Goal: Task Accomplishment & Management: Manage account settings

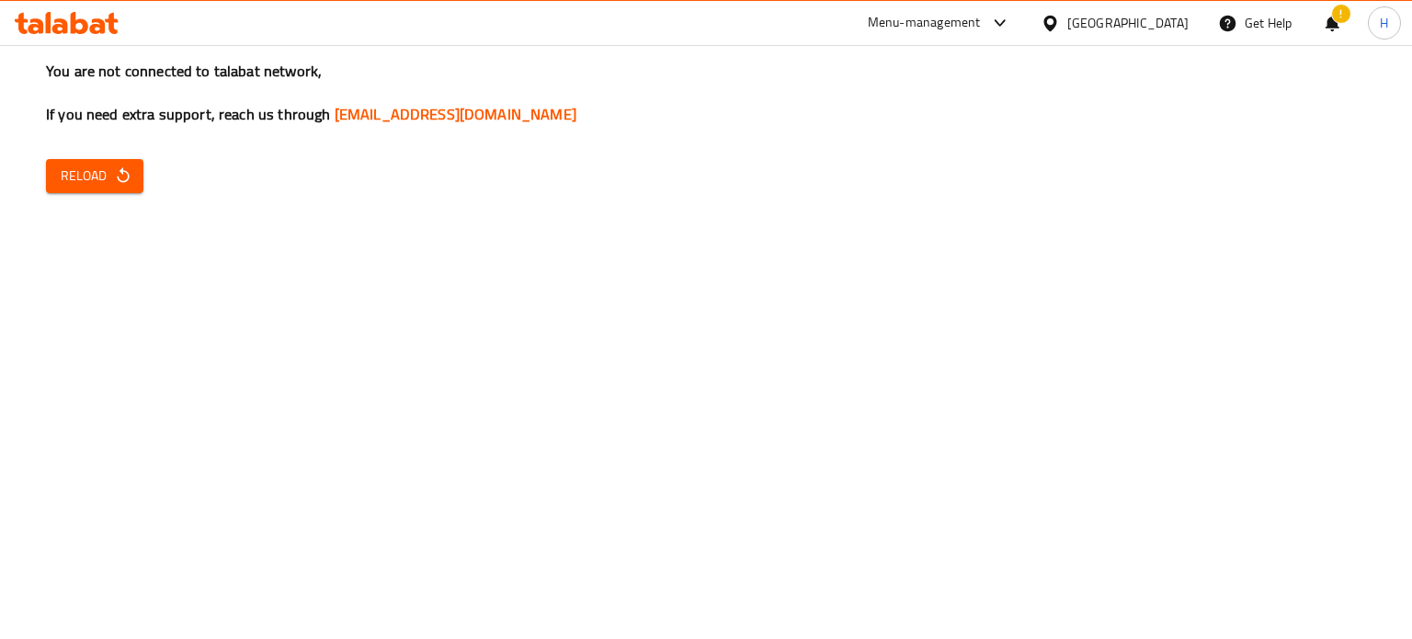
click at [128, 190] on button "Reload" at bounding box center [94, 176] width 97 height 34
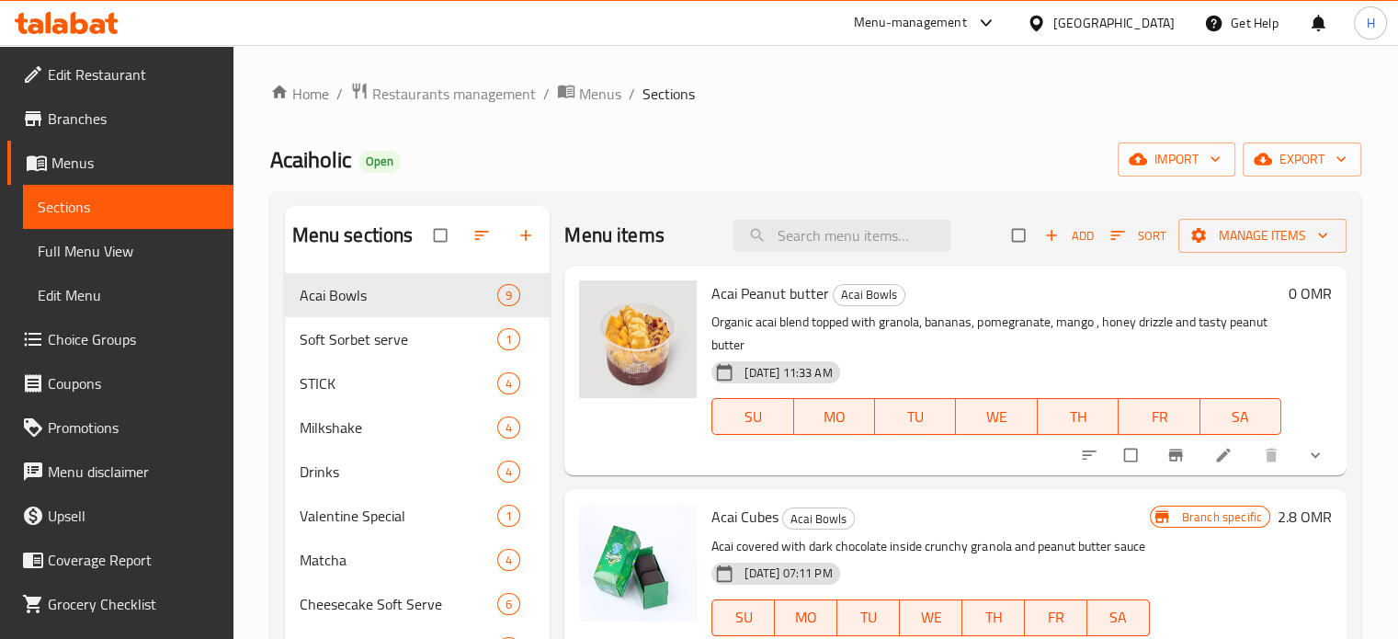
click at [960, 25] on div "Menu-management" at bounding box center [910, 23] width 113 height 22
click at [948, 128] on div "Agent Campaigns Center" at bounding box center [894, 123] width 139 height 20
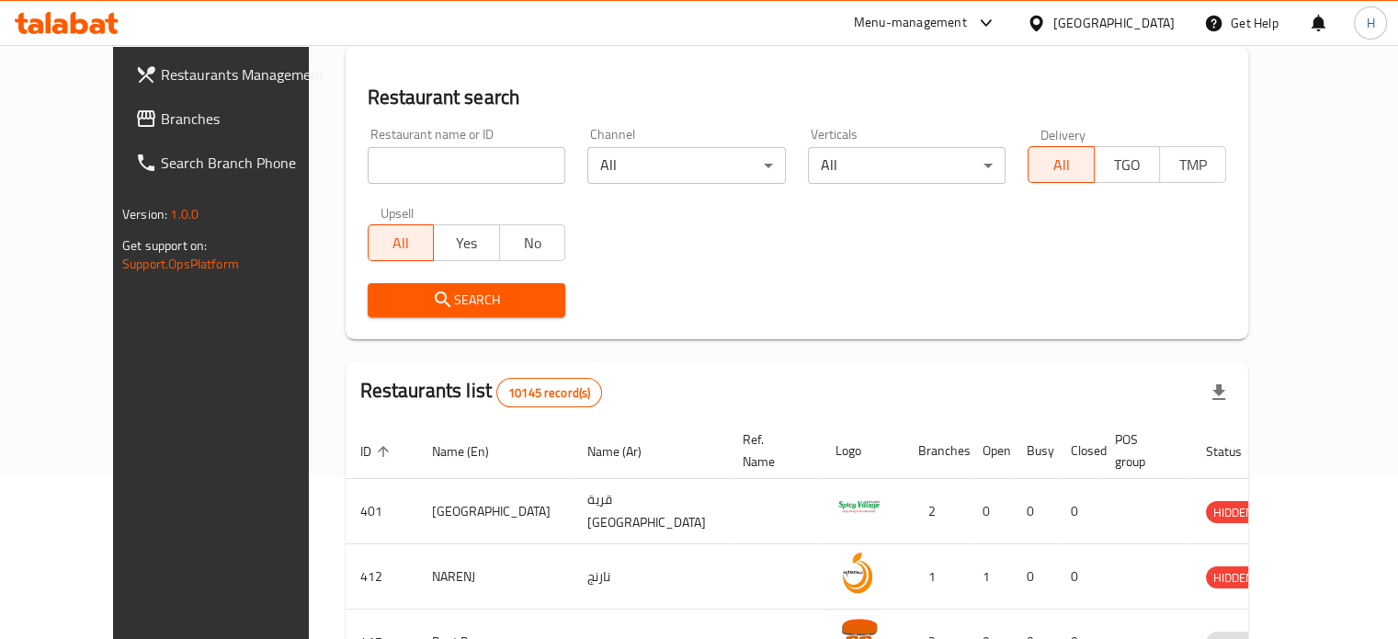
scroll to position [162, 0]
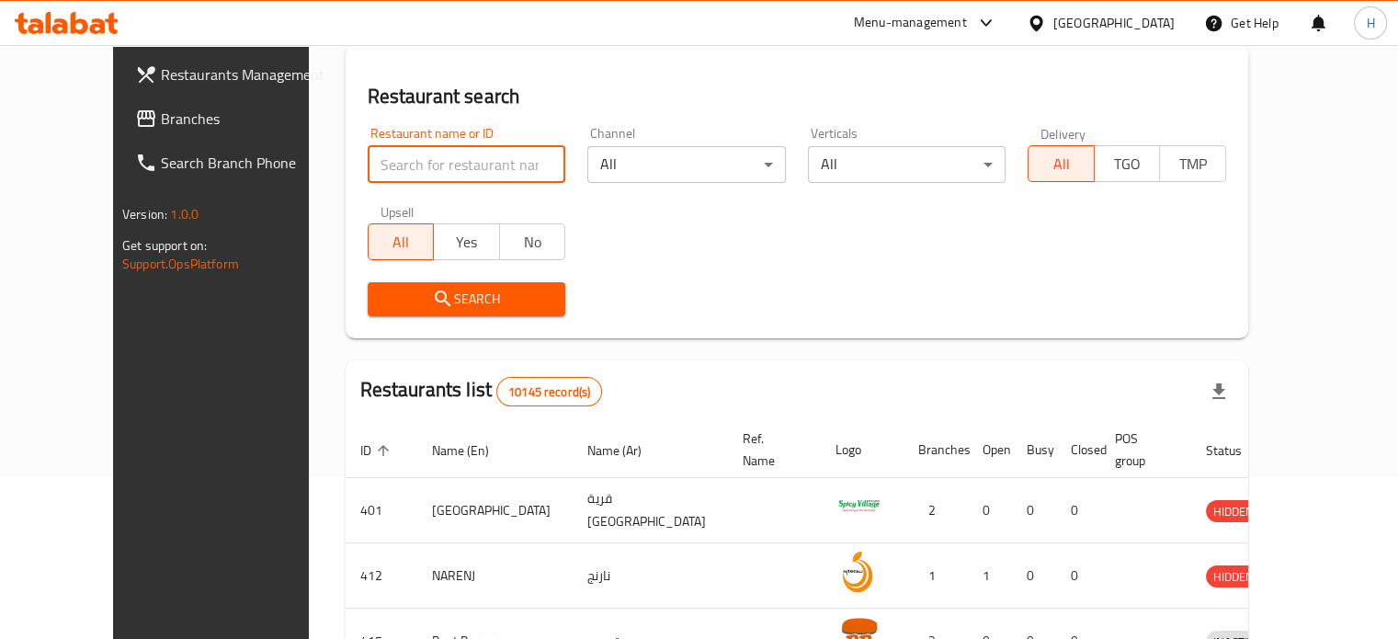
click at [445, 170] on input "search" at bounding box center [467, 164] width 199 height 37
type input "acaiholic"
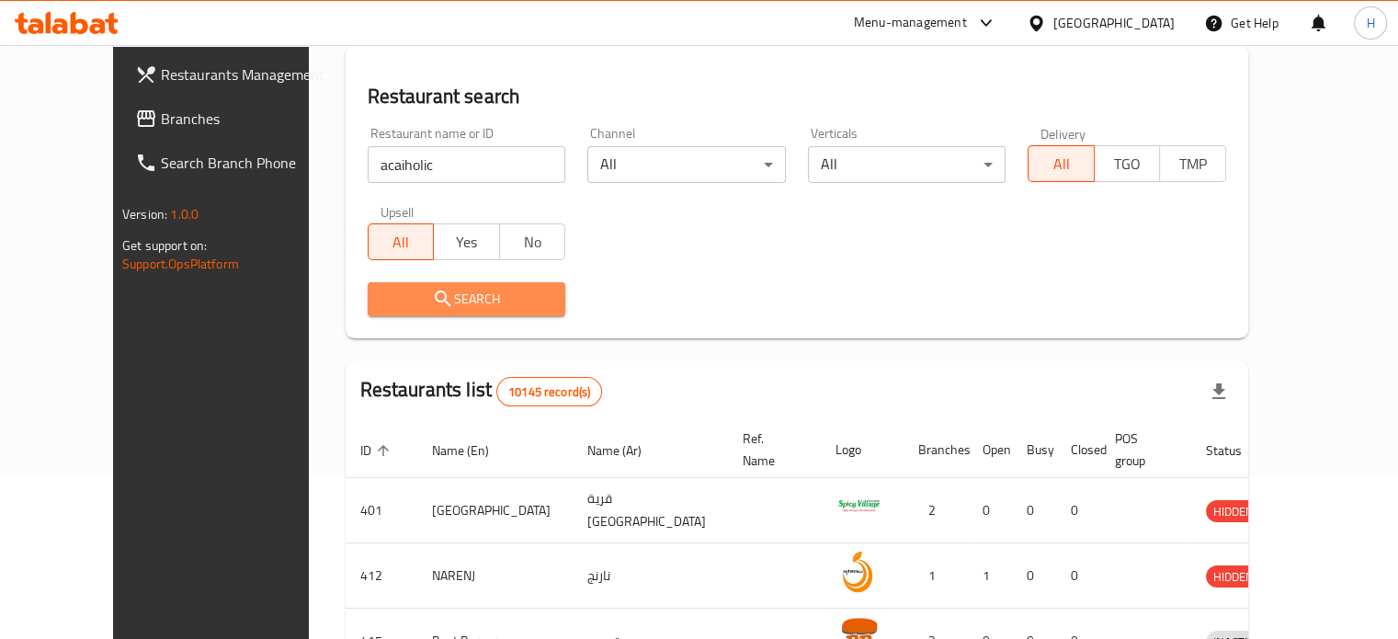
click at [461, 294] on span "Search" at bounding box center [466, 299] width 169 height 23
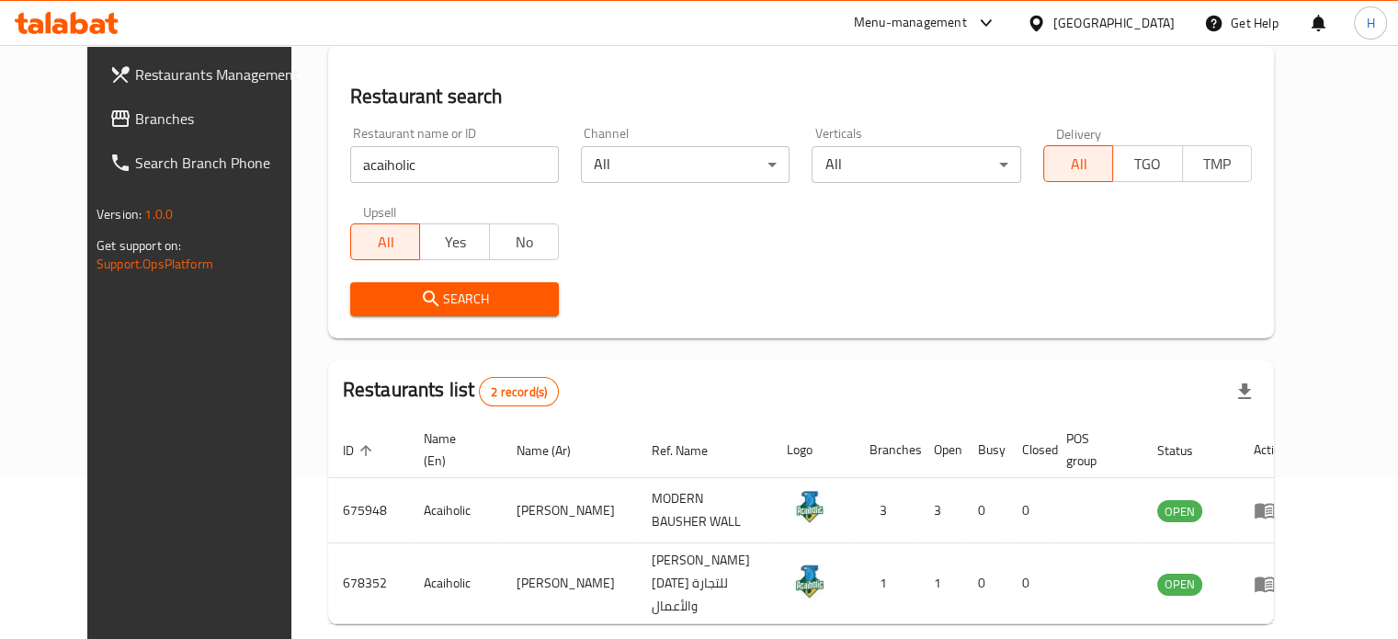
scroll to position [213, 0]
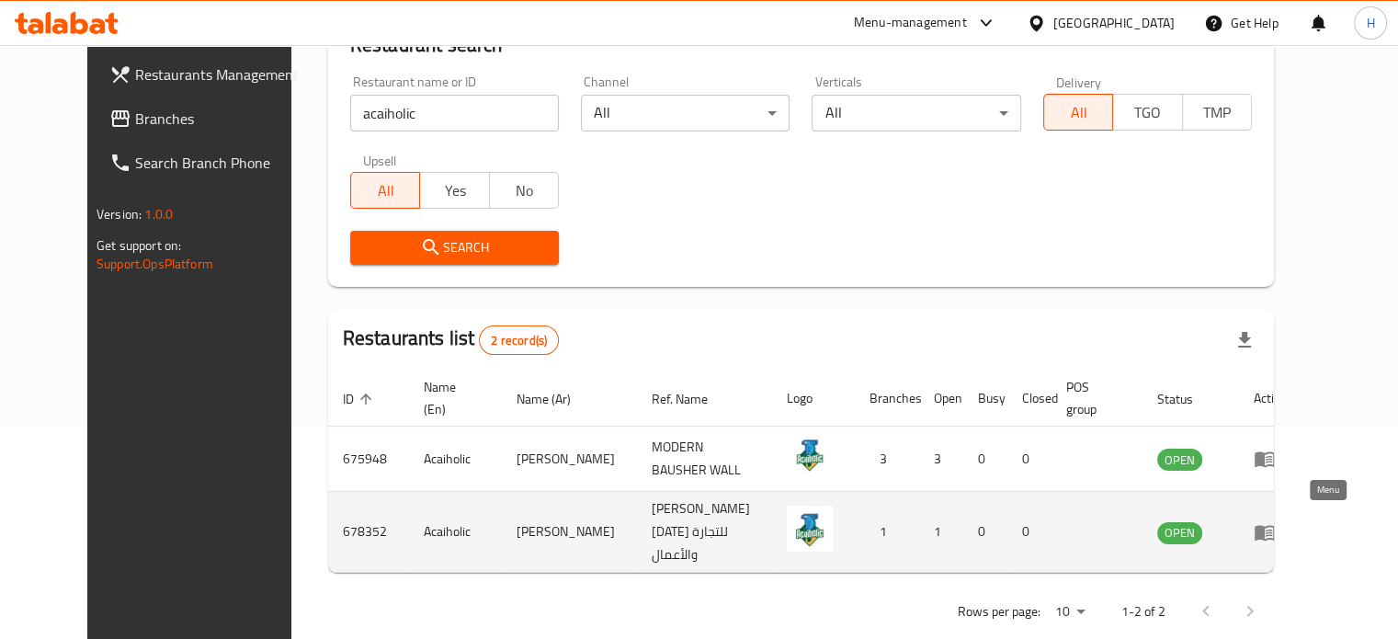
click at [1276, 521] on icon "enhanced table" at bounding box center [1265, 532] width 22 height 22
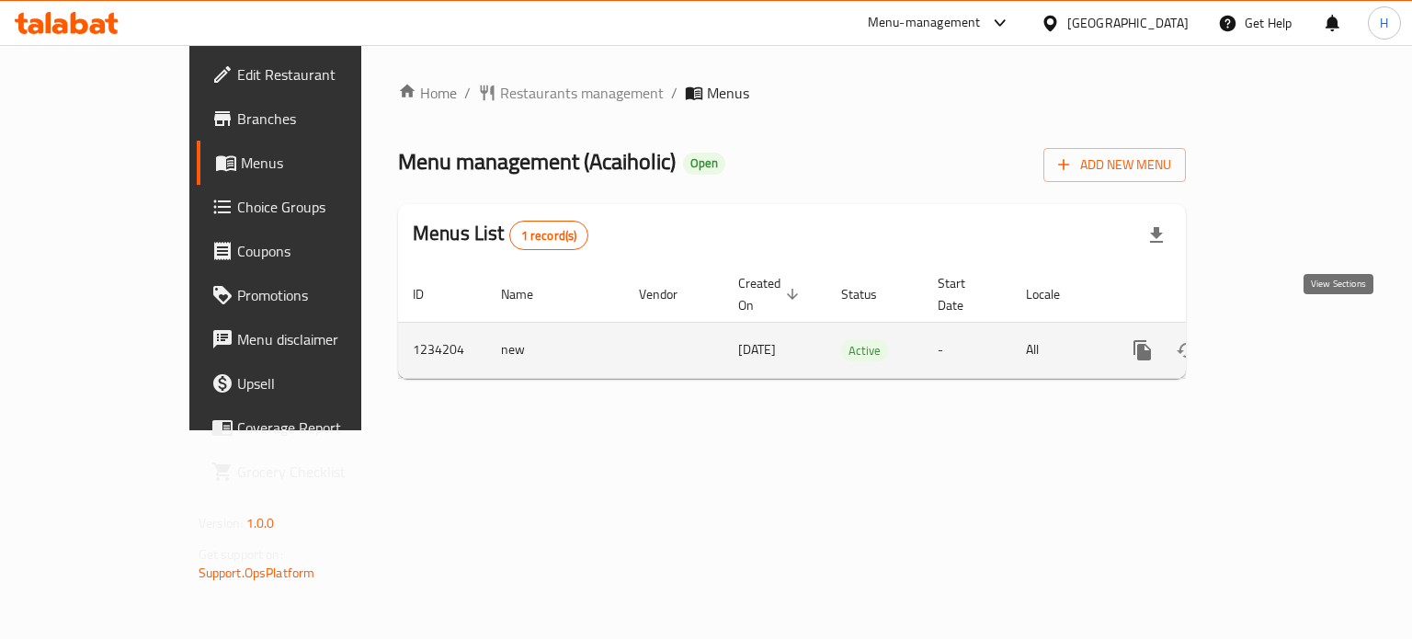
click at [1286, 339] on icon "enhanced table" at bounding box center [1275, 350] width 22 height 22
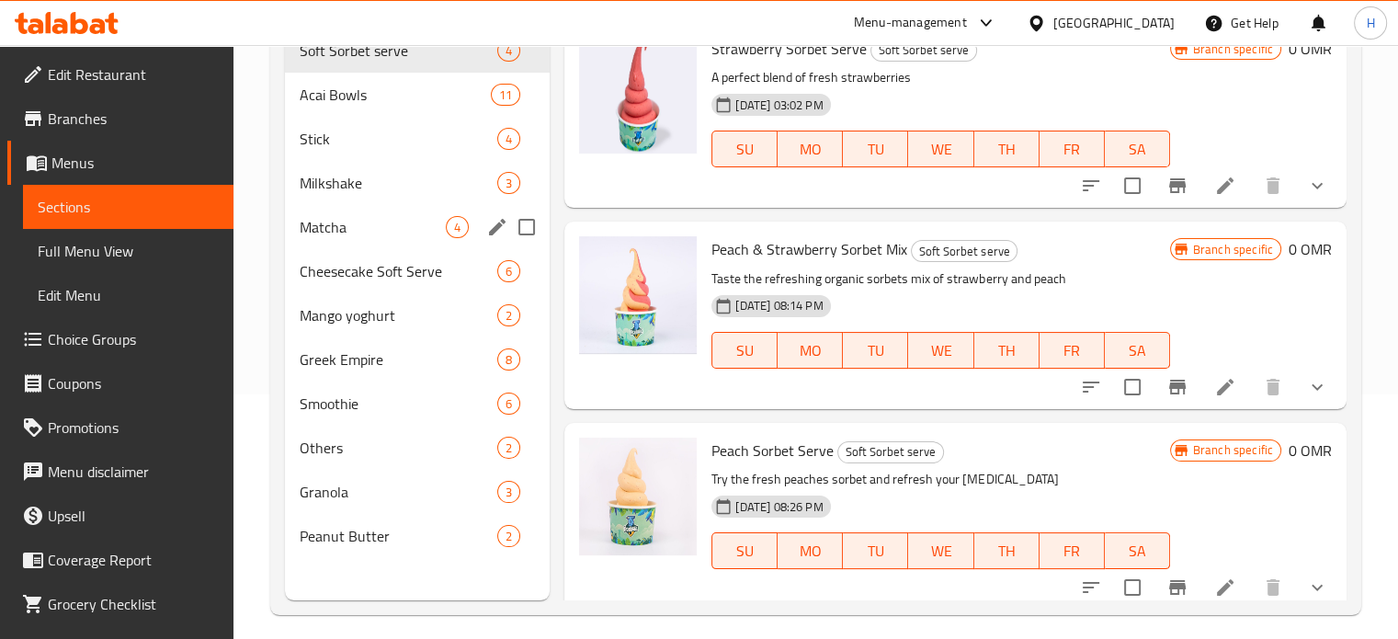
scroll to position [257, 0]
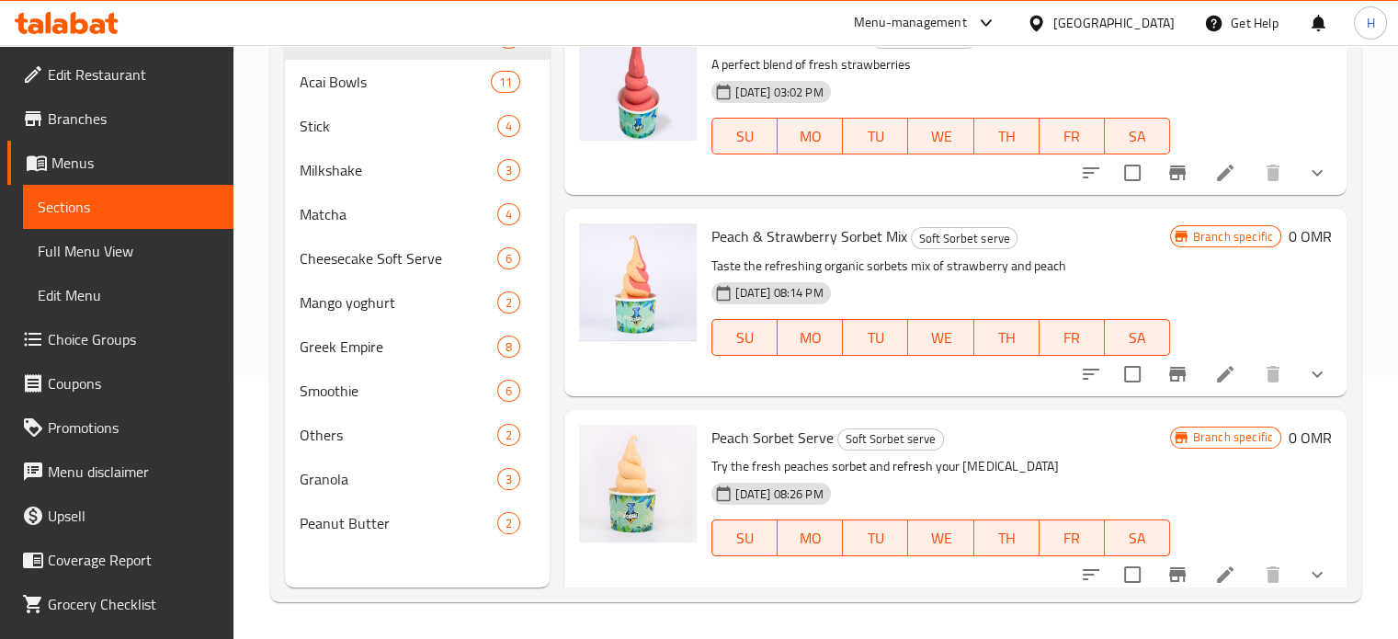
click at [146, 336] on span "Choice Groups" at bounding box center [133, 339] width 171 height 22
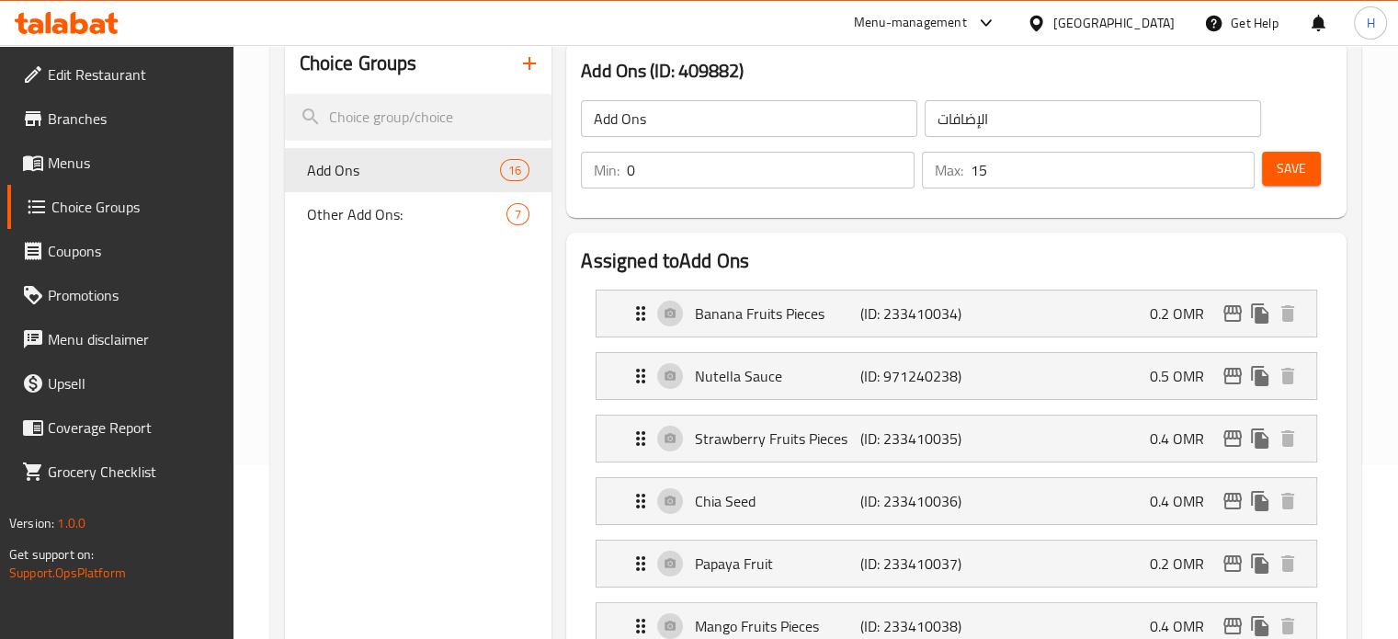
scroll to position [176, 0]
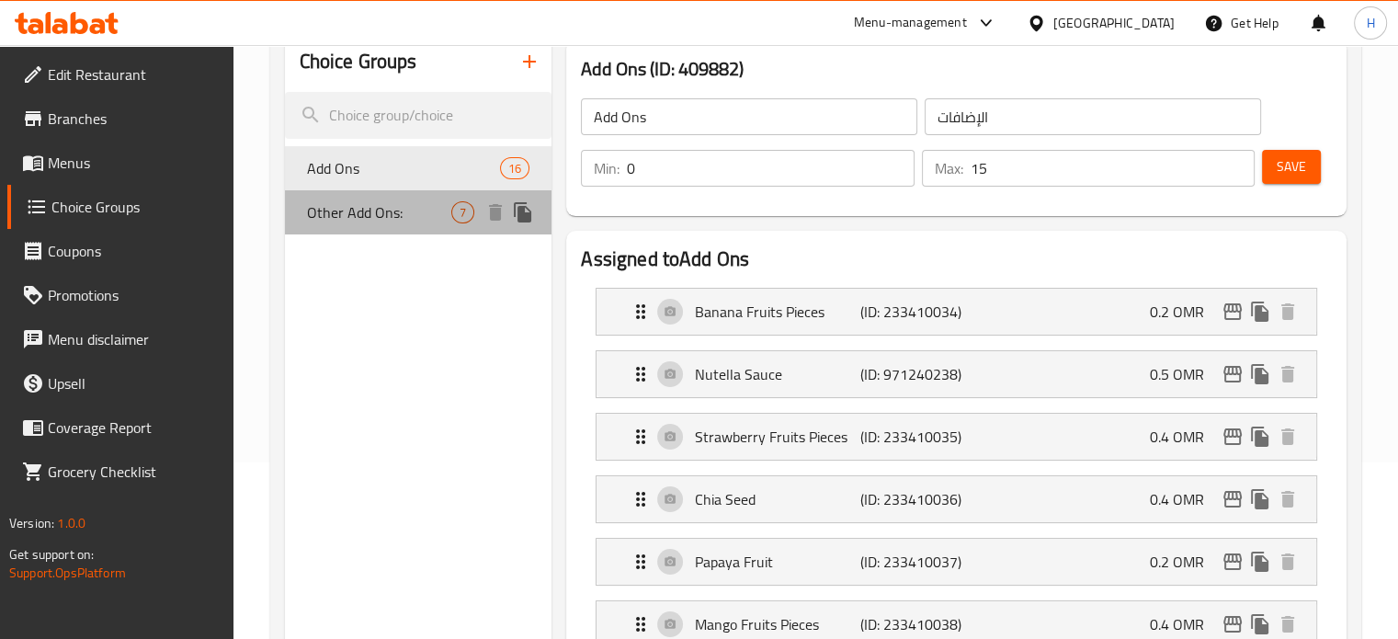
click at [442, 216] on span "Other Add Ons:" at bounding box center [379, 212] width 145 height 22
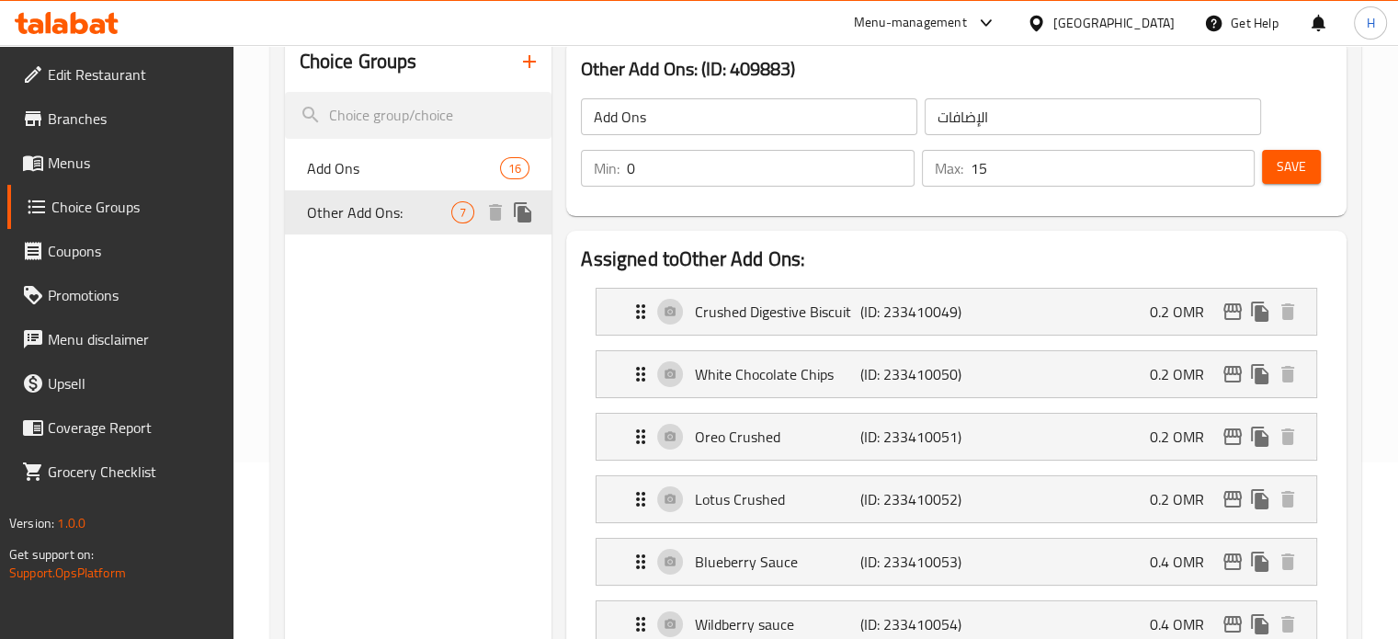
type input "Other Add Ons:"
type input "إضافات اخرى:"
type input "7"
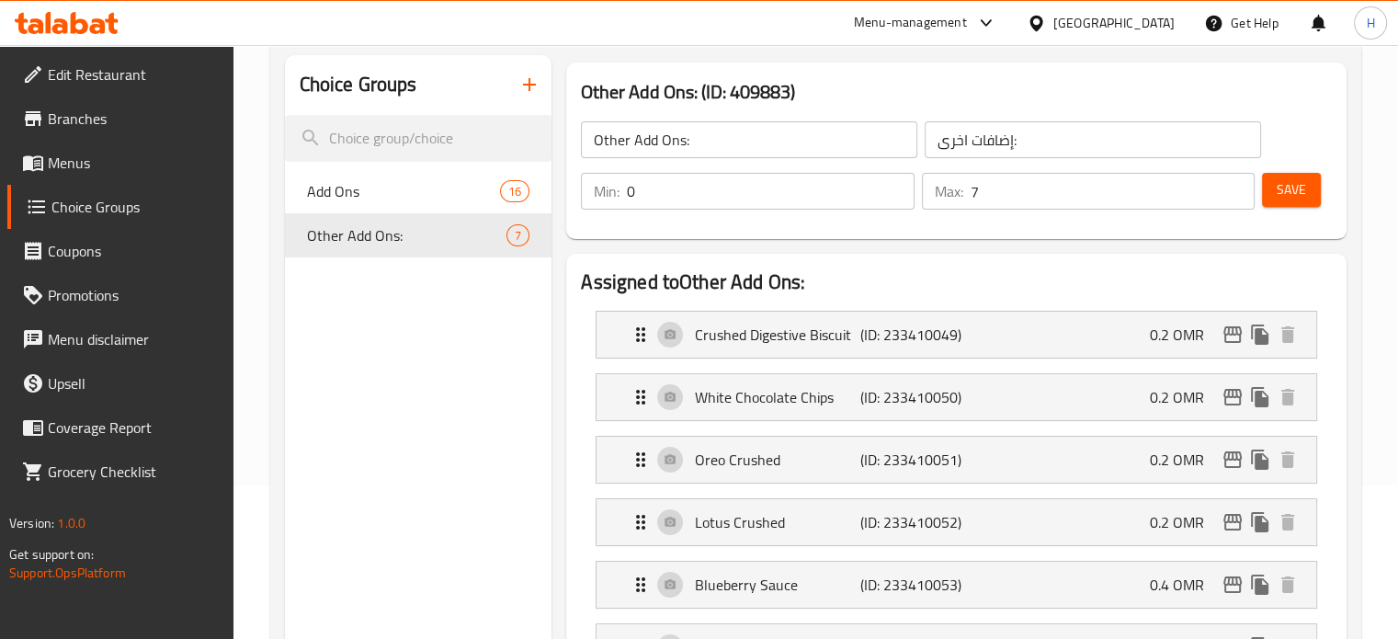
scroll to position [0, 0]
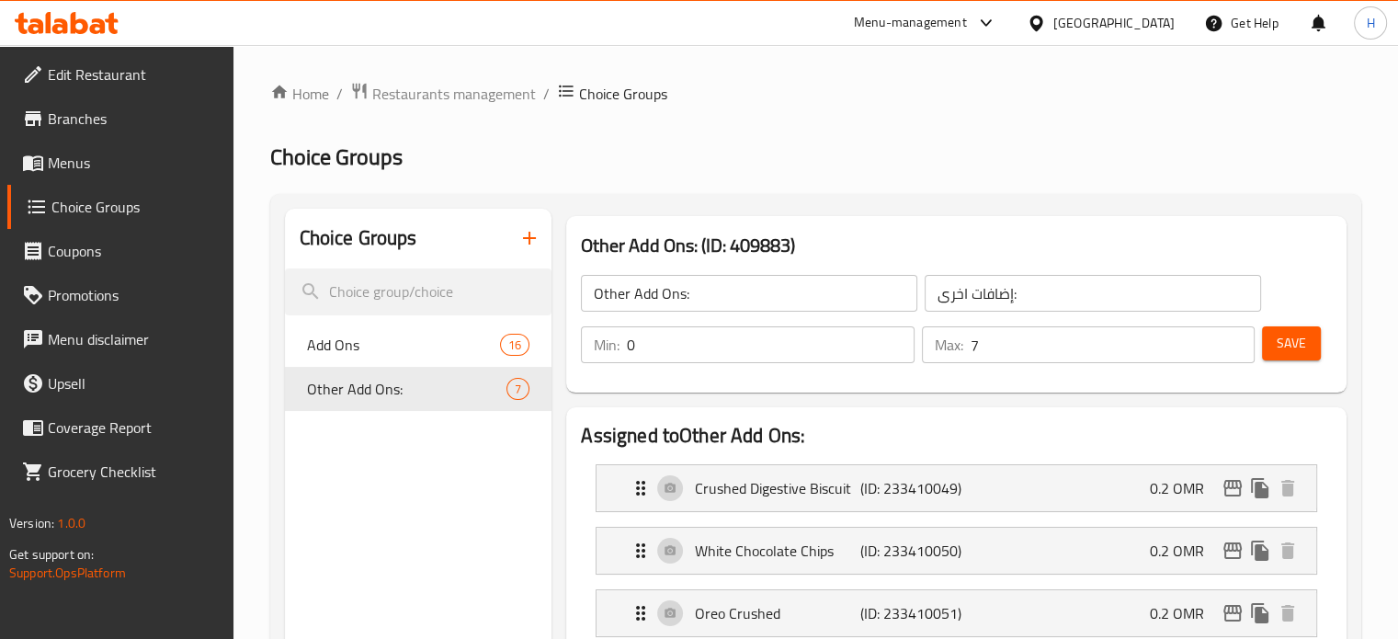
click at [533, 242] on icon "button" at bounding box center [529, 238] width 22 height 22
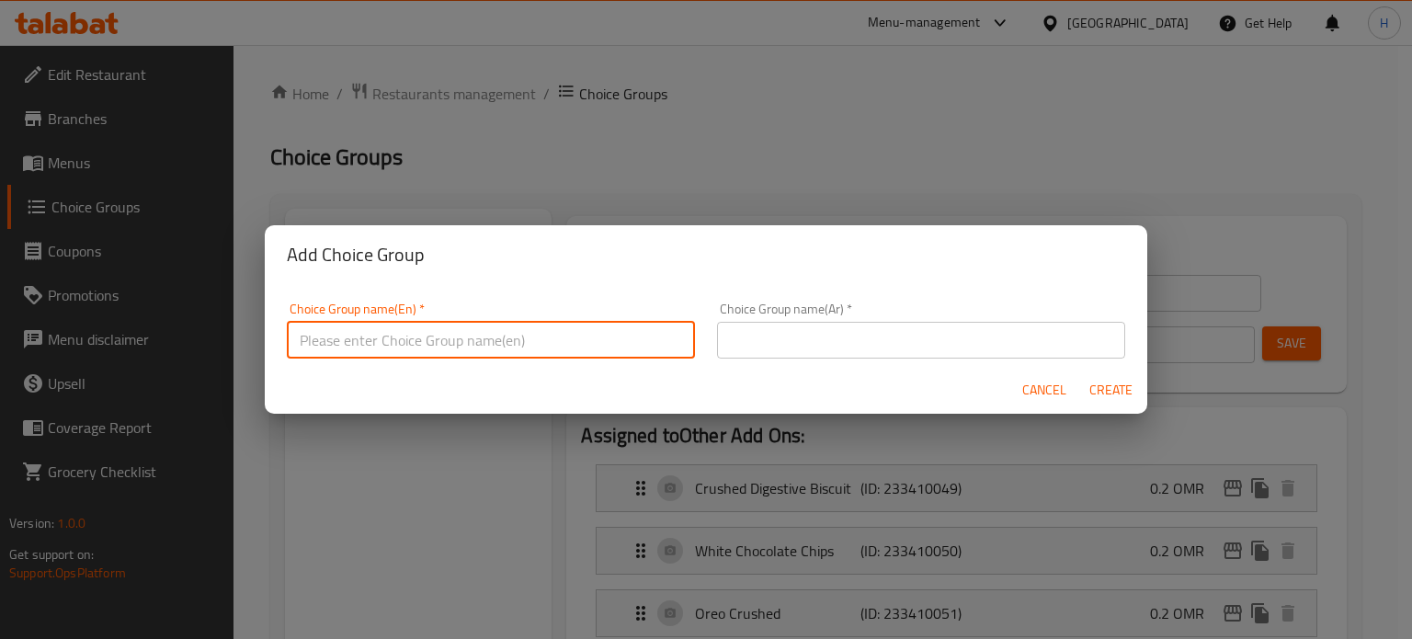
click at [522, 352] on input "text" at bounding box center [491, 340] width 408 height 37
type input "choice of acai bowls"
click at [835, 336] on input "text" at bounding box center [921, 340] width 408 height 37
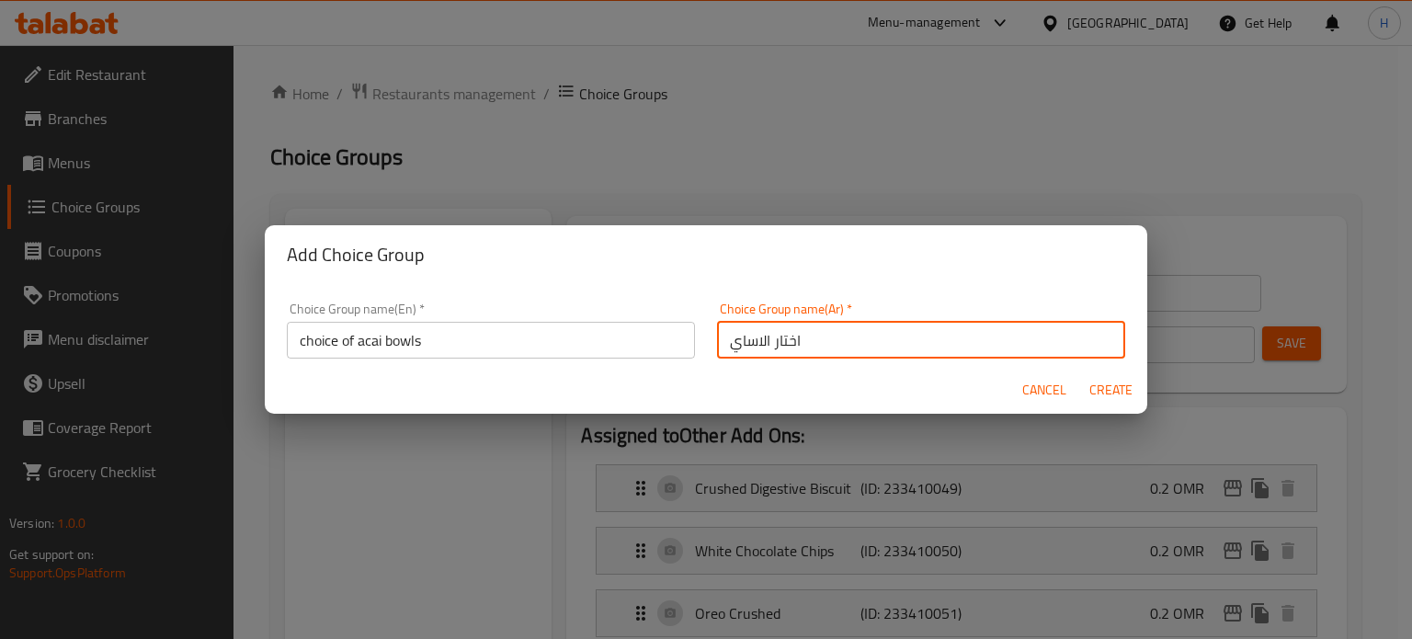
type input "اختار الاساي"
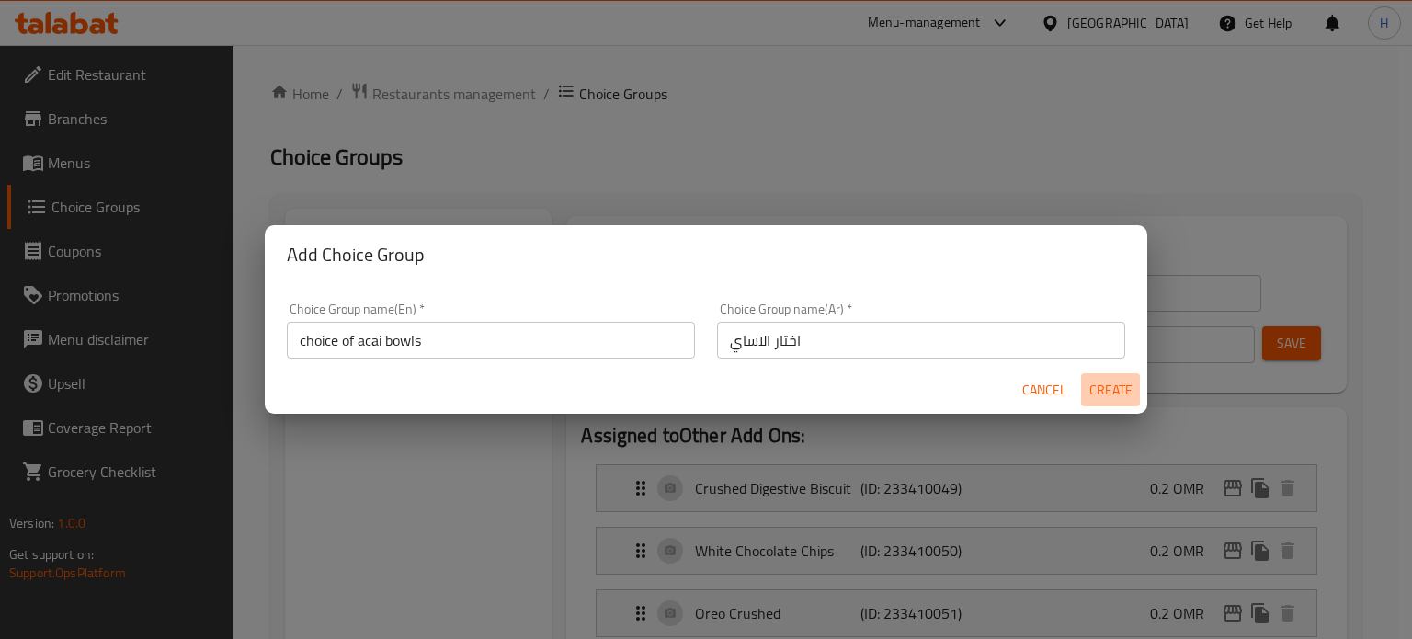
click at [1127, 396] on span "Create" at bounding box center [1110, 390] width 44 height 23
type input "choice of acai bowls"
type input "اختار الاساي"
type input "0"
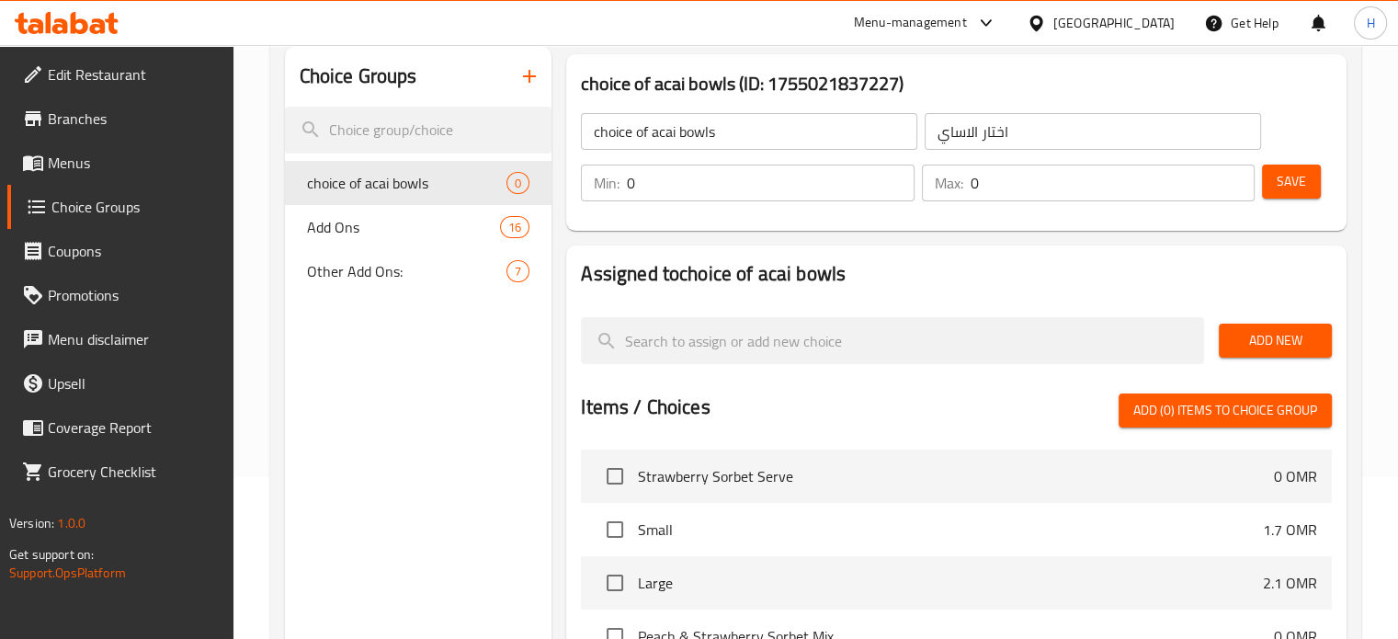
scroll to position [81, 0]
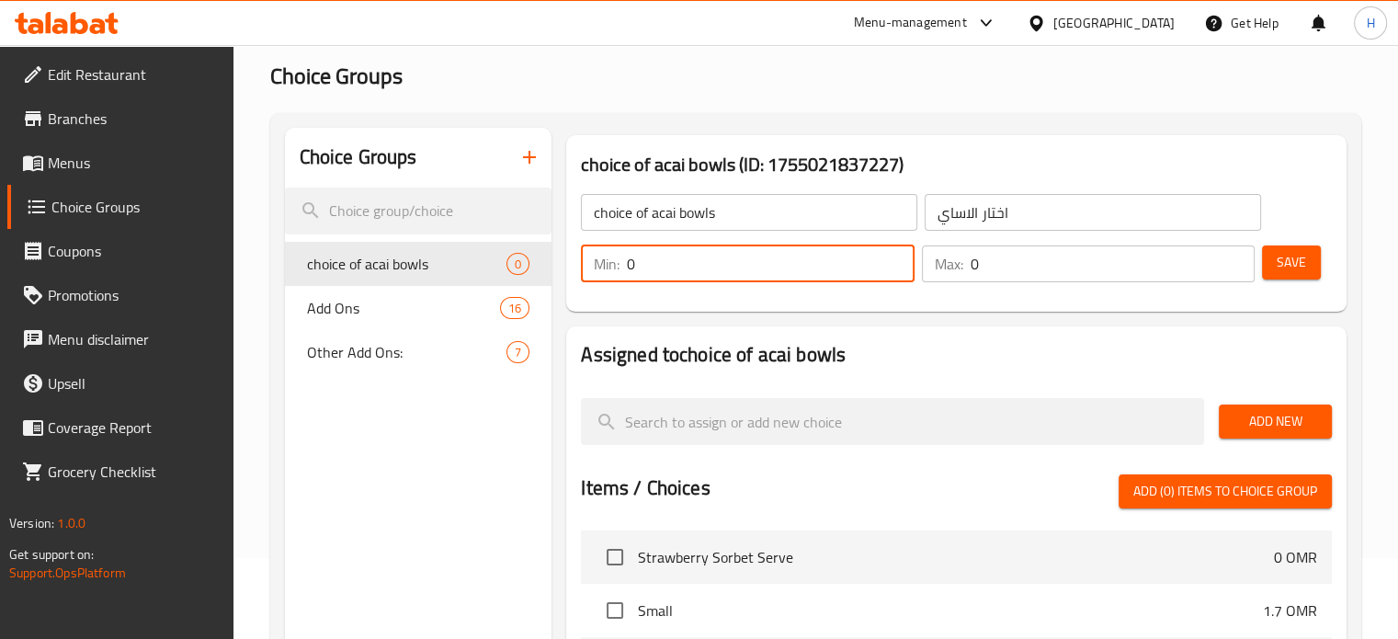
click at [785, 269] on input "0" at bounding box center [770, 263] width 287 height 37
type input "1"
click at [897, 258] on input "1" at bounding box center [770, 263] width 287 height 37
click at [1018, 271] on input "0" at bounding box center [1113, 263] width 284 height 37
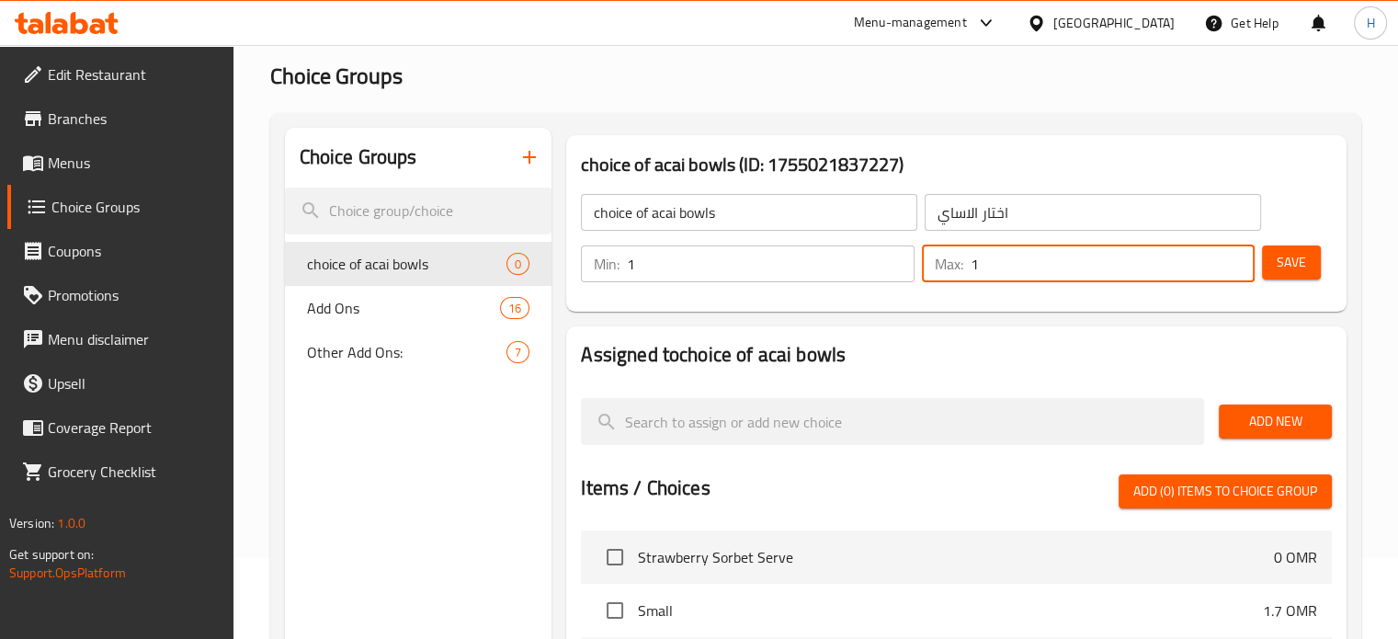
type input "1"
click at [1232, 256] on input "1" at bounding box center [1113, 263] width 284 height 37
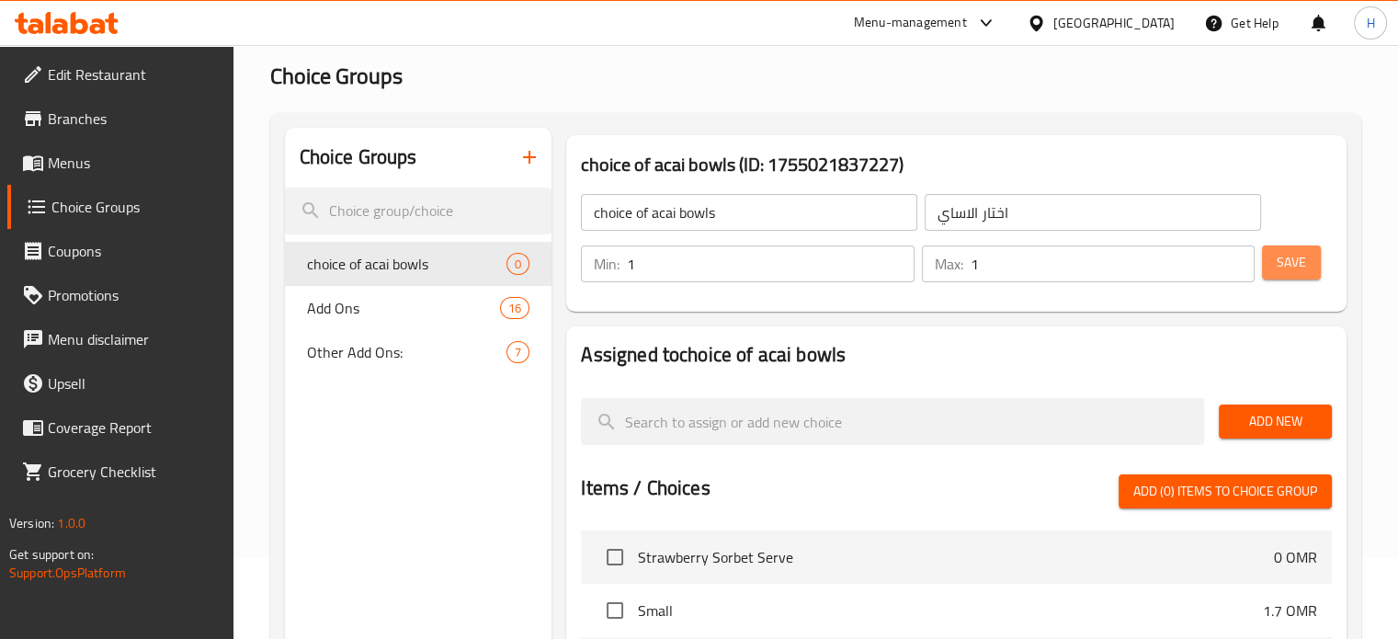
click at [1298, 266] on span "Save" at bounding box center [1291, 262] width 29 height 23
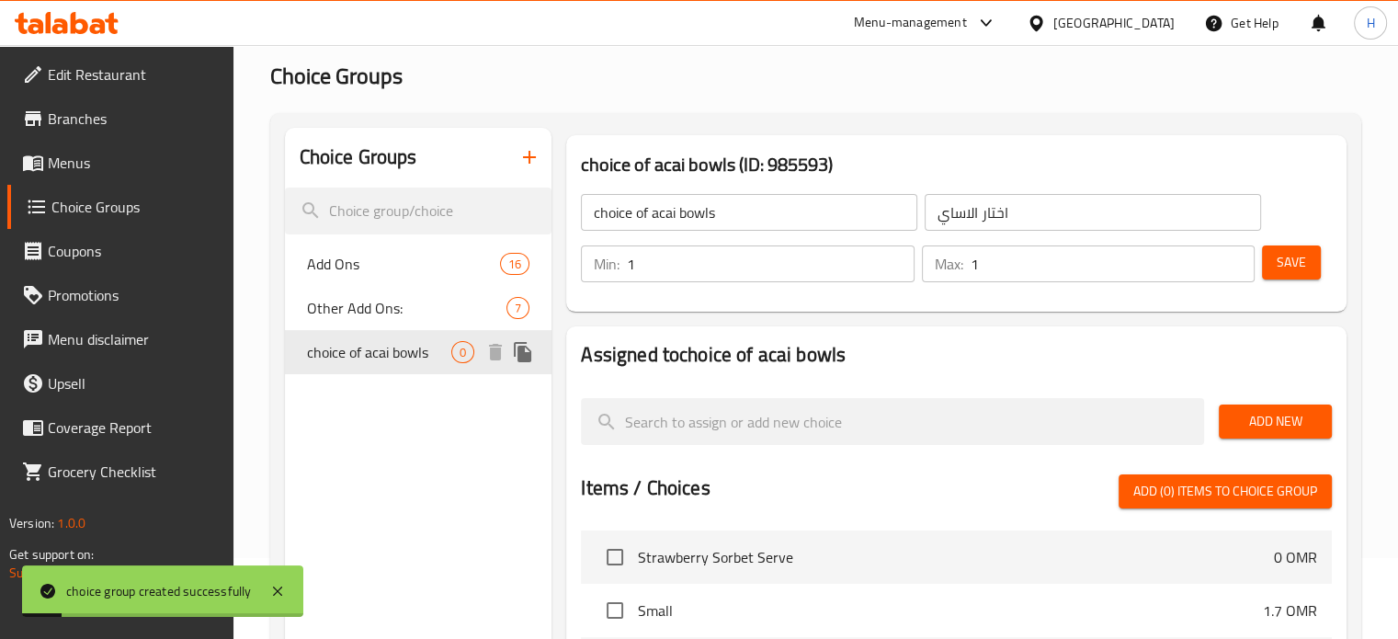
click at [409, 355] on span "choice of acai bowls" at bounding box center [379, 352] width 145 height 22
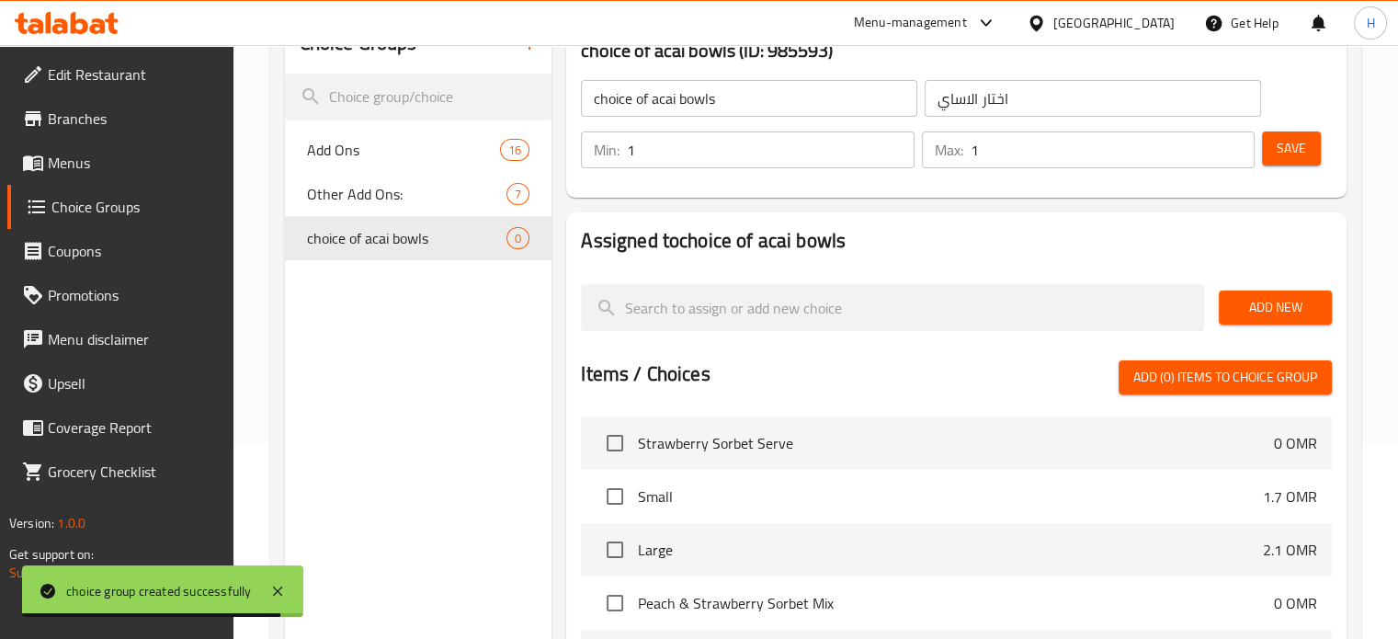
scroll to position [198, 0]
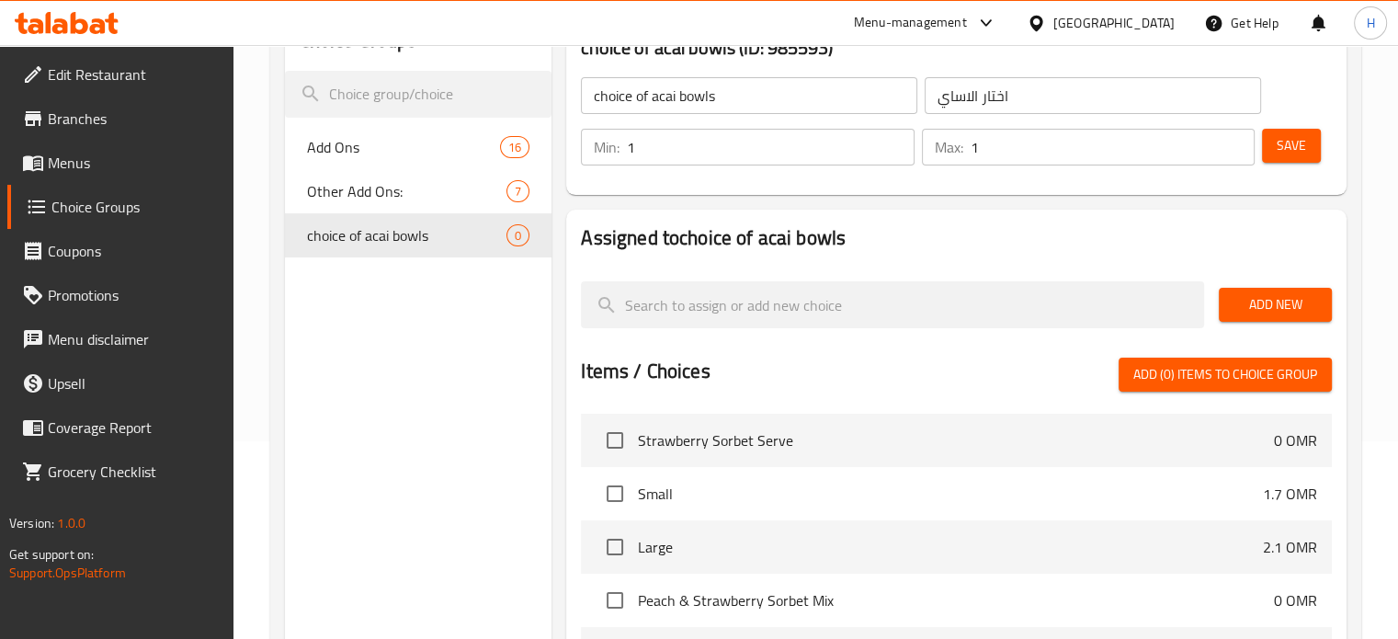
click at [1292, 304] on span "Add New" at bounding box center [1276, 304] width 84 height 23
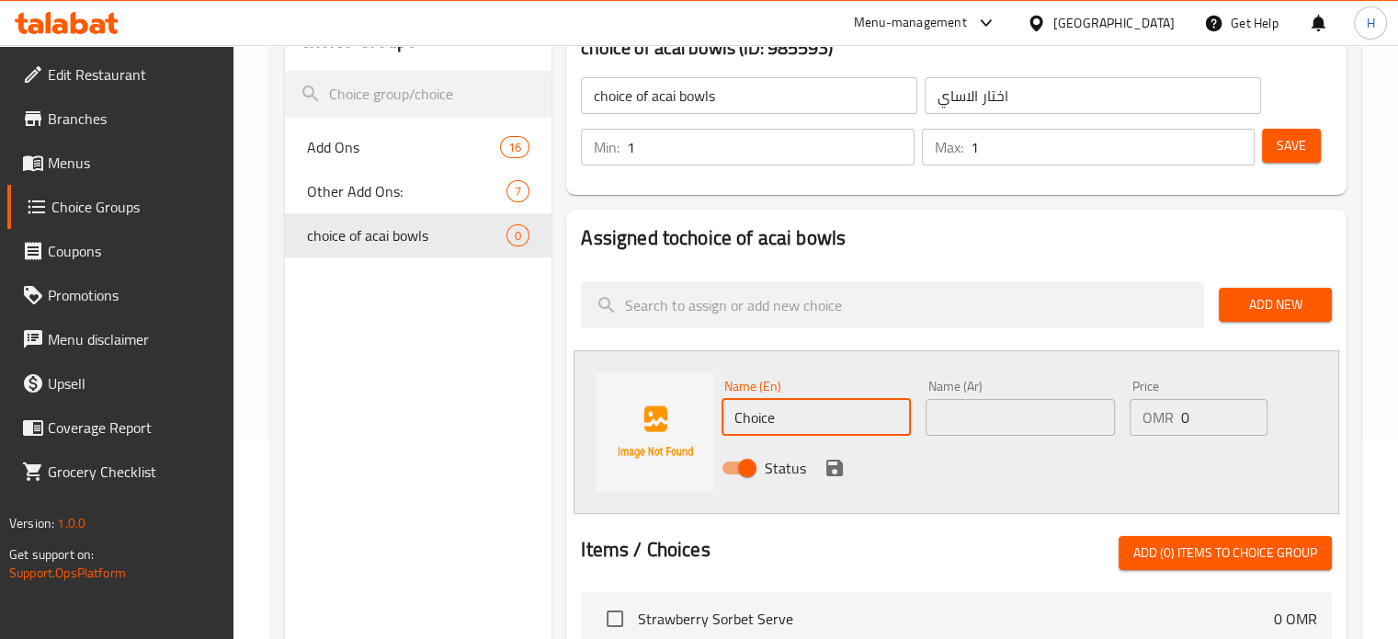
click at [840, 413] on input "Choice" at bounding box center [816, 417] width 189 height 37
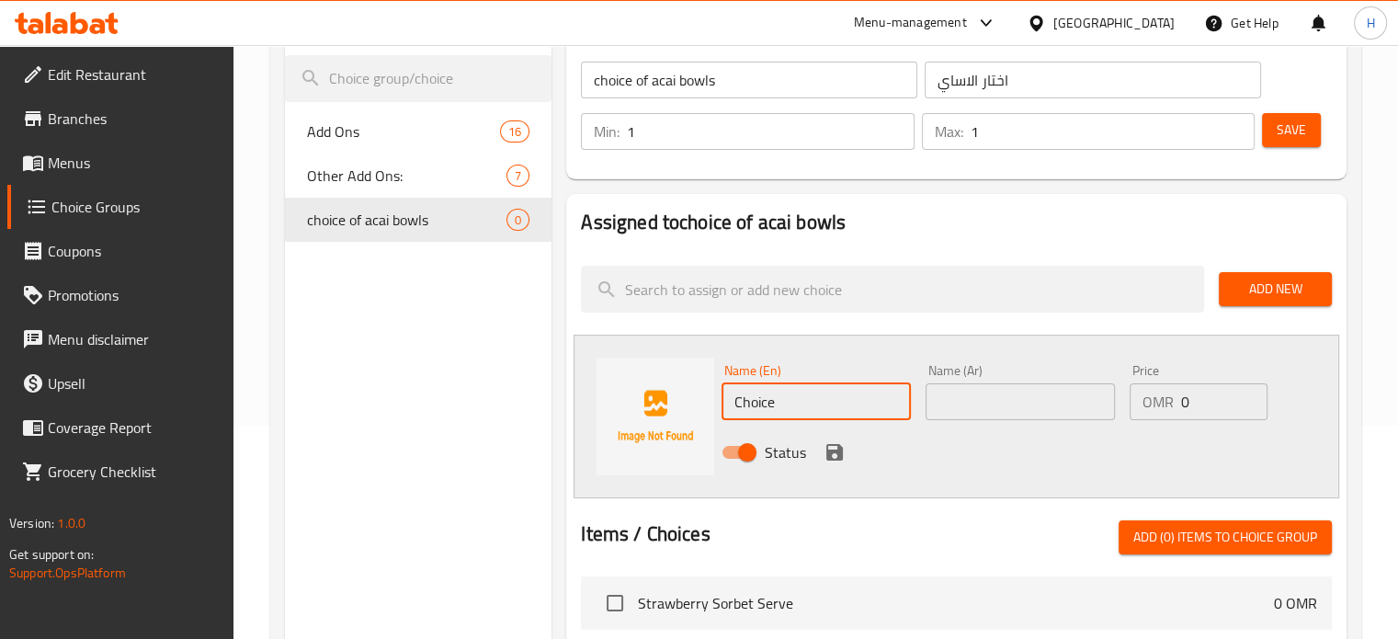
scroll to position [213, 0]
drag, startPoint x: 815, startPoint y: 396, endPoint x: 677, endPoint y: 391, distance: 138.9
click at [677, 391] on div "Name (En) Choice Name (En) Name (Ar) Name (Ar) Price OMR 0 Price Status" at bounding box center [957, 417] width 766 height 164
click at [783, 411] on input "text" at bounding box center [816, 401] width 189 height 37
paste input "Acai Peanut butter"
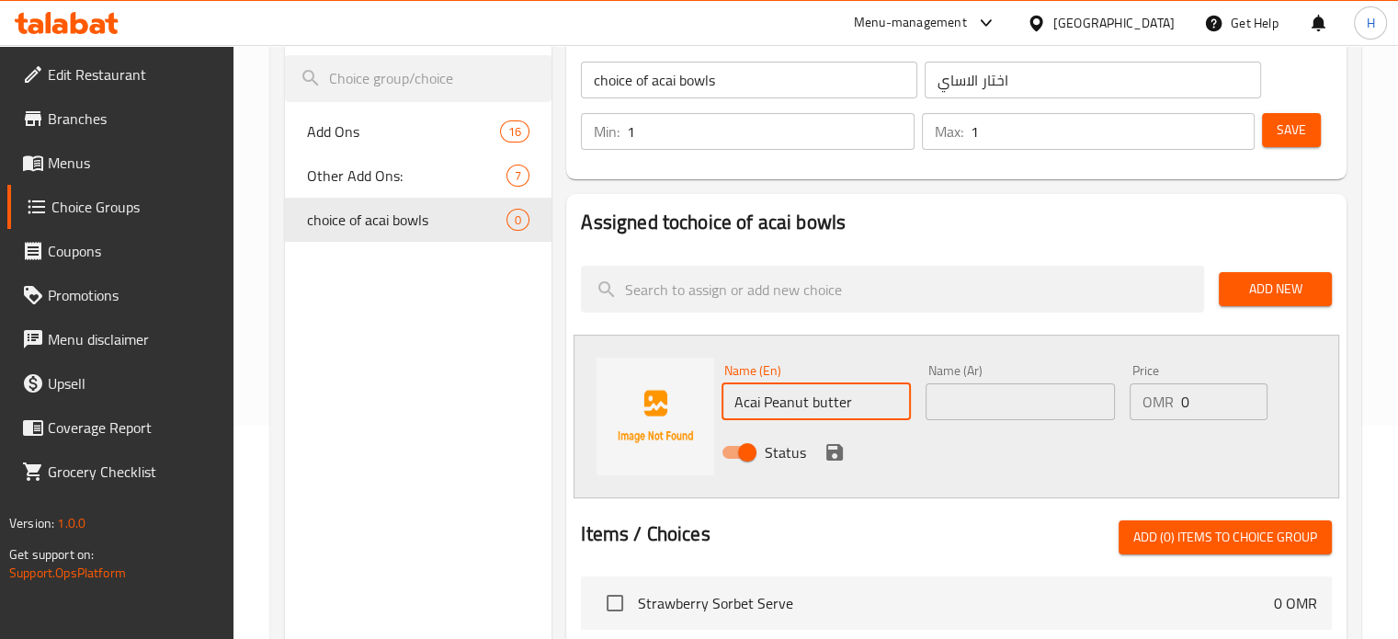
type input "Acai Peanut butter"
click at [1004, 411] on input "text" at bounding box center [1020, 401] width 189 height 37
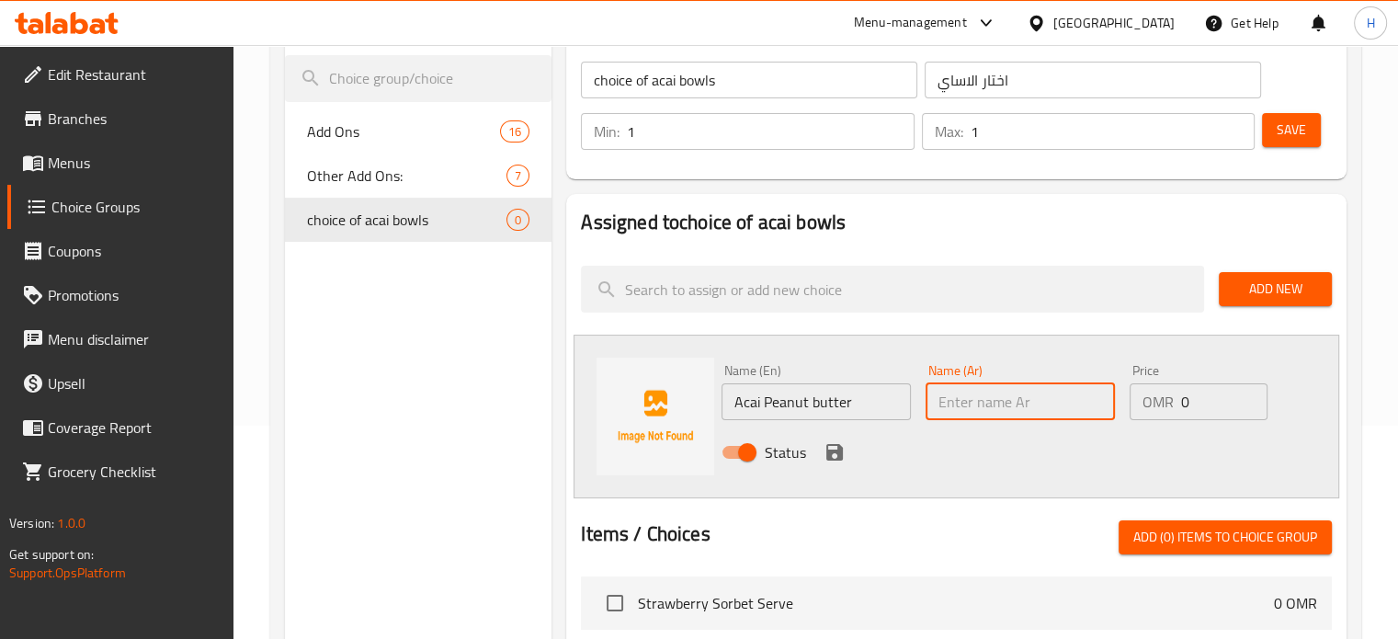
paste input "اكاي زبدة الفول السوداني"
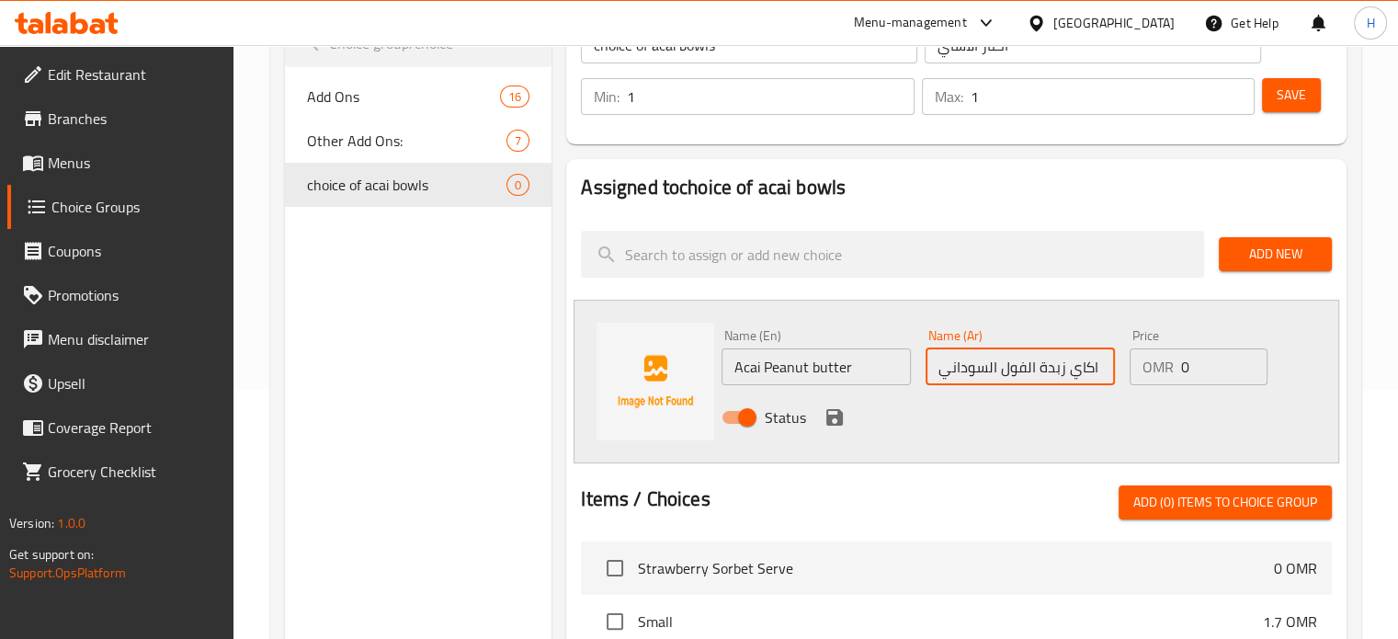
scroll to position [249, 0]
type input "اكاي زبدة الفول السوداني"
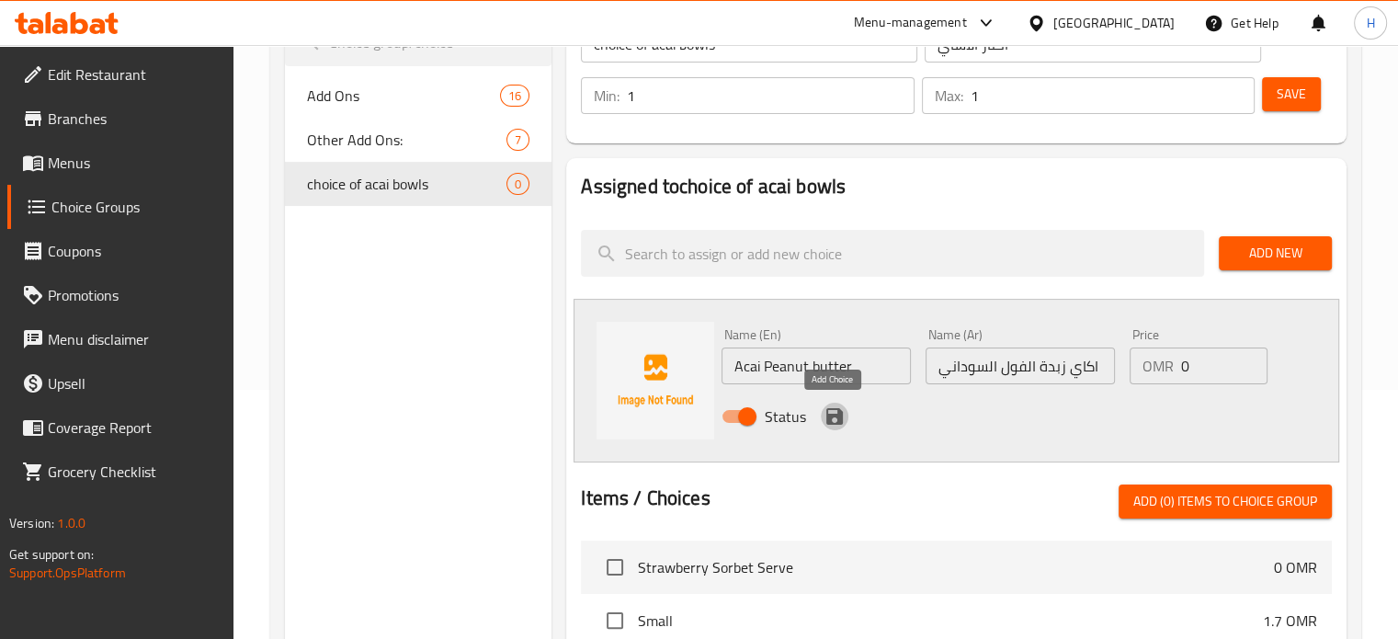
click at [839, 419] on icon "save" at bounding box center [834, 416] width 17 height 17
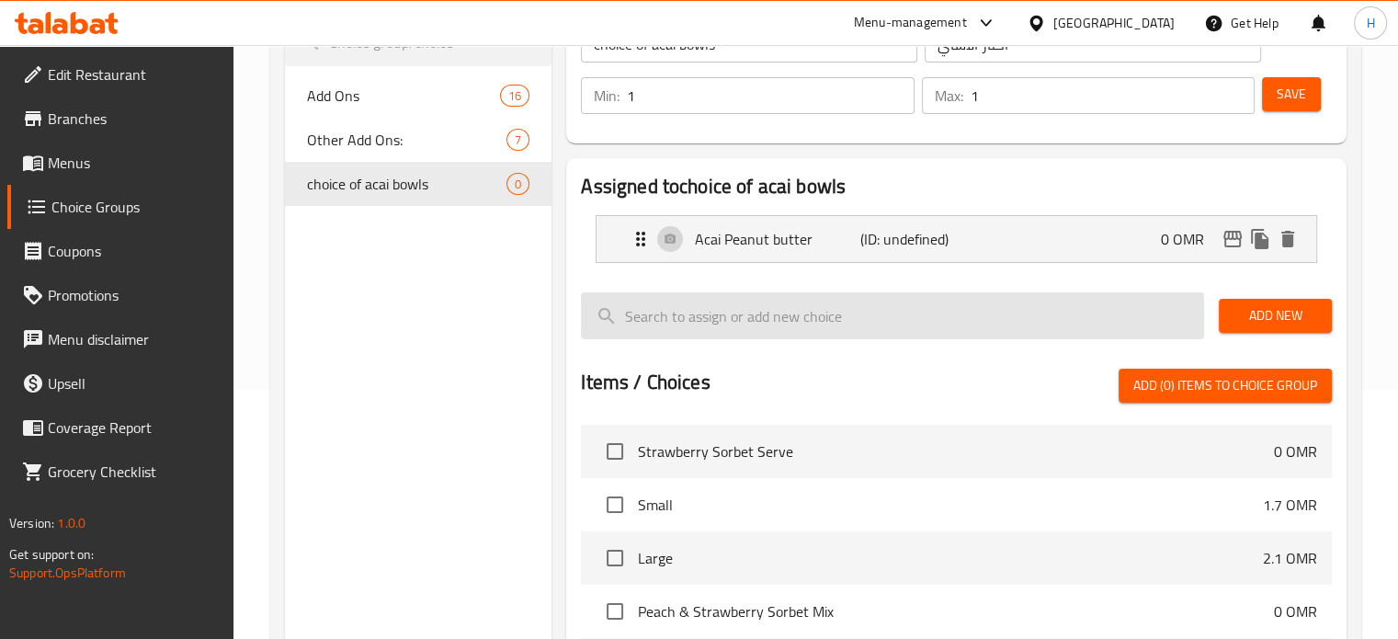
scroll to position [237, 0]
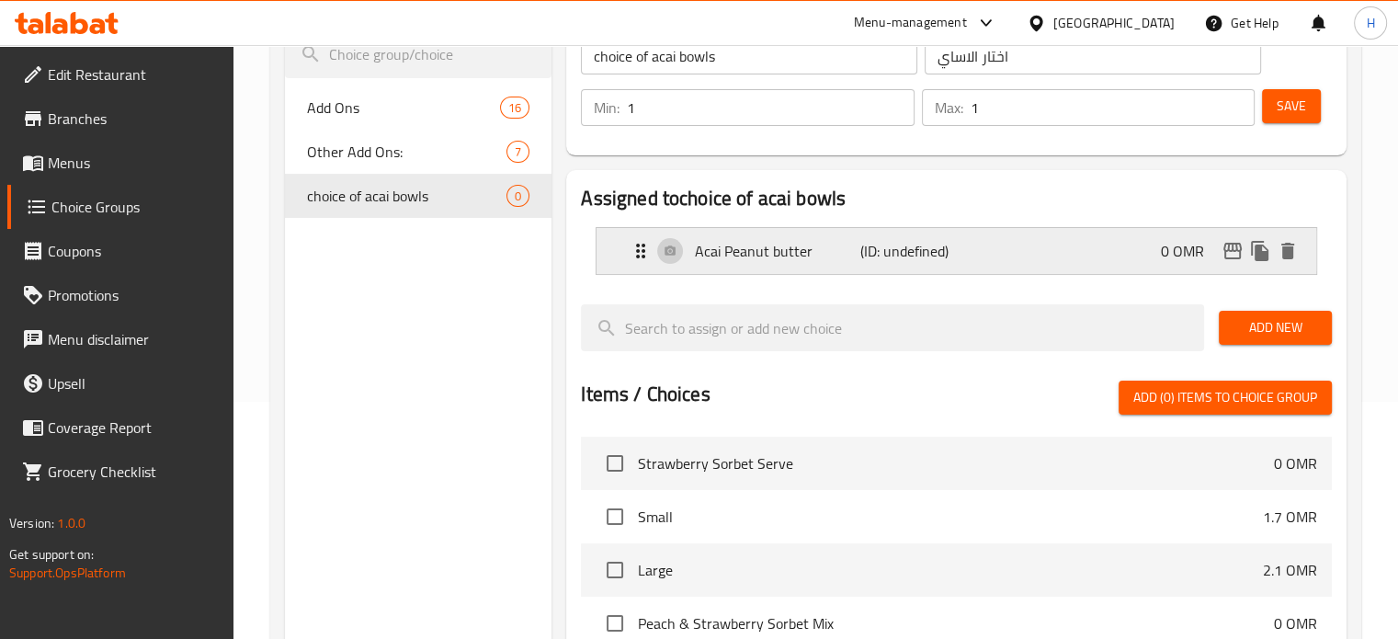
click at [674, 249] on div "Acai Peanut butter (ID: undefined) 0 OMR" at bounding box center [962, 251] width 665 height 46
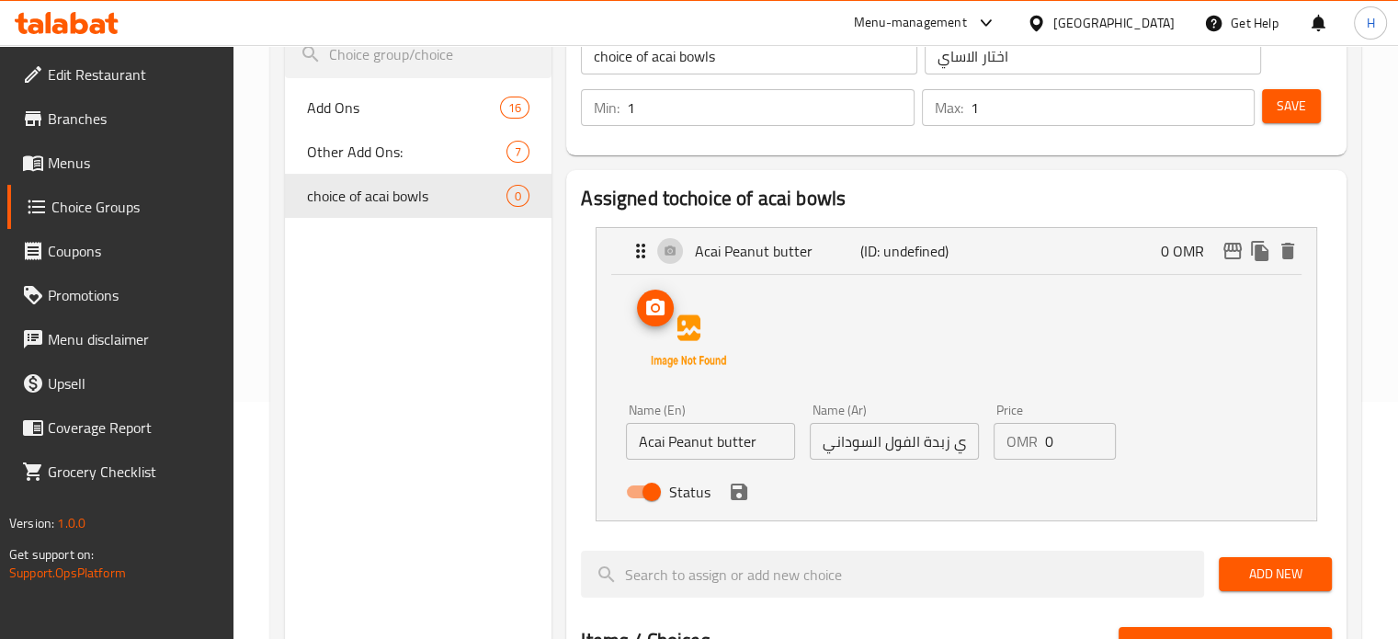
click at [708, 344] on img at bounding box center [689, 341] width 118 height 118
click at [662, 338] on img at bounding box center [689, 341] width 118 height 118
click at [662, 324] on button "upload picture" at bounding box center [655, 308] width 37 height 37
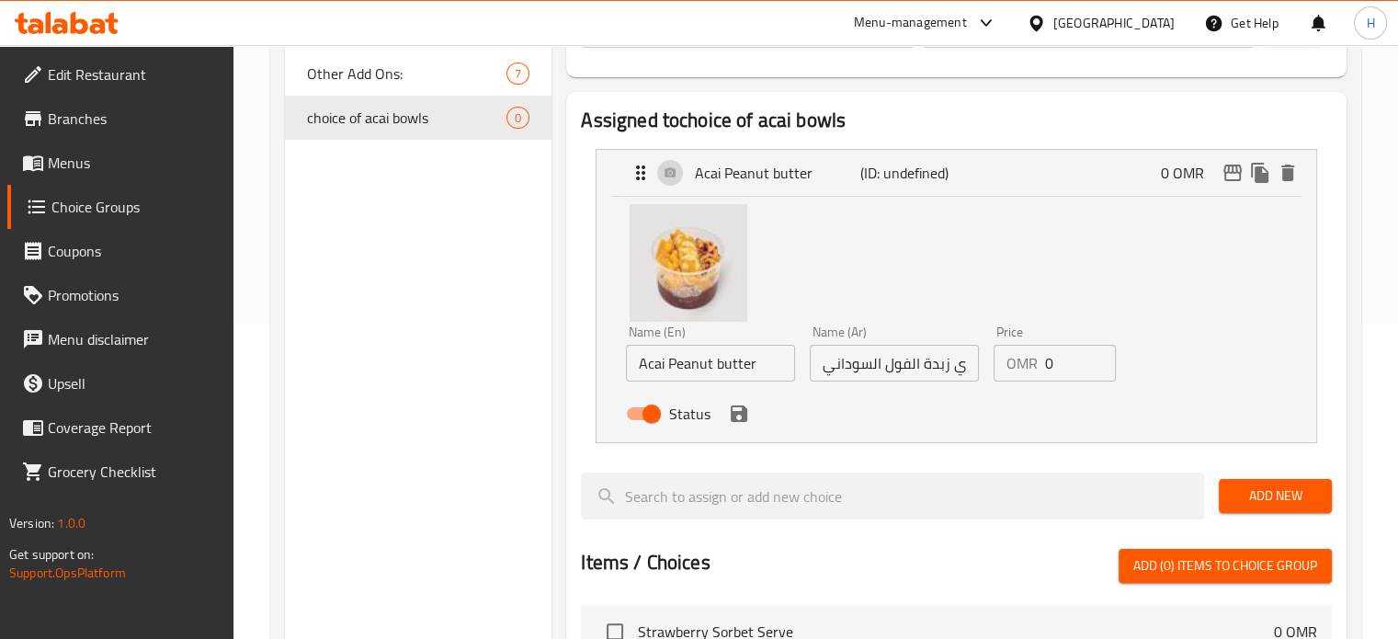
scroll to position [316, 0]
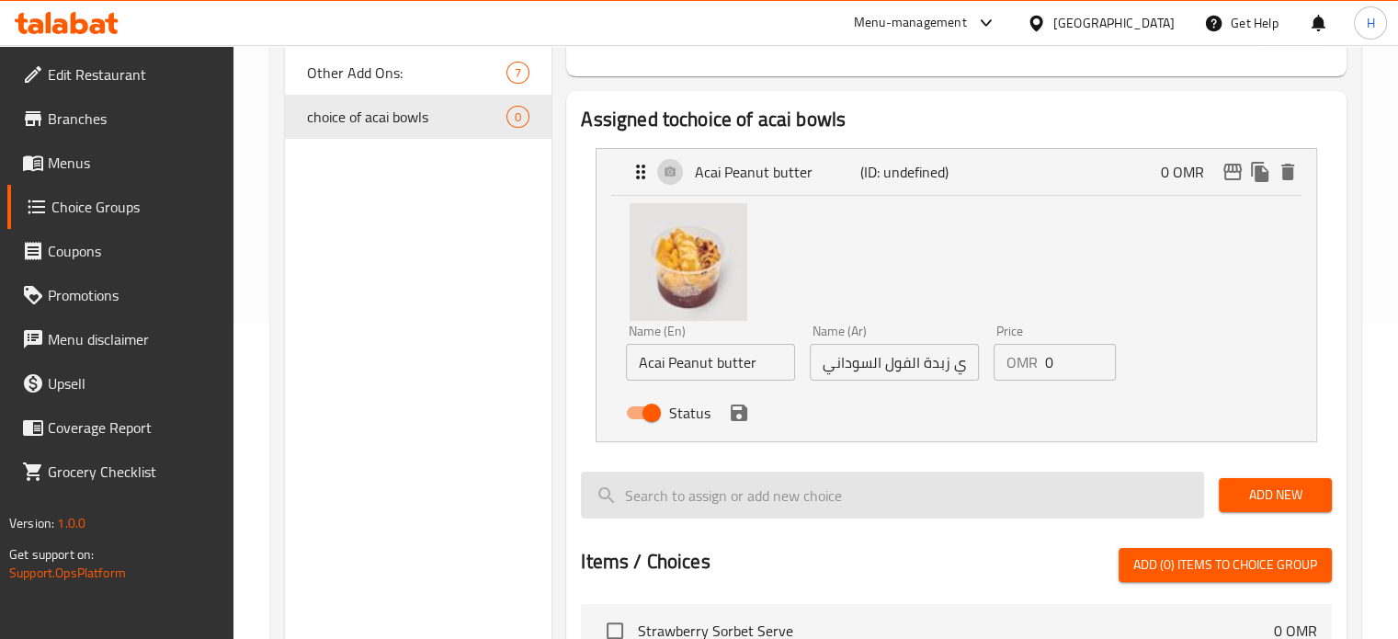
click at [986, 490] on input "search" at bounding box center [892, 495] width 623 height 47
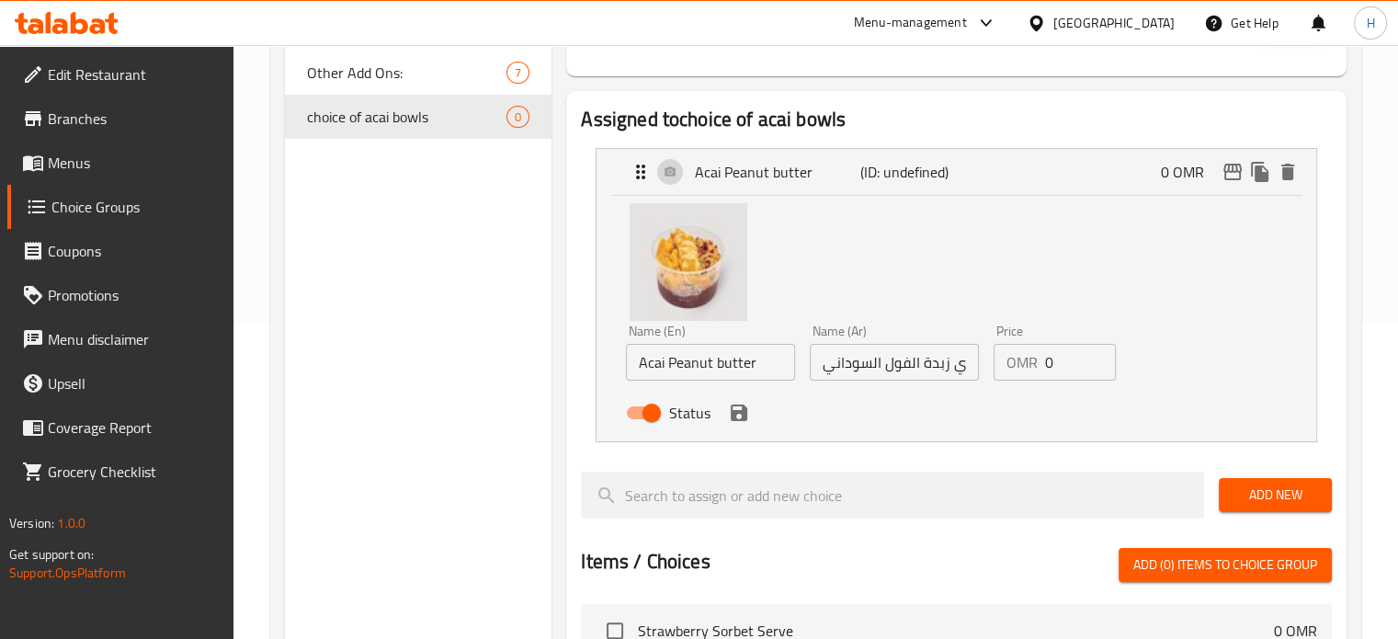
scroll to position [338, 0]
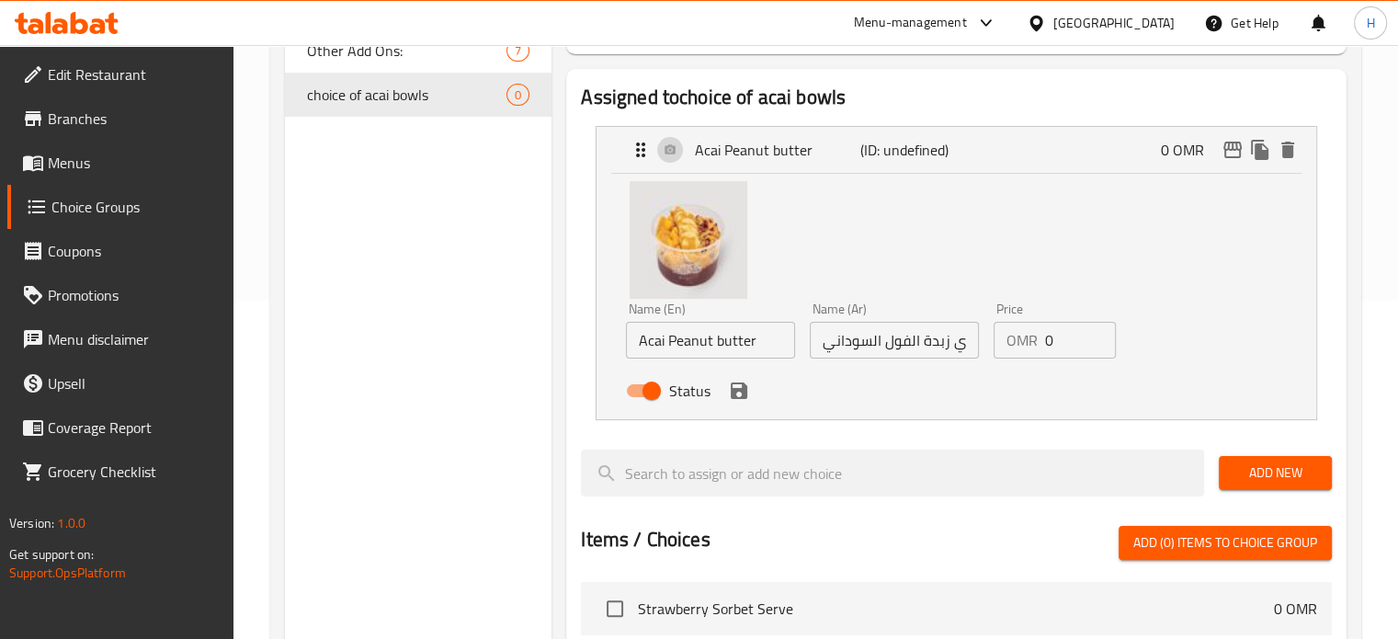
click at [1289, 468] on span "Add New" at bounding box center [1276, 472] width 84 height 23
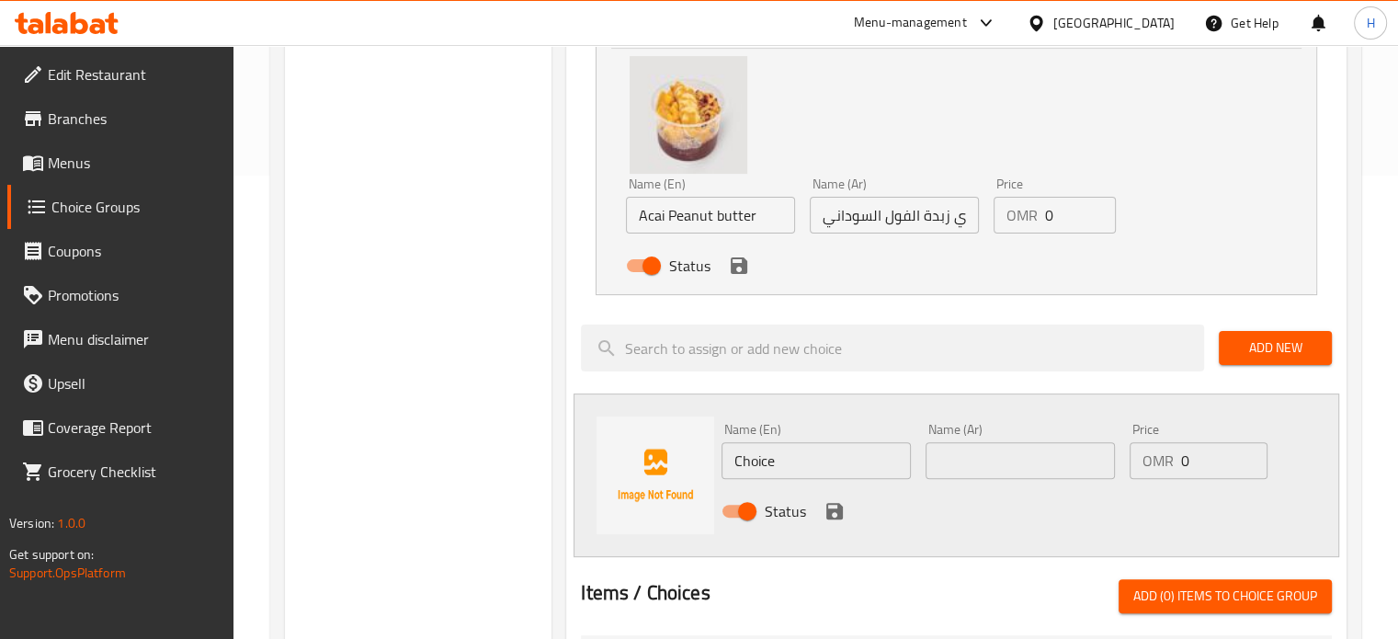
scroll to position [481, 0]
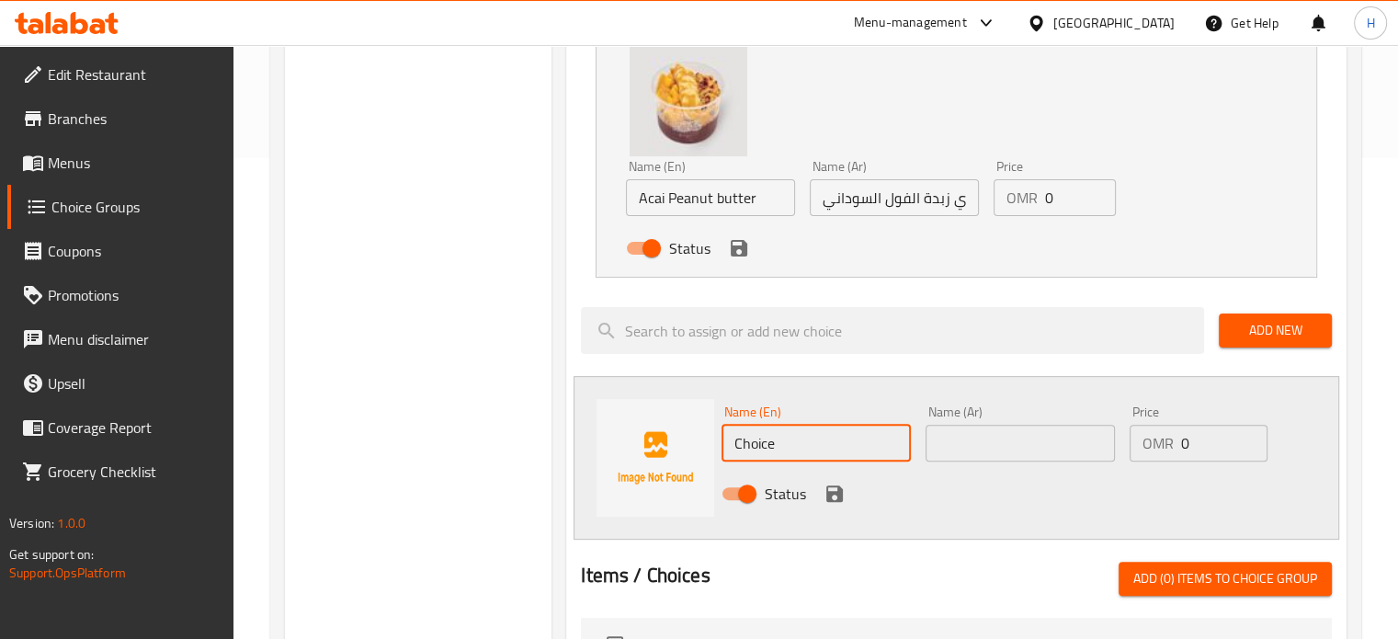
click at [790, 438] on input "Choice" at bounding box center [816, 443] width 189 height 37
paste input "Acai Samba"
type input "Acai Samba"
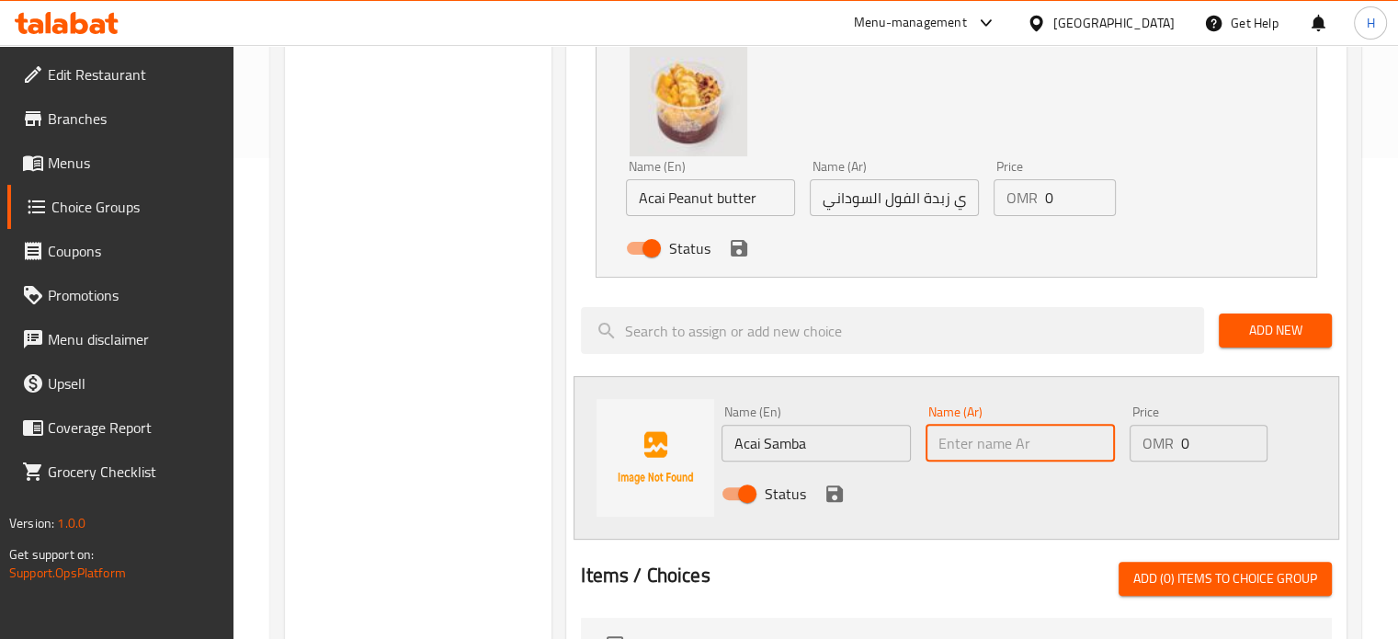
click at [974, 444] on input "text" at bounding box center [1020, 443] width 189 height 37
paste input "اكاي سامبا"
type input "اكاي سامبا"
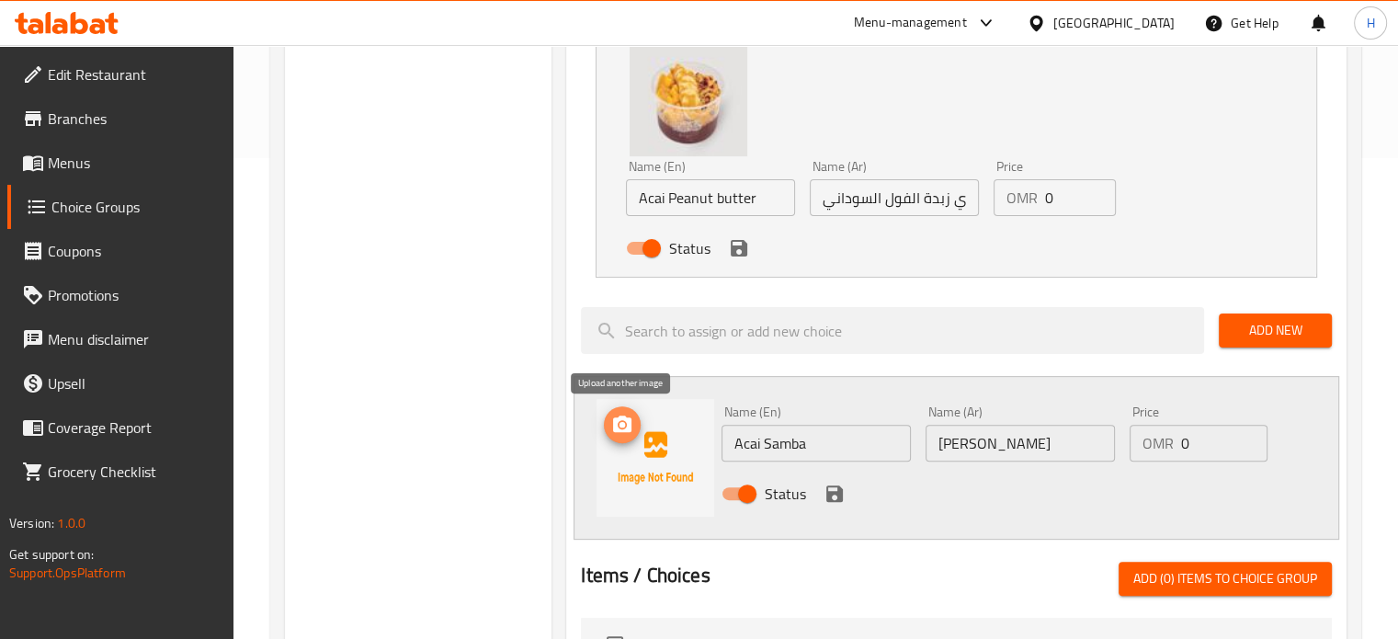
click at [626, 429] on icon "upload picture" at bounding box center [622, 423] width 18 height 17
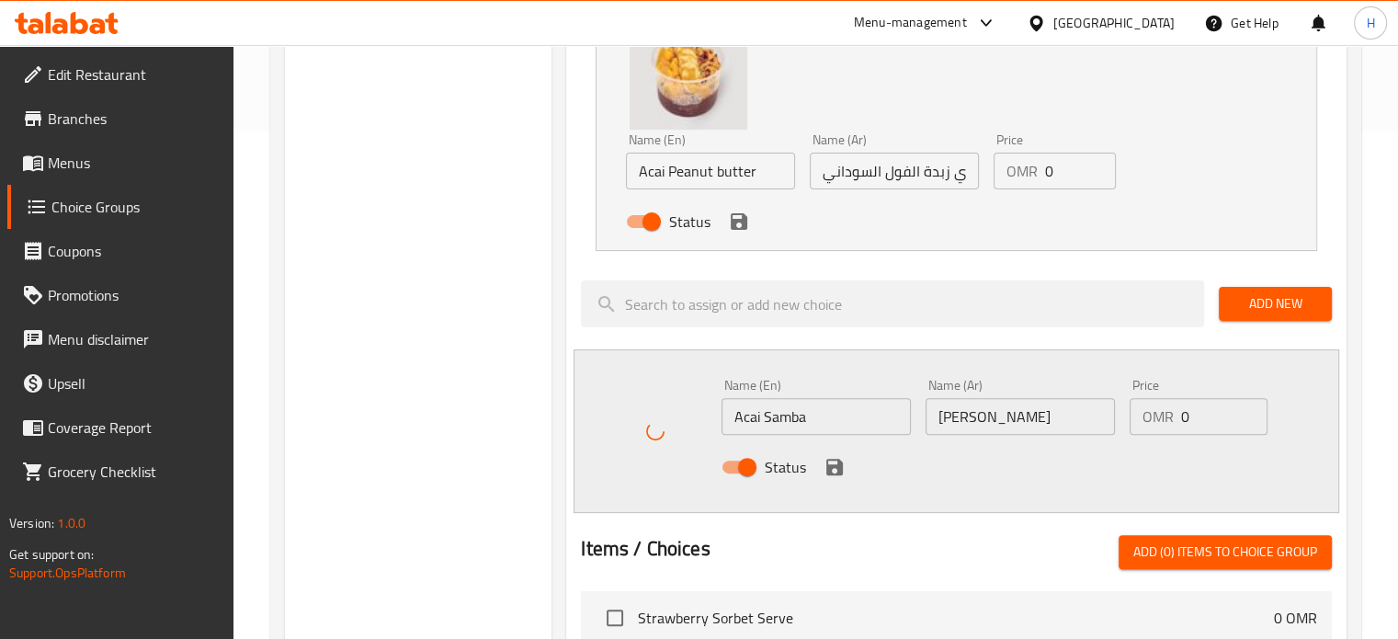
scroll to position [507, 0]
click at [835, 461] on icon "save" at bounding box center [835, 467] width 22 height 22
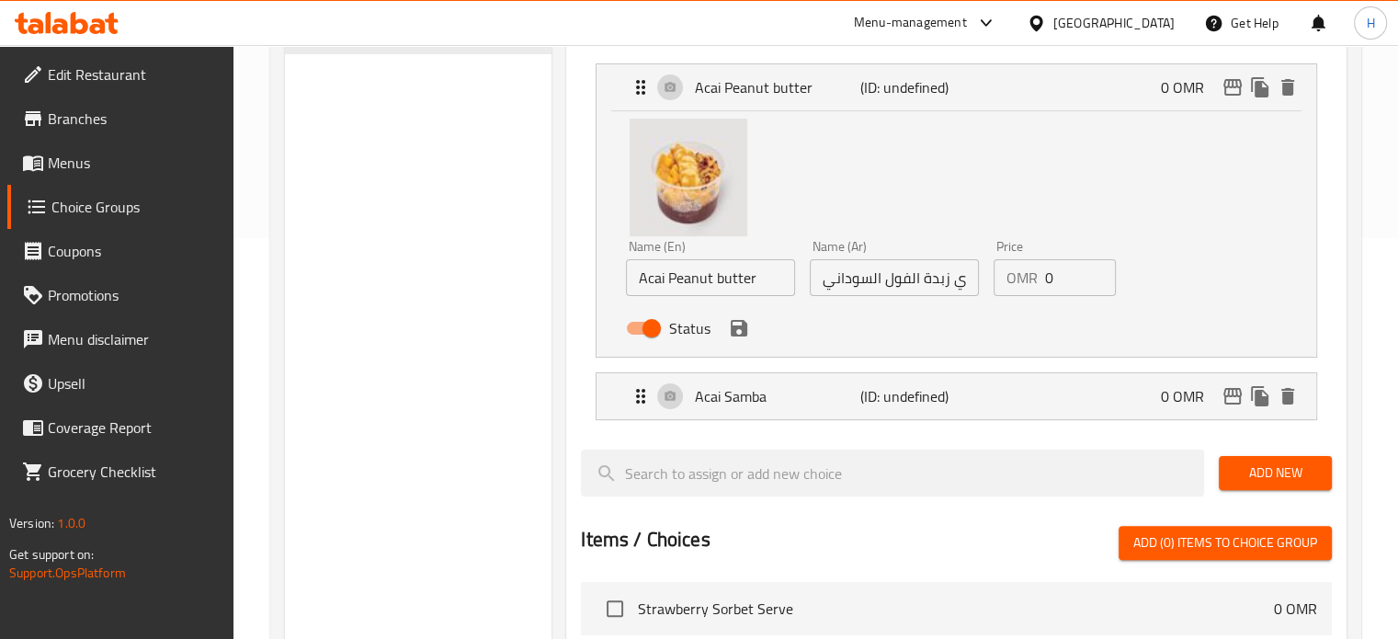
scroll to position [404, 0]
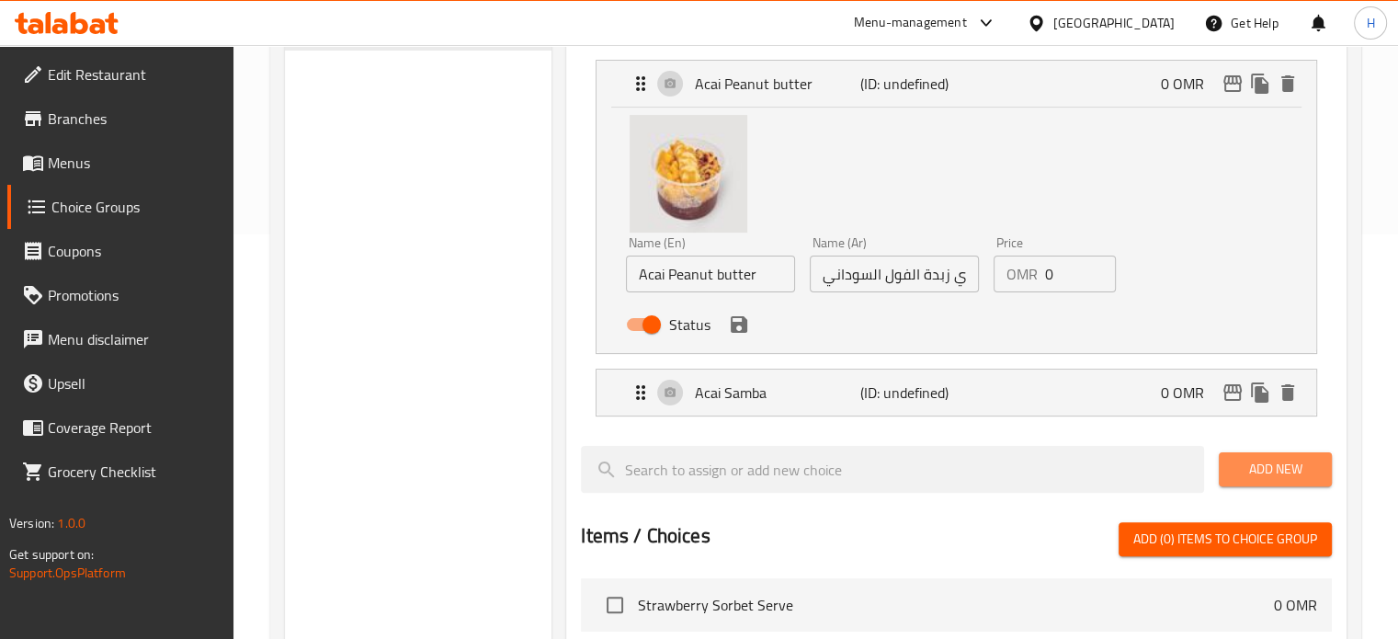
click at [1294, 459] on span "Add New" at bounding box center [1276, 469] width 84 height 23
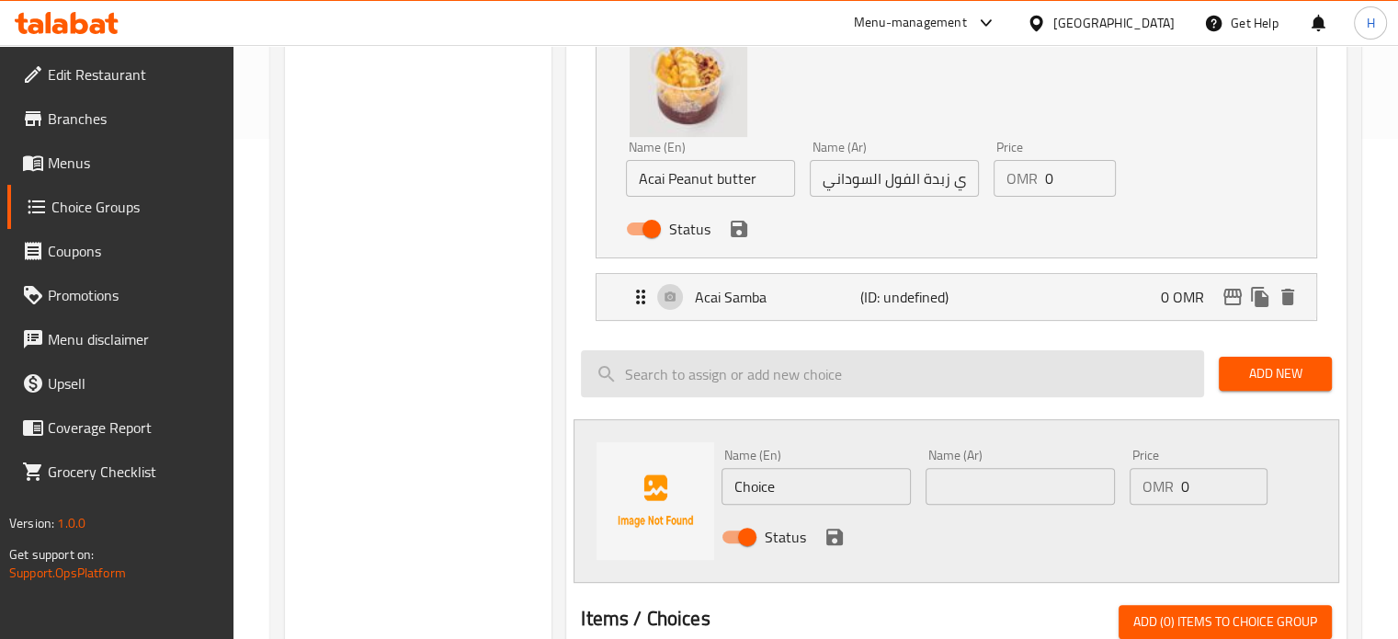
scroll to position [500, 0]
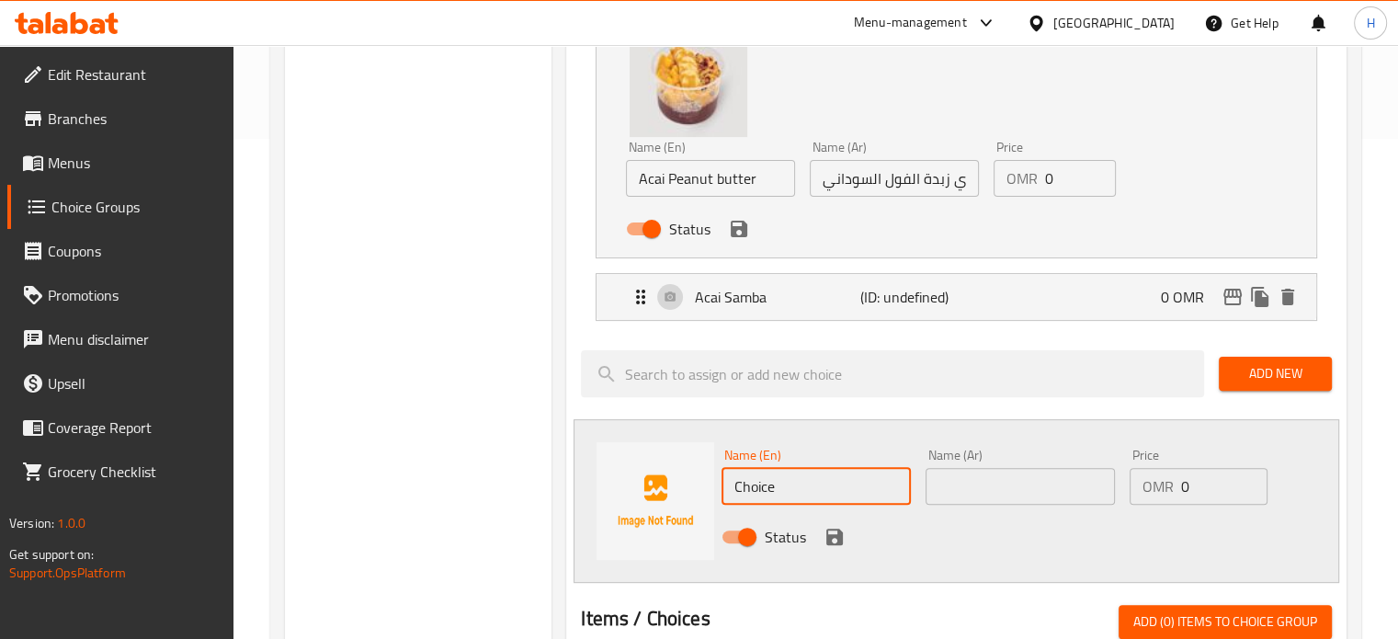
click at [818, 482] on input "Choice" at bounding box center [816, 486] width 189 height 37
paste input "Acai Bowl"
type input "Acai Bowl"
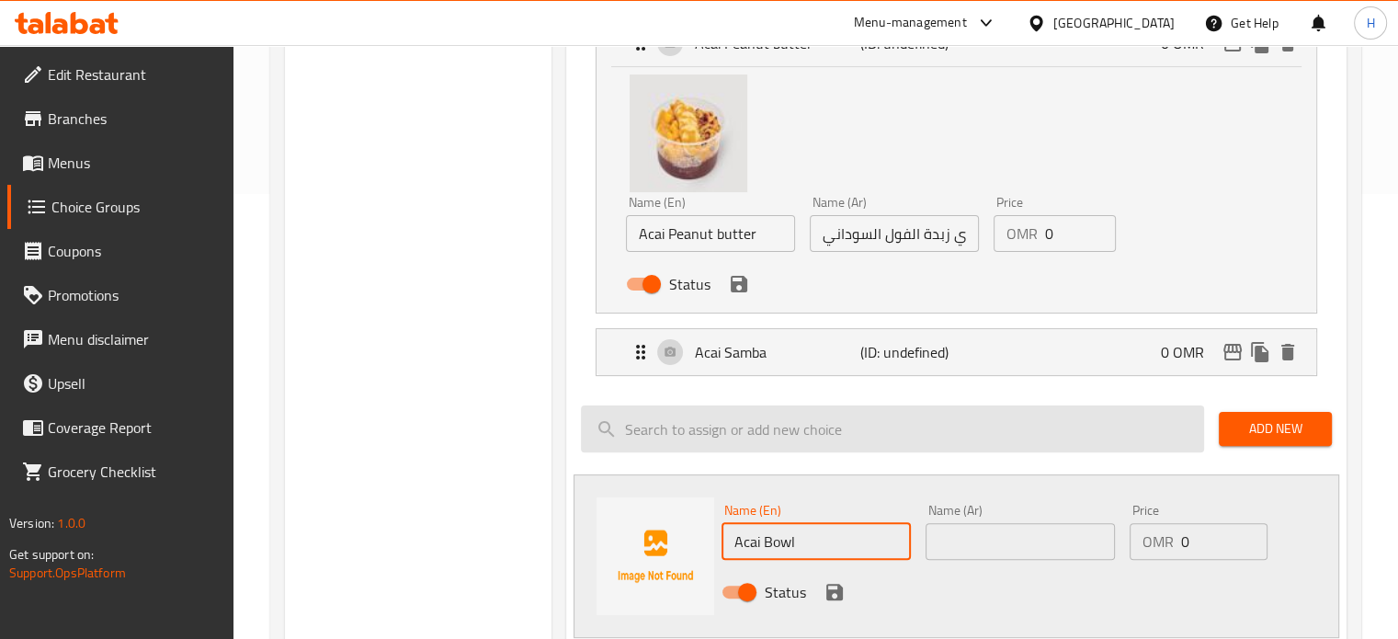
scroll to position [452, 0]
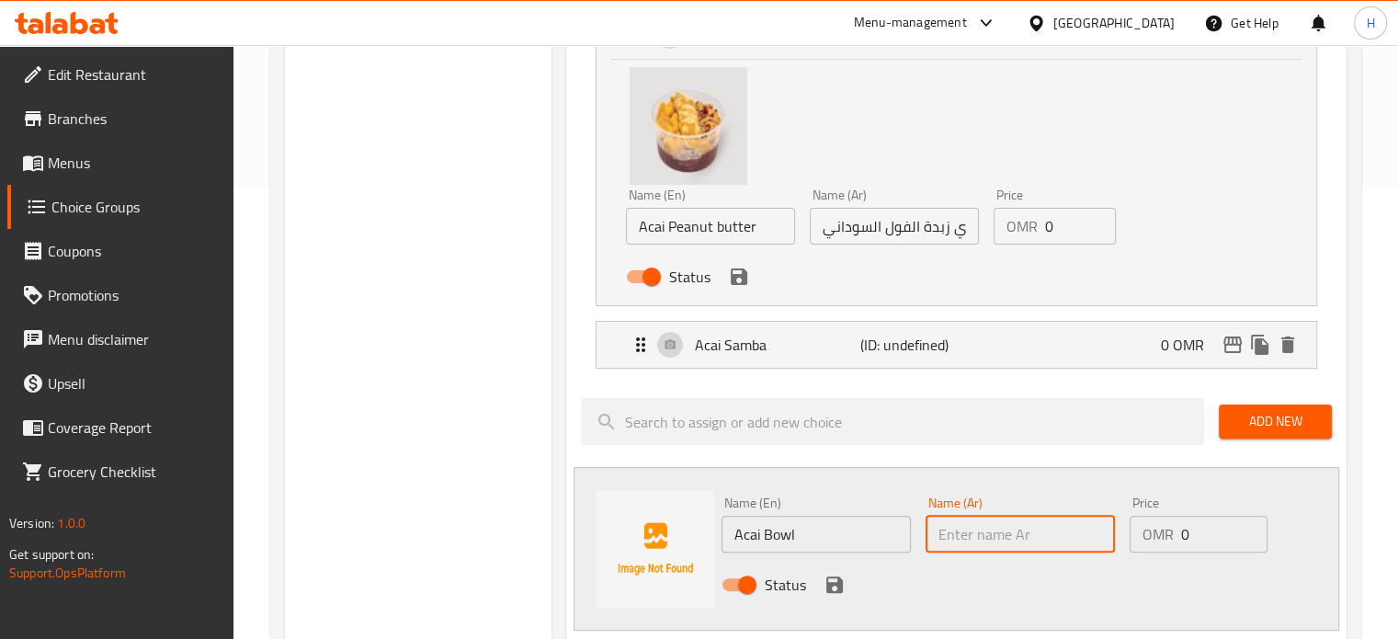
click at [1019, 542] on input "text" at bounding box center [1020, 534] width 189 height 37
paste input "اكاي باول"
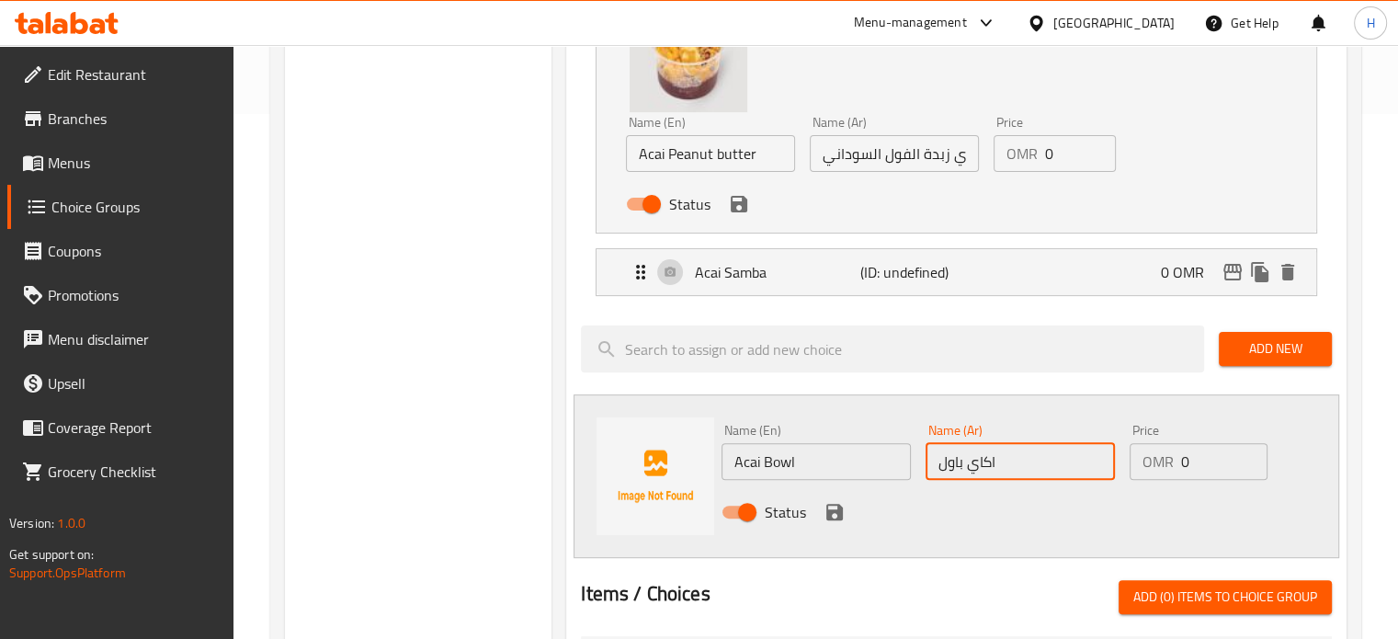
scroll to position [526, 0]
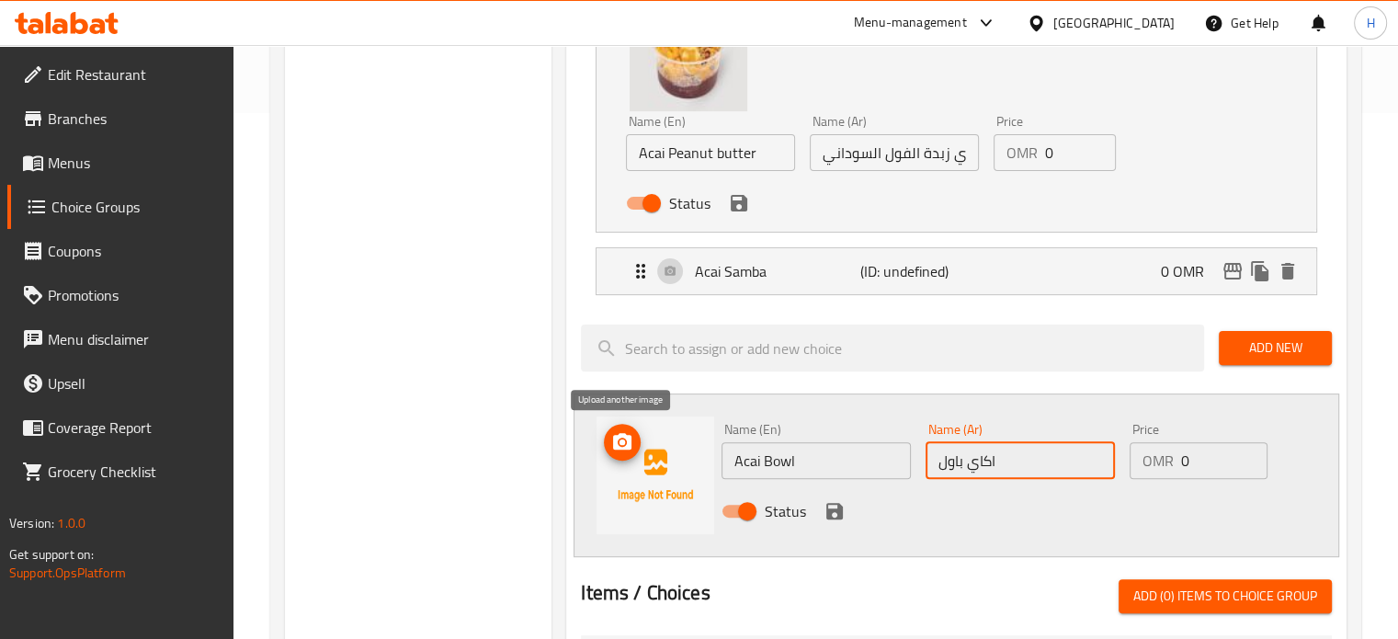
type input "اكاي باول"
click at [625, 444] on icon "upload picture" at bounding box center [622, 442] width 22 height 22
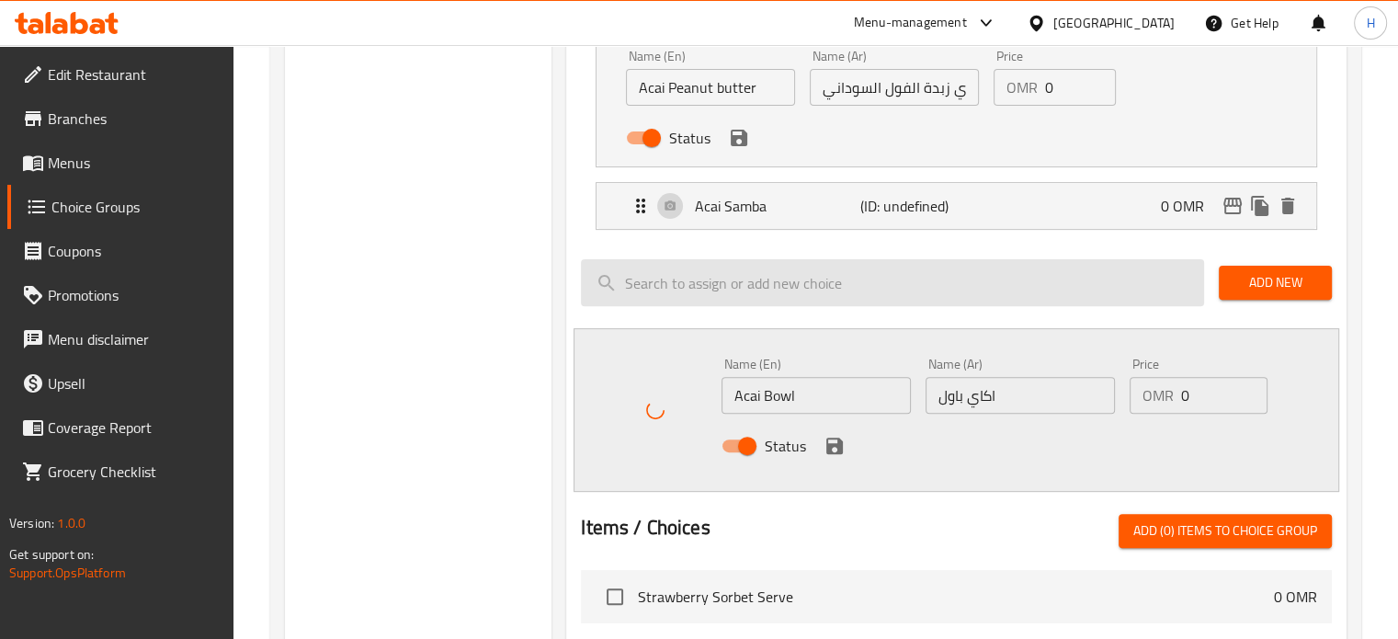
scroll to position [592, 0]
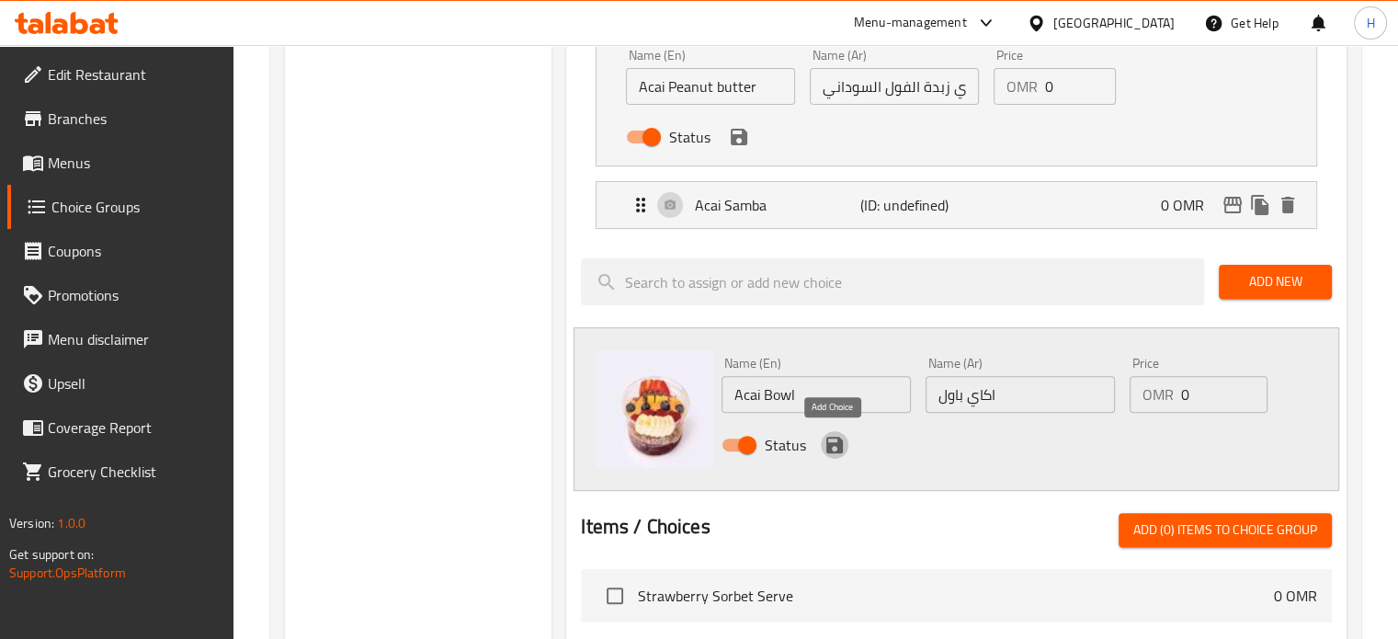
click at [837, 440] on icon "save" at bounding box center [834, 445] width 17 height 17
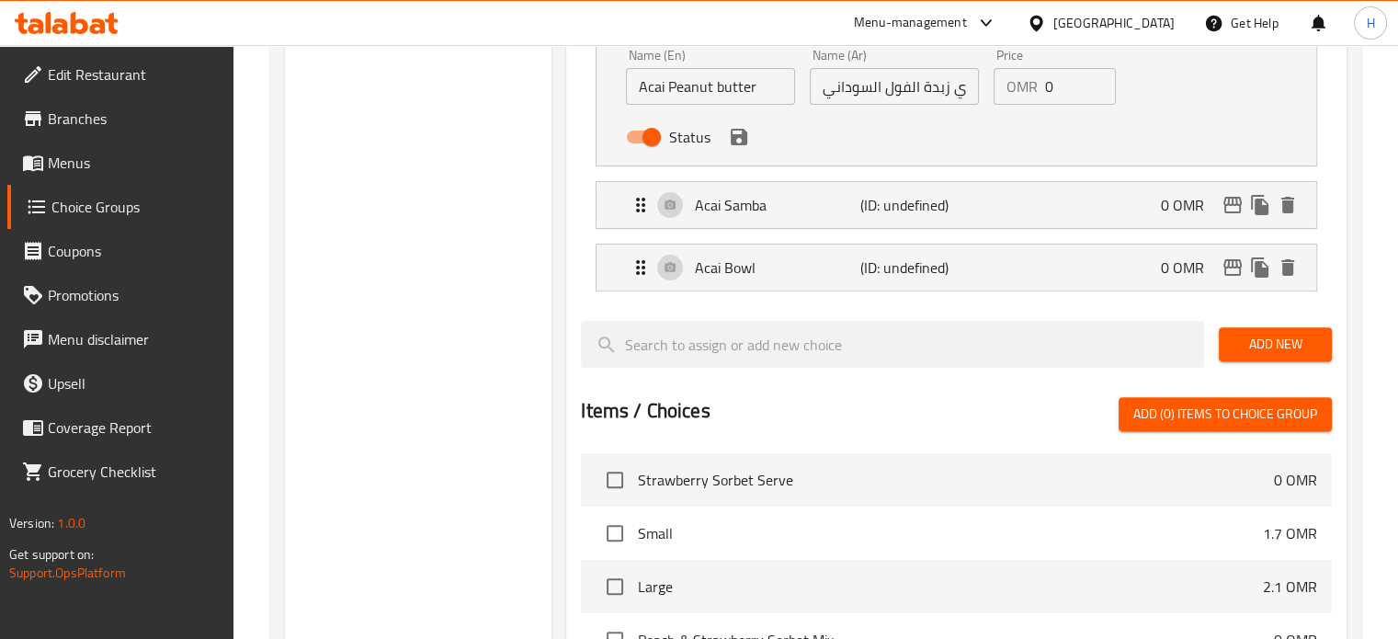
click at [1241, 341] on span "Add New" at bounding box center [1276, 344] width 84 height 23
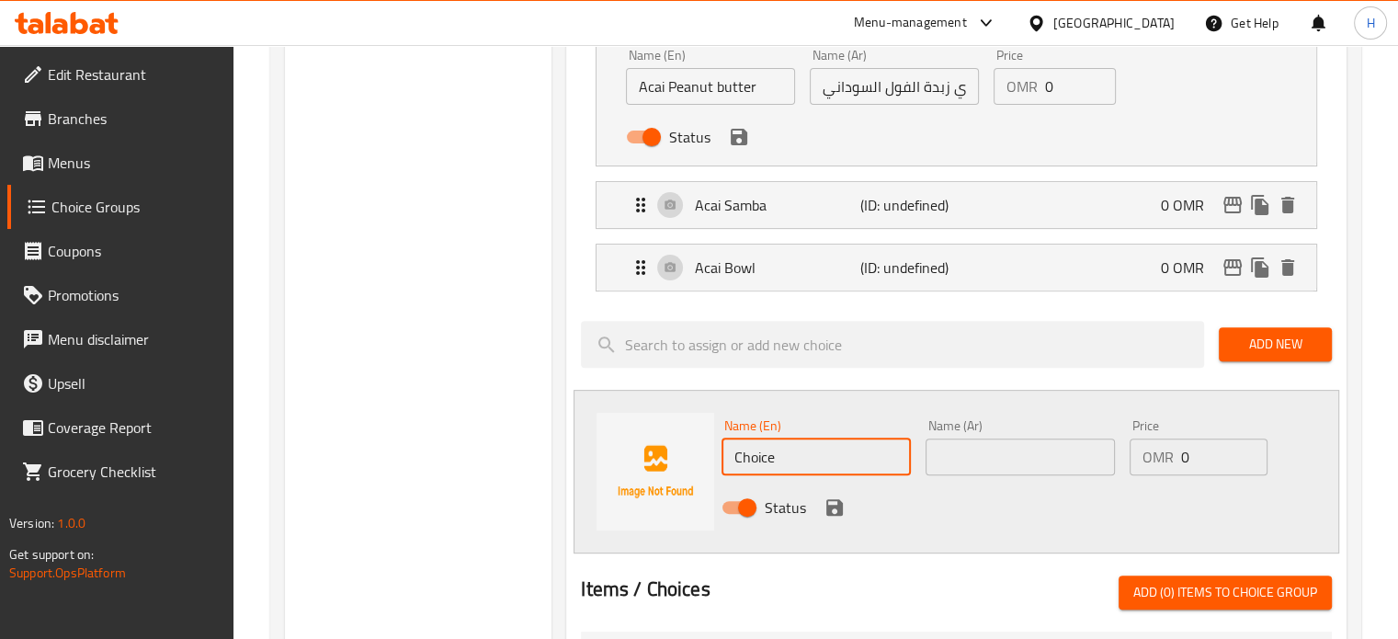
click at [813, 450] on input "Choice" at bounding box center [816, 456] width 189 height 37
paste input "Acai protein"
type input "Acai protein"
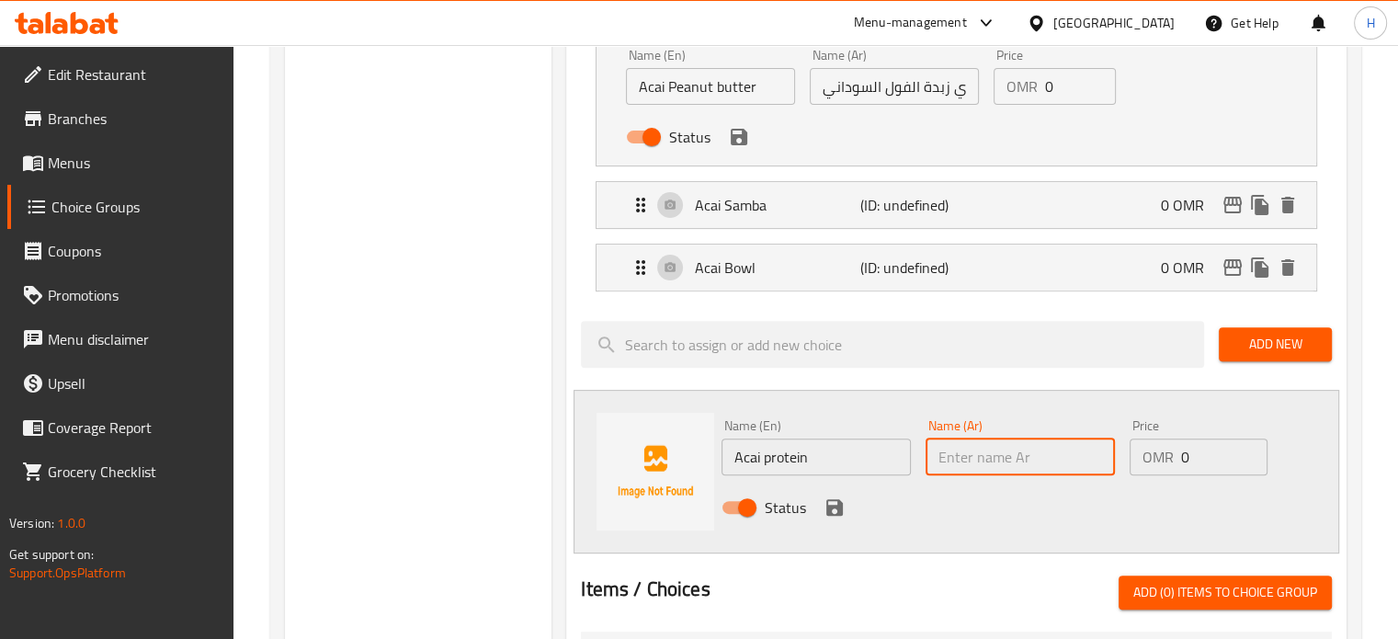
click at [991, 458] on input "text" at bounding box center [1020, 456] width 189 height 37
paste input "اكاي بروتين"
type input "اكاي بروتين"
click at [628, 444] on icon "upload picture" at bounding box center [622, 437] width 18 height 17
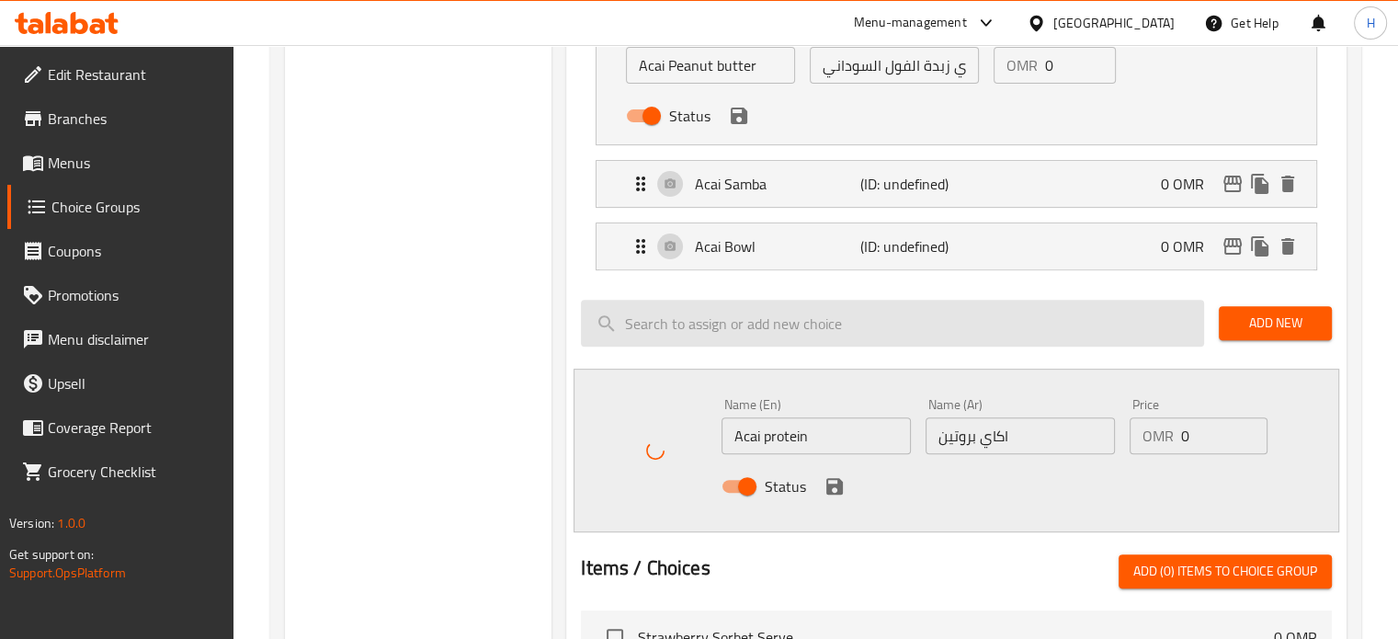
scroll to position [614, 0]
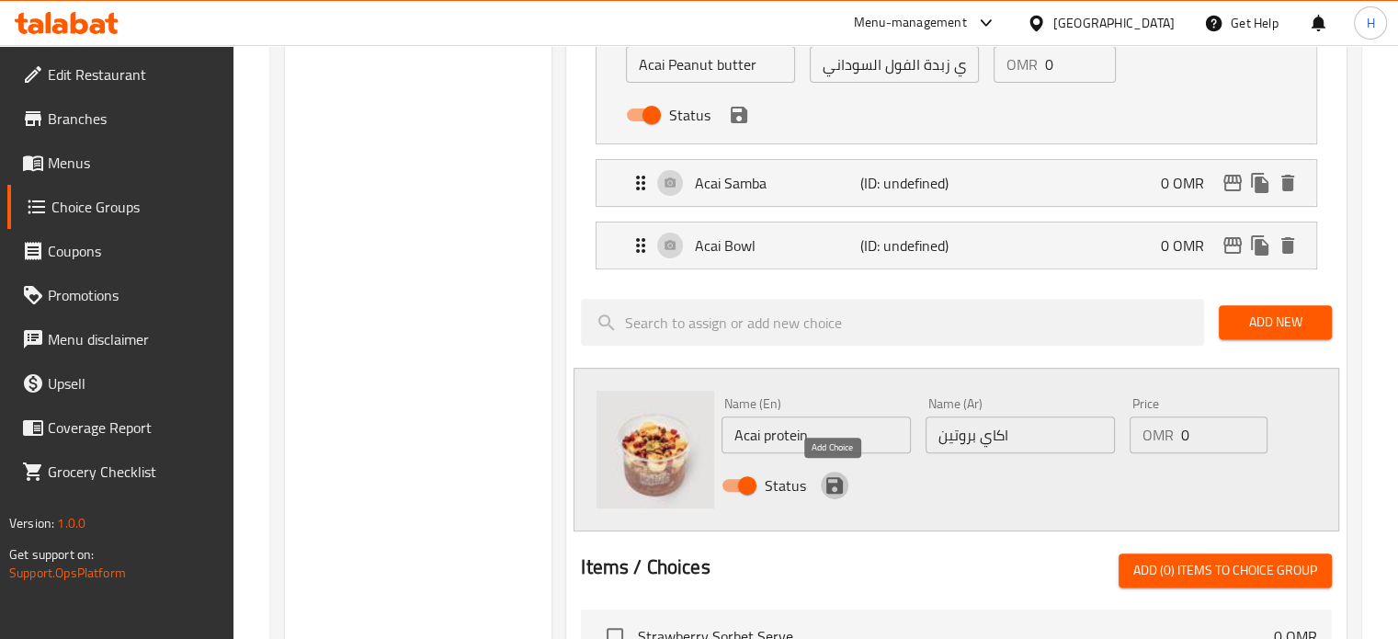
click at [835, 483] on icon "save" at bounding box center [834, 485] width 17 height 17
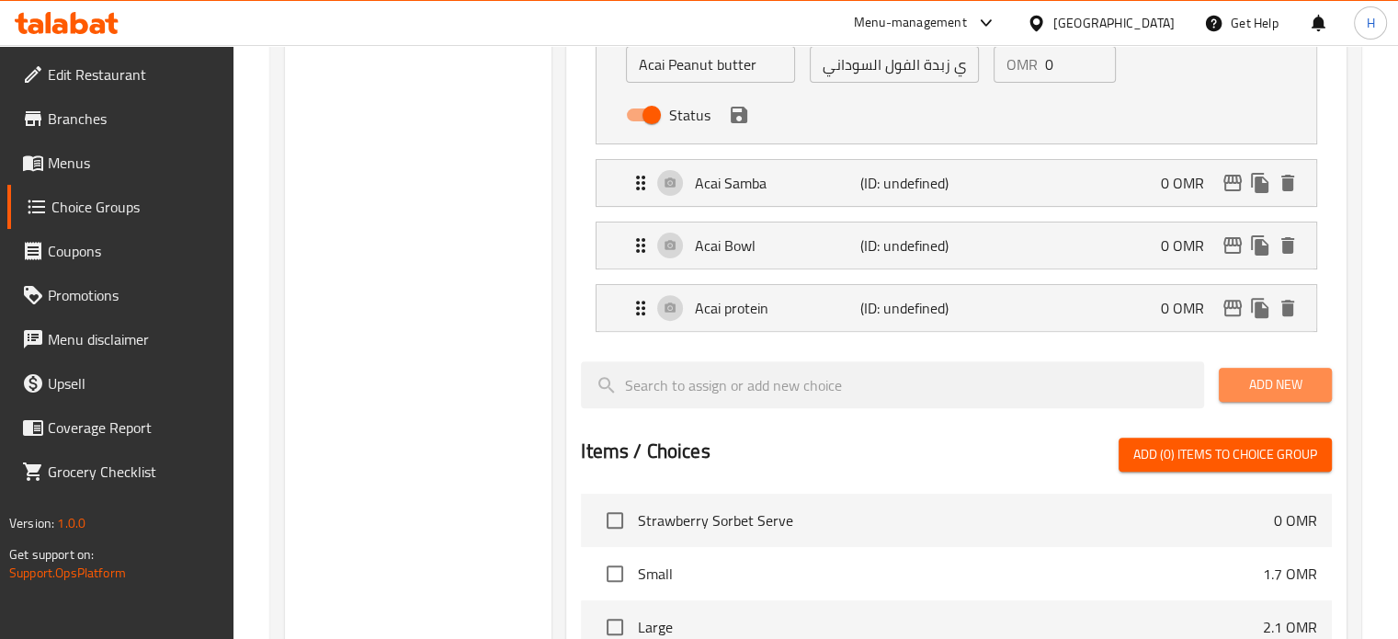
click at [1254, 380] on span "Add New" at bounding box center [1276, 384] width 84 height 23
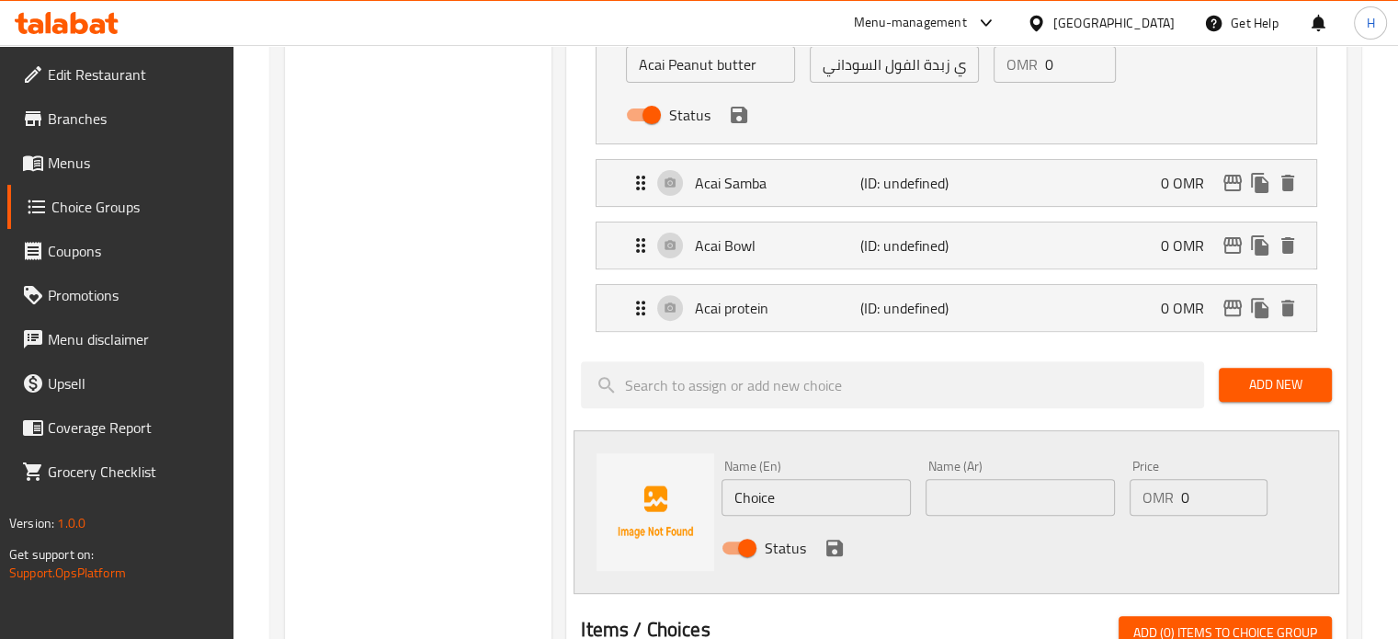
click at [990, 495] on input "text" at bounding box center [1020, 497] width 189 height 37
paste input "[PERSON_NAME]"
type input "[PERSON_NAME]"
click at [816, 498] on input "Choice" at bounding box center [816, 497] width 189 height 37
paste input "[PERSON_NAME]"
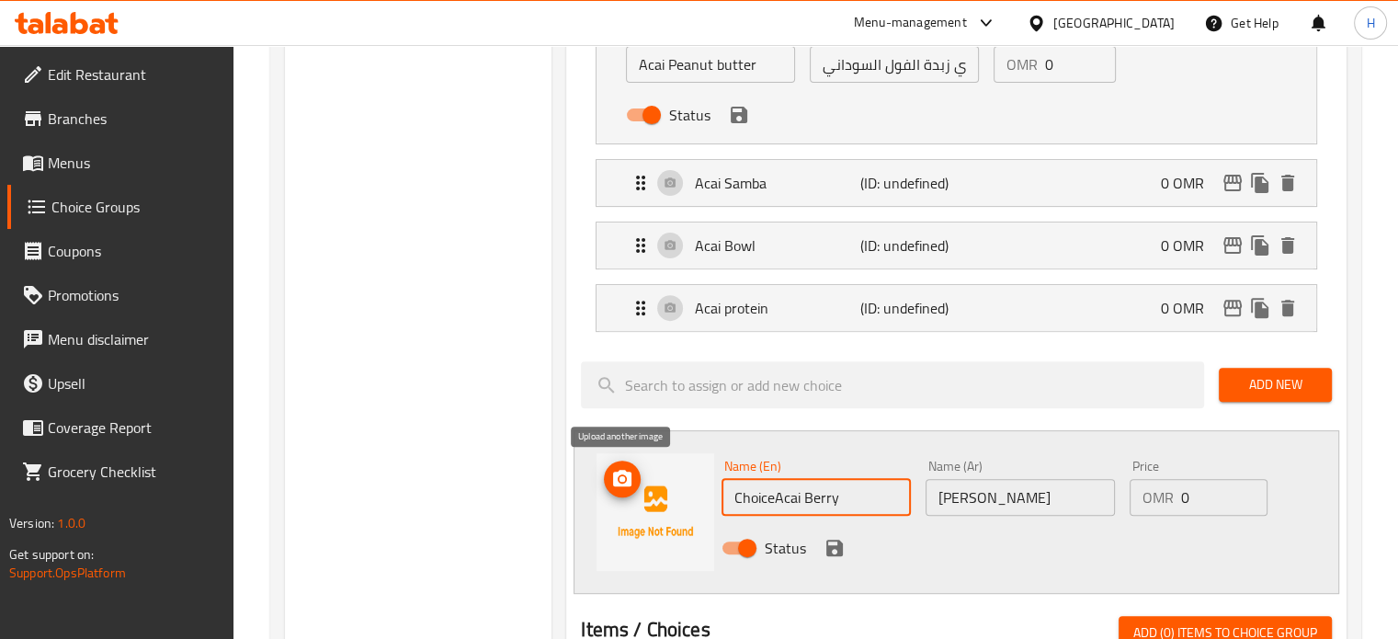
click at [625, 483] on icon "upload picture" at bounding box center [622, 478] width 18 height 17
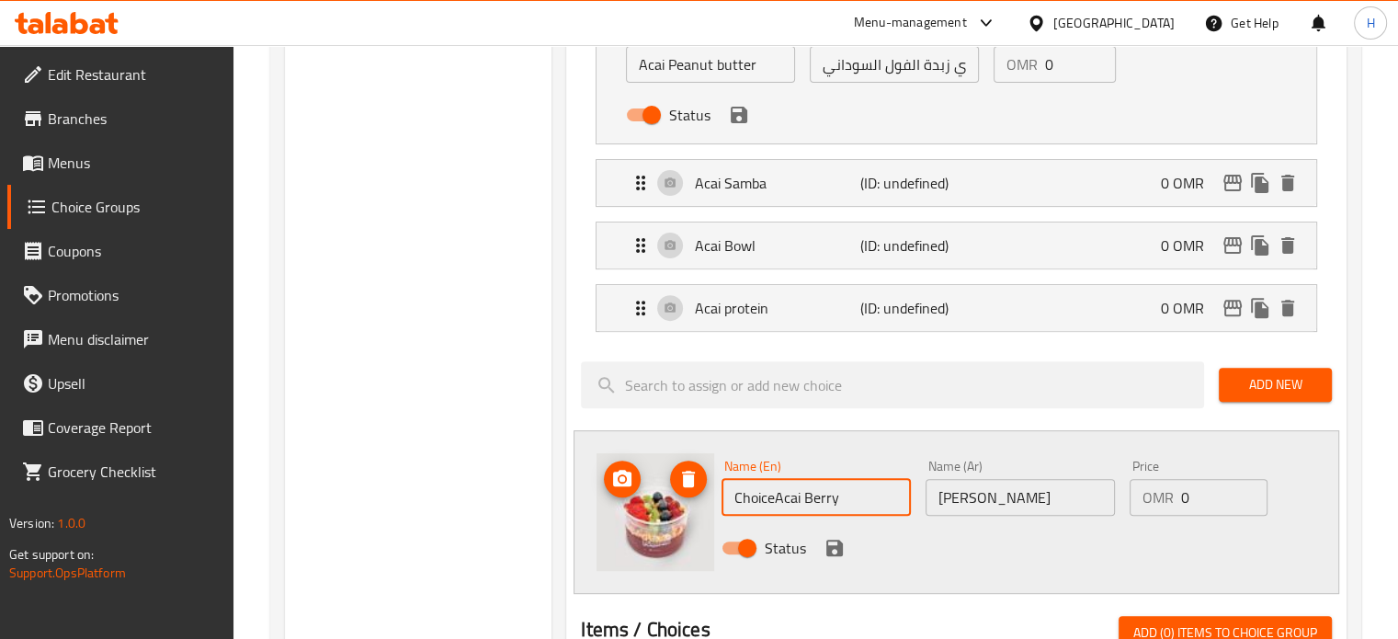
drag, startPoint x: 779, startPoint y: 499, endPoint x: 679, endPoint y: 489, distance: 99.8
click at [682, 494] on div "https://images.deliveryhero.io/image-nocache/talabat/MenuItems/thumb/Acai_berry…" at bounding box center [957, 512] width 766 height 164
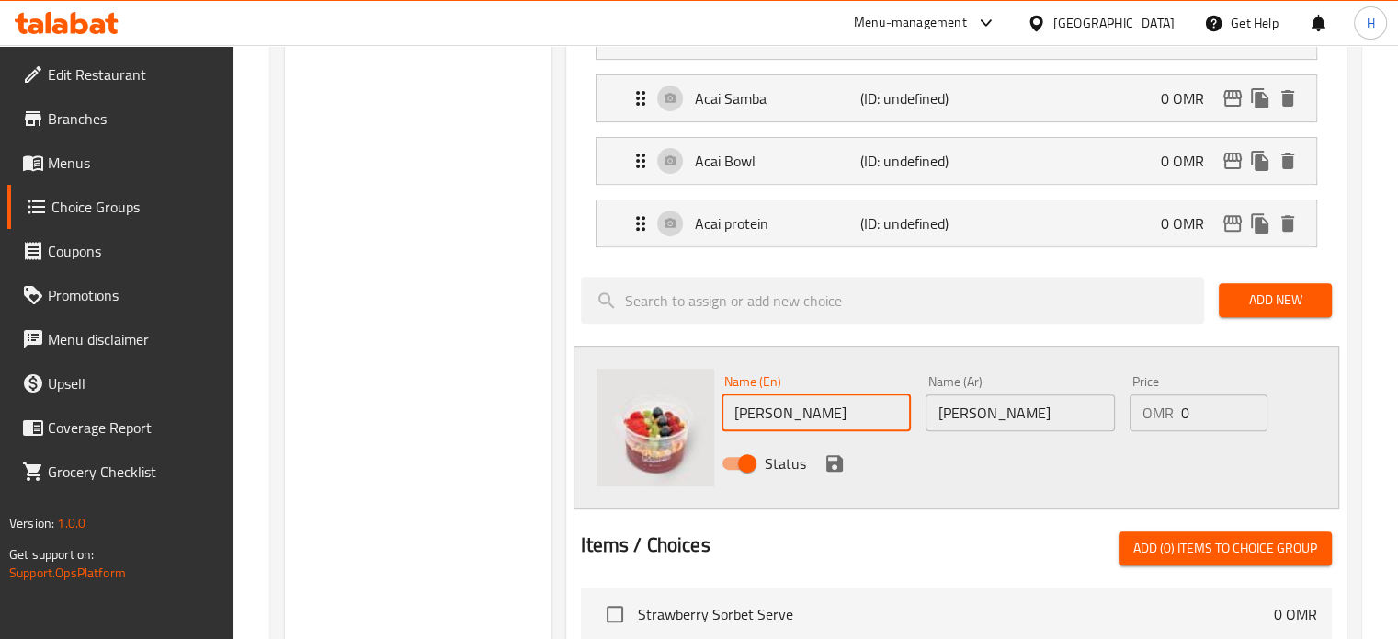
scroll to position [699, 0]
type input "[PERSON_NAME]"
click at [834, 461] on icon "save" at bounding box center [834, 463] width 17 height 17
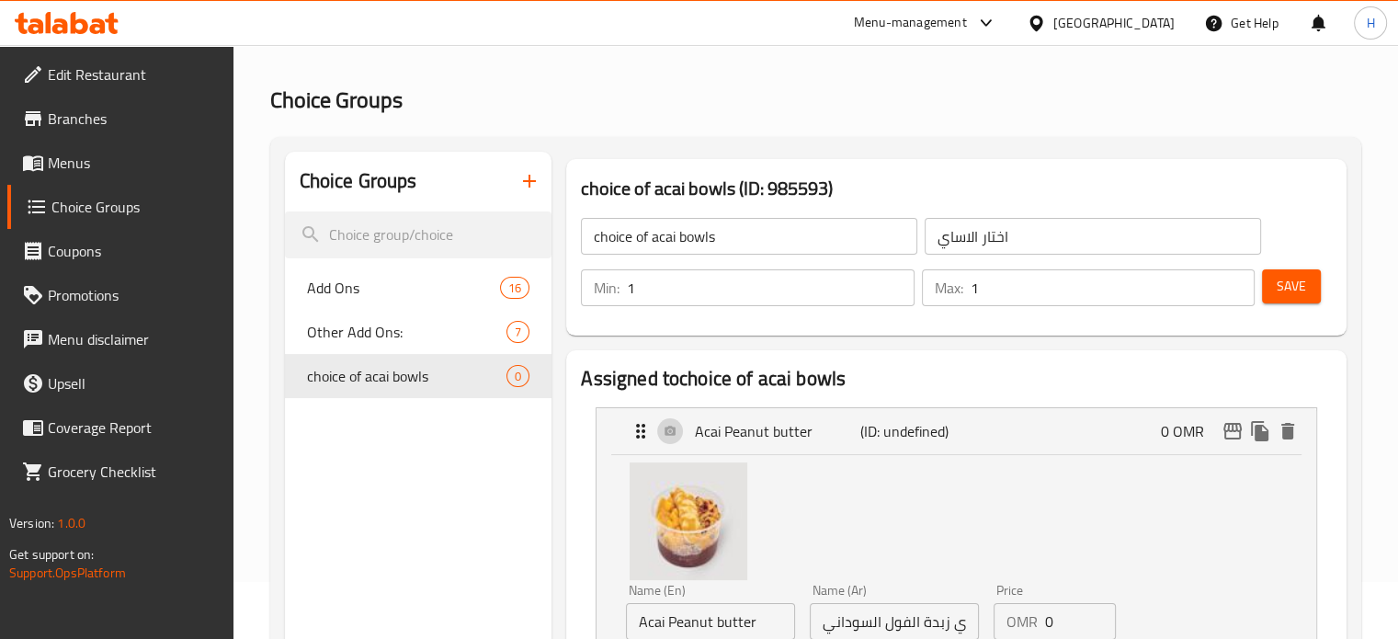
scroll to position [0, 0]
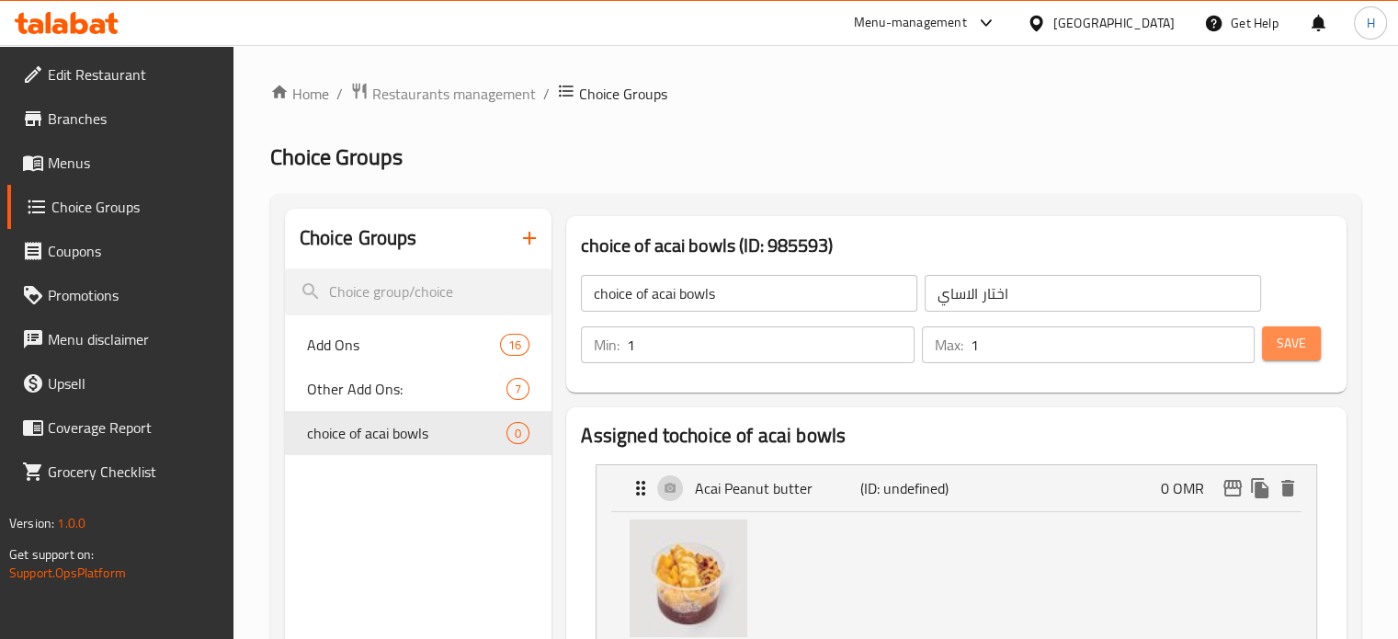
click at [1310, 340] on button "Save" at bounding box center [1291, 343] width 59 height 34
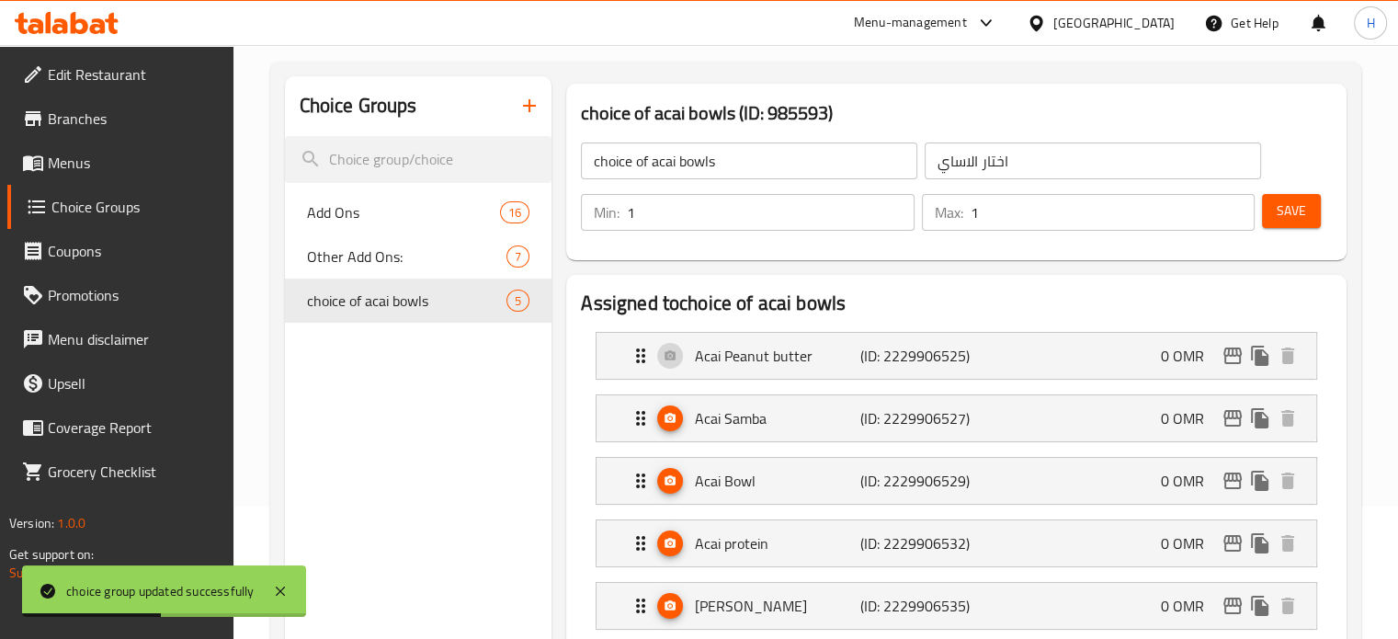
scroll to position [132, 0]
click at [537, 110] on icon "button" at bounding box center [529, 106] width 22 height 22
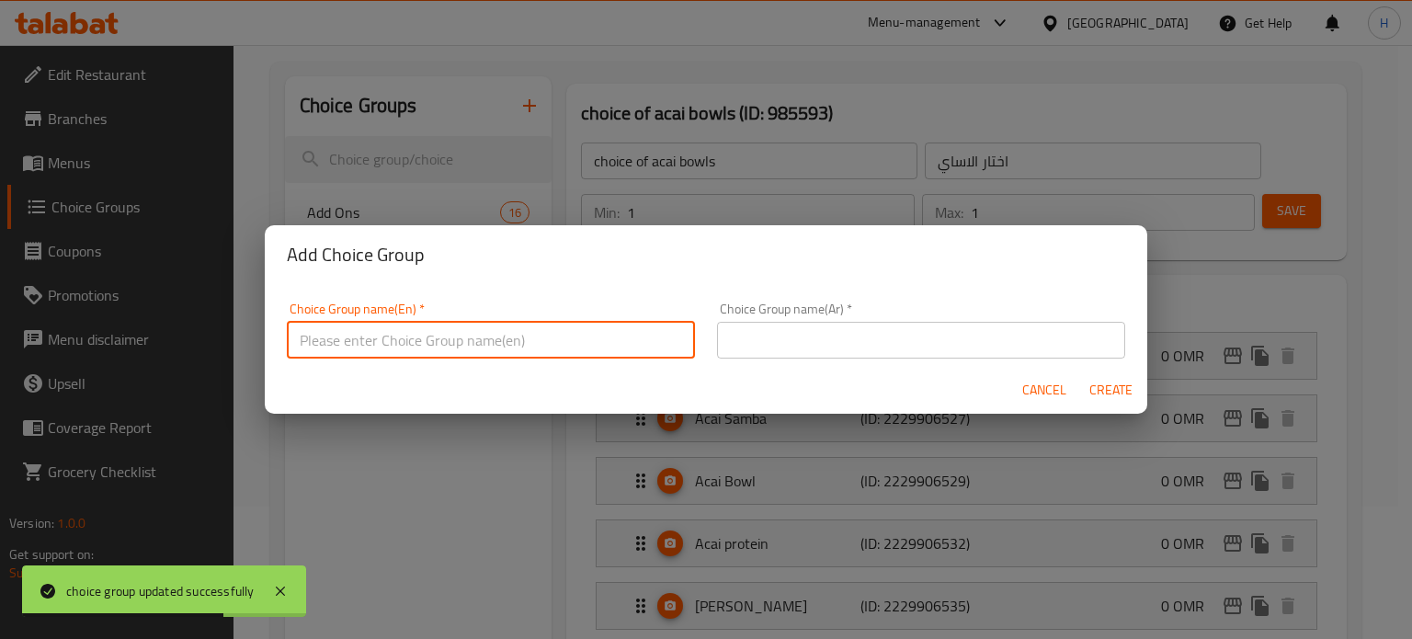
click at [526, 345] on input "text" at bounding box center [491, 340] width 408 height 37
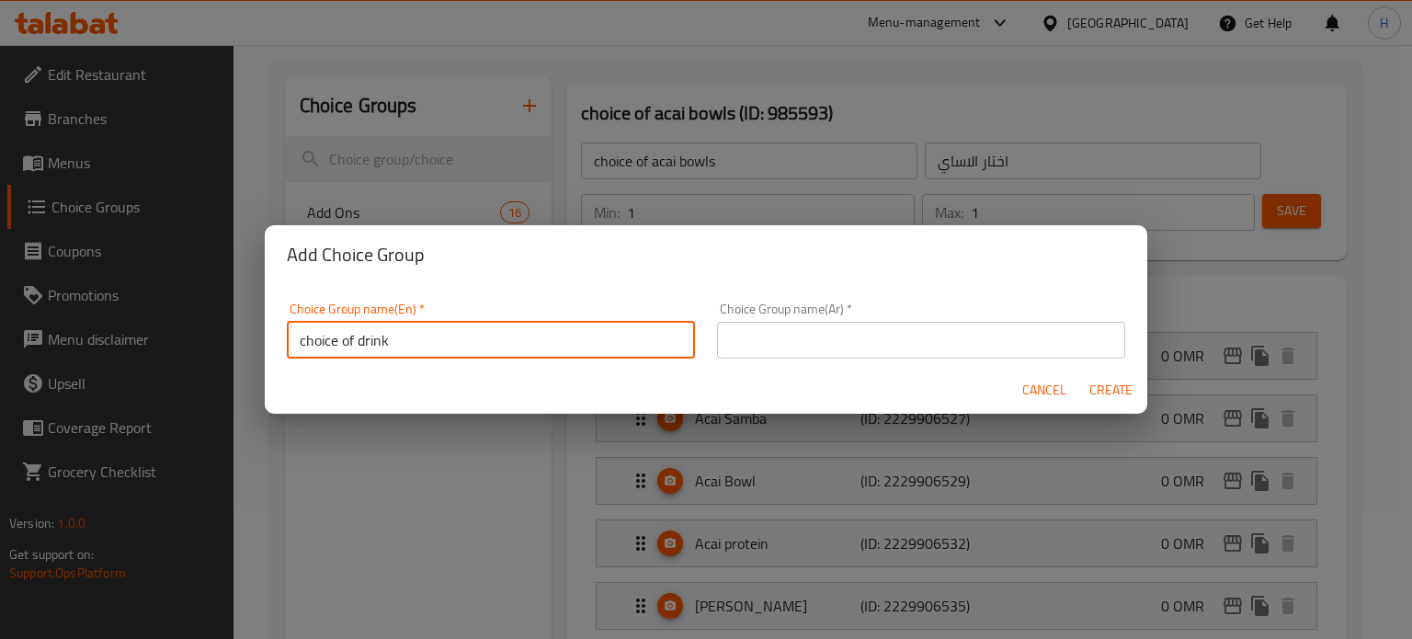
type input "choice of drink"
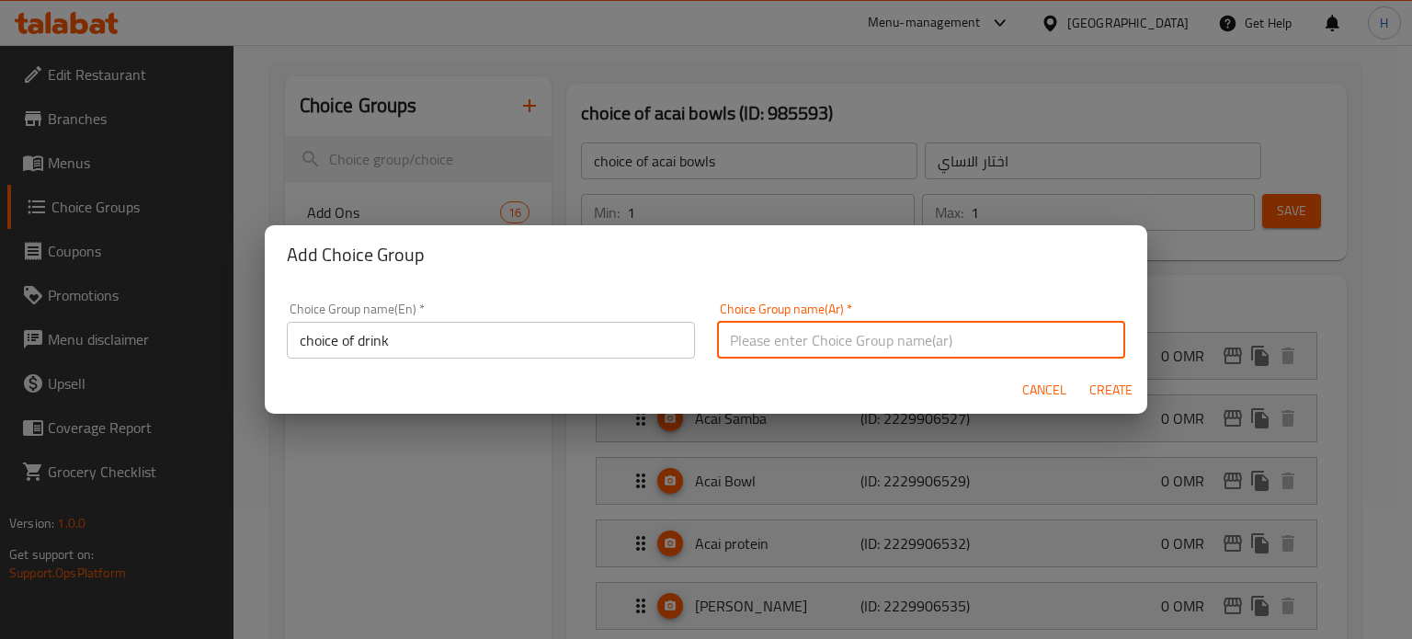
click at [791, 336] on input "text" at bounding box center [921, 340] width 408 height 37
type input "اختيار المشروب"
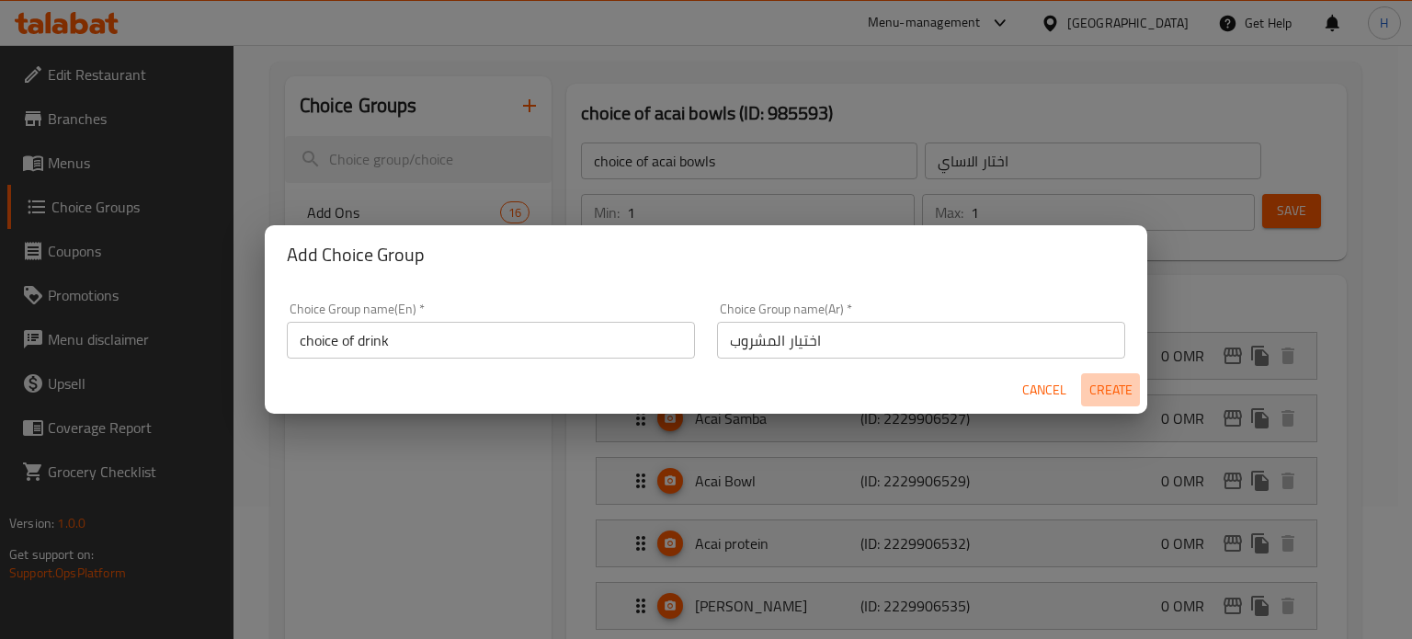
click at [1125, 384] on span "Create" at bounding box center [1110, 390] width 44 height 23
type input "choice of drink"
type input "اختيار المشروب"
type input "0"
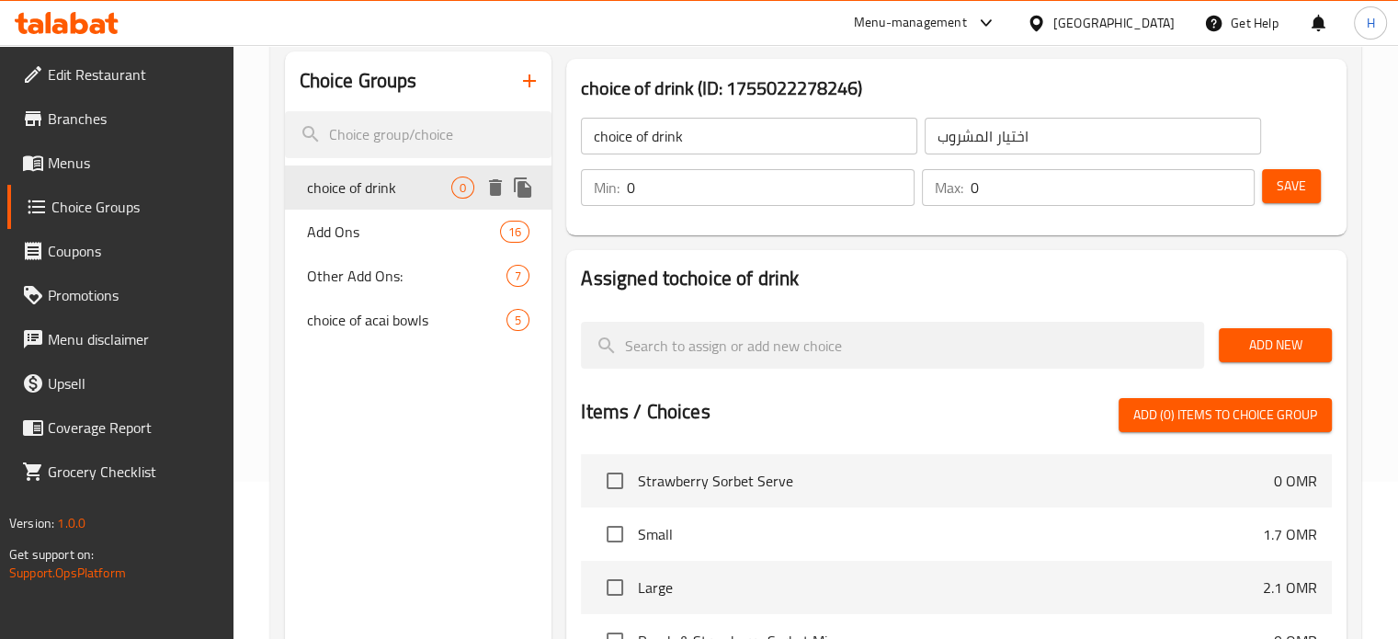
scroll to position [154, 0]
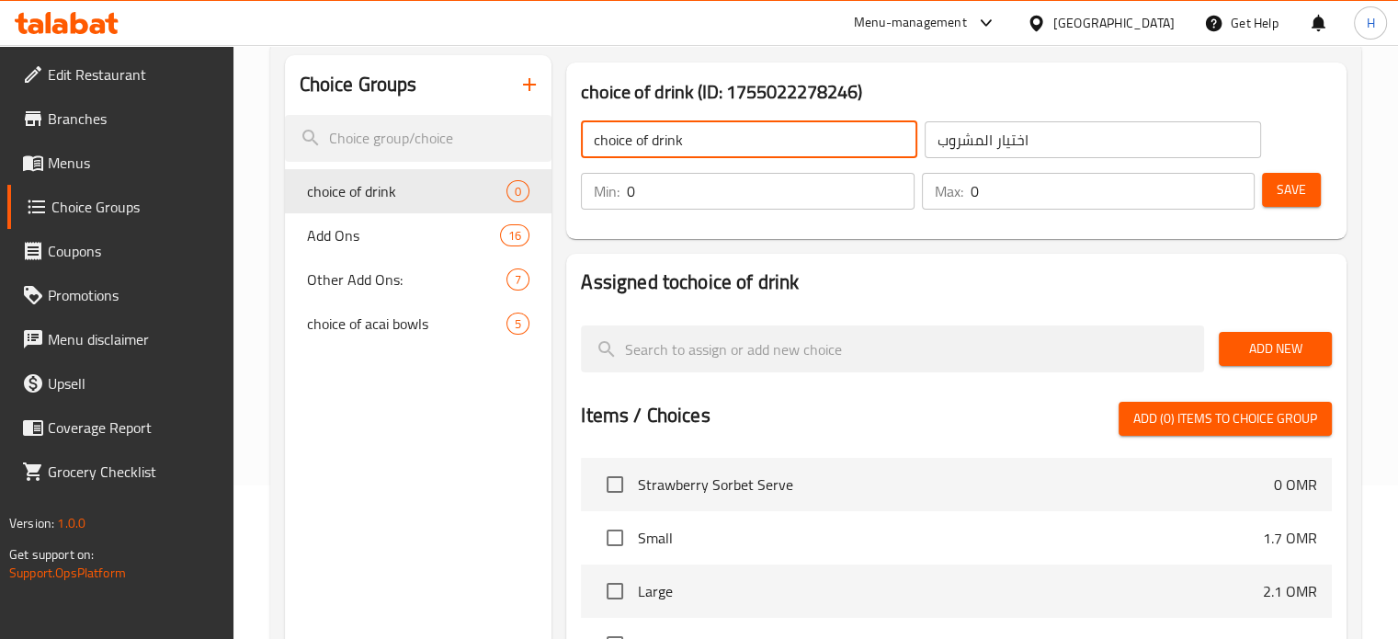
drag, startPoint x: 706, startPoint y: 142, endPoint x: 651, endPoint y: 142, distance: 55.2
click at [651, 142] on input "choice of drink" at bounding box center [749, 139] width 336 height 37
type input "choice of smoothie or milshake"
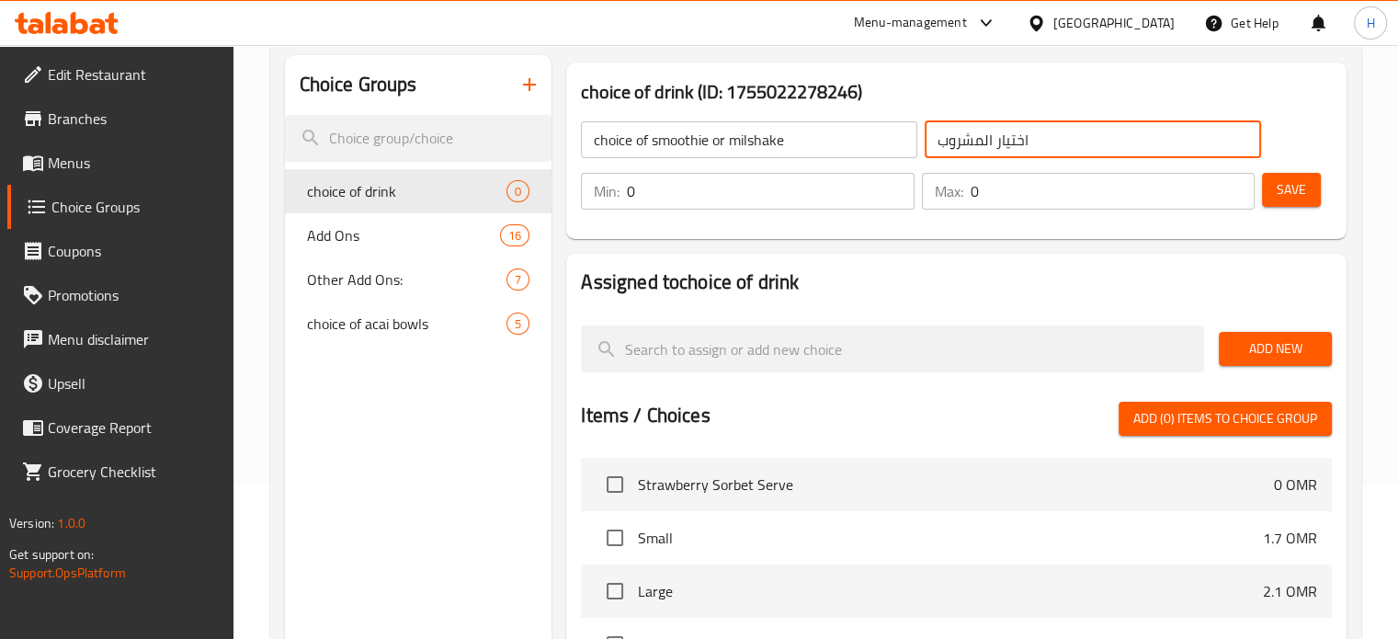
click at [949, 147] on input "اختيار المشروب" at bounding box center [1093, 139] width 336 height 37
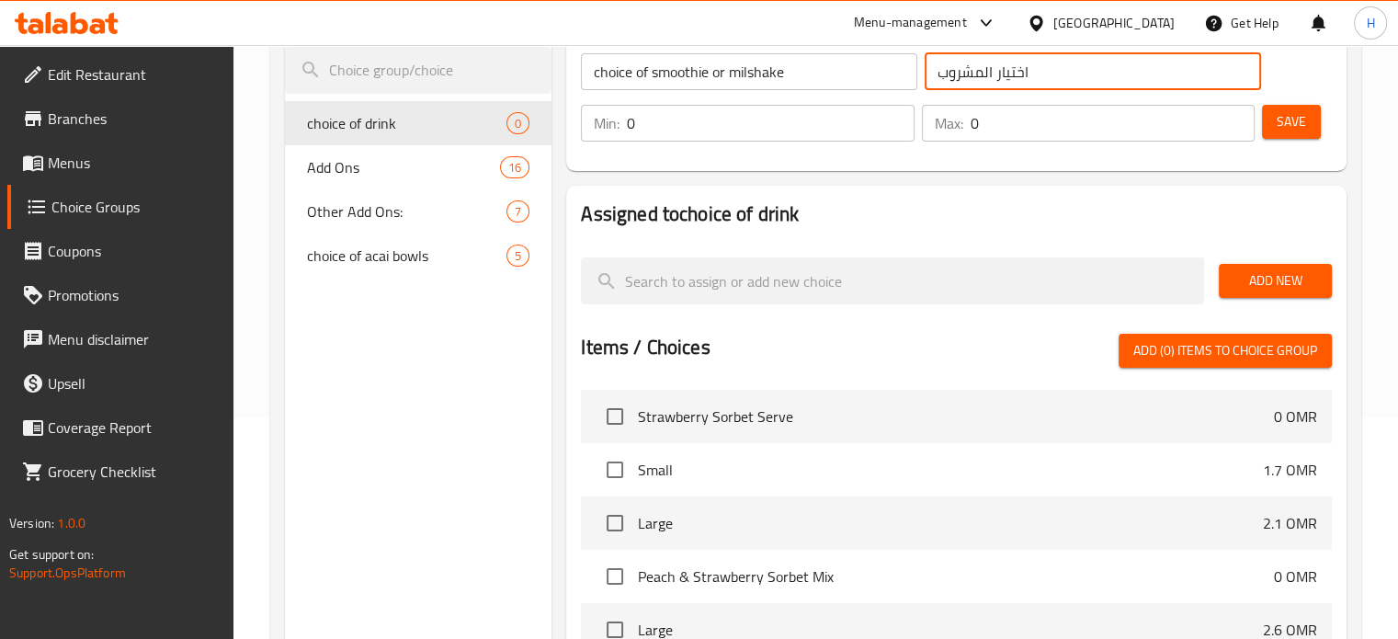
scroll to position [223, 0]
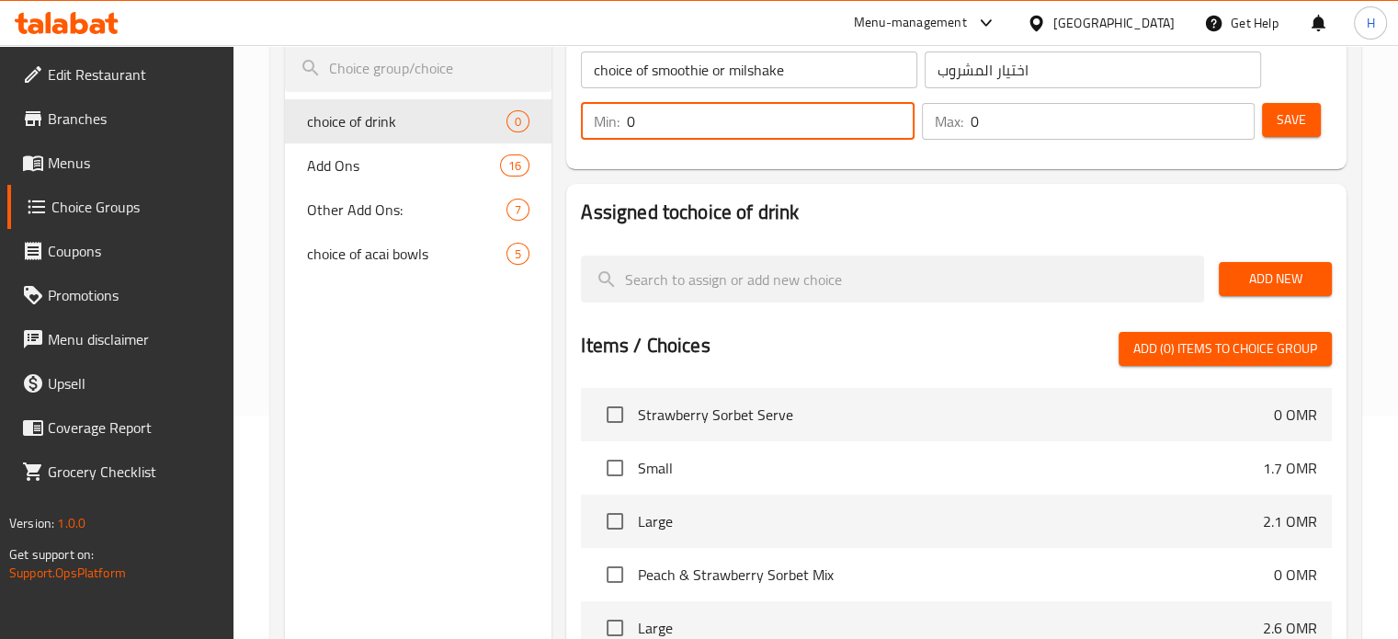
click at [714, 124] on input "0" at bounding box center [770, 121] width 287 height 37
type input "1"
click at [993, 128] on input "0" at bounding box center [1113, 121] width 284 height 37
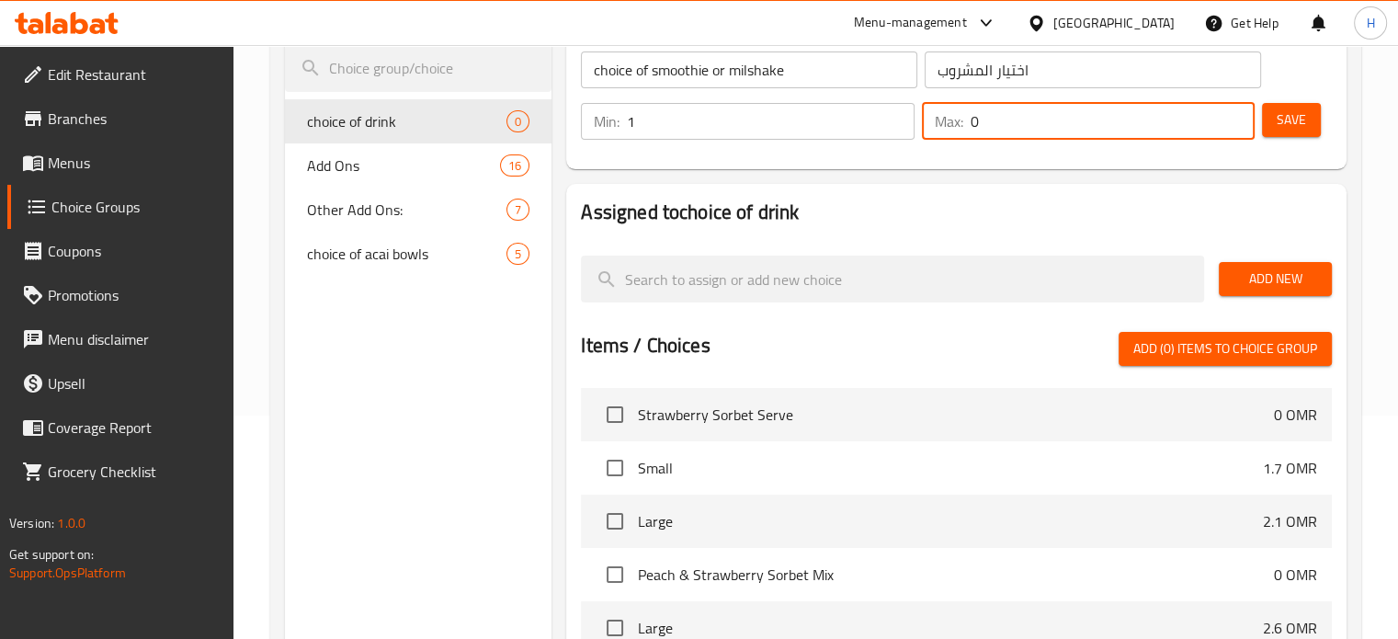
click at [993, 128] on input "0" at bounding box center [1113, 121] width 284 height 37
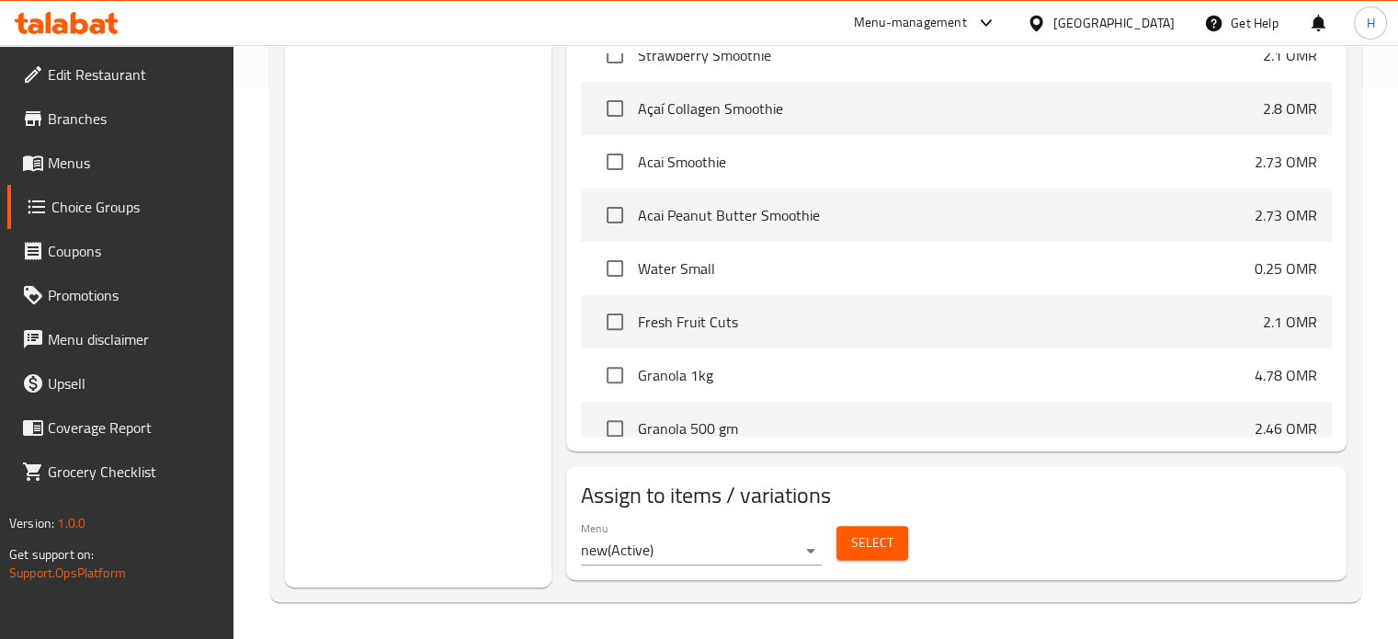
scroll to position [4986, 0]
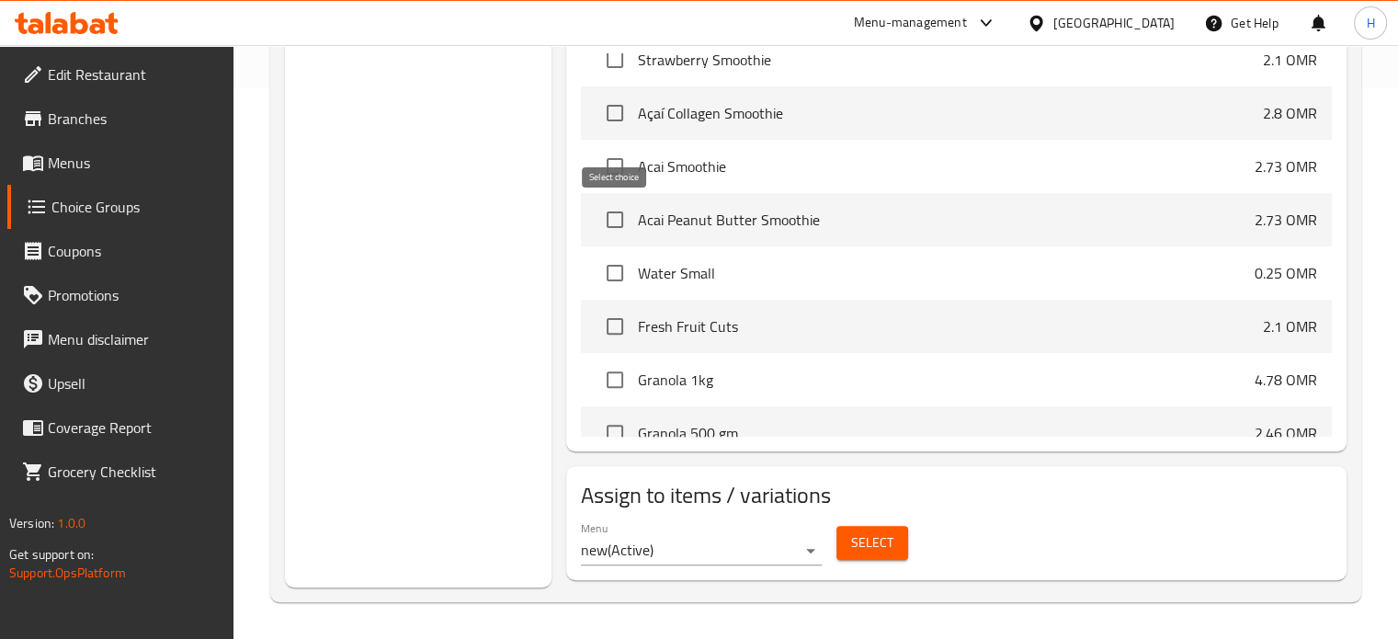
type input "1"
click at [610, 215] on input "checkbox" at bounding box center [615, 219] width 39 height 39
checkbox input "true"
click at [615, 165] on input "checkbox" at bounding box center [615, 166] width 39 height 39
checkbox input "true"
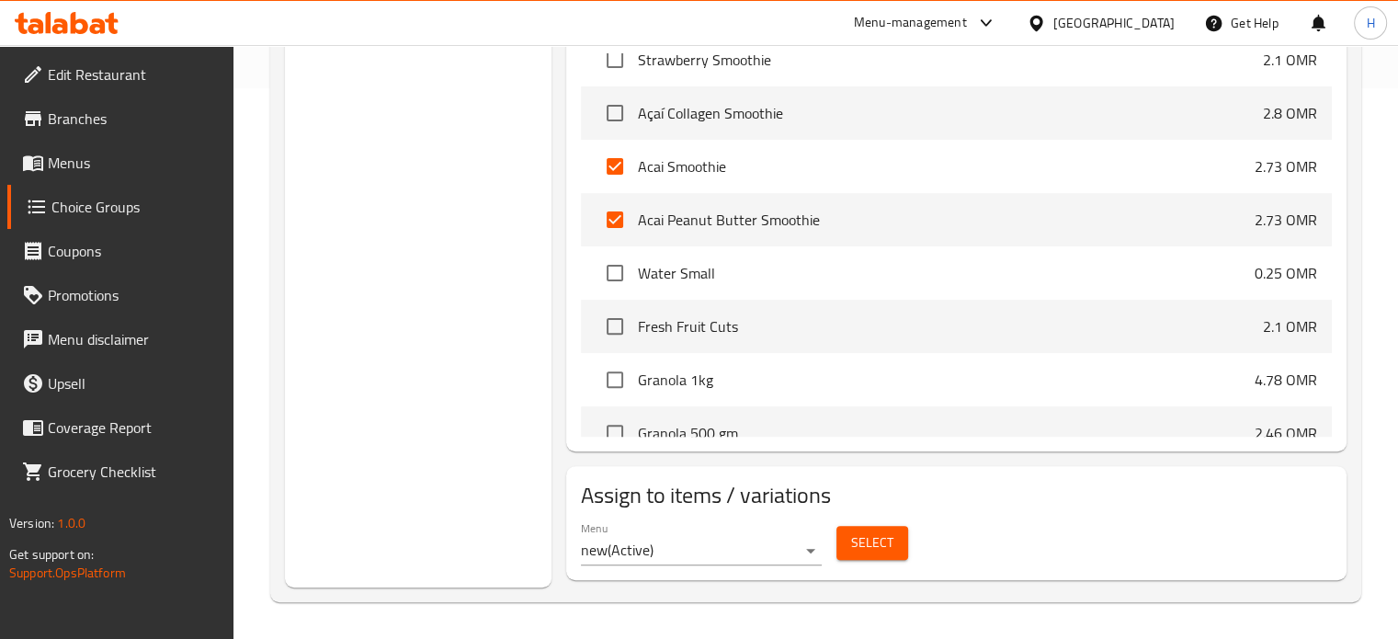
scroll to position [4953, 0]
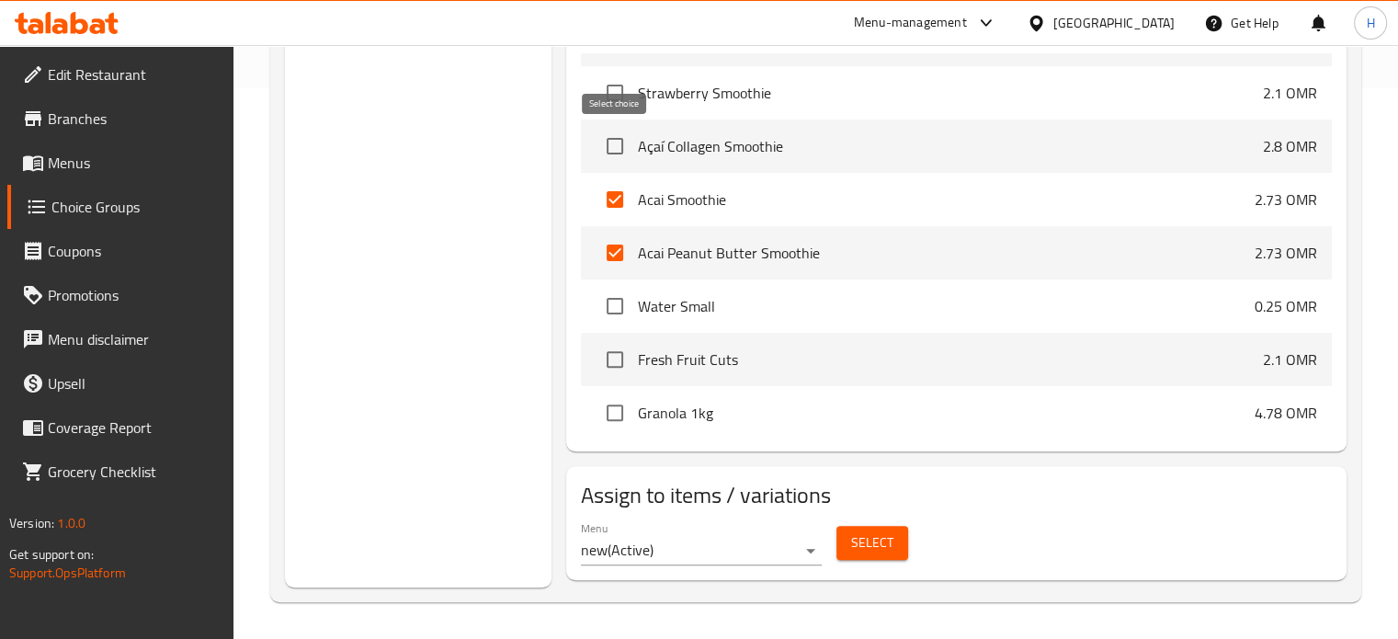
click at [607, 142] on input "checkbox" at bounding box center [615, 146] width 39 height 39
checkbox input "true"
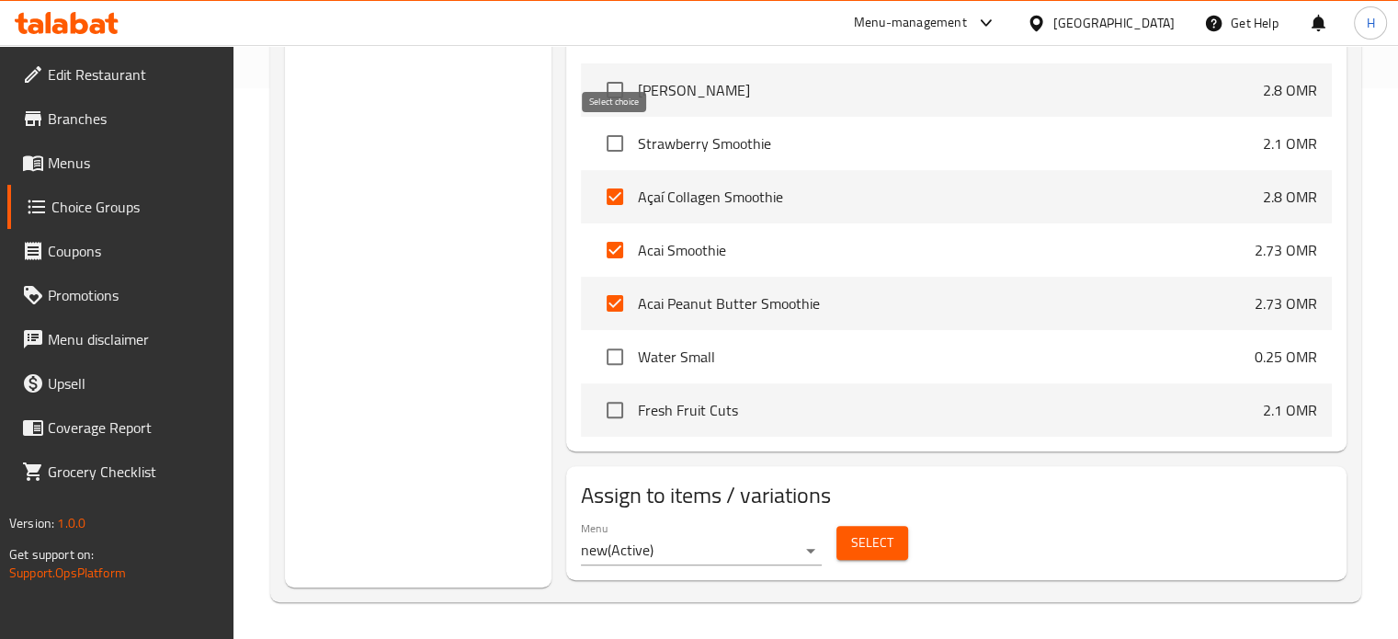
scroll to position [4901, 0]
click at [615, 147] on input "checkbox" at bounding box center [615, 144] width 39 height 39
checkbox input "true"
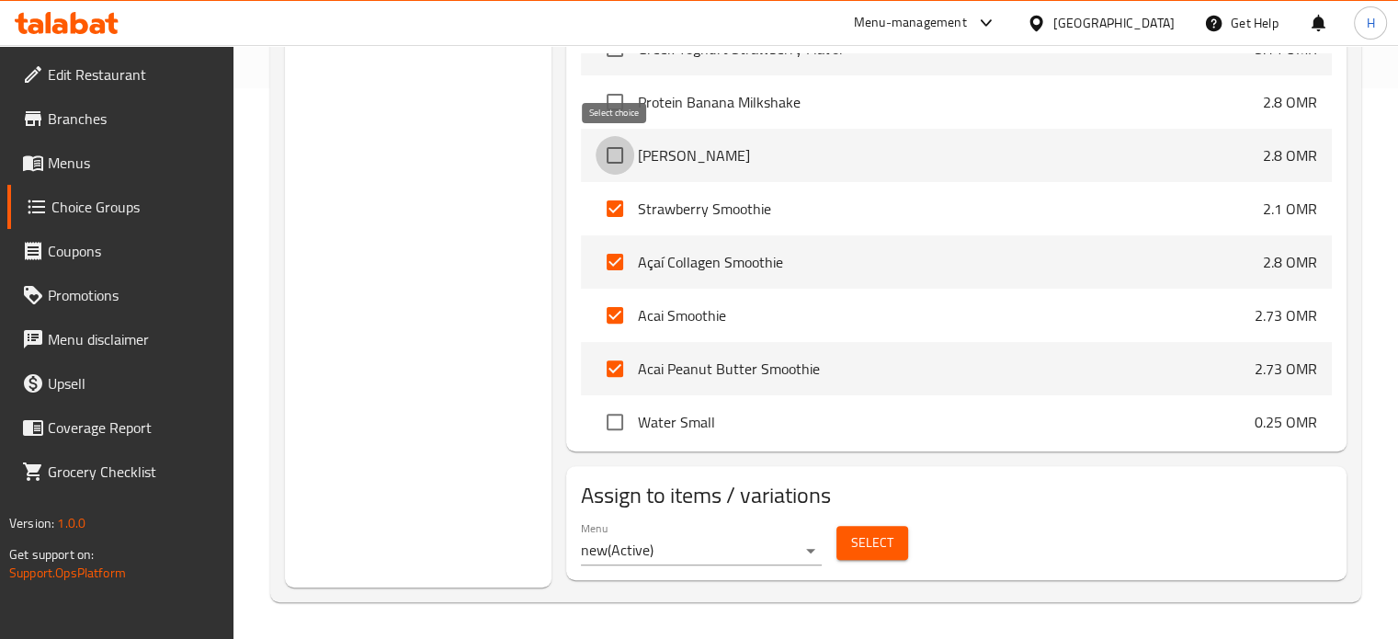
click at [615, 152] on input "checkbox" at bounding box center [615, 155] width 39 height 39
checkbox input "true"
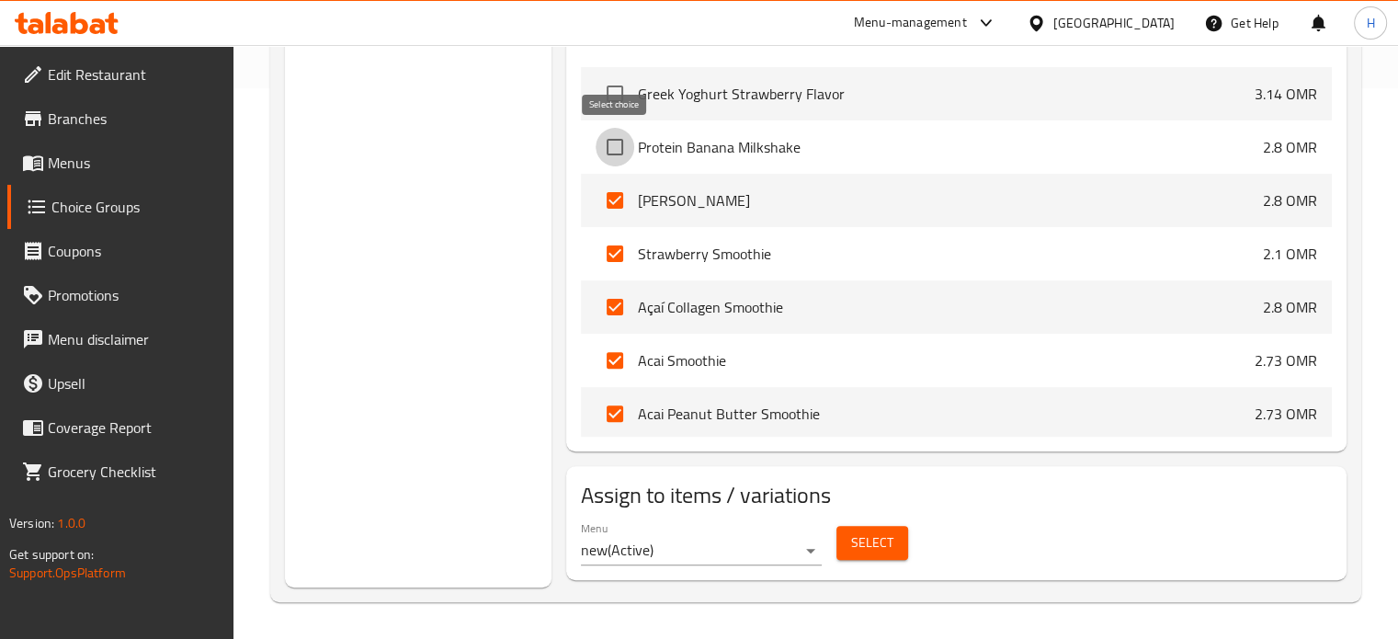
click at [615, 152] on input "checkbox" at bounding box center [615, 147] width 39 height 39
checkbox input "true"
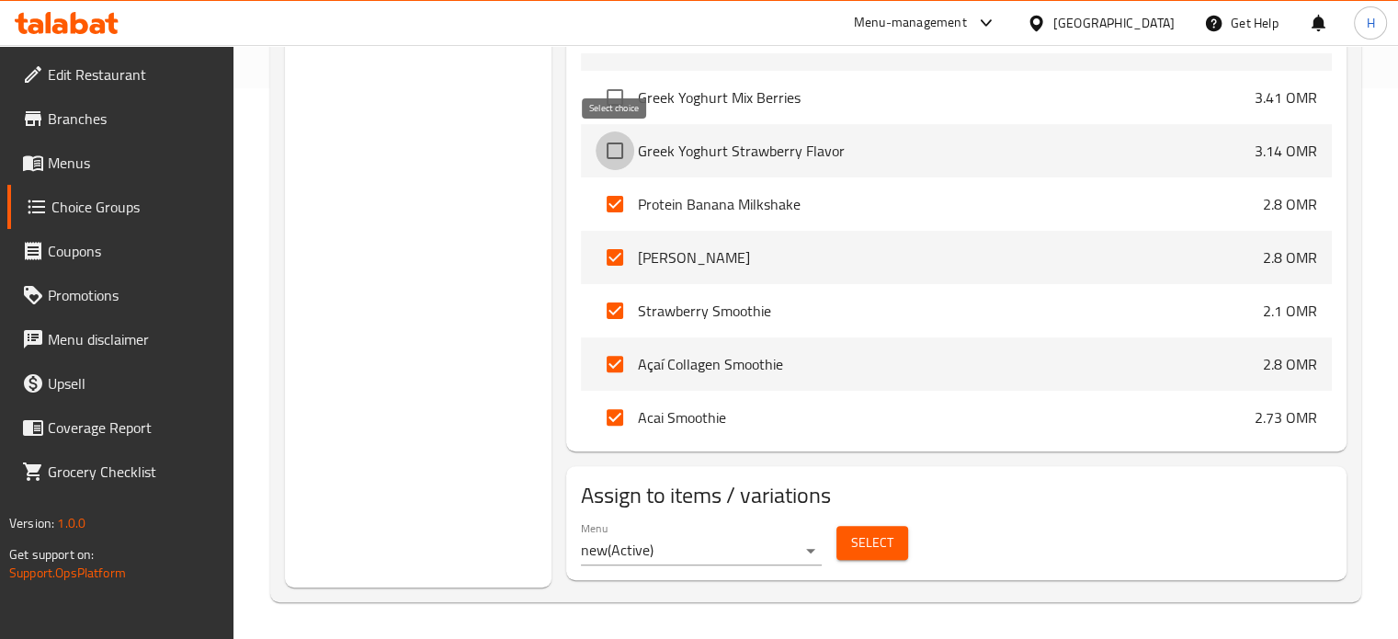
click at [615, 152] on input "checkbox" at bounding box center [615, 150] width 39 height 39
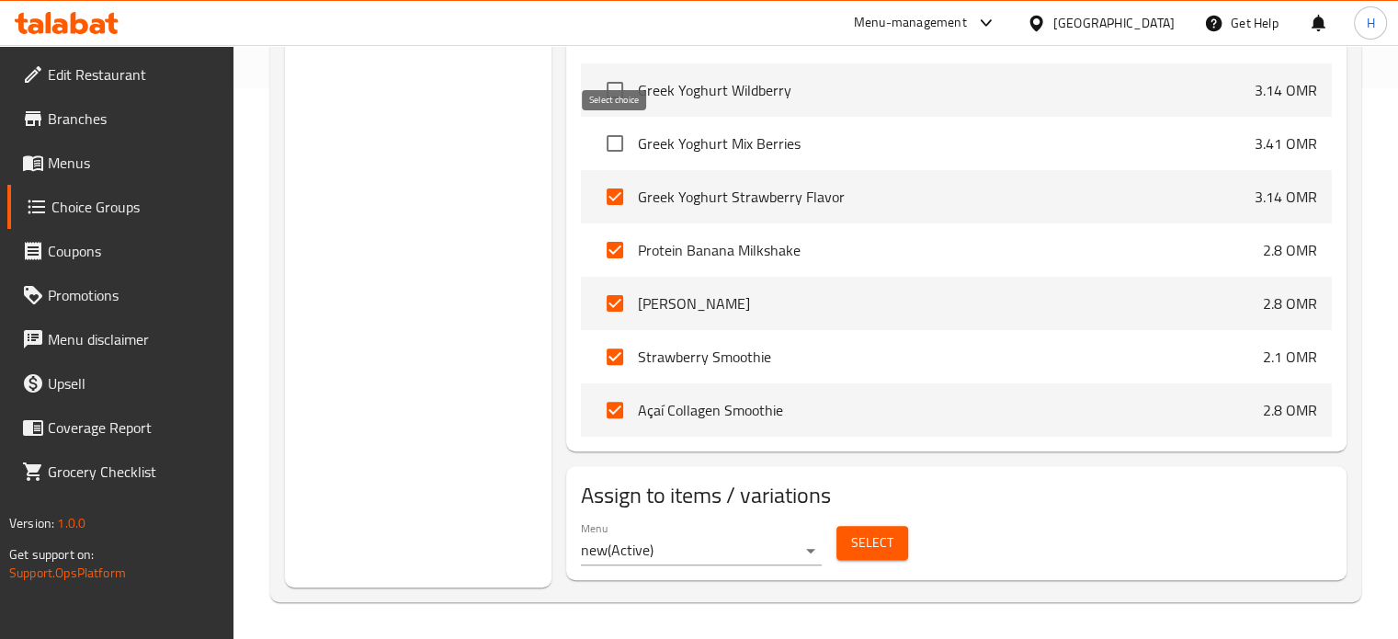
scroll to position [4688, 0]
click at [612, 192] on input "checkbox" at bounding box center [615, 197] width 39 height 39
checkbox input "false"
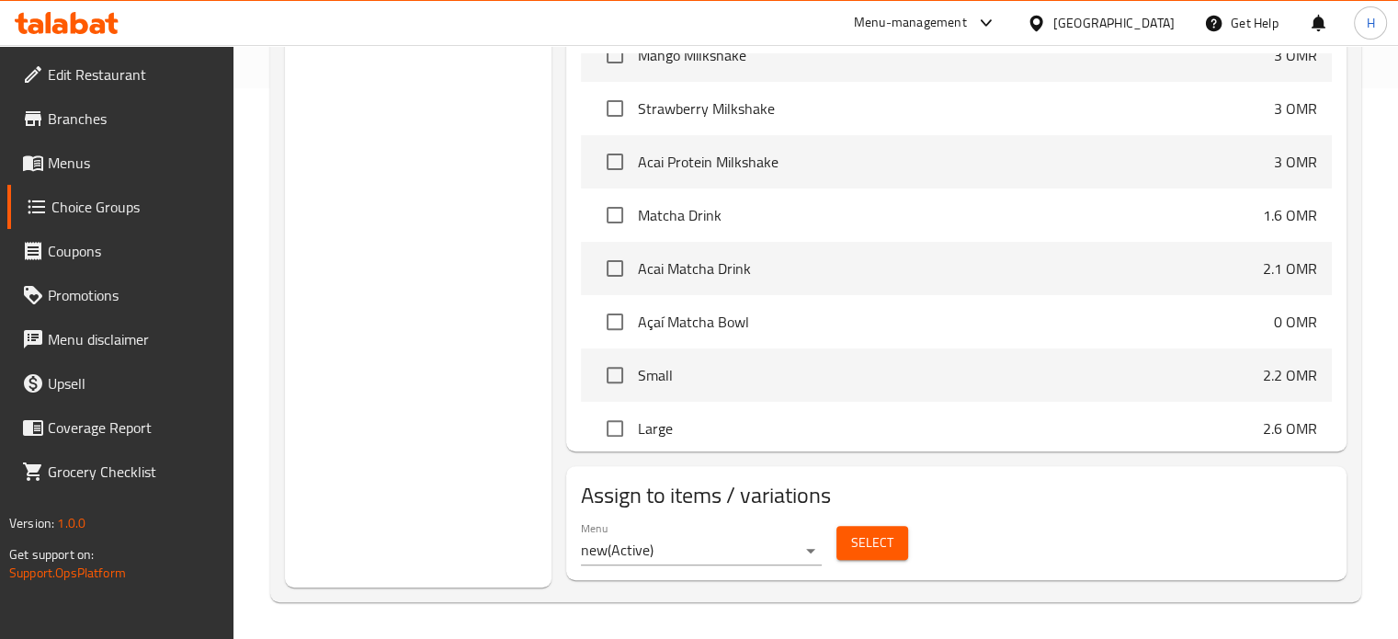
scroll to position [3228, 0]
click at [614, 168] on input "checkbox" at bounding box center [615, 164] width 39 height 39
checkbox input "true"
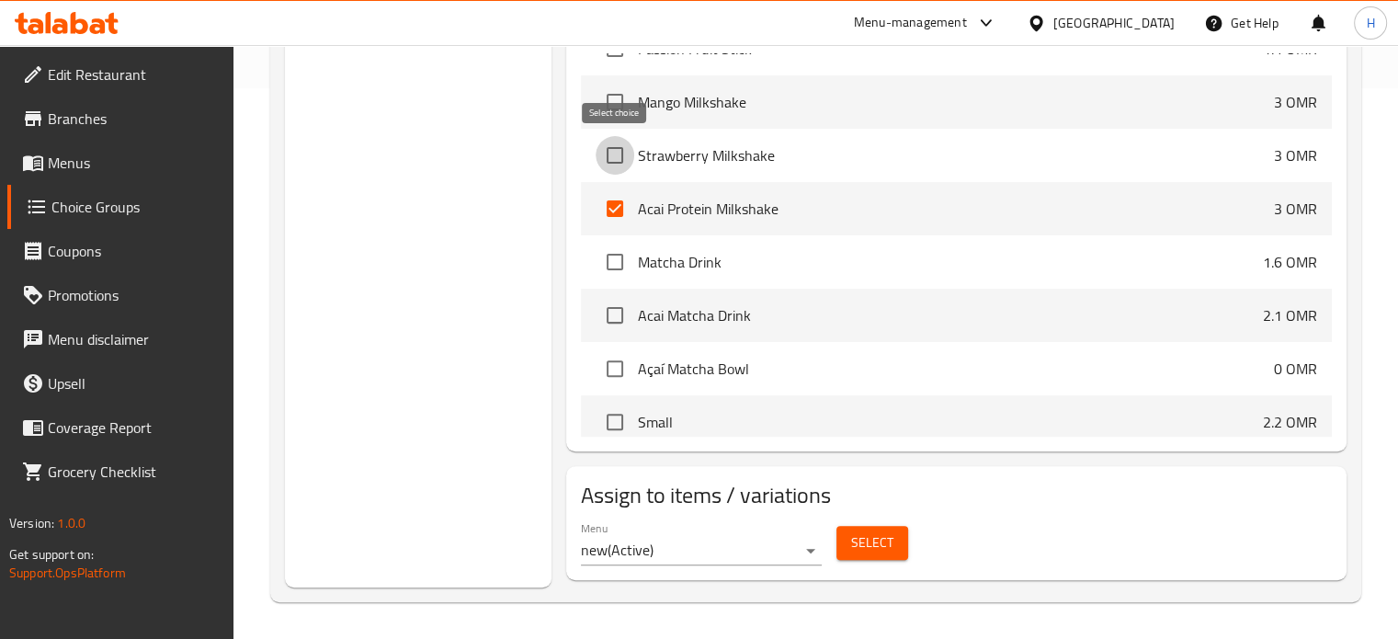
click at [611, 155] on input "checkbox" at bounding box center [615, 155] width 39 height 39
checkbox input "true"
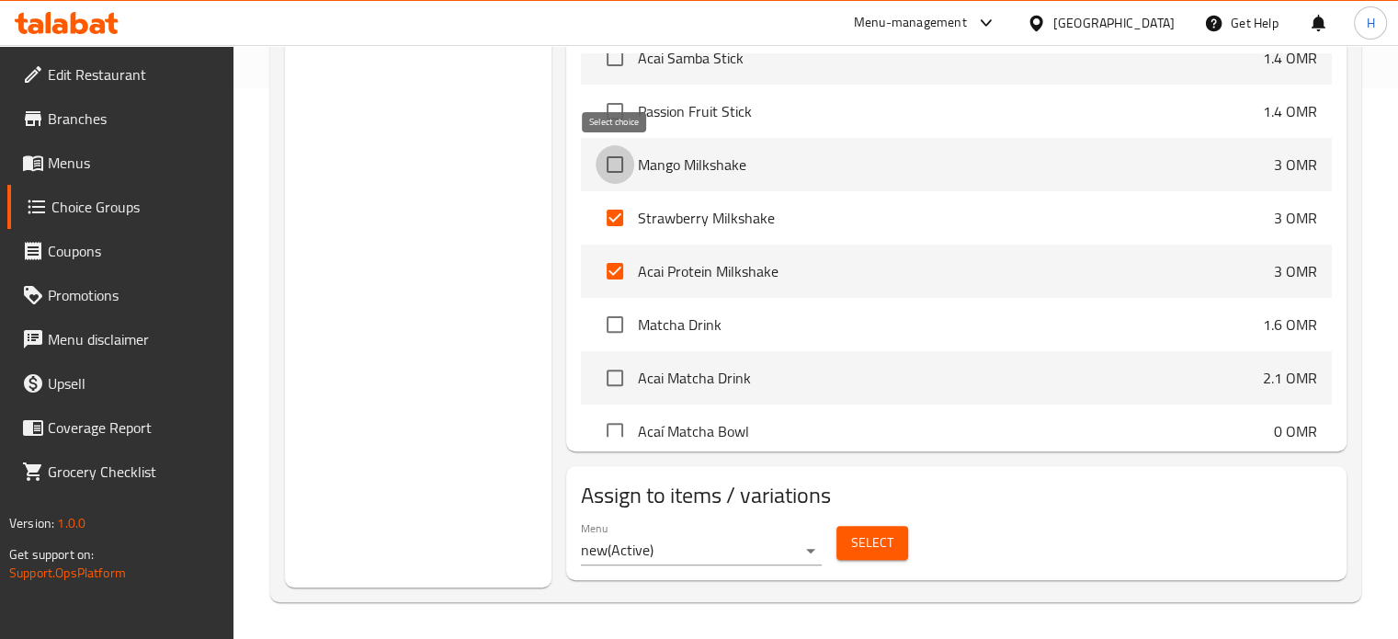
click at [612, 160] on input "checkbox" at bounding box center [615, 164] width 39 height 39
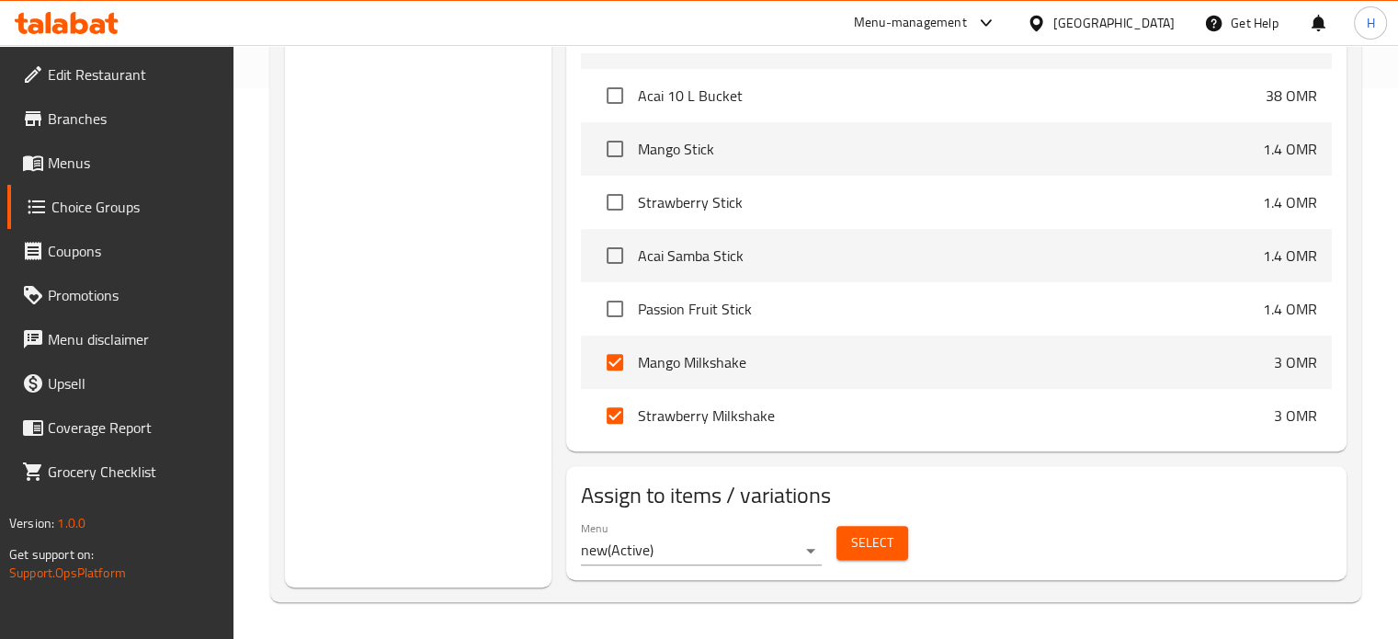
scroll to position [2923, 0]
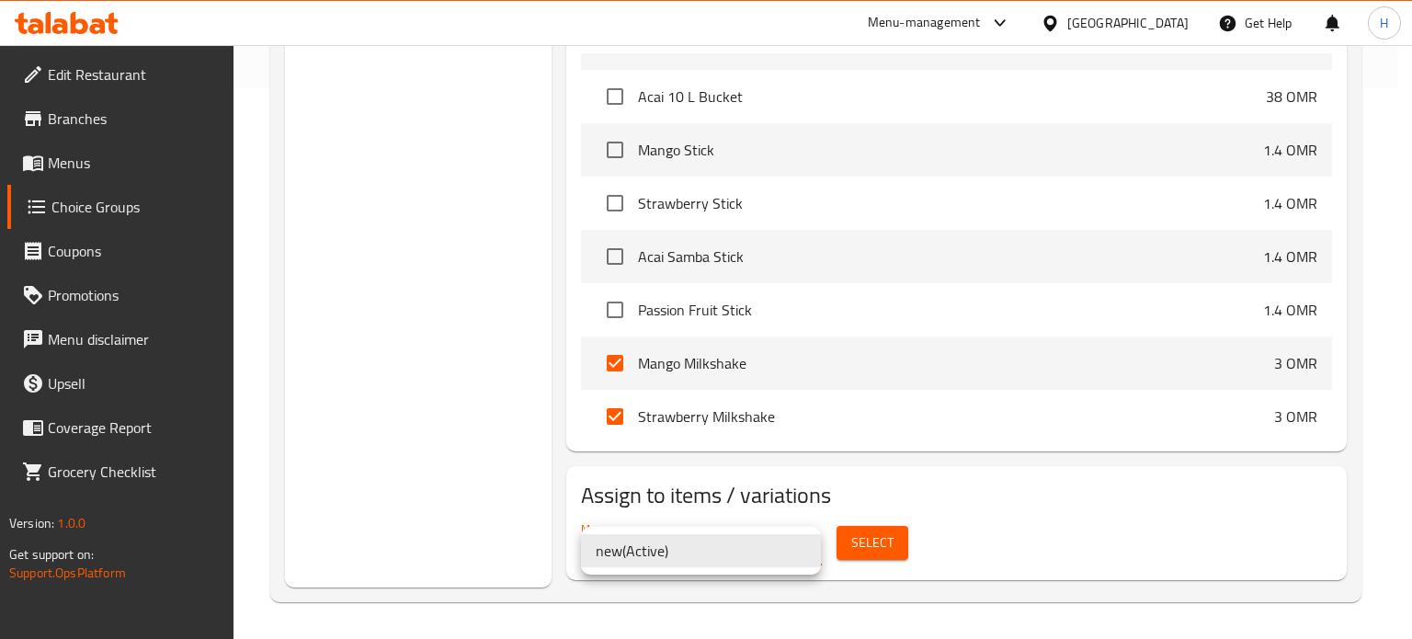
click at [1043, 521] on div at bounding box center [706, 319] width 1412 height 639
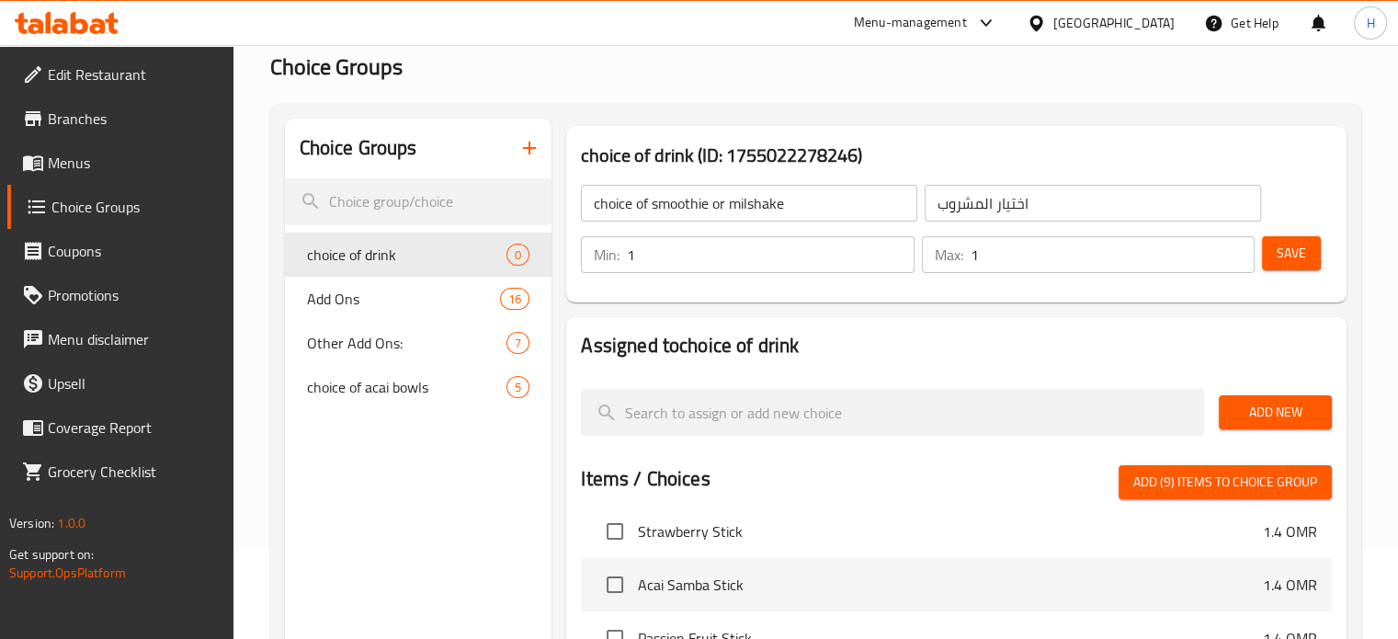
scroll to position [3054, 0]
click at [1166, 483] on span "Add (9) items to choice group" at bounding box center [1225, 482] width 184 height 23
checkbox input "false"
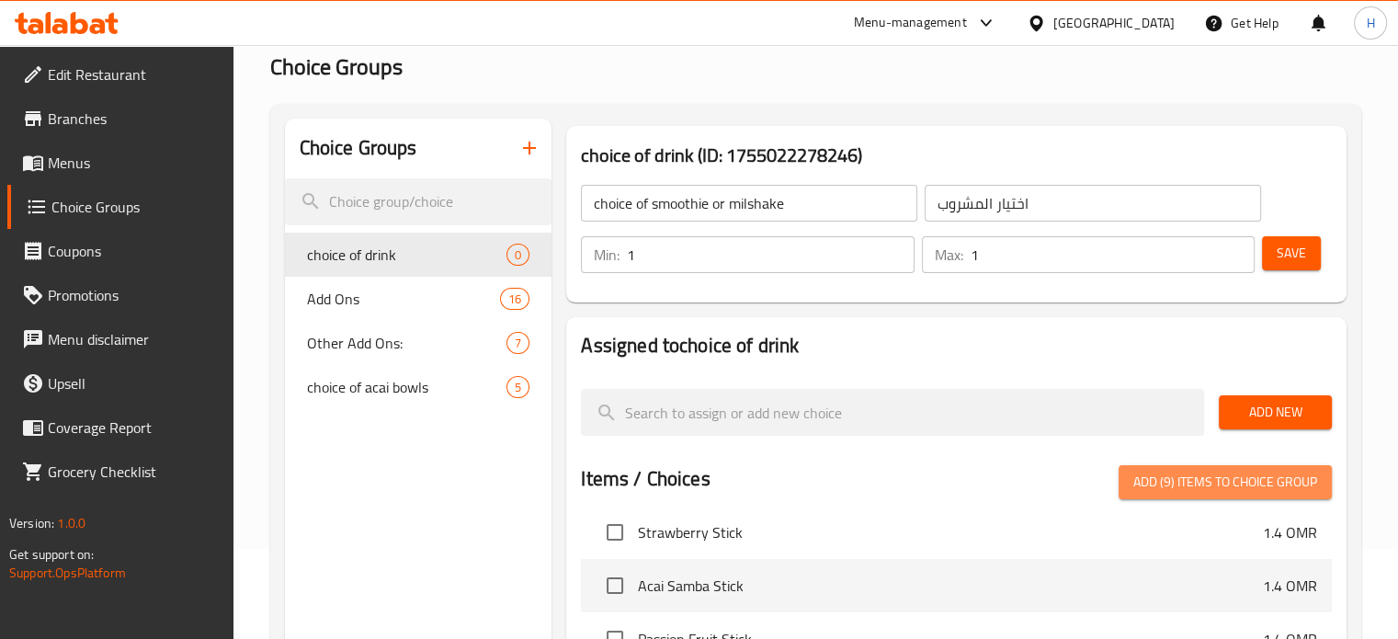
checkbox input "false"
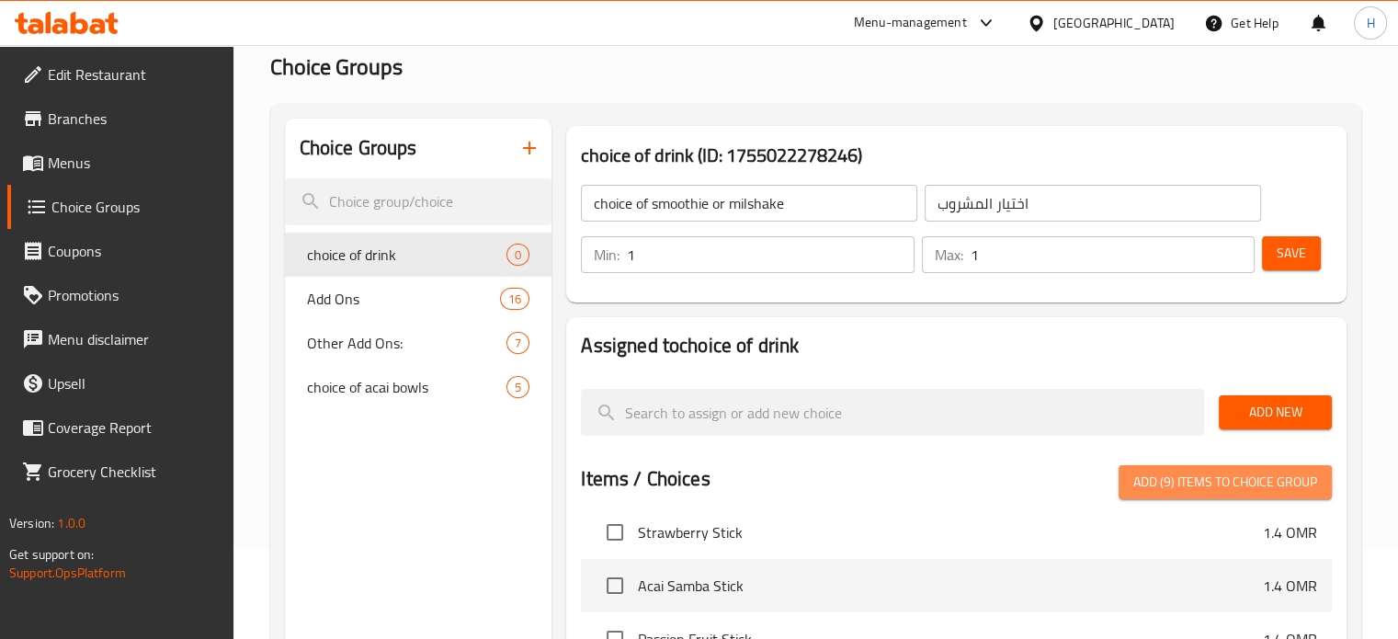
checkbox input "false"
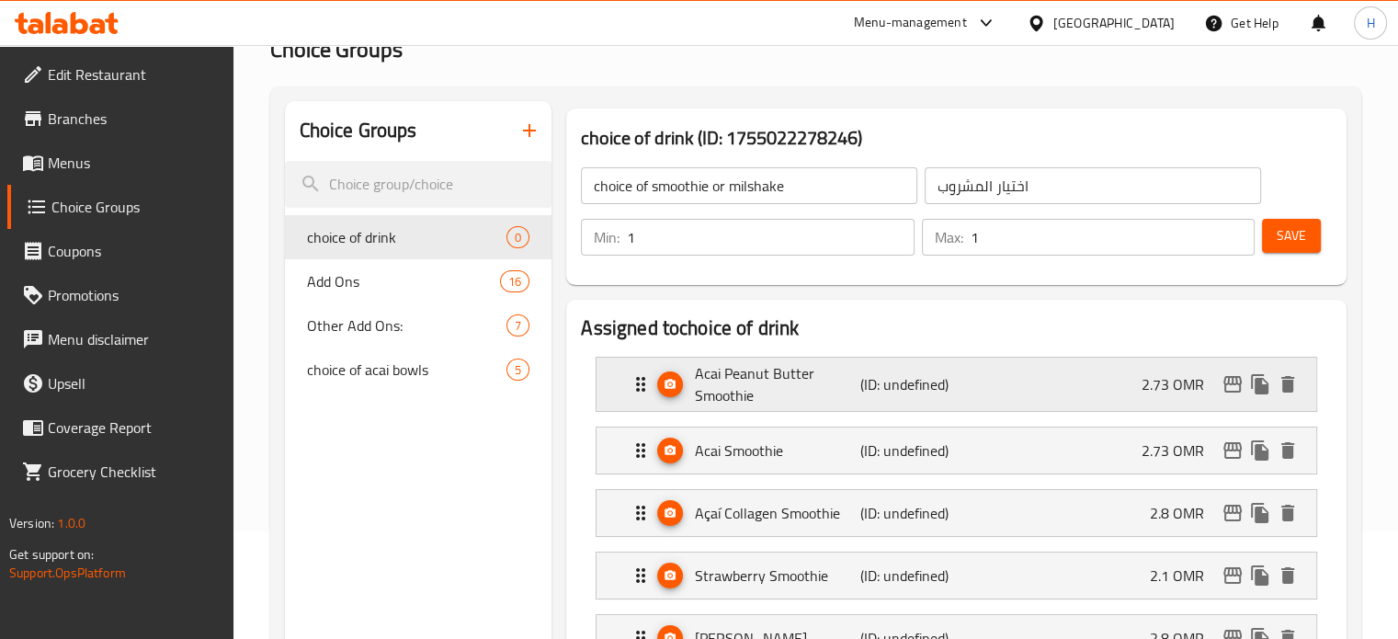
scroll to position [114, 0]
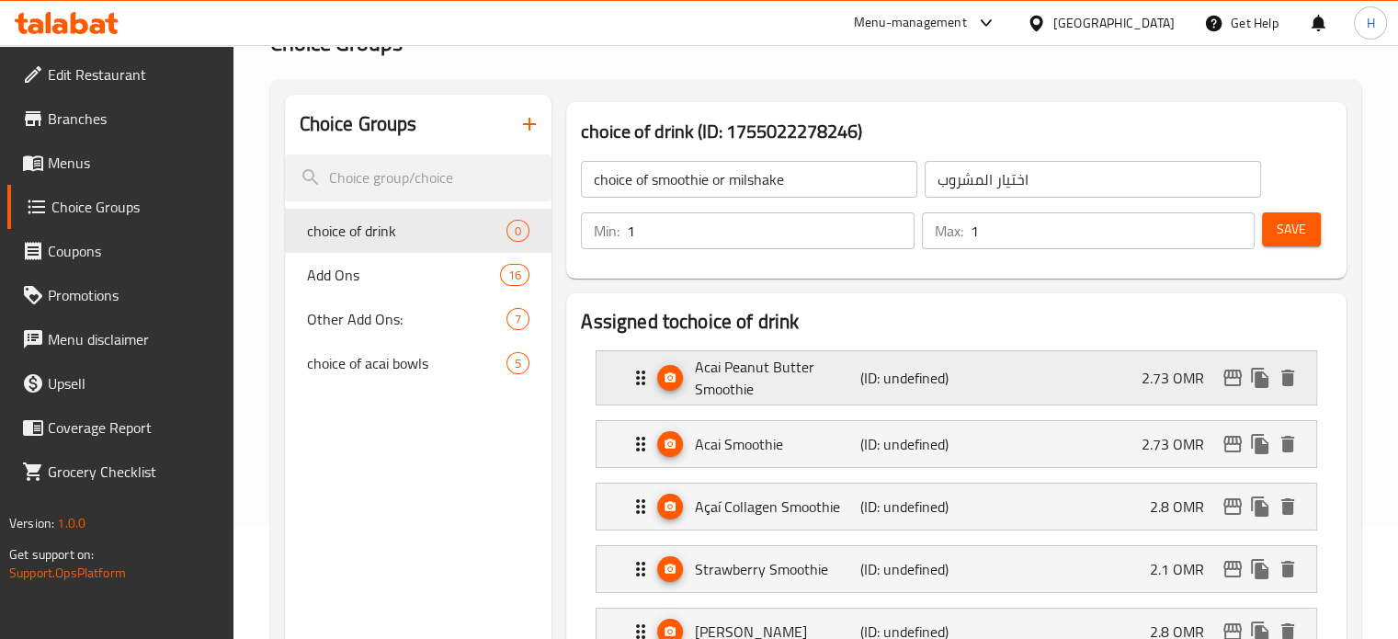
click at [1166, 381] on p "2.73 OMR" at bounding box center [1180, 378] width 77 height 22
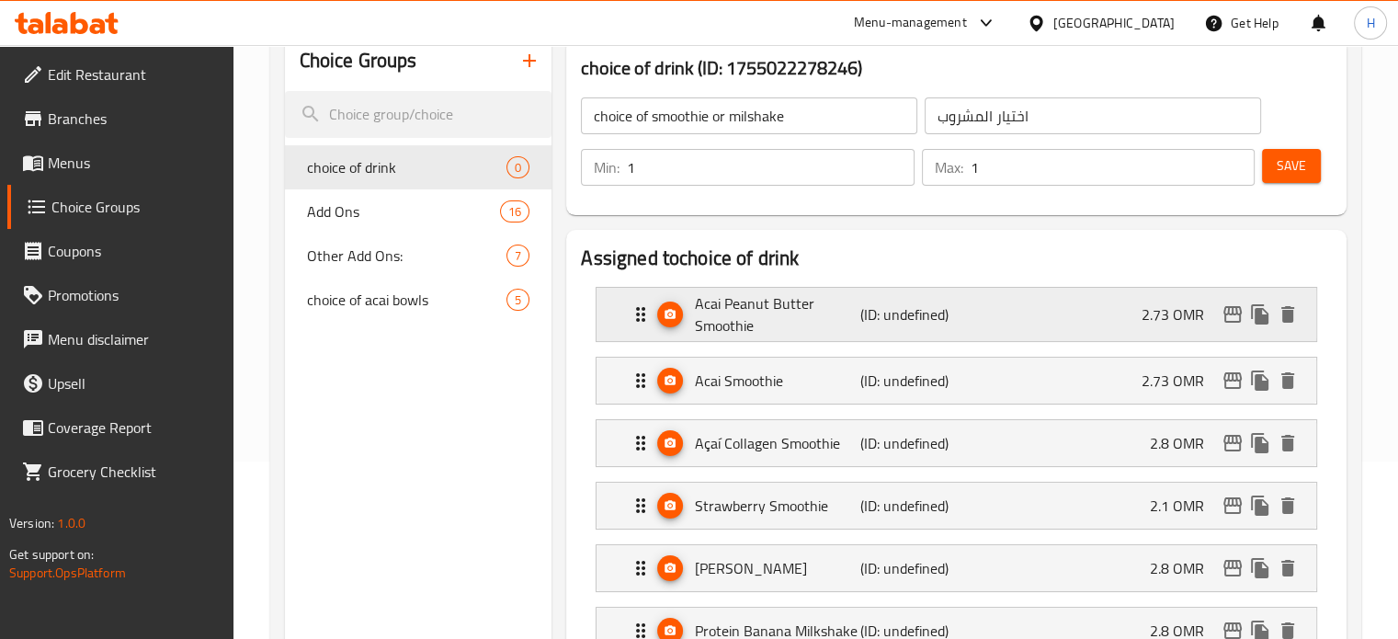
scroll to position [176, 0]
click at [1131, 308] on div "Acai Peanut Butter Smoothie (ID: undefined) 2.73 OMR" at bounding box center [962, 315] width 665 height 53
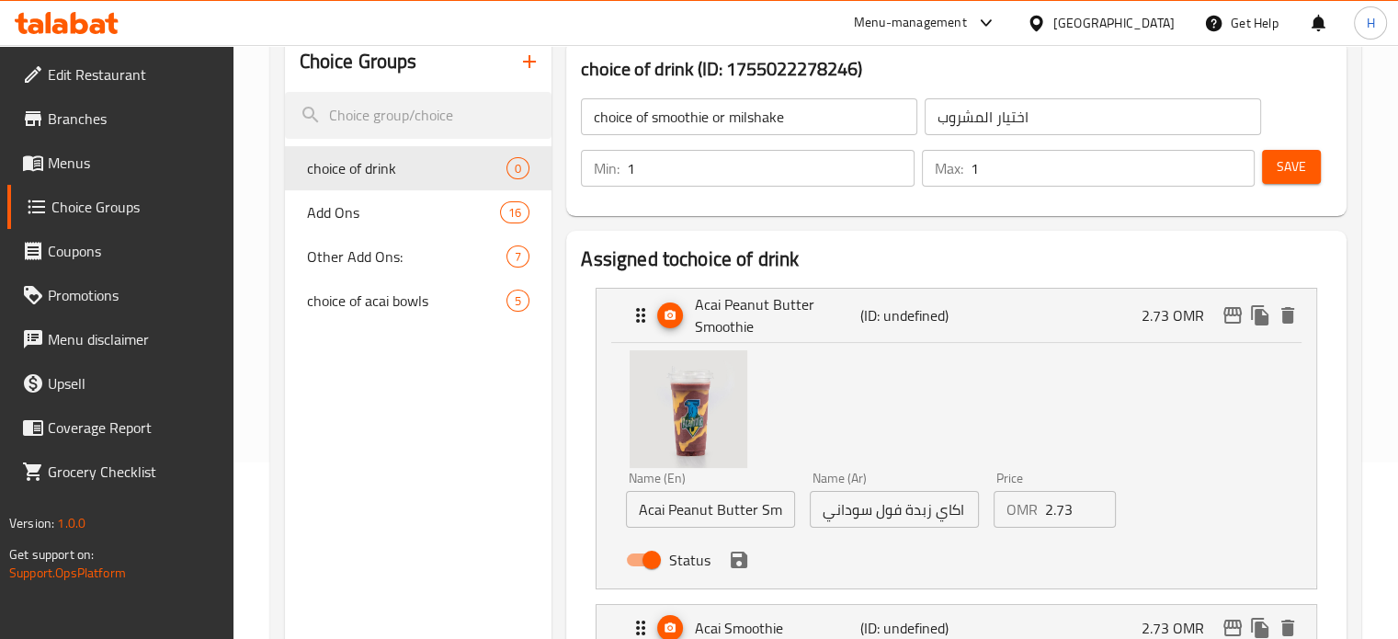
scroll to position [236, 0]
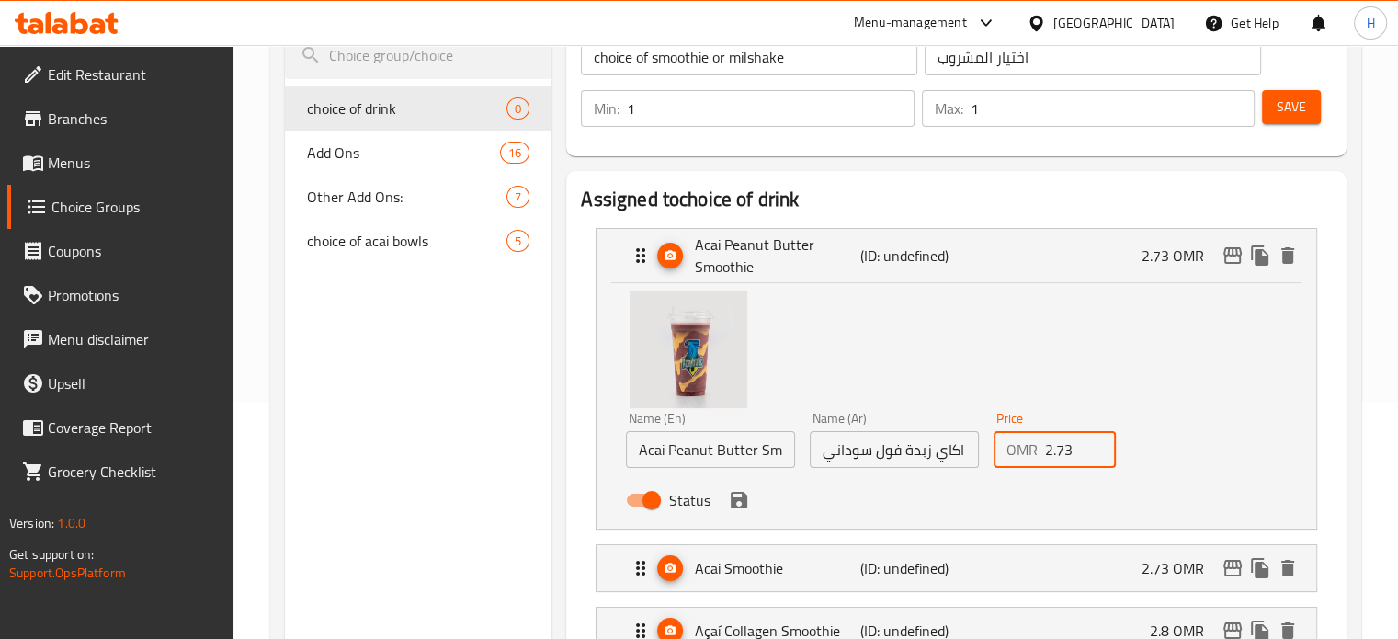
drag, startPoint x: 1078, startPoint y: 449, endPoint x: 1011, endPoint y: 444, distance: 67.3
click at [1011, 444] on div "OMR 2.73 Price" at bounding box center [1055, 449] width 123 height 37
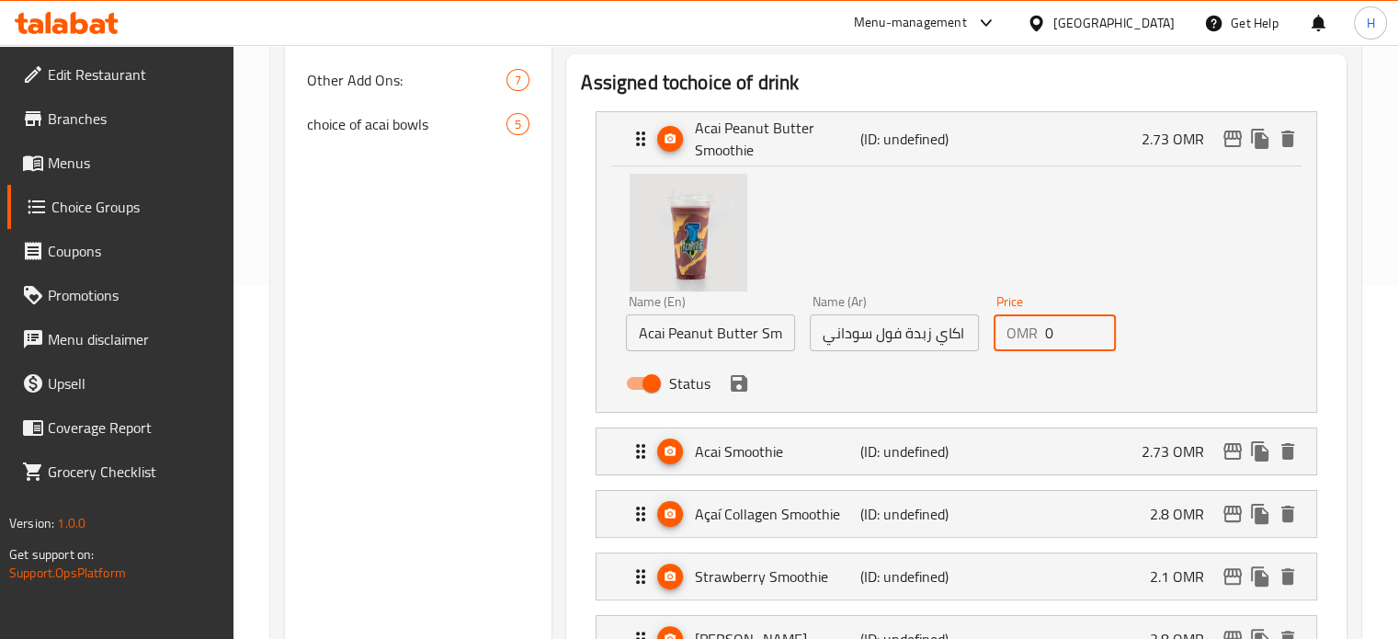
scroll to position [354, 0]
click at [1150, 449] on p "2.73 OMR" at bounding box center [1180, 450] width 77 height 22
click at [1173, 448] on p "2.73 OMR" at bounding box center [1180, 450] width 77 height 22
click at [1154, 450] on p "2.73 OMR" at bounding box center [1180, 450] width 77 height 22
click at [1309, 353] on div "Name (En) Acai Peanut Butter Smoothie Name (En) Name (Ar) سموثي اكاي زبدة فول س…" at bounding box center [957, 287] width 720 height 245
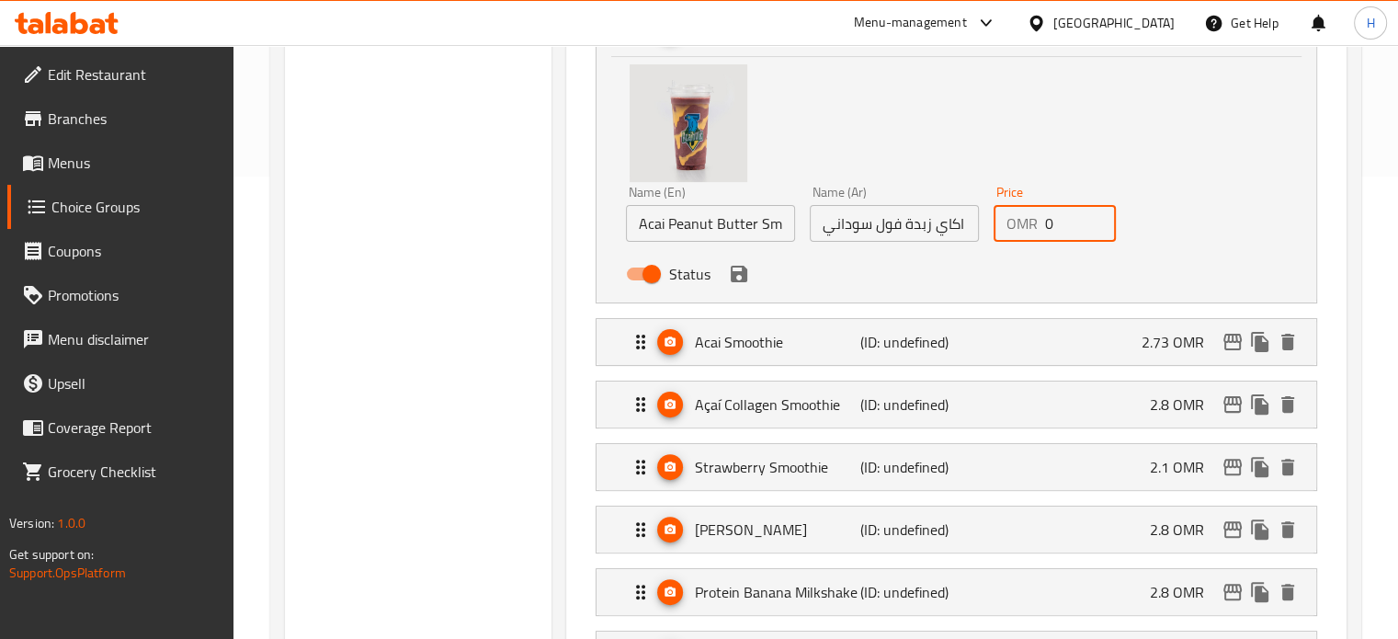
scroll to position [464, 0]
click at [1082, 337] on div "Acai Smoothie (ID: undefined) 2.73 OMR" at bounding box center [962, 340] width 665 height 46
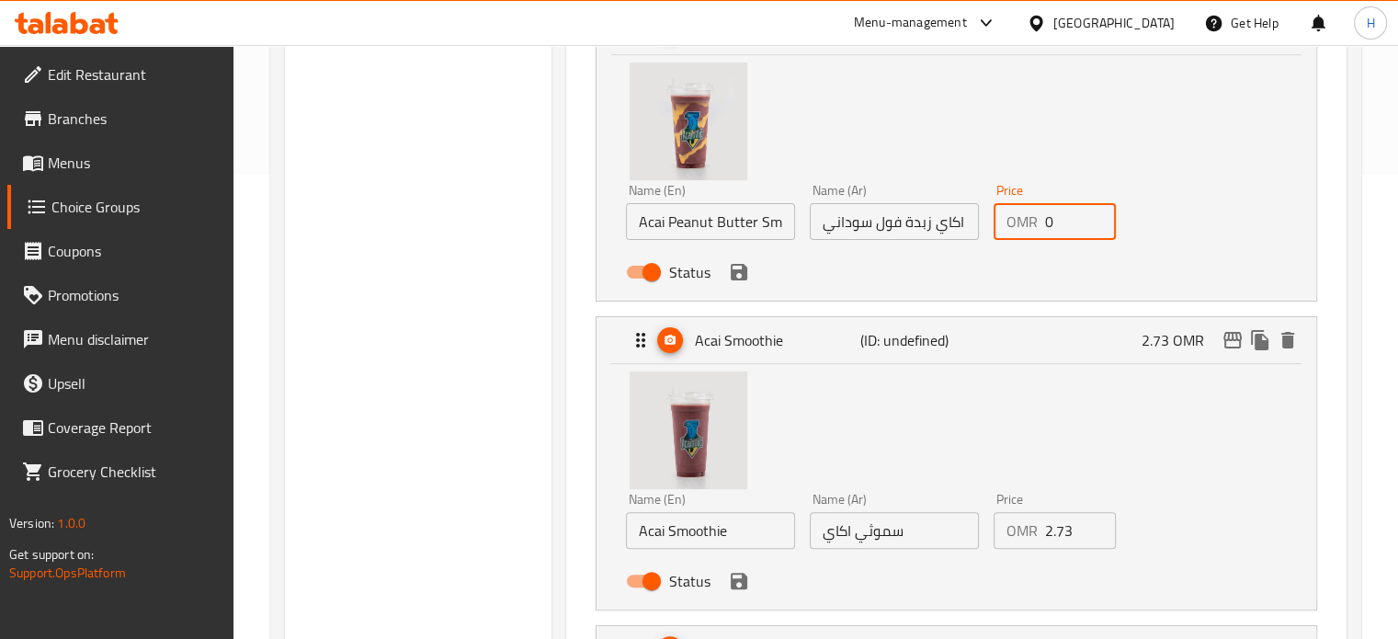
type input "0"
drag, startPoint x: 1073, startPoint y: 529, endPoint x: 1034, endPoint y: 531, distance: 38.6
click at [1034, 531] on div "OMR 2.73 Price" at bounding box center [1055, 530] width 123 height 37
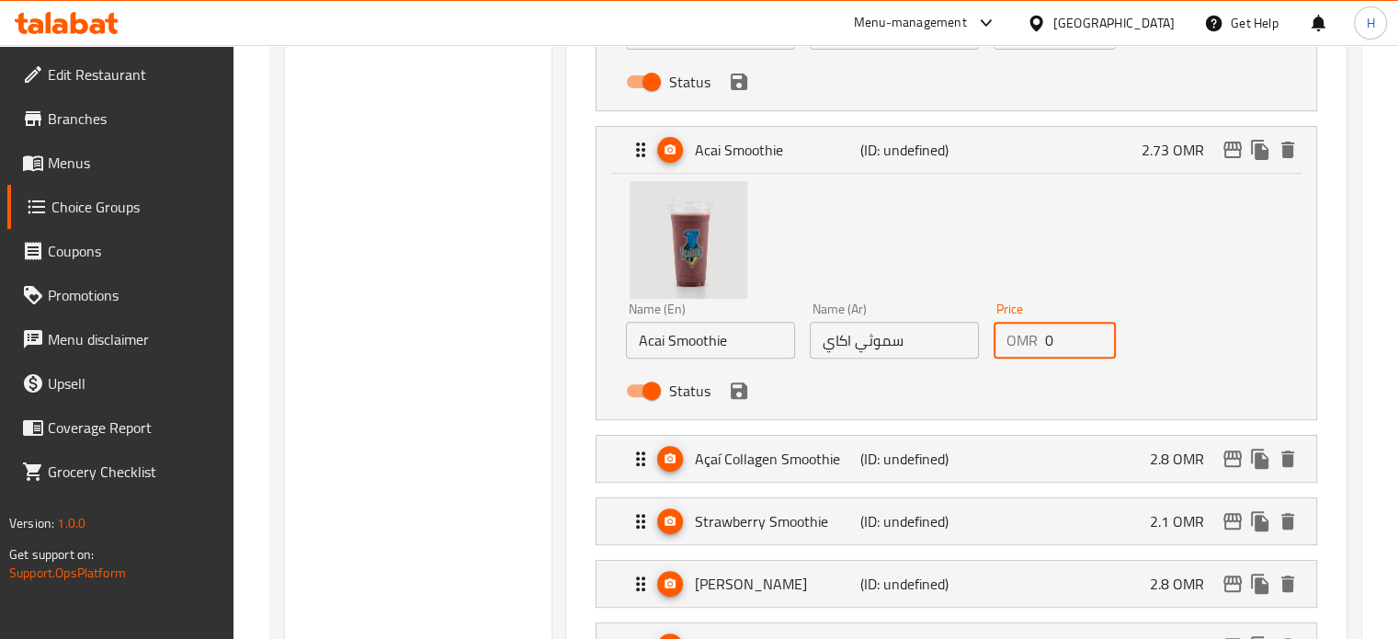
scroll to position [656, 0]
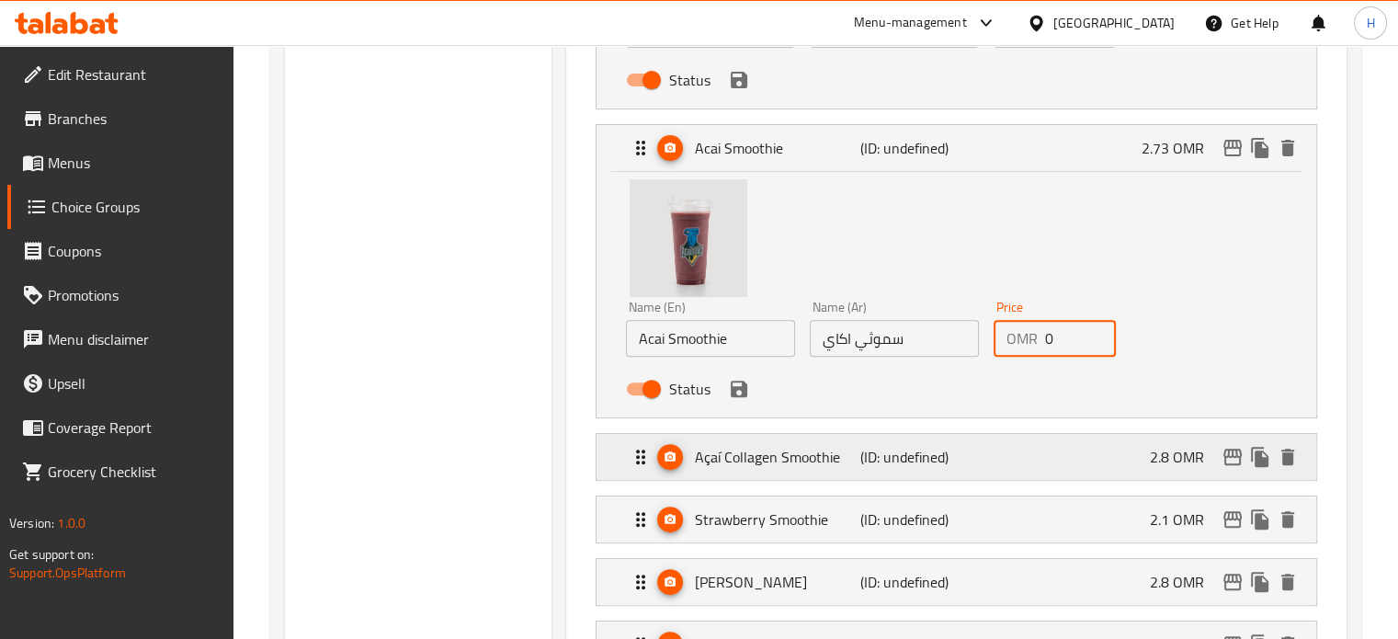
click at [1128, 453] on div "Açaí Collagen Smoothie (ID: undefined) 2.8 OMR" at bounding box center [962, 457] width 665 height 46
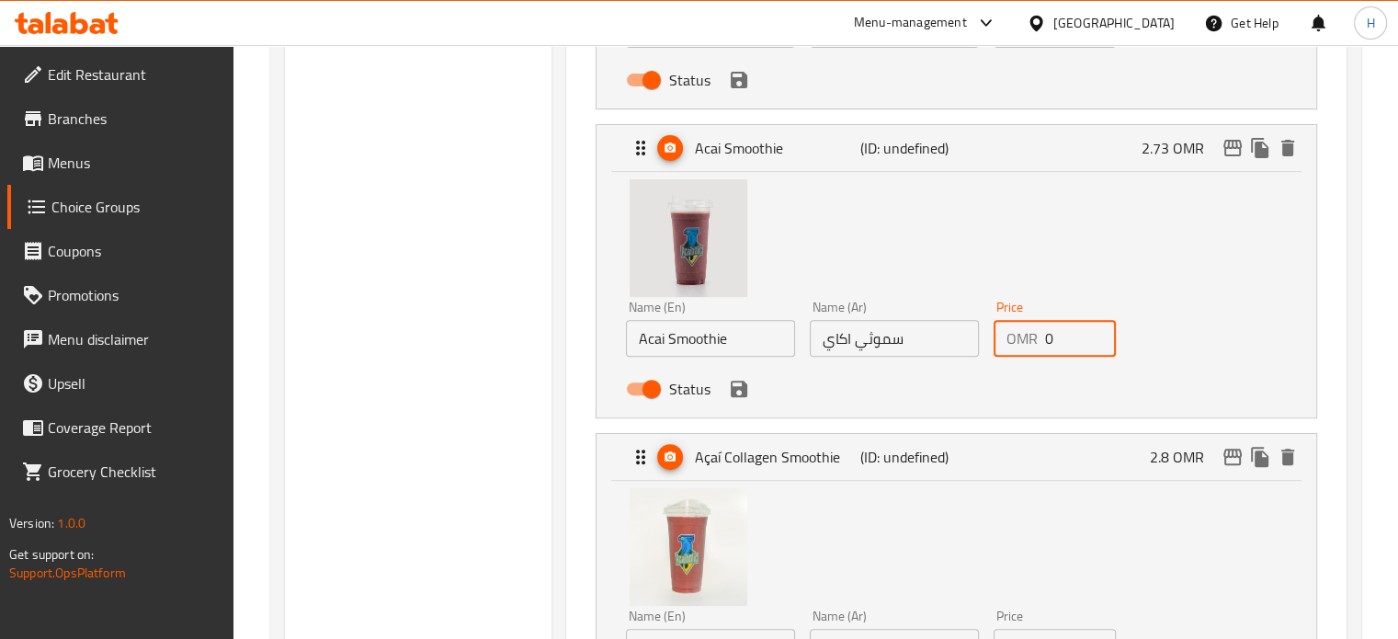
scroll to position [793, 0]
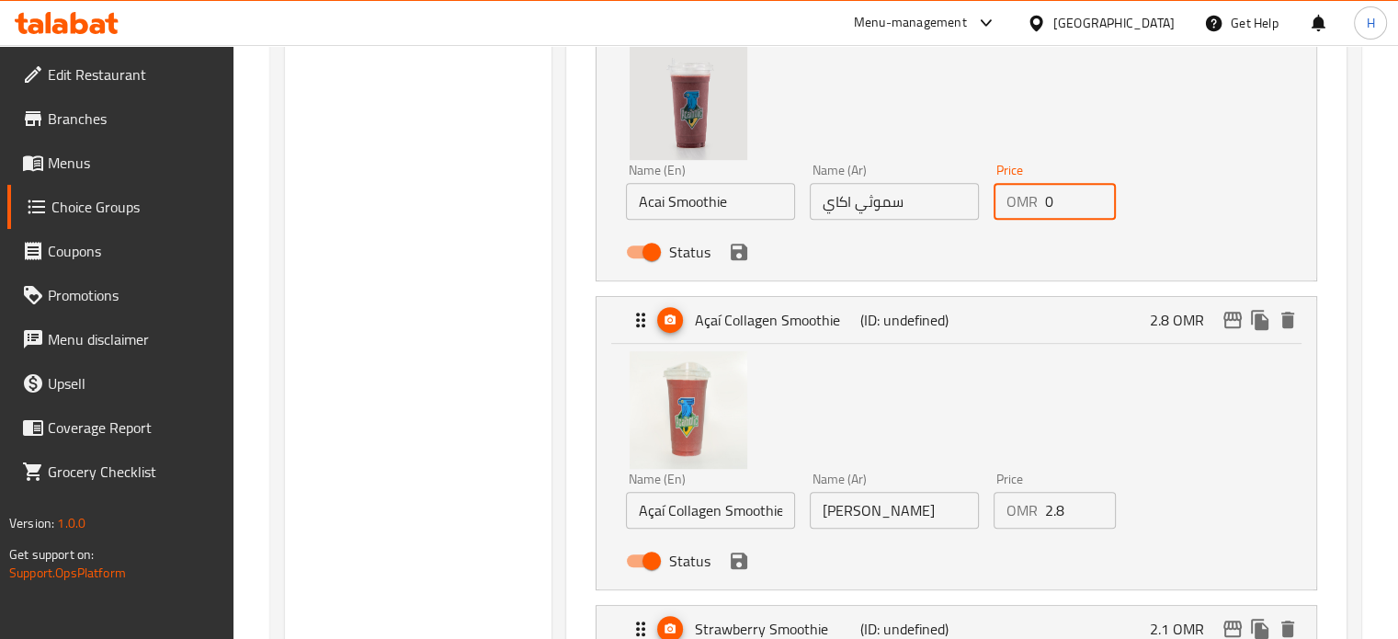
type input "0"
drag, startPoint x: 1070, startPoint y: 514, endPoint x: 1007, endPoint y: 514, distance: 63.4
click at [1008, 514] on div "OMR 2.8 Price" at bounding box center [1055, 510] width 123 height 37
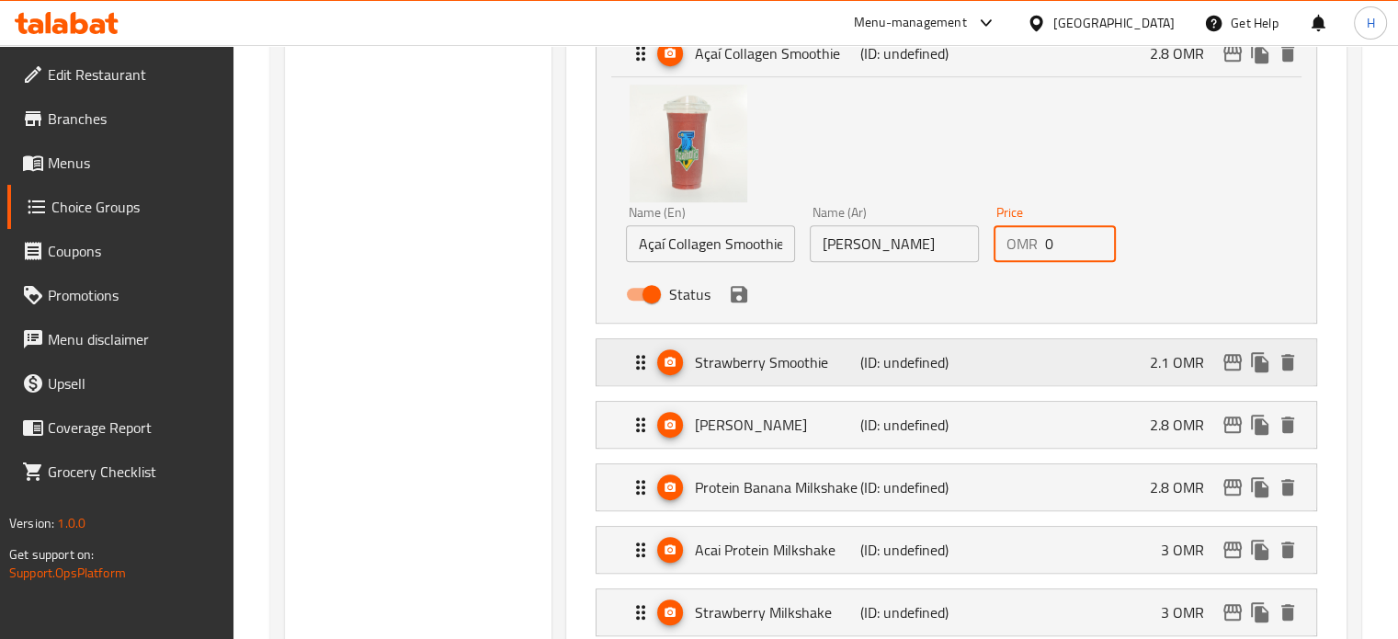
click at [1136, 360] on div "Strawberry Smoothie (ID: undefined) 2.1 OMR" at bounding box center [962, 362] width 665 height 46
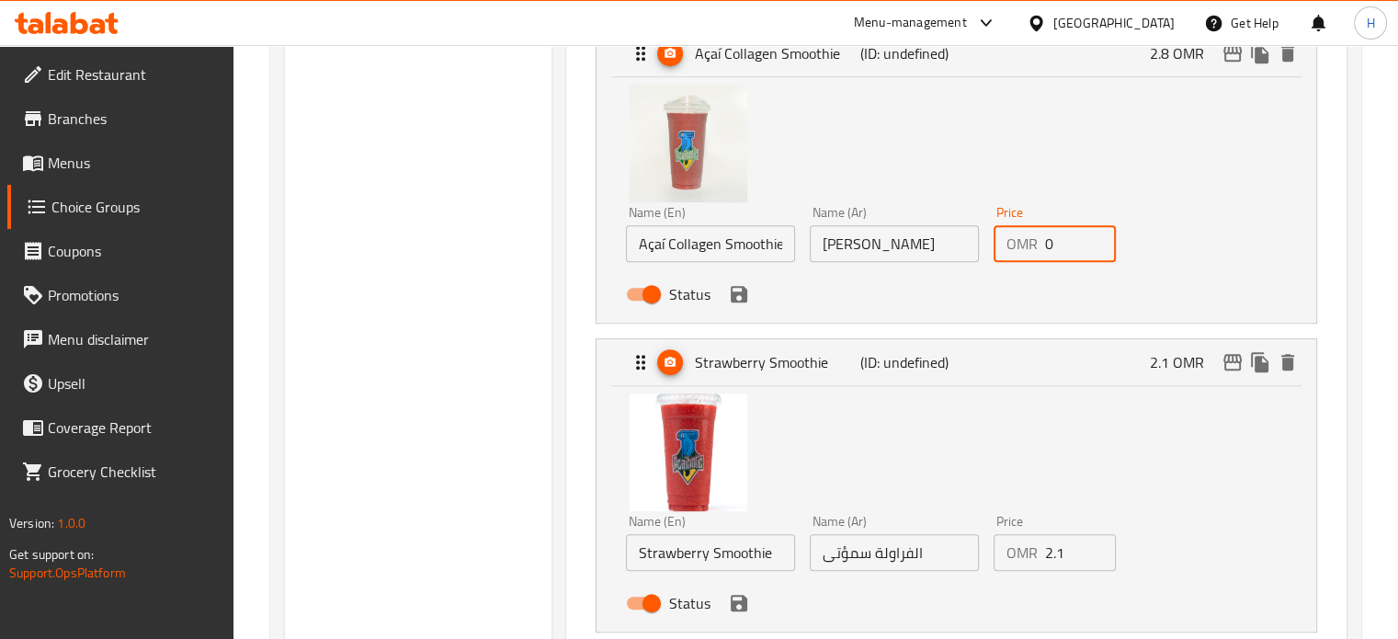
type input "0"
drag, startPoint x: 1073, startPoint y: 560, endPoint x: 997, endPoint y: 552, distance: 75.7
click at [997, 552] on div "OMR 2.1 Price" at bounding box center [1055, 552] width 123 height 37
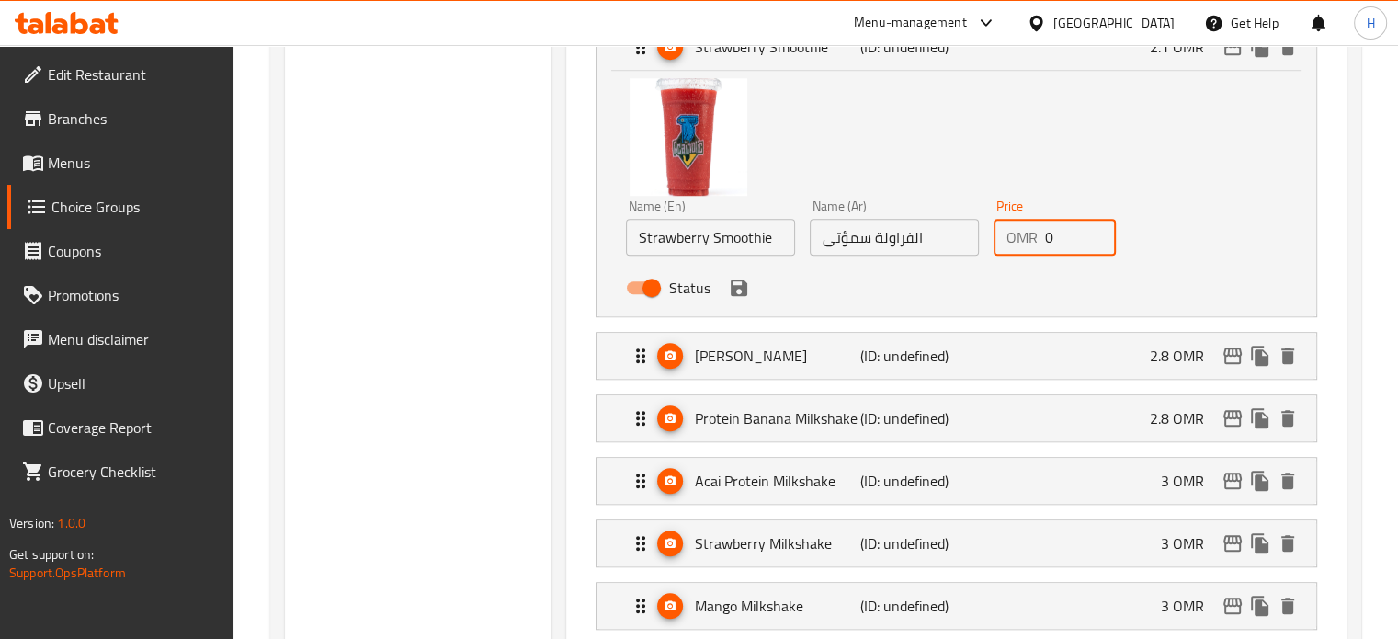
scroll to position [1376, 0]
click at [1150, 365] on div "Mango Smoothie (ID: undefined) 2.8 OMR" at bounding box center [962, 355] width 665 height 46
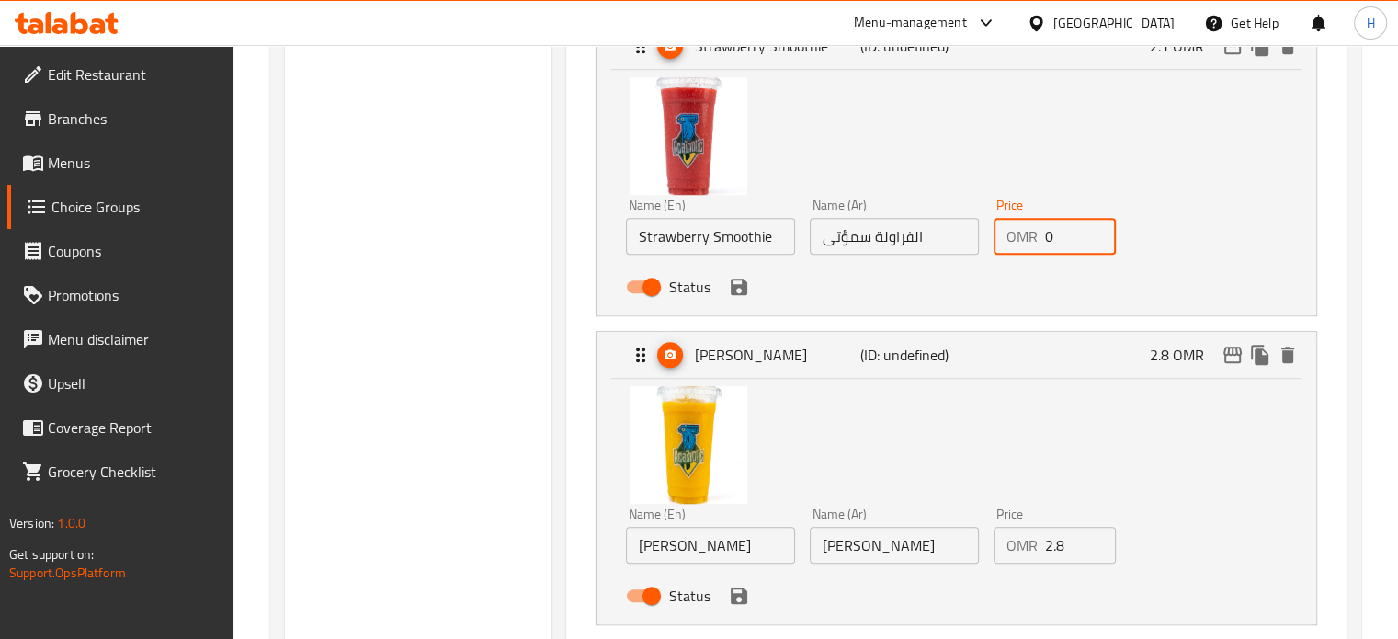
type input "0"
drag, startPoint x: 1070, startPoint y: 552, endPoint x: 1002, endPoint y: 551, distance: 68.0
click at [1002, 551] on div "OMR 2.8 Price" at bounding box center [1055, 545] width 123 height 37
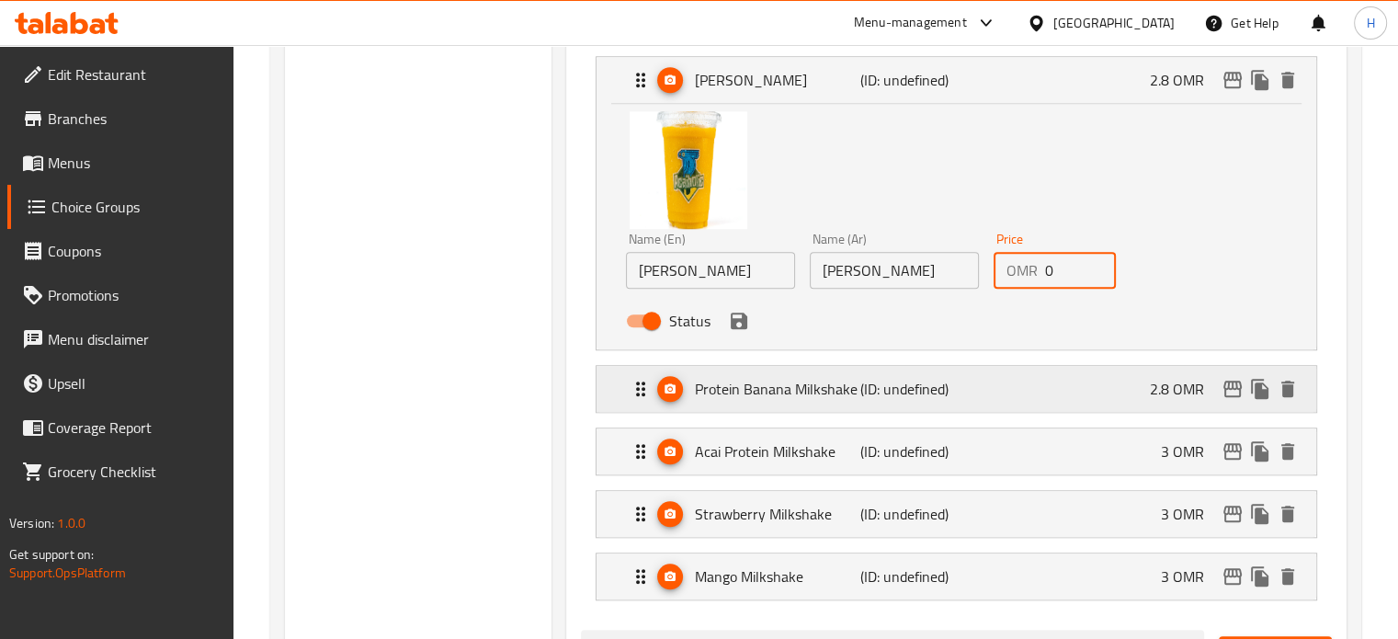
click at [1128, 392] on div "Protein Banana Milkshake (ID: undefined) 2.8 OMR" at bounding box center [962, 389] width 665 height 46
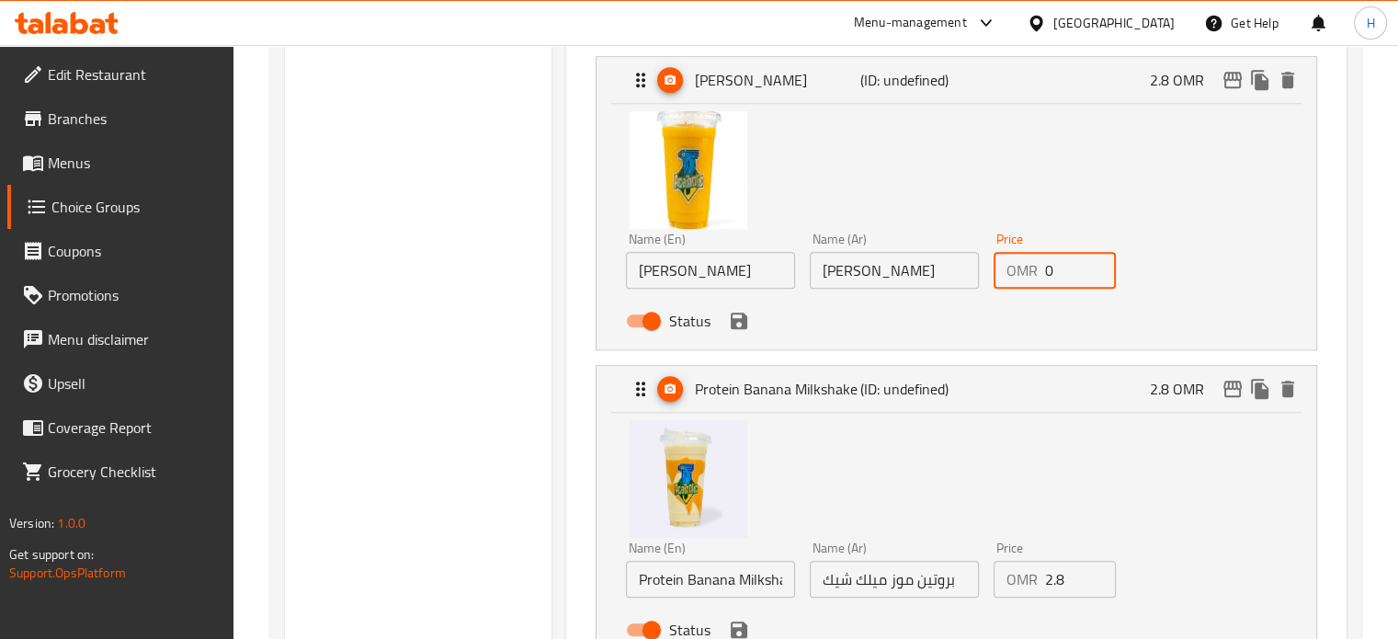
type input "0"
drag, startPoint x: 1074, startPoint y: 586, endPoint x: 989, endPoint y: 583, distance: 84.6
click at [989, 583] on div "Price OMR 2.8 Price" at bounding box center [1055, 569] width 138 height 71
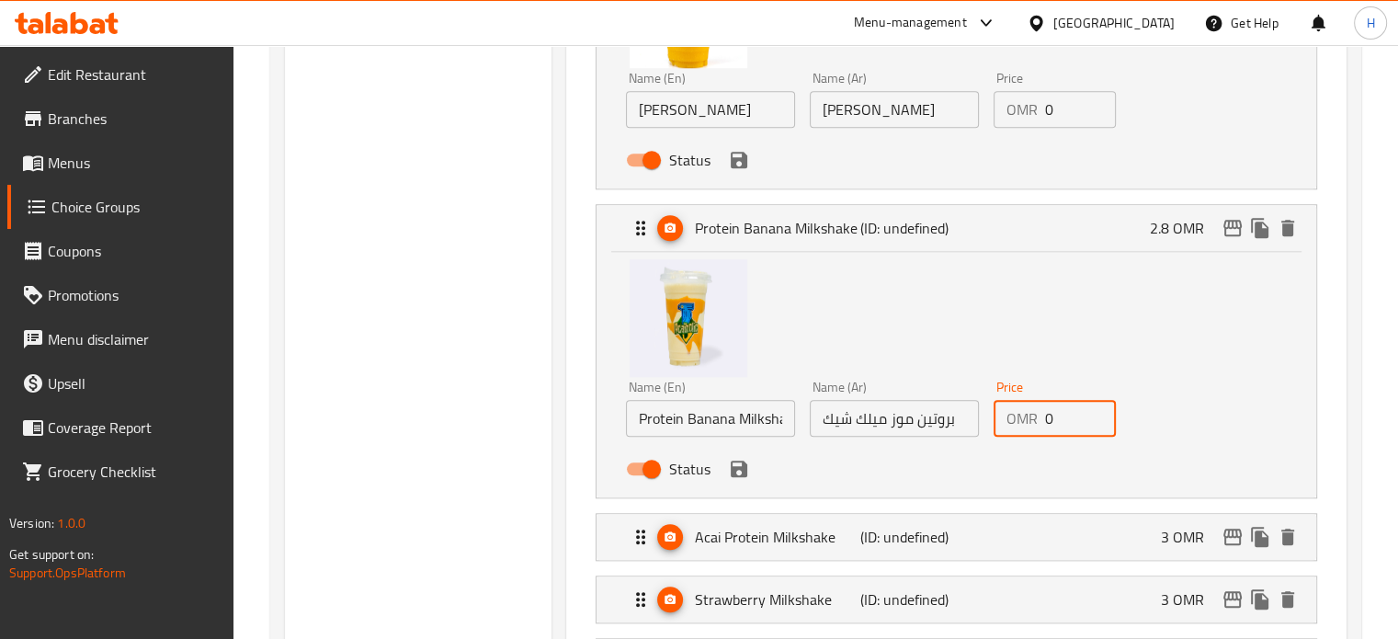
scroll to position [1814, 0]
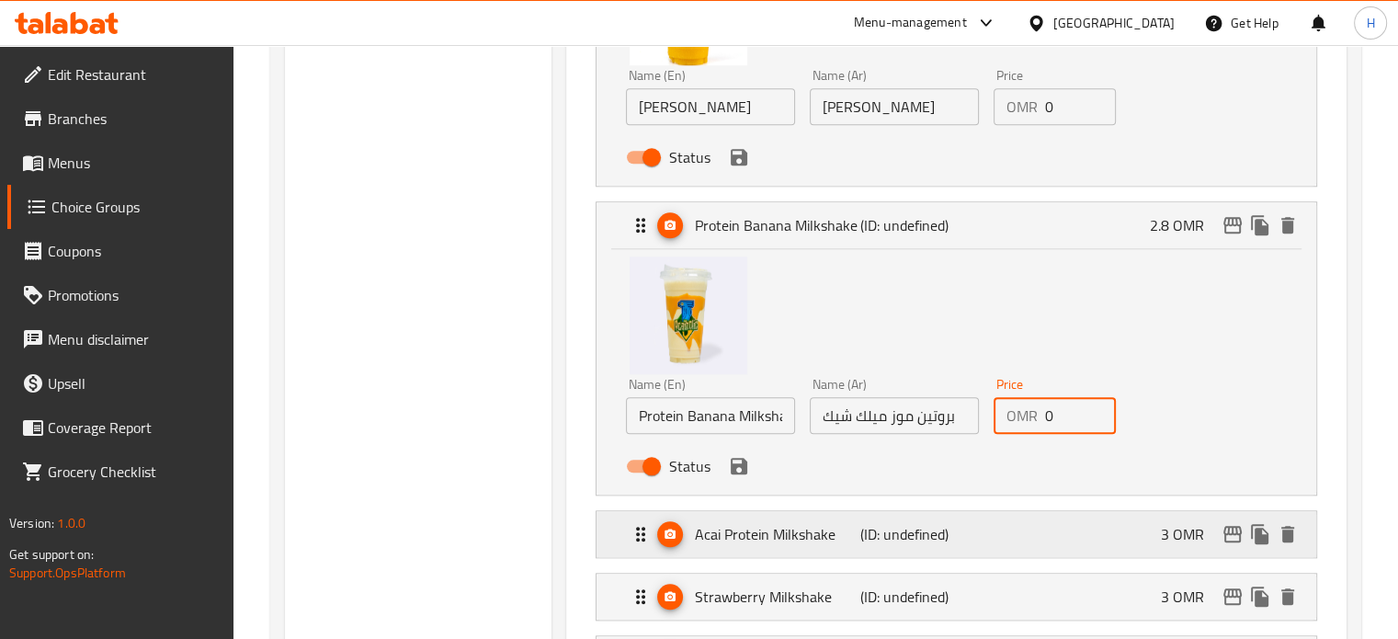
click at [1049, 518] on div "Acai Protein Milkshake (ID: undefined) 3 OMR" at bounding box center [962, 534] width 665 height 46
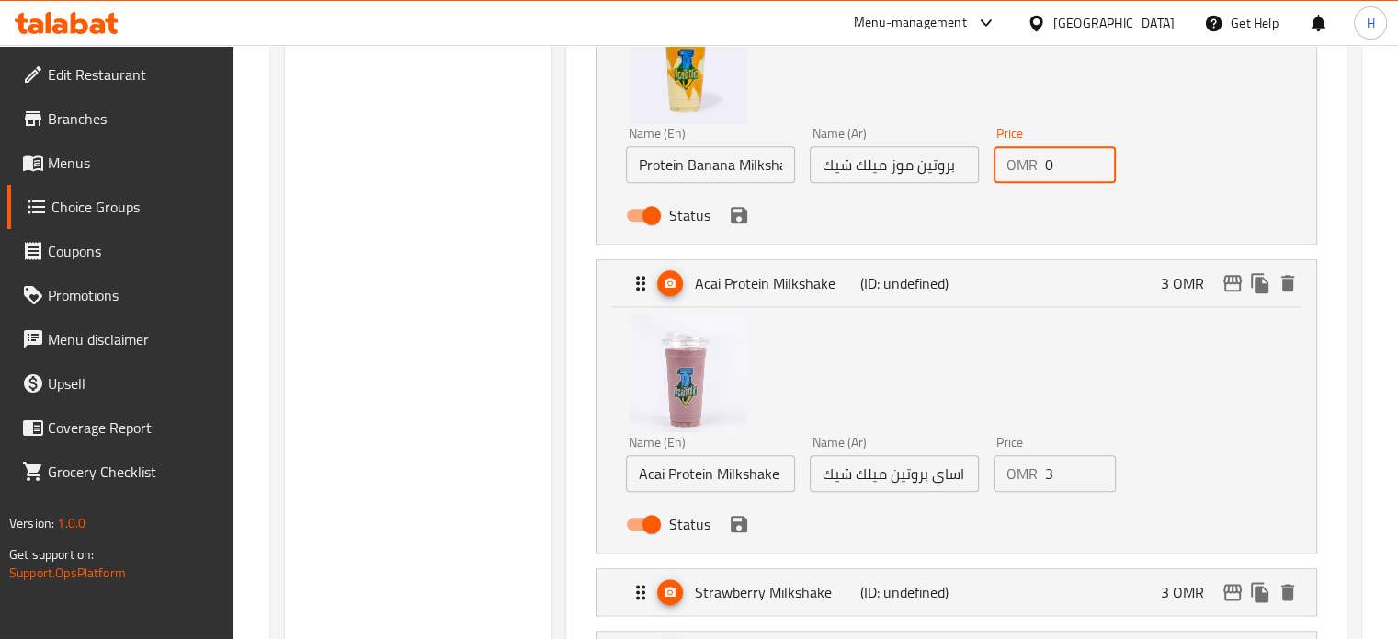
scroll to position [2067, 0]
type input "0"
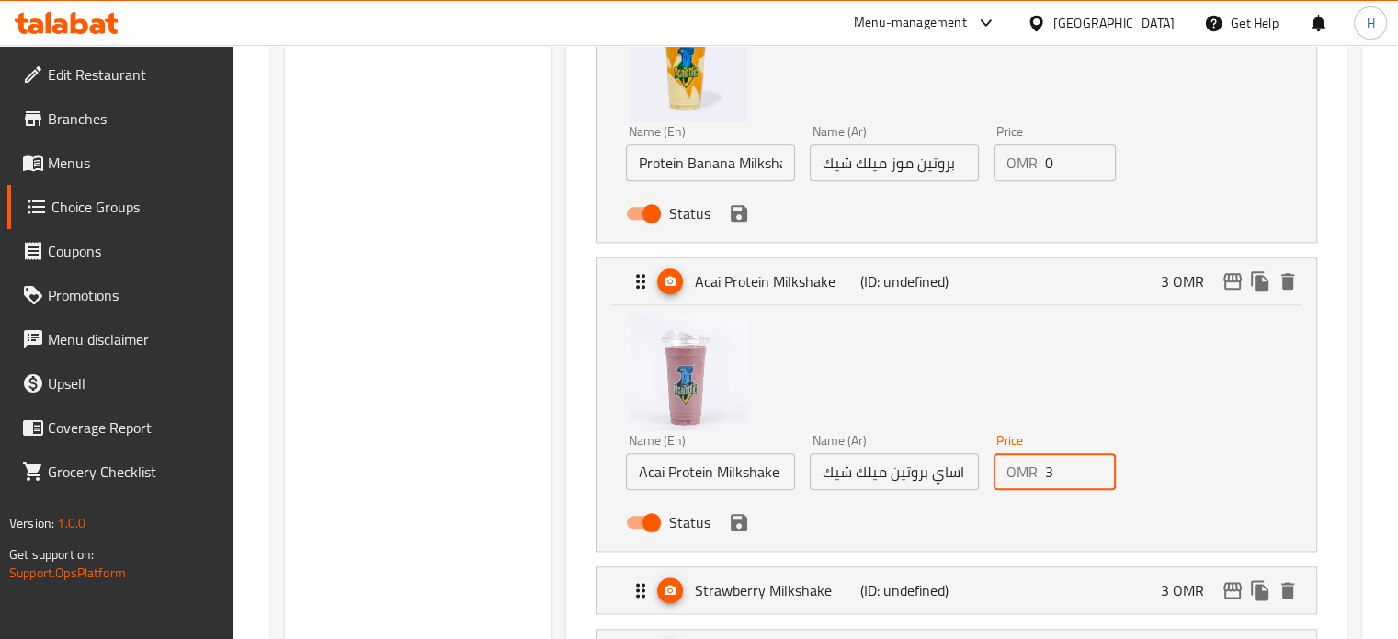
drag, startPoint x: 1061, startPoint y: 471, endPoint x: 1013, endPoint y: 466, distance: 48.0
click at [1013, 466] on div "OMR 3 Price" at bounding box center [1055, 471] width 123 height 37
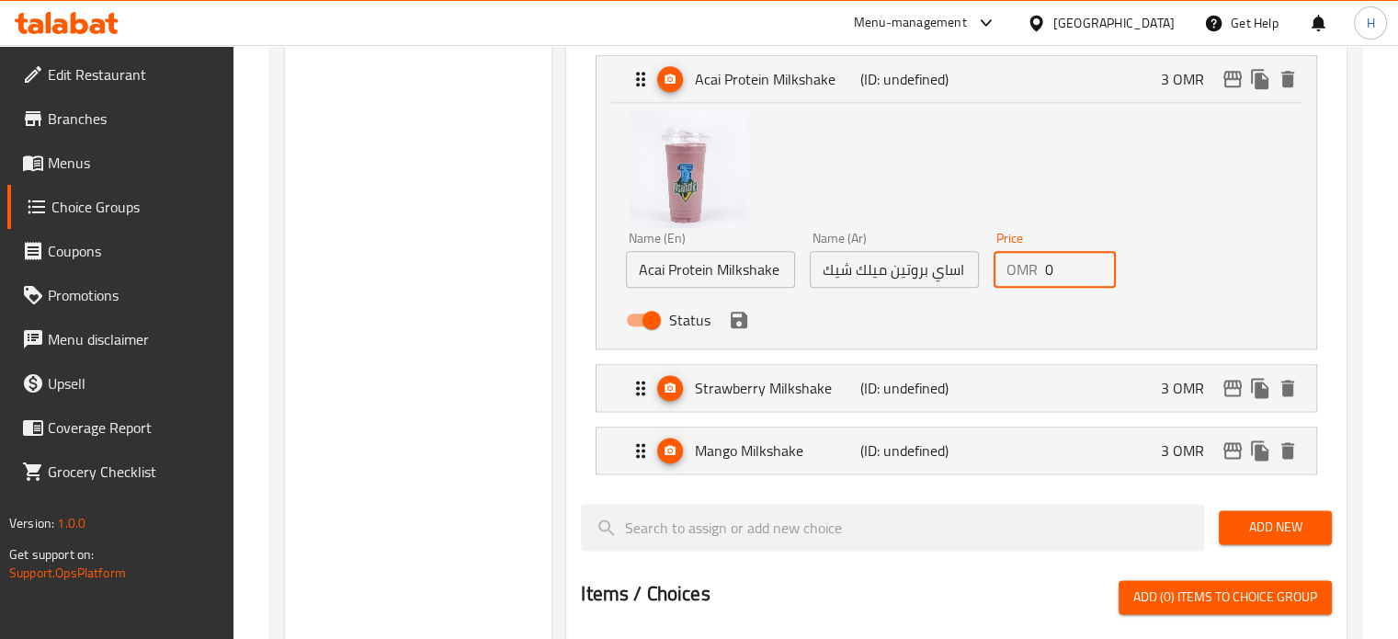
click at [1044, 410] on li "Strawberry Milkshake (ID: undefined) 3 OMR Name (En) Strawberry Milkshake Name …" at bounding box center [956, 388] width 751 height 63
click at [1065, 387] on div "Strawberry Milkshake (ID: undefined) 3 OMR" at bounding box center [962, 388] width 665 height 46
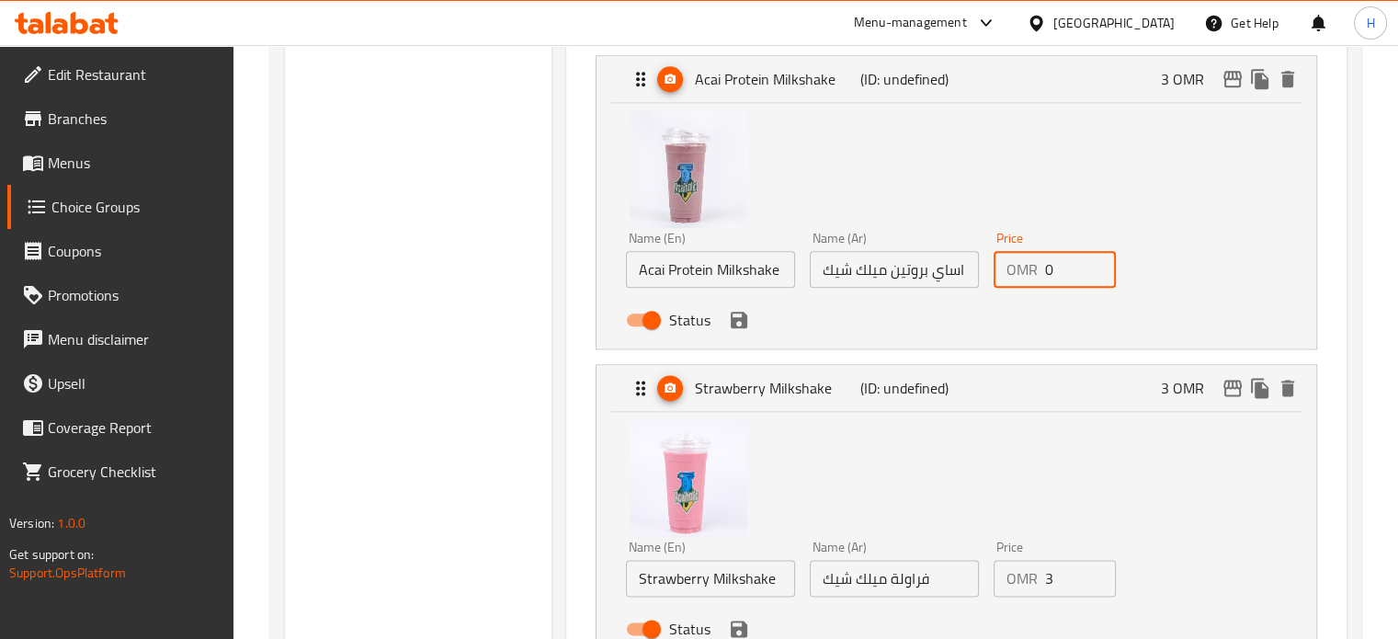
type input "0"
drag, startPoint x: 1060, startPoint y: 580, endPoint x: 1007, endPoint y: 569, distance: 53.5
click at [1007, 569] on div "OMR 3 Price" at bounding box center [1055, 578] width 123 height 37
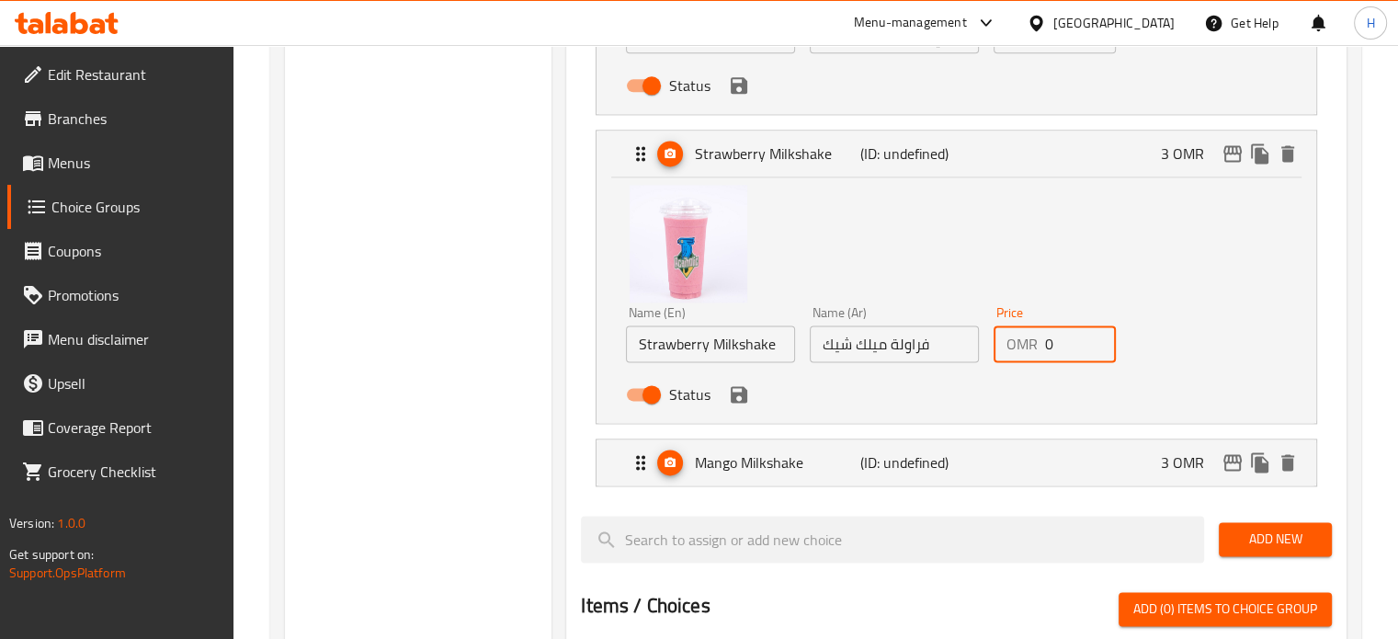
scroll to position [2505, 0]
click at [1041, 459] on div "Mango Milkshake (ID: undefined) 3 OMR" at bounding box center [962, 461] width 665 height 46
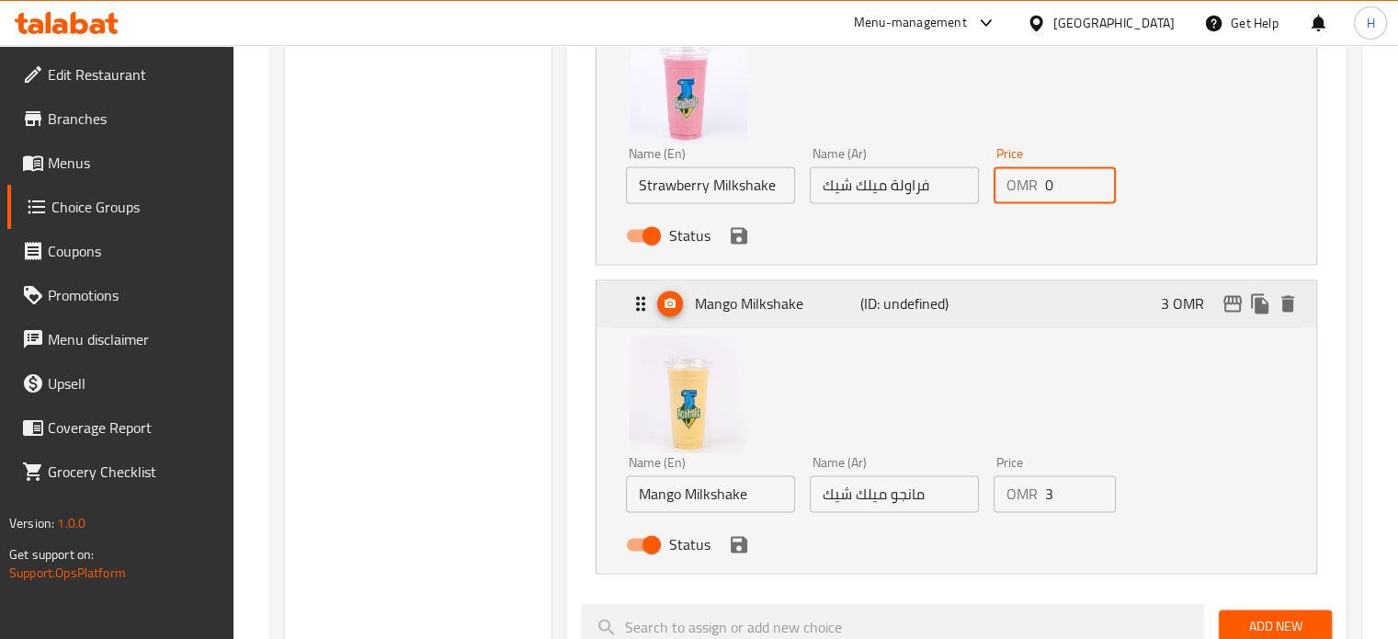
scroll to position [2664, 0]
type input "0"
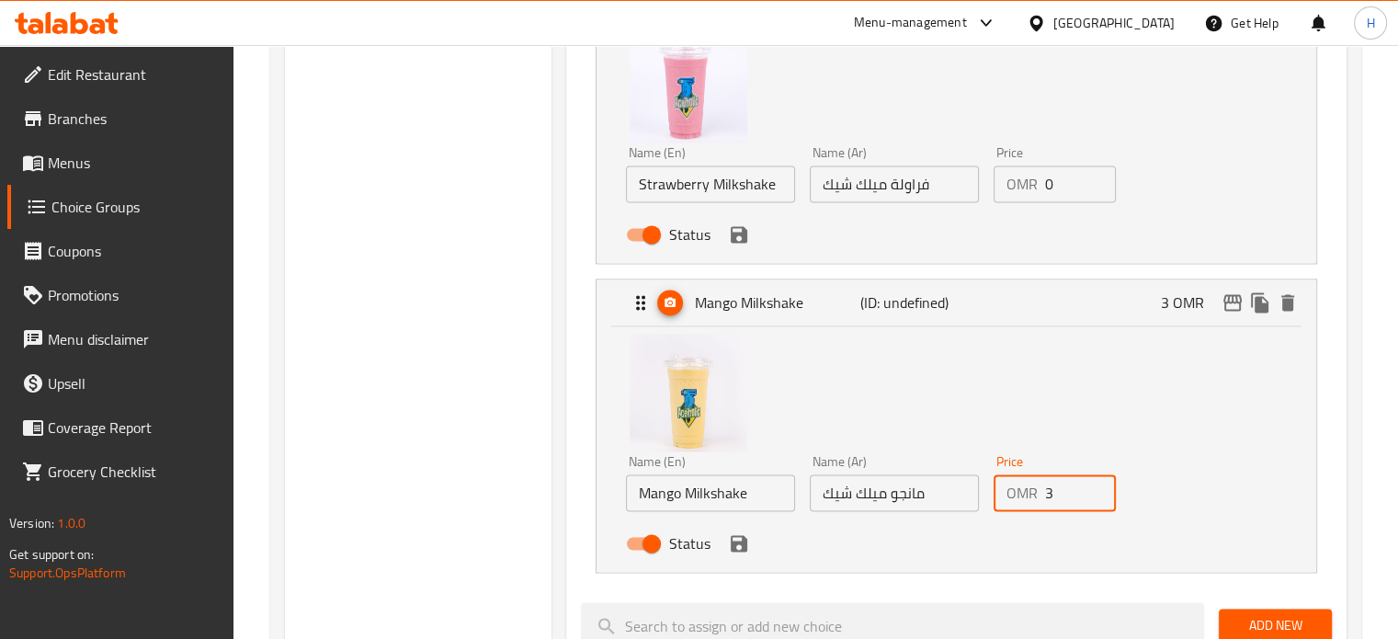
drag, startPoint x: 1066, startPoint y: 500, endPoint x: 993, endPoint y: 490, distance: 74.2
click at [994, 490] on div "OMR 3 Price" at bounding box center [1055, 492] width 123 height 37
click at [735, 549] on icon "save" at bounding box center [739, 543] width 22 height 22
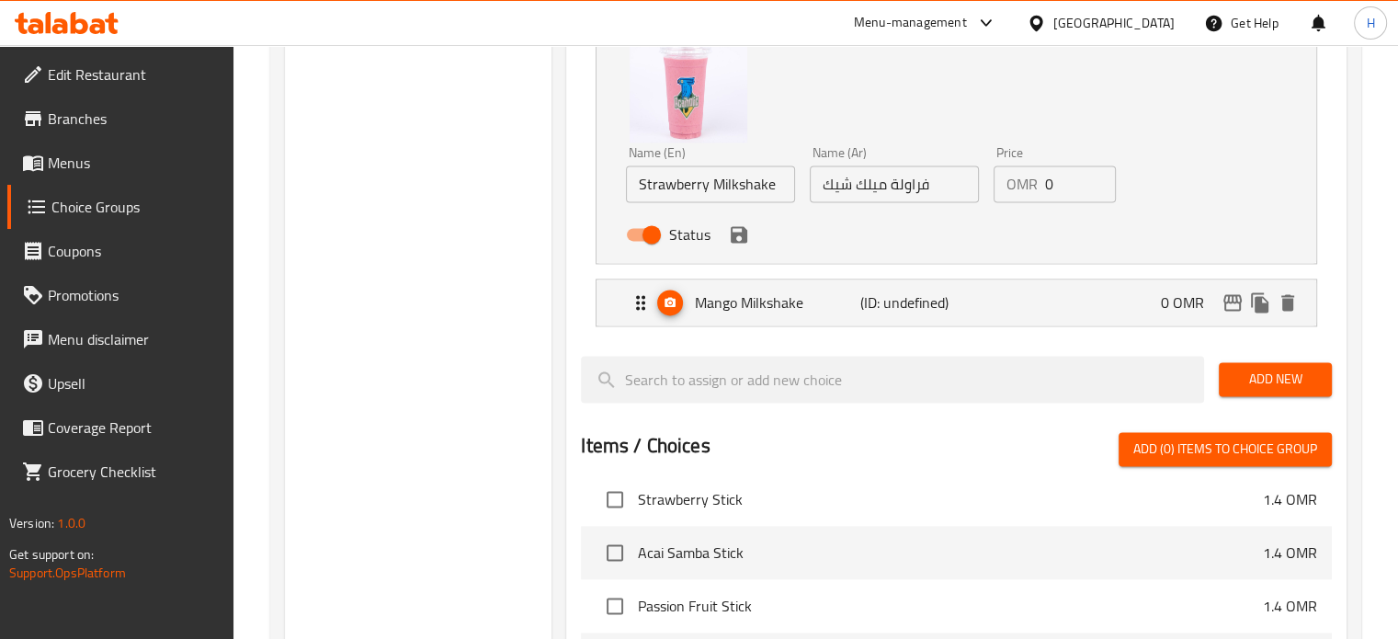
type input "0"
click at [742, 236] on icon "save" at bounding box center [739, 234] width 17 height 17
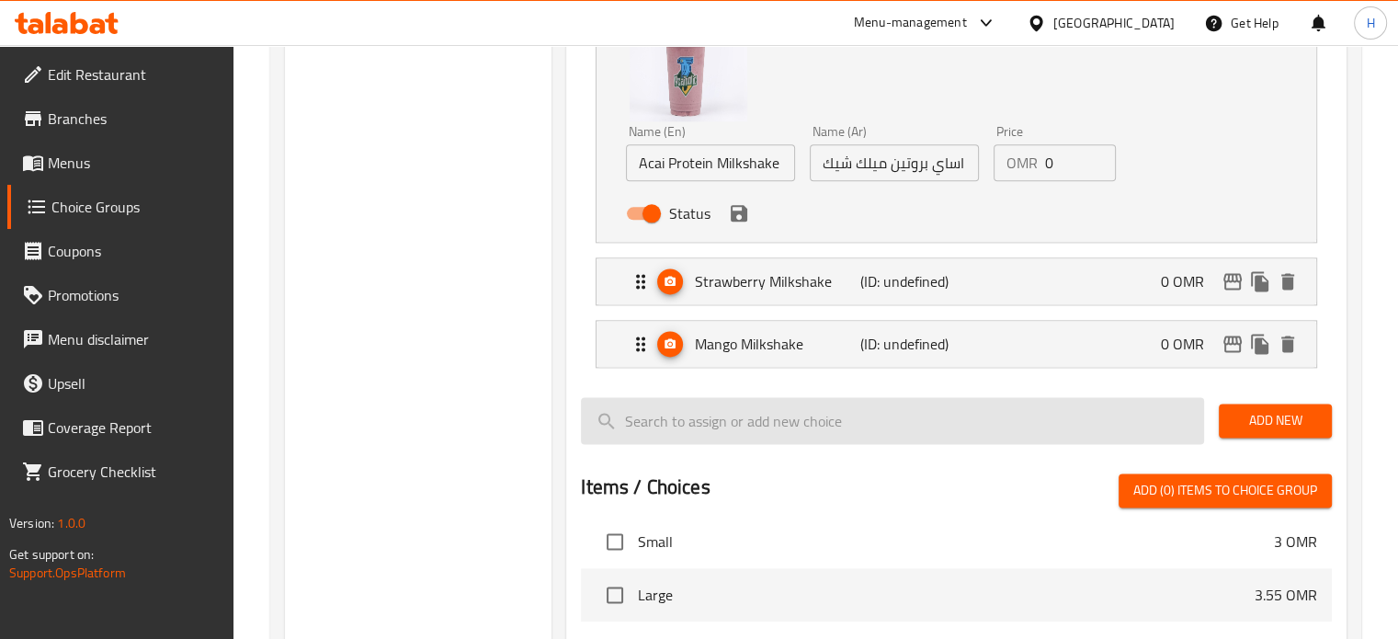
scroll to position [2226, 0]
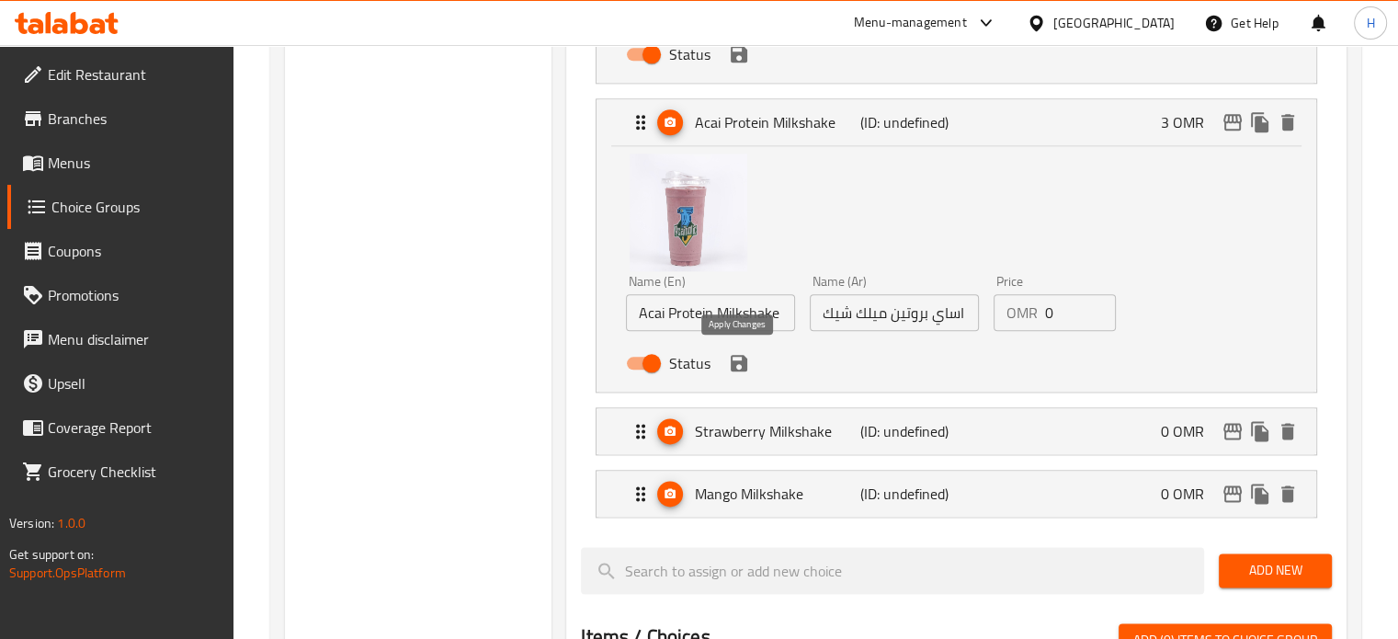
click at [745, 369] on icon "save" at bounding box center [739, 363] width 22 height 22
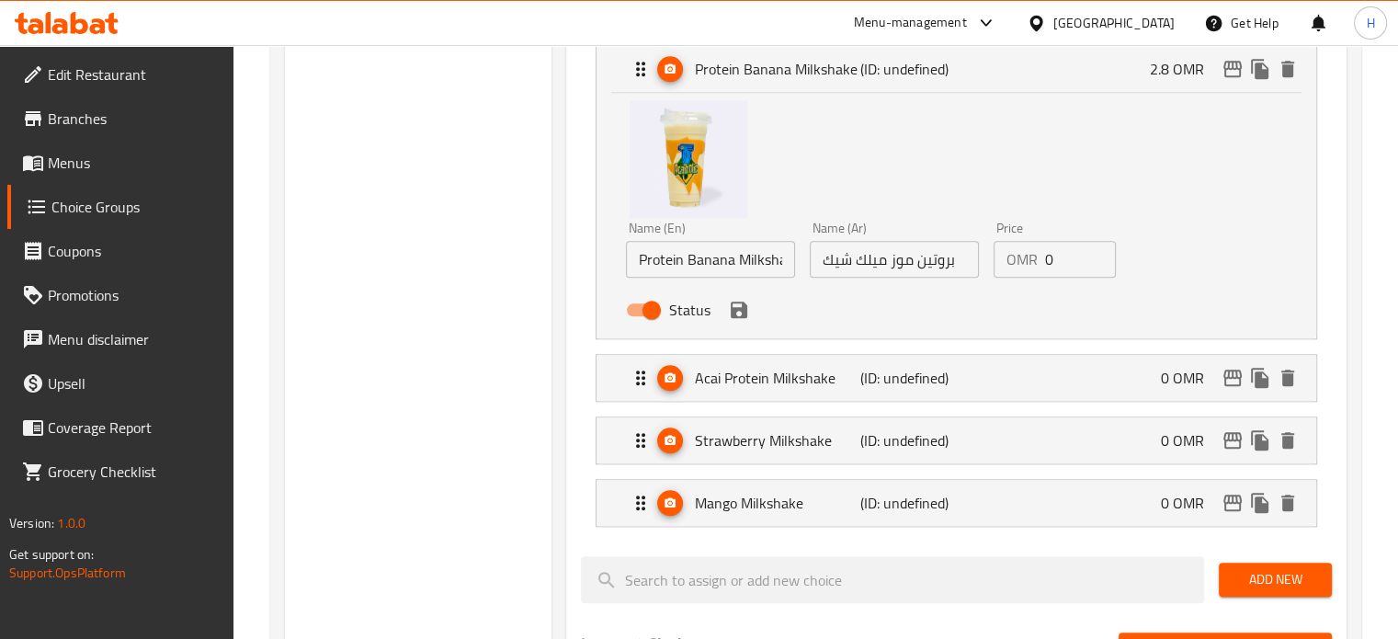
scroll to position [1970, 0]
click at [746, 329] on div "Status" at bounding box center [894, 311] width 551 height 50
click at [741, 302] on icon "save" at bounding box center [739, 310] width 17 height 17
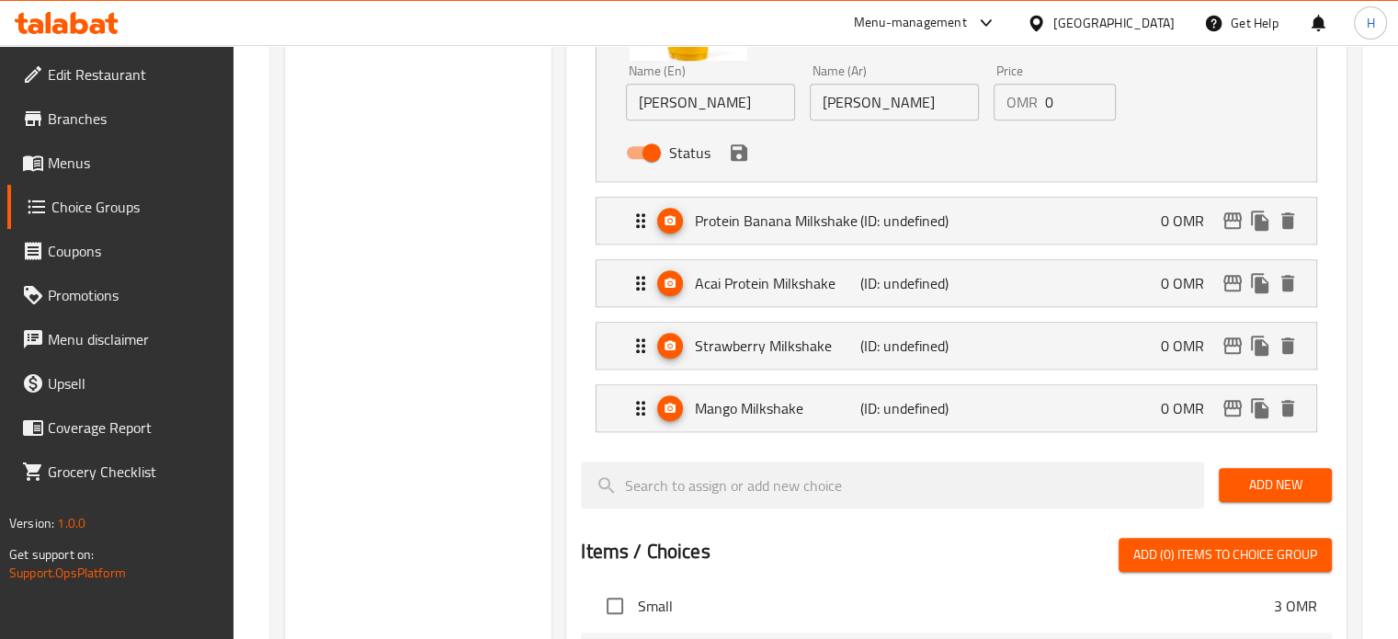
scroll to position [1730, 0]
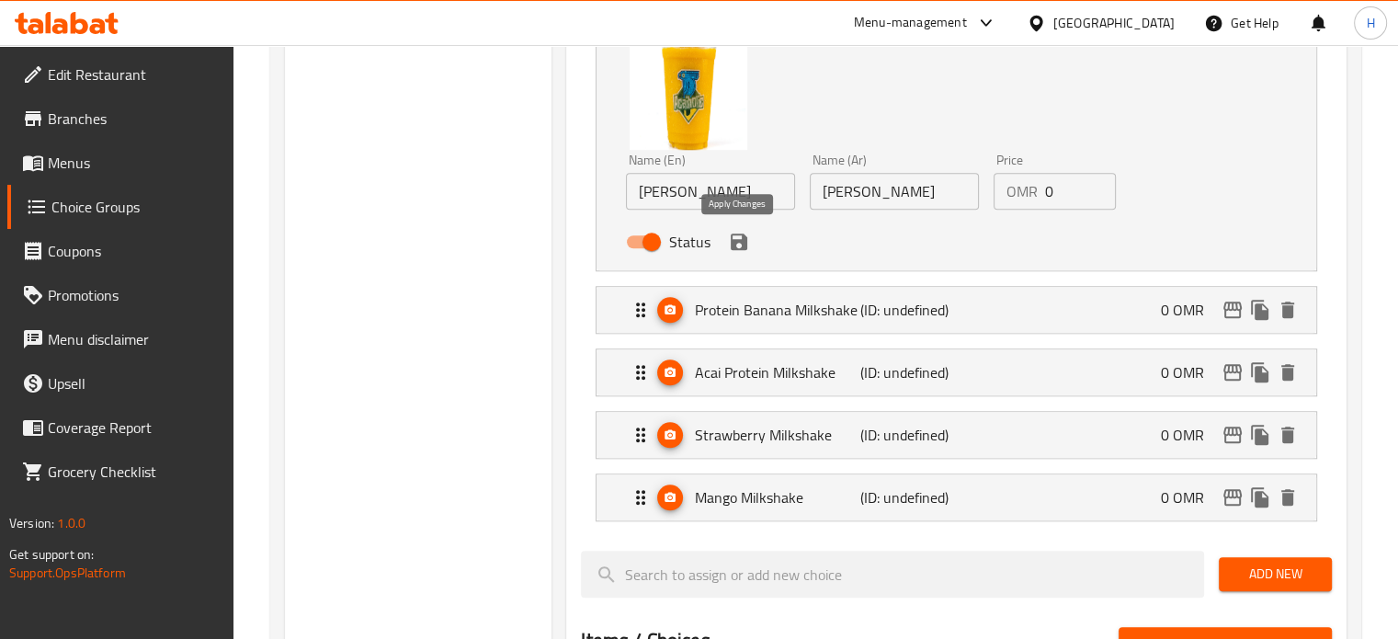
click at [743, 245] on icon "save" at bounding box center [739, 241] width 17 height 17
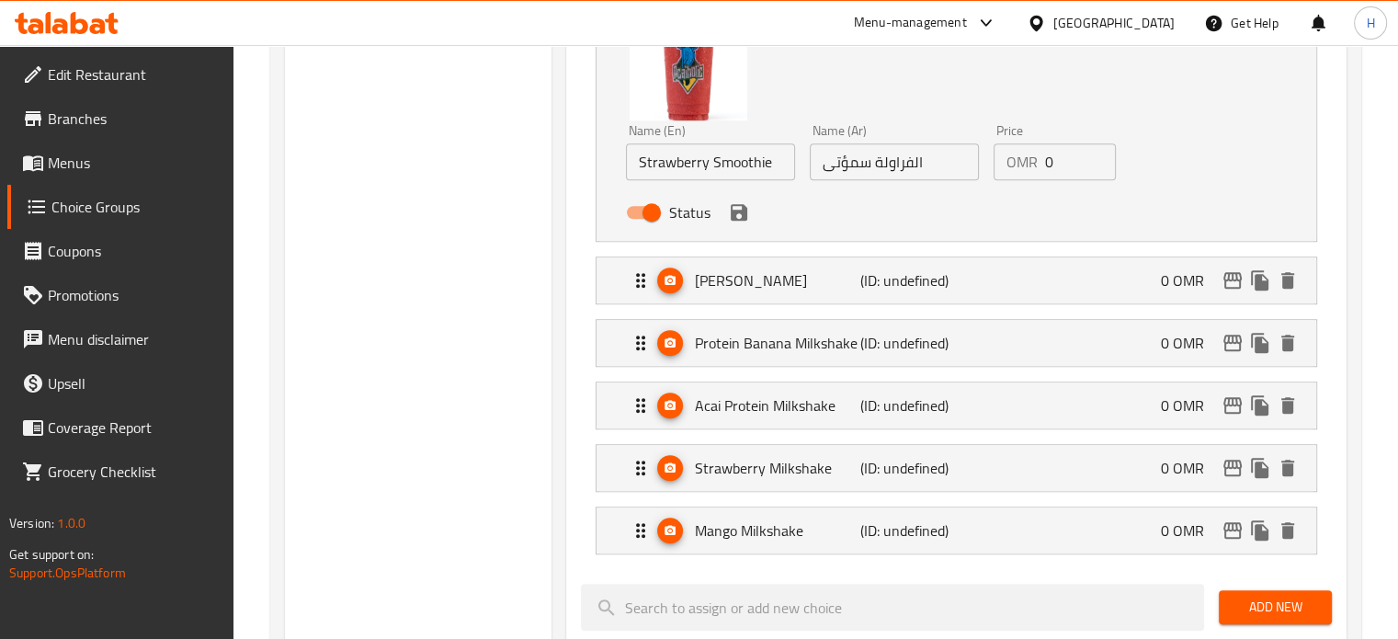
scroll to position [1423, 0]
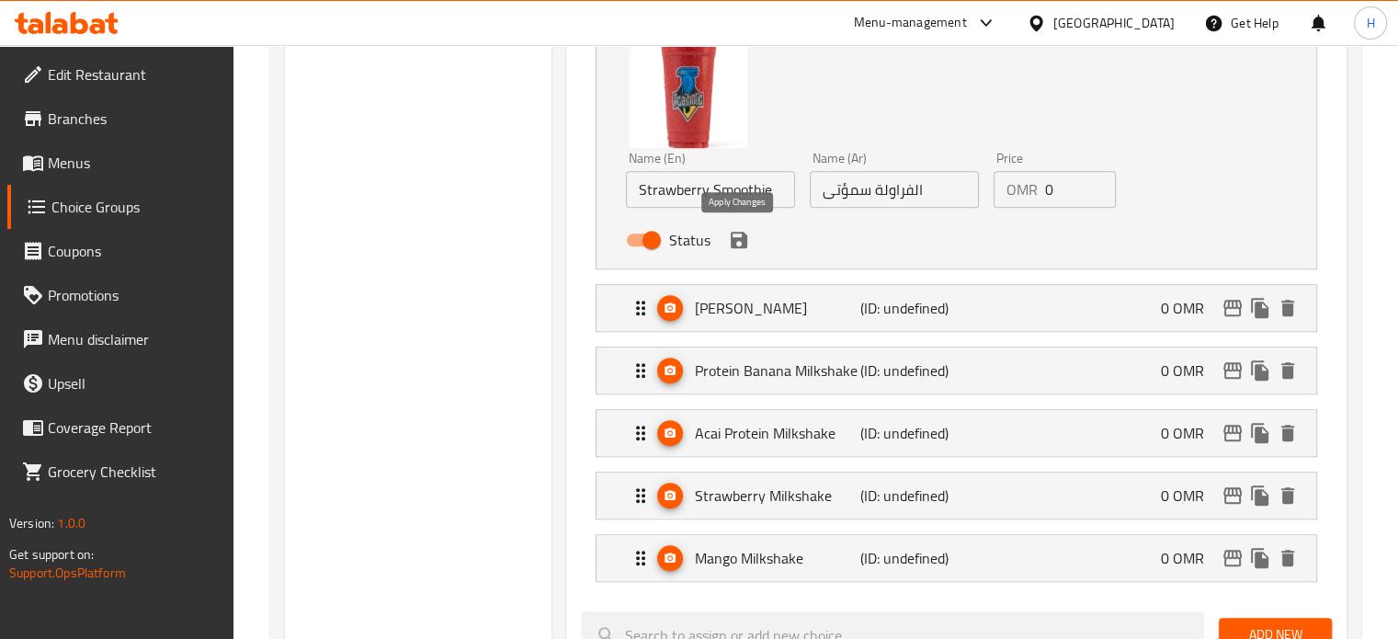
click at [743, 238] on icon "save" at bounding box center [739, 240] width 17 height 17
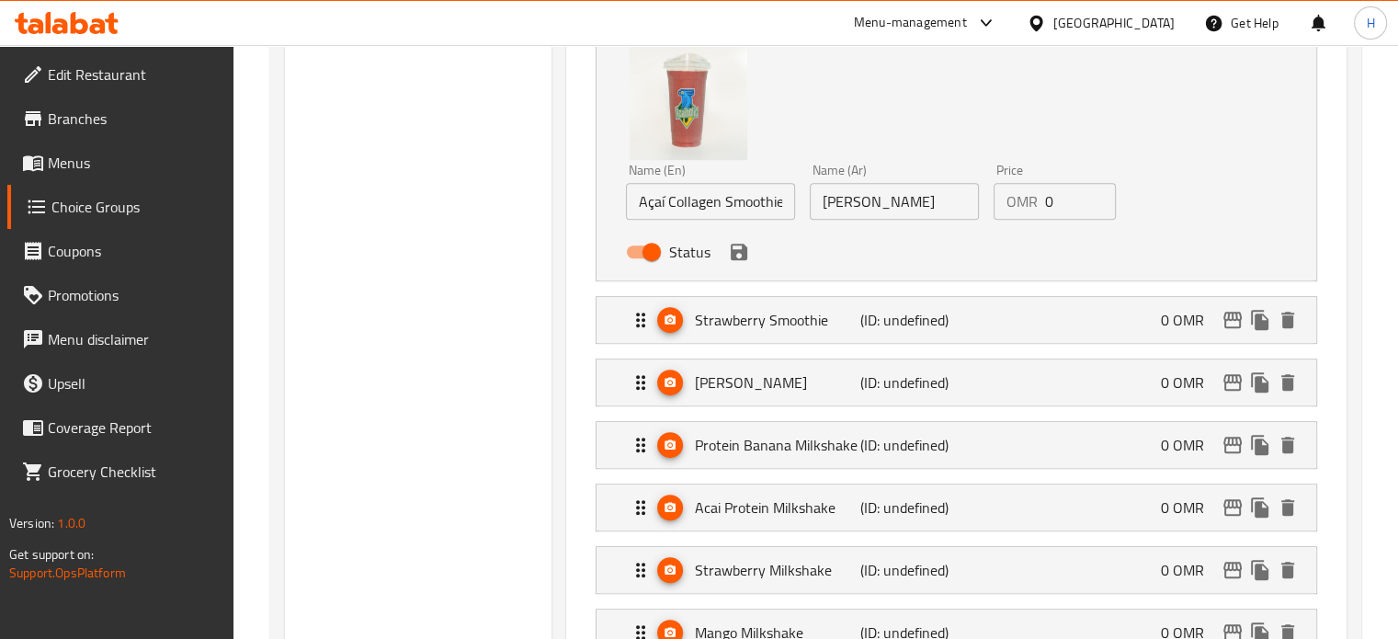
scroll to position [1101, 0]
click at [743, 238] on div "Status" at bounding box center [894, 253] width 551 height 50
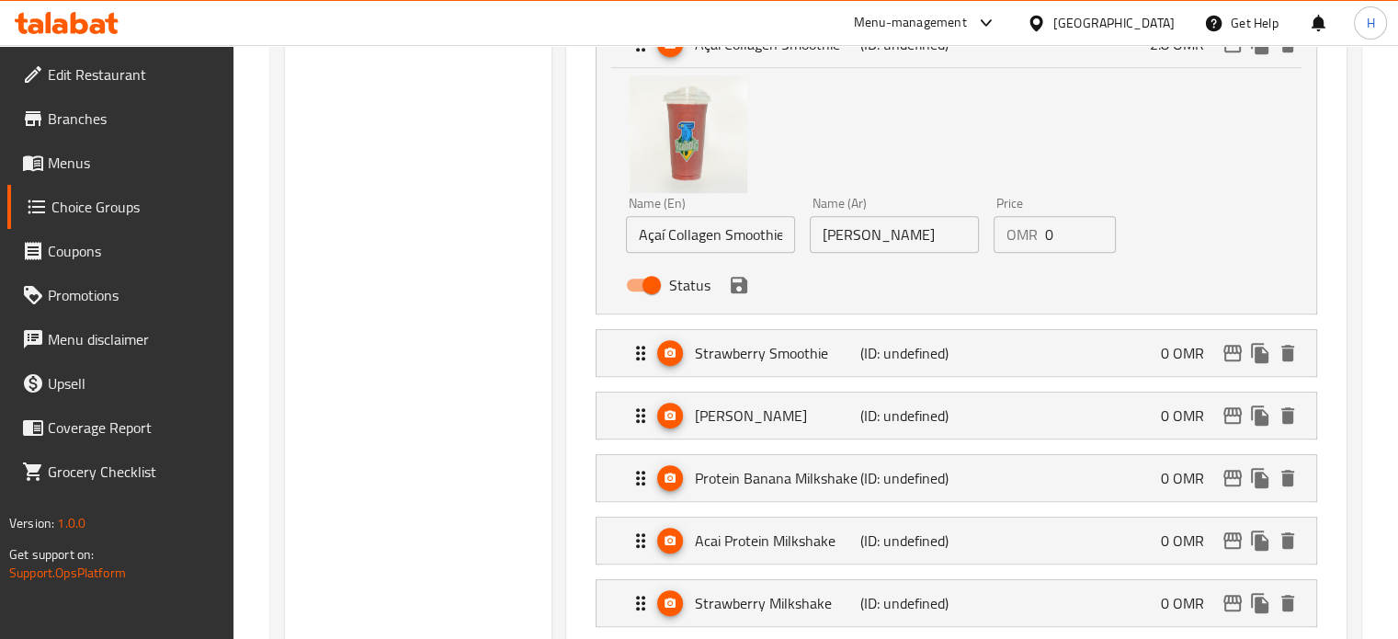
scroll to position [1068, 0]
click at [743, 290] on icon "save" at bounding box center [739, 286] width 17 height 17
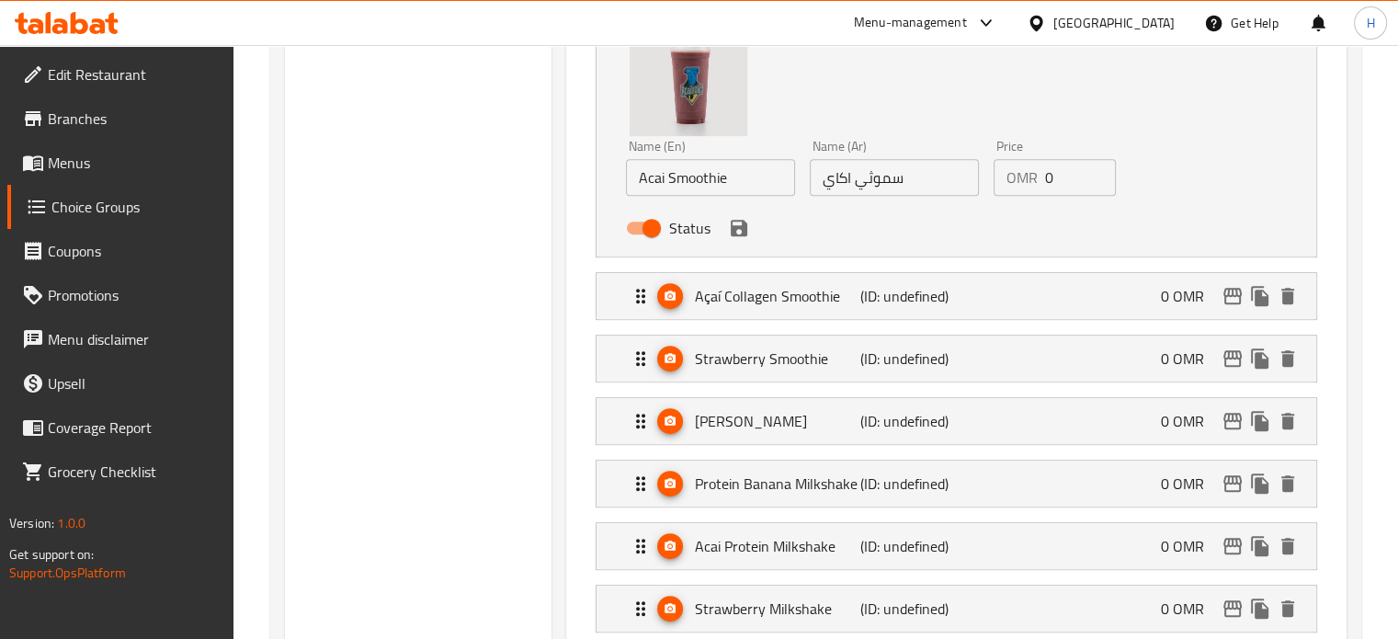
scroll to position [736, 0]
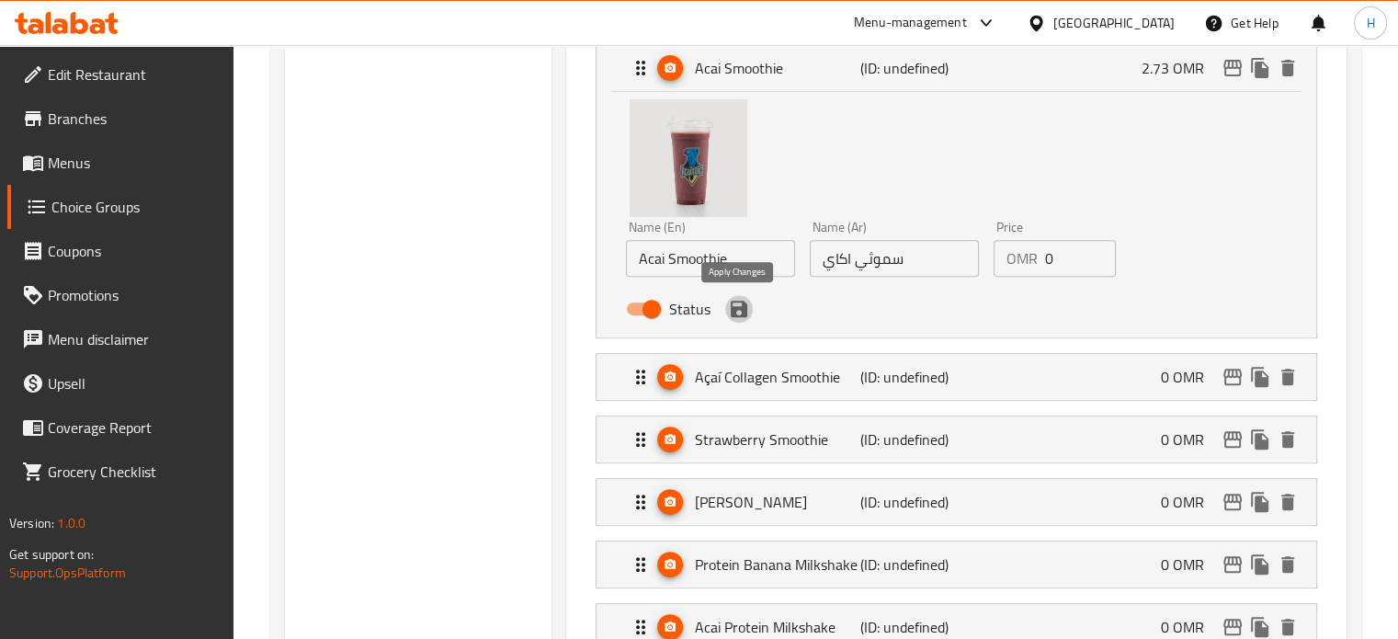
click at [743, 316] on icon "save" at bounding box center [739, 309] width 22 height 22
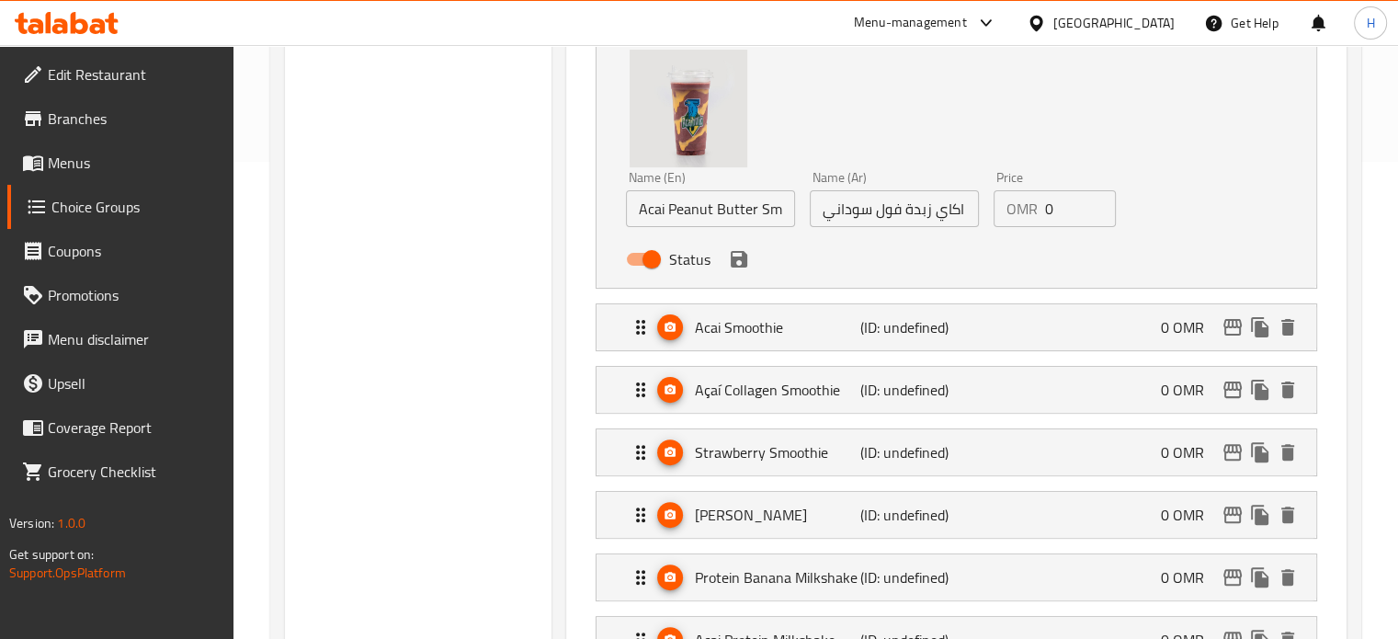
scroll to position [391, 0]
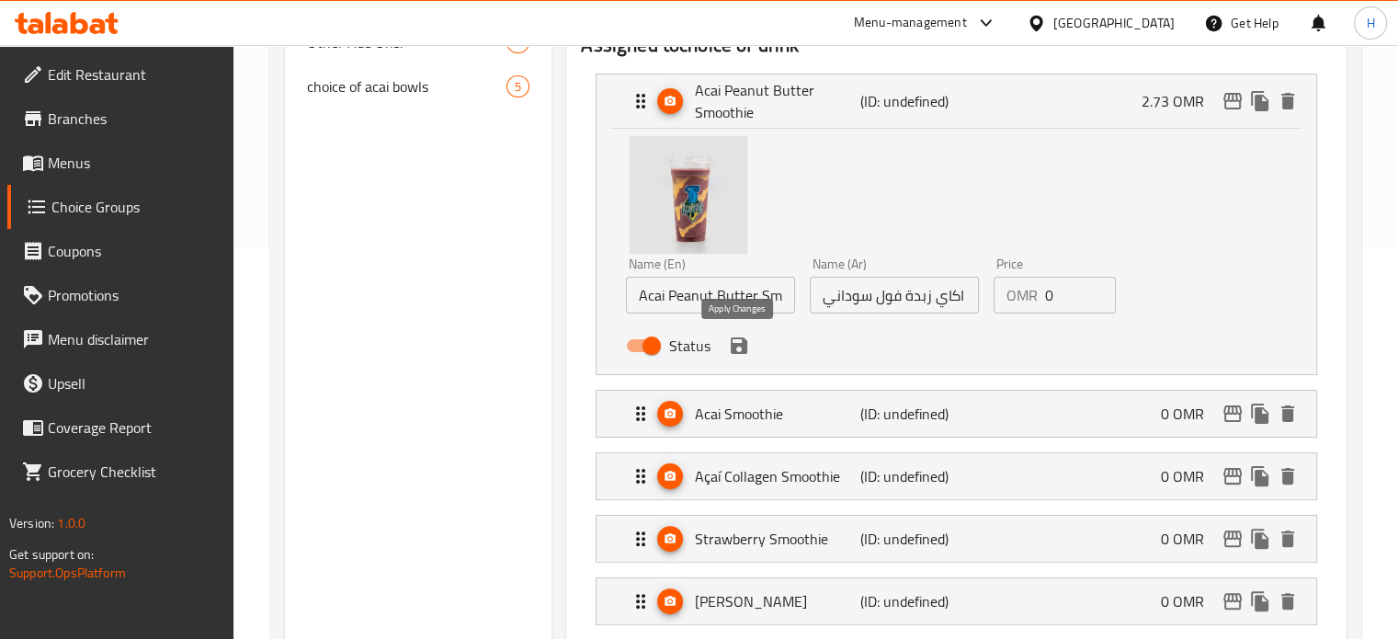
click at [746, 348] on icon "save" at bounding box center [739, 346] width 22 height 22
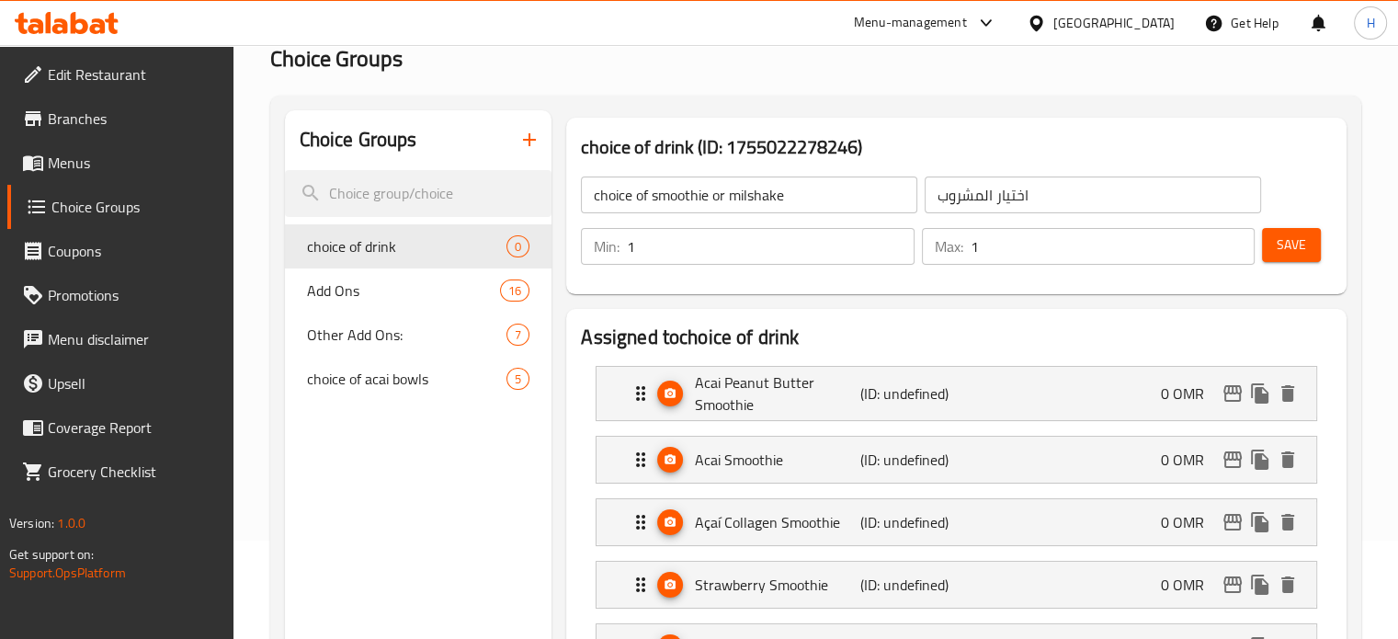
scroll to position [86, 0]
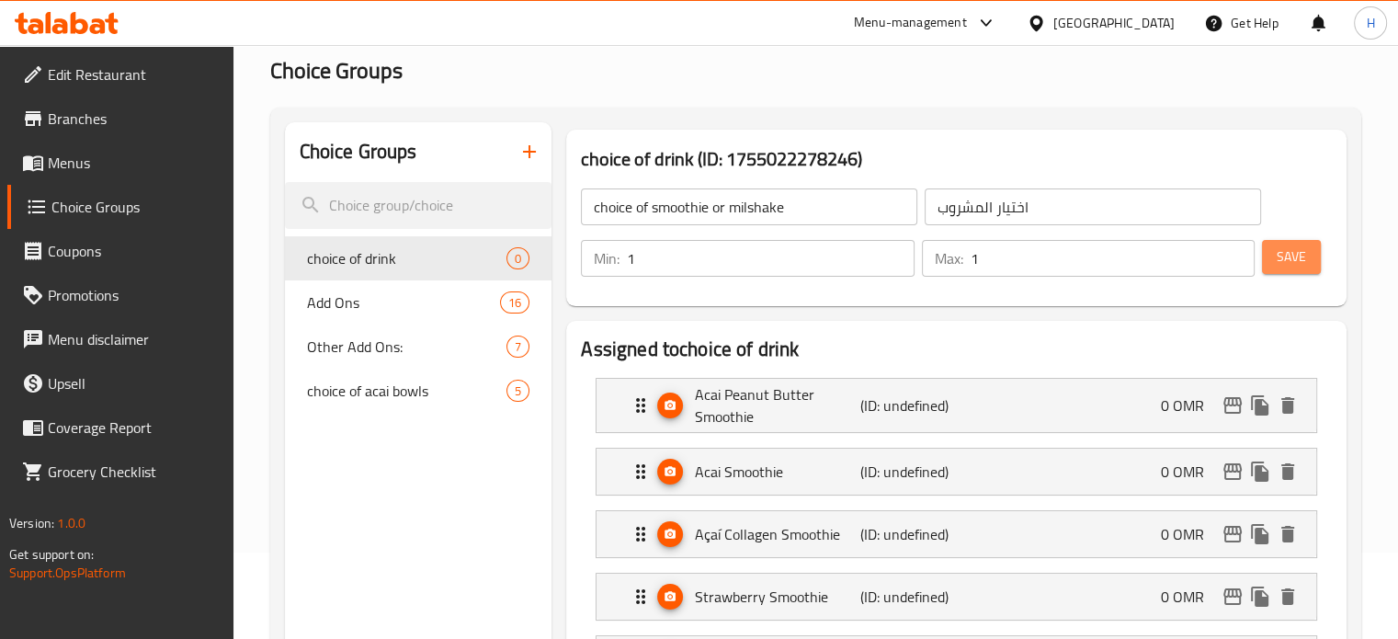
click at [1299, 267] on span "Save" at bounding box center [1291, 256] width 29 height 23
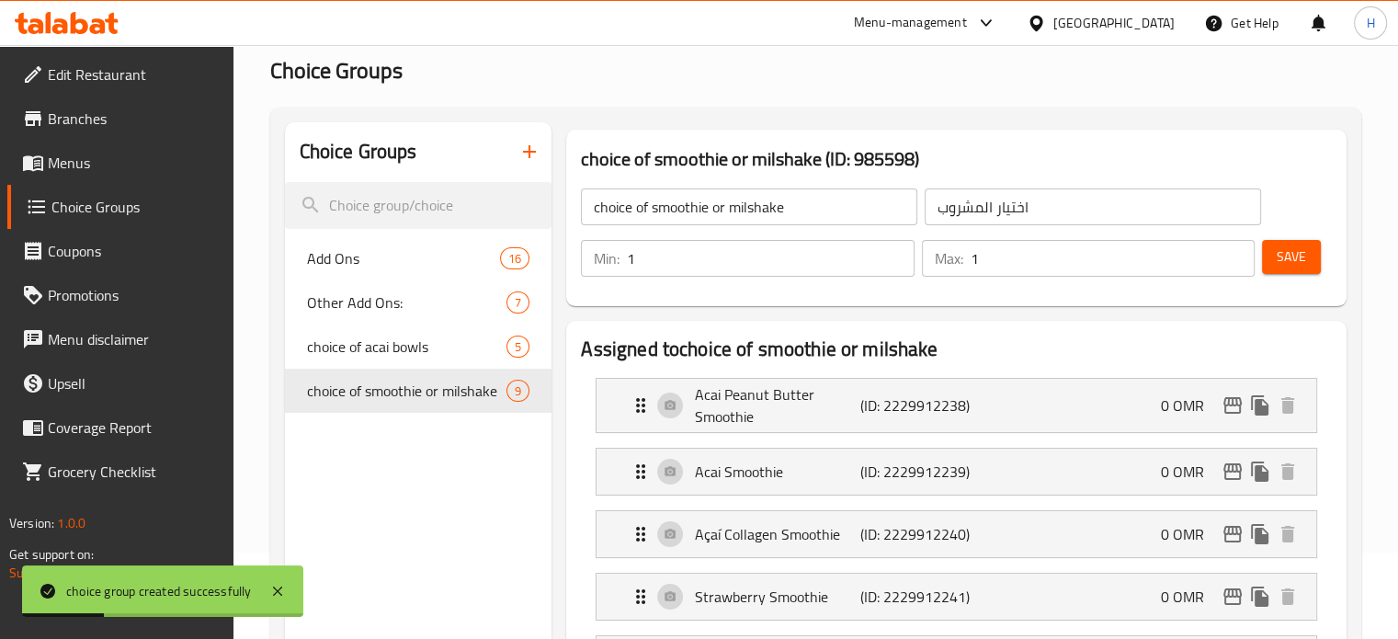
click at [523, 154] on icon "button" at bounding box center [529, 152] width 22 height 22
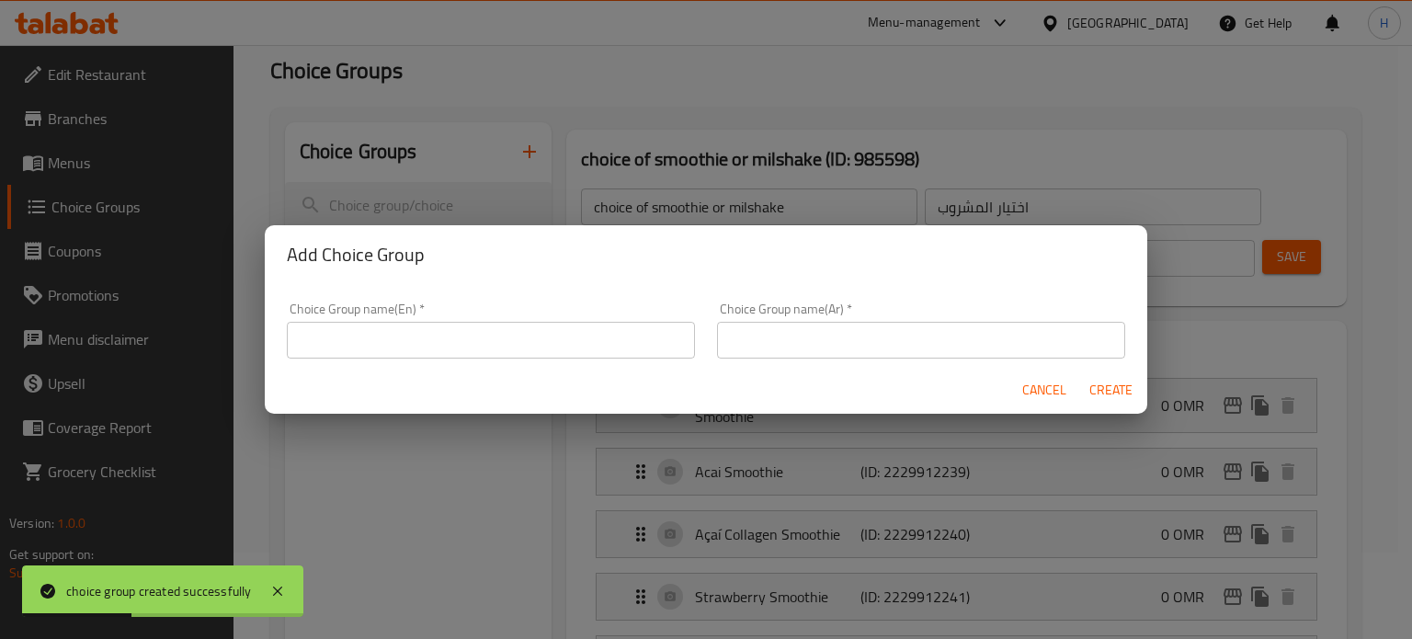
click at [577, 334] on input "text" at bounding box center [491, 340] width 408 height 37
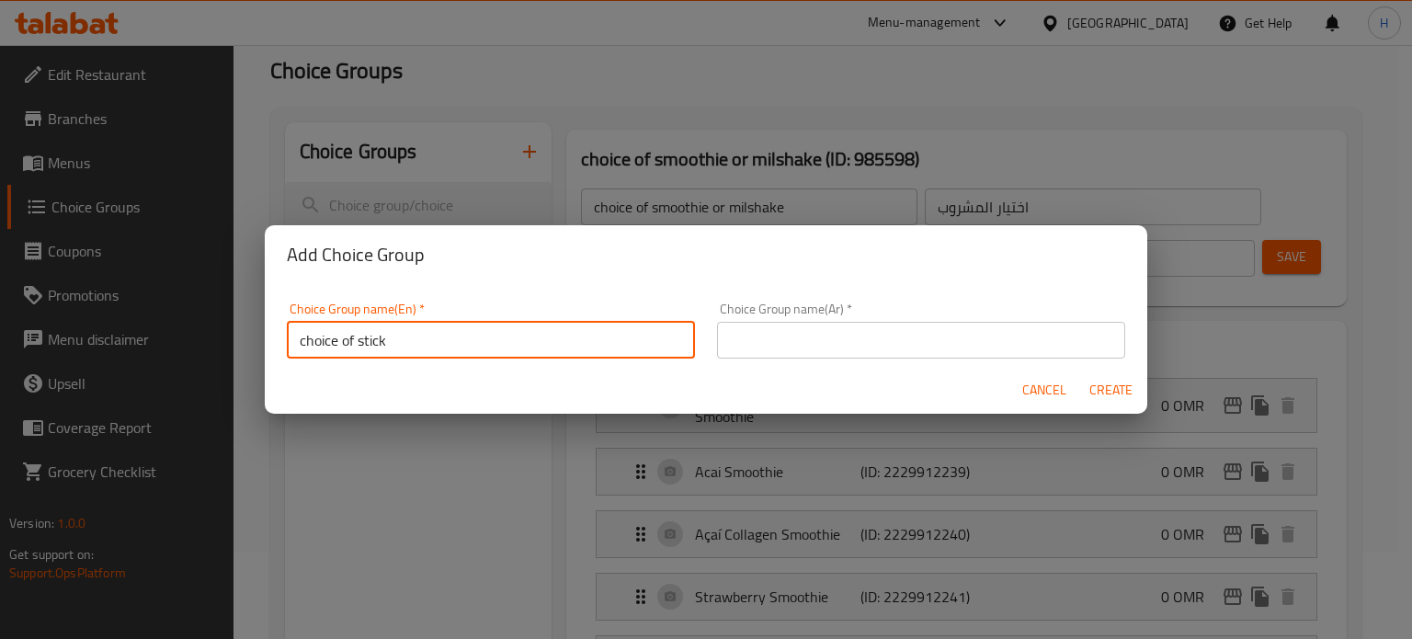
type input "choice of stick"
click at [779, 350] on input "text" at bounding box center [921, 340] width 408 height 37
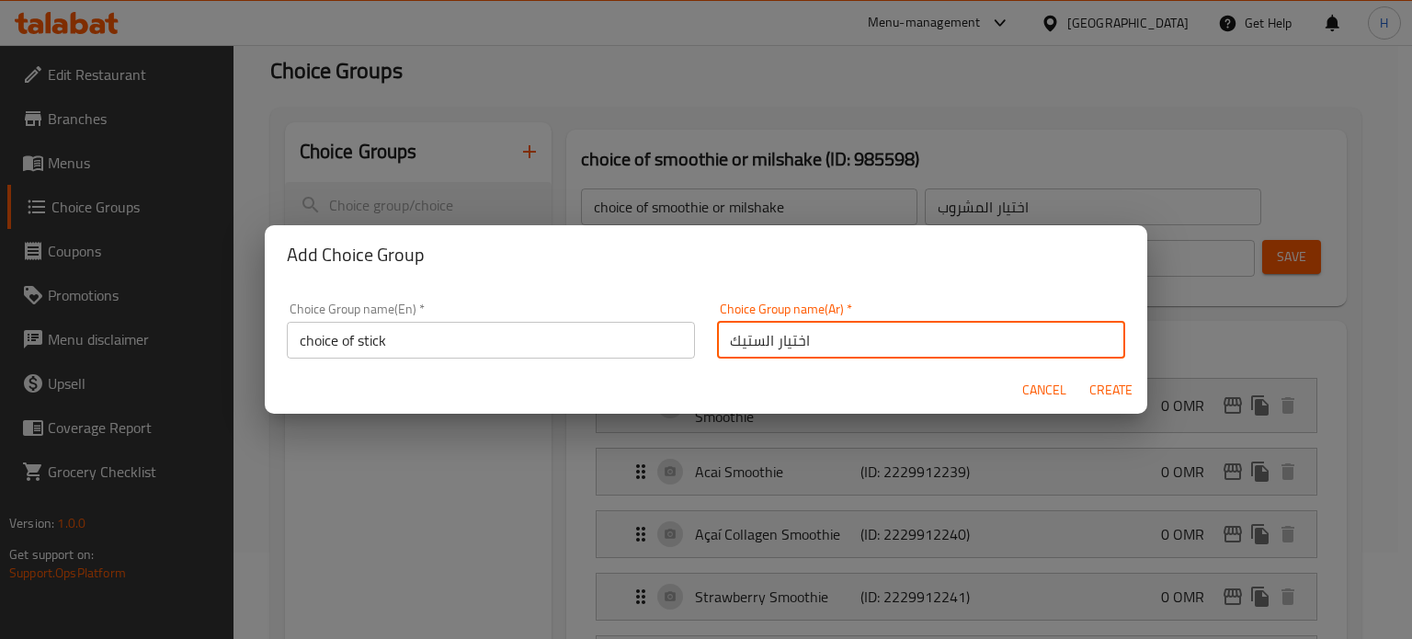
type input "اختيار الستيك"
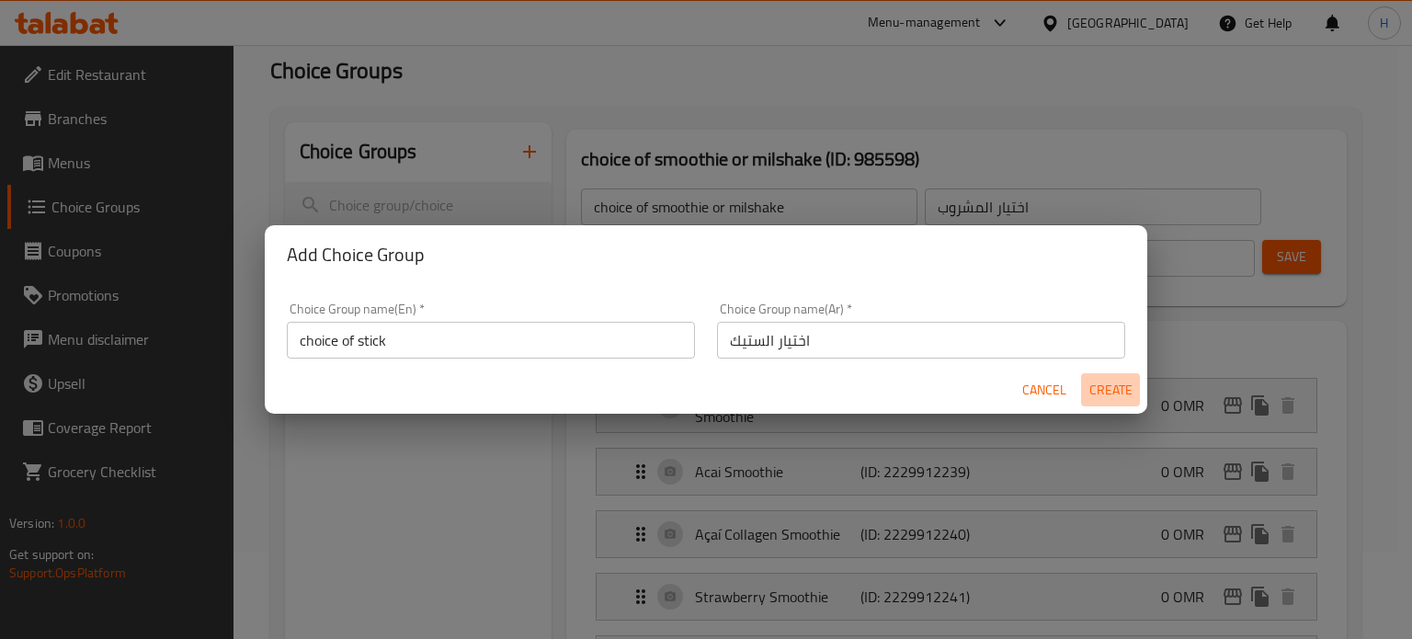
click at [1120, 384] on span "Create" at bounding box center [1110, 390] width 44 height 23
type input "choice of stick"
type input "اختيار الستيك"
type input "0"
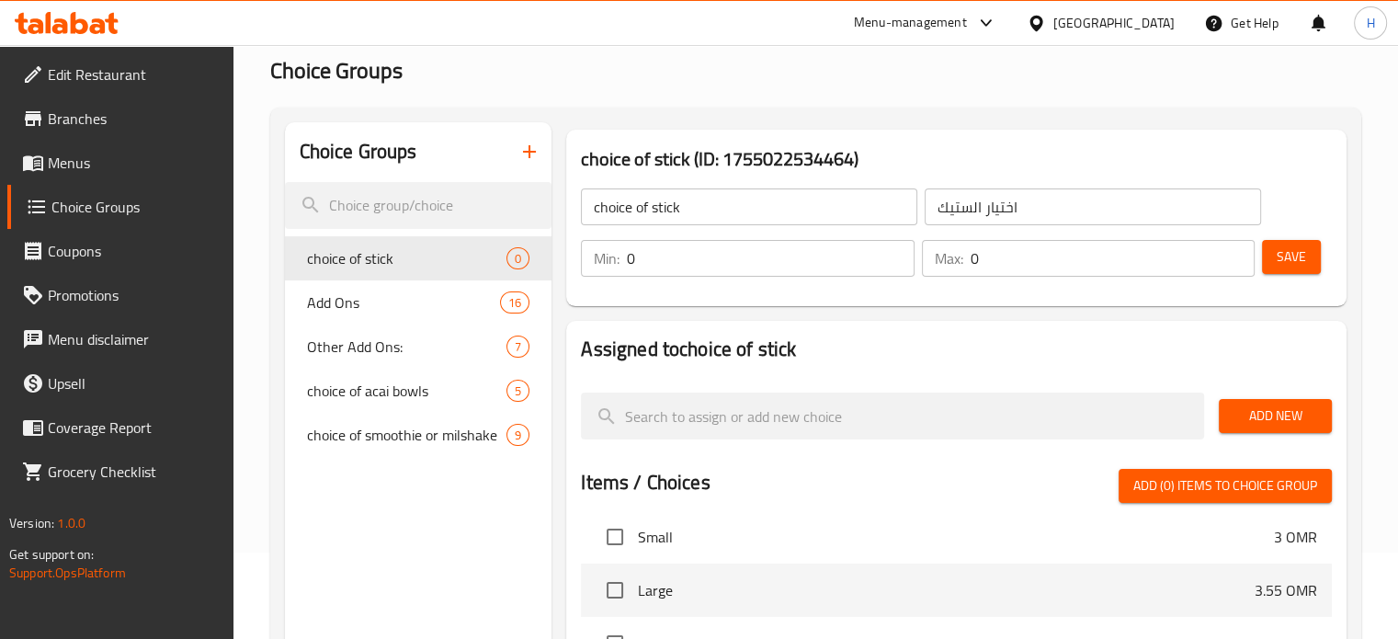
click at [787, 265] on input "0" at bounding box center [770, 258] width 287 height 37
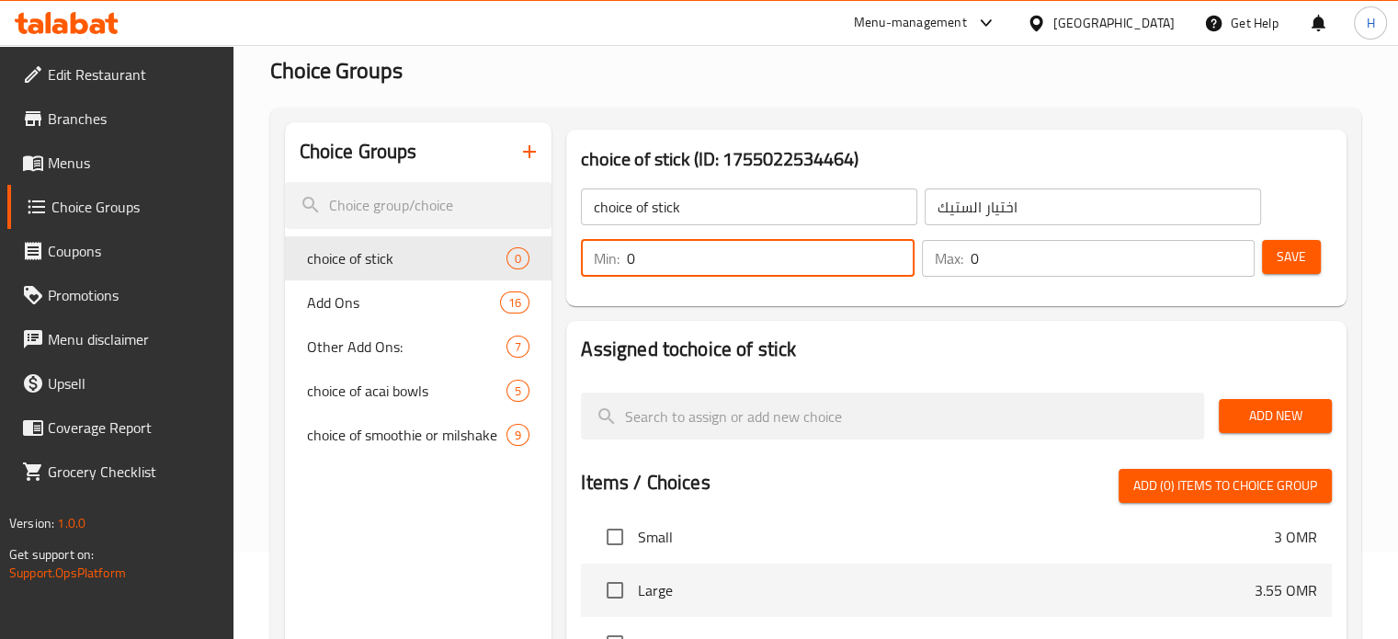
click at [787, 265] on input "0" at bounding box center [770, 258] width 287 height 37
type input "1"
click at [986, 260] on input "0" at bounding box center [1113, 258] width 284 height 37
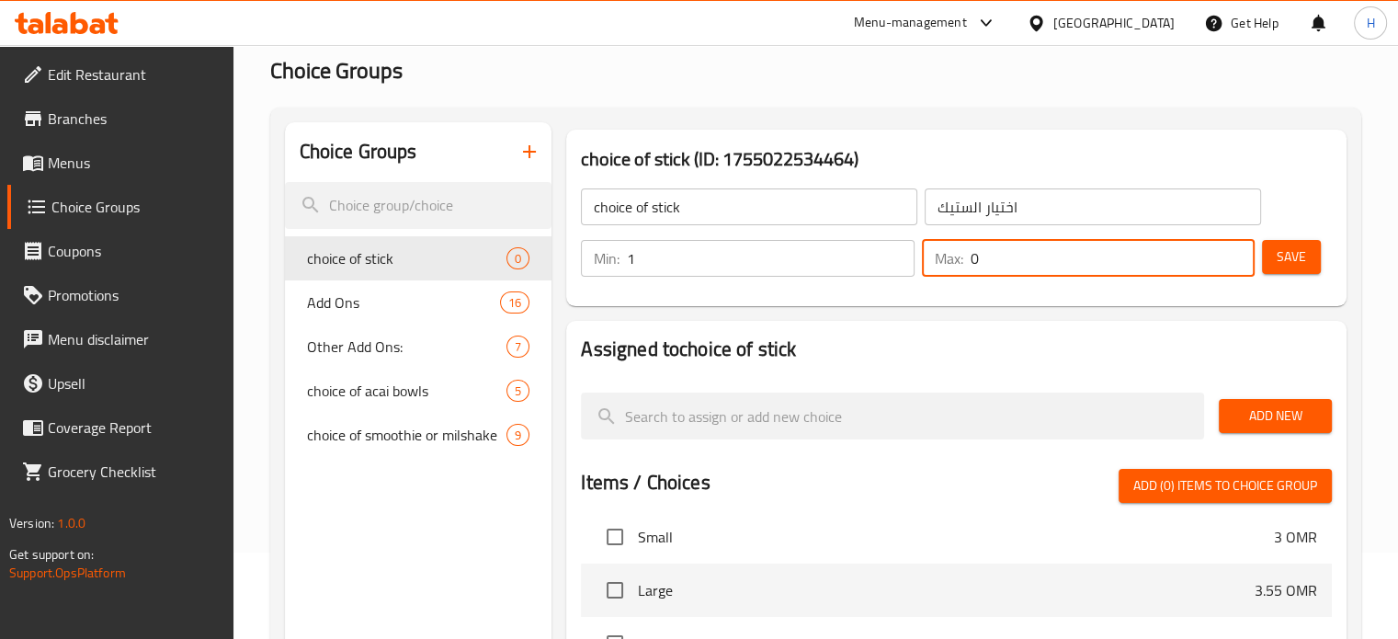
click at [986, 260] on input "0" at bounding box center [1113, 258] width 284 height 37
type input "1"
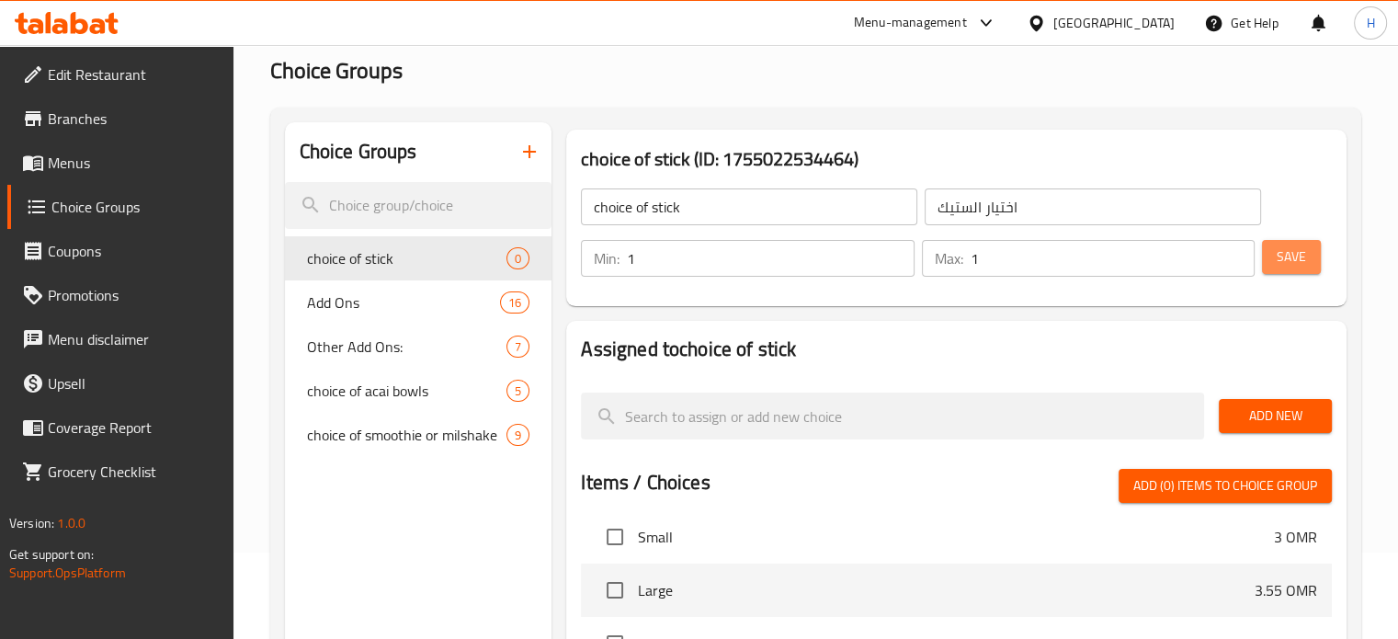
click at [1302, 257] on span "Save" at bounding box center [1291, 256] width 29 height 23
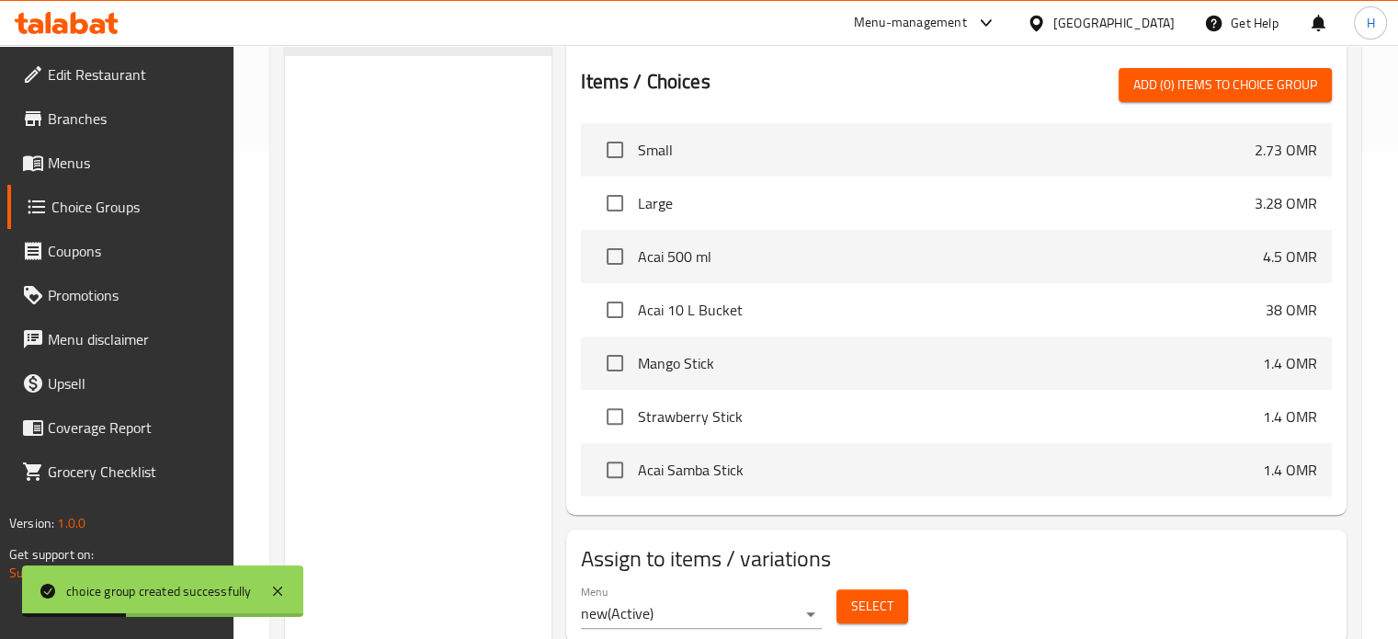
scroll to position [2784, 0]
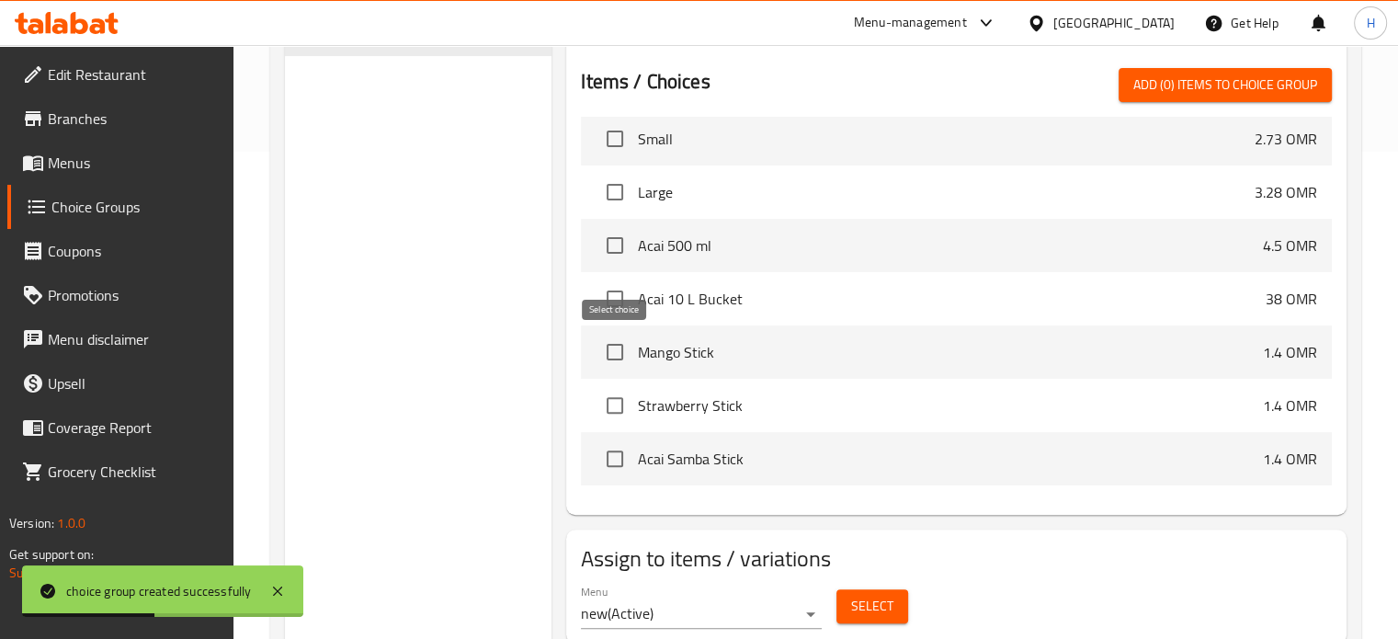
click at [611, 349] on input "checkbox" at bounding box center [615, 352] width 39 height 39
checkbox input "true"
click at [613, 404] on input "checkbox" at bounding box center [615, 405] width 39 height 39
checkbox input "true"
click at [614, 451] on input "checkbox" at bounding box center [615, 458] width 39 height 39
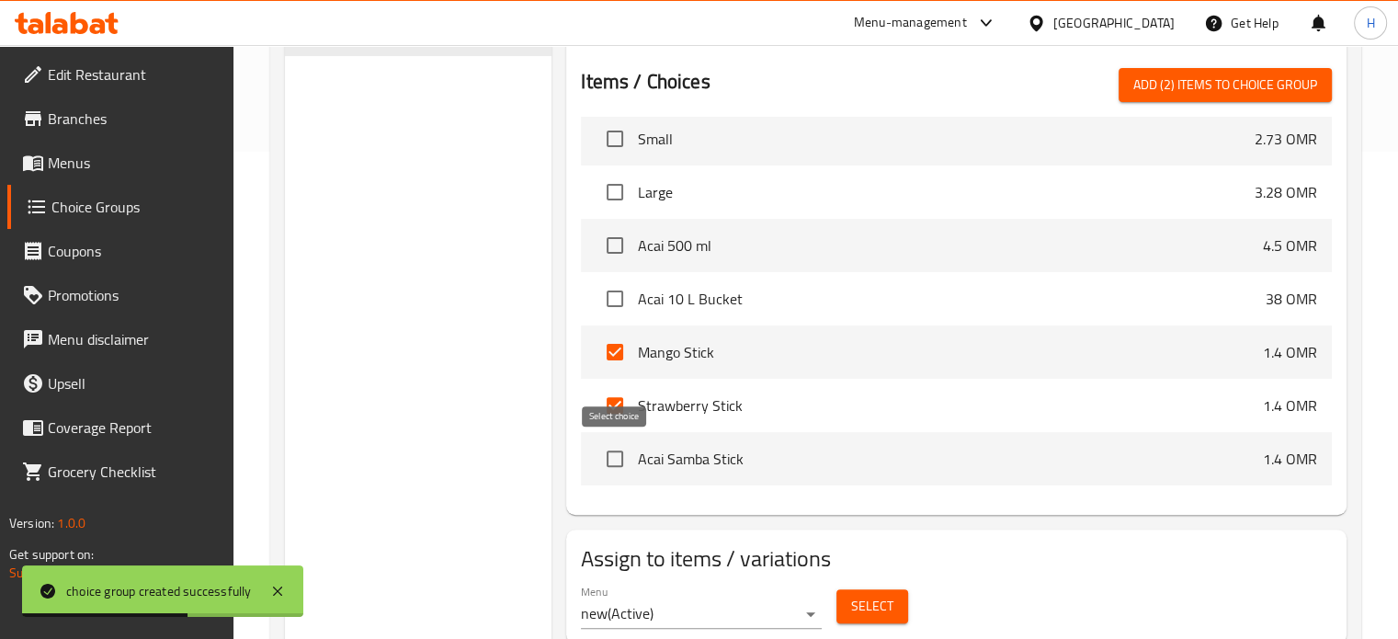
checkbox input "true"
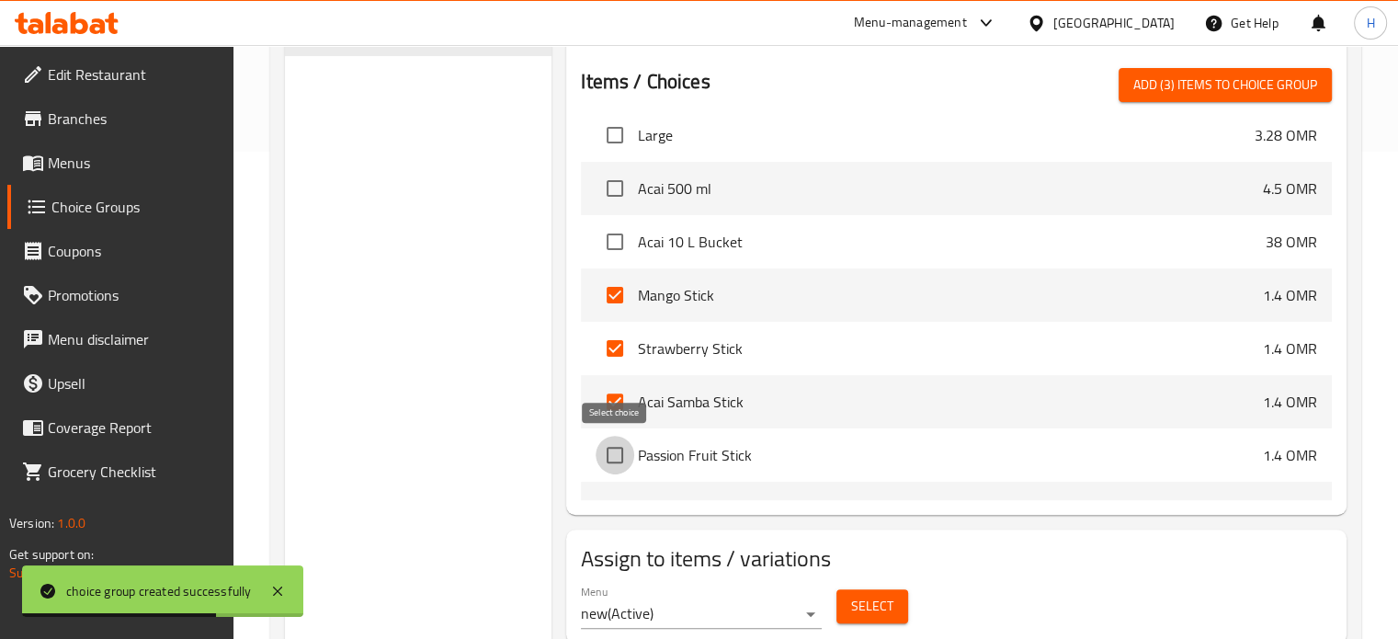
click at [614, 451] on input "checkbox" at bounding box center [615, 455] width 39 height 39
checkbox input "true"
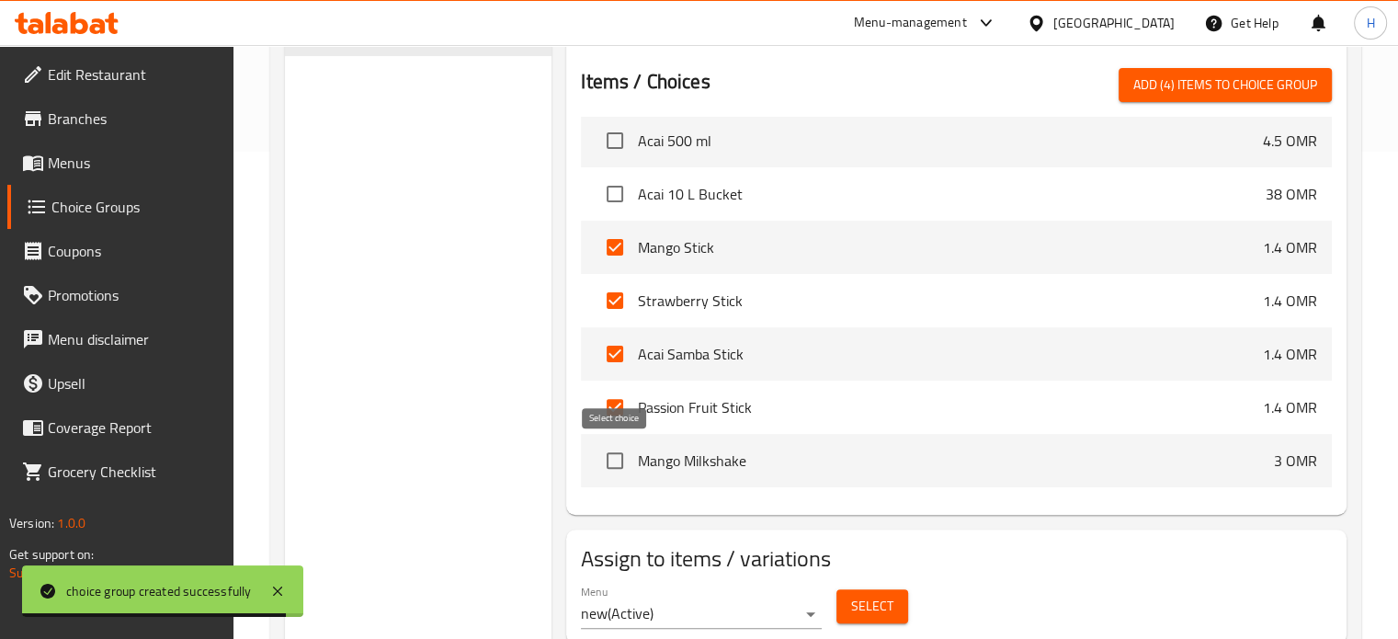
scroll to position [2886, 0]
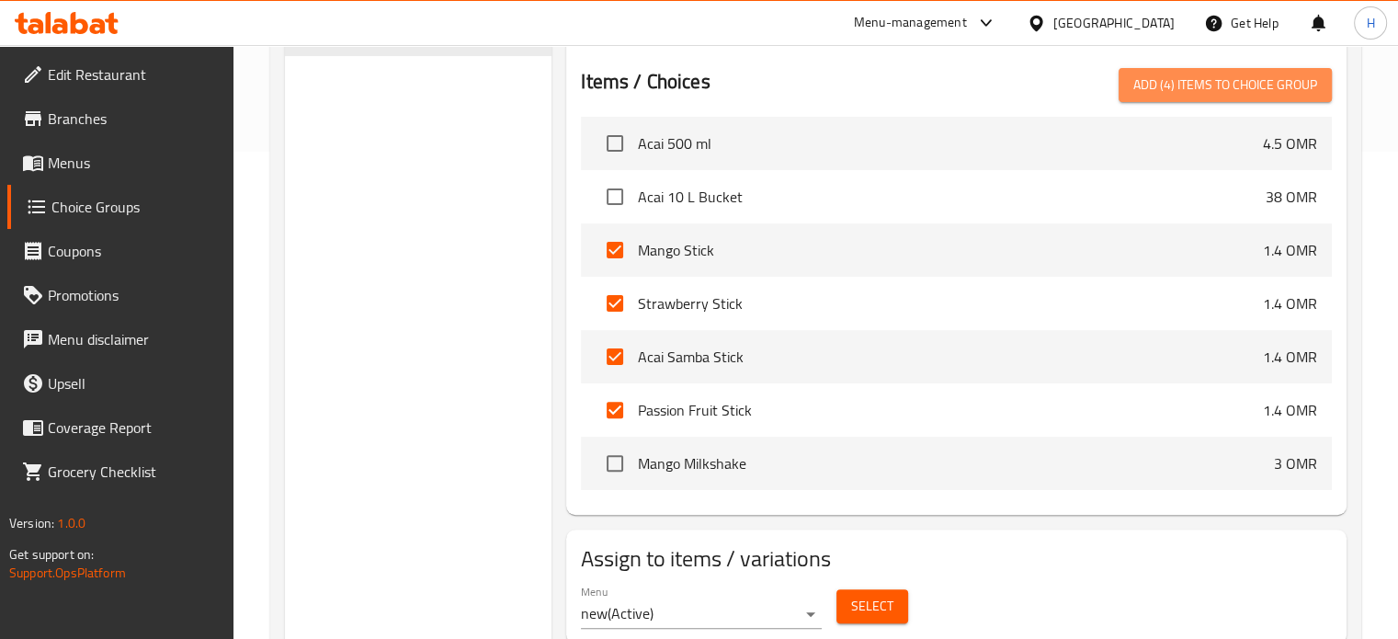
click at [1188, 76] on span "Add (4) items to choice group" at bounding box center [1225, 85] width 184 height 23
checkbox input "false"
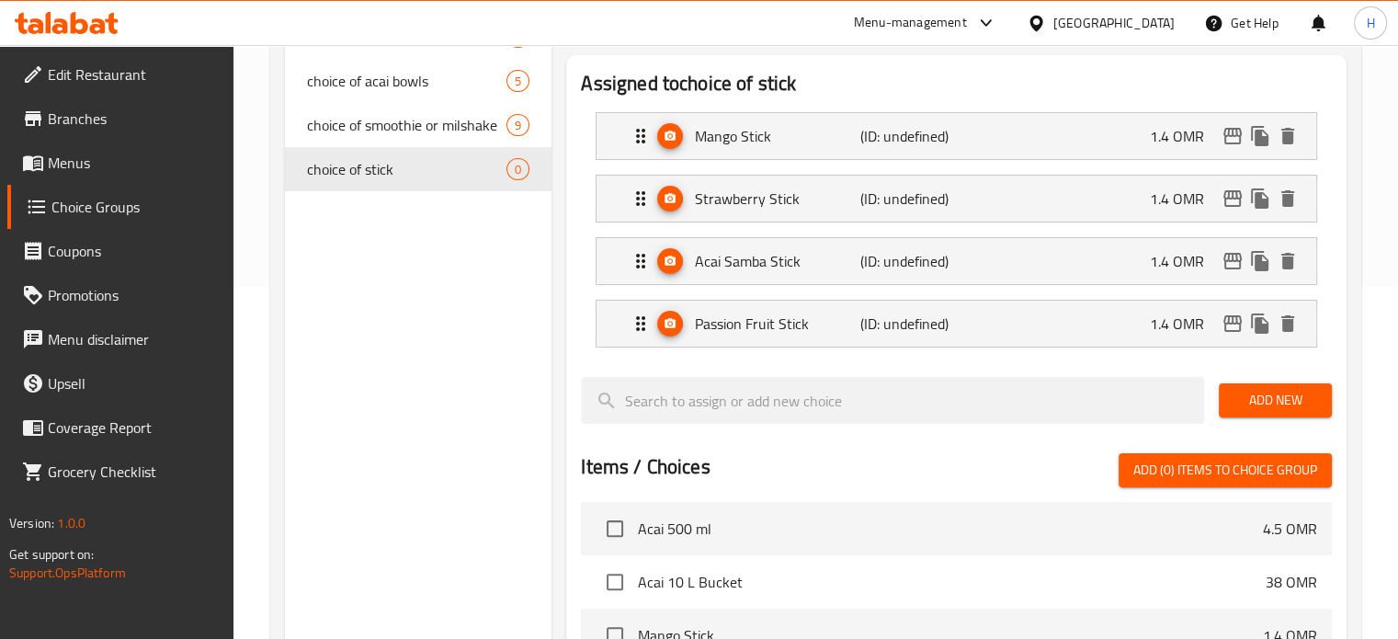
scroll to position [351, 0]
click at [1117, 137] on div "Mango Stick (ID: undefined) 1.4 OMR" at bounding box center [962, 137] width 665 height 46
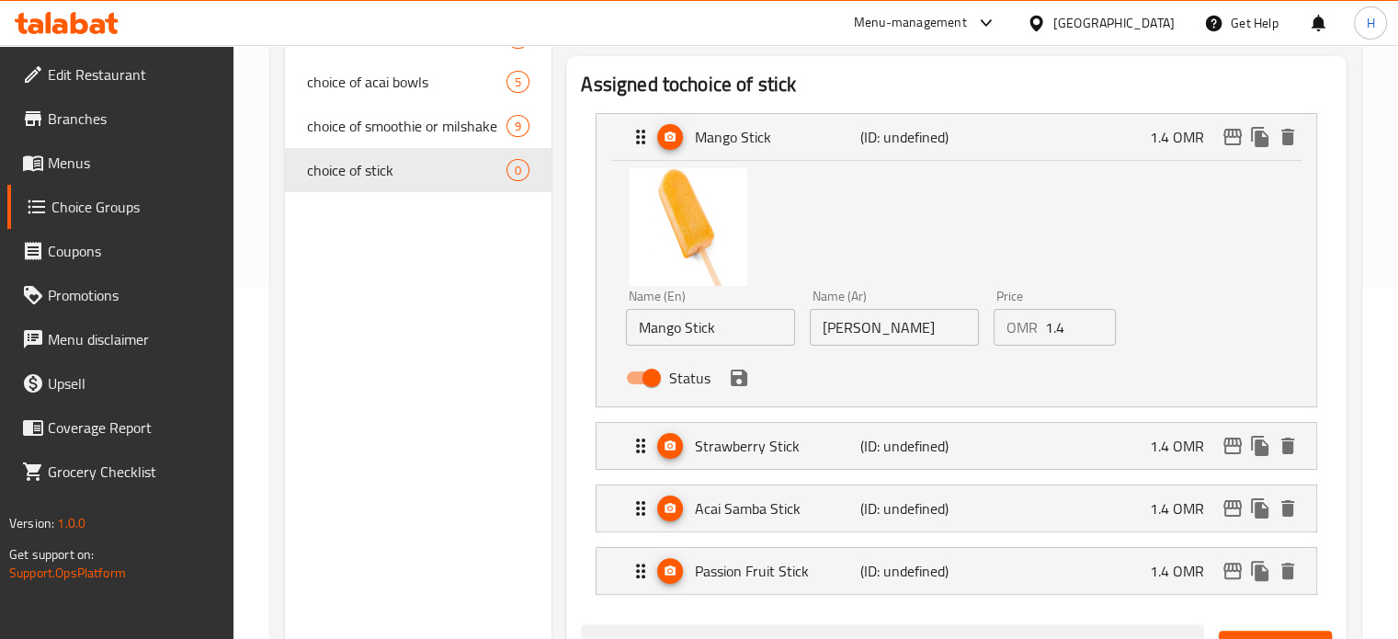
click at [1074, 339] on input "1.4" at bounding box center [1081, 327] width 72 height 37
click at [746, 385] on icon "save" at bounding box center [739, 378] width 22 height 22
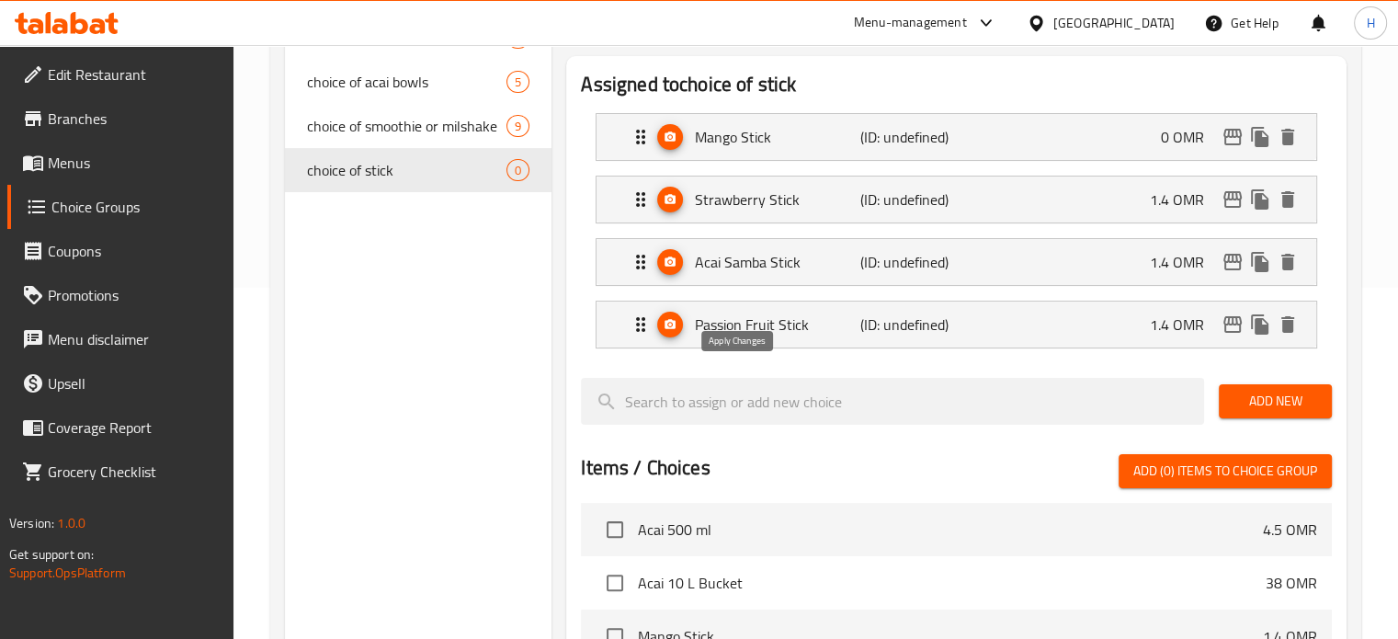
type input "0"
click at [1172, 188] on p "1.4 OMR" at bounding box center [1184, 199] width 69 height 22
click at [1181, 198] on p "1.4 OMR" at bounding box center [1184, 199] width 69 height 22
click at [1171, 188] on p "1.4 OMR" at bounding box center [1184, 199] width 69 height 22
click at [934, 201] on p "(ID: undefined)" at bounding box center [915, 199] width 110 height 22
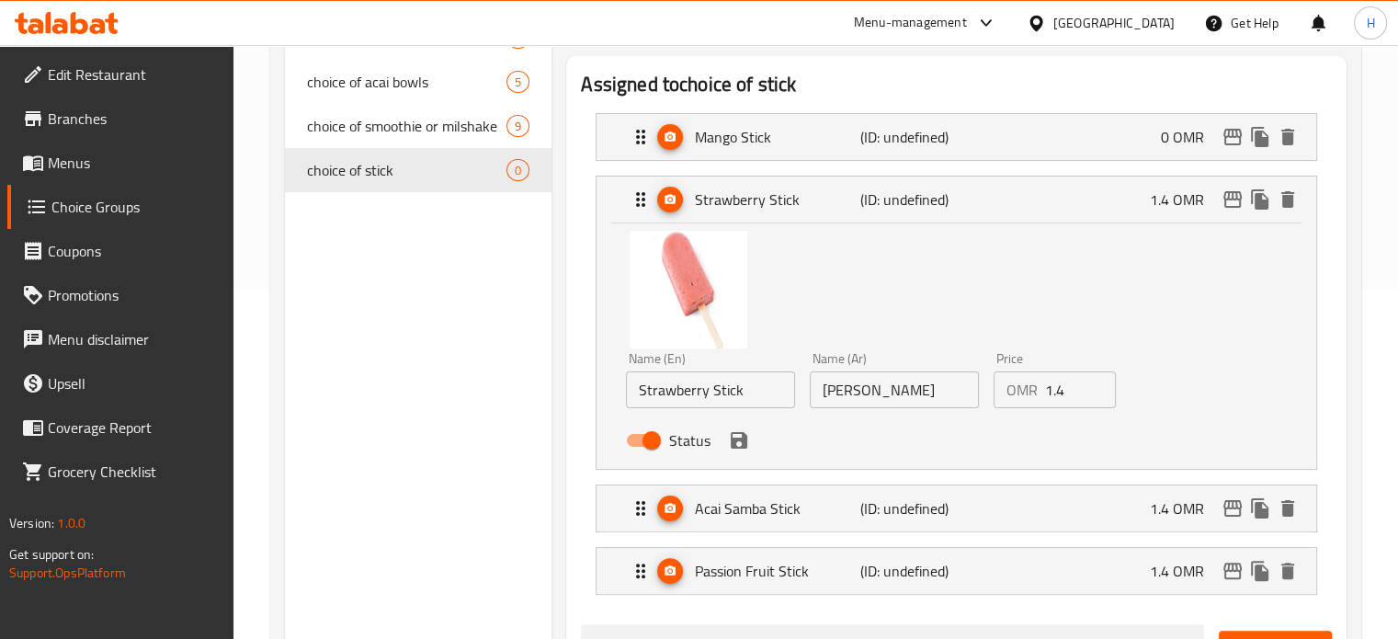
click at [1070, 399] on input "1.4" at bounding box center [1081, 389] width 72 height 37
click at [744, 455] on div "Status" at bounding box center [894, 440] width 551 height 50
click at [733, 437] on icon "save" at bounding box center [739, 440] width 22 height 22
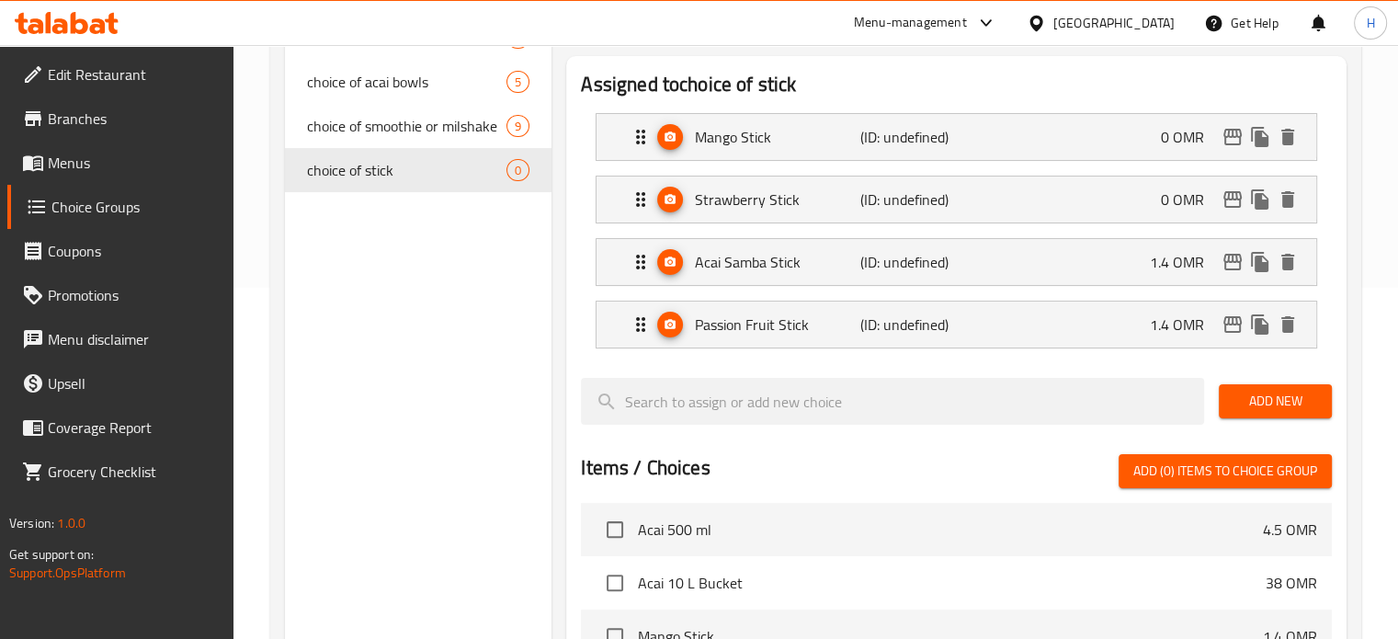
type input "0"
click at [1158, 255] on p "1.4 OMR" at bounding box center [1184, 262] width 69 height 22
click at [1142, 267] on div "Acai Samba Stick (ID: undefined) 1.4 OMR" at bounding box center [962, 262] width 665 height 46
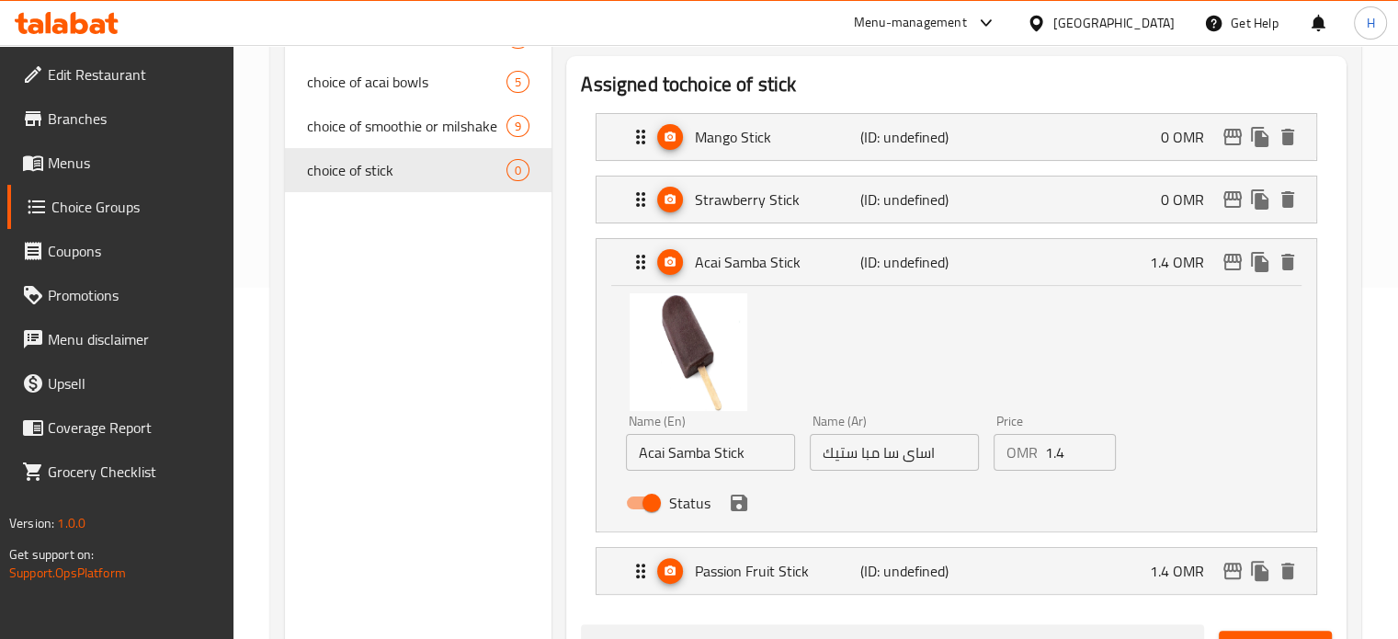
click at [1063, 461] on input "1.4" at bounding box center [1081, 452] width 72 height 37
click at [745, 510] on icon "save" at bounding box center [739, 503] width 22 height 22
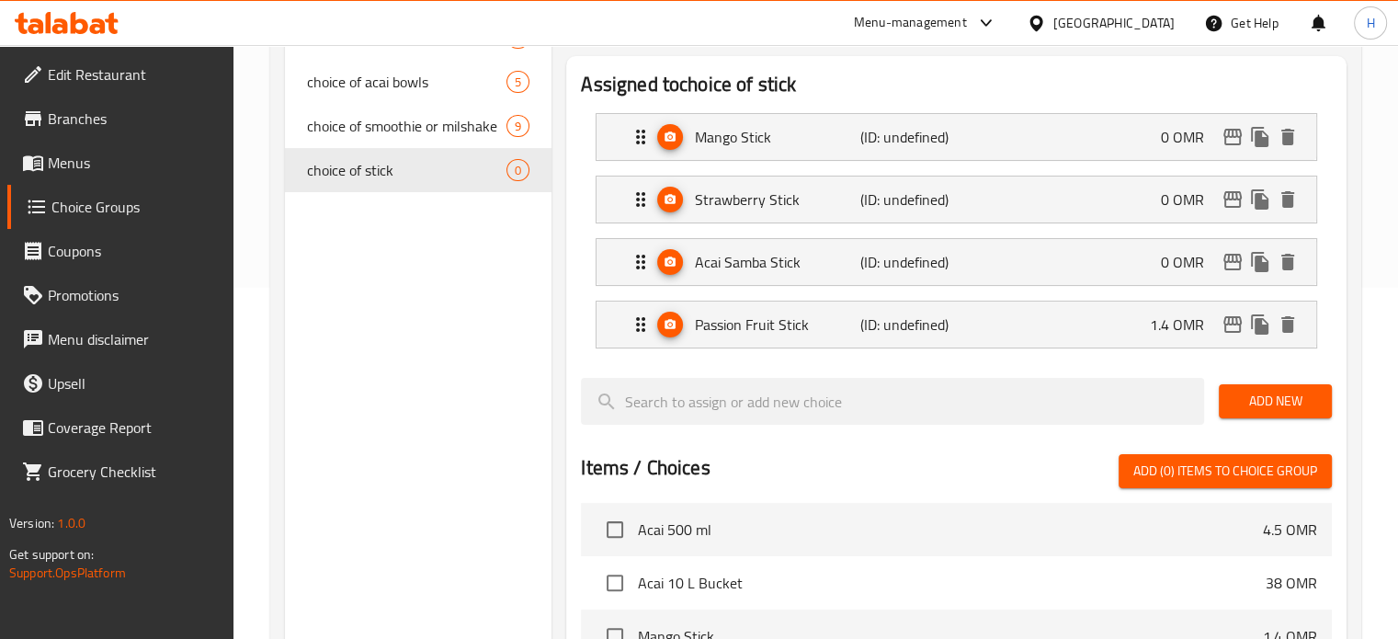
type input "0"
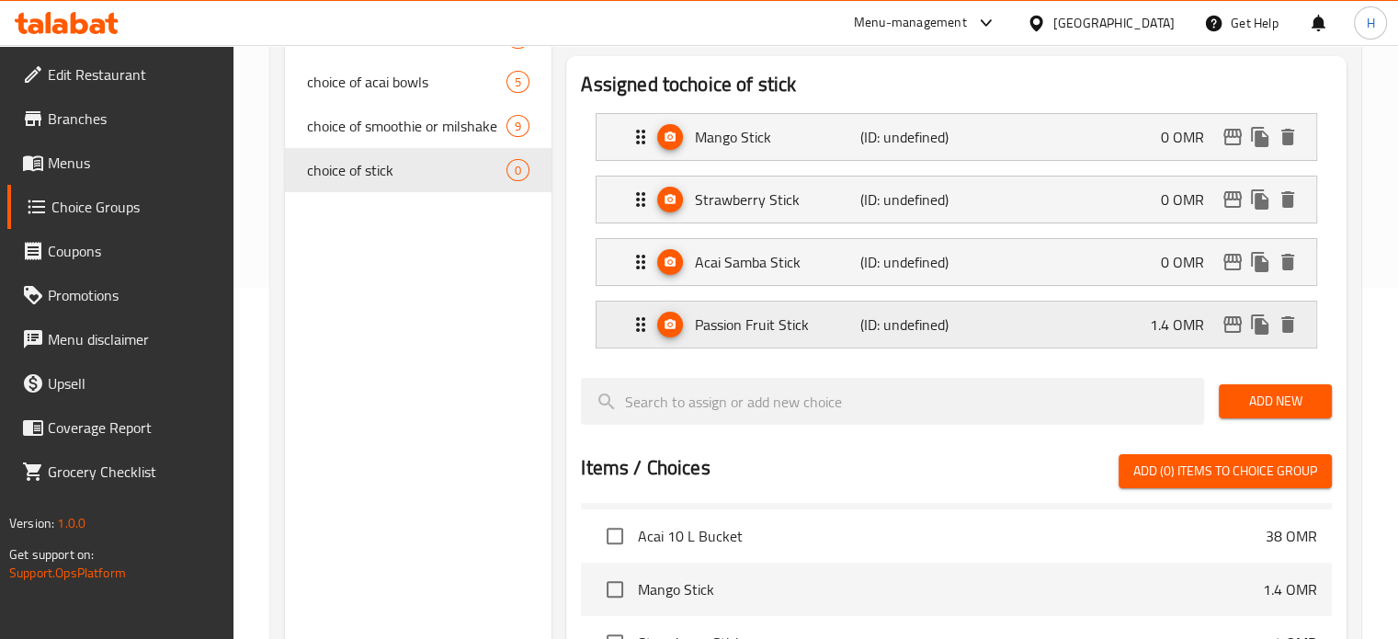
click at [1118, 318] on div "Passion Fruit Stick (ID: undefined) 1.4 OMR" at bounding box center [962, 324] width 665 height 46
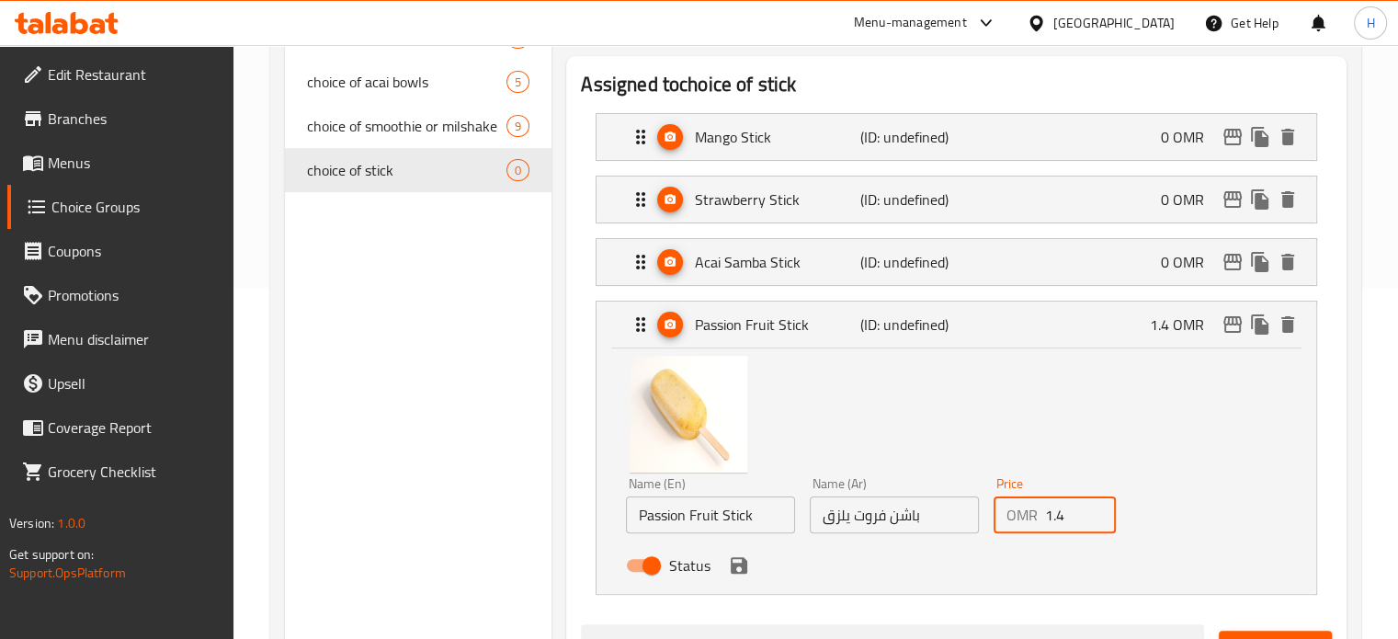
click at [1068, 523] on input "1.4" at bounding box center [1081, 514] width 72 height 37
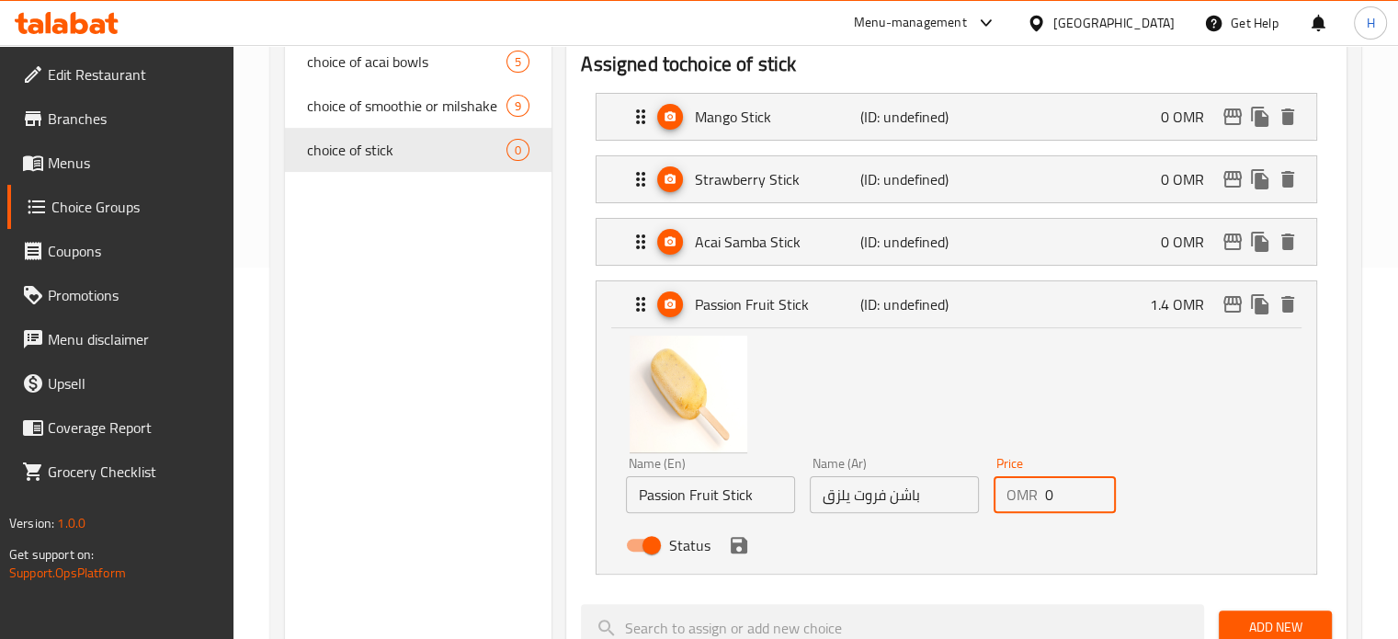
scroll to position [372, 0]
click at [740, 552] on icon "save" at bounding box center [739, 544] width 22 height 22
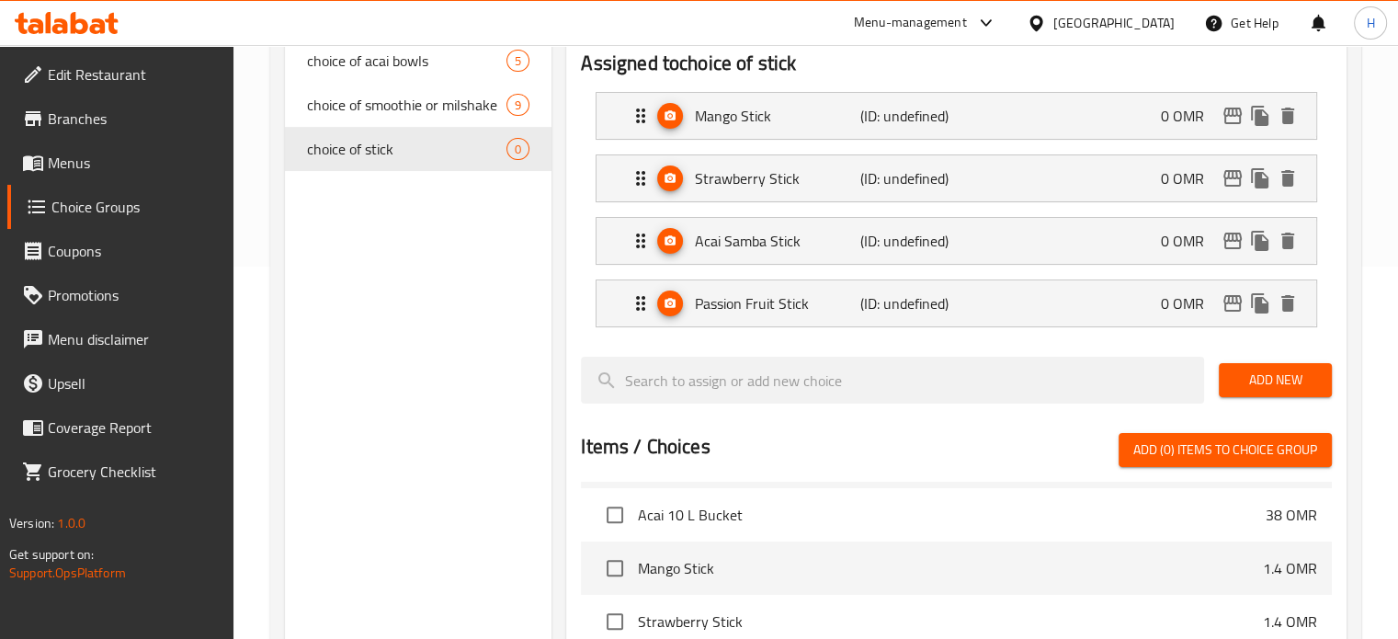
type input "0"
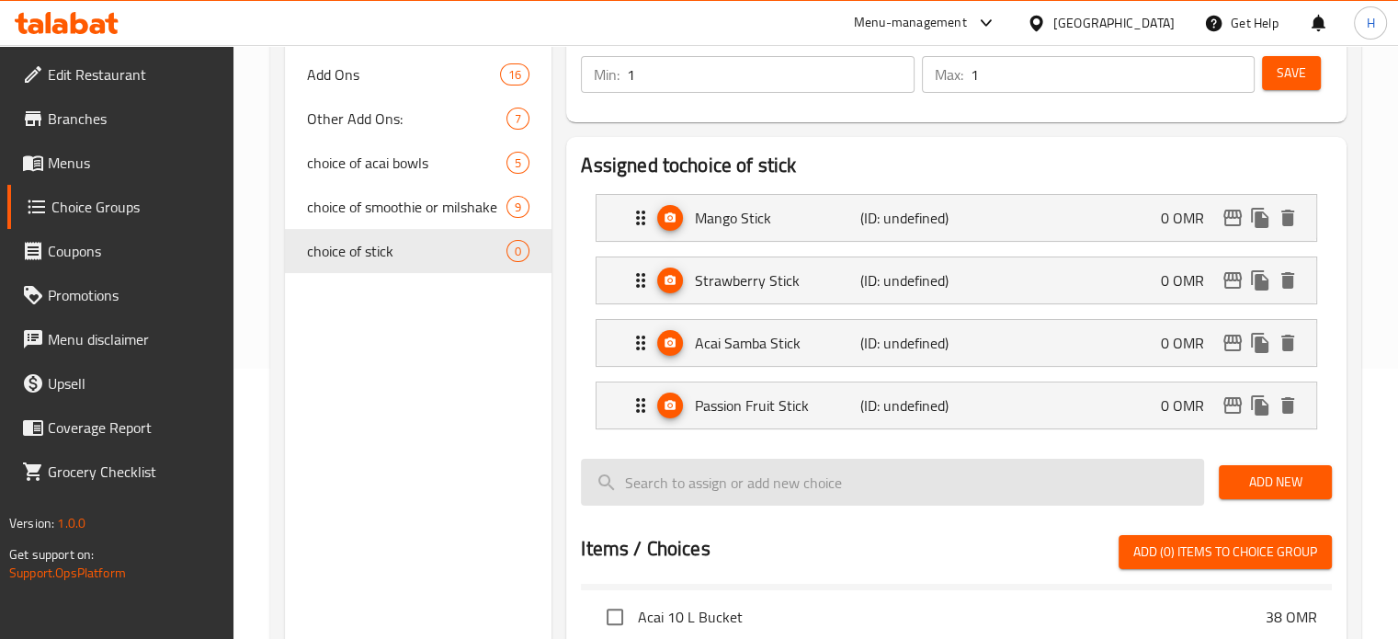
scroll to position [267, 0]
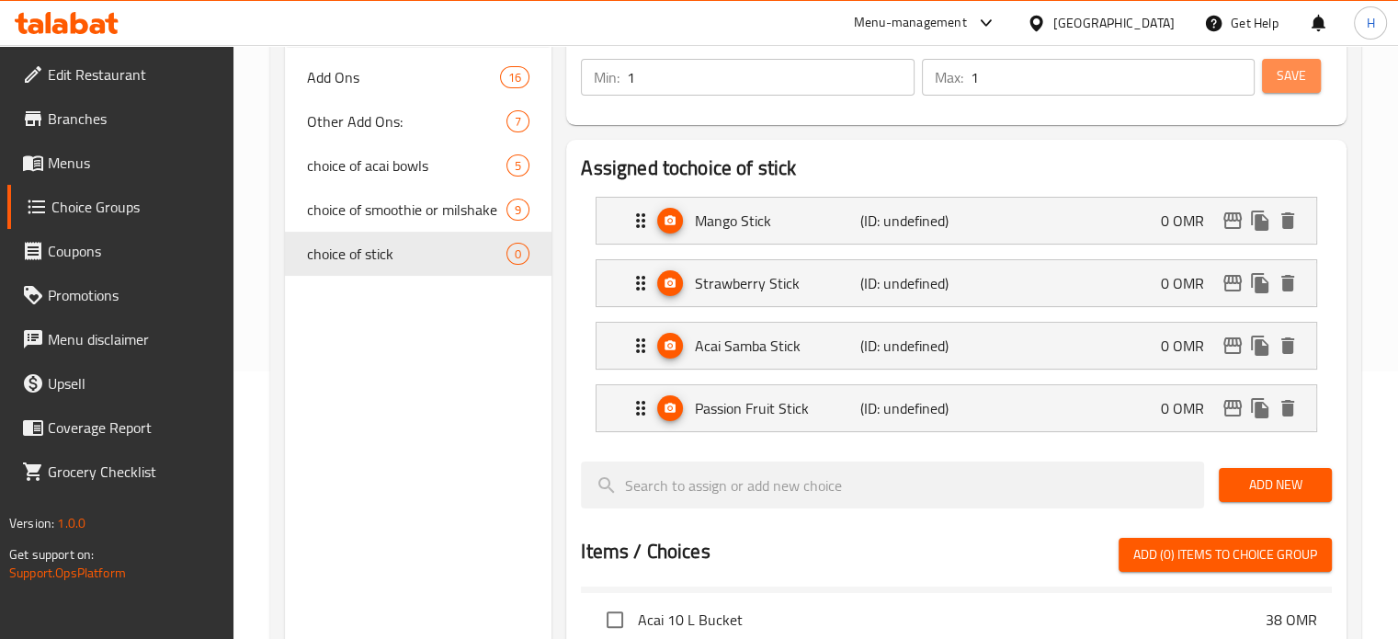
click at [1283, 86] on span "Save" at bounding box center [1291, 75] width 29 height 23
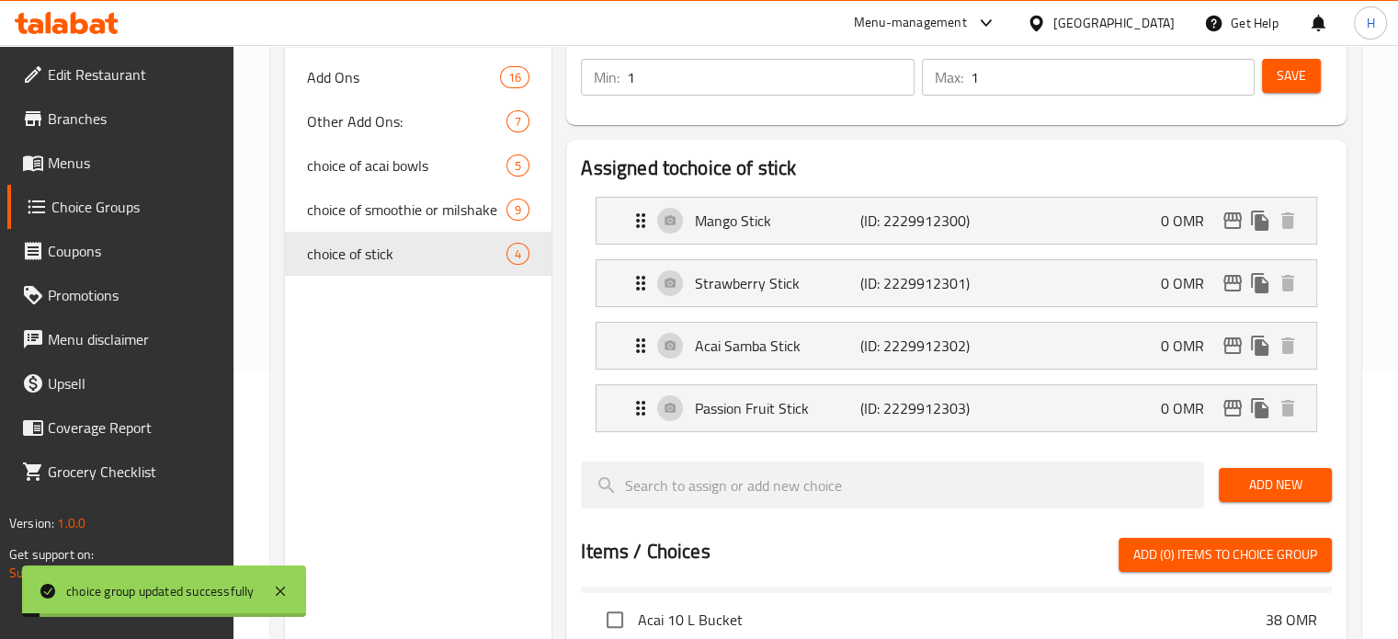
scroll to position [0, 0]
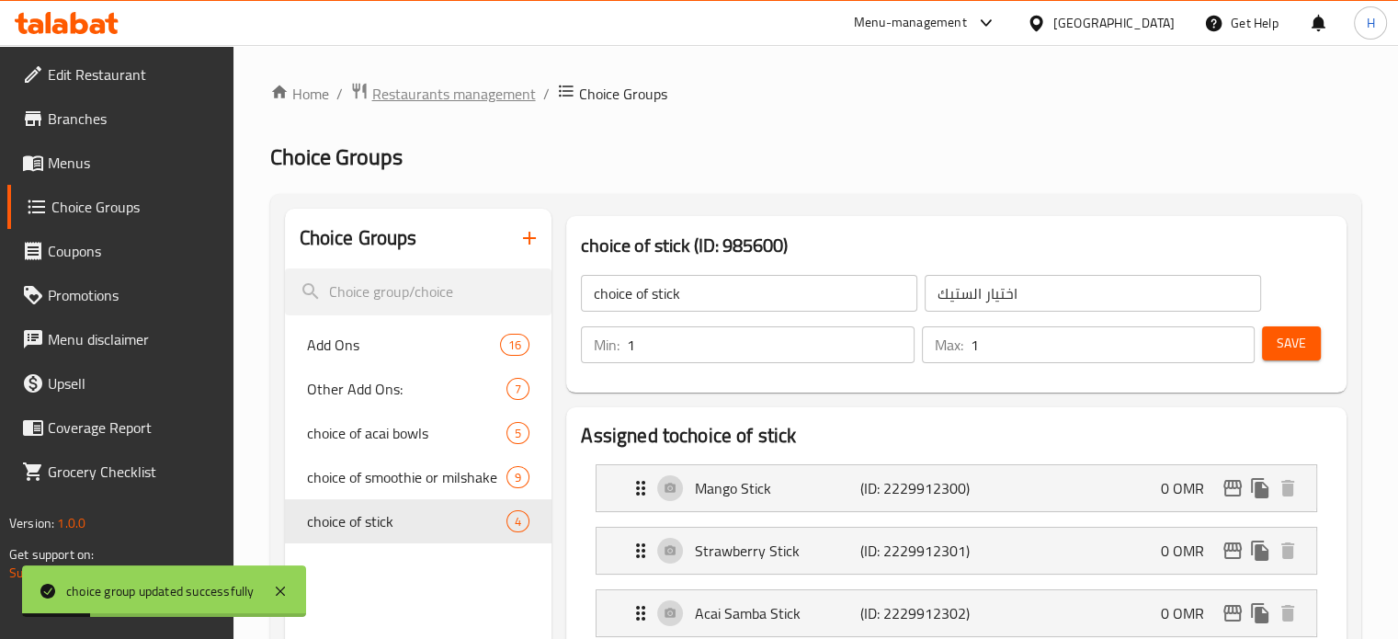
click at [450, 91] on span "Restaurants management" at bounding box center [454, 94] width 164 height 22
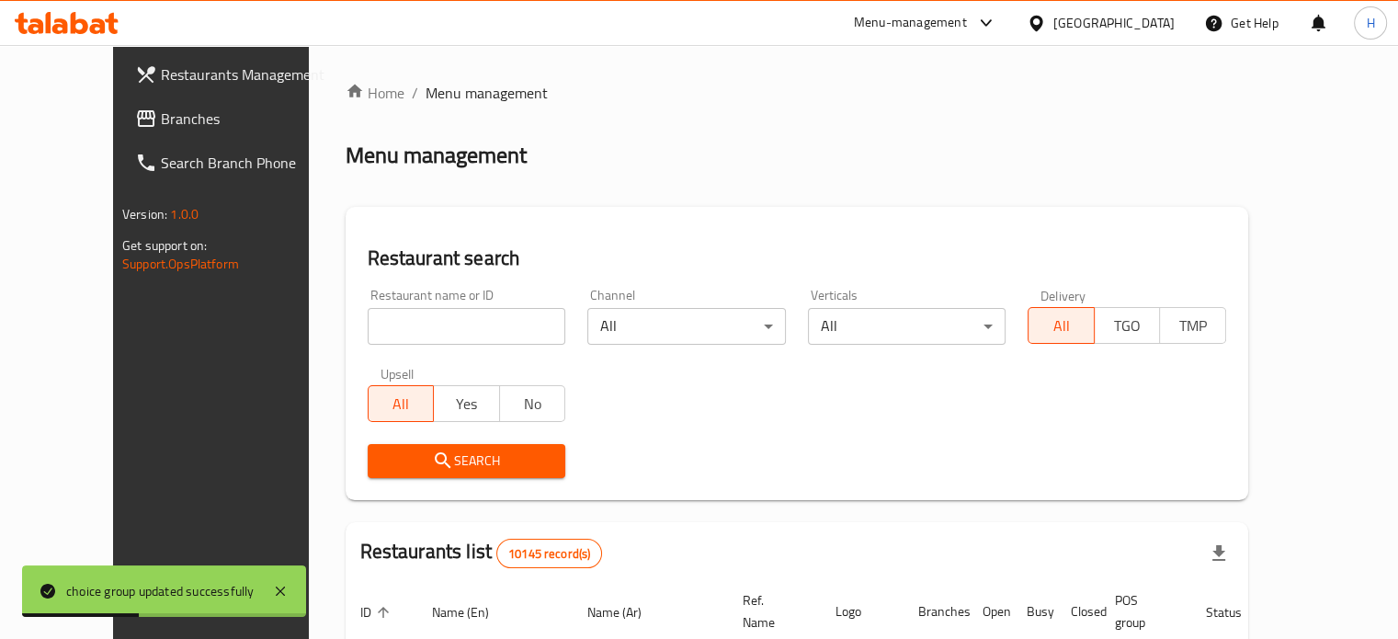
scroll to position [80, 0]
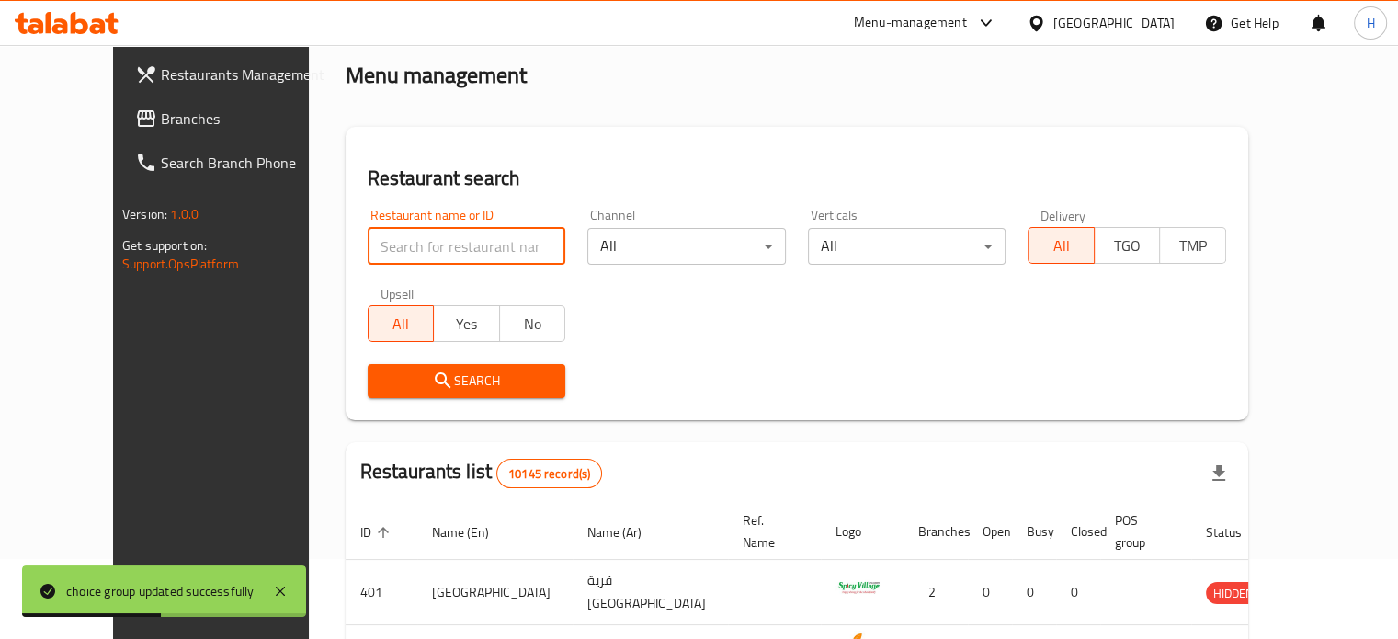
click at [462, 237] on input "search" at bounding box center [467, 246] width 199 height 37
type input "acaiholic"
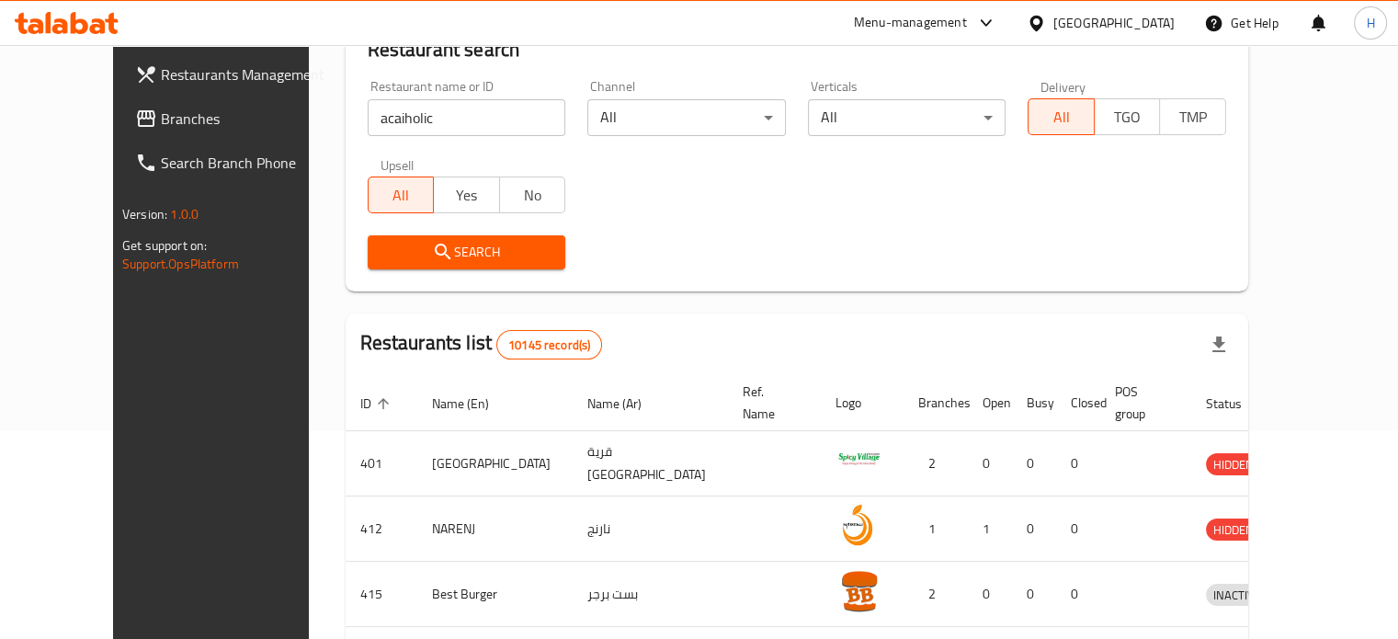
scroll to position [204, 0]
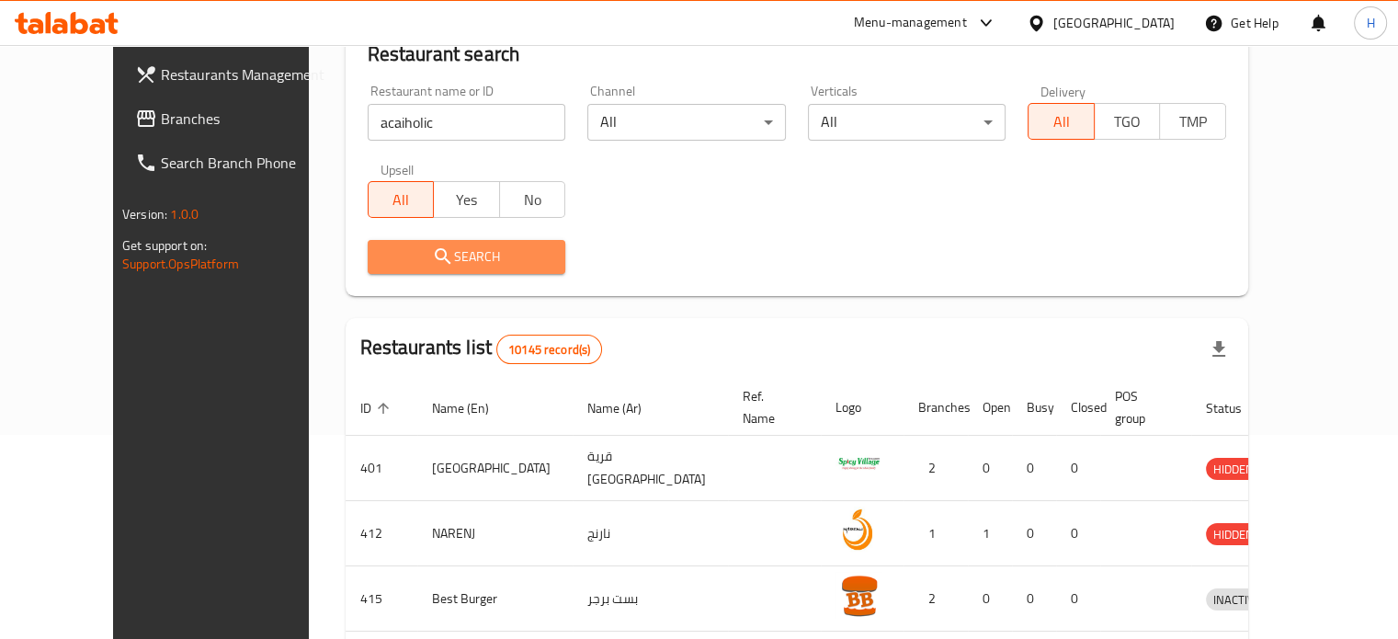
click at [463, 263] on span "Search" at bounding box center [466, 256] width 169 height 23
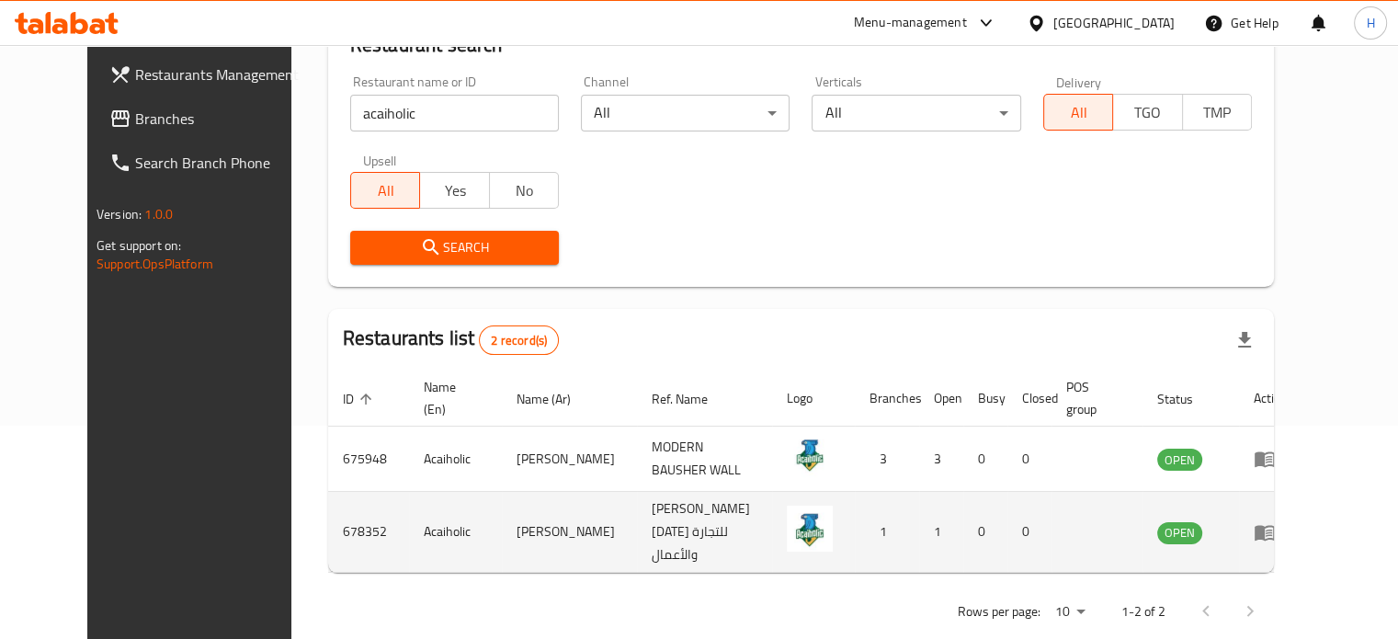
scroll to position [213, 0]
click at [1288, 523] on link "enhanced table" at bounding box center [1271, 532] width 34 height 22
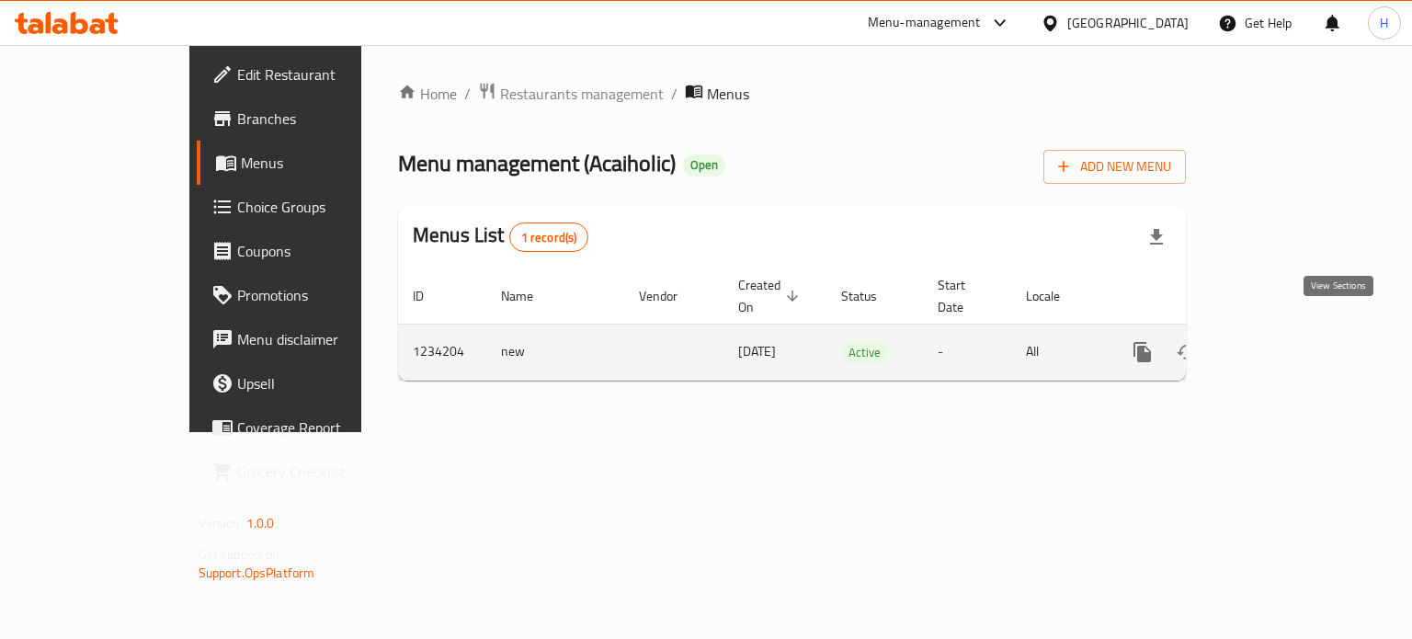
click at [1286, 341] on icon "enhanced table" at bounding box center [1275, 352] width 22 height 22
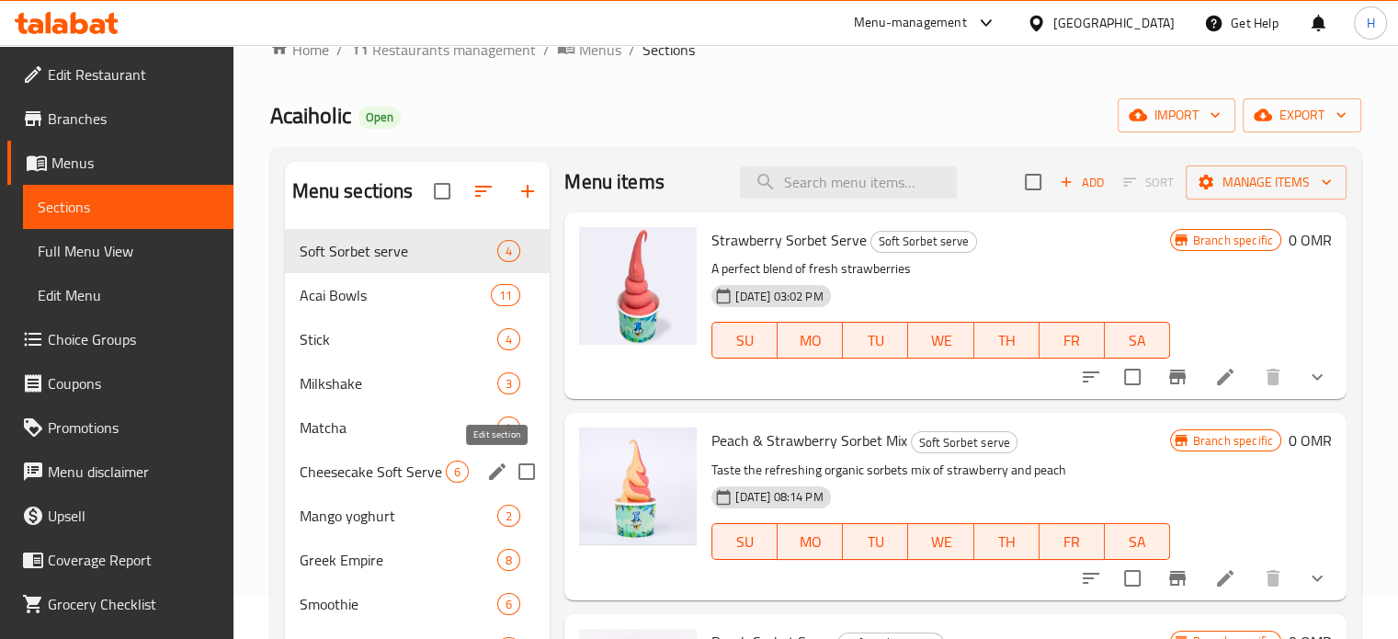
scroll to position [42, 0]
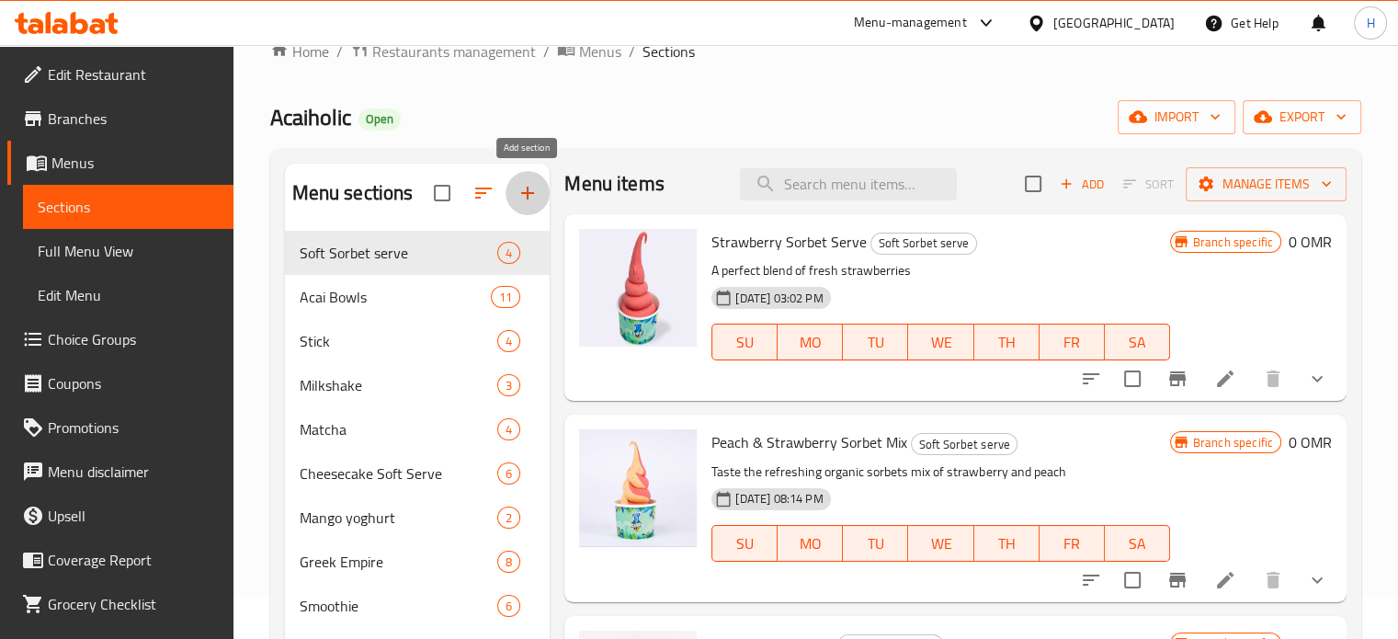
click at [531, 188] on icon "button" at bounding box center [528, 193] width 22 height 22
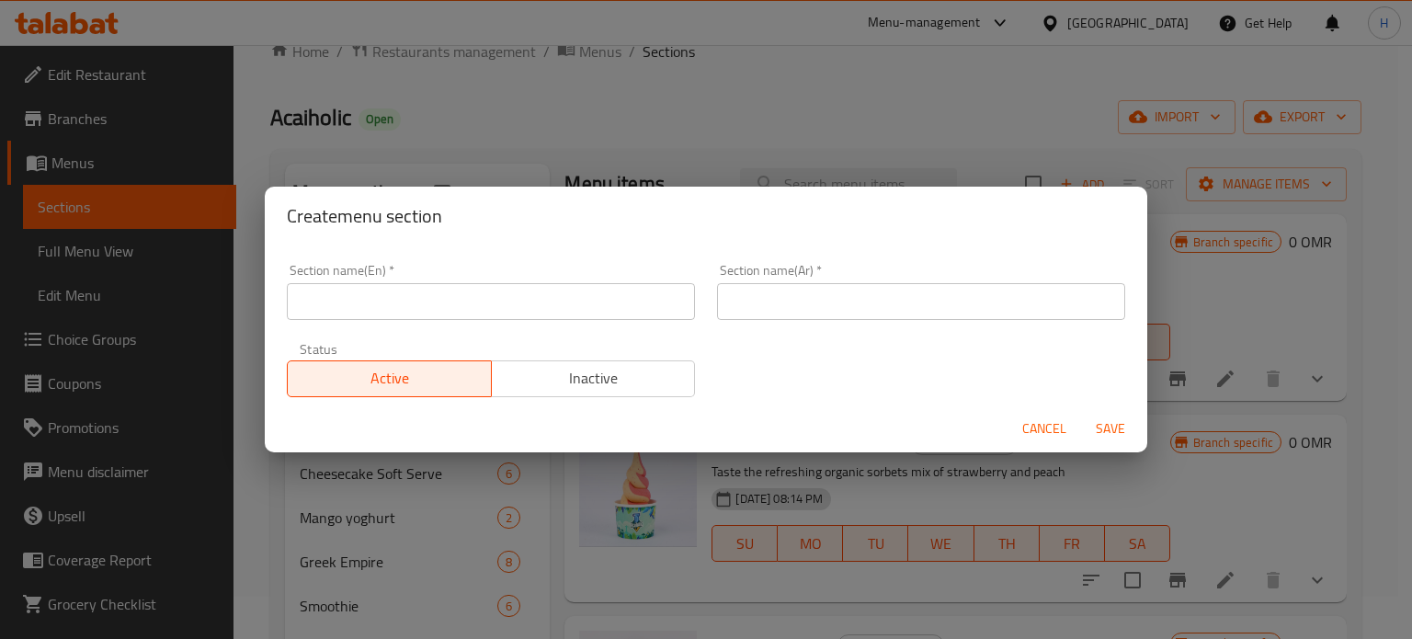
click at [601, 370] on span "Inactive" at bounding box center [593, 378] width 189 height 27
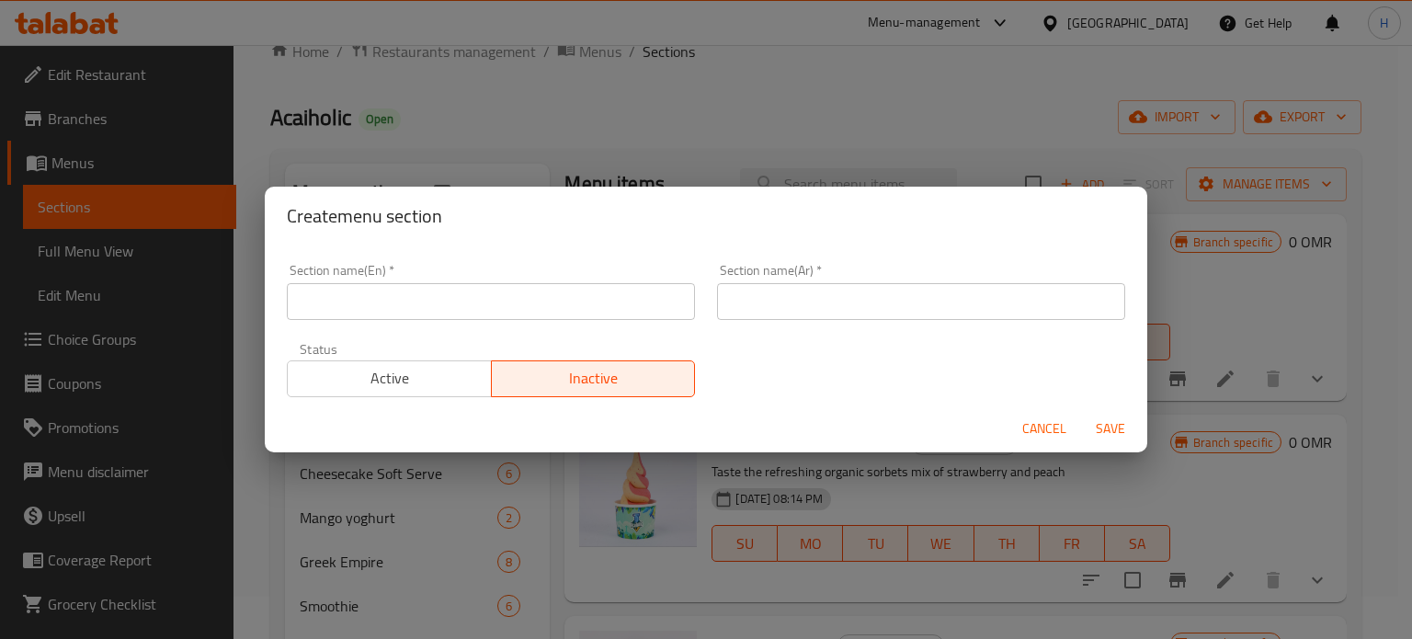
click at [520, 303] on input "text" at bounding box center [491, 301] width 408 height 37
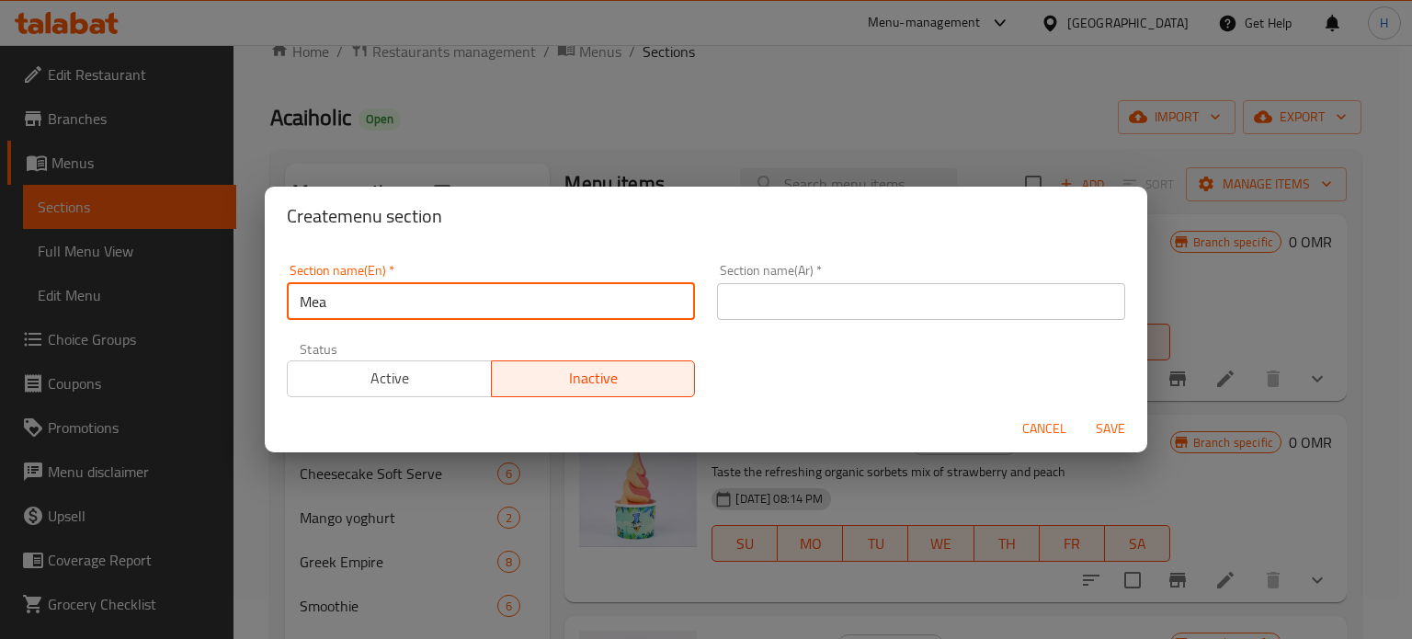
type input "Meal For one"
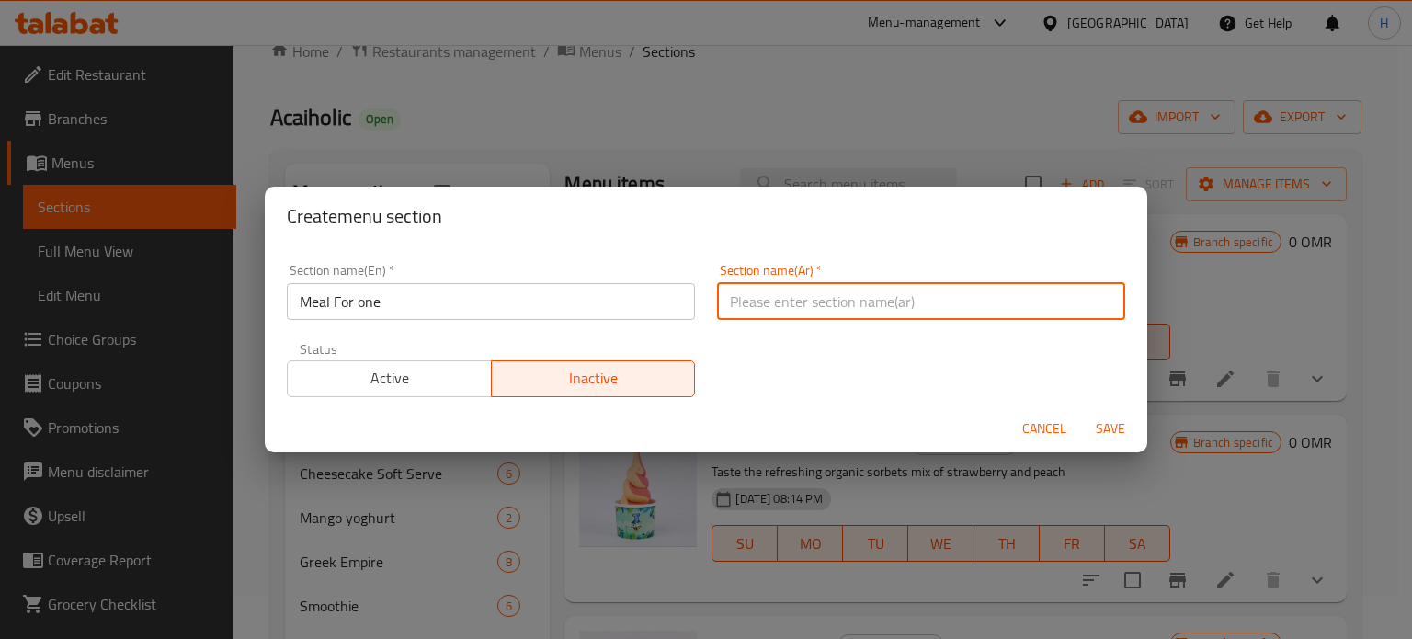
click at [886, 289] on input "text" at bounding box center [921, 301] width 408 height 37
type input "و"
type input ","
type input "وجبة اقتصادية"
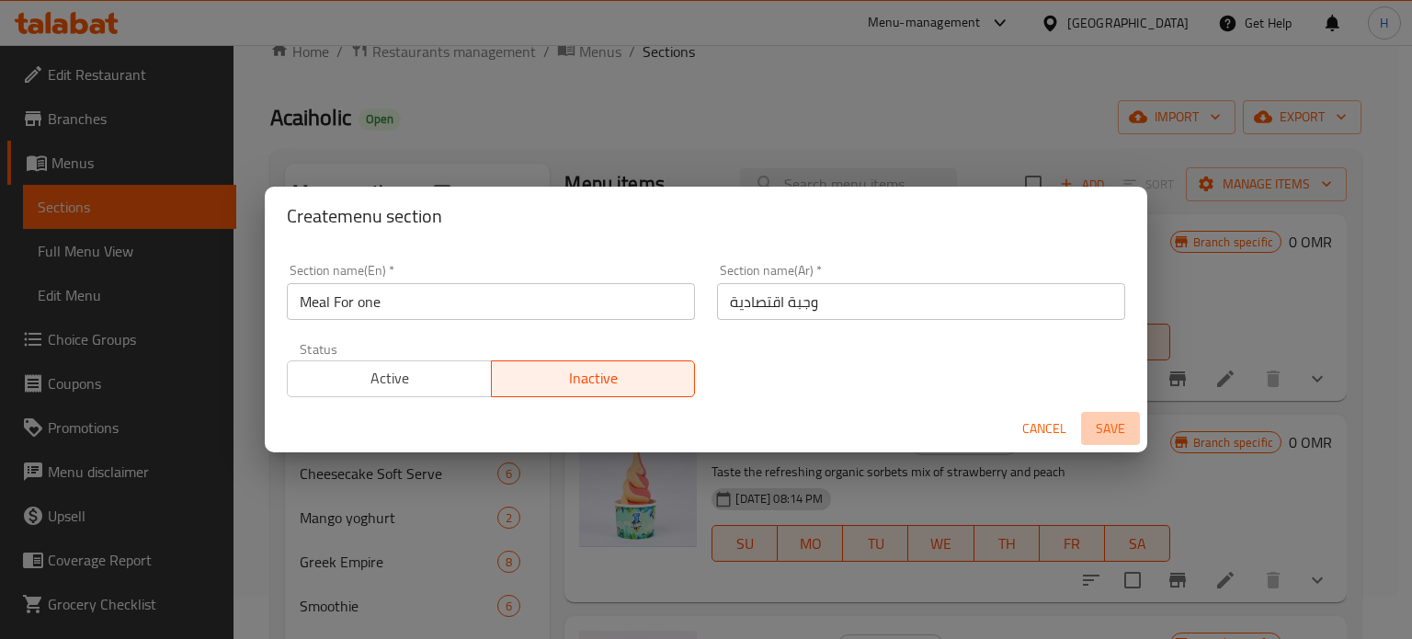
click at [1113, 422] on span "Save" at bounding box center [1110, 428] width 44 height 23
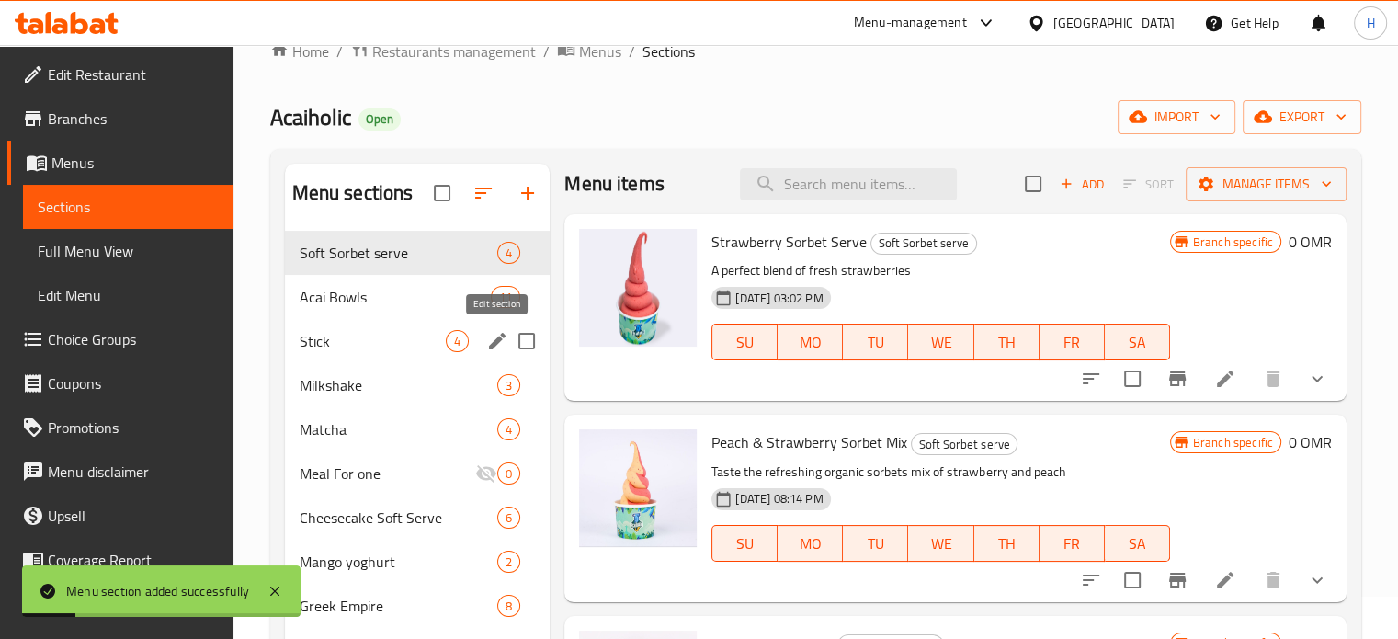
scroll to position [114, 0]
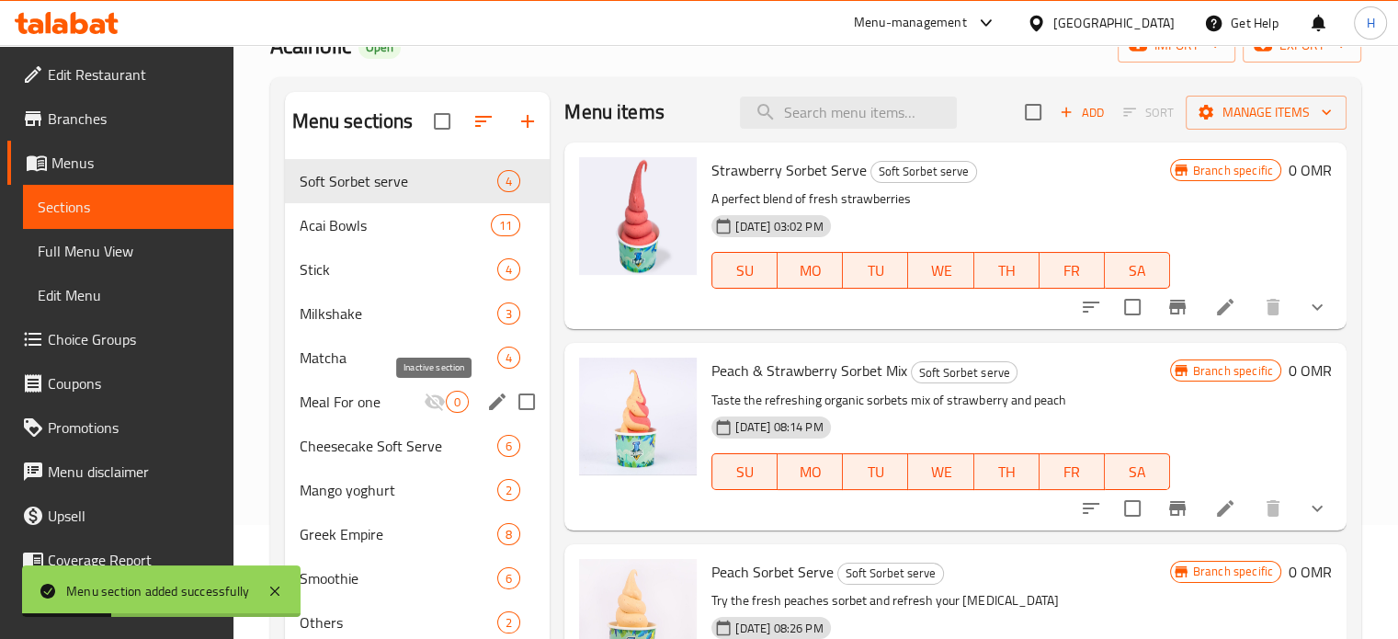
click at [426, 398] on icon "Menu sections" at bounding box center [435, 402] width 22 height 22
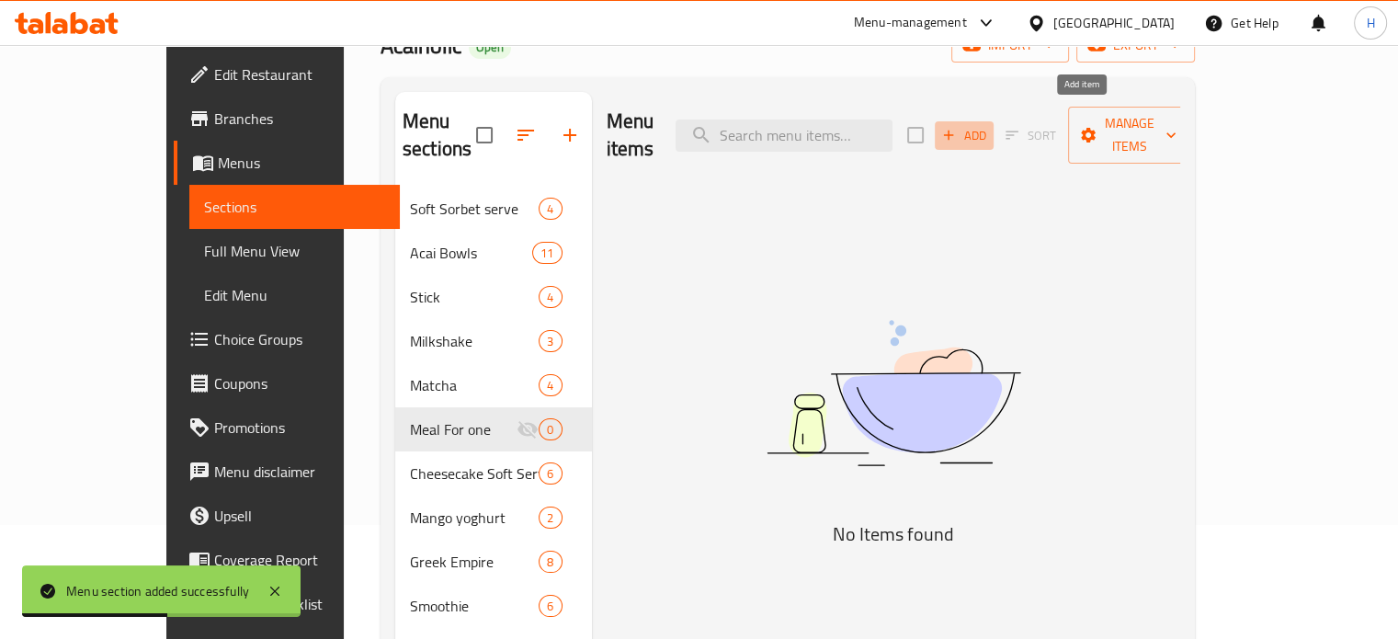
click at [989, 125] on span "Add" at bounding box center [964, 135] width 50 height 21
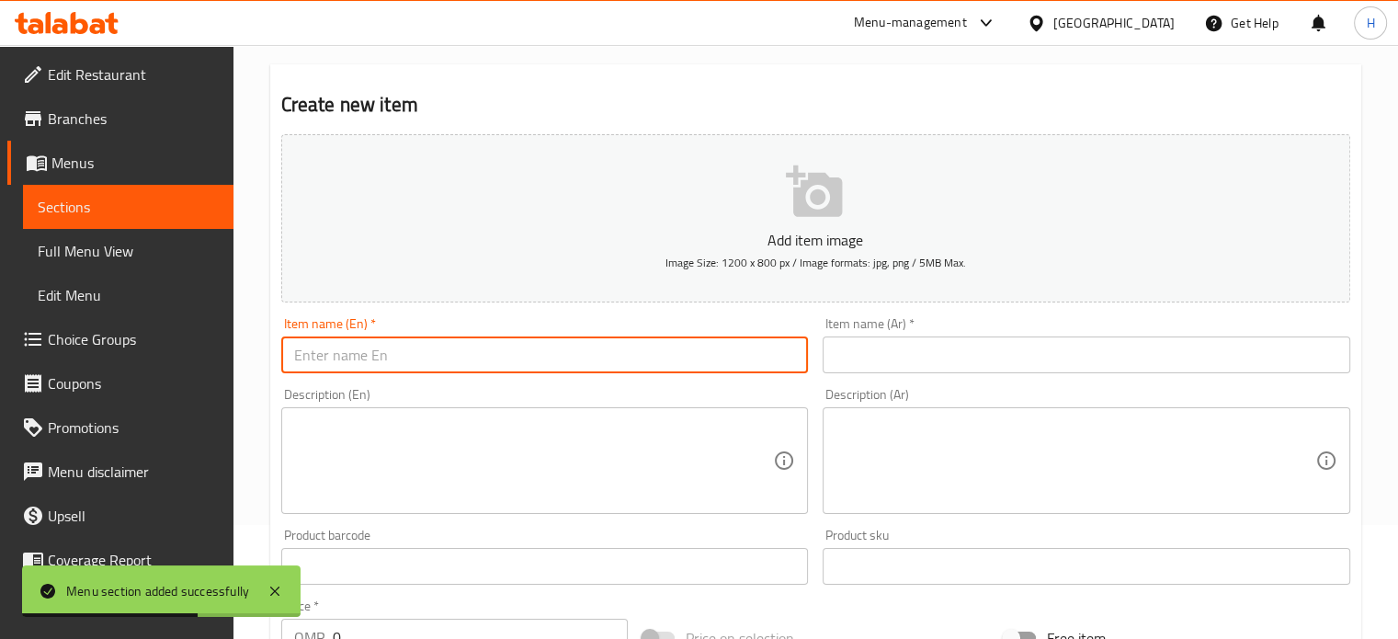
click at [611, 359] on input "text" at bounding box center [545, 354] width 528 height 37
type input "m"
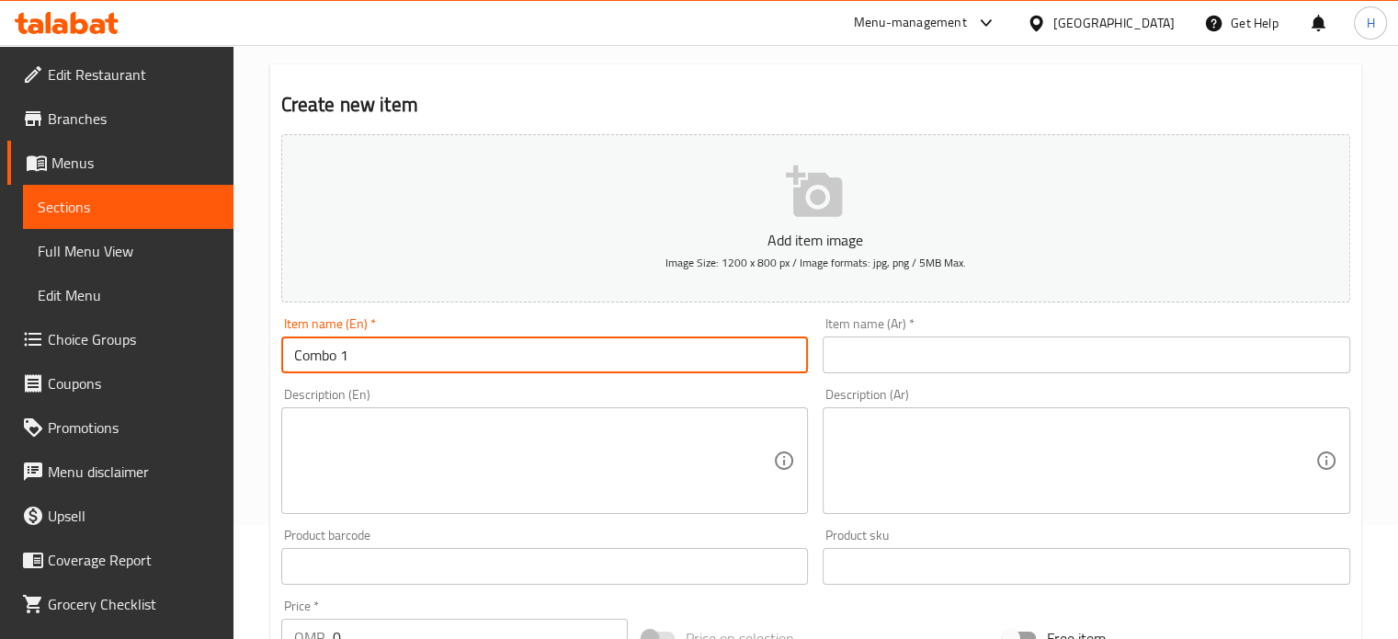
type input "Combo 1"
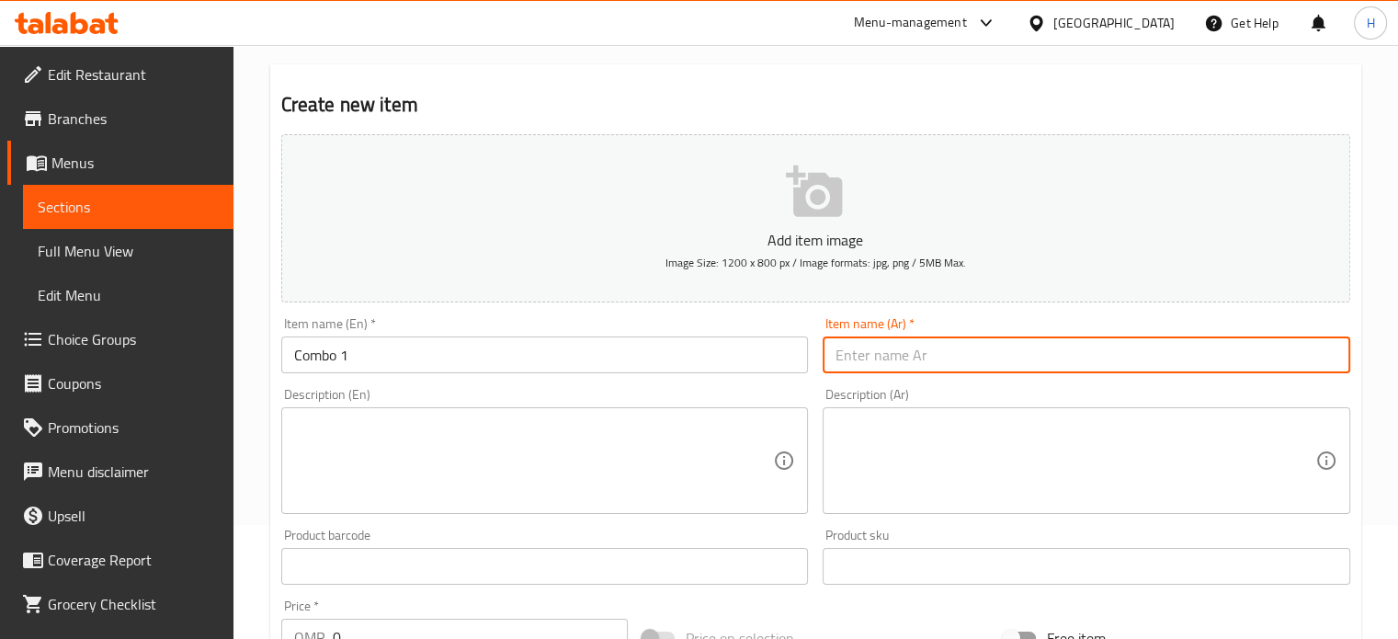
click at [899, 356] on input "text" at bounding box center [1087, 354] width 528 height 37
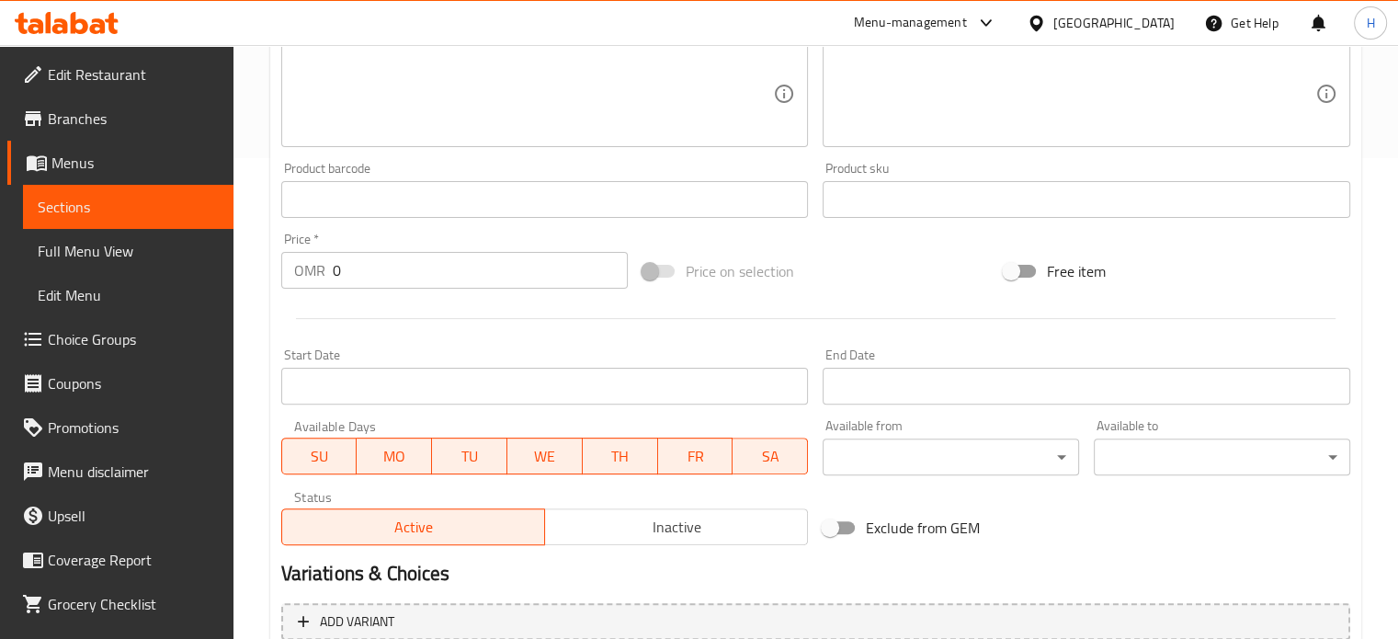
scroll to position [484, 0]
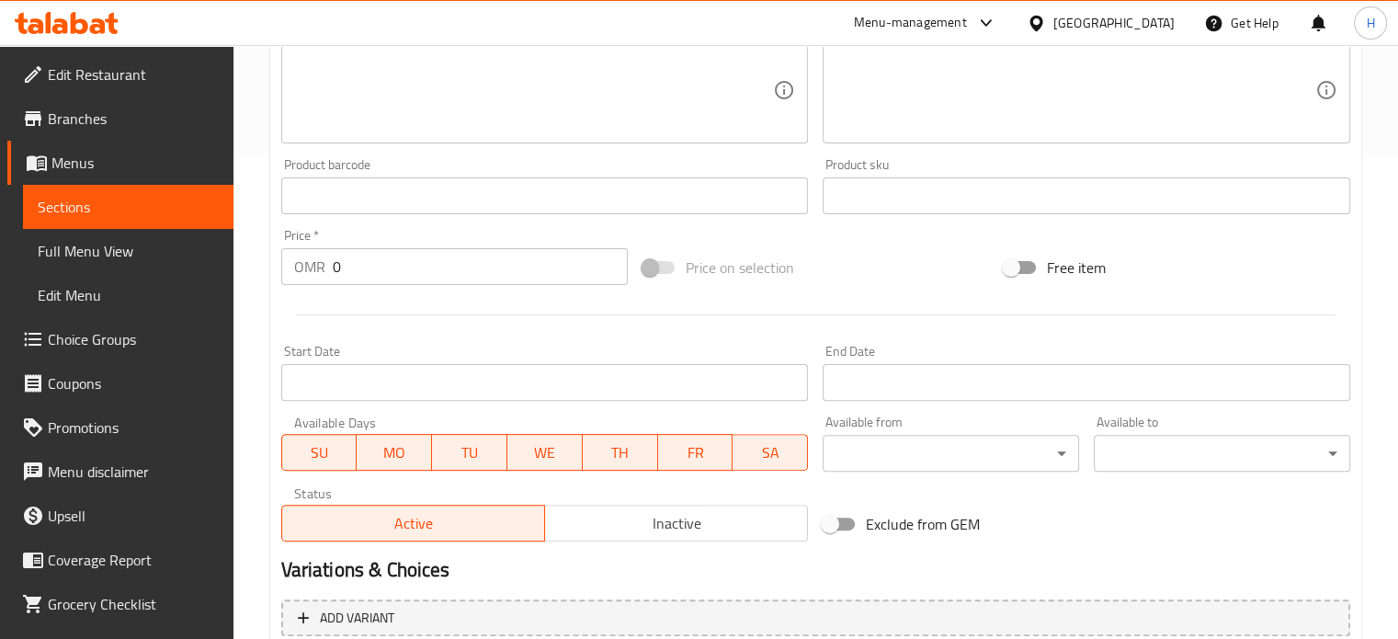
type input "كومبو 1"
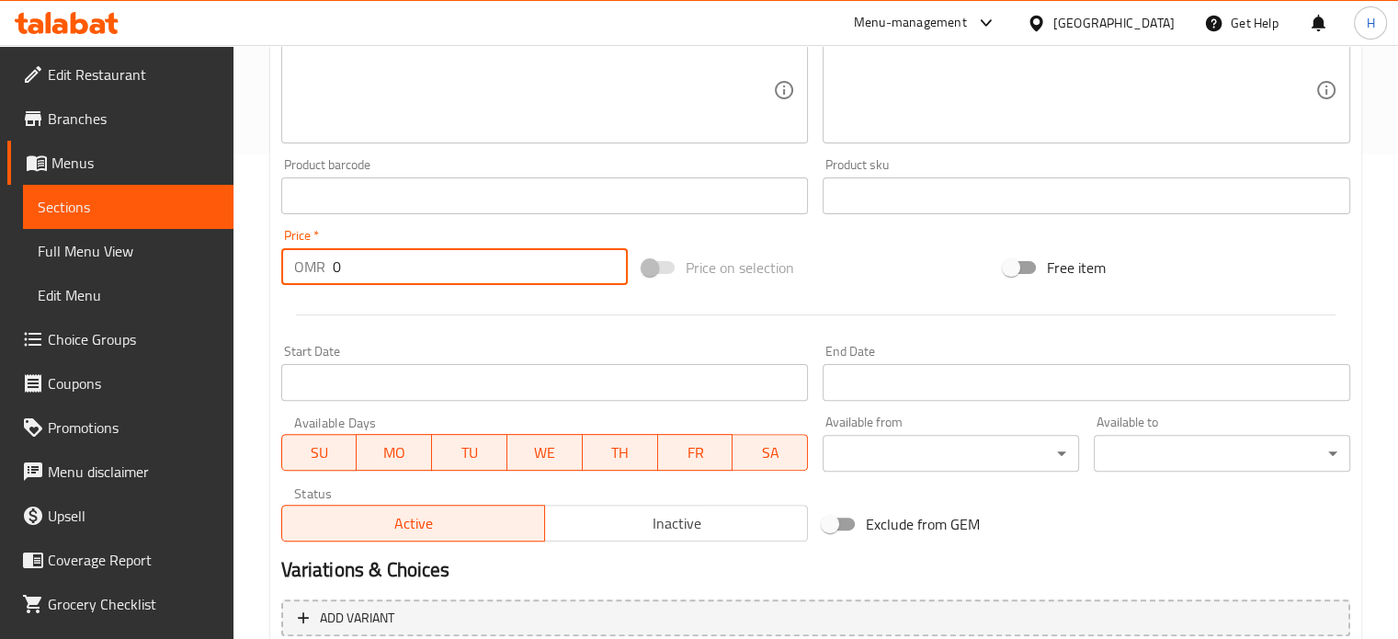
click at [409, 262] on input "0" at bounding box center [480, 266] width 295 height 37
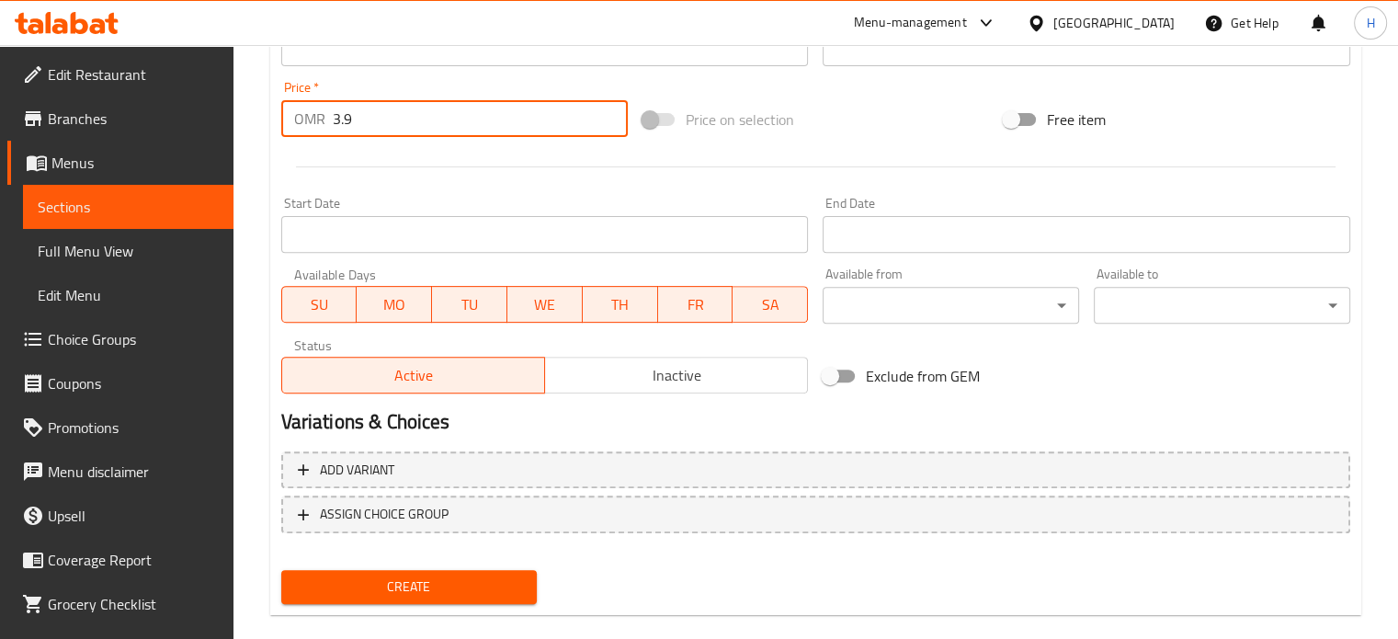
scroll to position [659, 0]
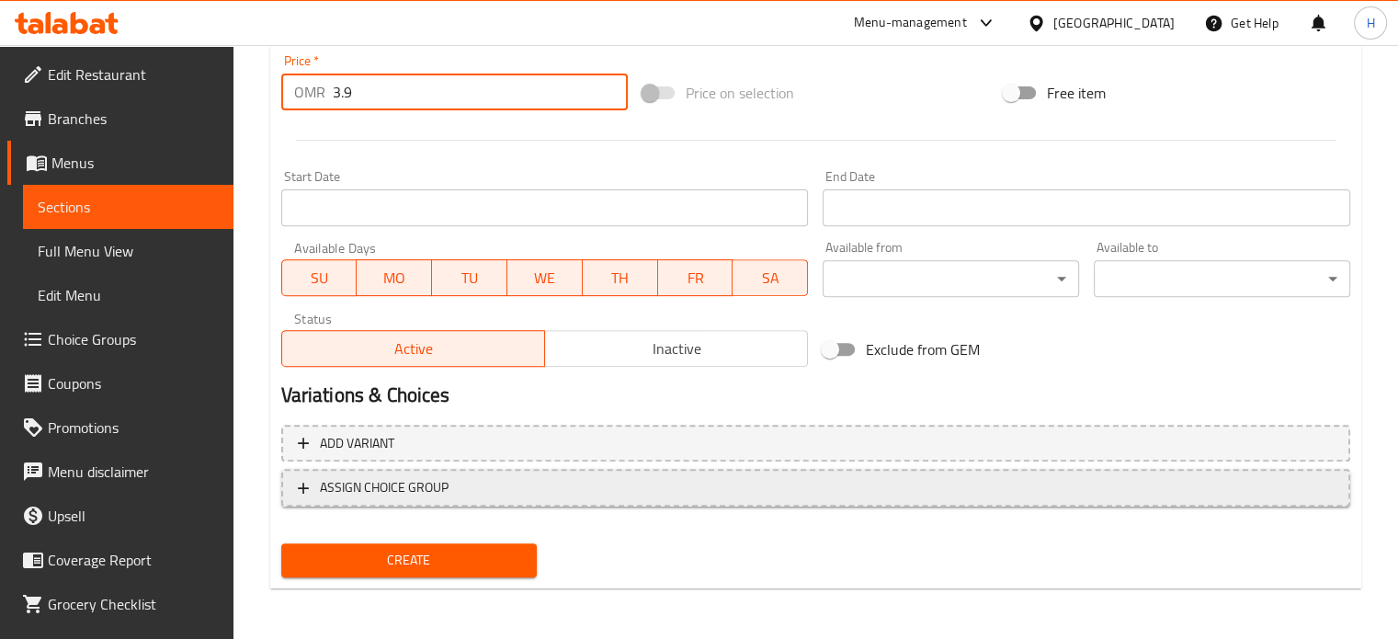
type input "3.9"
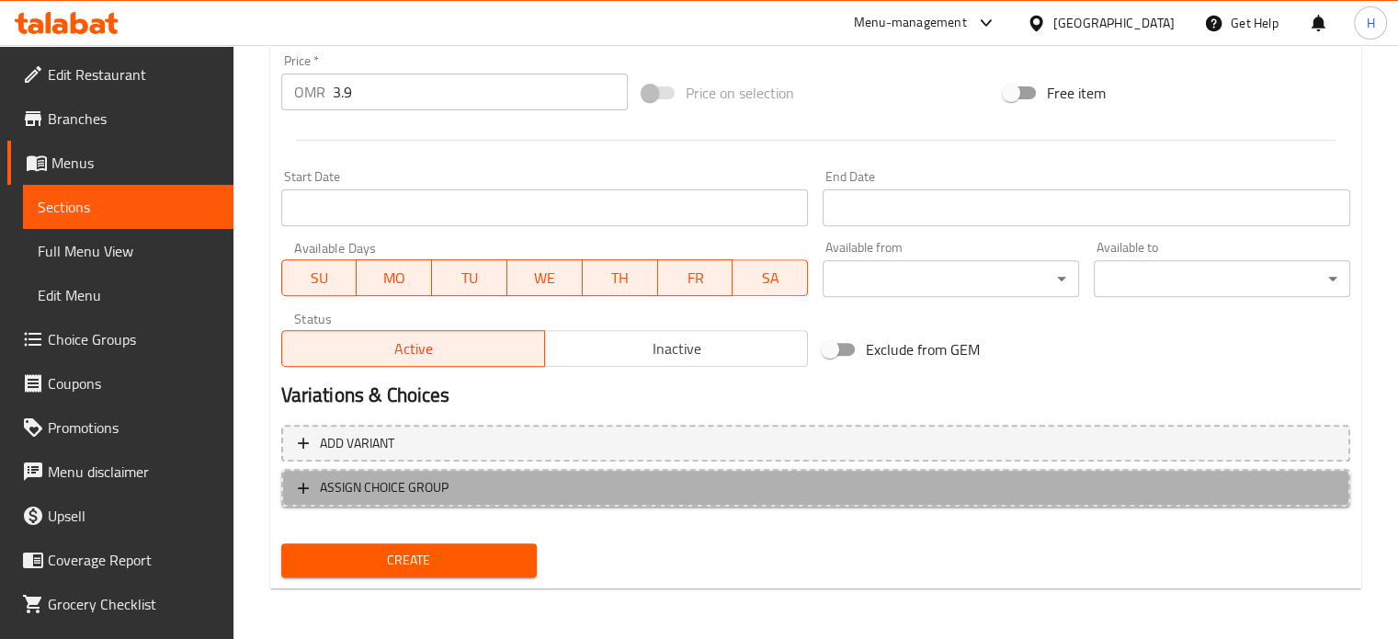
click at [453, 486] on span "ASSIGN CHOICE GROUP" at bounding box center [816, 487] width 1036 height 23
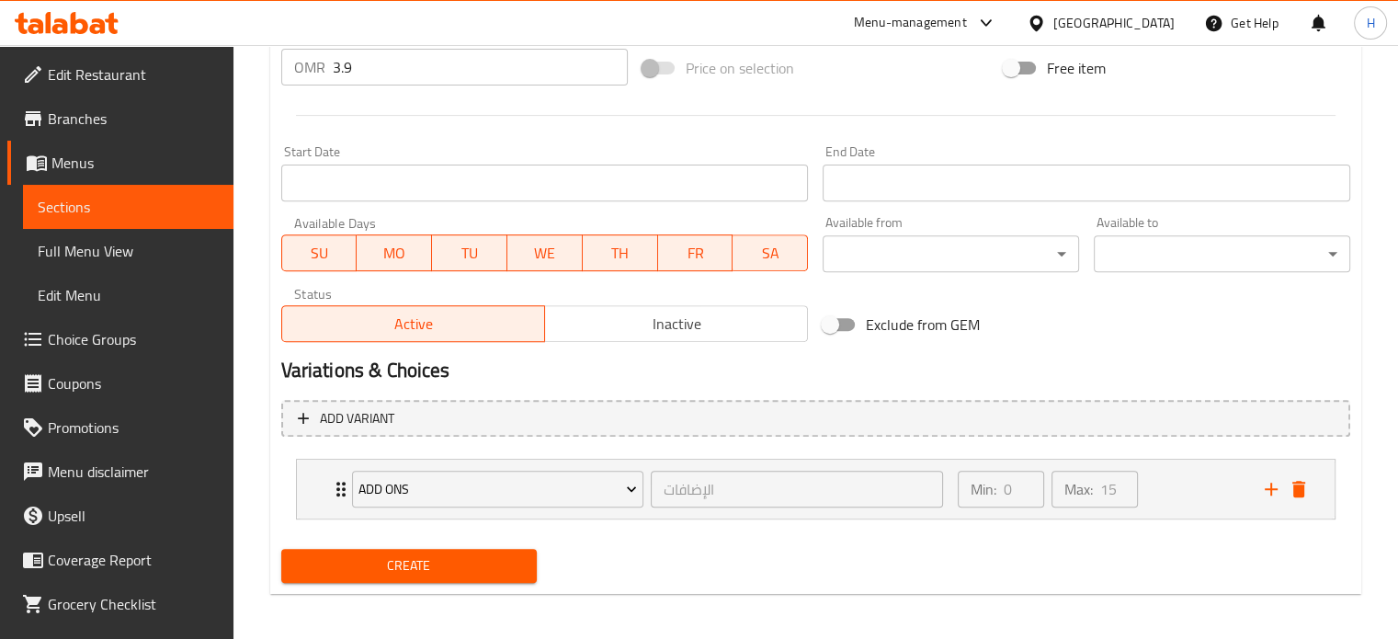
scroll to position [685, 0]
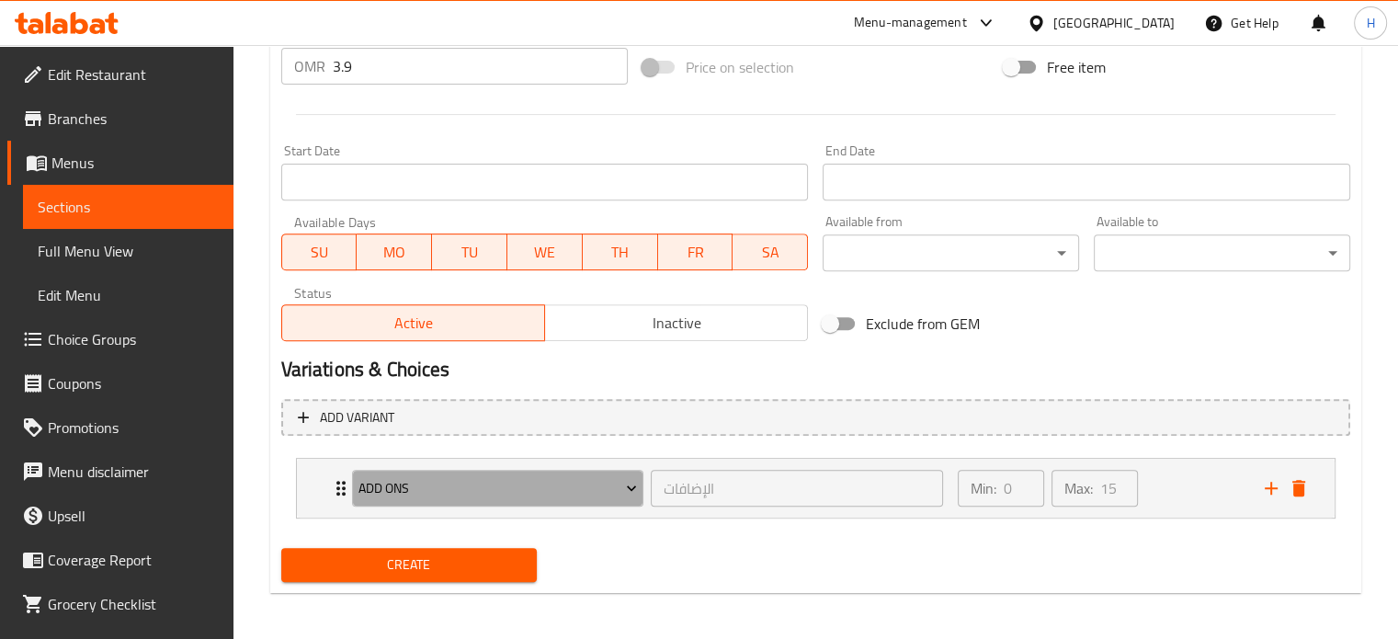
click at [453, 486] on span "Add Ons" at bounding box center [497, 488] width 279 height 23
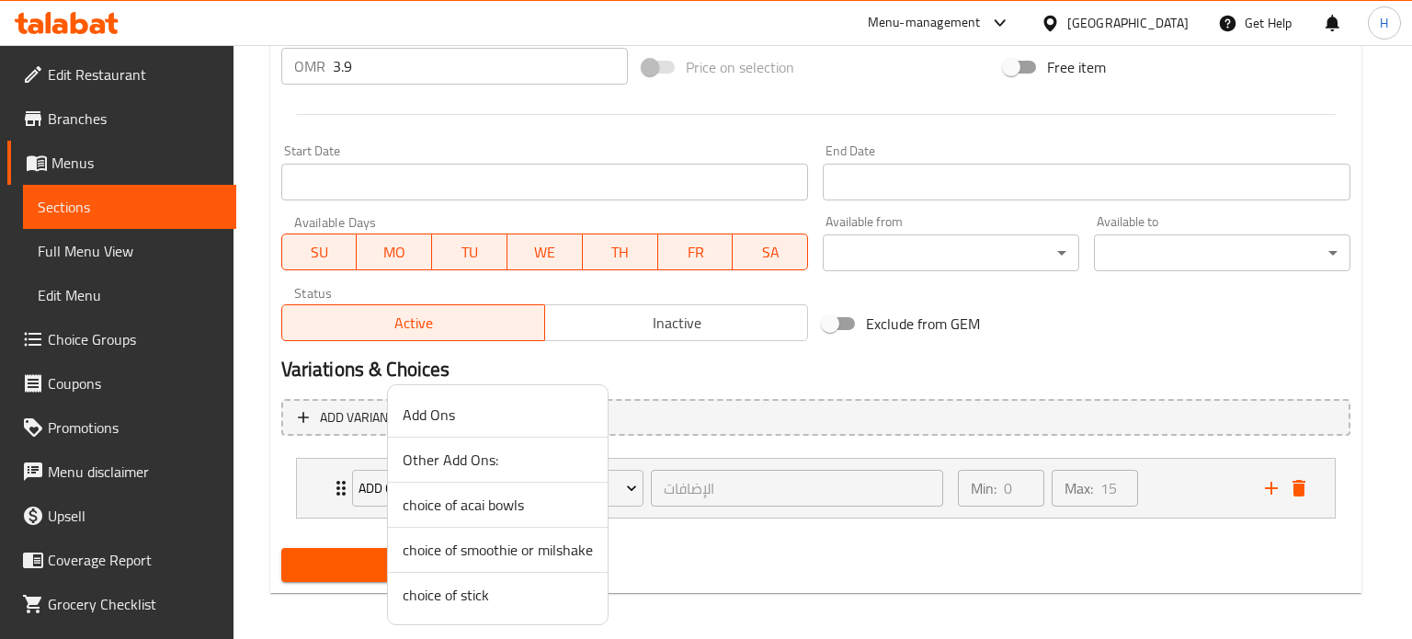
click at [486, 550] on span "choice of smoothie or milshake" at bounding box center [498, 550] width 190 height 22
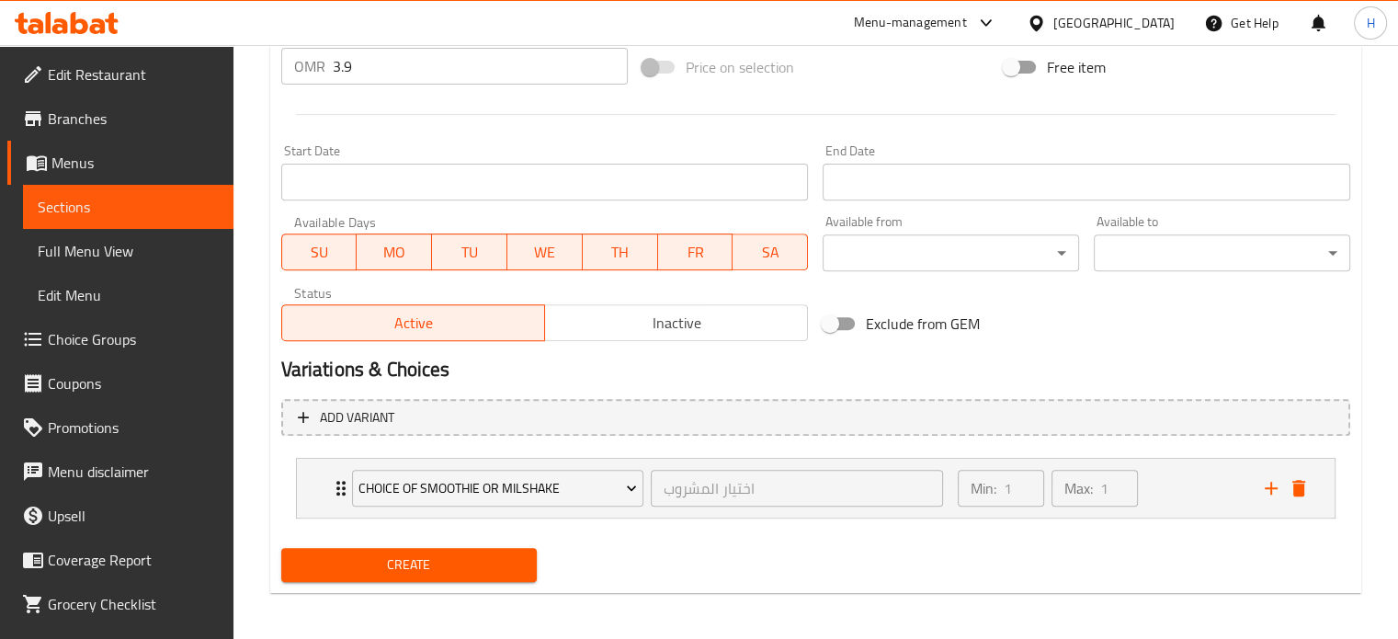
scroll to position [689, 0]
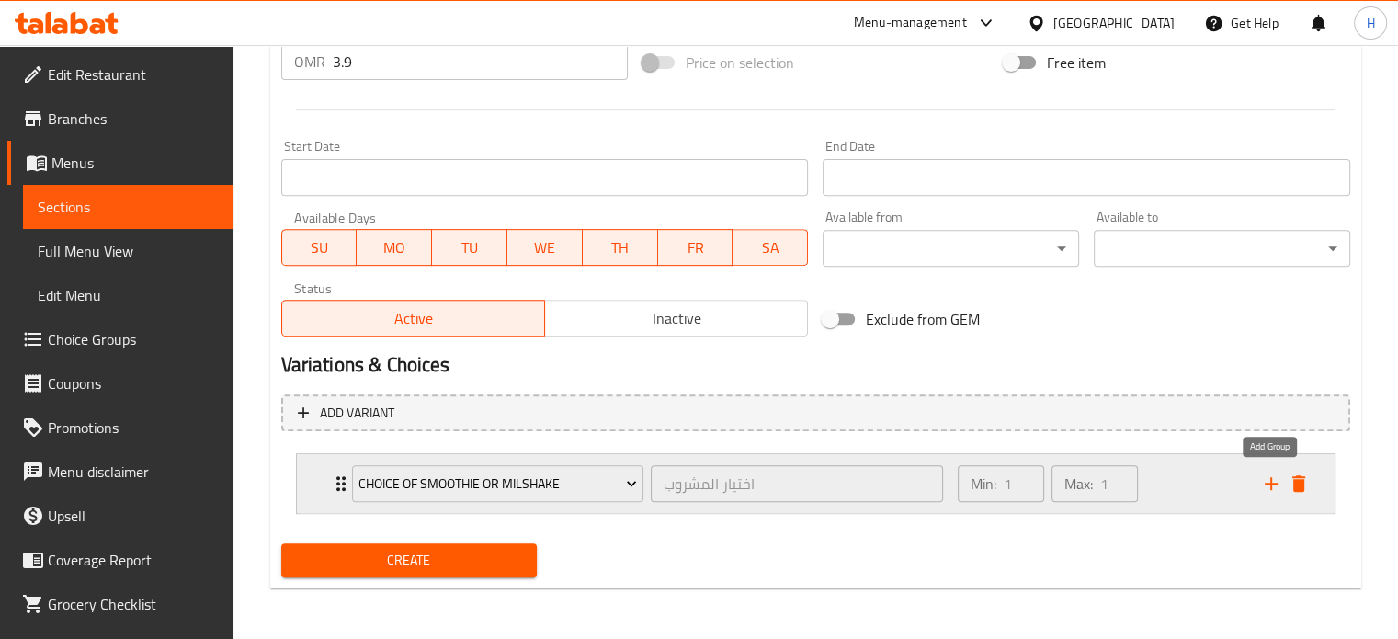
click at [1271, 481] on icon "add" at bounding box center [1271, 483] width 13 height 13
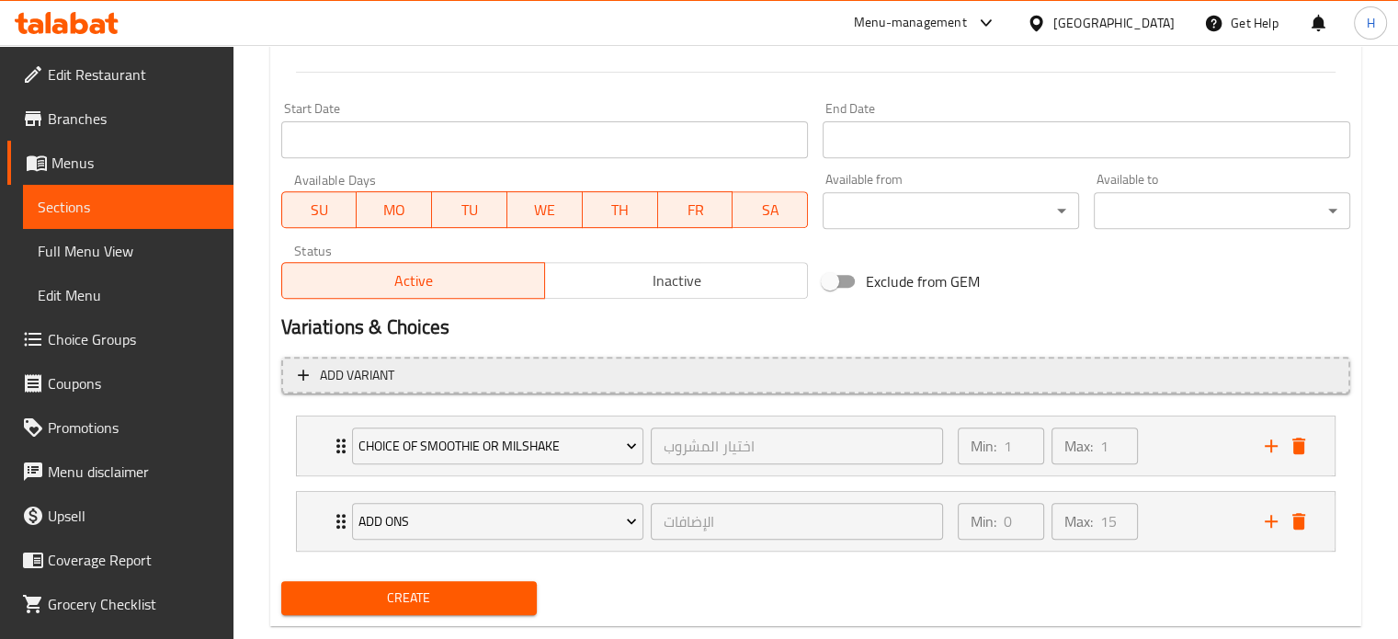
scroll to position [730, 0]
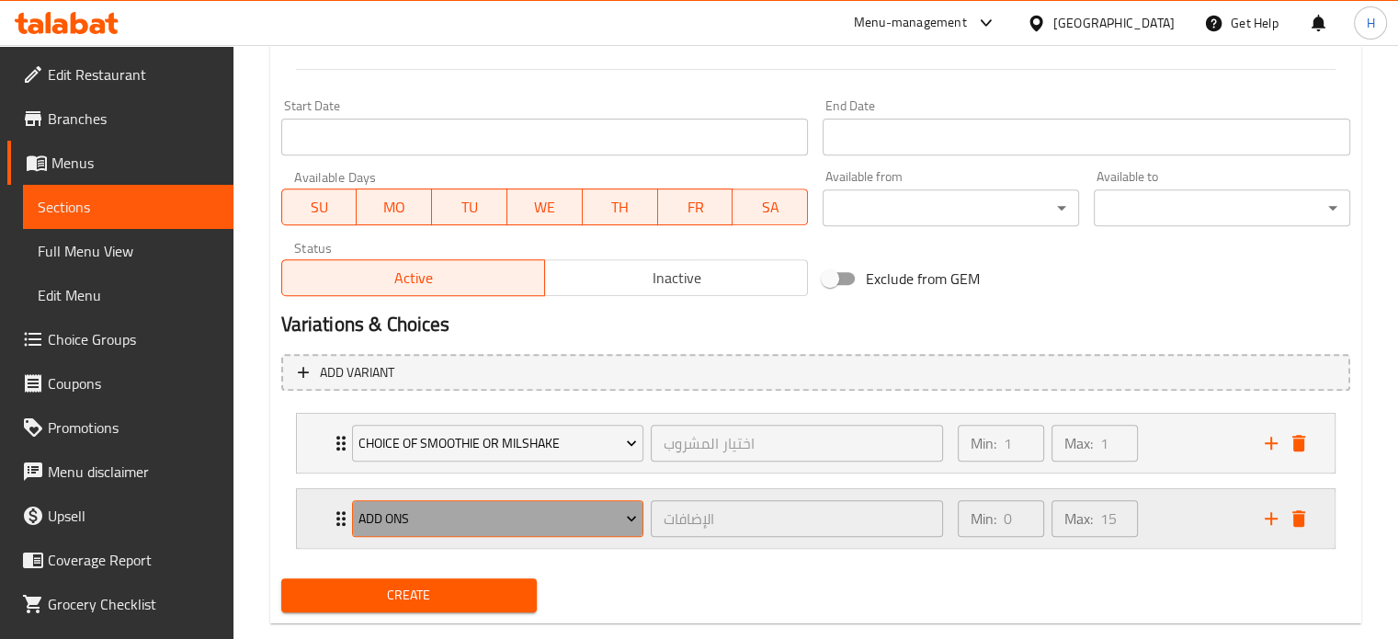
click at [496, 516] on span "Add Ons" at bounding box center [497, 518] width 279 height 23
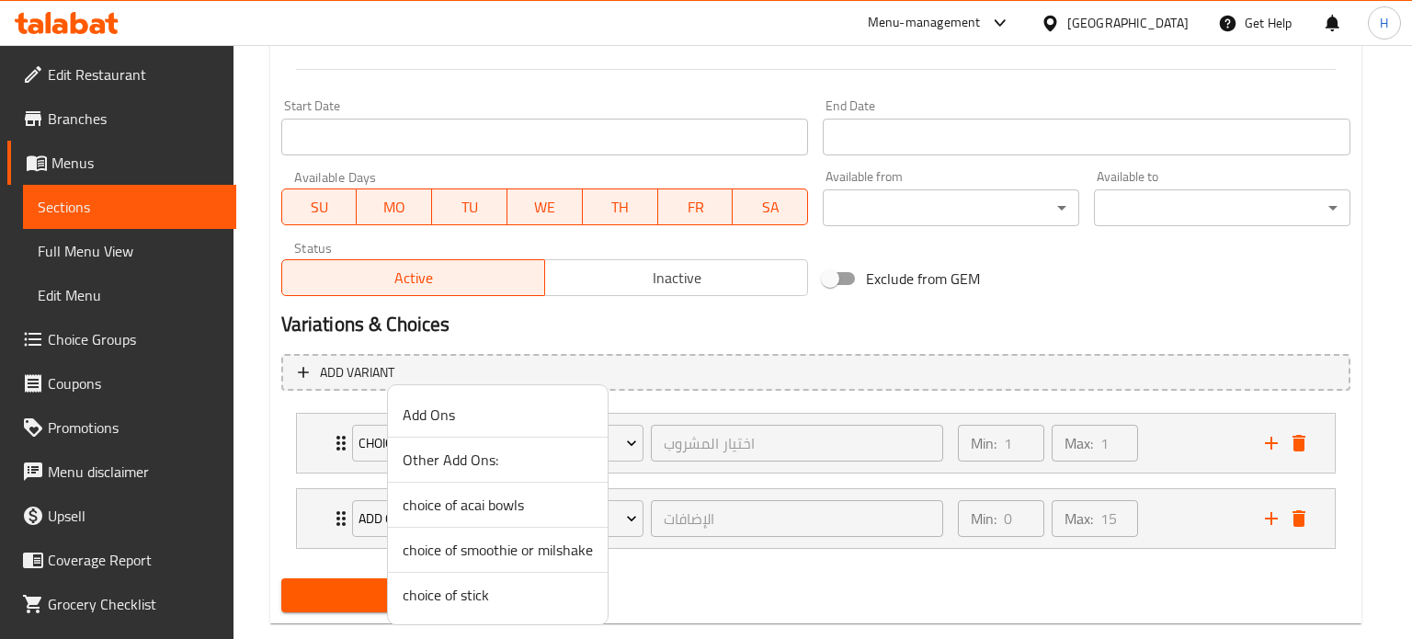
click at [443, 593] on span "choice of stick" at bounding box center [498, 595] width 190 height 22
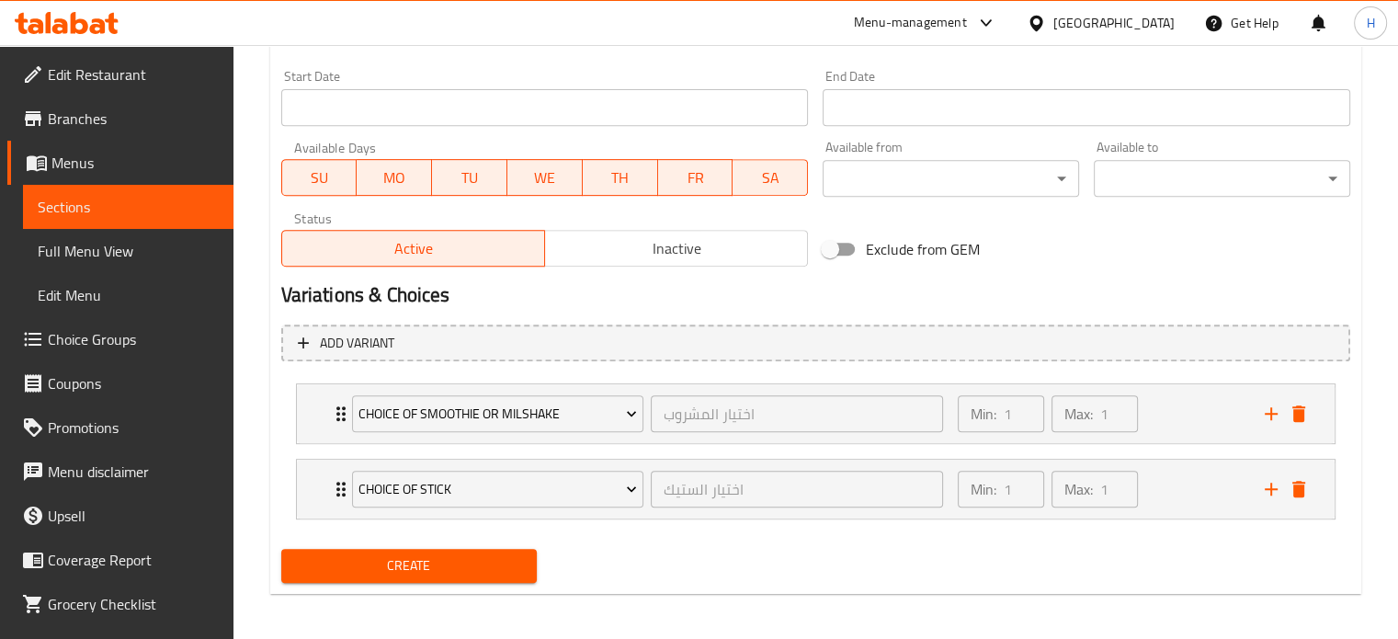
scroll to position [763, 0]
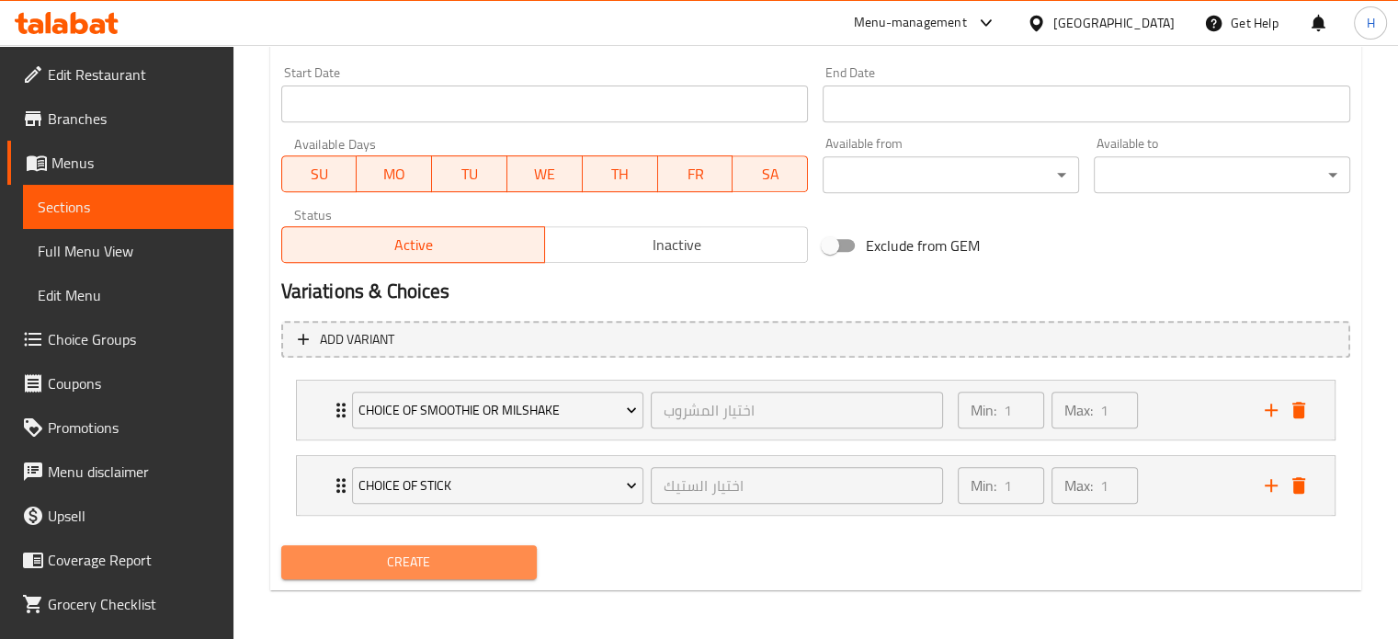
click at [489, 552] on span "Create" at bounding box center [409, 562] width 227 height 23
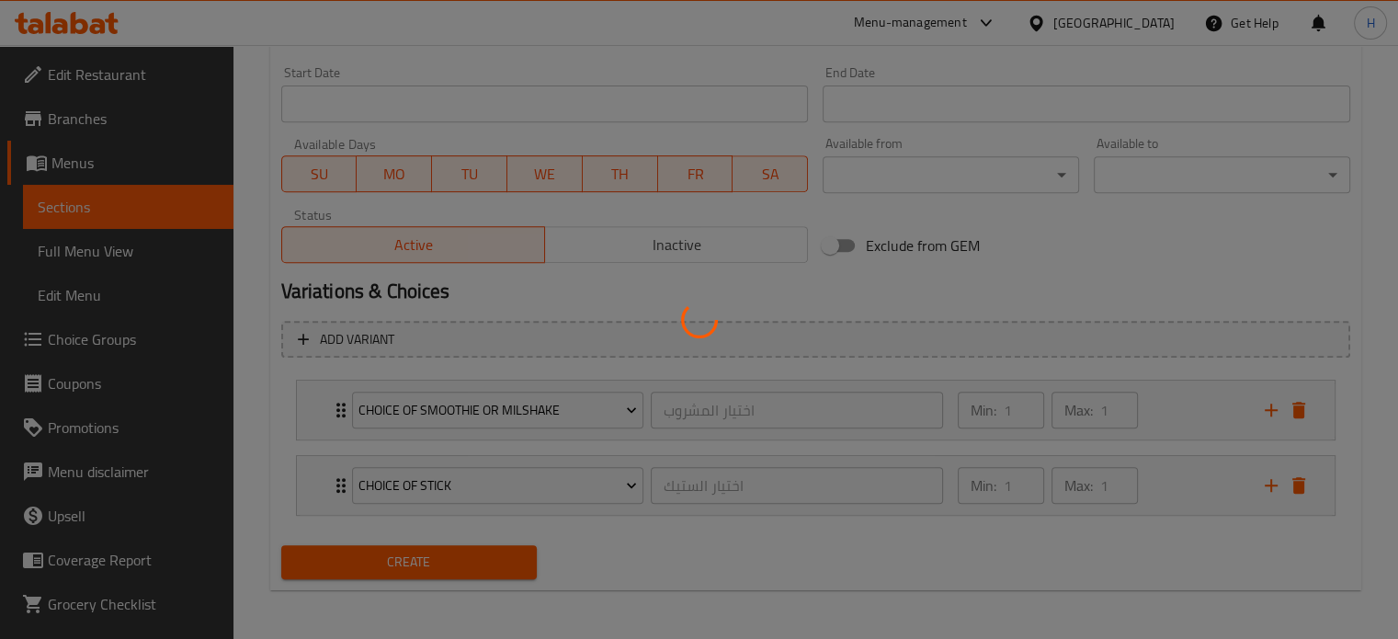
type input "0"
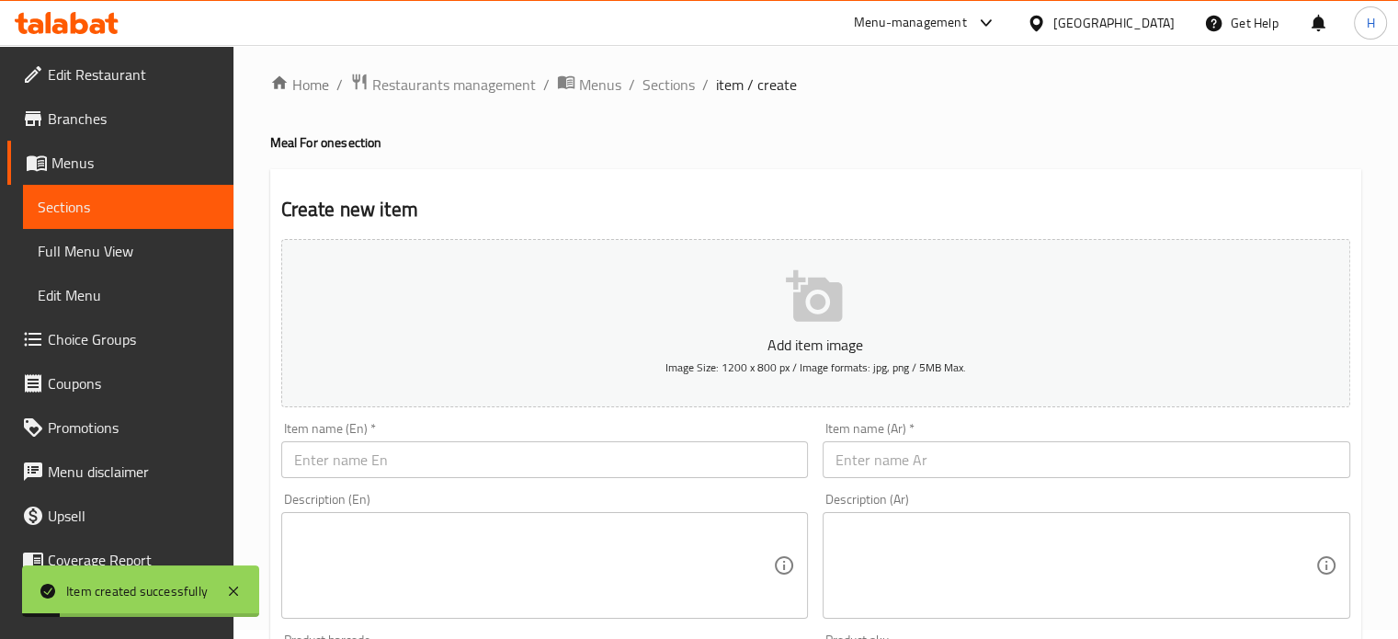
scroll to position [0, 0]
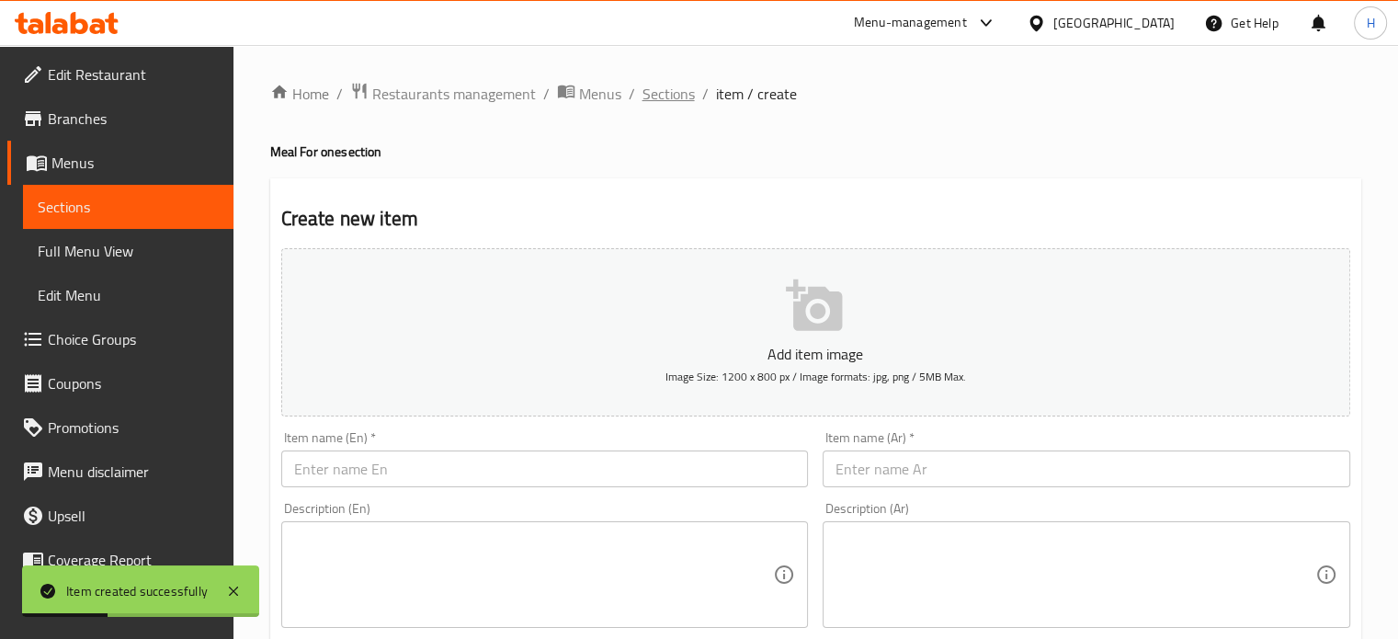
click at [680, 87] on span "Sections" at bounding box center [669, 94] width 52 height 22
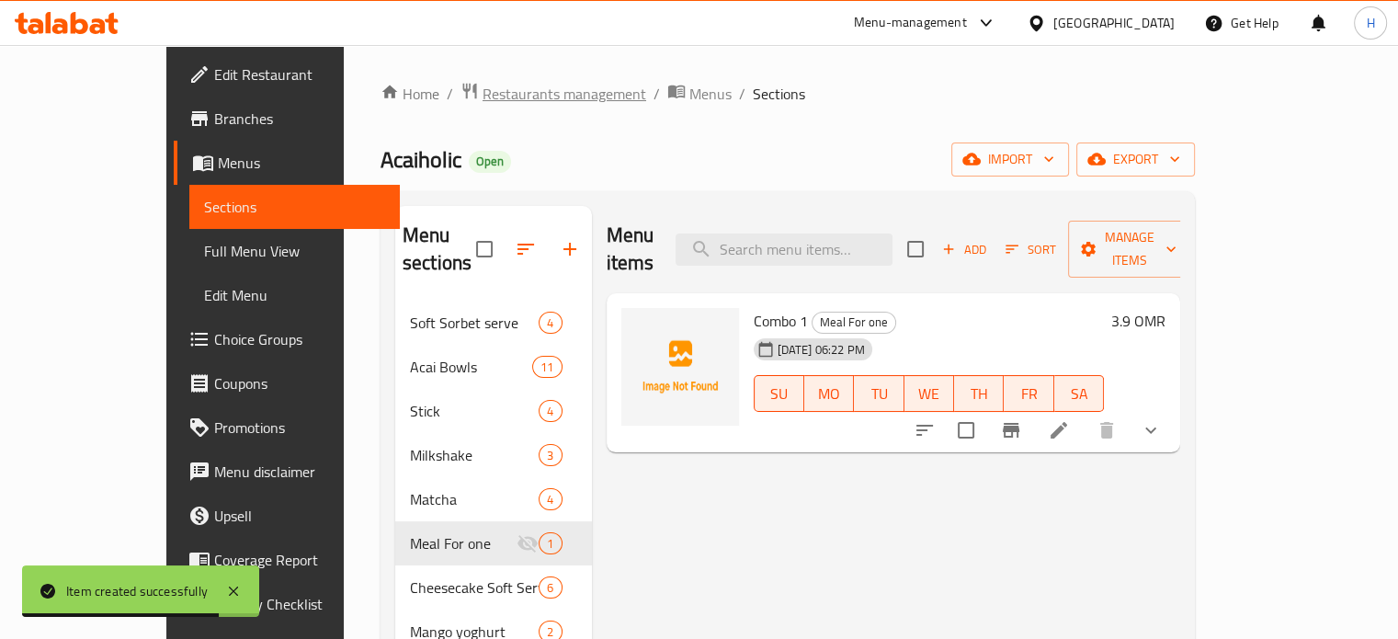
click at [483, 96] on span "Restaurants management" at bounding box center [565, 94] width 164 height 22
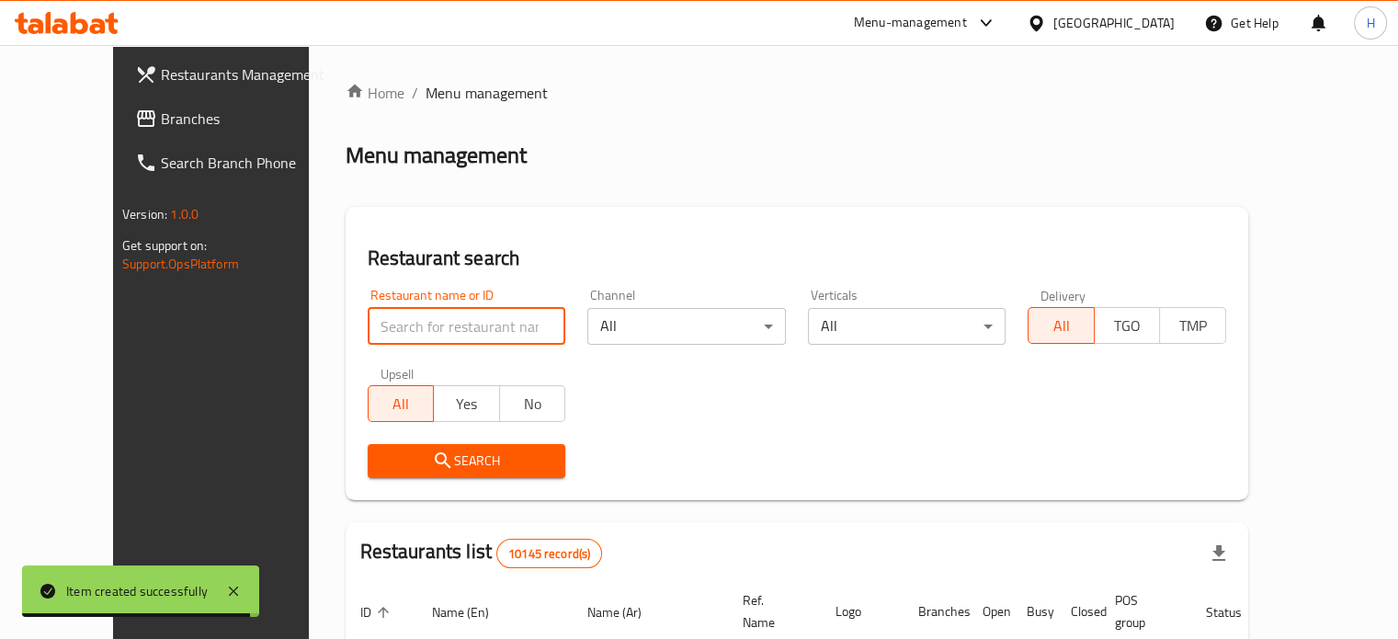
click at [455, 326] on input "search" at bounding box center [467, 326] width 199 height 37
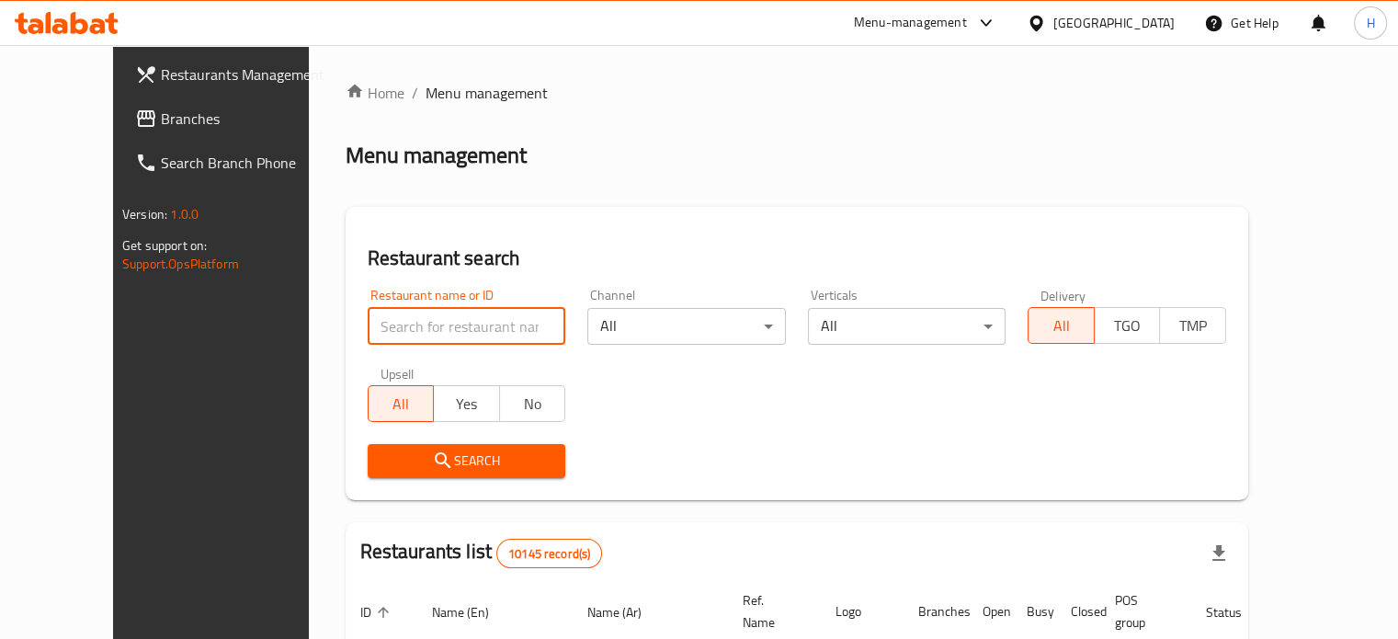
type input "pizaza"
click at [456, 458] on span "Search" at bounding box center [466, 460] width 169 height 23
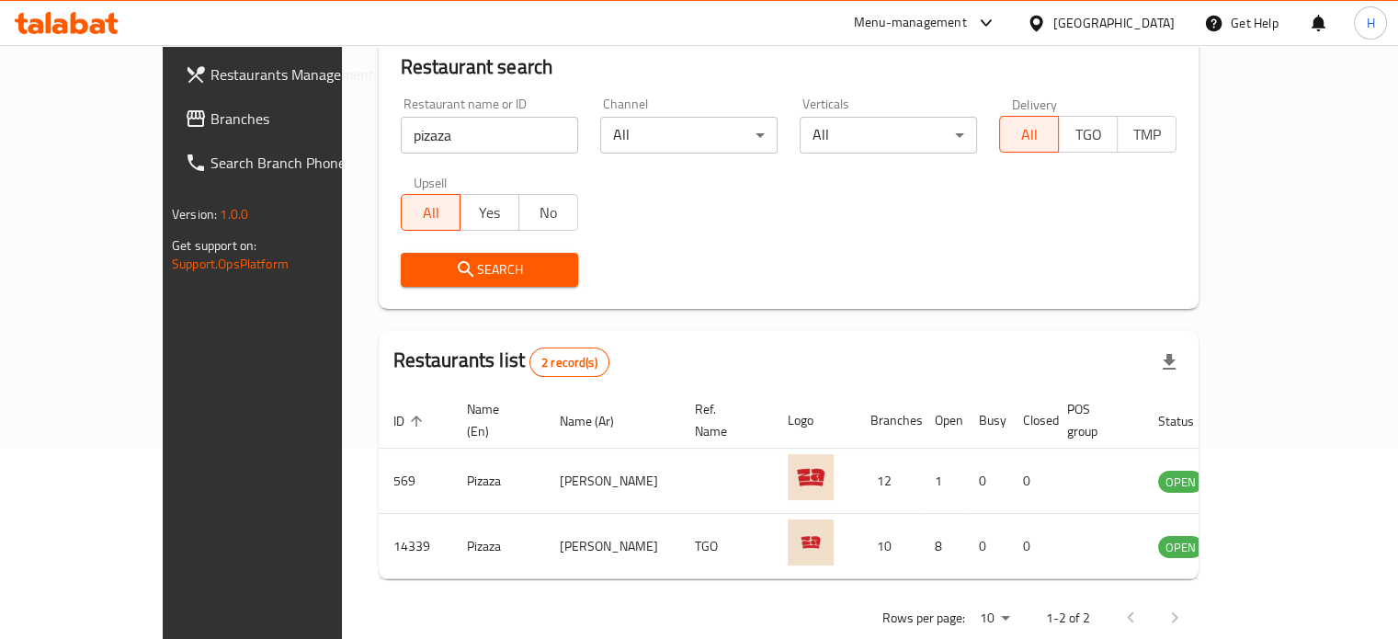
scroll to position [197, 0]
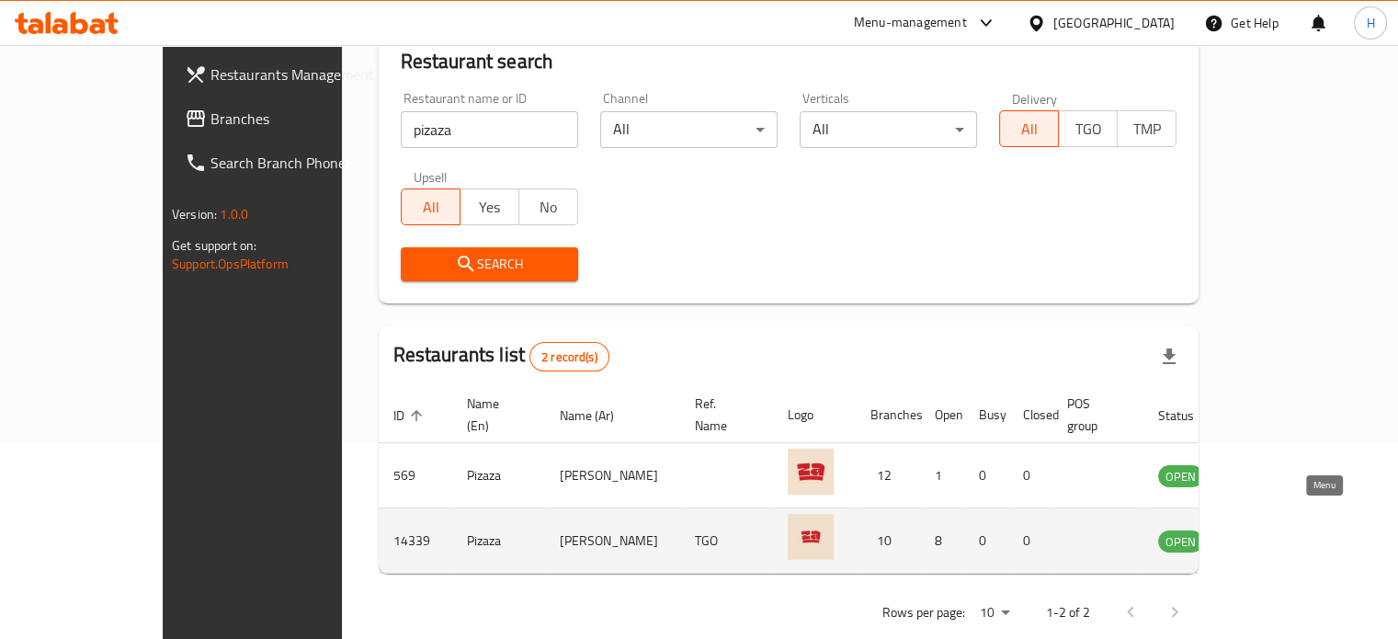
click at [1273, 538] on icon "enhanced table" at bounding box center [1270, 541] width 6 height 7
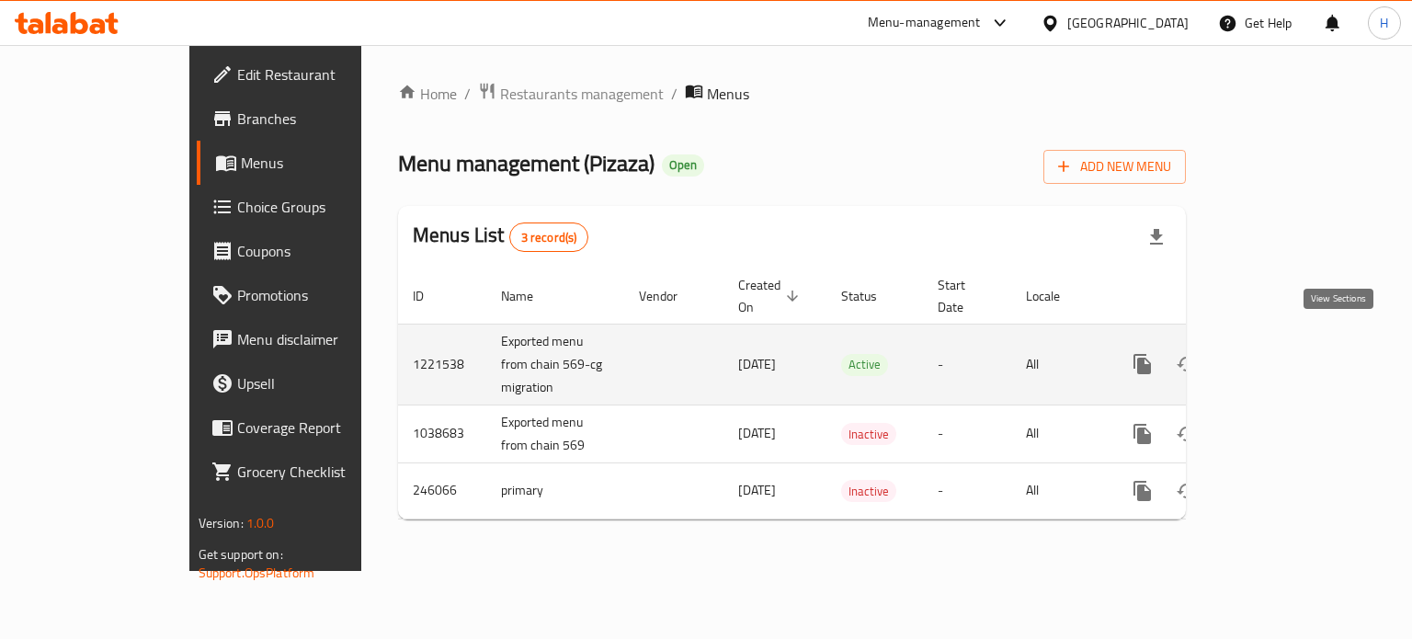
click at [1297, 342] on link "enhanced table" at bounding box center [1275, 364] width 44 height 44
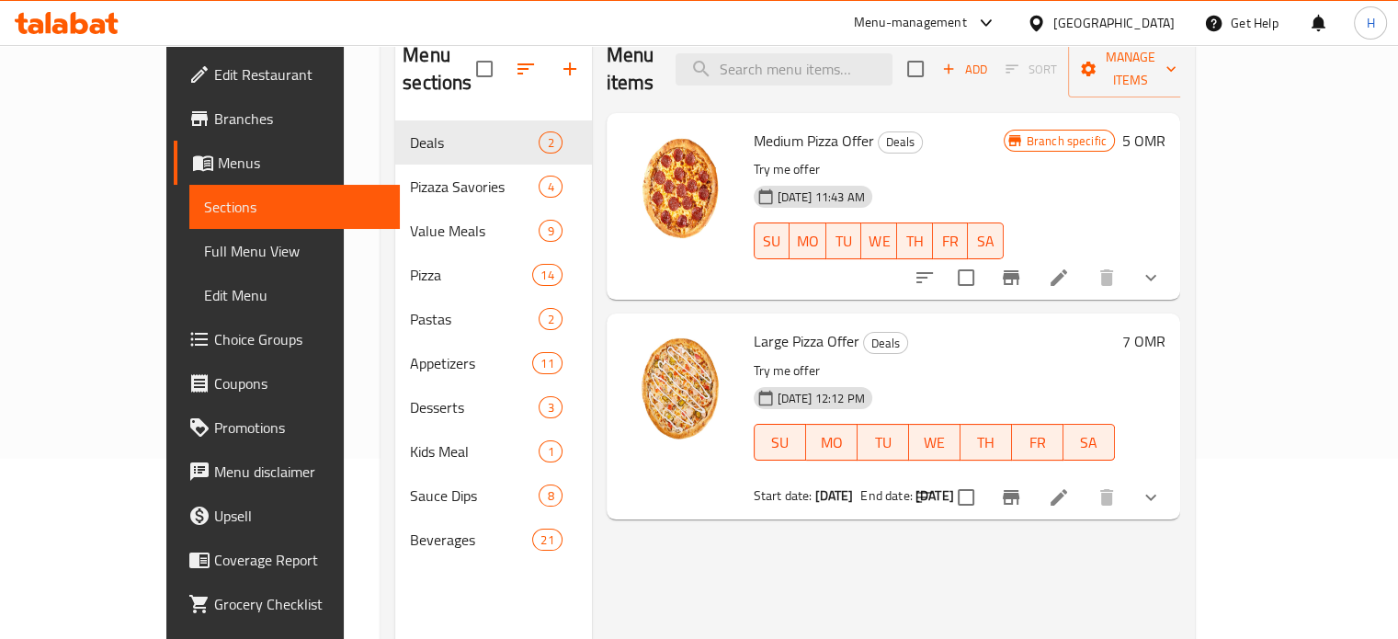
scroll to position [180, 0]
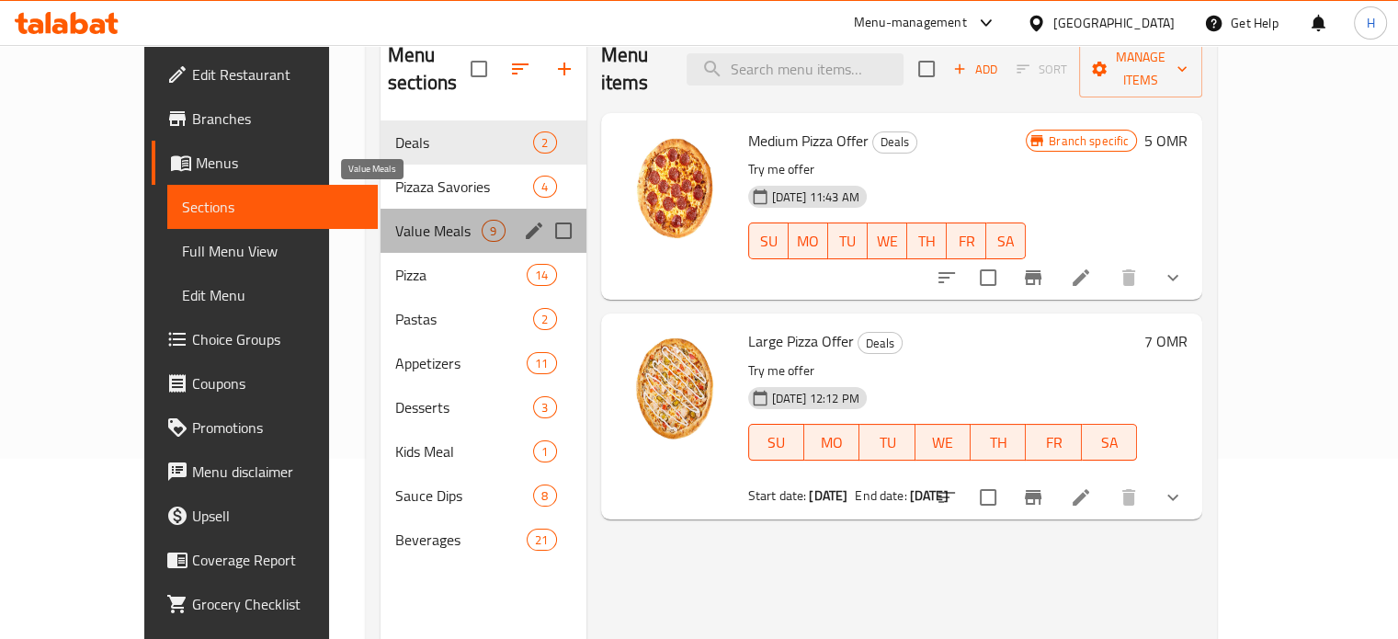
click at [402, 220] on span "Value Meals" at bounding box center [438, 231] width 86 height 22
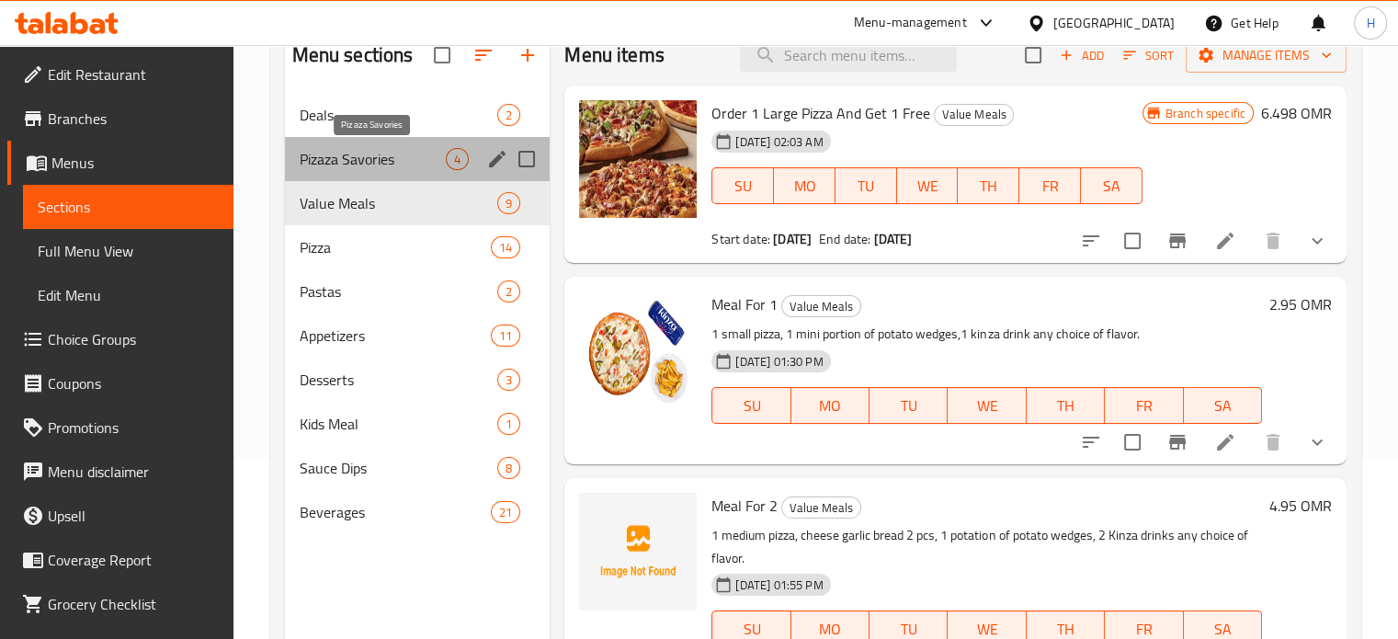
click at [419, 168] on span "Pizaza Savories" at bounding box center [373, 159] width 147 height 22
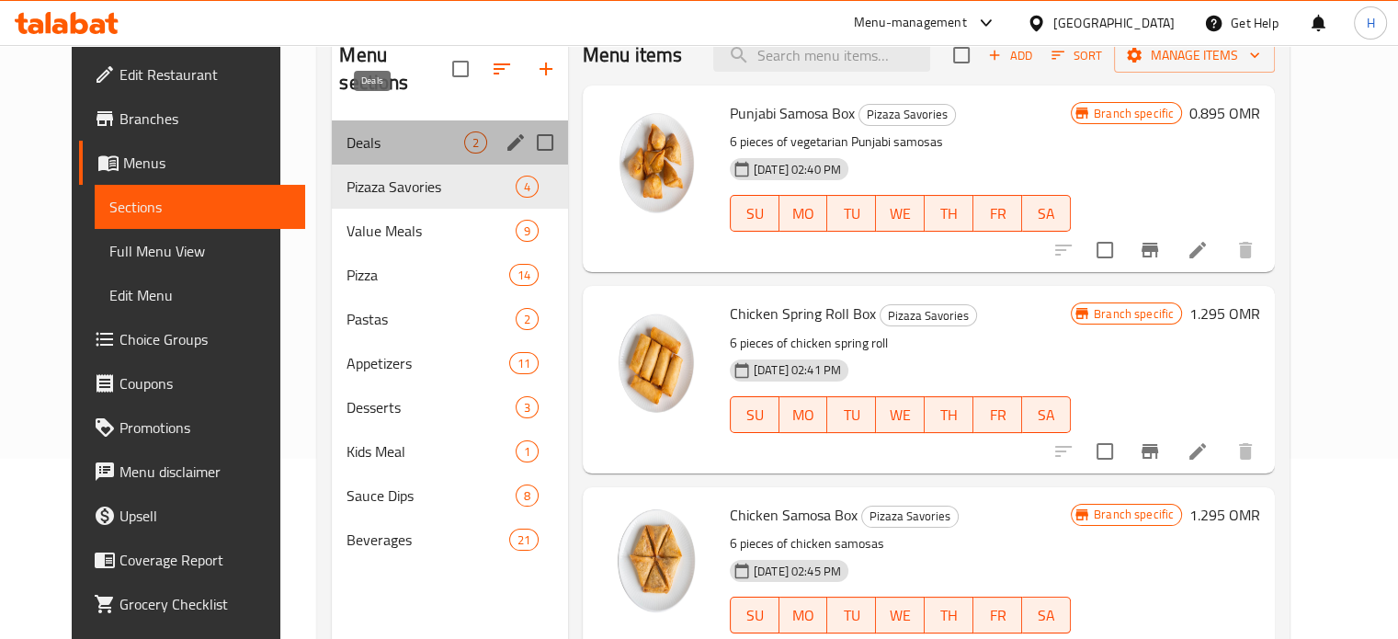
click at [421, 131] on span "Deals" at bounding box center [405, 142] width 117 height 22
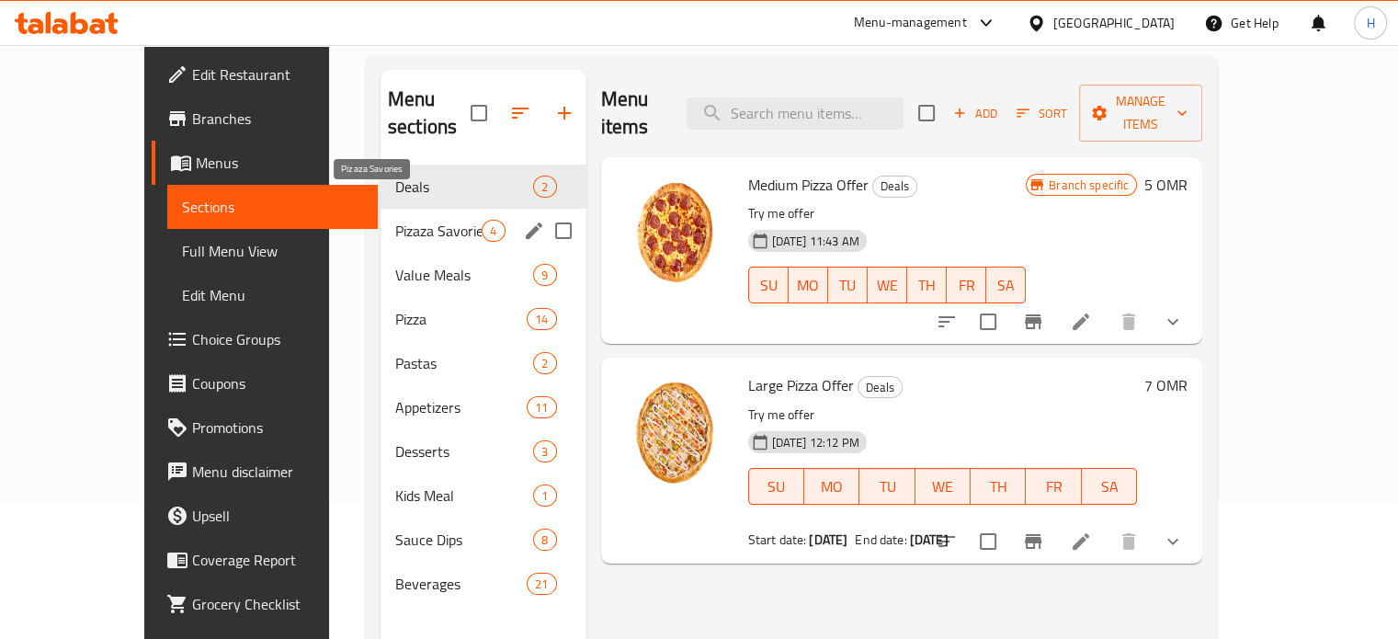
scroll to position [116, 0]
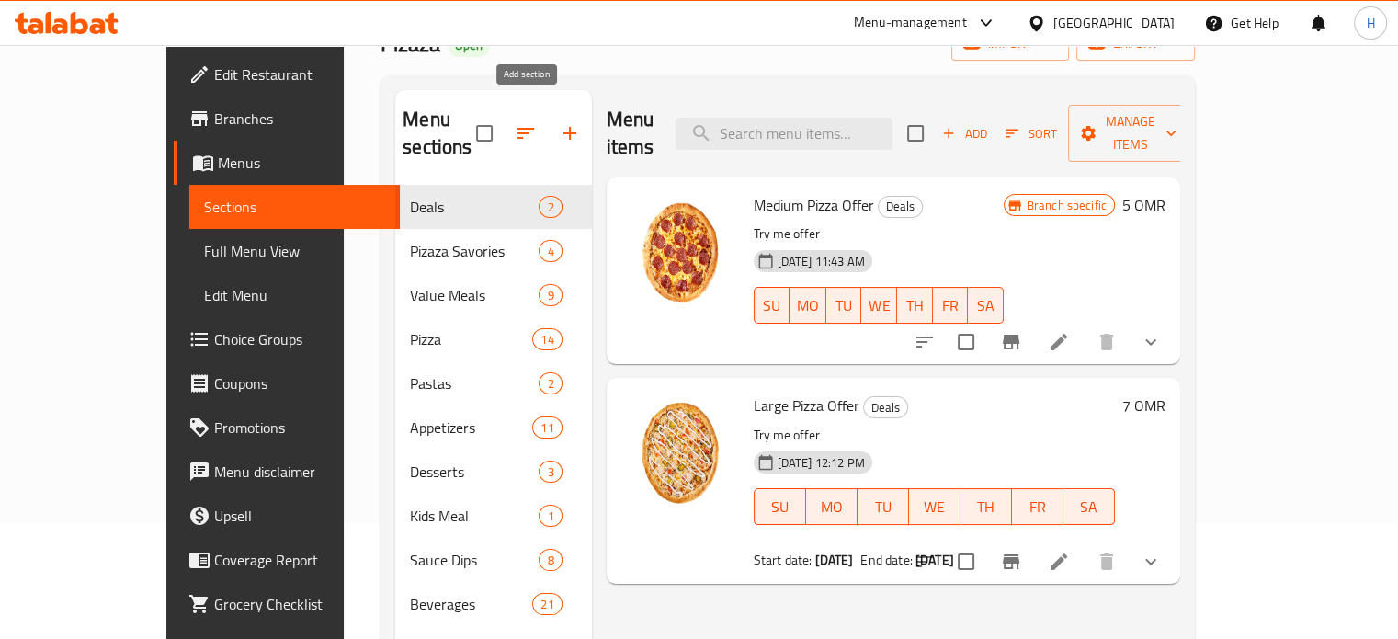
click at [559, 122] on icon "button" at bounding box center [570, 133] width 22 height 22
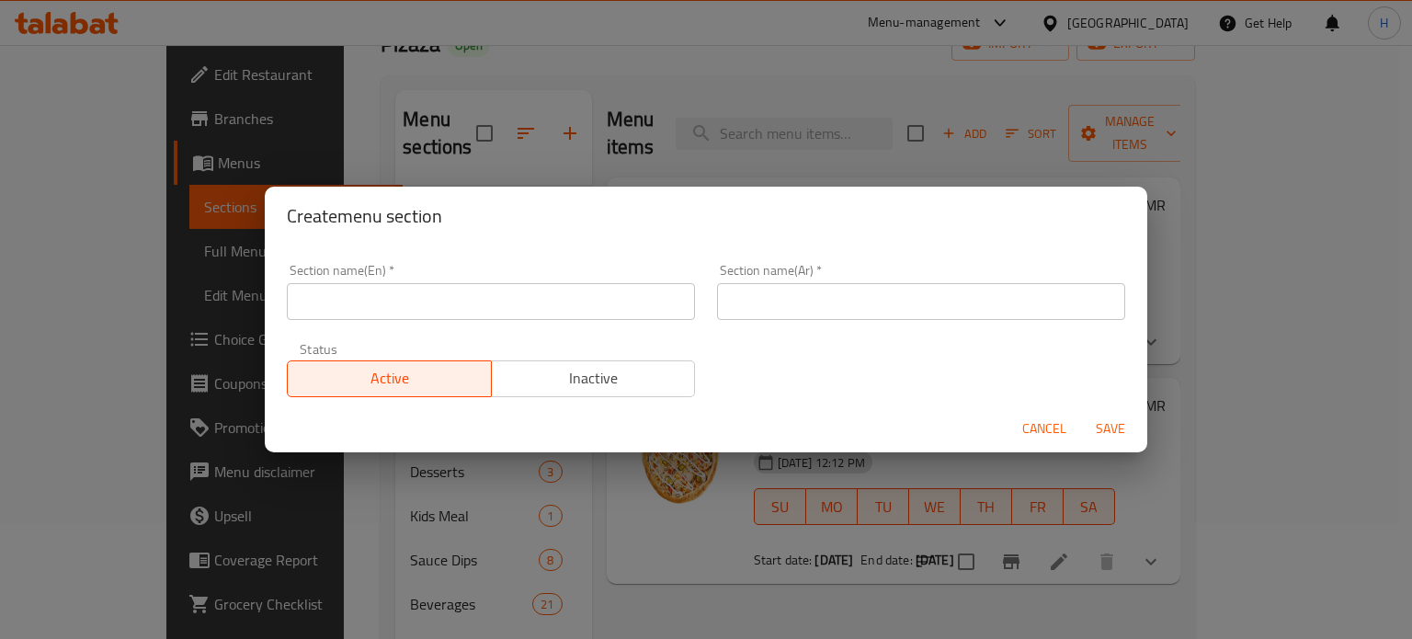
click at [512, 311] on input "text" at bounding box center [491, 301] width 408 height 37
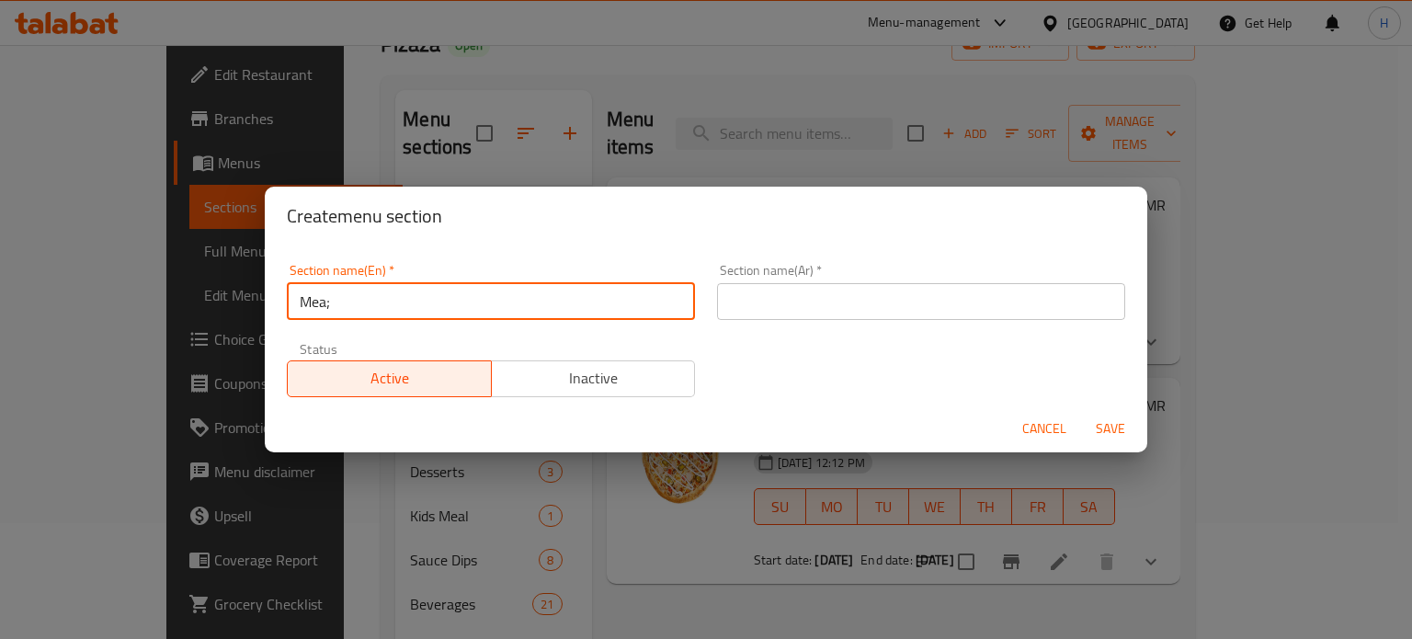
type input "Meal For one"
click at [577, 375] on span "Inactive" at bounding box center [593, 378] width 189 height 27
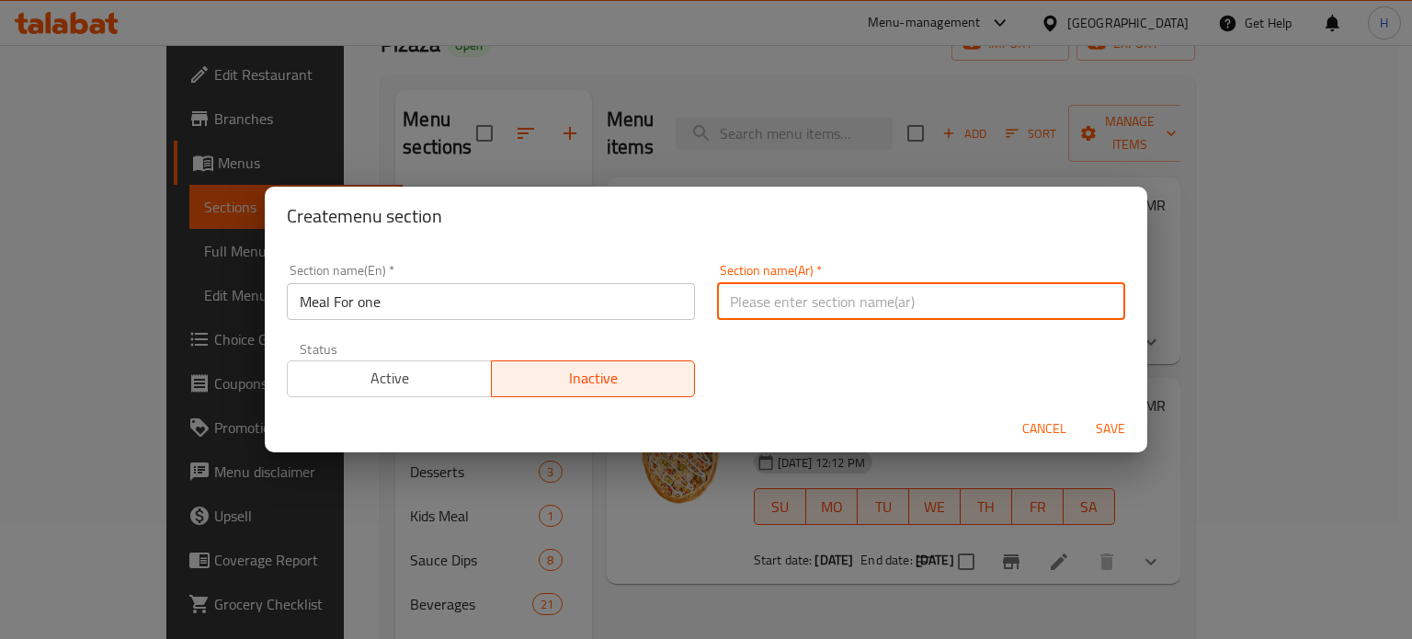
click at [853, 288] on input "text" at bounding box center [921, 301] width 408 height 37
type input ","
type input "وجبة اقتصادية"
click at [1105, 432] on span "Save" at bounding box center [1110, 428] width 44 height 23
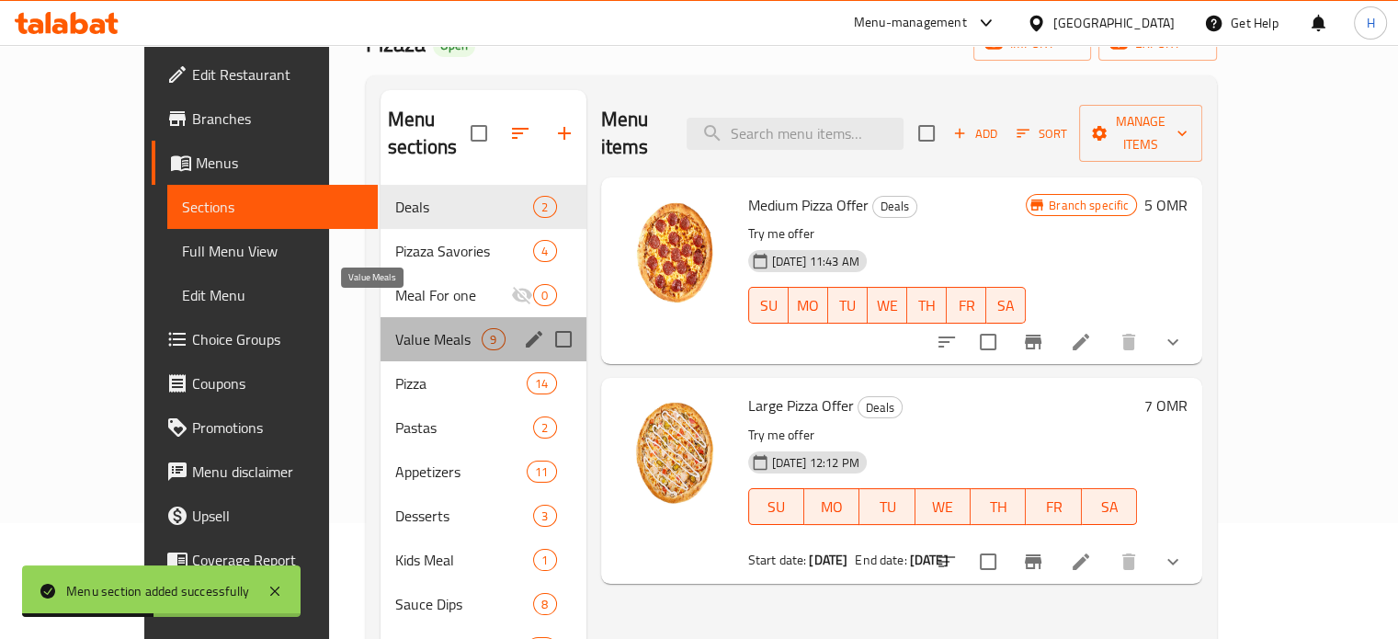
click at [419, 328] on span "Value Meals" at bounding box center [438, 339] width 86 height 22
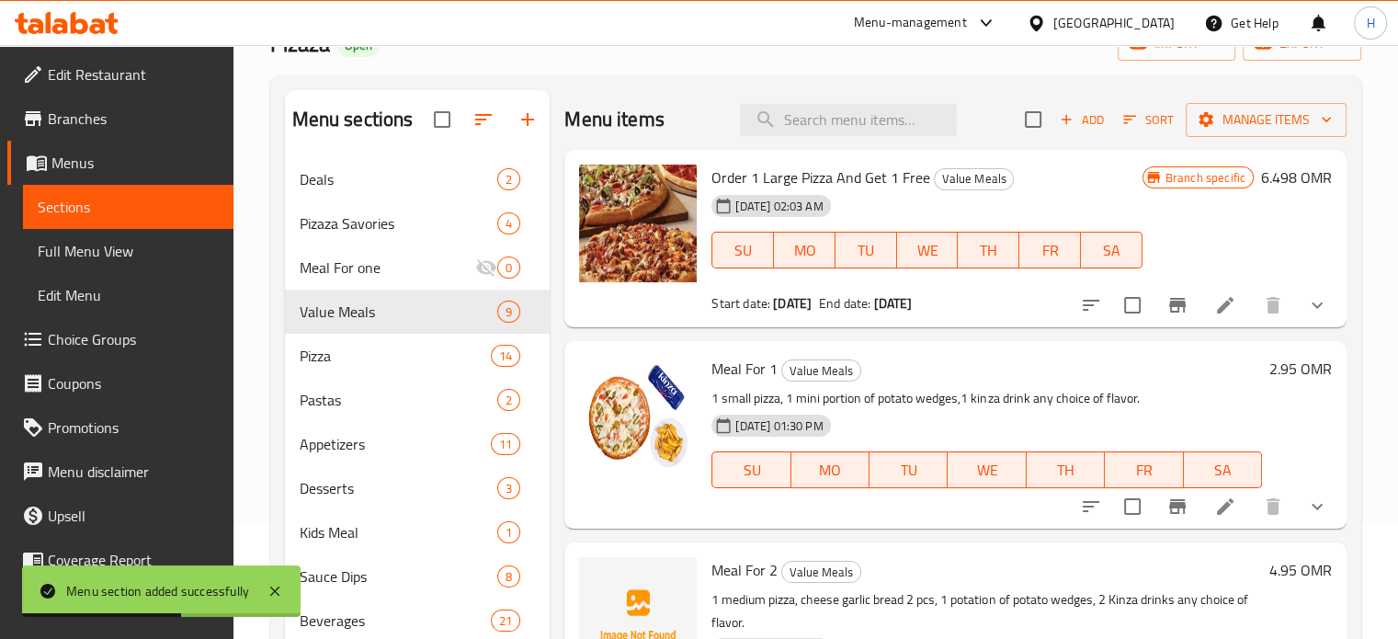
scroll to position [28, 0]
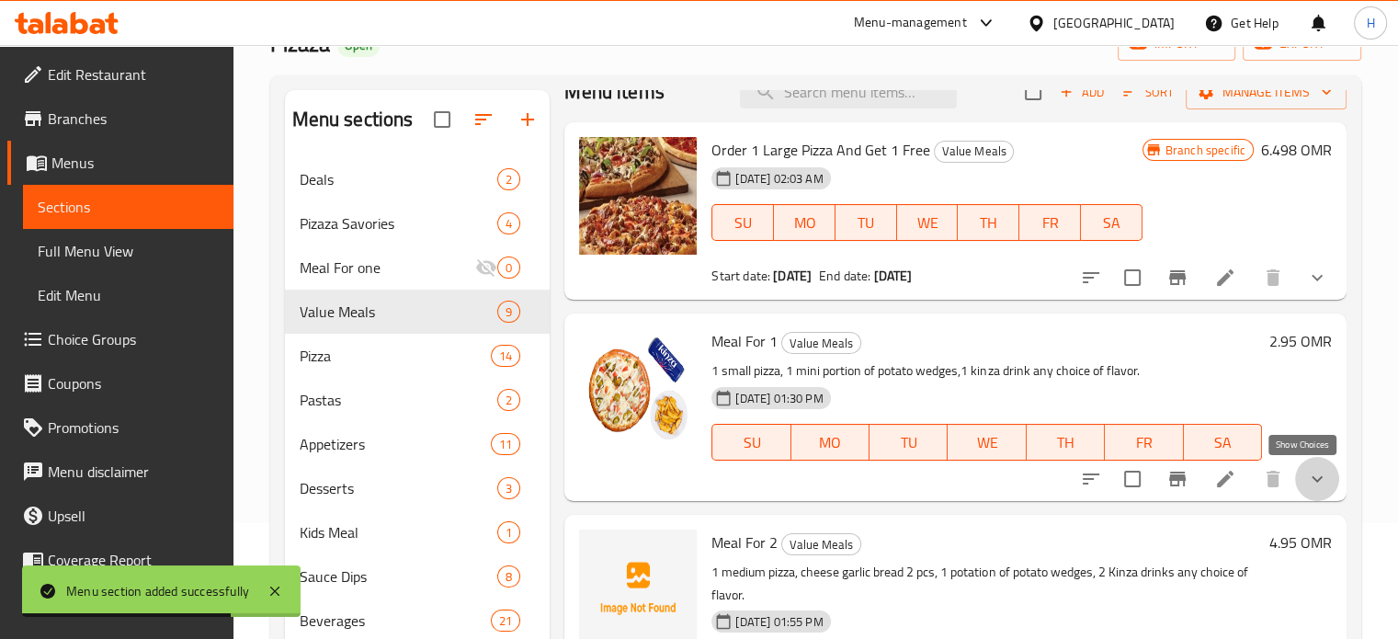
click at [1306, 477] on icon "show more" at bounding box center [1317, 479] width 22 height 22
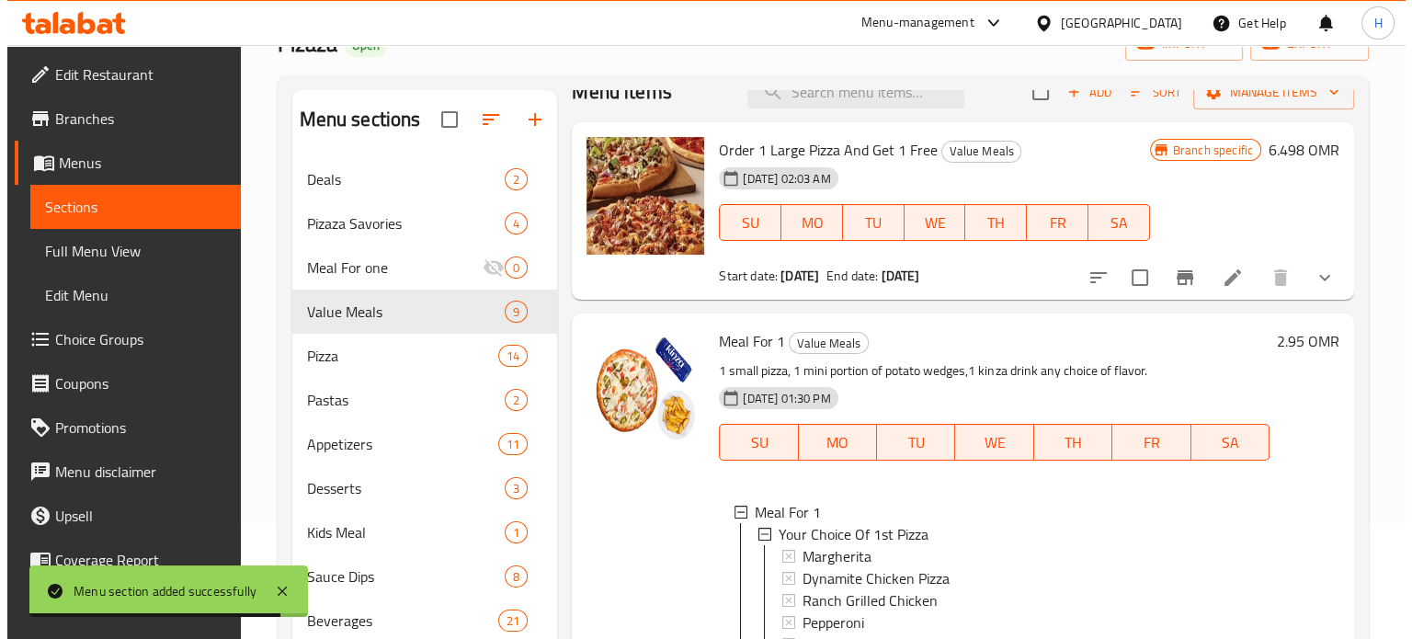
scroll to position [0, 0]
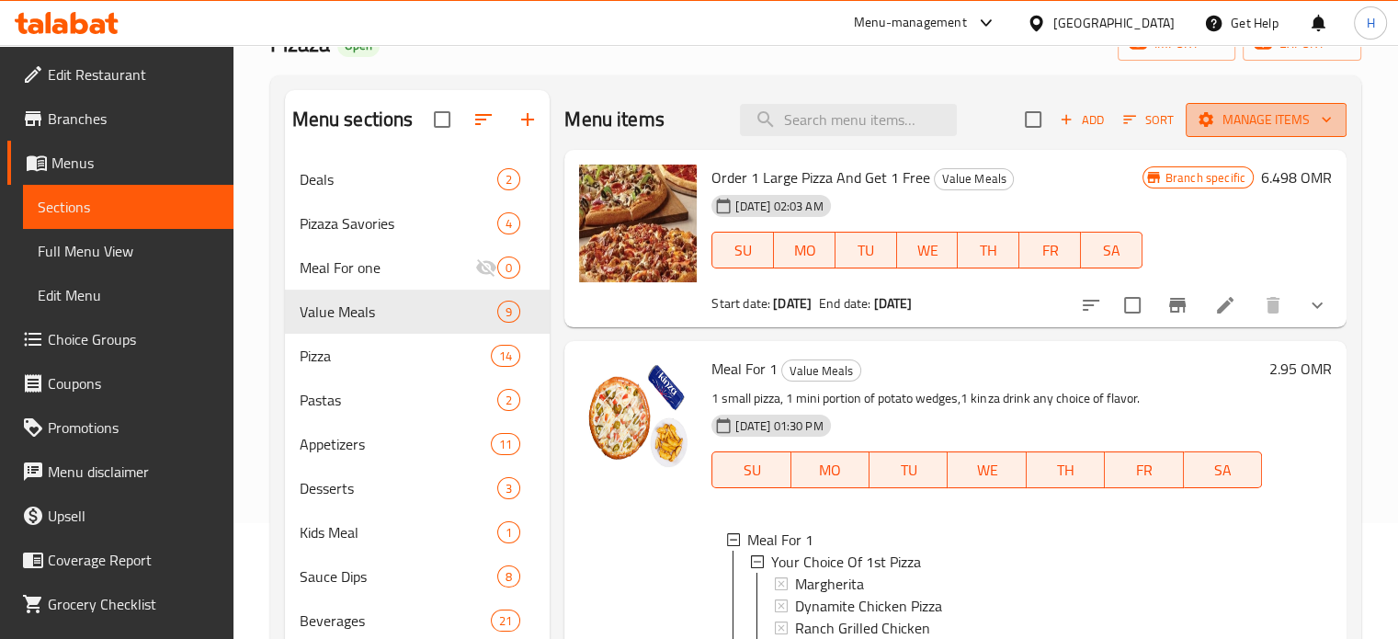
click at [1211, 123] on span "Manage items" at bounding box center [1265, 119] width 131 height 23
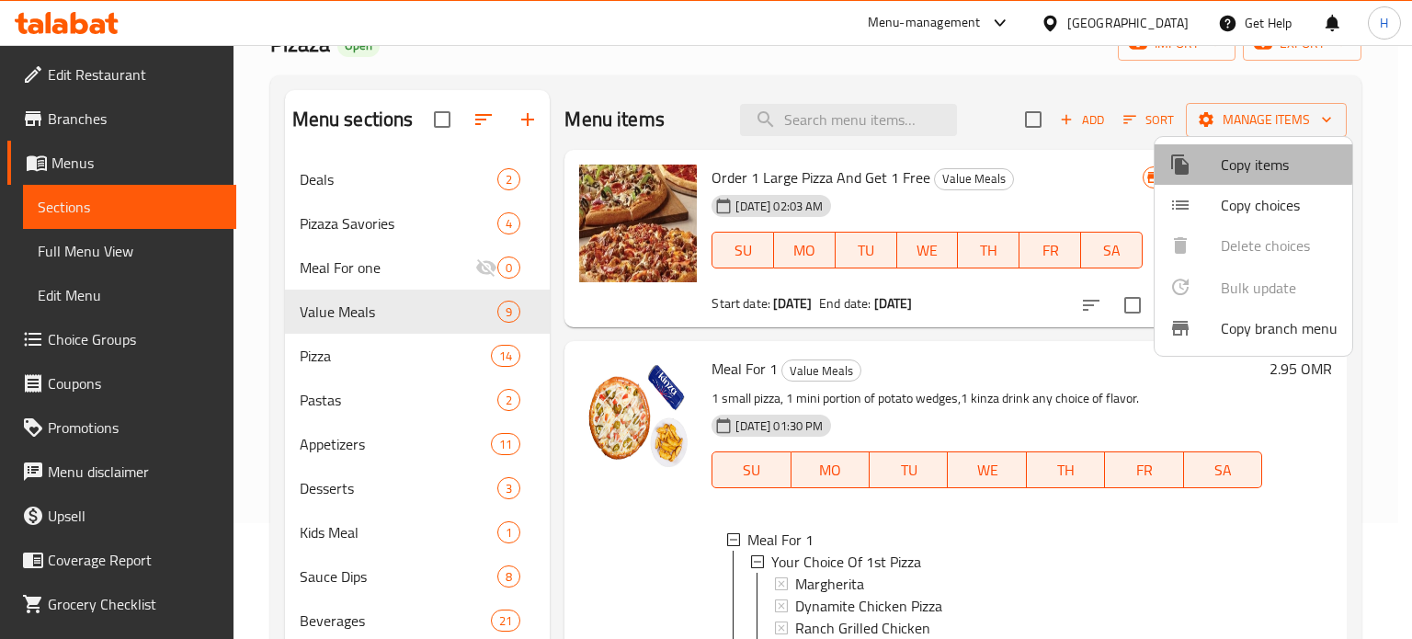
click at [1222, 161] on span "Copy items" at bounding box center [1279, 165] width 117 height 22
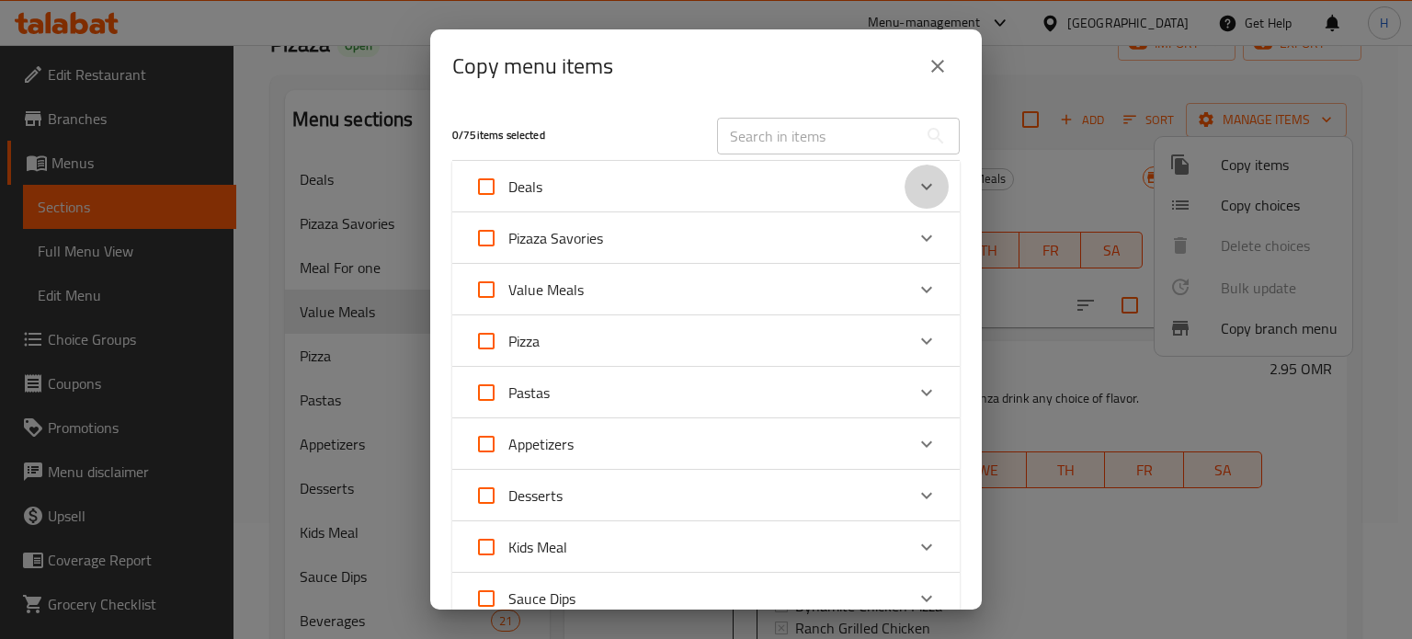
click at [904, 178] on div "Expand" at bounding box center [926, 187] width 44 height 44
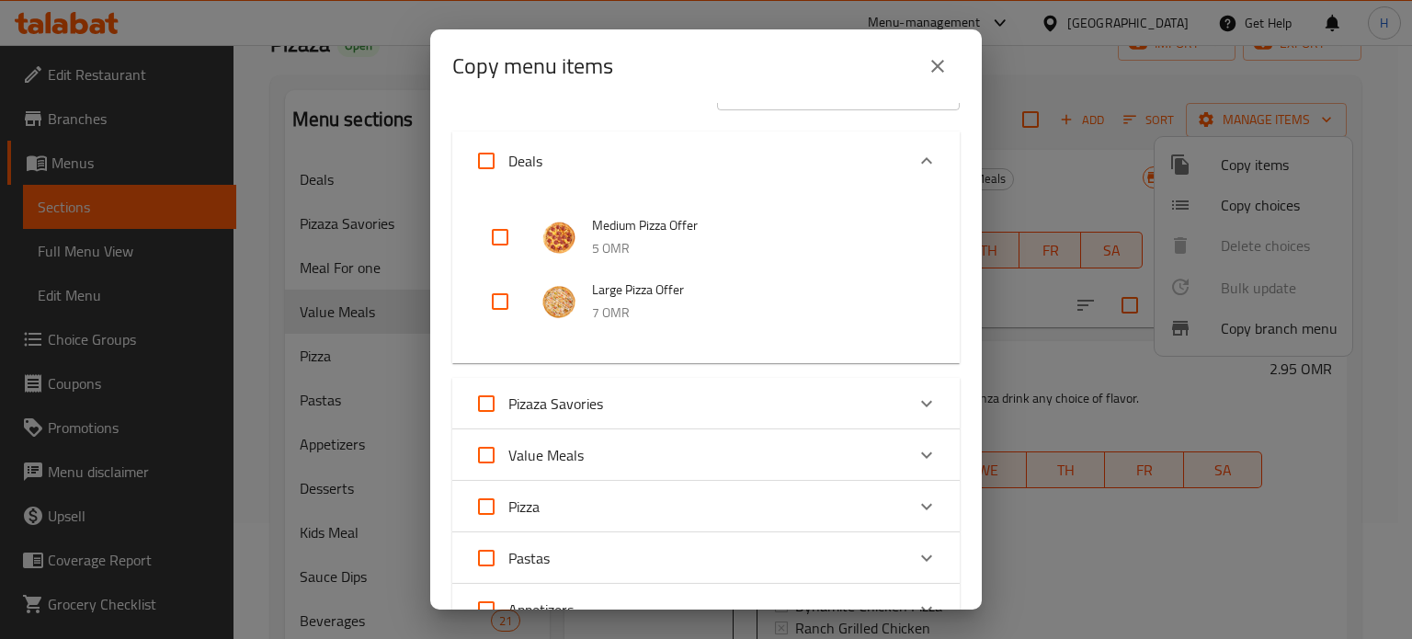
scroll to position [50, 0]
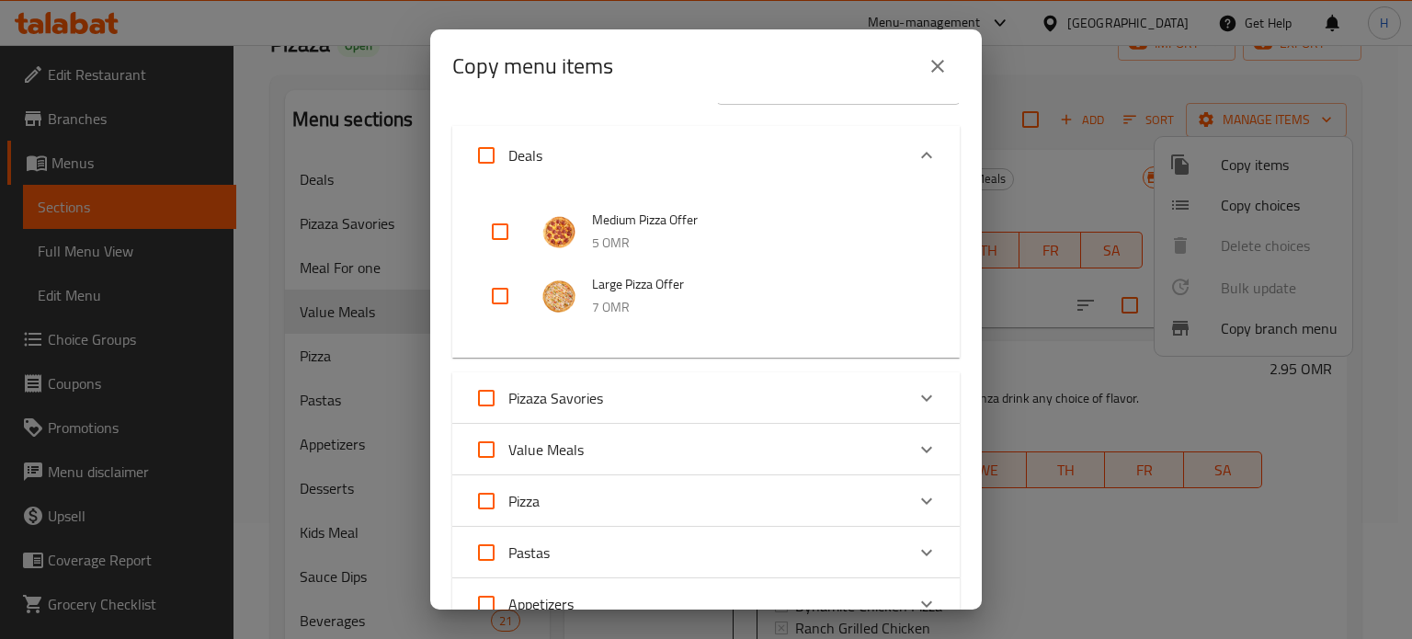
click at [796, 440] on div "Value Meals" at bounding box center [689, 449] width 430 height 44
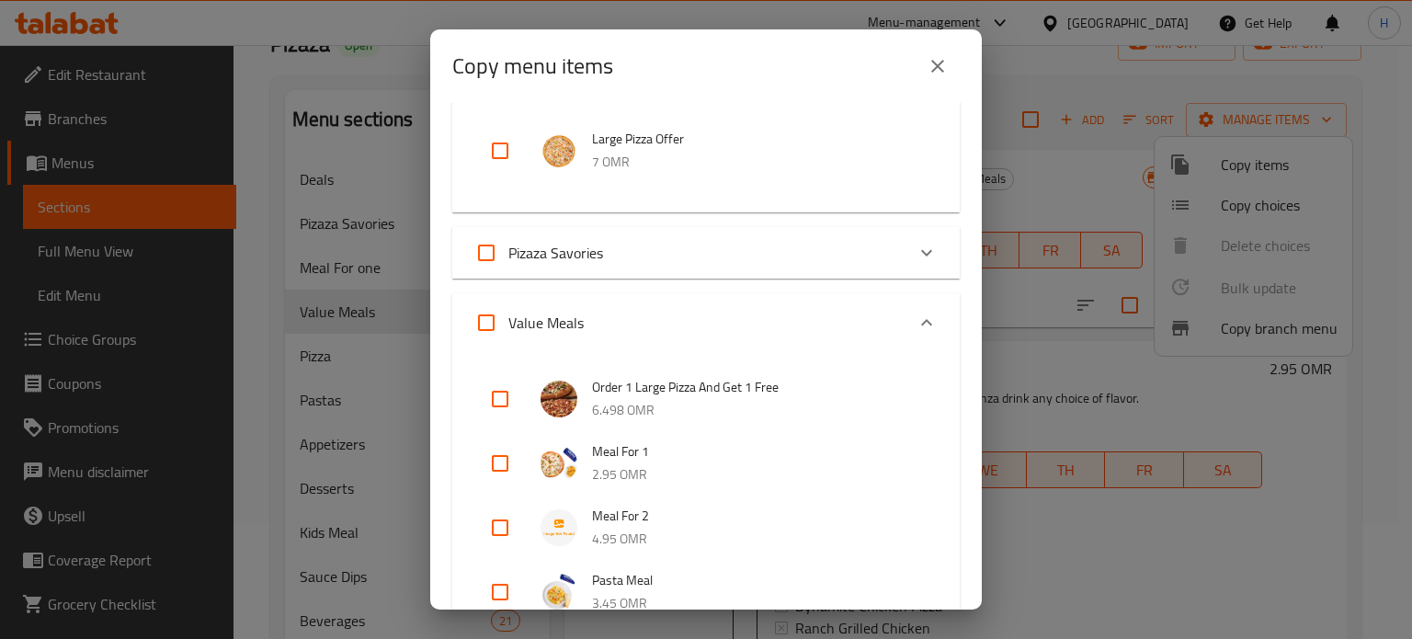
scroll to position [197, 0]
click at [489, 455] on input "checkbox" at bounding box center [500, 461] width 44 height 44
checkbox input "true"
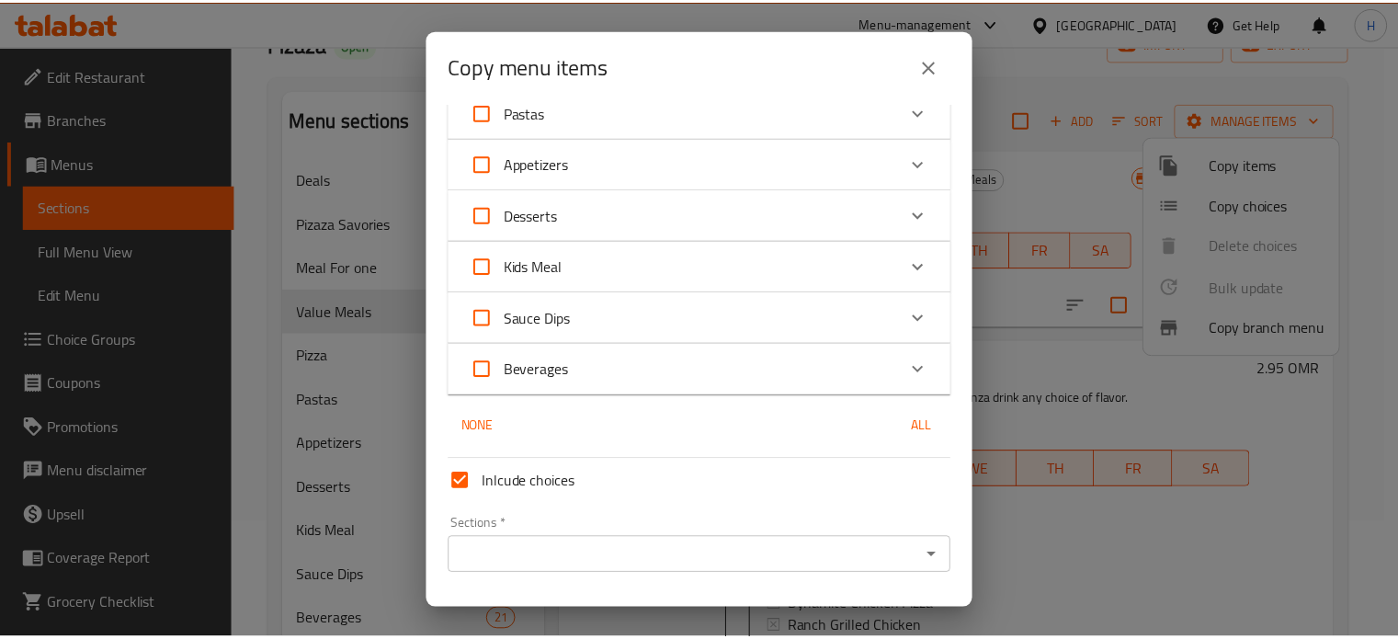
scroll to position [1200, 0]
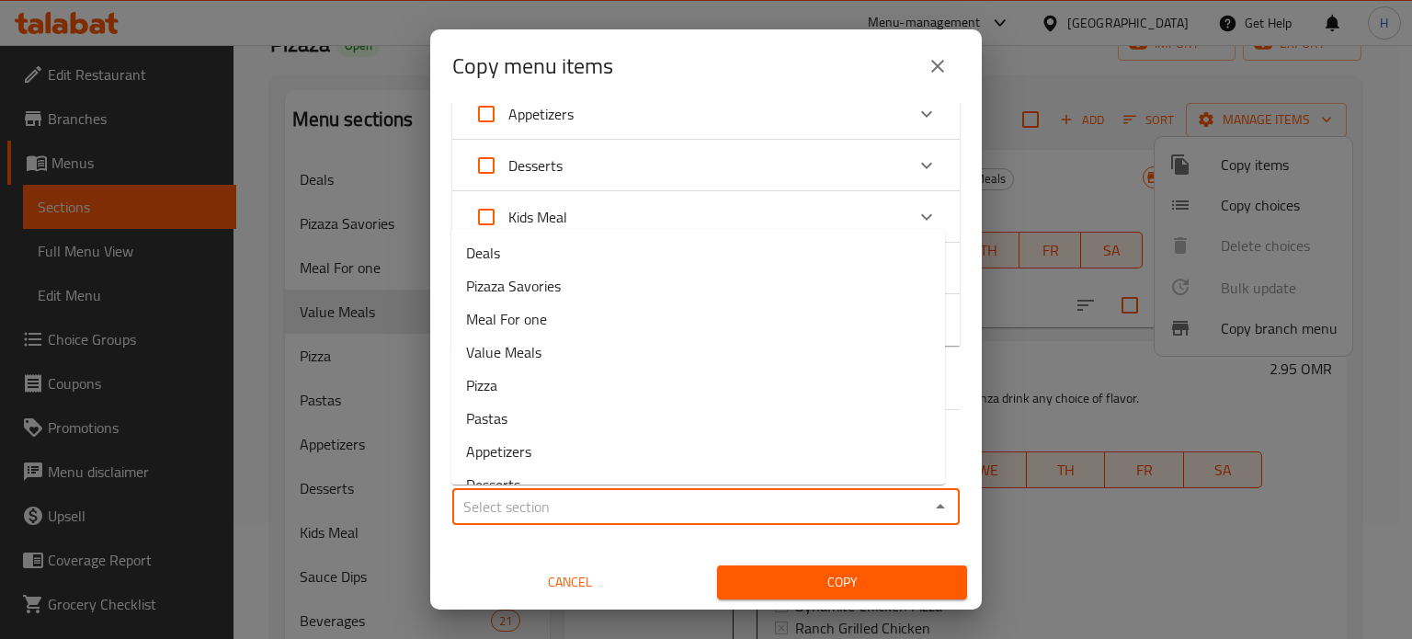
click at [728, 500] on input "Sections   *" at bounding box center [691, 507] width 466 height 26
click at [688, 316] on li "Meal For one" at bounding box center [698, 318] width 494 height 33
type input "Meal For one"
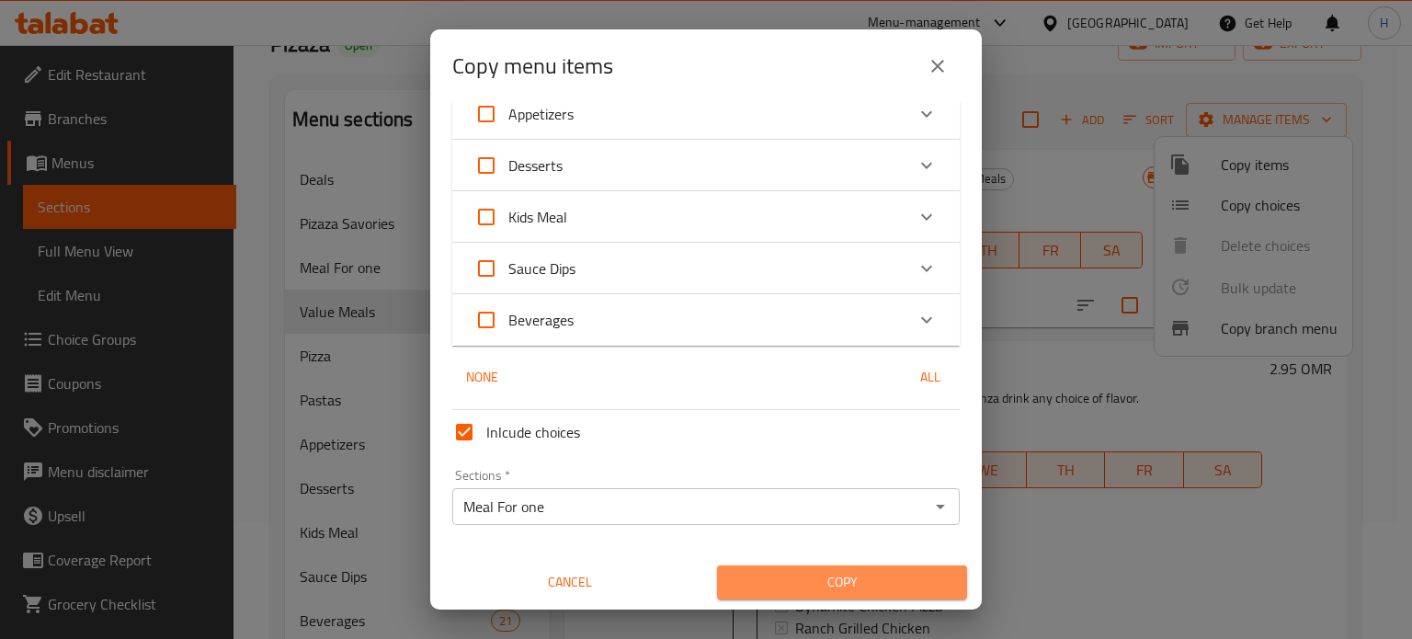
click at [846, 587] on span "Copy" at bounding box center [842, 582] width 221 height 23
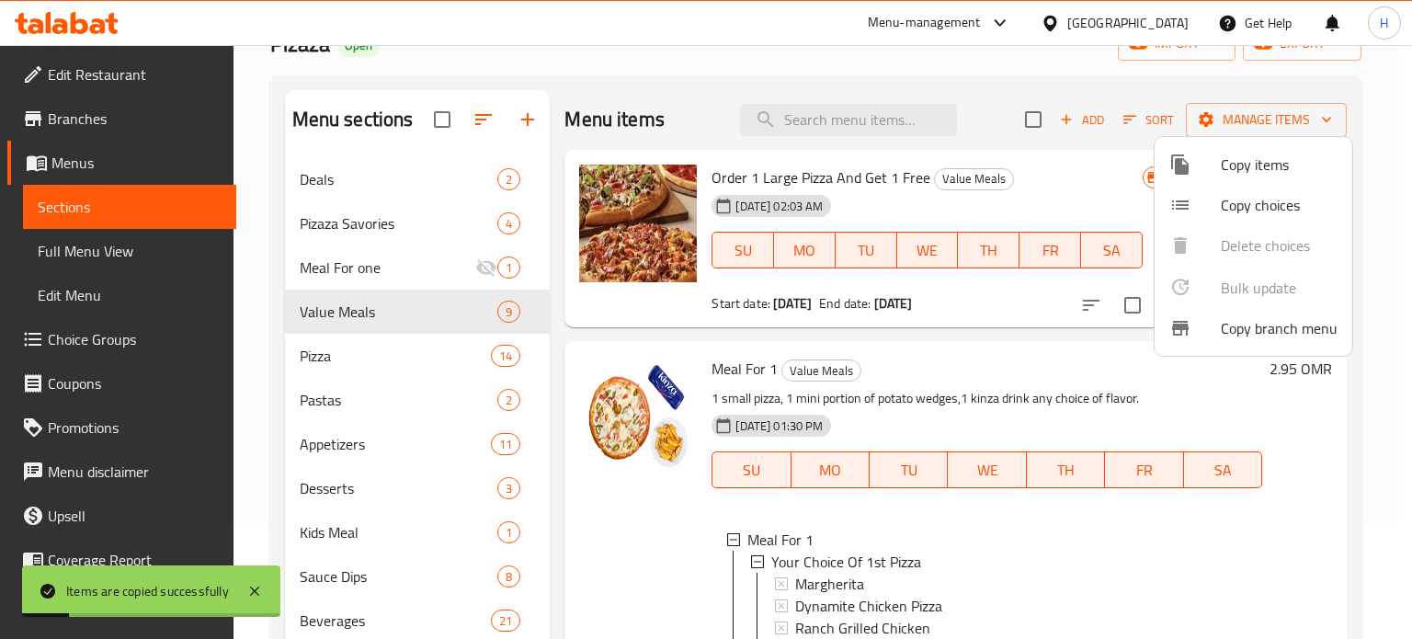
click at [465, 179] on div at bounding box center [706, 319] width 1412 height 639
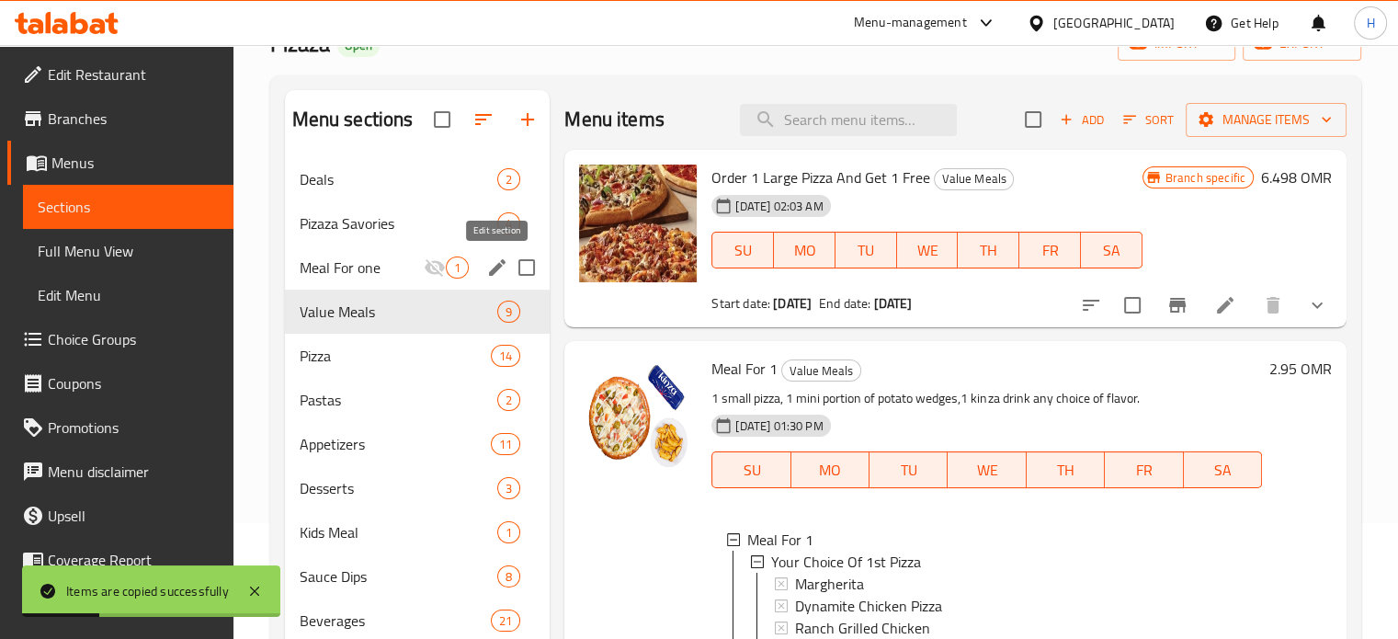
click at [484, 271] on button "edit" at bounding box center [497, 268] width 28 height 28
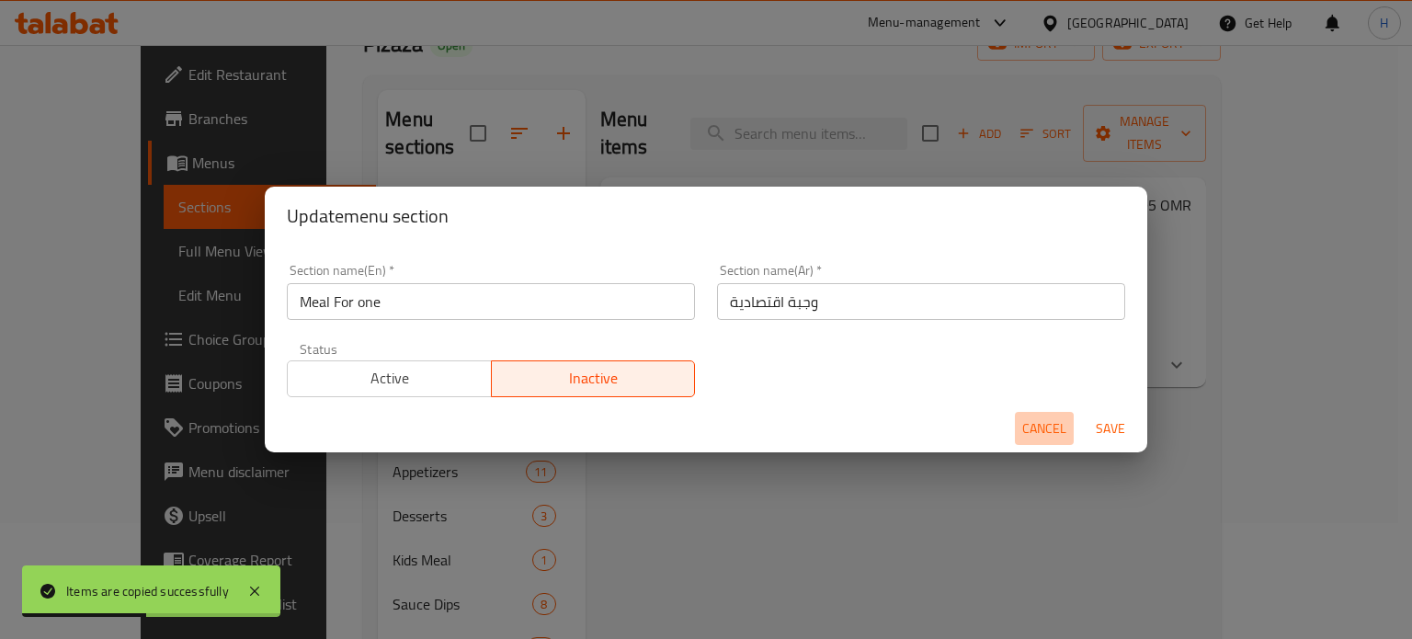
click at [1038, 426] on span "Cancel" at bounding box center [1044, 428] width 44 height 23
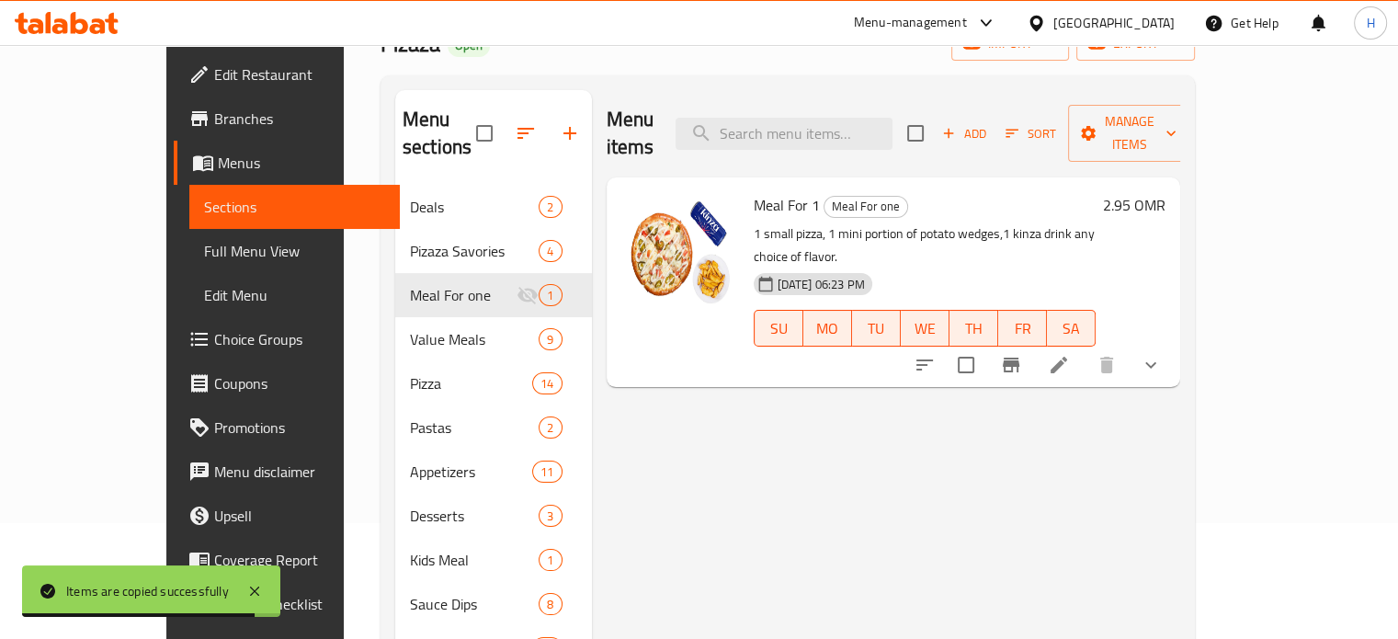
click at [214, 340] on span "Choice Groups" at bounding box center [299, 339] width 171 height 22
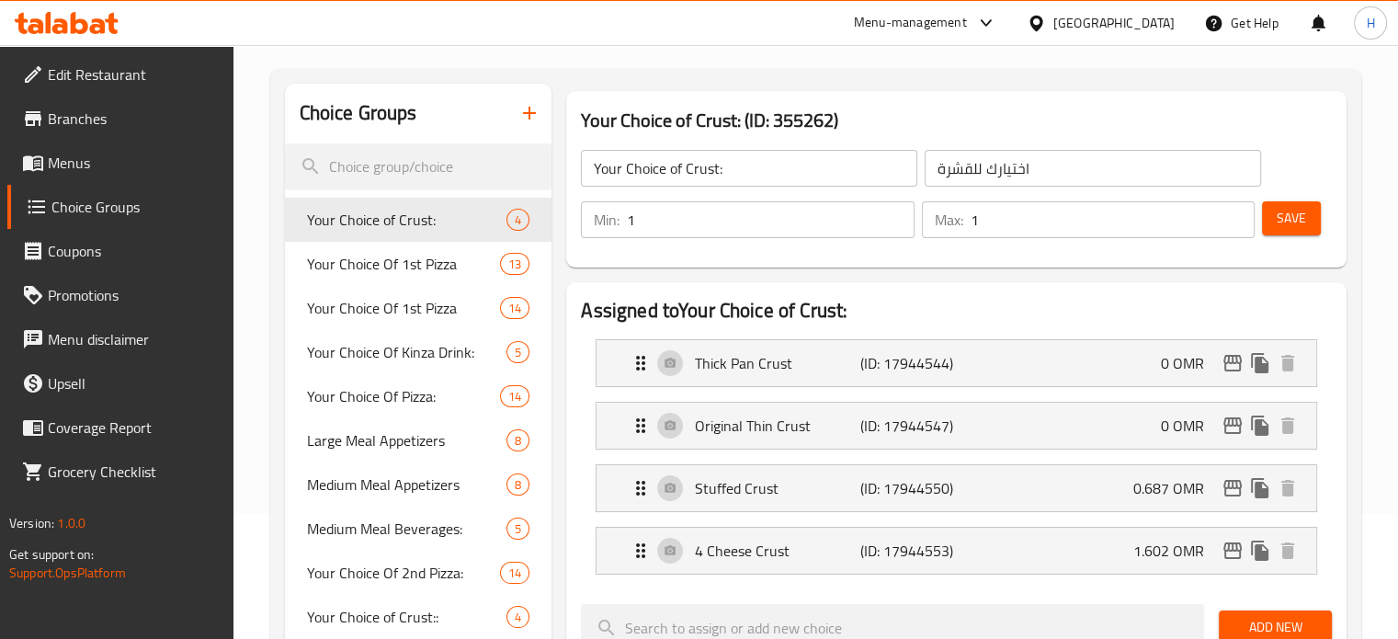
scroll to position [127, 0]
click at [526, 104] on icon "button" at bounding box center [529, 111] width 22 height 22
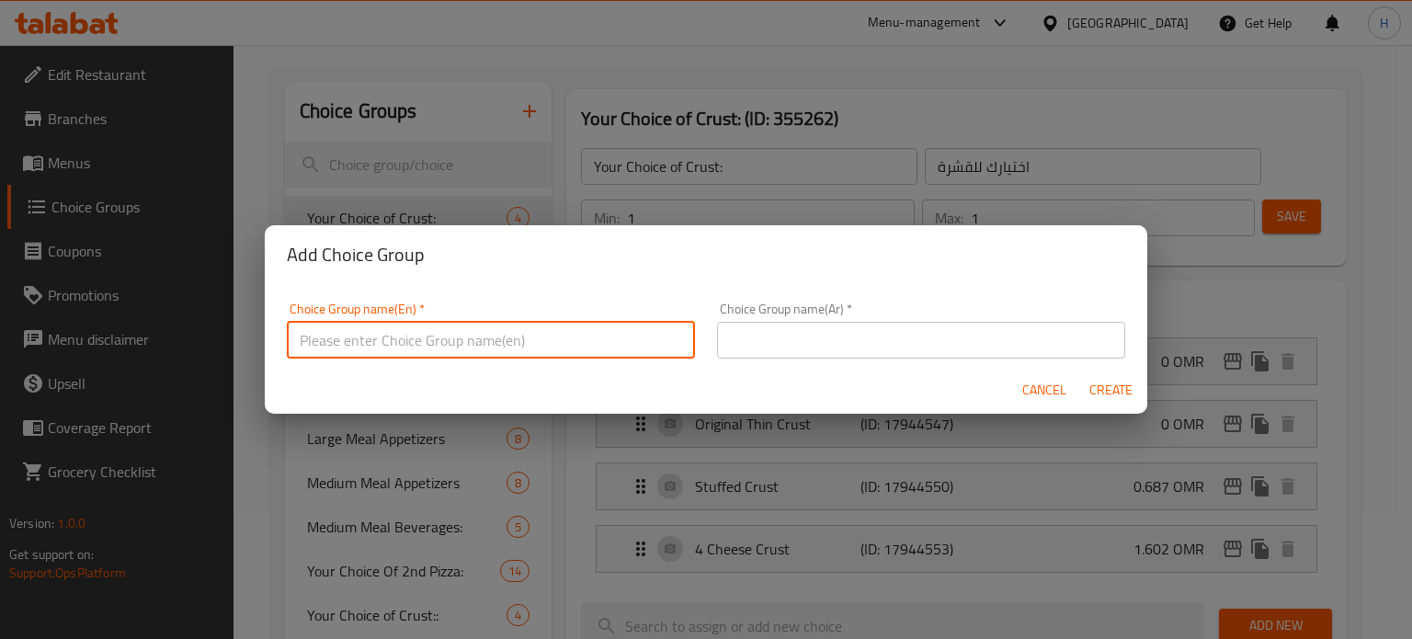
click at [532, 336] on input "text" at bounding box center [491, 340] width 408 height 37
type input "ؤ"
type input "choice of side"
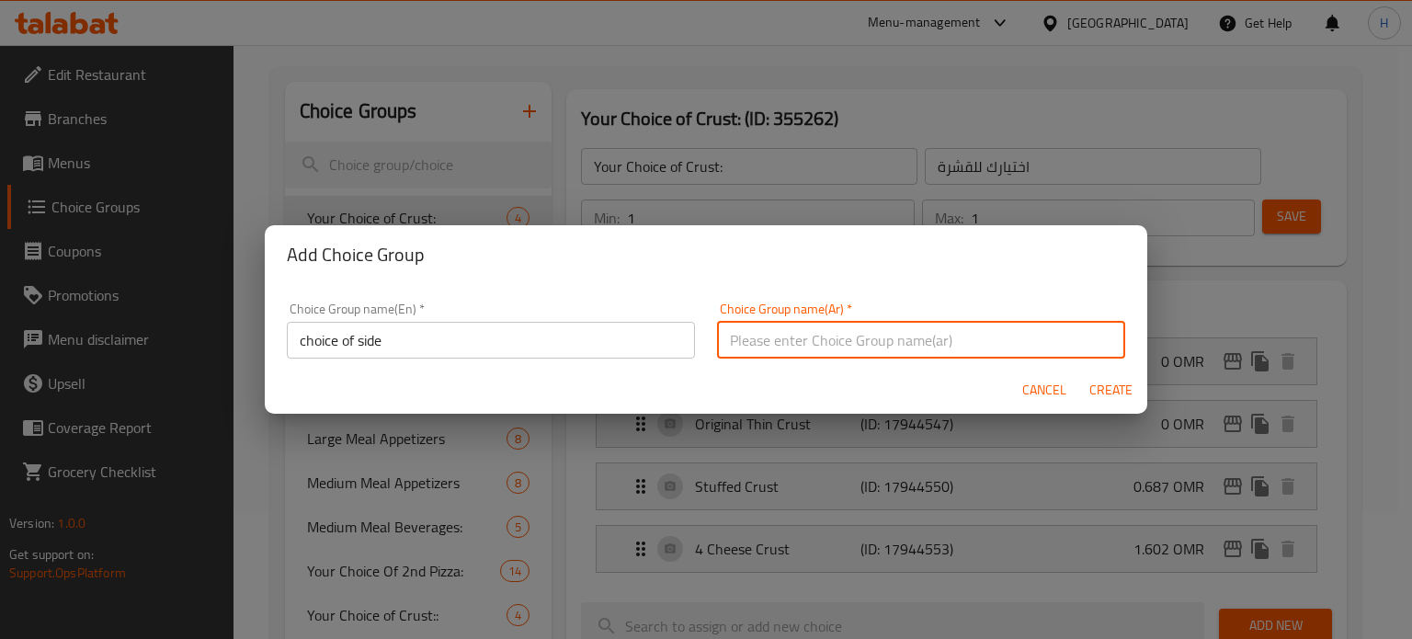
click at [806, 334] on input "text" at bounding box center [921, 340] width 408 height 37
type input "الطبق الجانبي"
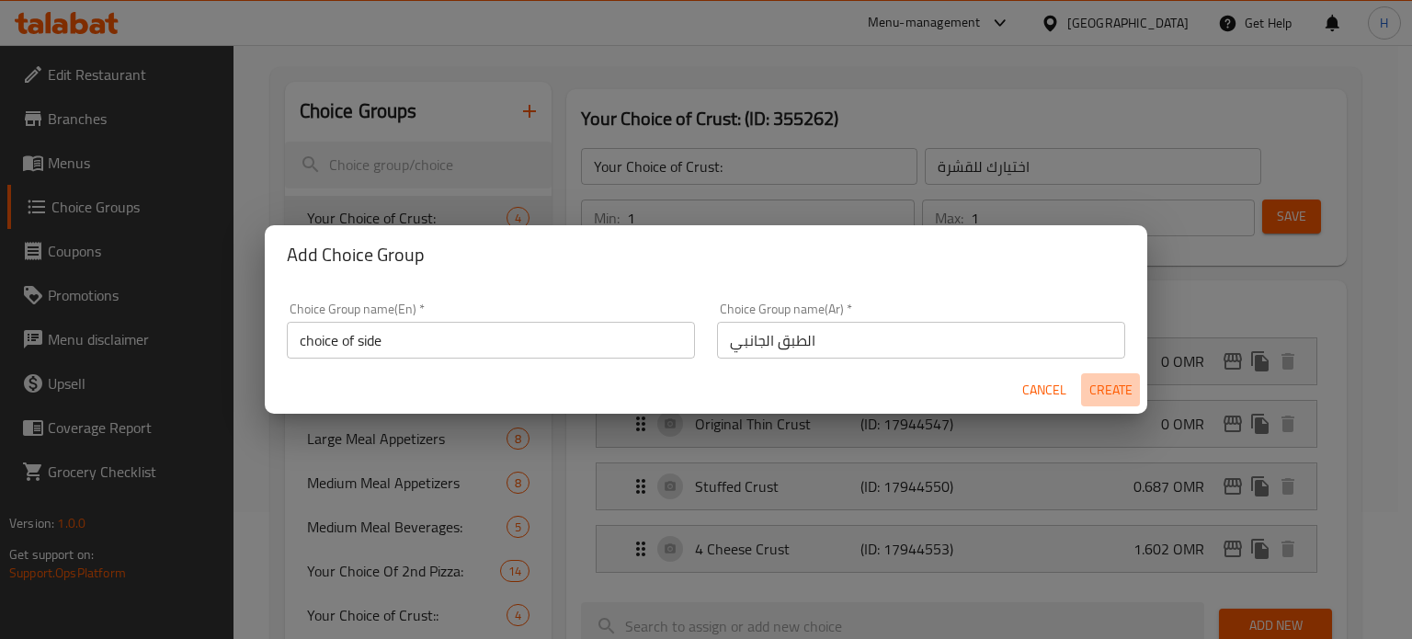
click at [1107, 384] on span "Create" at bounding box center [1110, 390] width 44 height 23
type input "choice of side"
type input "الطبق الجانبي"
type input "0"
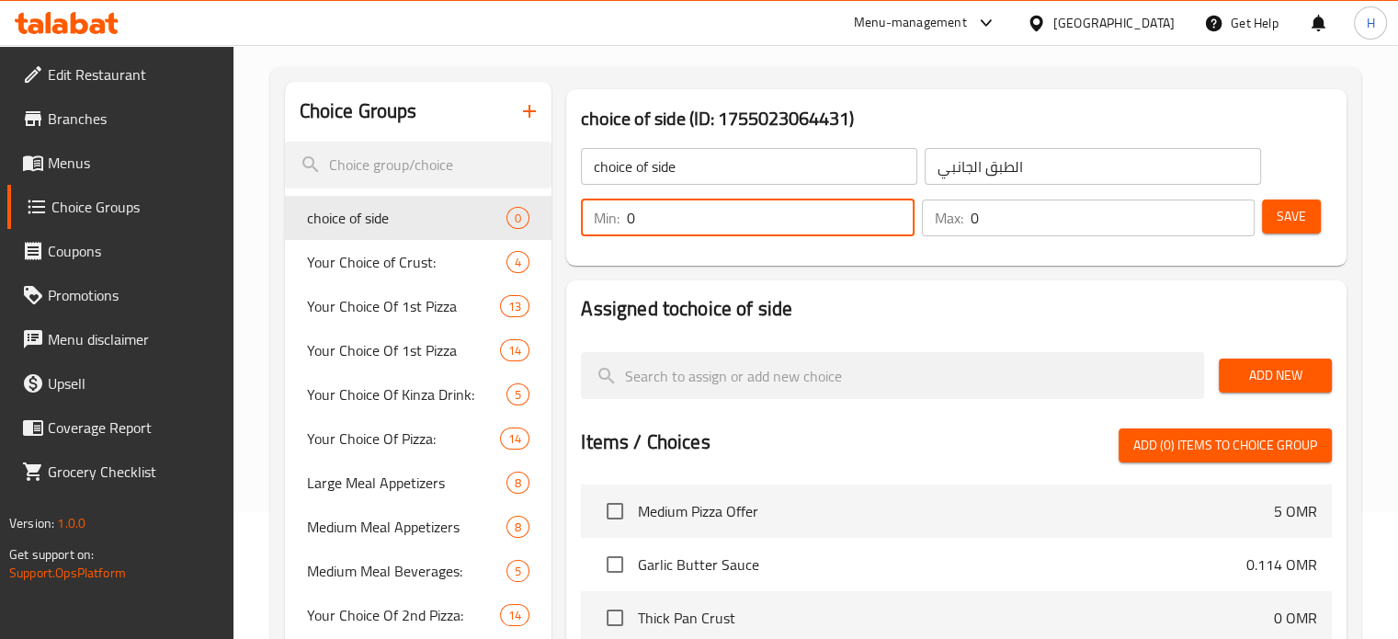
click at [813, 223] on input "0" at bounding box center [770, 217] width 287 height 37
type input "1"
click at [898, 208] on input "1" at bounding box center [770, 217] width 287 height 37
type input "1"
click at [1234, 210] on input "1" at bounding box center [1113, 217] width 284 height 37
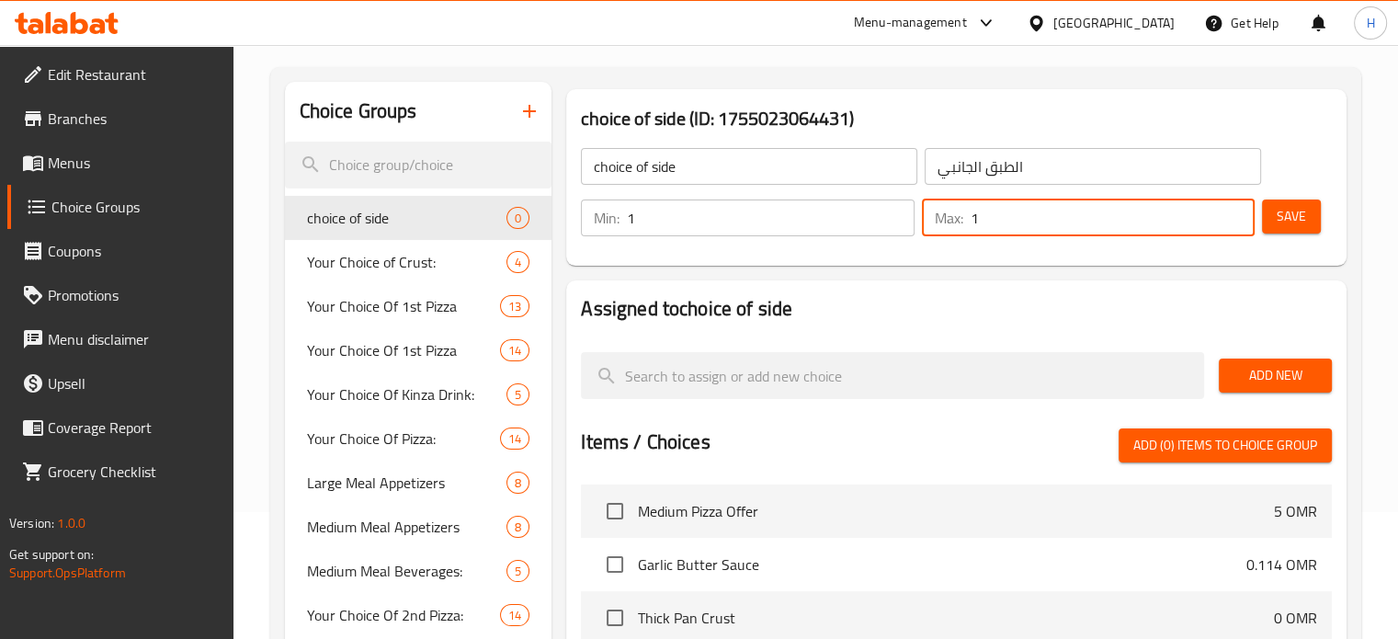
click at [1286, 213] on span "Save" at bounding box center [1291, 216] width 29 height 23
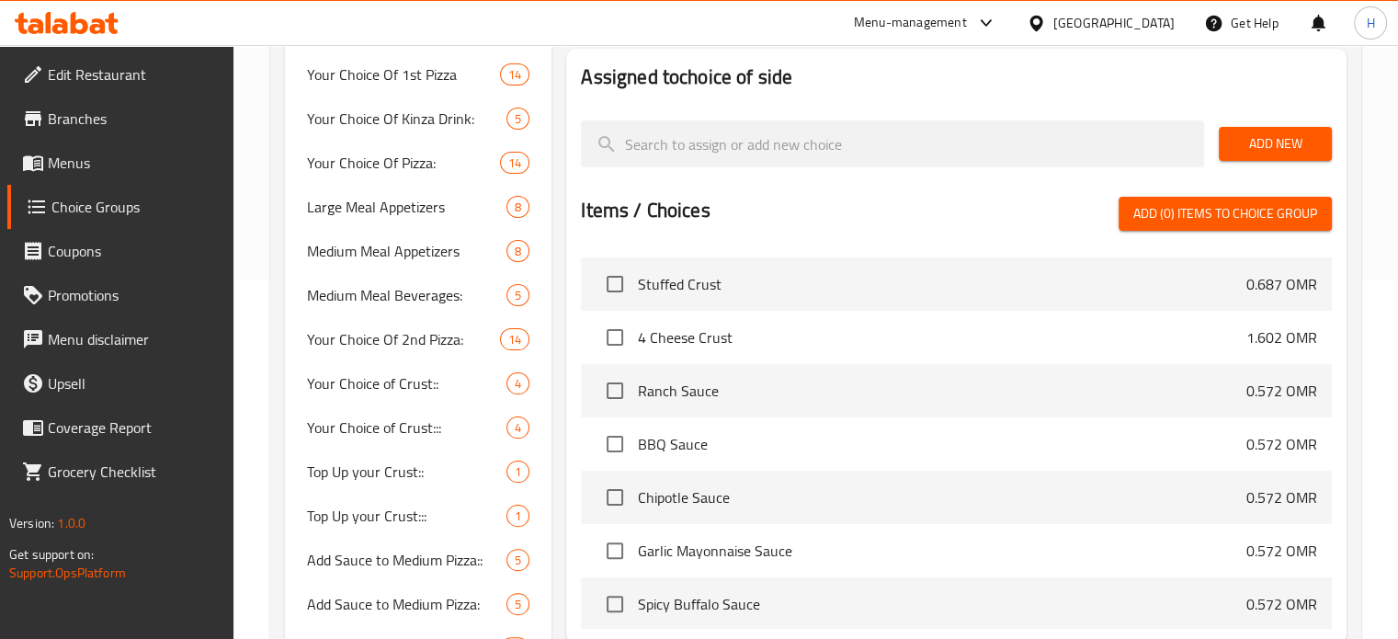
scroll to position [213, 0]
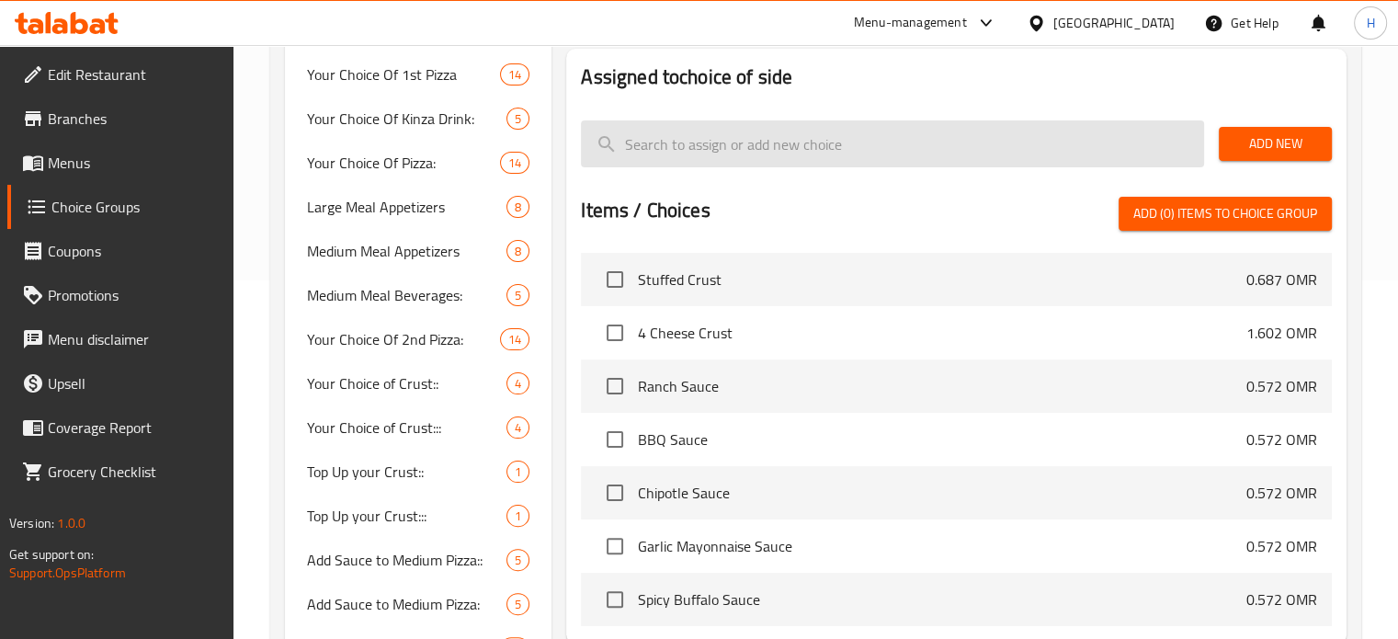
click at [768, 142] on input "search" at bounding box center [892, 143] width 623 height 47
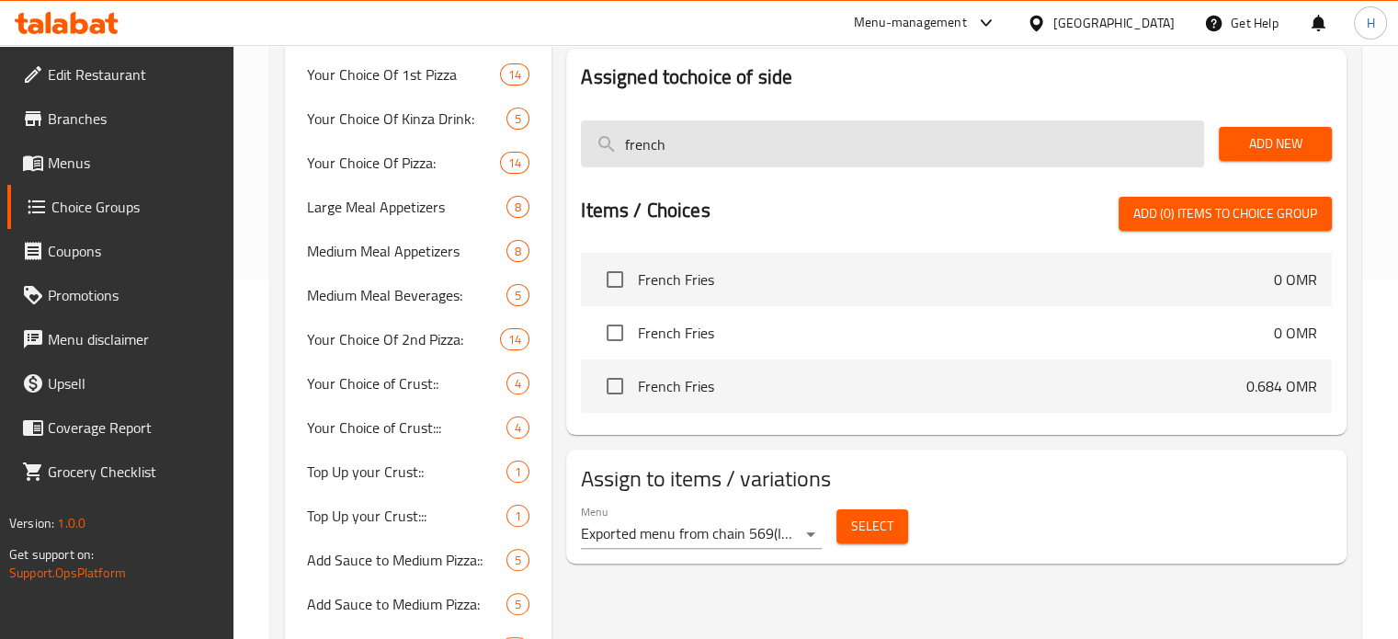
scroll to position [0, 0]
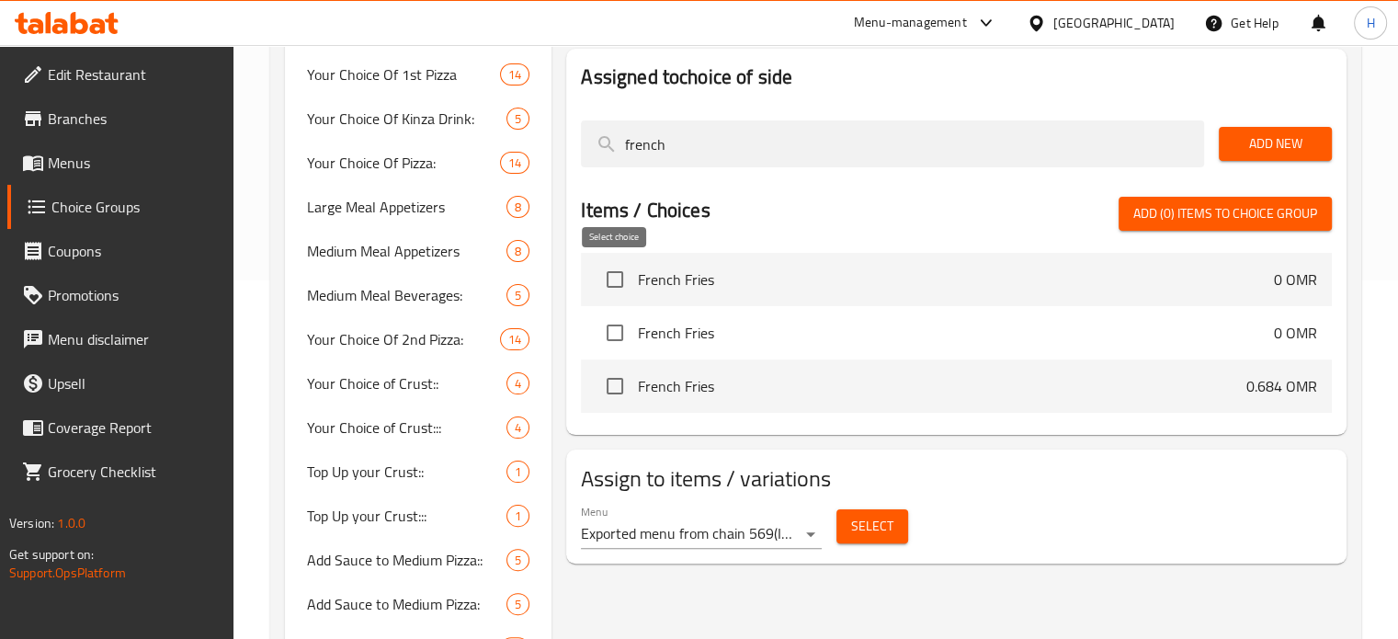
type input "french"
click at [614, 273] on input "checkbox" at bounding box center [615, 279] width 39 height 39
checkbox input "true"
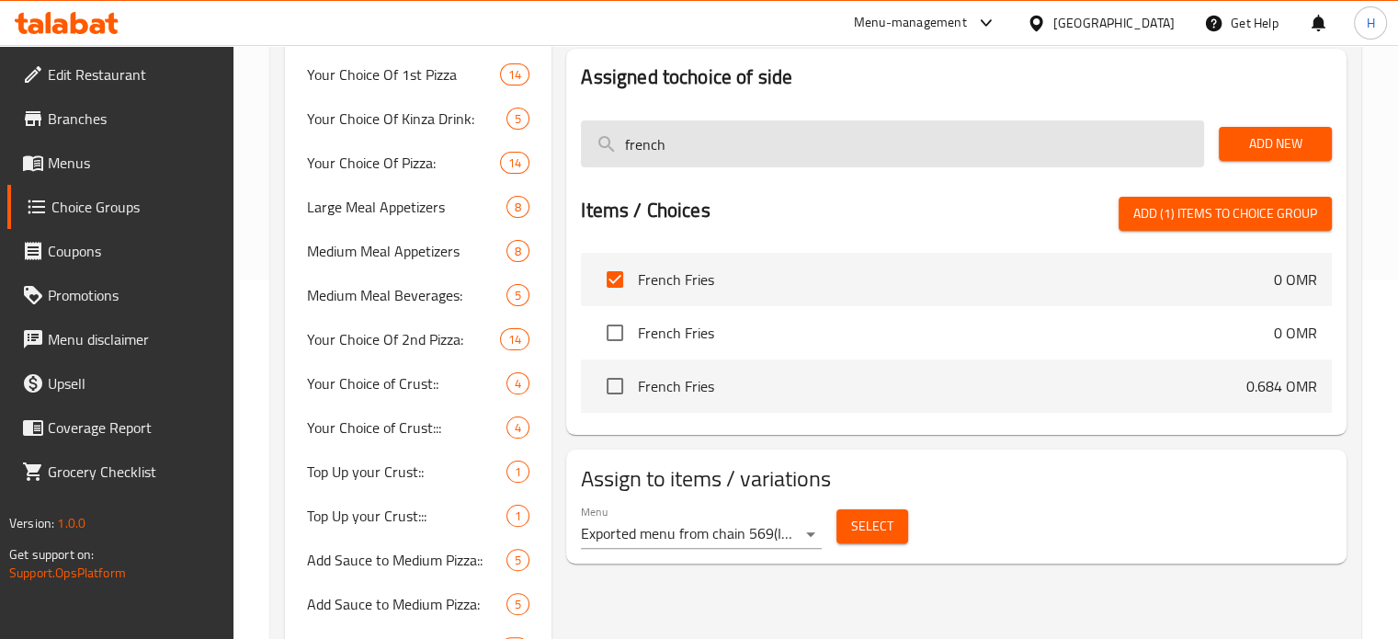
click at [713, 150] on input "french" at bounding box center [892, 143] width 623 height 47
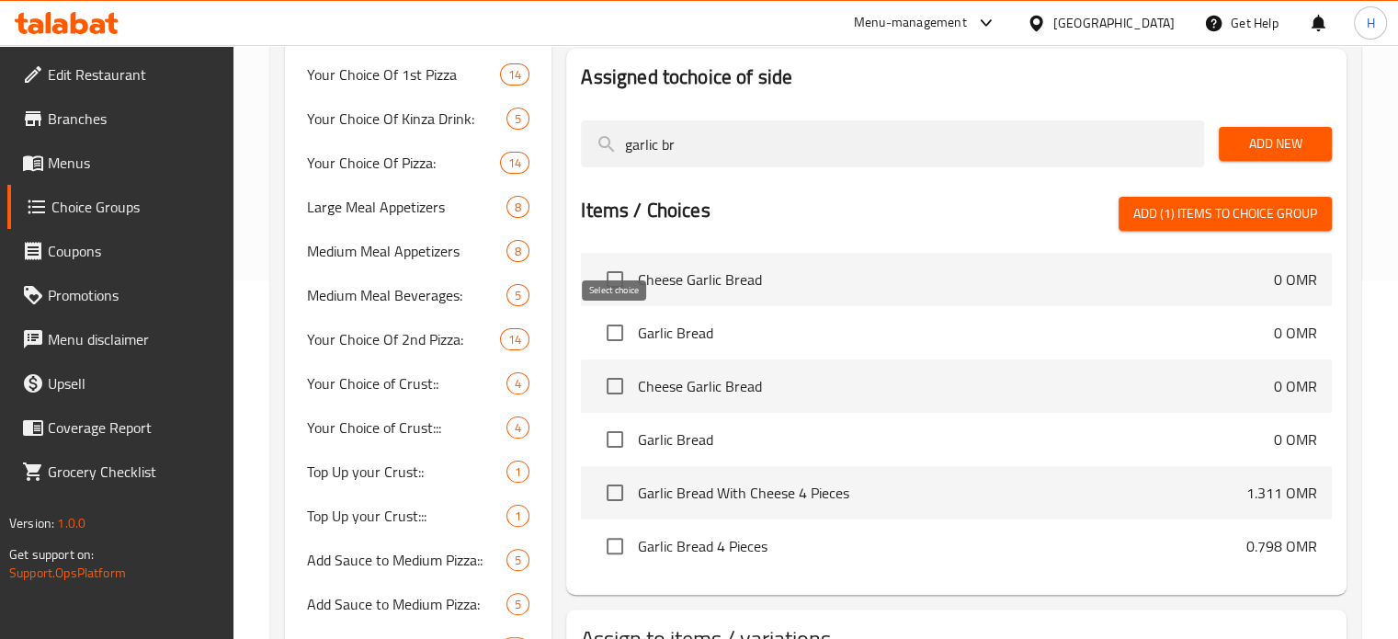
type input "garlic br"
click at [615, 330] on input "checkbox" at bounding box center [615, 332] width 39 height 39
checkbox input "true"
click at [613, 387] on input "checkbox" at bounding box center [615, 386] width 39 height 39
checkbox input "true"
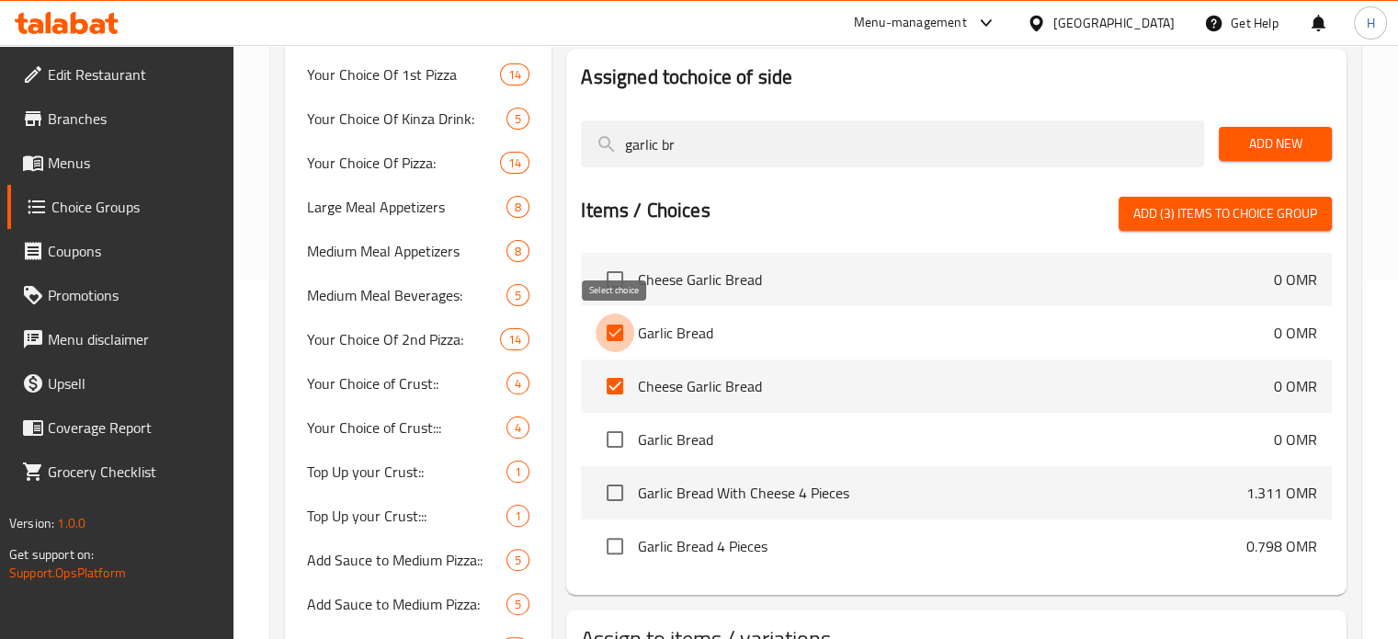
click at [610, 329] on input "checkbox" at bounding box center [615, 332] width 39 height 39
checkbox input "false"
click at [618, 382] on input "checkbox" at bounding box center [615, 386] width 39 height 39
checkbox input "false"
click at [619, 493] on input "checkbox" at bounding box center [615, 492] width 39 height 39
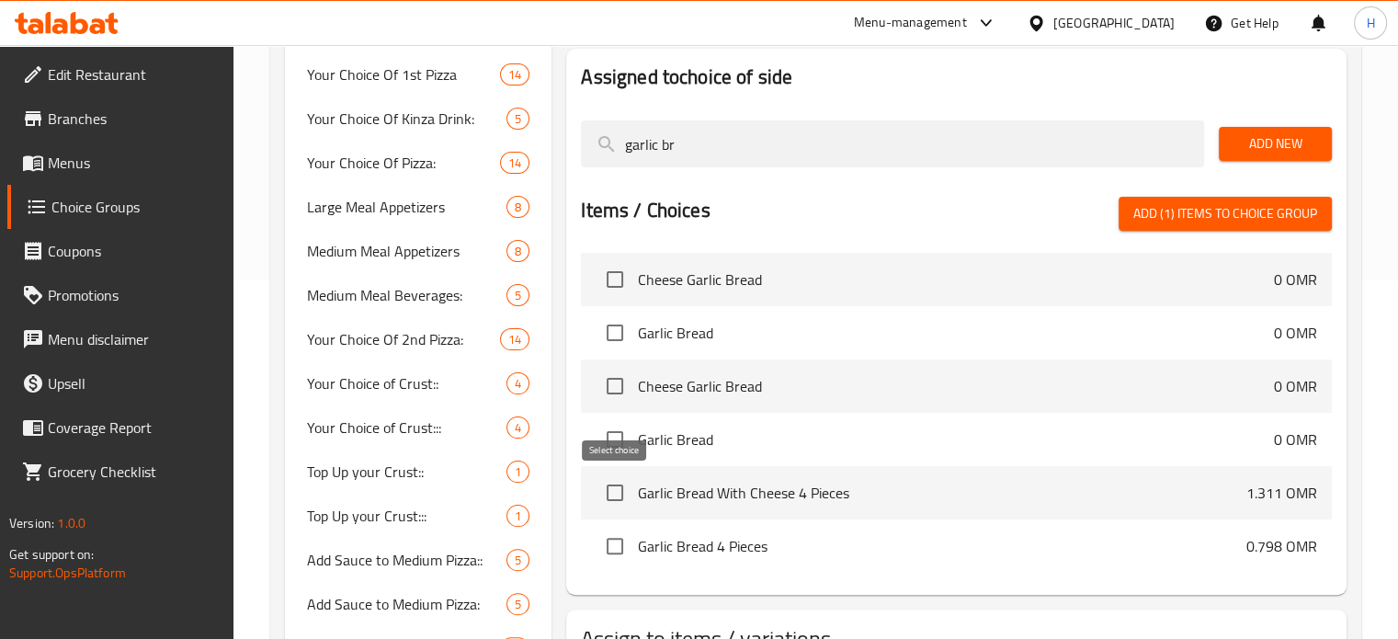
checkbox input "true"
click at [610, 545] on input "checkbox" at bounding box center [615, 546] width 39 height 39
checkbox input "true"
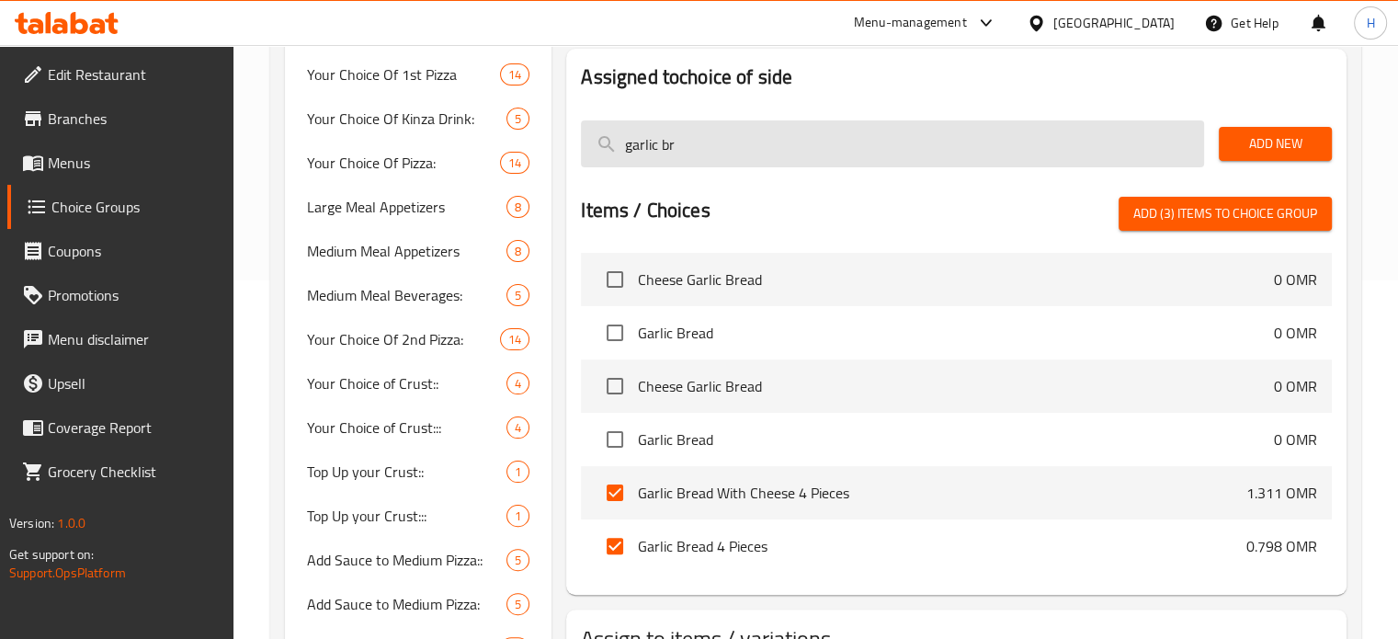
click at [713, 137] on input "garlic br" at bounding box center [892, 143] width 623 height 47
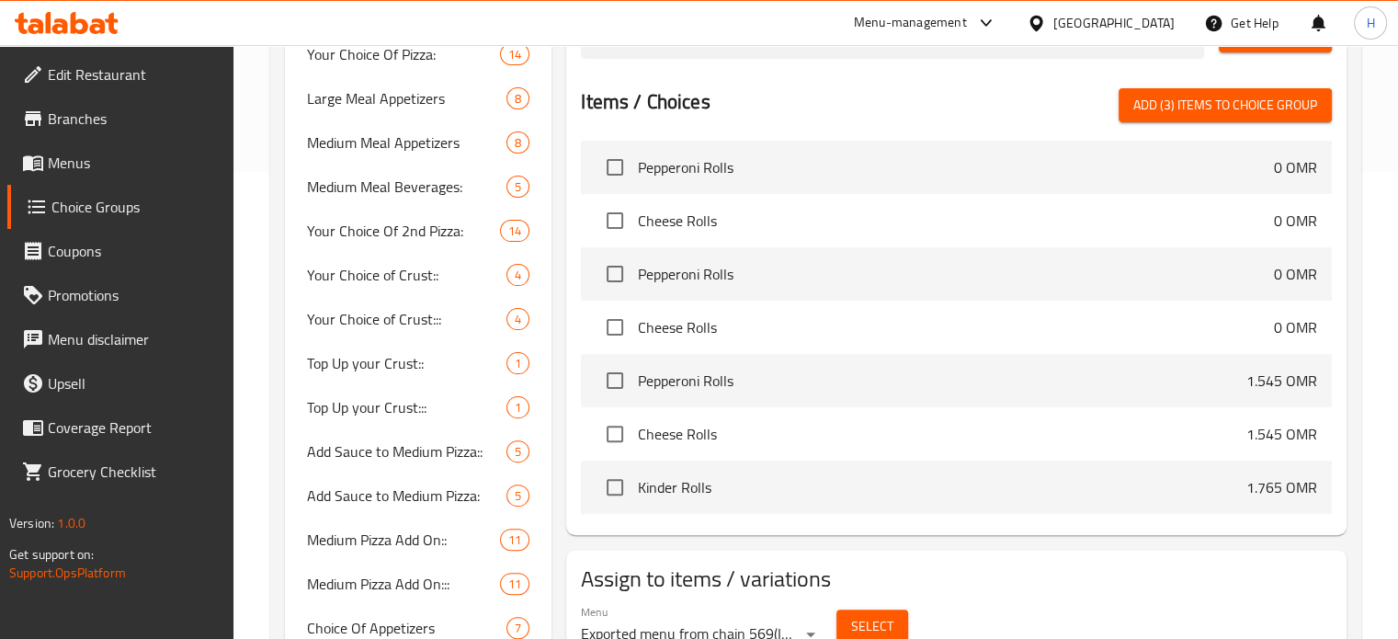
scroll to position [467, 0]
type input "rolls"
click at [615, 378] on input "checkbox" at bounding box center [615, 380] width 39 height 39
checkbox input "true"
click at [615, 430] on input "checkbox" at bounding box center [615, 434] width 39 height 39
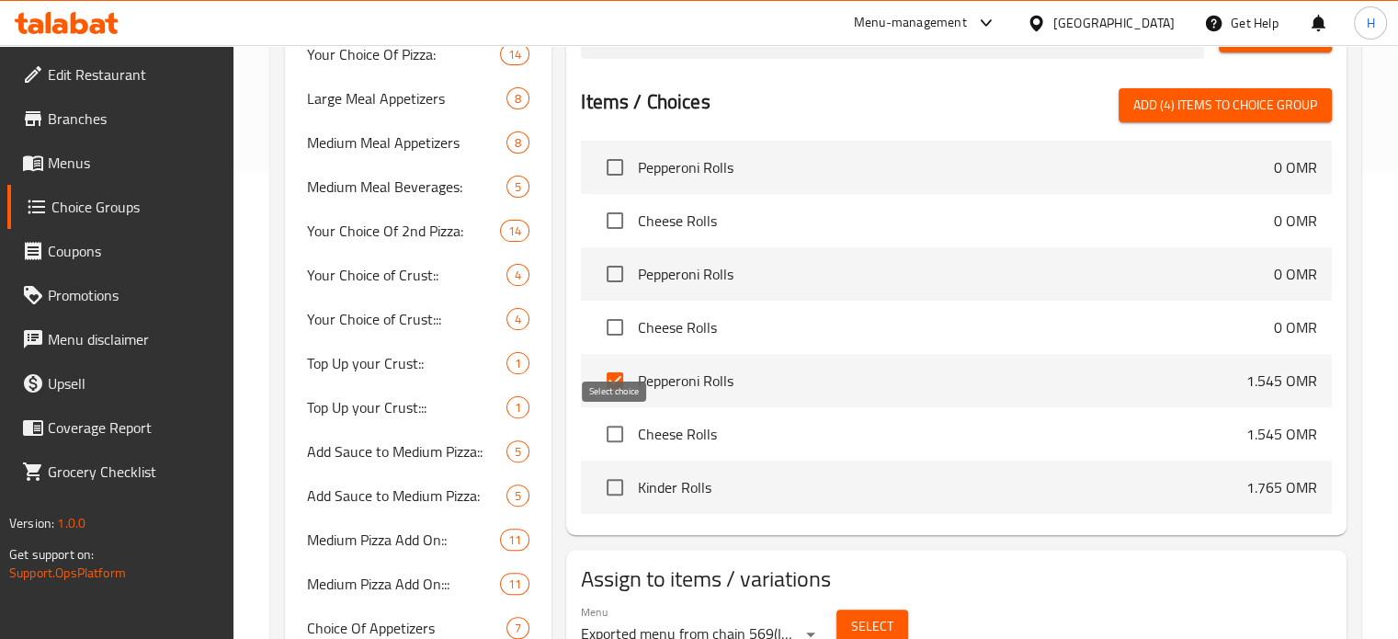
checkbox input "true"
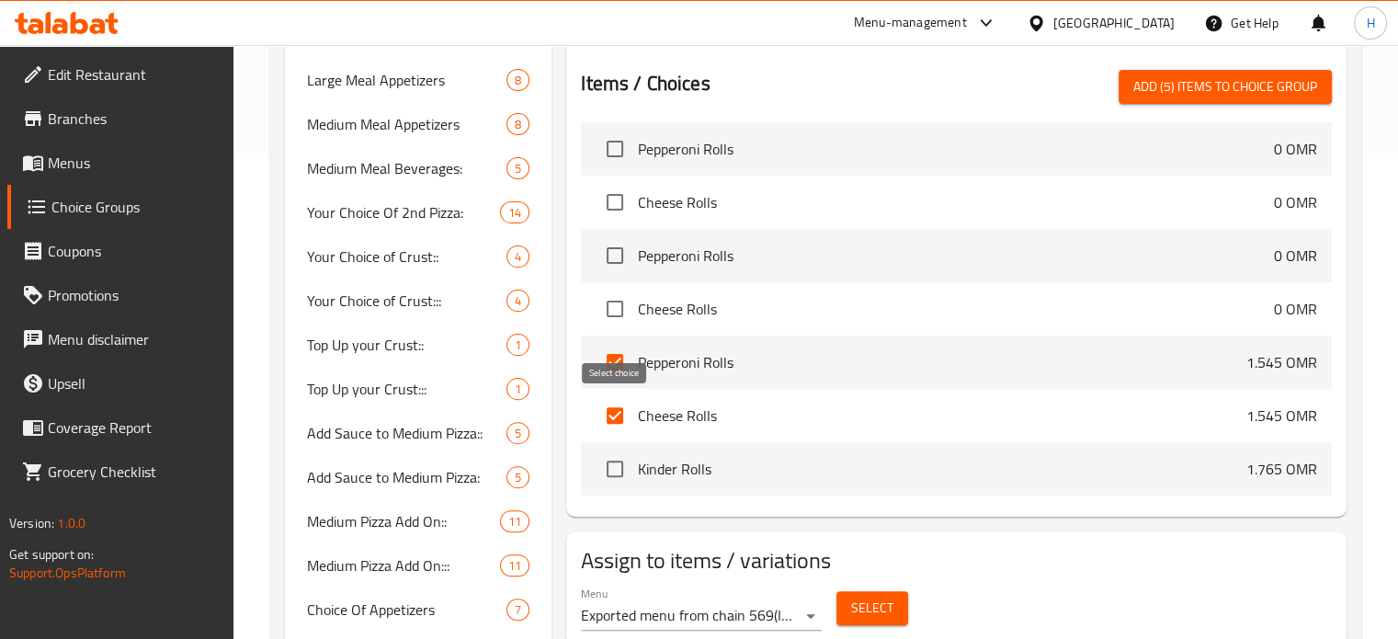
scroll to position [478, 0]
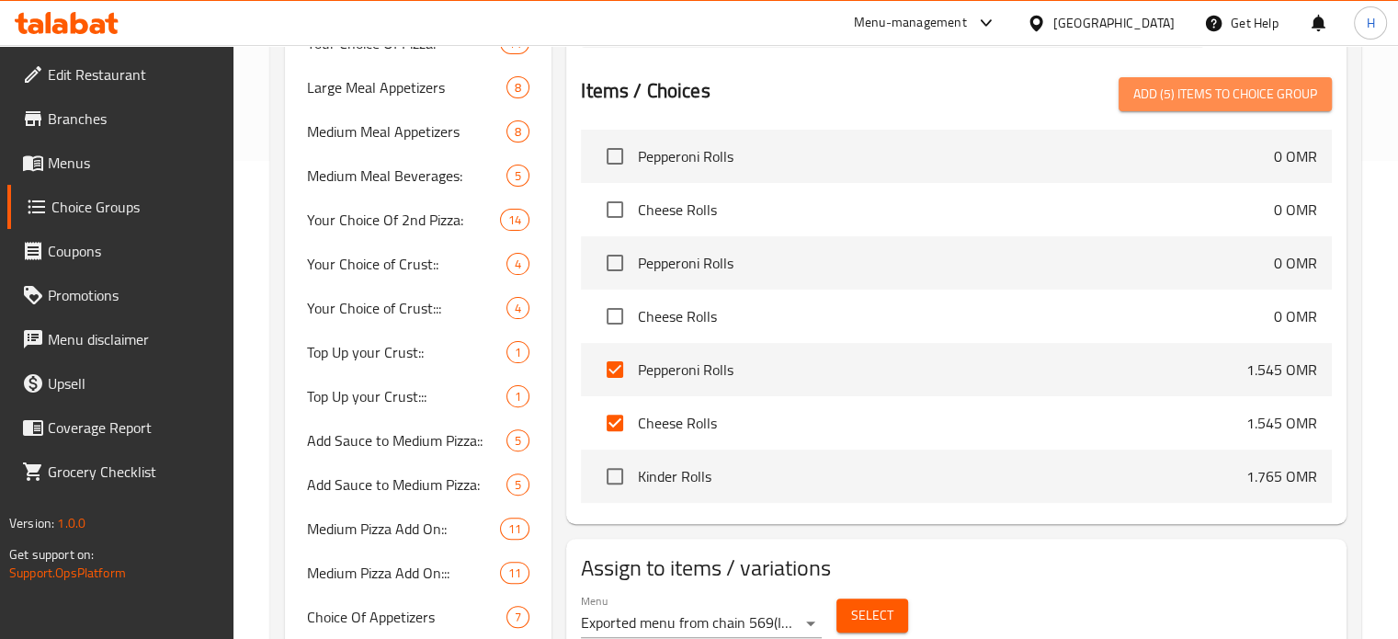
click at [1200, 88] on span "Add (5) items to choice group" at bounding box center [1225, 94] width 184 height 23
checkbox input "false"
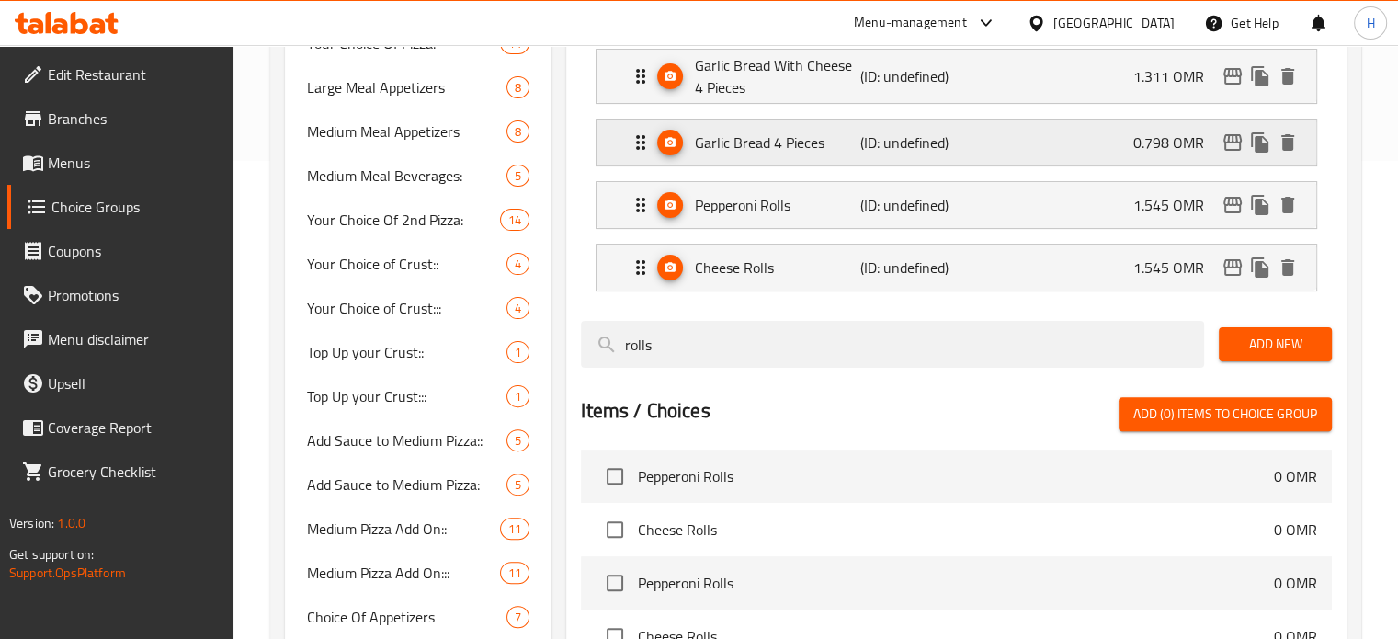
scroll to position [324, 0]
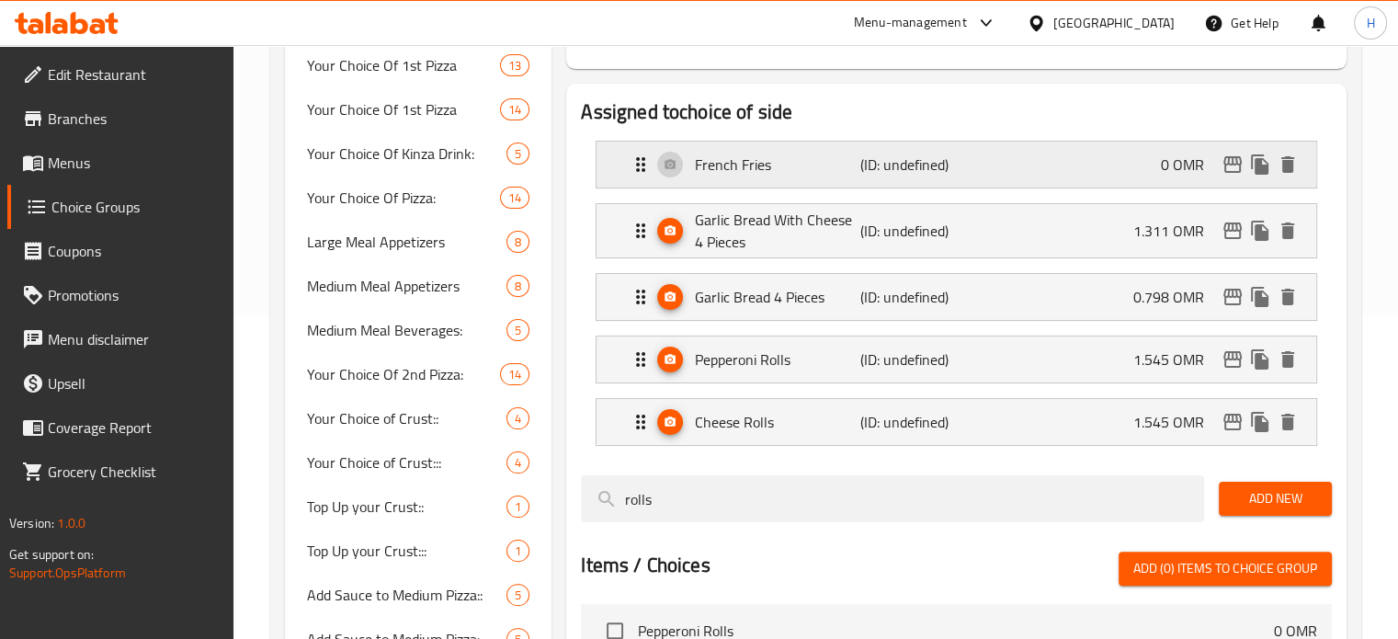
click at [969, 169] on div "French Fries (ID: undefined) 0 OMR" at bounding box center [962, 165] width 665 height 46
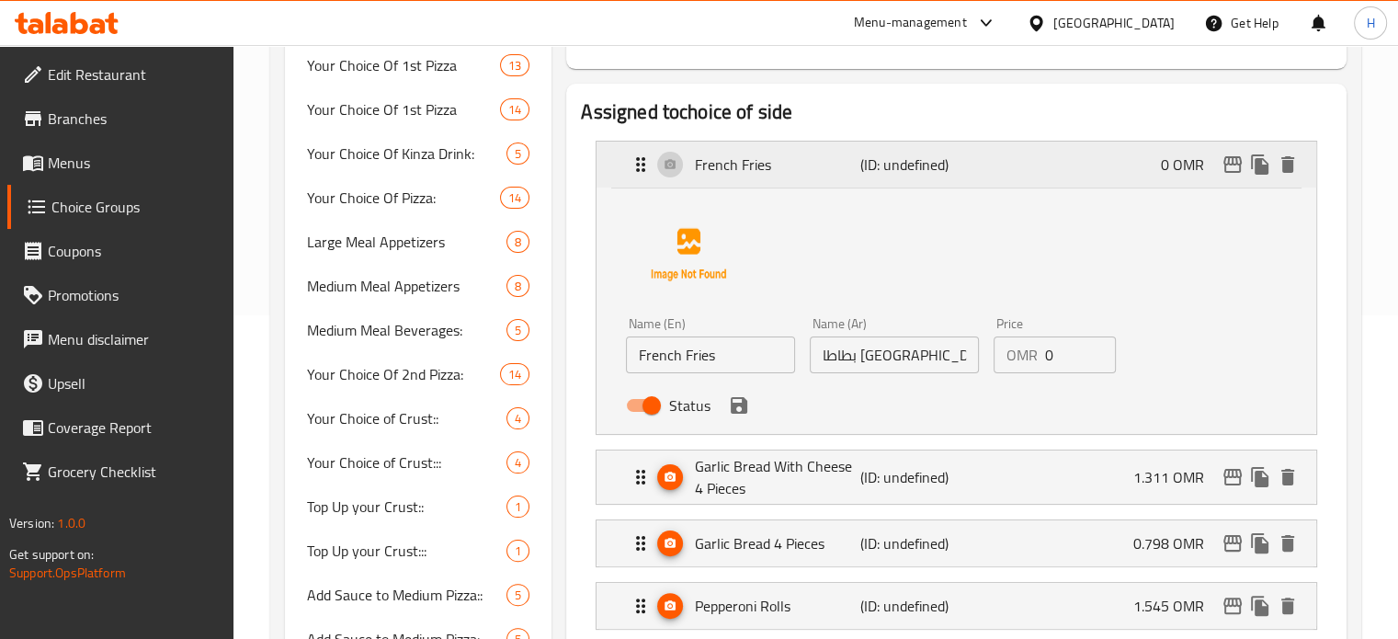
scroll to position [477, 0]
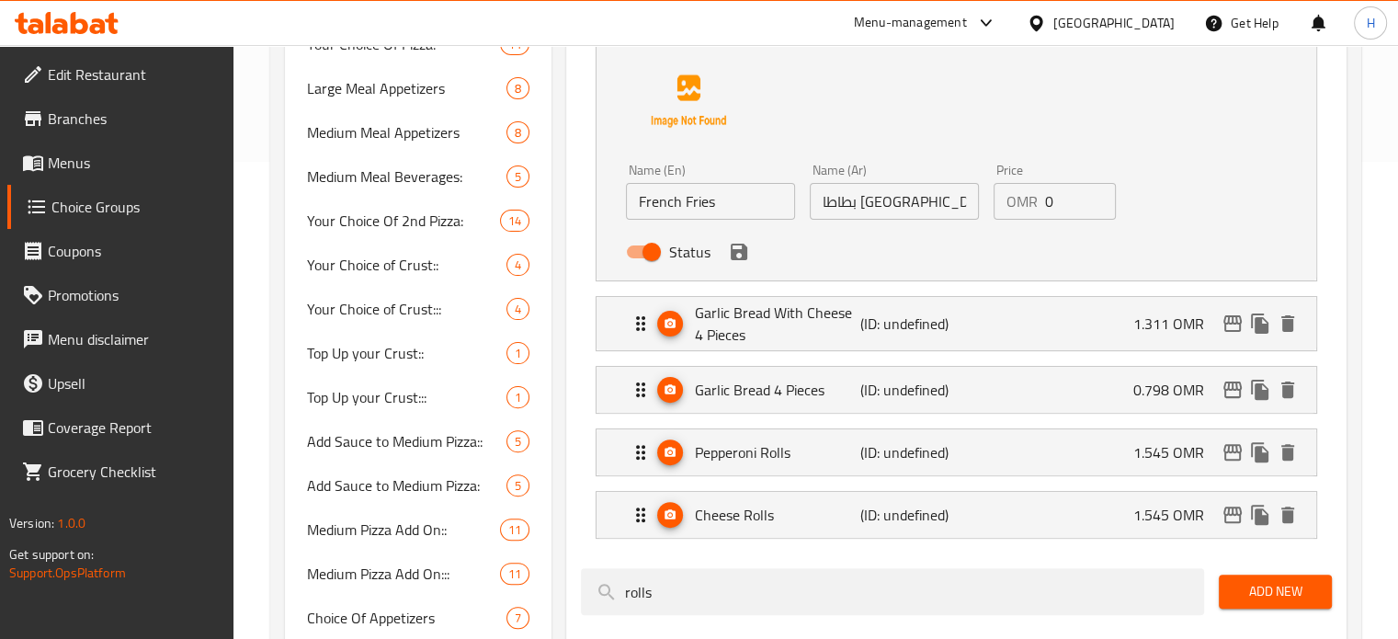
click at [908, 336] on nav "French Fries (ID: undefined) 0 OMR Name (En) French Fries Name (En) Name (Ar) ب…" at bounding box center [956, 262] width 751 height 581
click at [908, 315] on p "(ID: undefined)" at bounding box center [915, 324] width 110 height 22
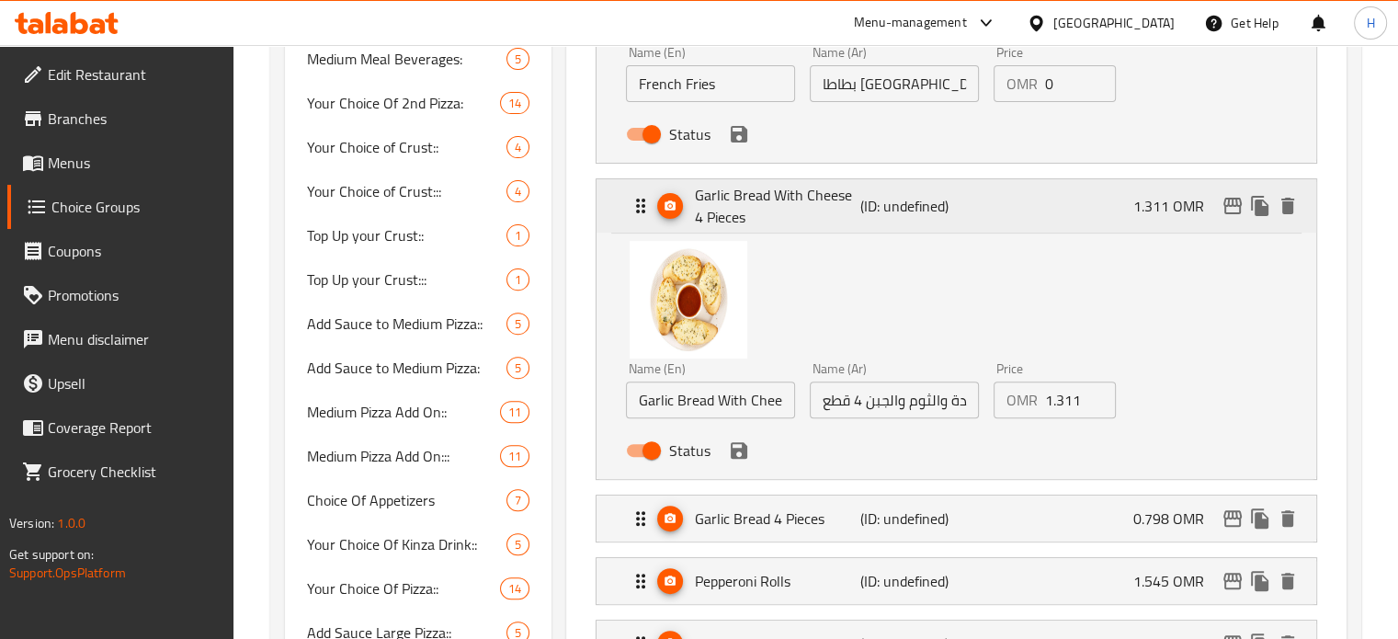
scroll to position [632, 0]
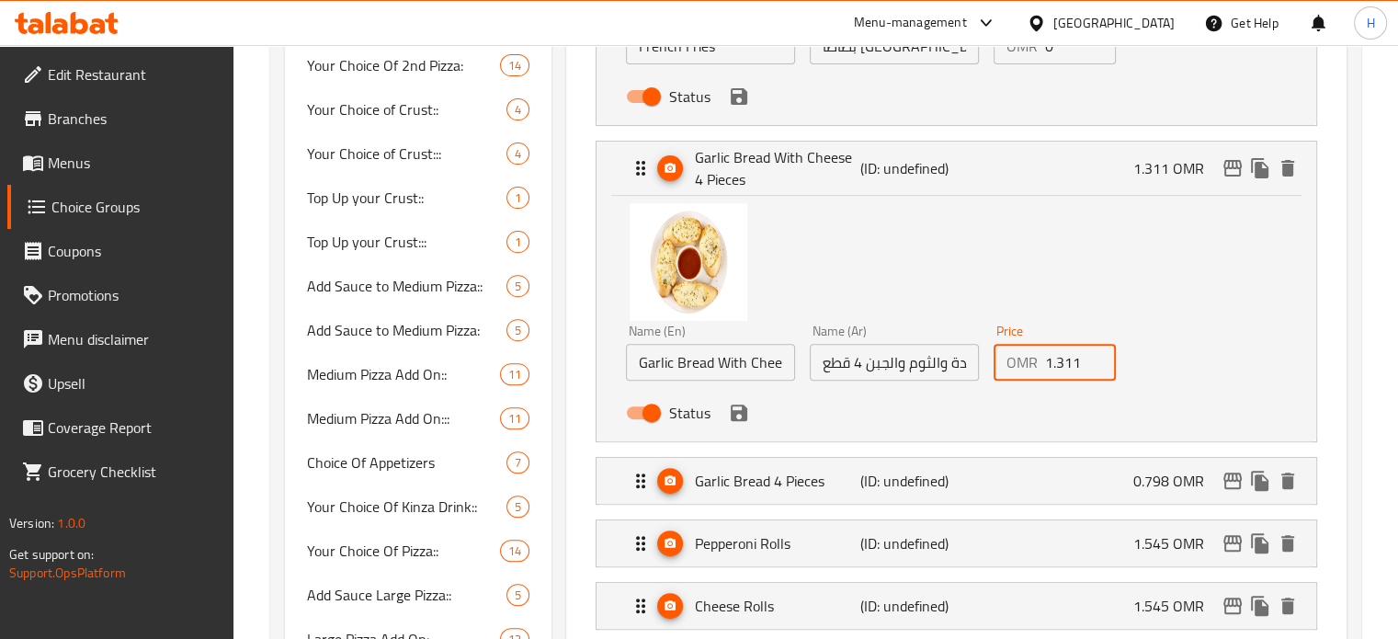
click at [1066, 369] on input "1.311" at bounding box center [1081, 362] width 72 height 37
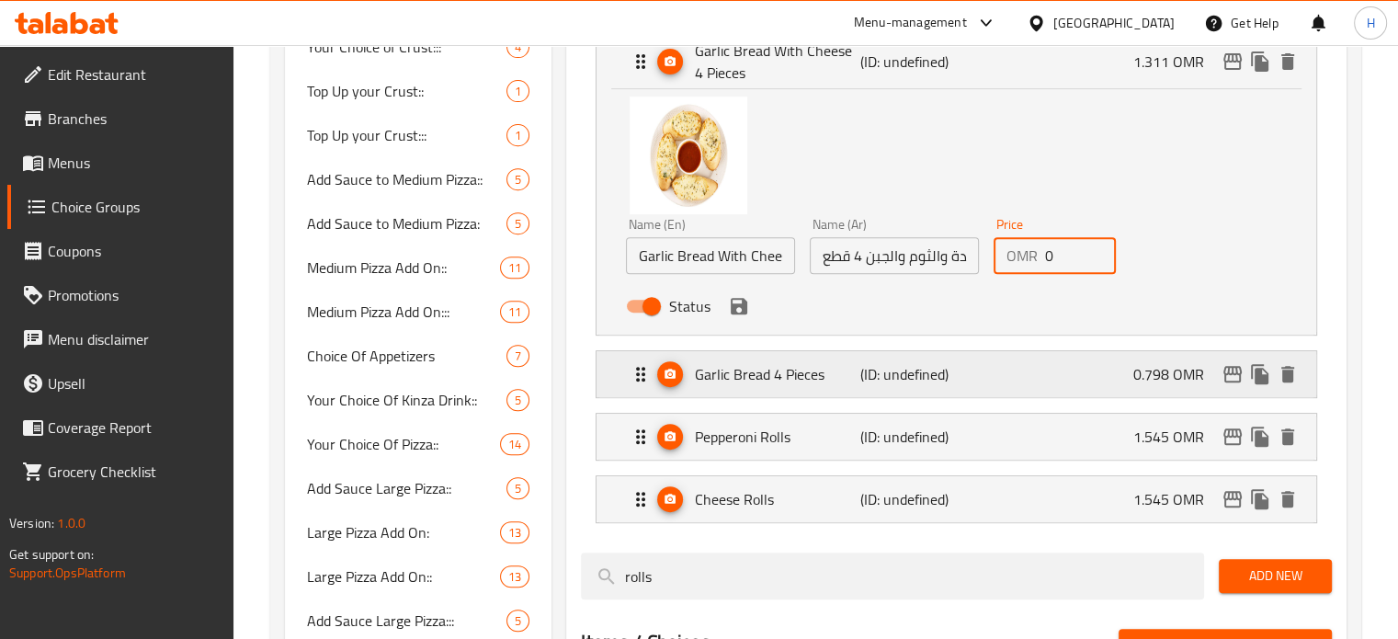
click at [1075, 367] on div "Garlic Bread 4 Pieces (ID: undefined) 0.798 OMR" at bounding box center [962, 374] width 665 height 46
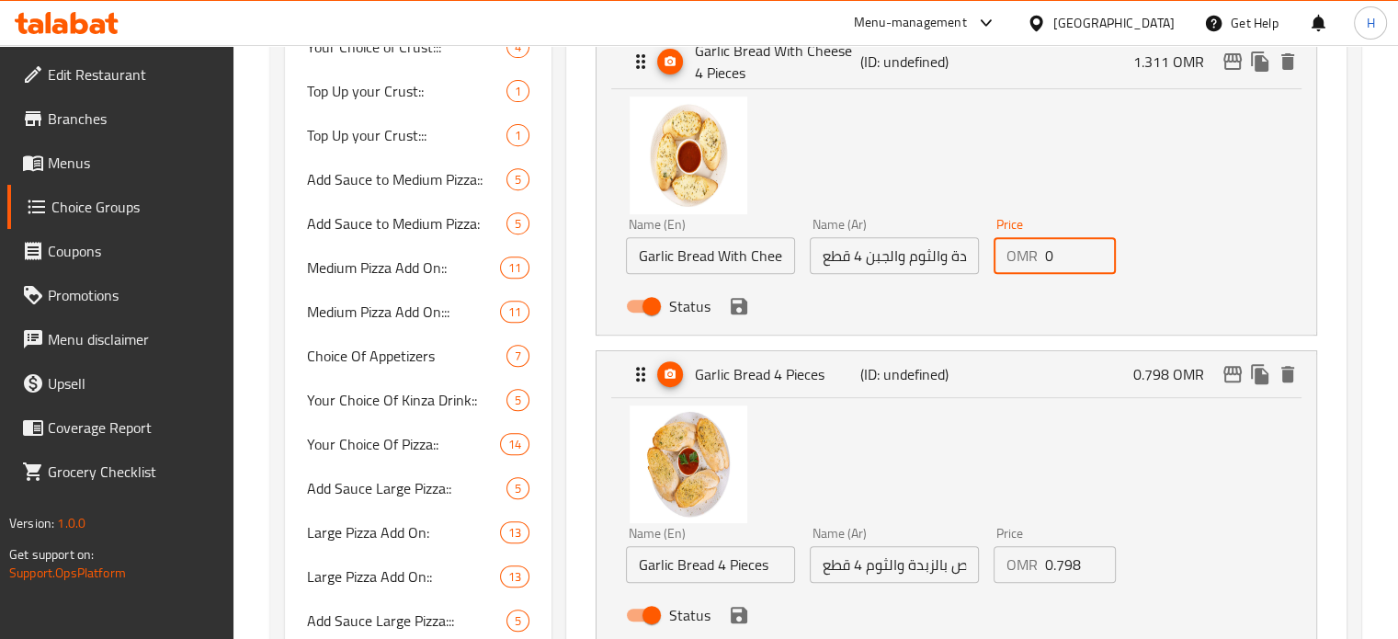
type input "0"
click at [1063, 579] on input "0.798" at bounding box center [1081, 564] width 72 height 37
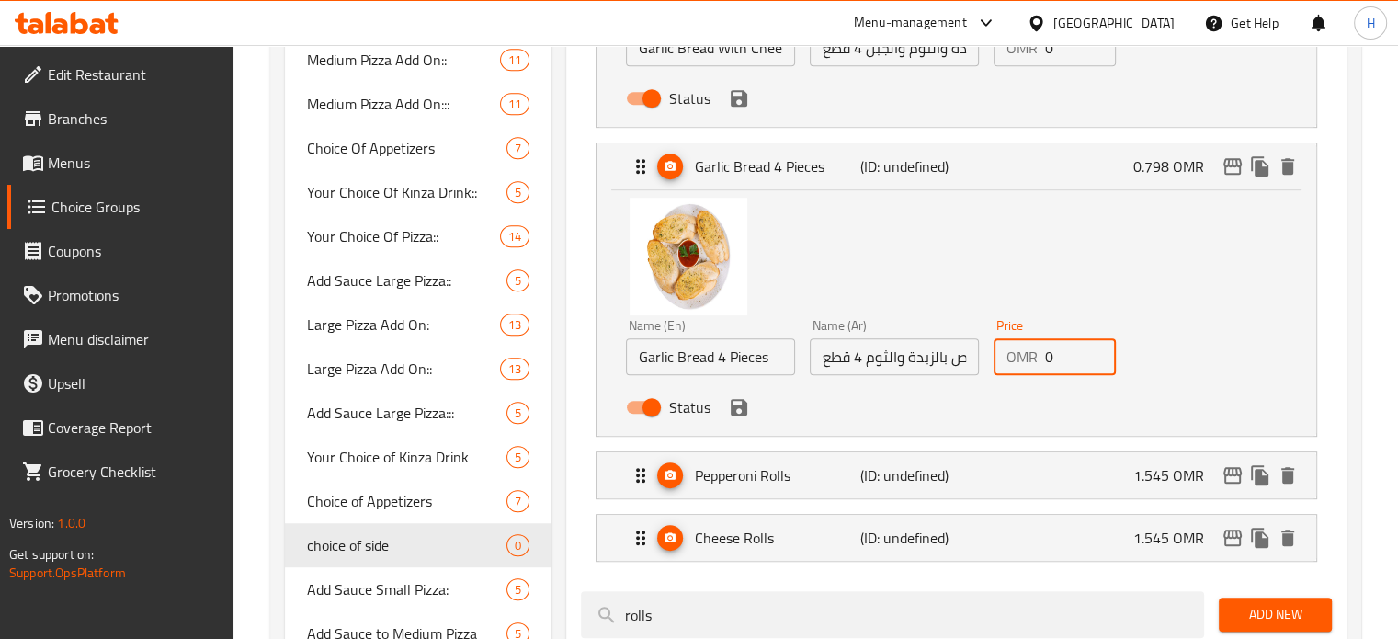
scroll to position [948, 0]
click at [1099, 482] on div "Pepperoni Rolls (ID: undefined) 1.545 OMR" at bounding box center [962, 474] width 665 height 46
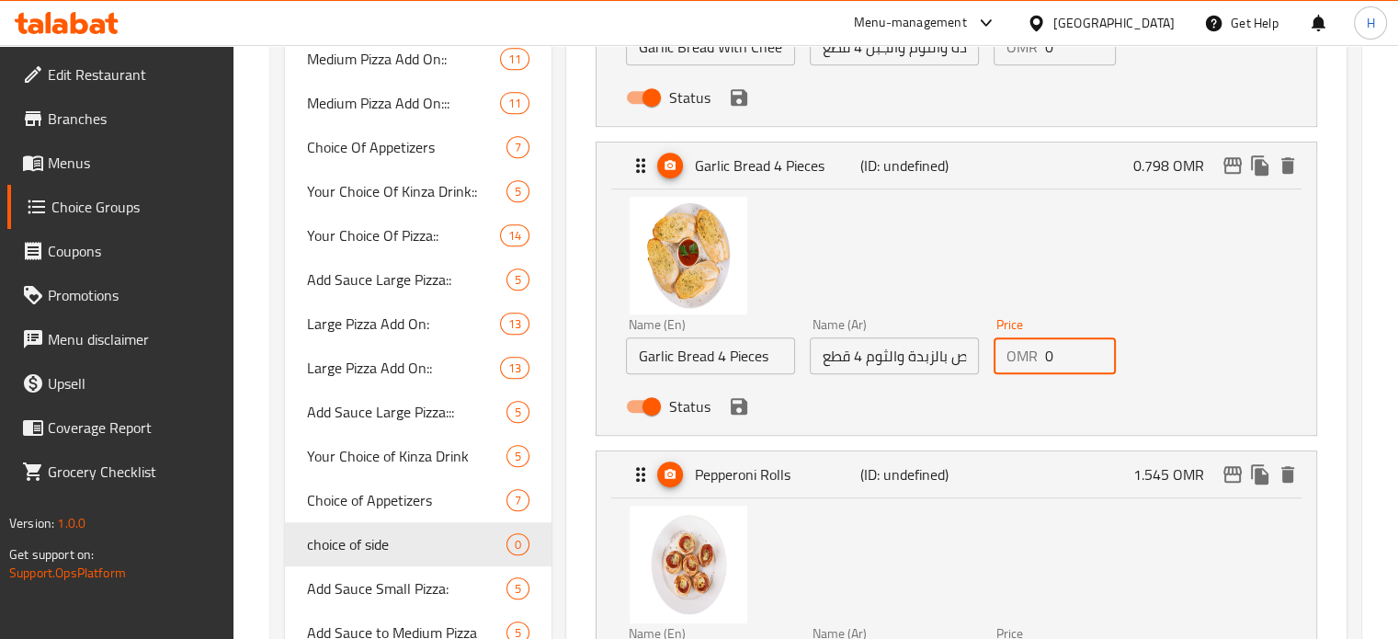
scroll to position [1091, 0]
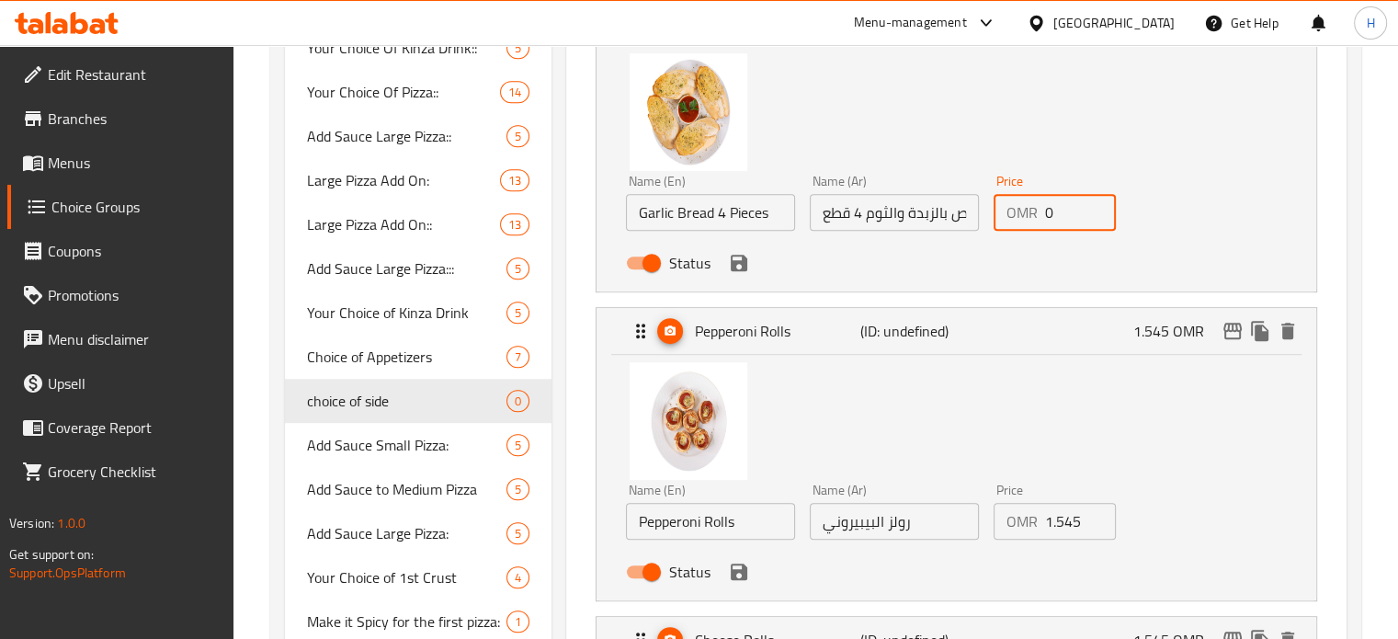
type input "0"
click at [1066, 520] on input "1.545" at bounding box center [1081, 521] width 72 height 37
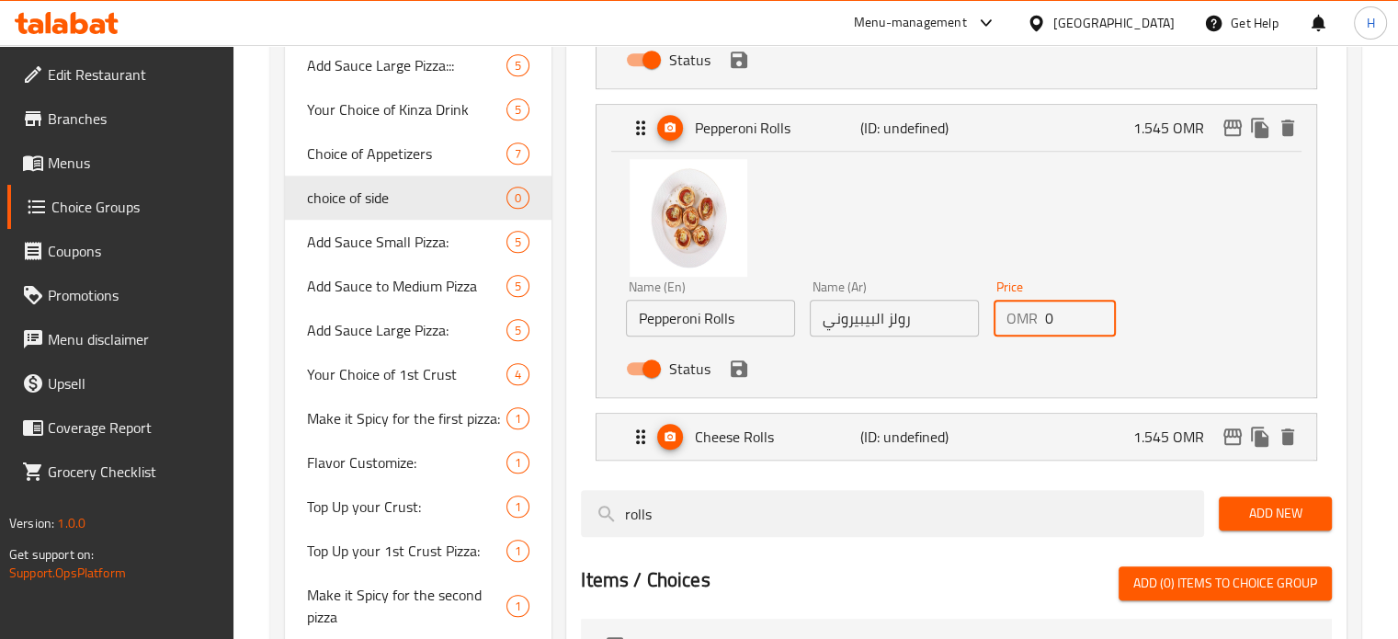
click at [1072, 461] on li "Cheese Rolls (ID: undefined) 1.545 OMR Name (En) Cheese Rolls Name (En) Name (A…" at bounding box center [956, 436] width 751 height 63
click at [1120, 444] on div "Cheese Rolls (ID: undefined) 1.545 OMR" at bounding box center [962, 437] width 665 height 46
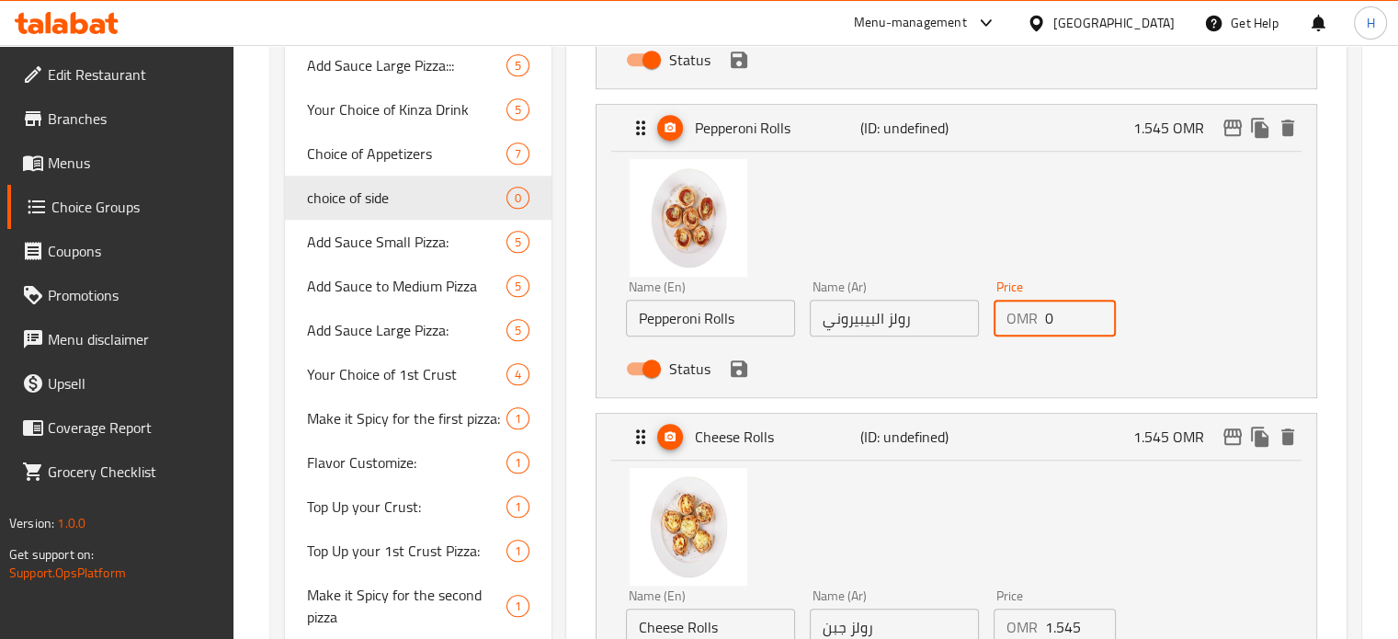
scroll to position [1371, 0]
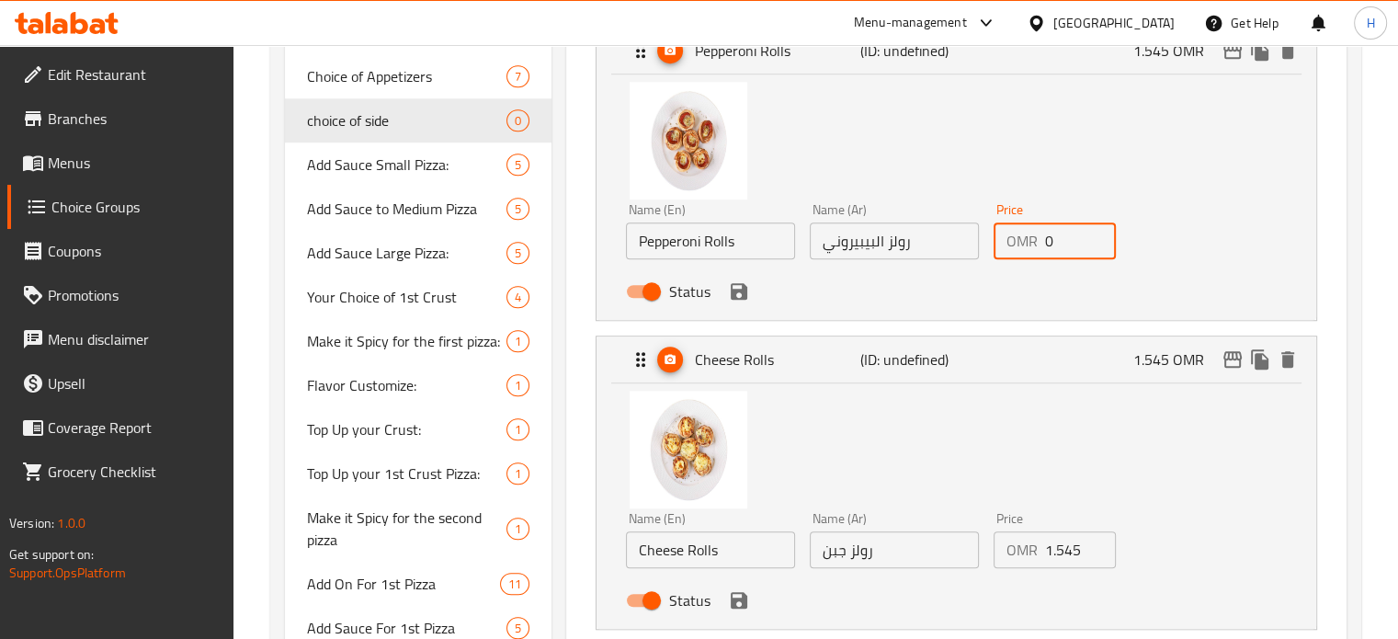
type input "0"
click at [1068, 552] on input "1.545" at bounding box center [1081, 549] width 72 height 37
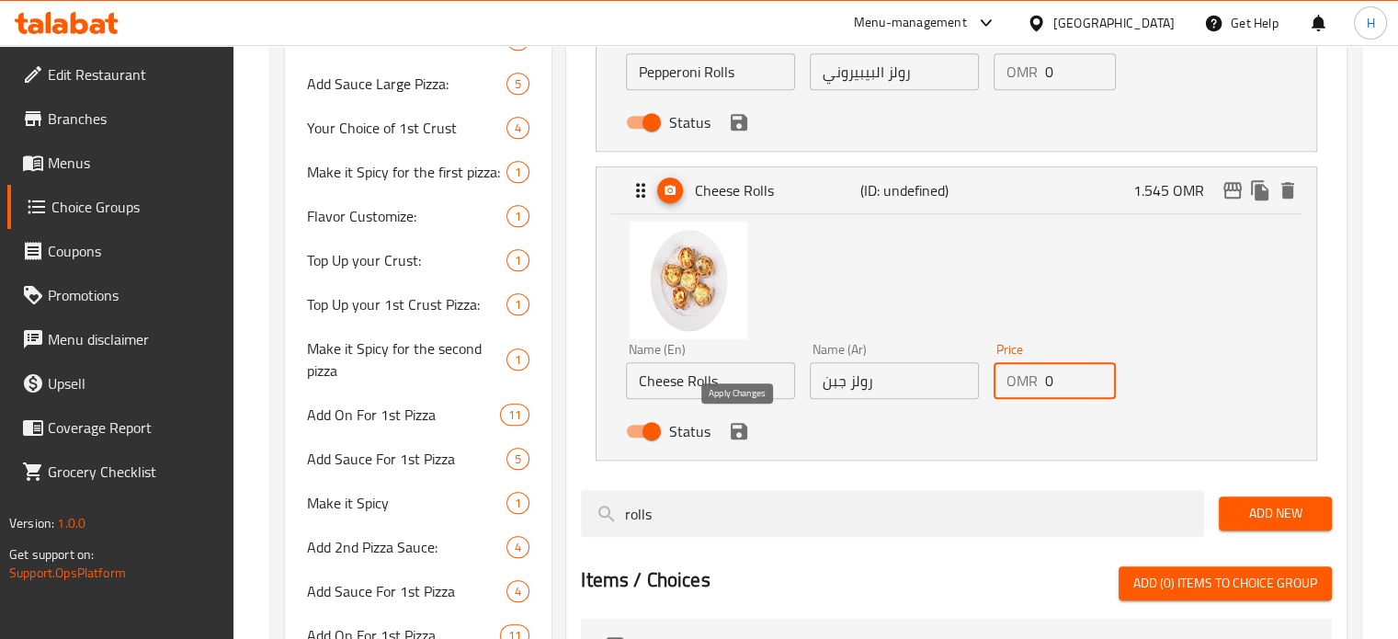
click at [739, 429] on icon "save" at bounding box center [739, 431] width 17 height 17
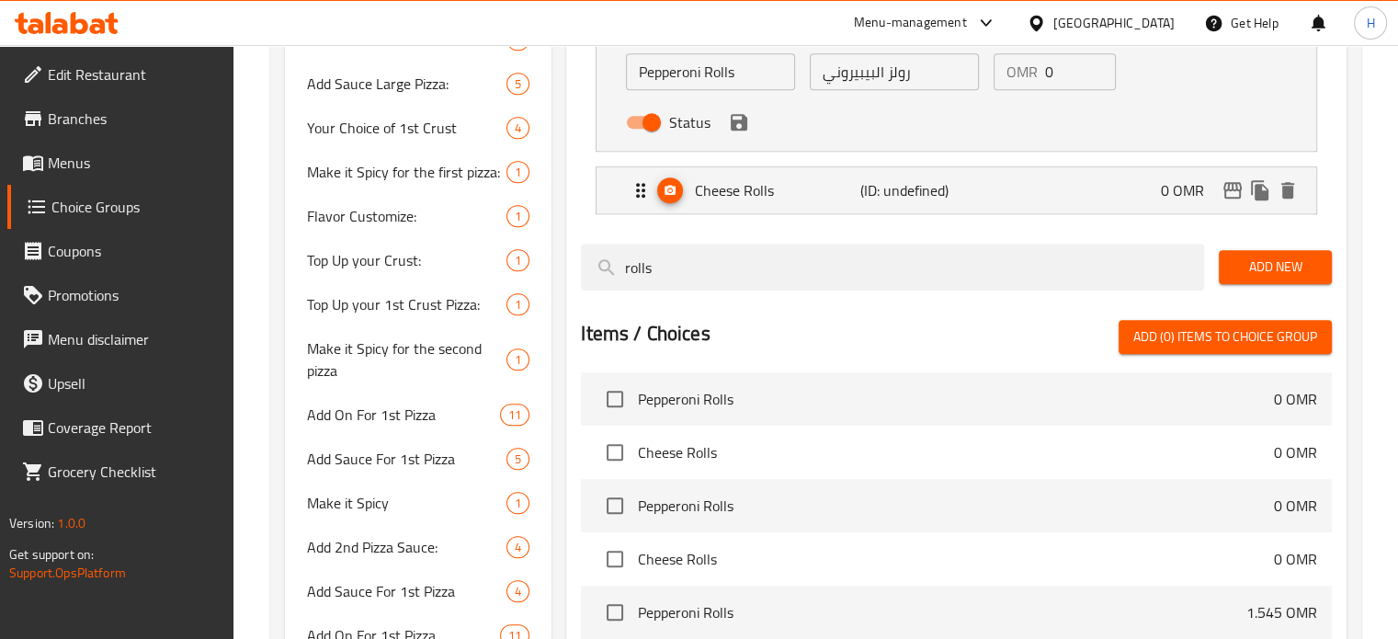
type input "0"
click at [747, 124] on icon "save" at bounding box center [739, 122] width 22 height 22
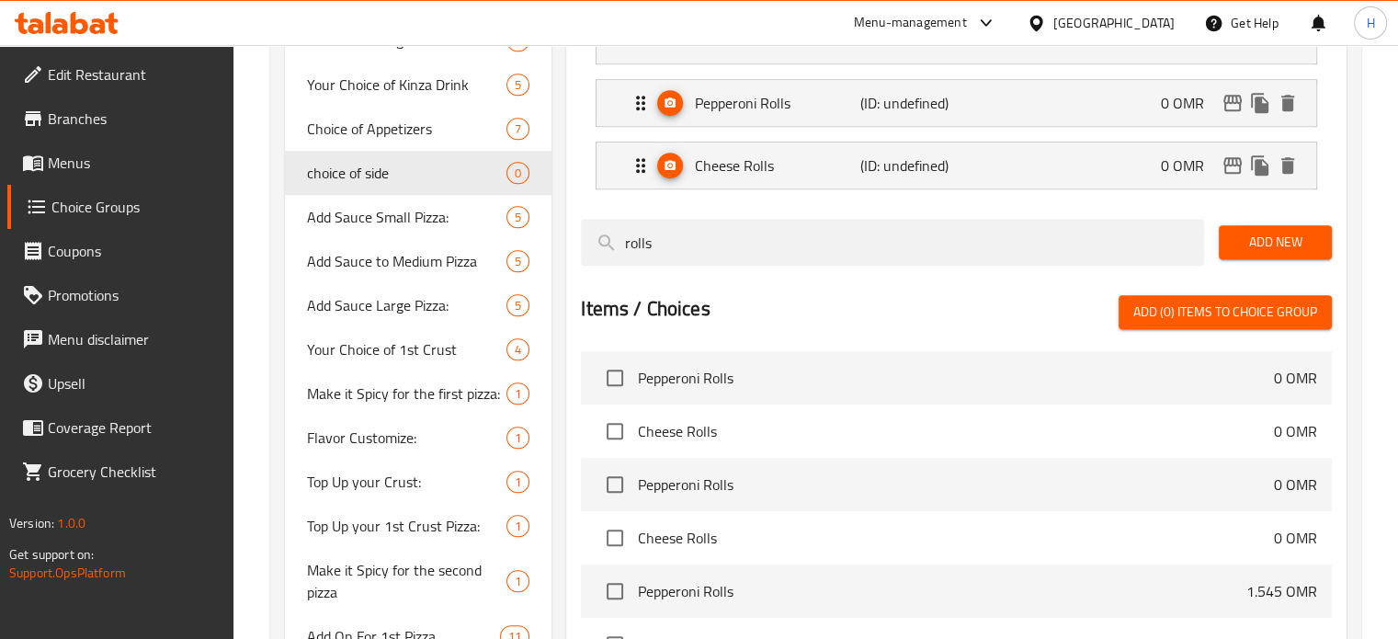
scroll to position [1136, 0]
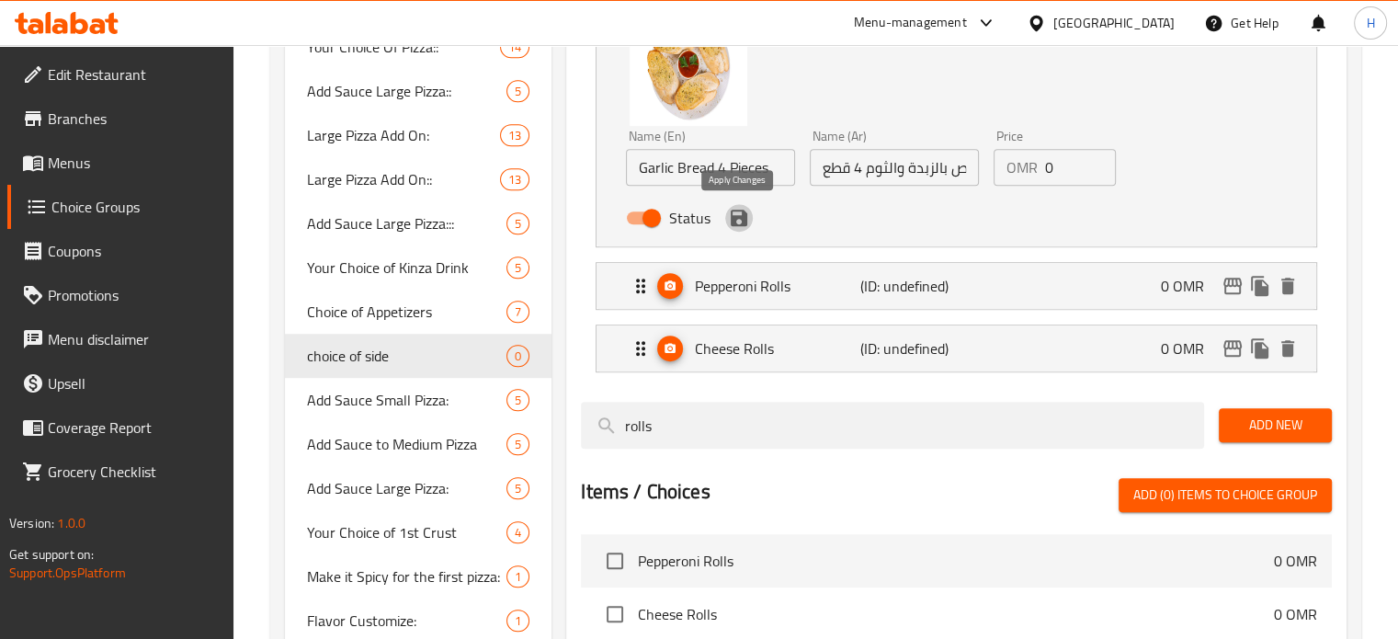
click at [740, 216] on icon "save" at bounding box center [739, 218] width 17 height 17
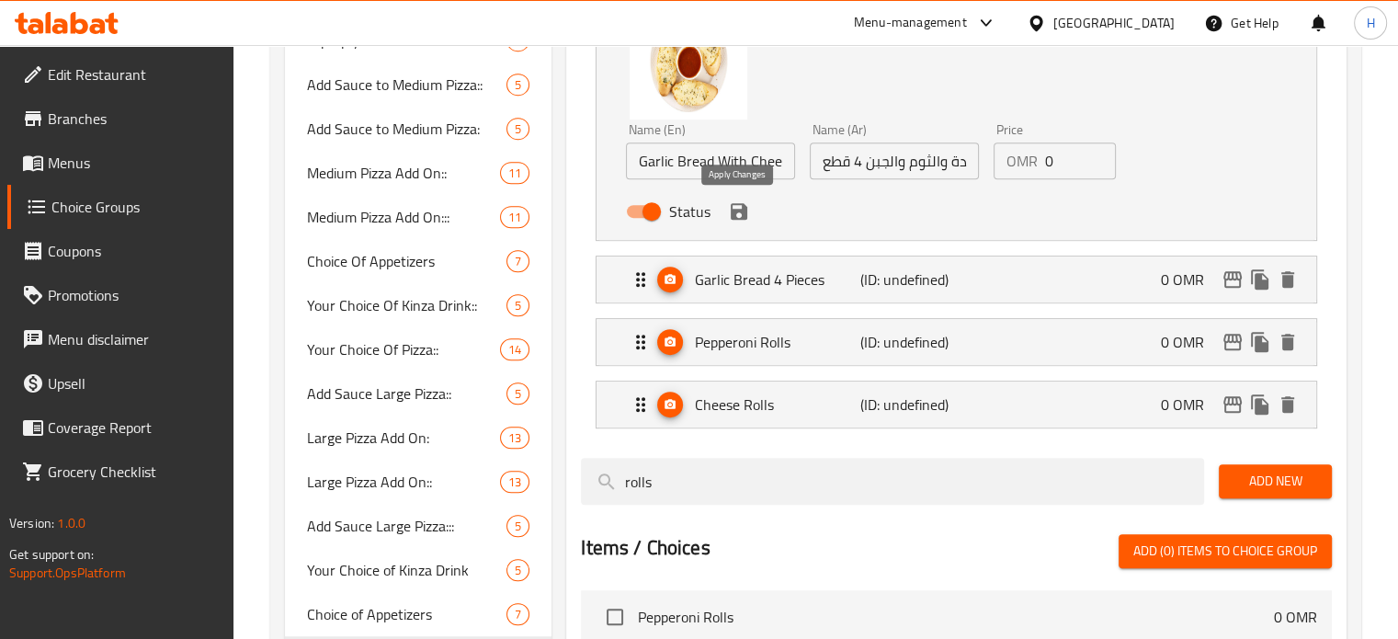
click at [746, 202] on icon "save" at bounding box center [739, 211] width 22 height 22
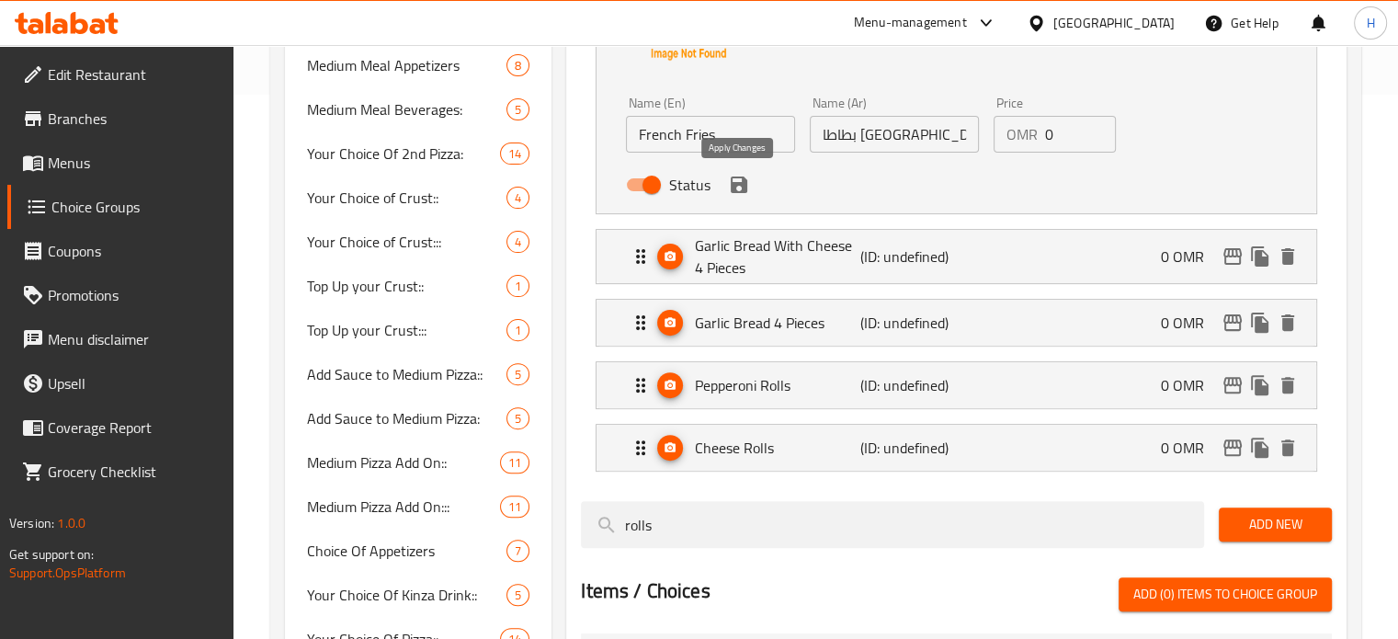
click at [739, 187] on icon "save" at bounding box center [739, 185] width 22 height 22
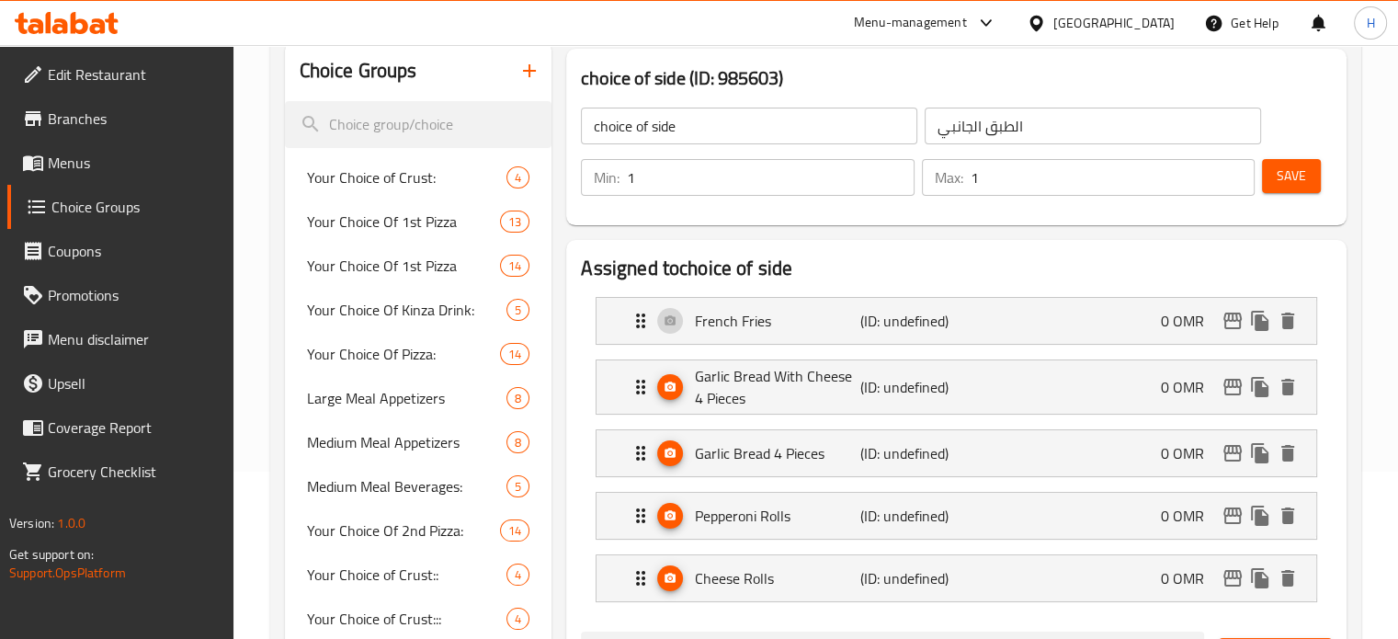
scroll to position [158, 0]
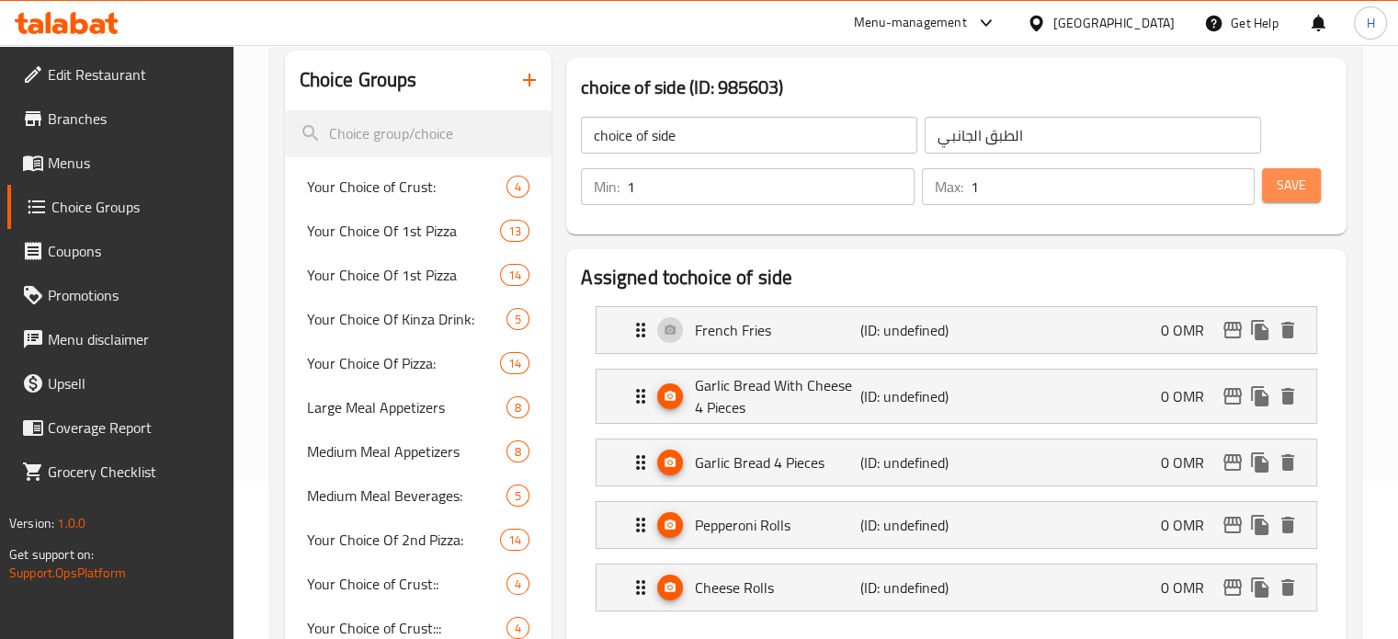
click at [1275, 175] on button "Save" at bounding box center [1291, 185] width 59 height 34
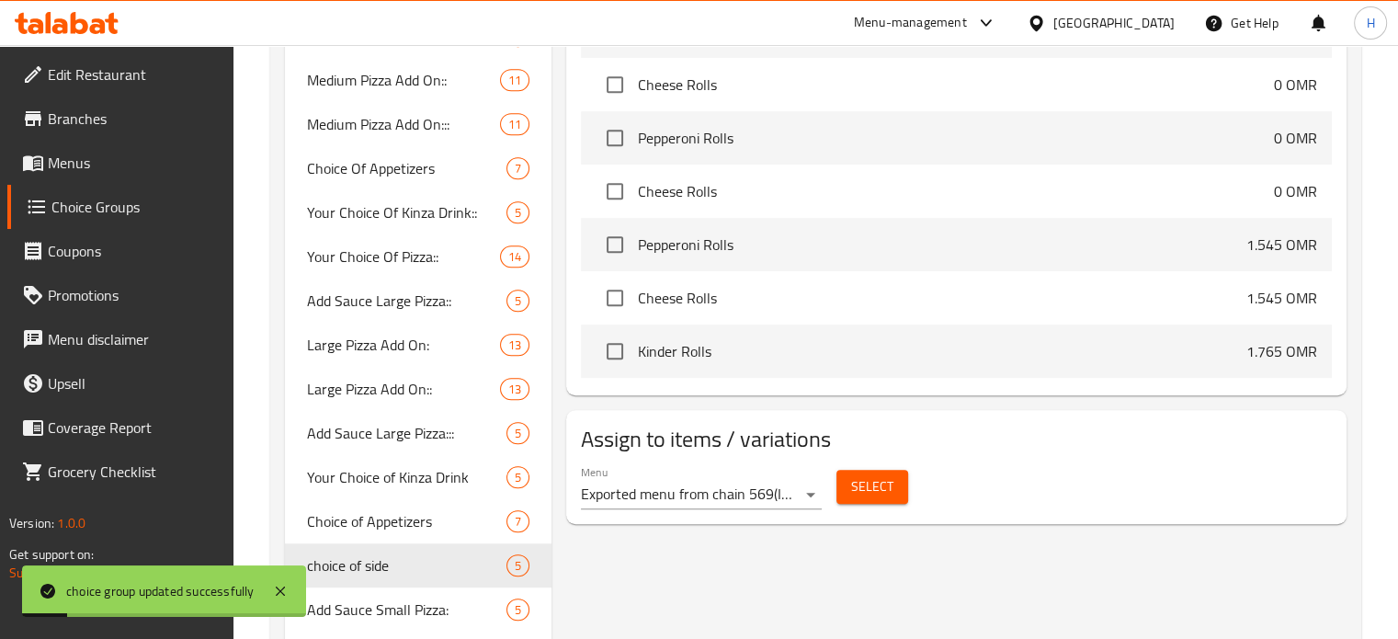
scroll to position [1184, 0]
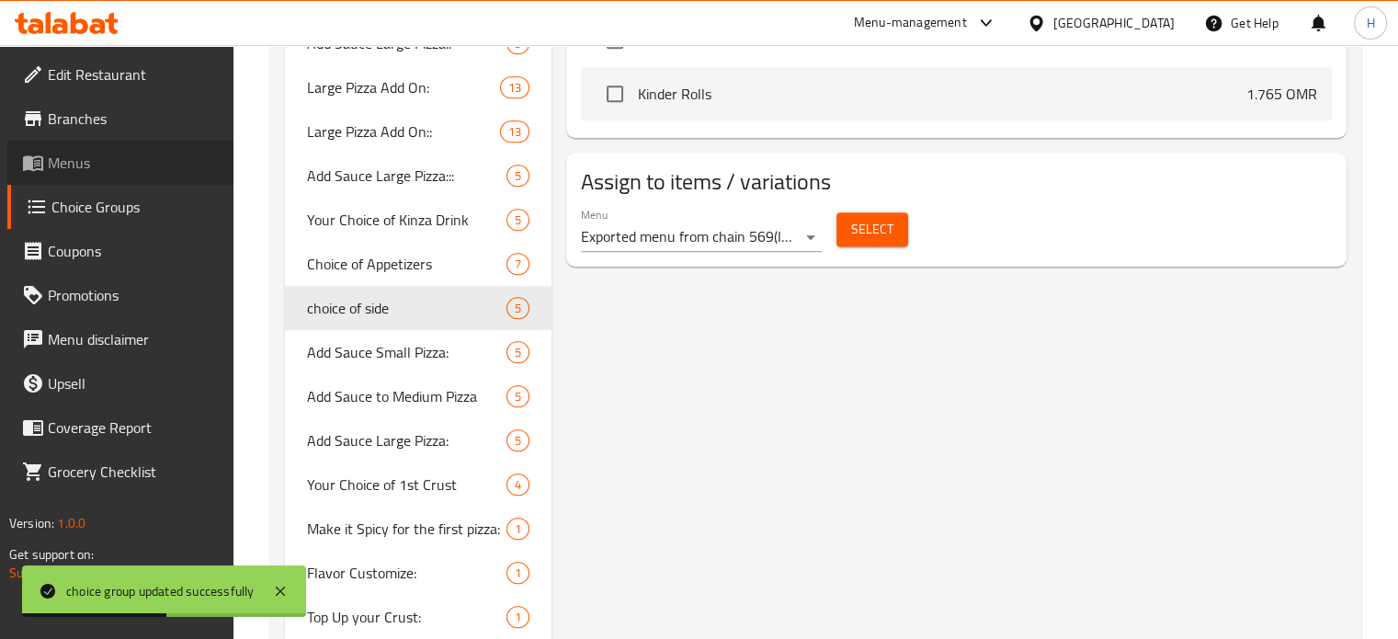
click at [136, 161] on span "Menus" at bounding box center [133, 163] width 171 height 22
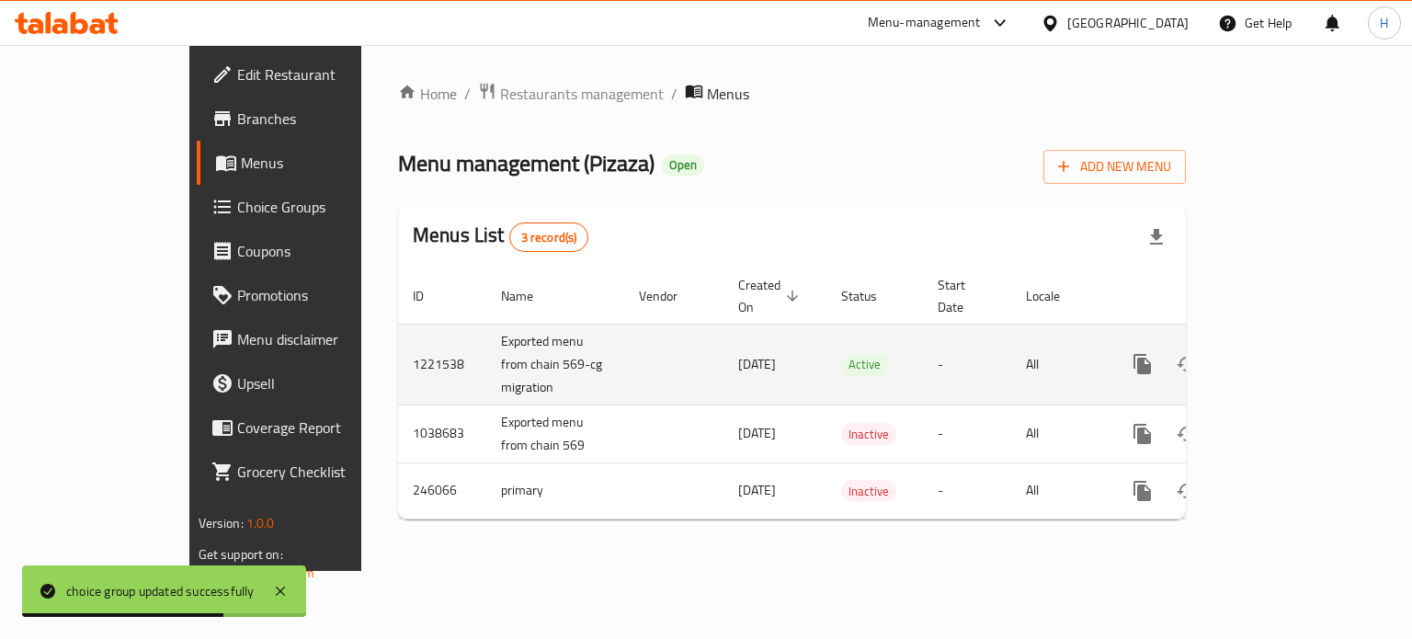
click at [1286, 353] on icon "enhanced table" at bounding box center [1275, 364] width 22 height 22
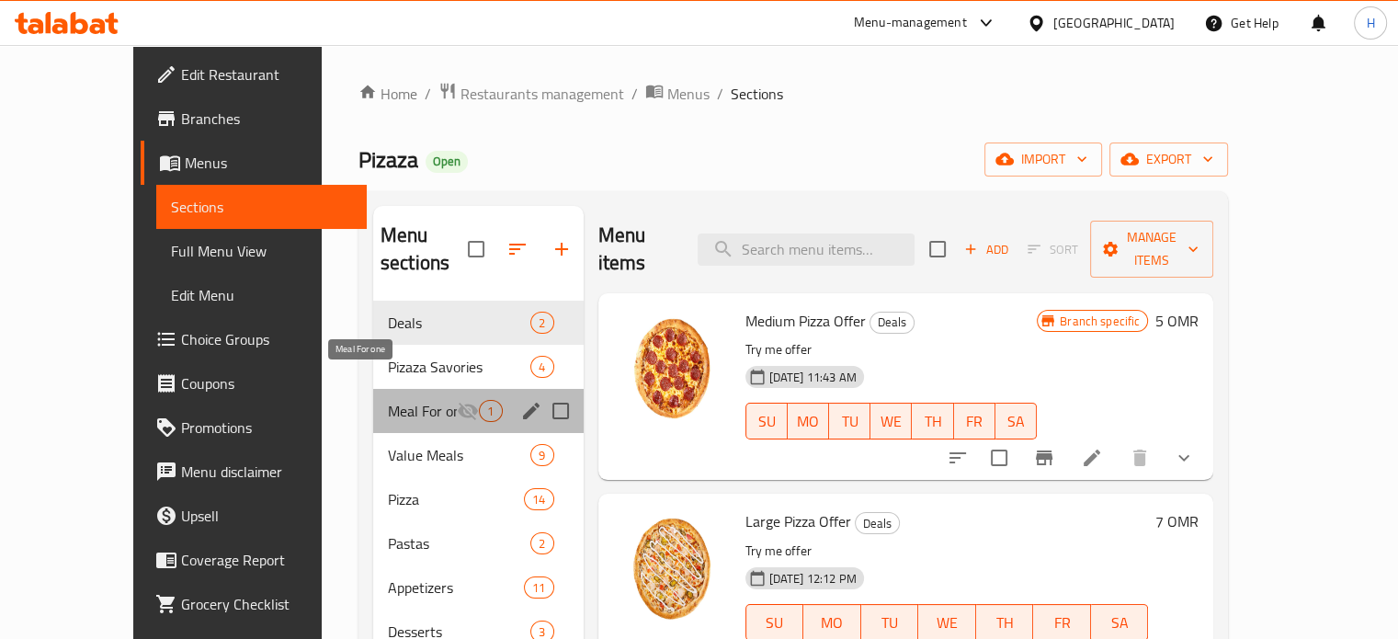
click at [388, 400] on span "Meal For one" at bounding box center [422, 411] width 69 height 22
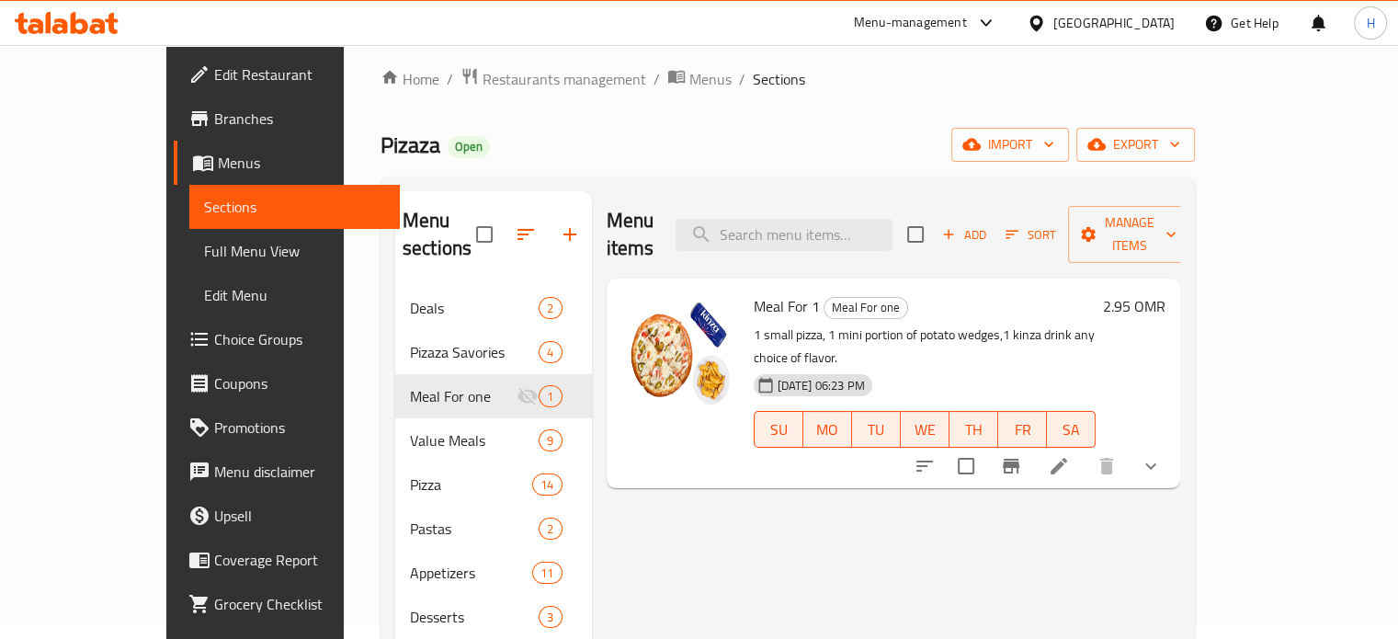
scroll to position [15, 0]
click at [1166, 293] on h6 "2.95 OMR" at bounding box center [1134, 306] width 63 height 26
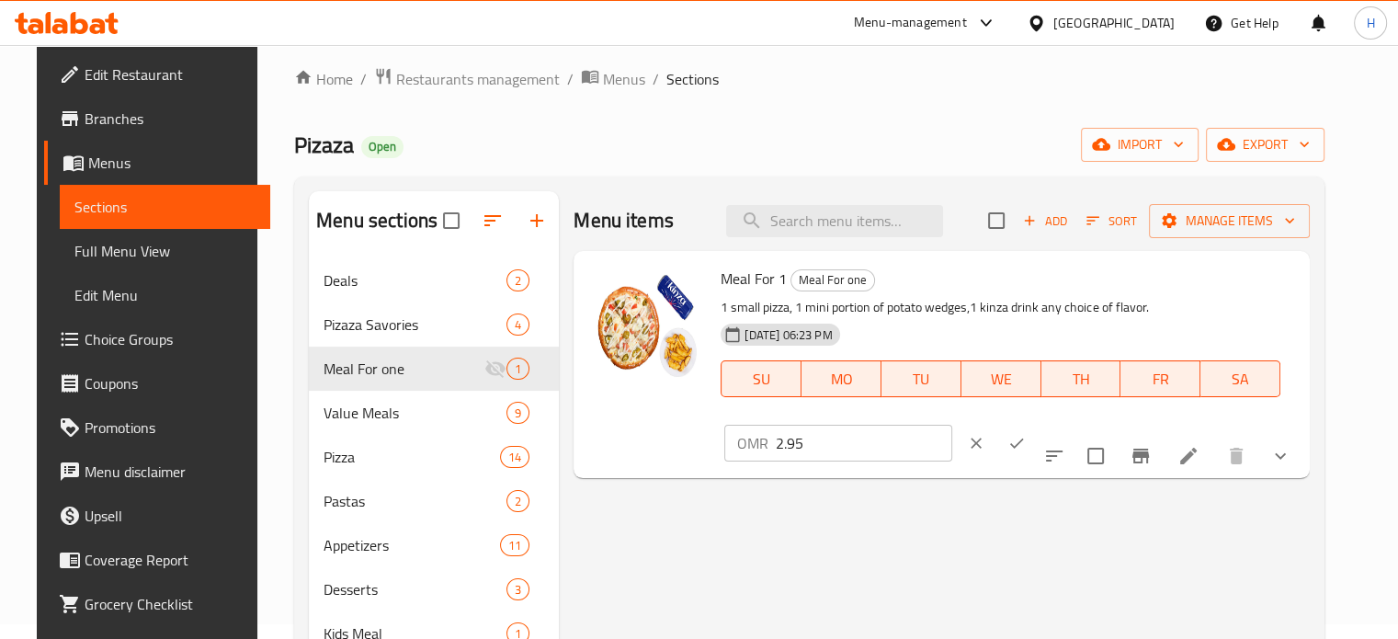
click at [951, 425] on input "2.95" at bounding box center [864, 443] width 176 height 37
type input "2"
type input "3.9"
click at [1026, 434] on icon "ok" at bounding box center [1016, 443] width 18 height 18
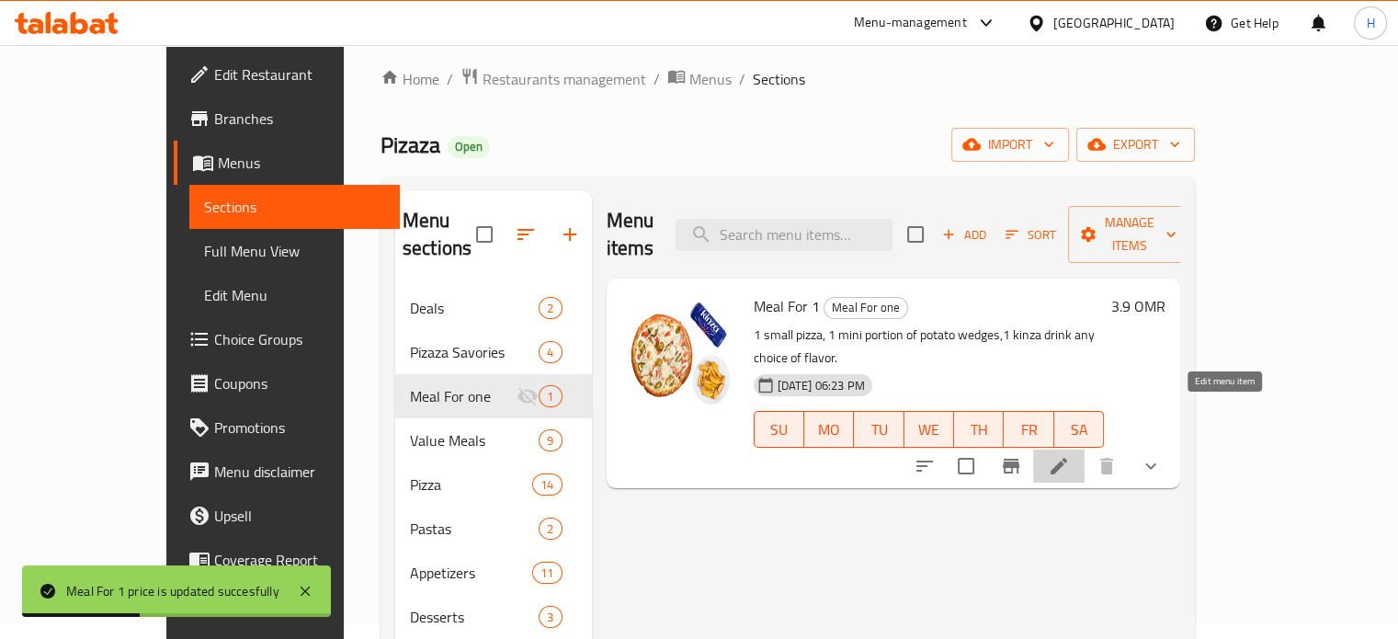
click at [1067, 458] on icon at bounding box center [1059, 466] width 17 height 17
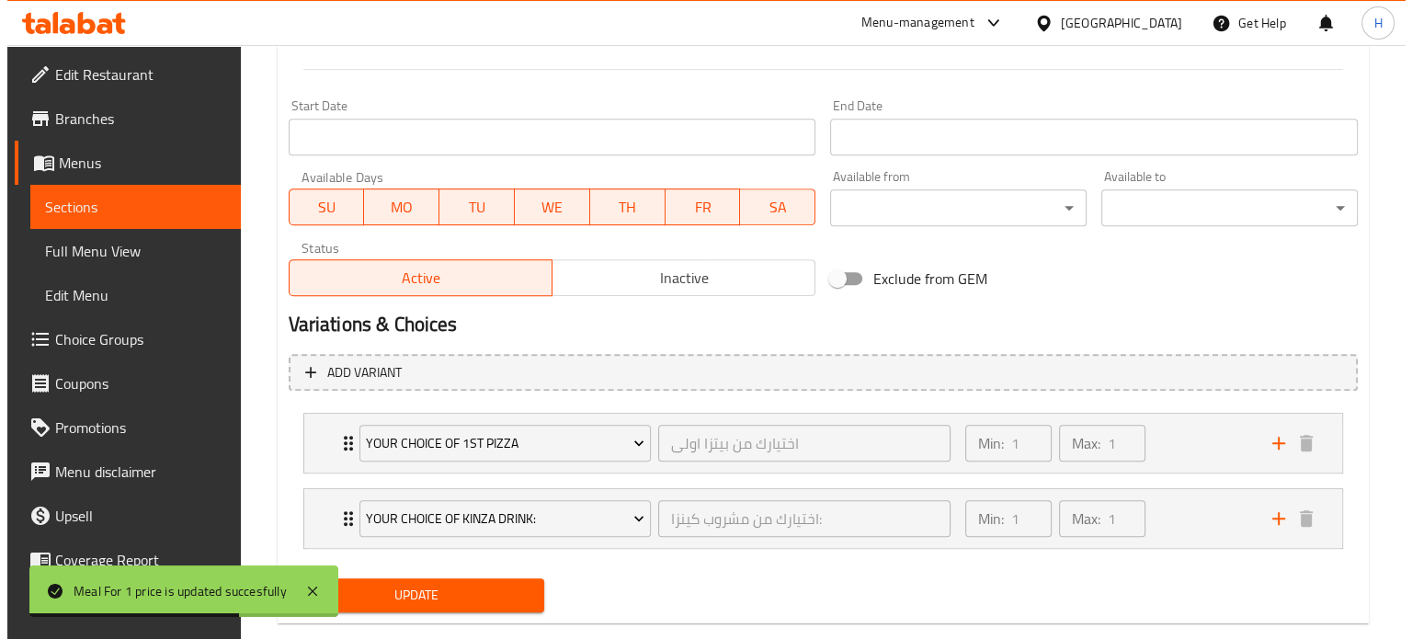
scroll to position [790, 0]
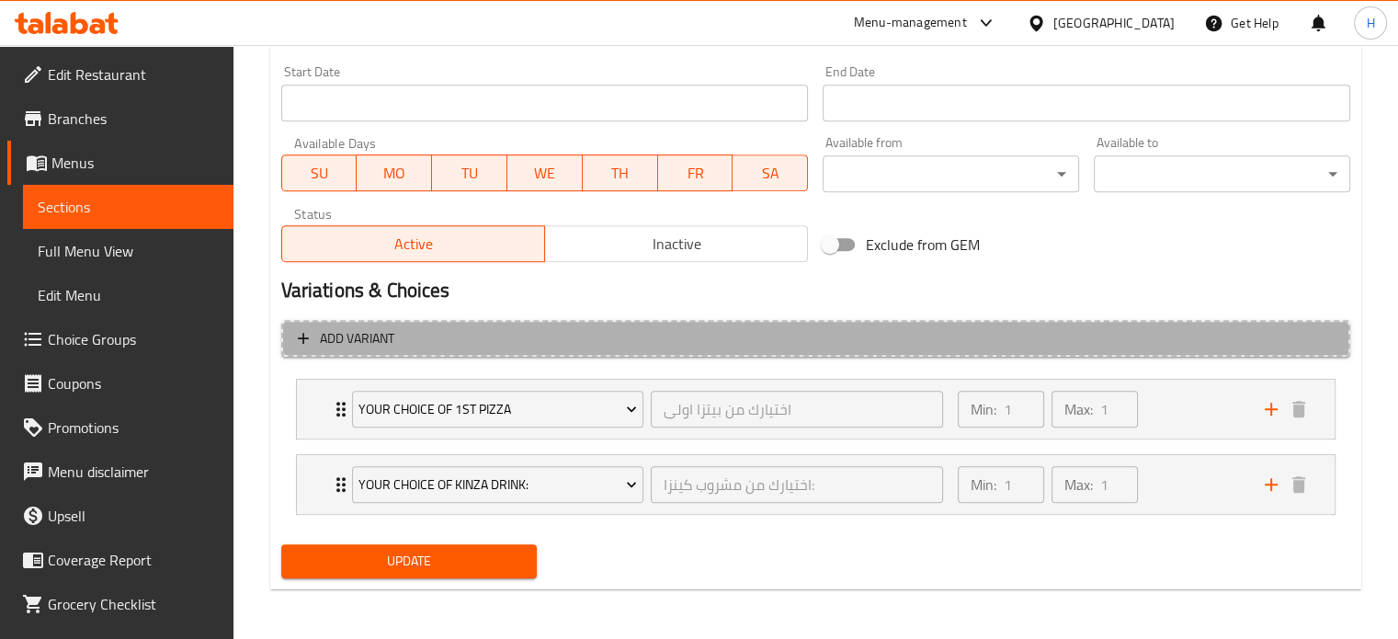
click at [360, 333] on span "Add variant" at bounding box center [357, 338] width 74 height 23
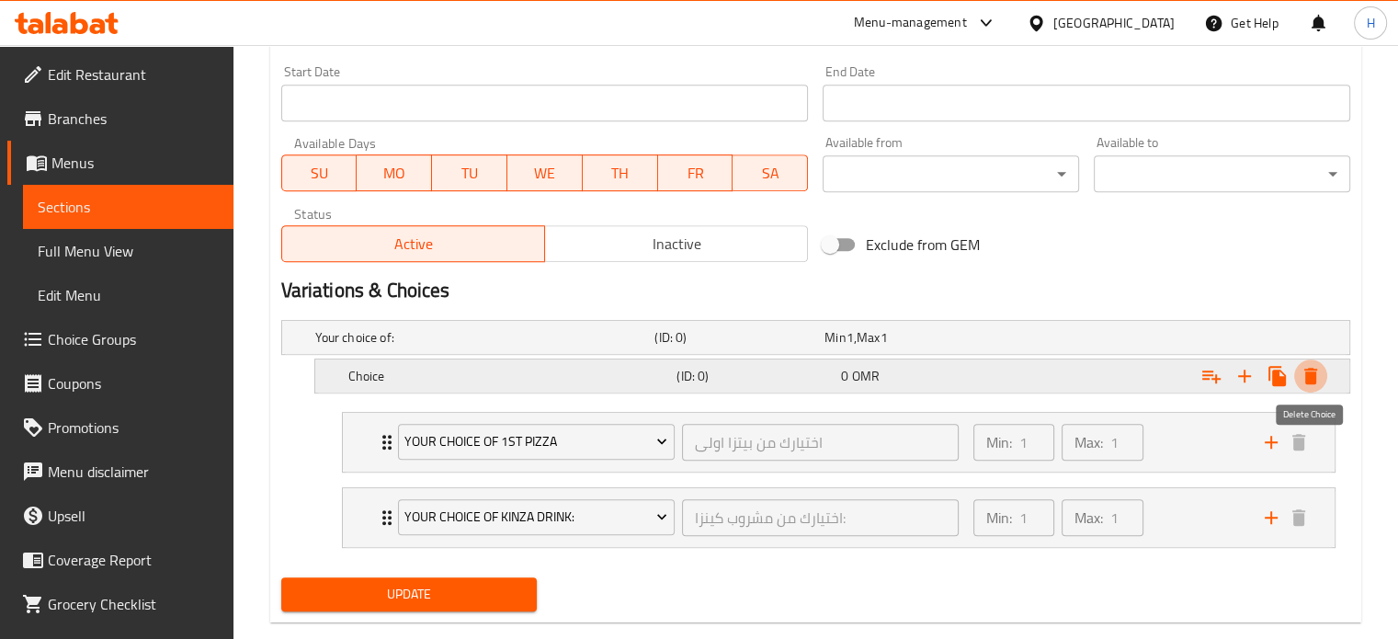
click at [1312, 374] on icon "Expand" at bounding box center [1310, 376] width 13 height 17
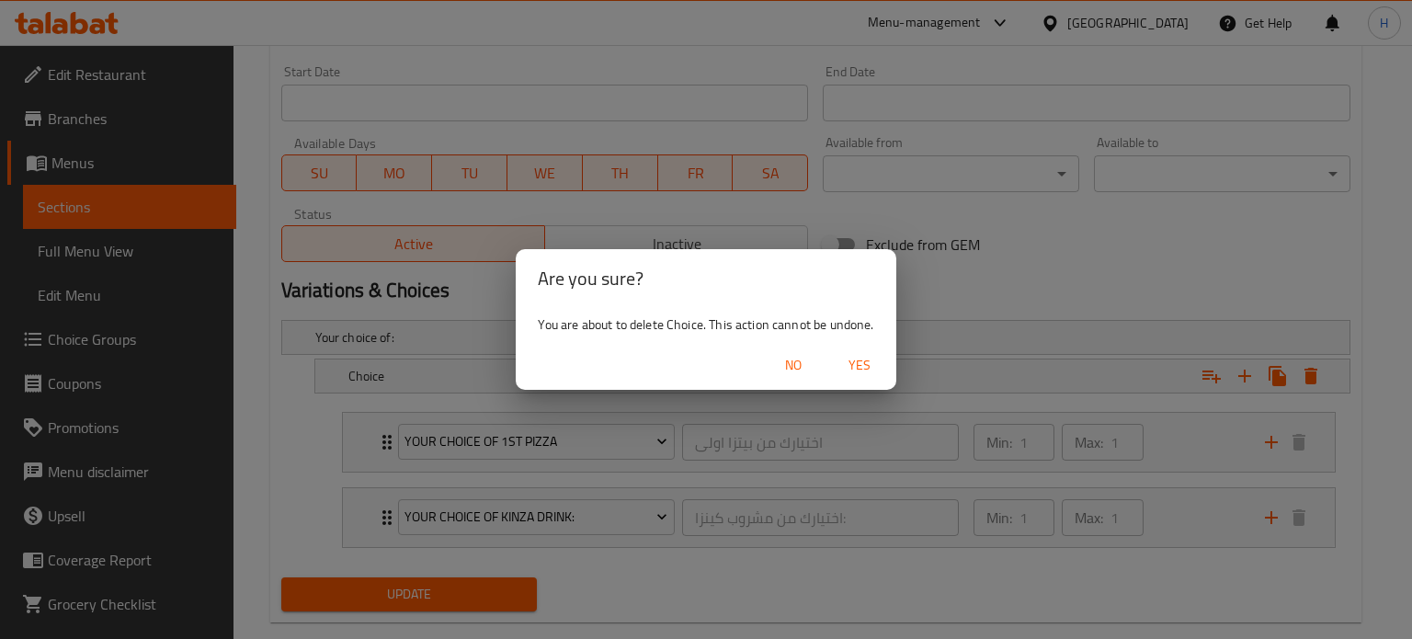
click at [865, 367] on span "Yes" at bounding box center [859, 365] width 44 height 23
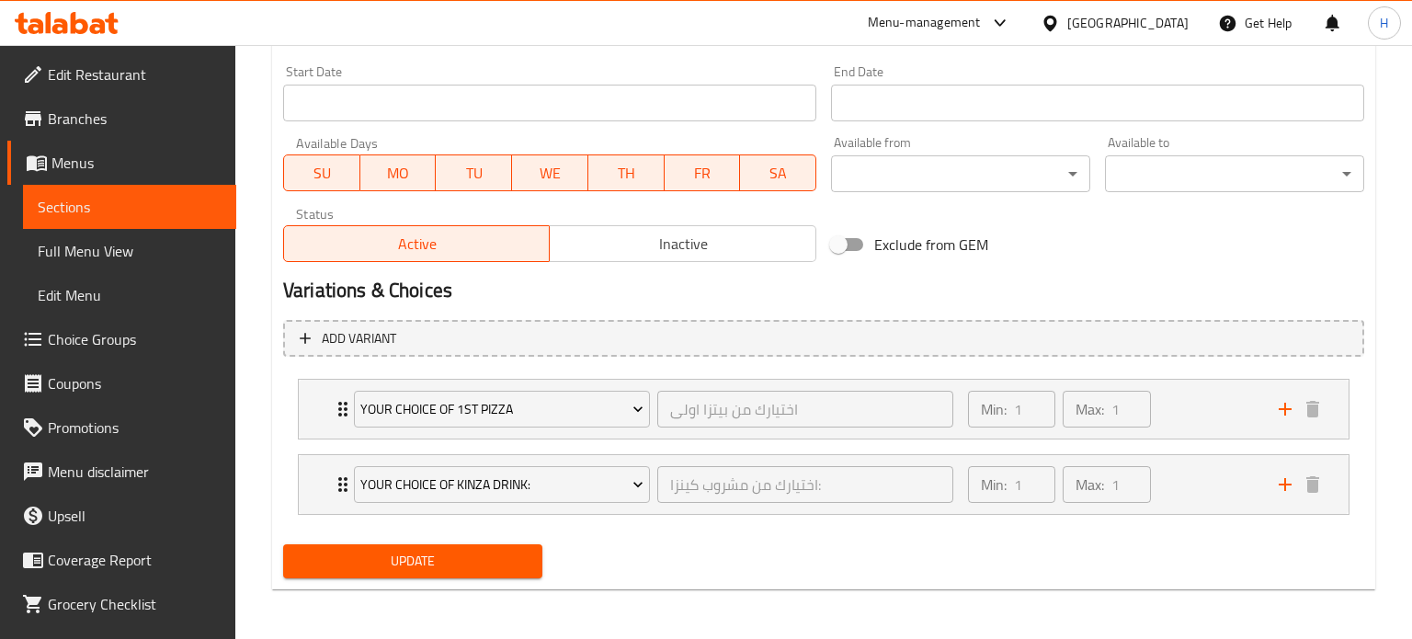
scroll to position [785, 0]
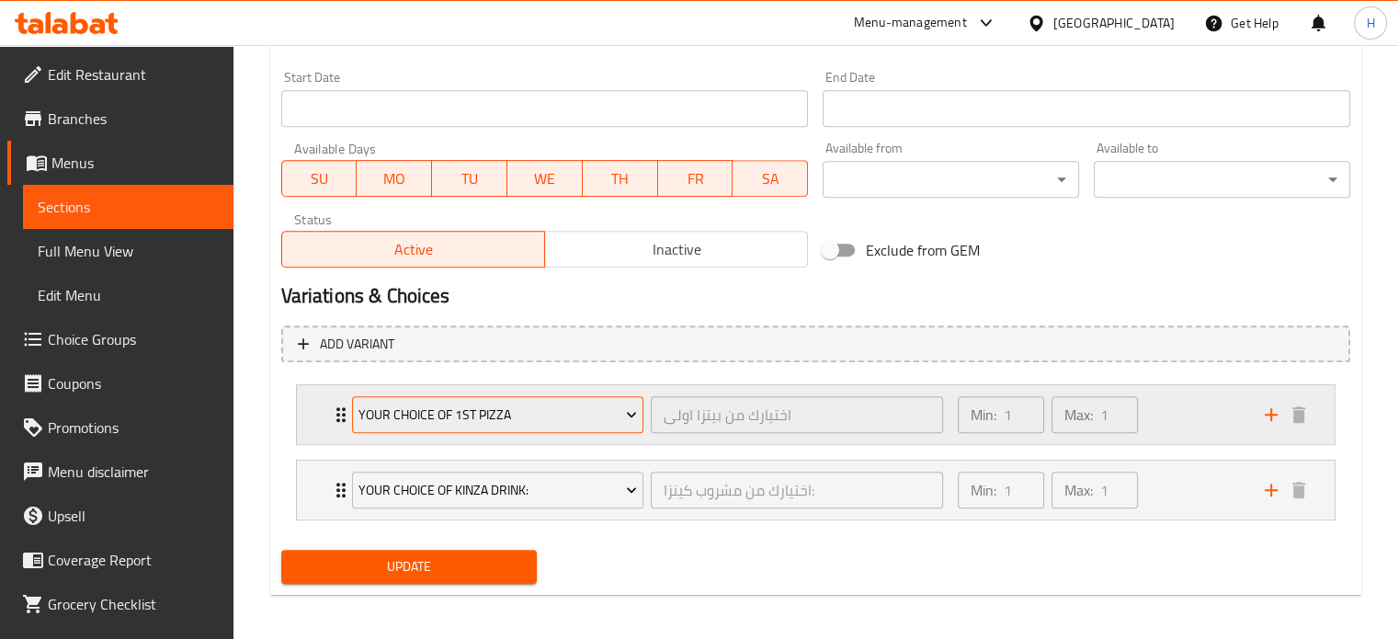
click at [629, 406] on icon "Expand" at bounding box center [631, 414] width 18 height 18
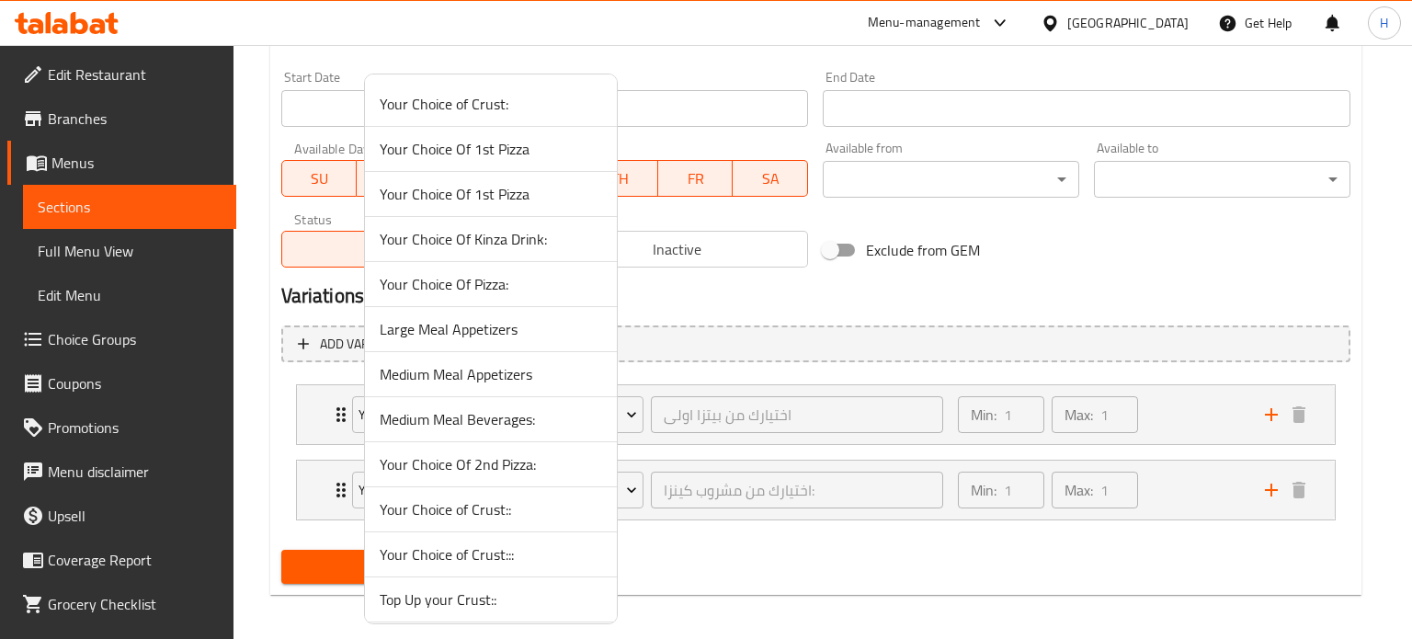
click at [842, 343] on div at bounding box center [706, 319] width 1412 height 639
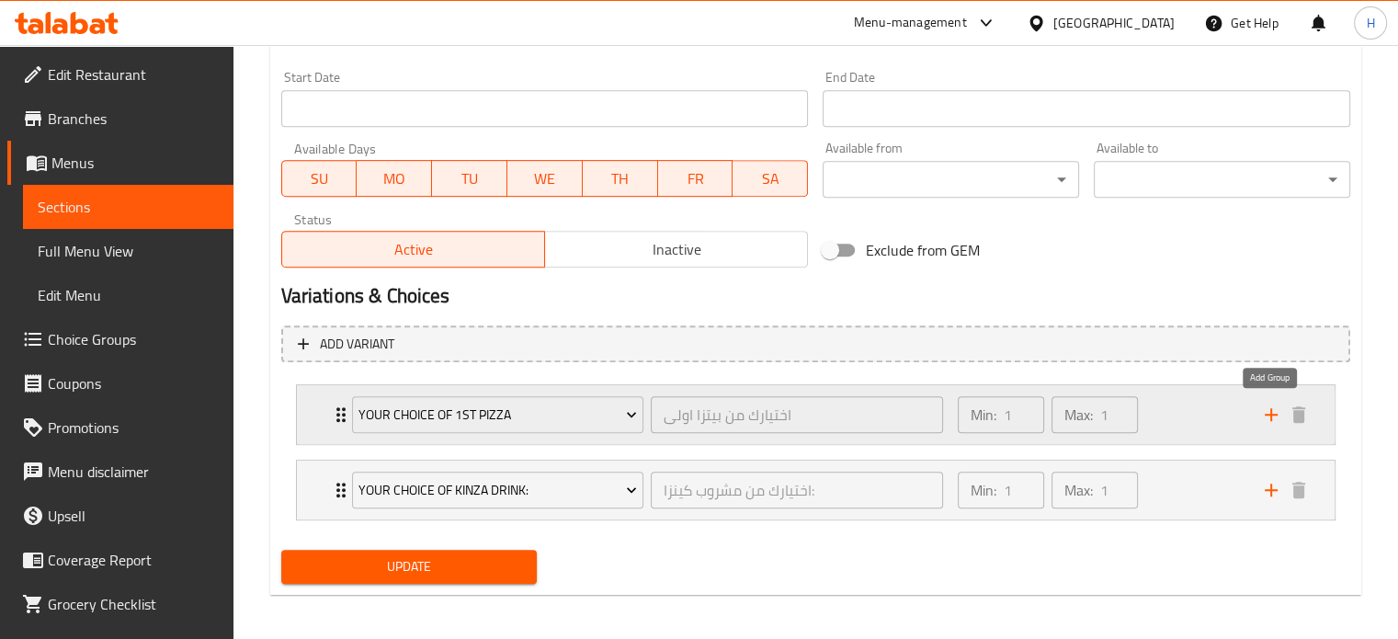
click at [1273, 415] on icon "add" at bounding box center [1271, 414] width 13 height 13
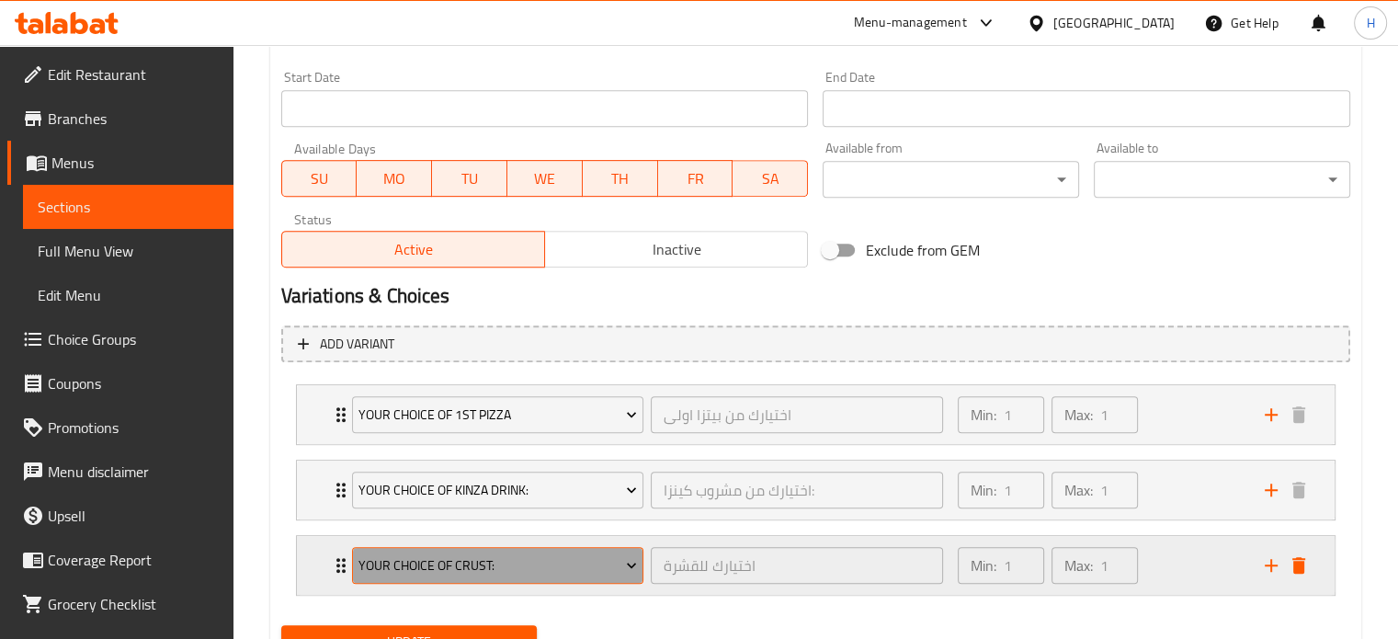
click at [532, 570] on span "Your Choice of Crust:" at bounding box center [497, 565] width 279 height 23
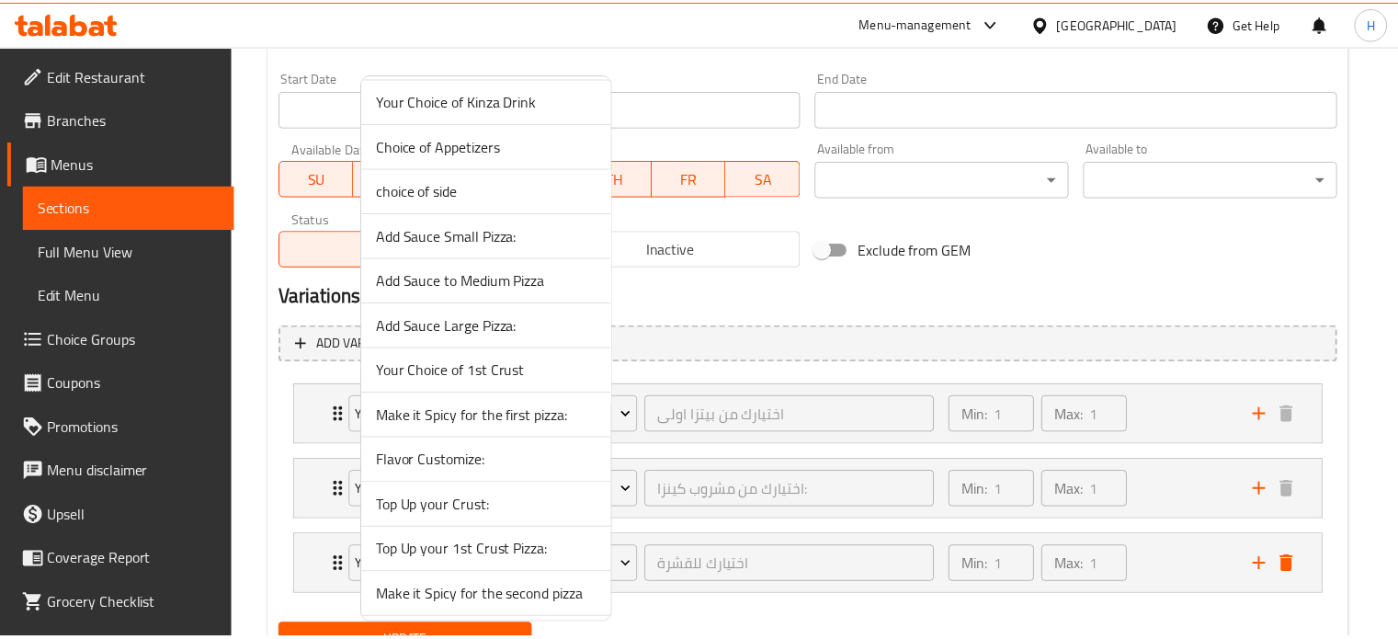
scroll to position [1079, 0]
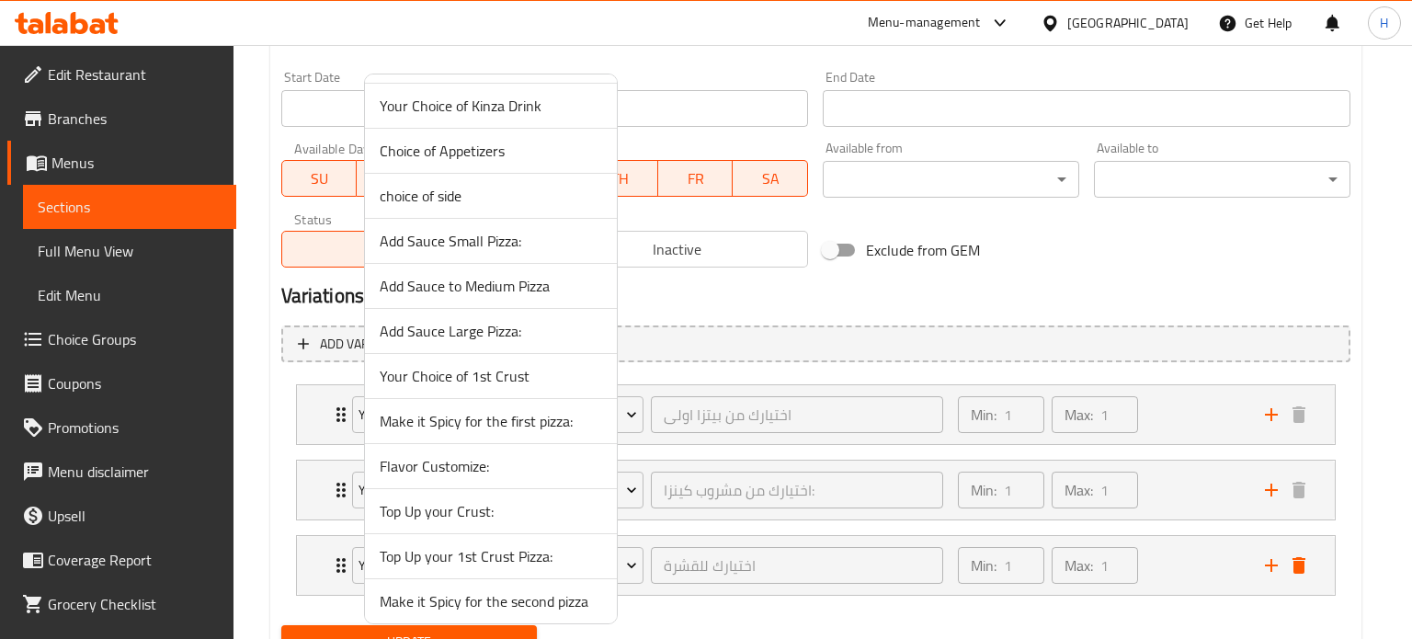
click at [466, 190] on span "choice of side" at bounding box center [491, 196] width 222 height 22
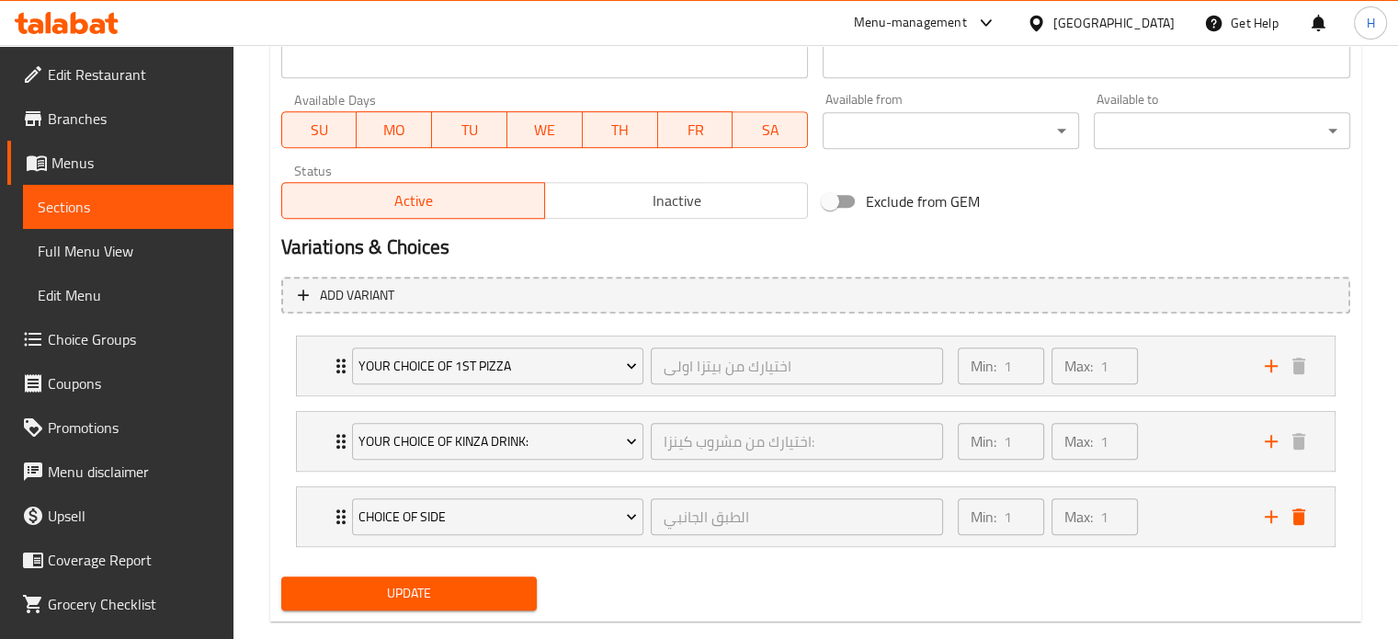
scroll to position [836, 0]
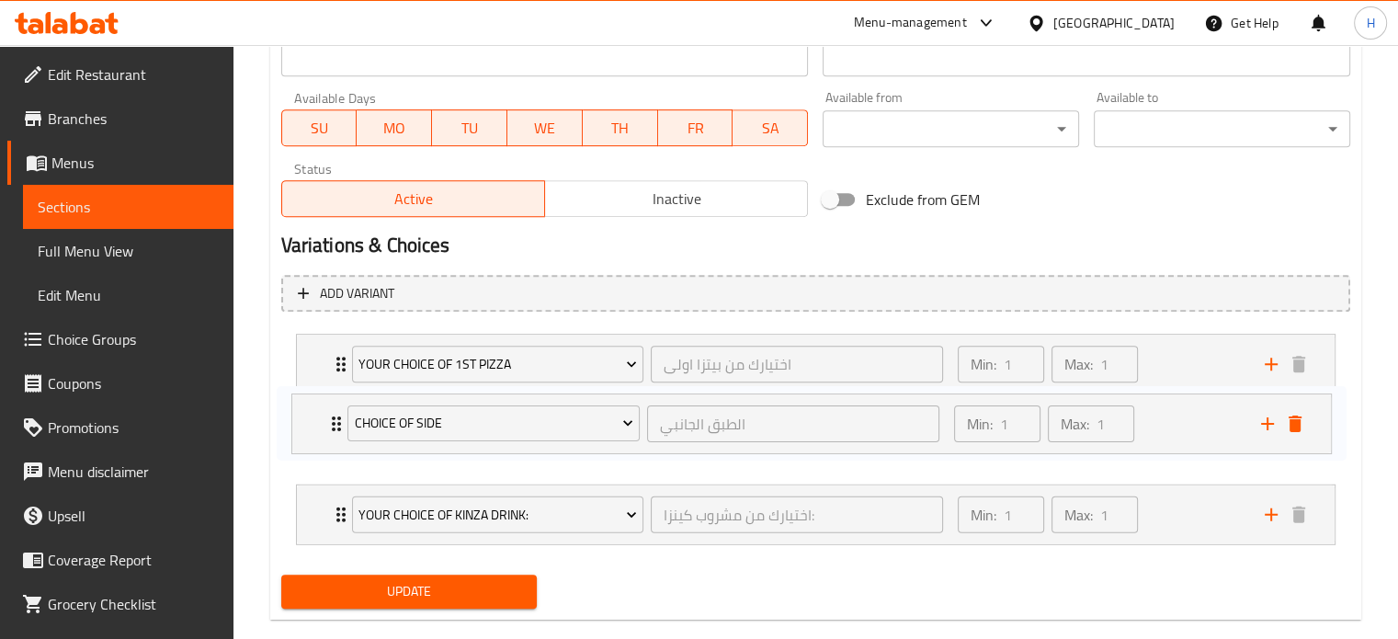
drag, startPoint x: 344, startPoint y: 513, endPoint x: 337, endPoint y: 415, distance: 98.6
click at [337, 415] on div "Your Choice Of 1st Pizza اختيارك من بيتزا اولى ​ Min: 1 ​ Max: 1 ​ Margherita (…" at bounding box center [815, 439] width 1069 height 226
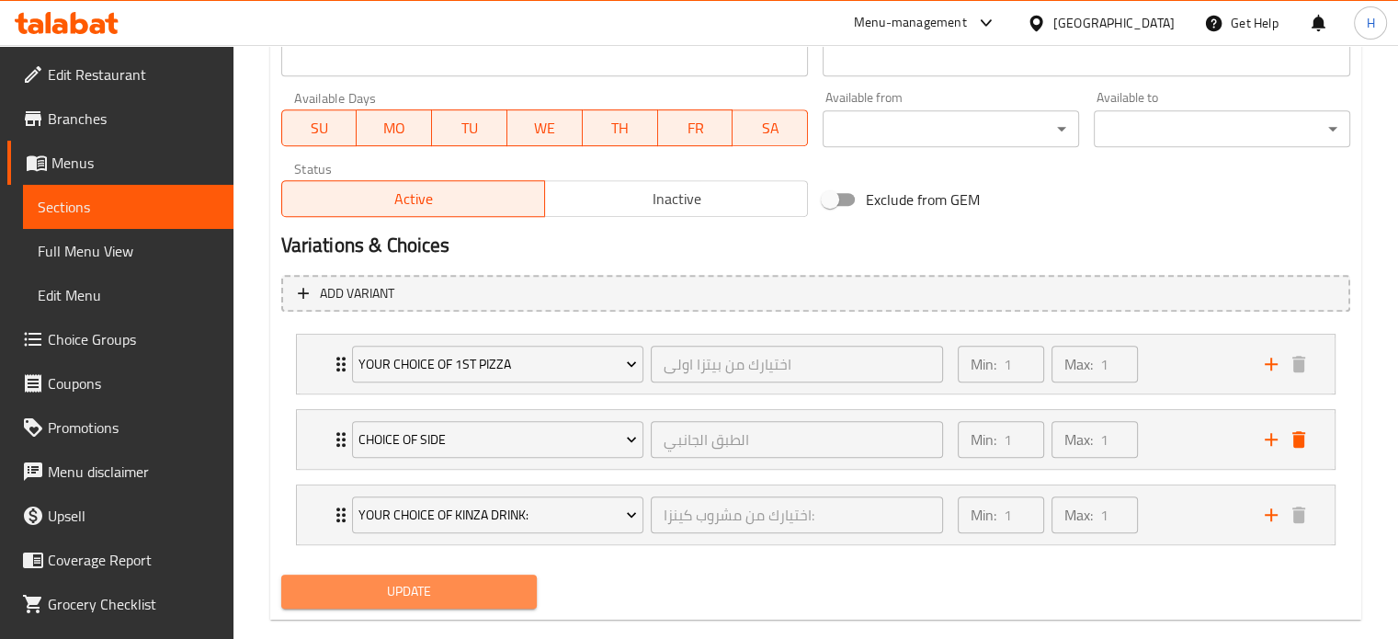
click at [413, 581] on span "Update" at bounding box center [409, 591] width 227 height 23
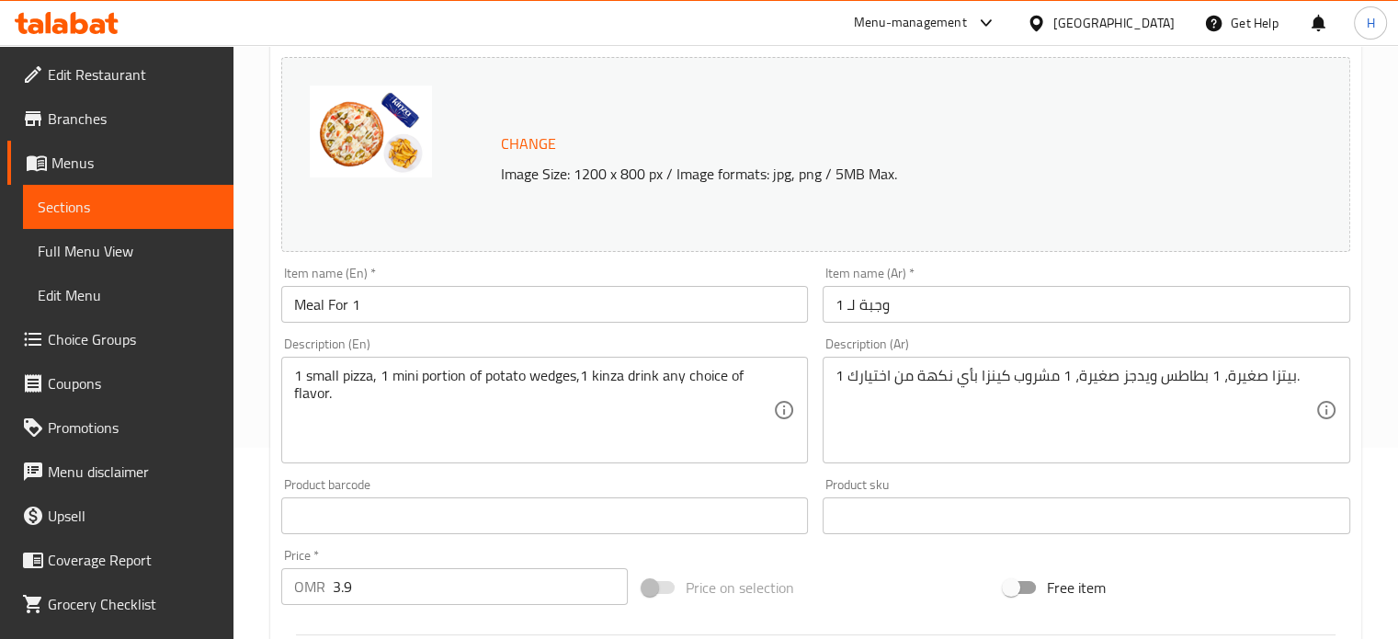
scroll to position [0, 0]
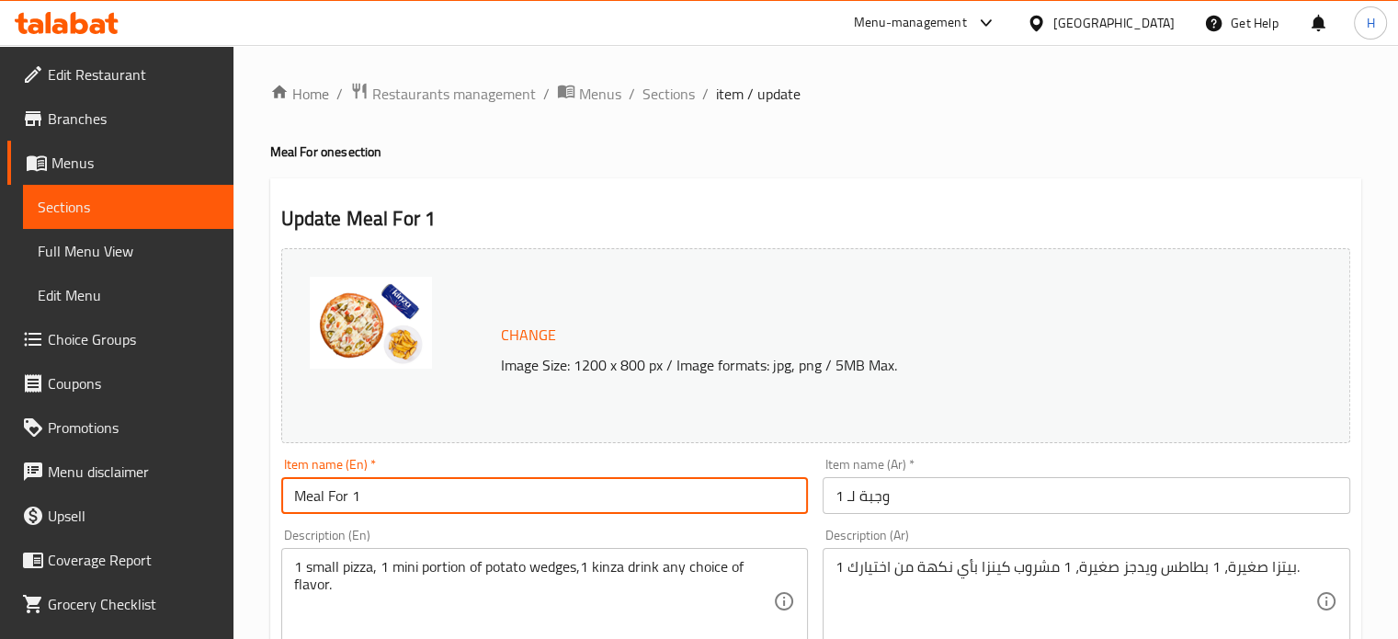
click at [364, 494] on input "Meal For 1" at bounding box center [545, 495] width 528 height 37
type input "value meal"
click at [874, 489] on input "وجبة لـ 1" at bounding box center [1087, 495] width 528 height 37
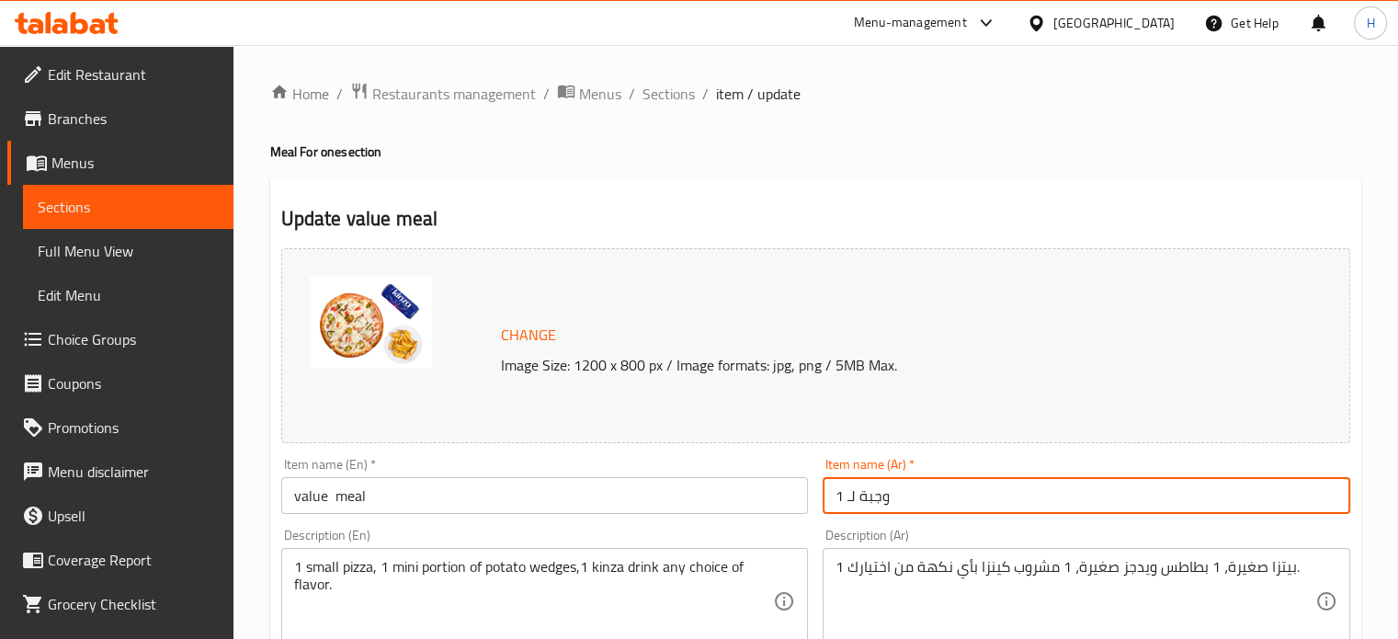
click at [874, 489] on input "وجبة لـ 1" at bounding box center [1087, 495] width 528 height 37
type input "وجبة قيمة"
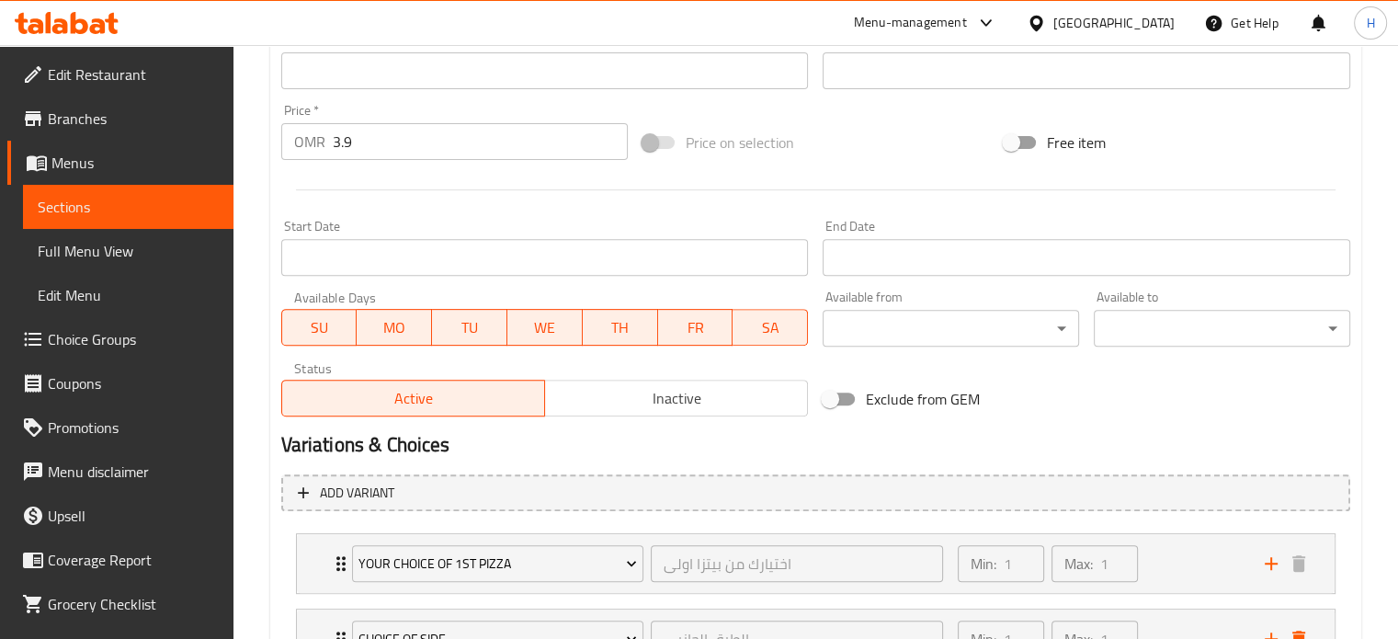
scroll to position [866, 0]
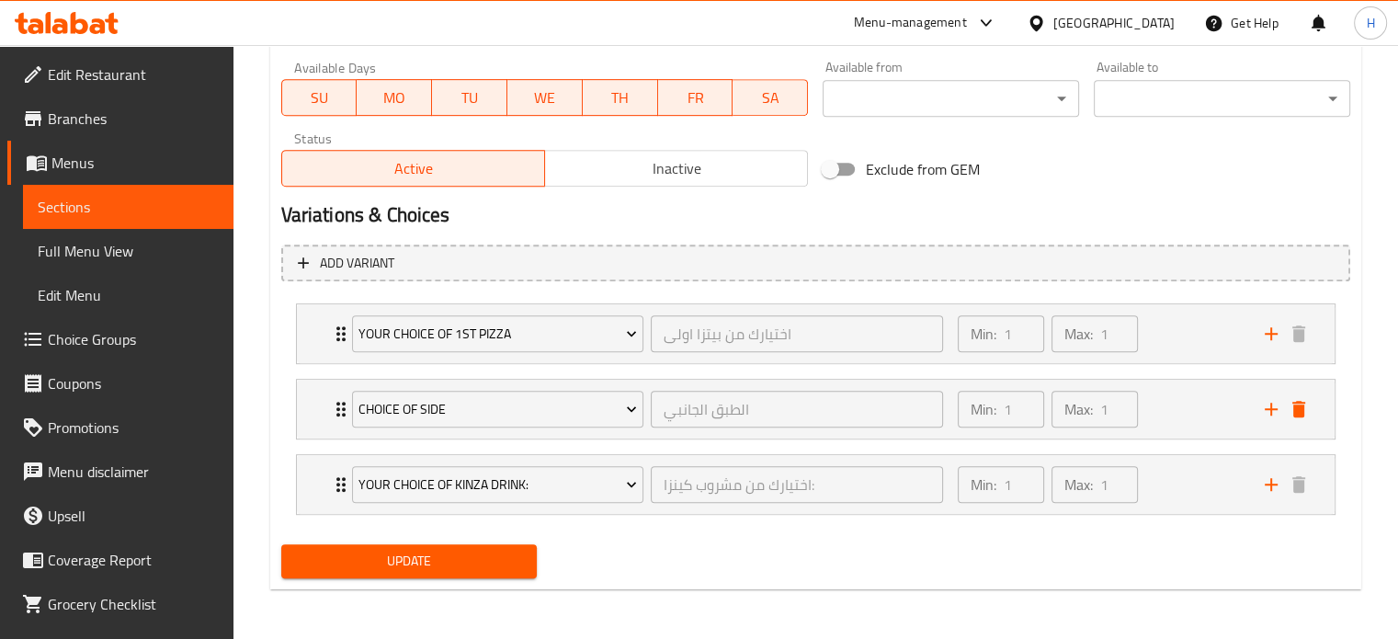
click at [406, 551] on span "Update" at bounding box center [409, 561] width 227 height 23
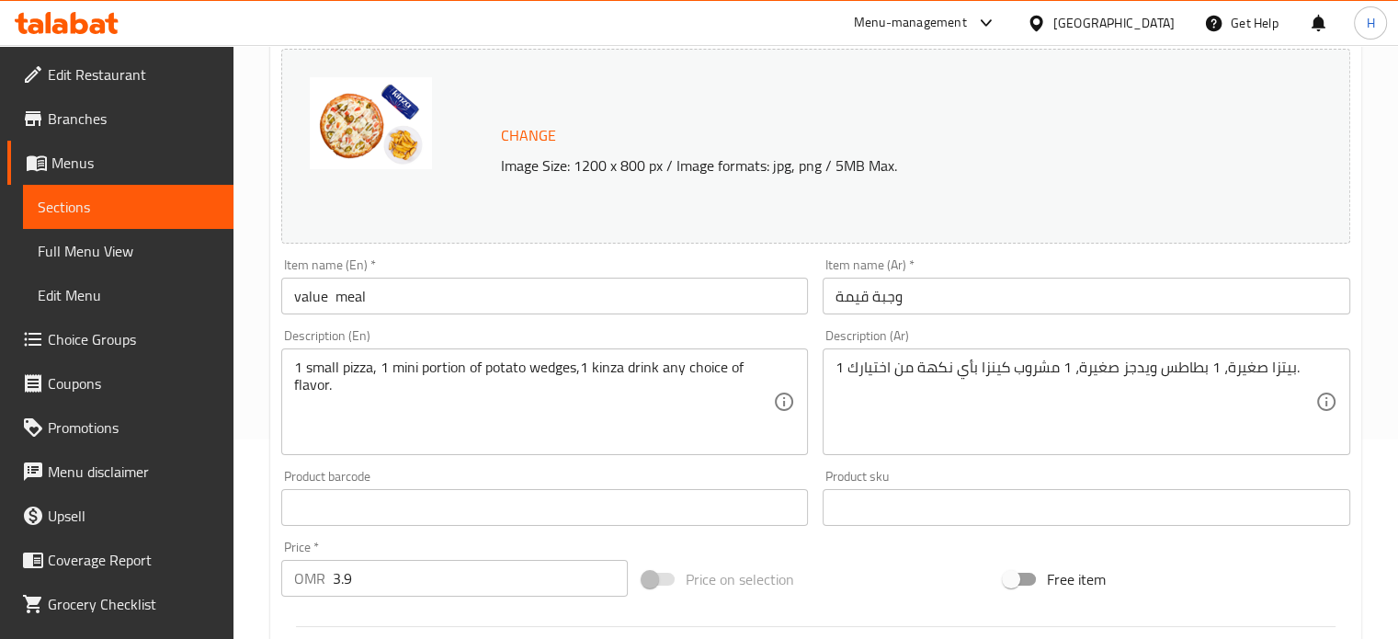
scroll to position [0, 0]
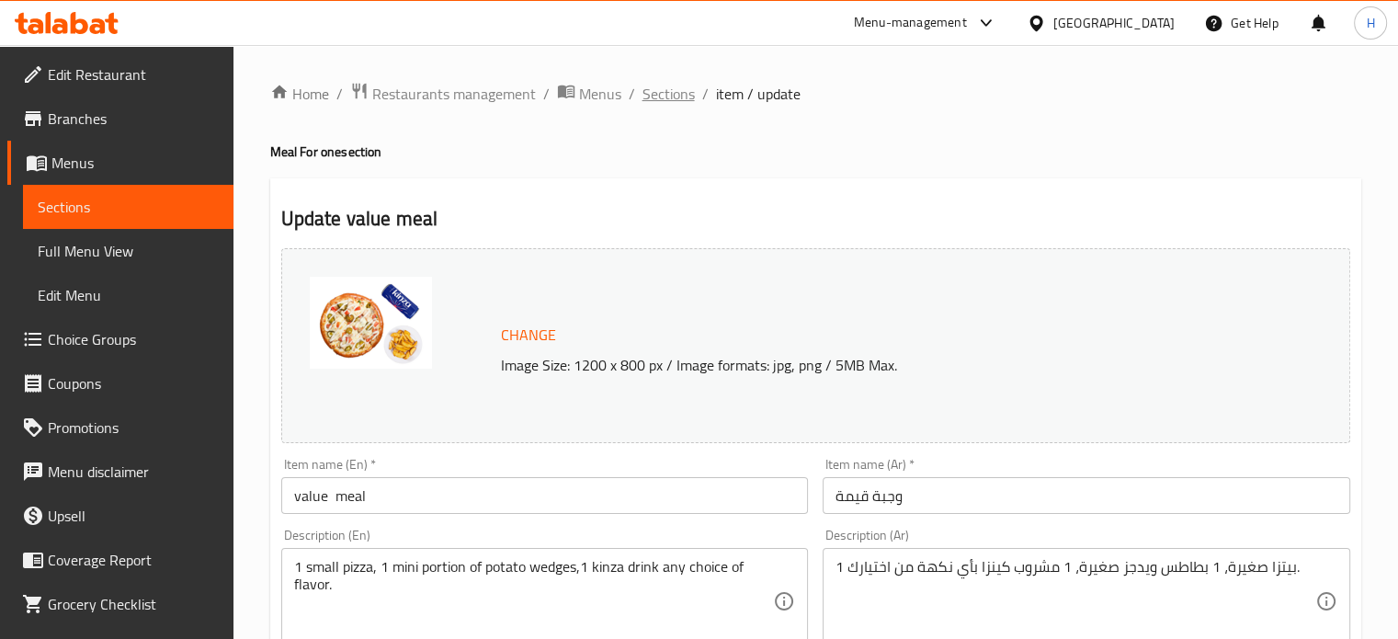
click at [666, 98] on span "Sections" at bounding box center [669, 94] width 52 height 22
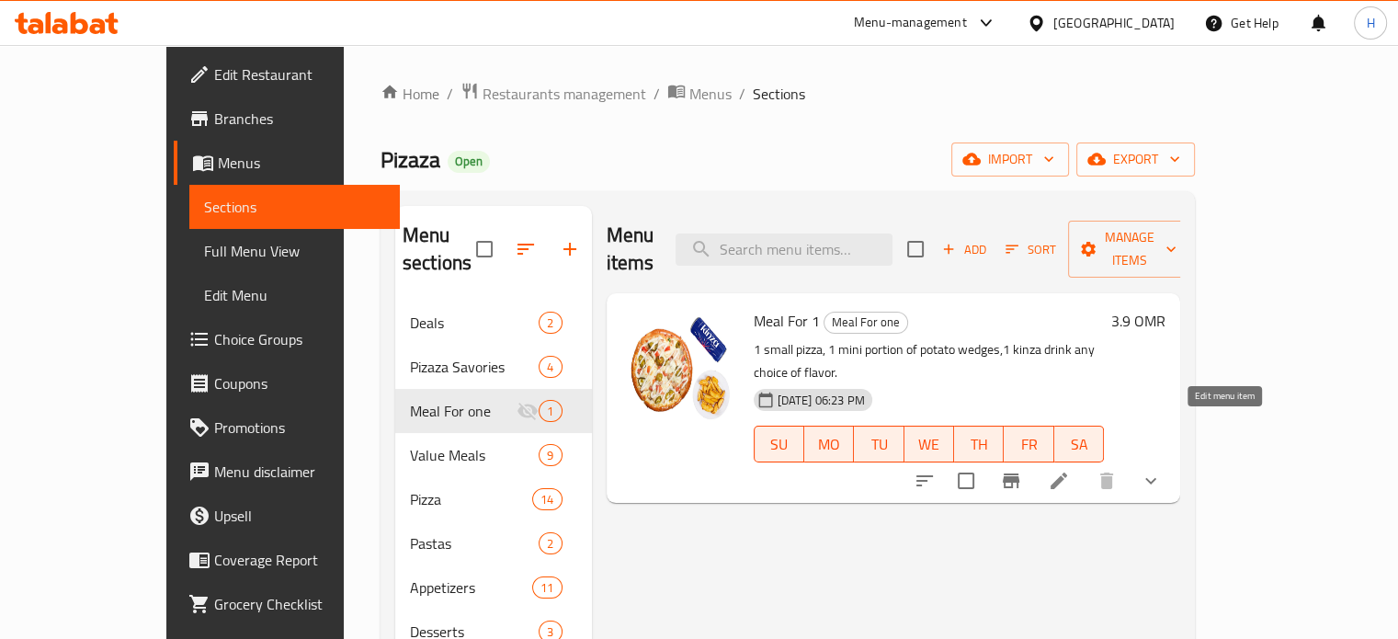
click at [1070, 470] on icon at bounding box center [1059, 481] width 22 height 22
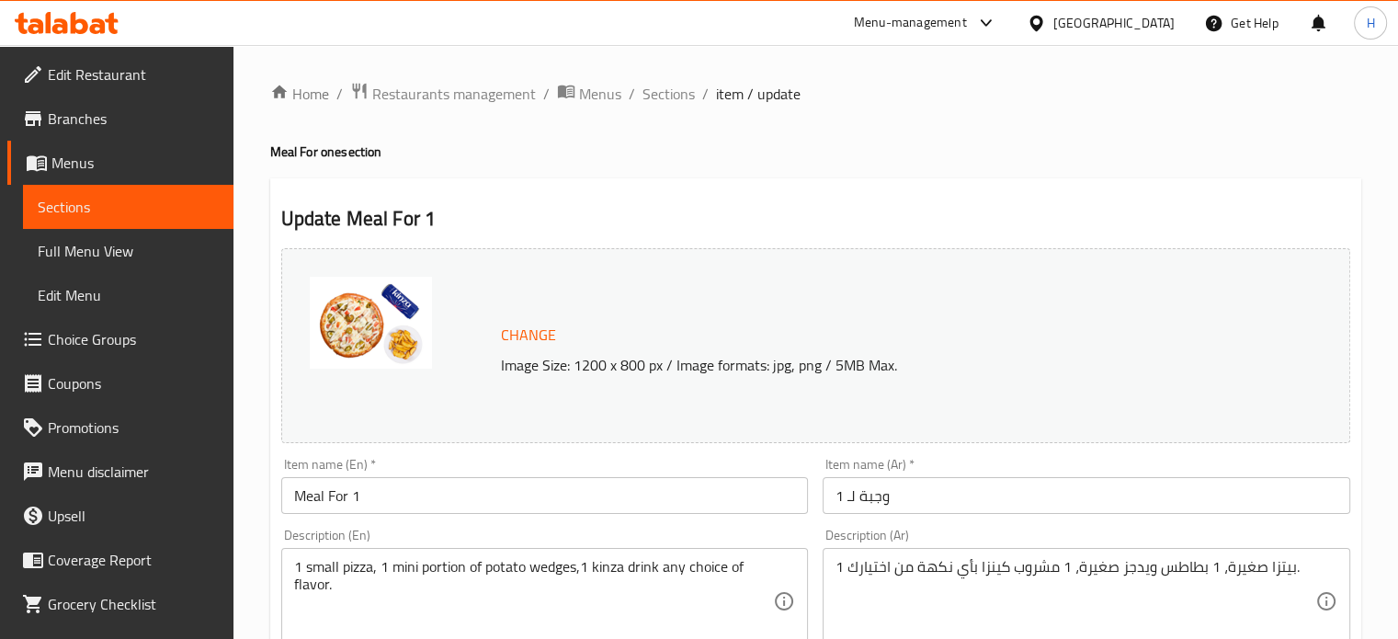
click at [433, 496] on input "Meal For 1" at bounding box center [545, 495] width 528 height 37
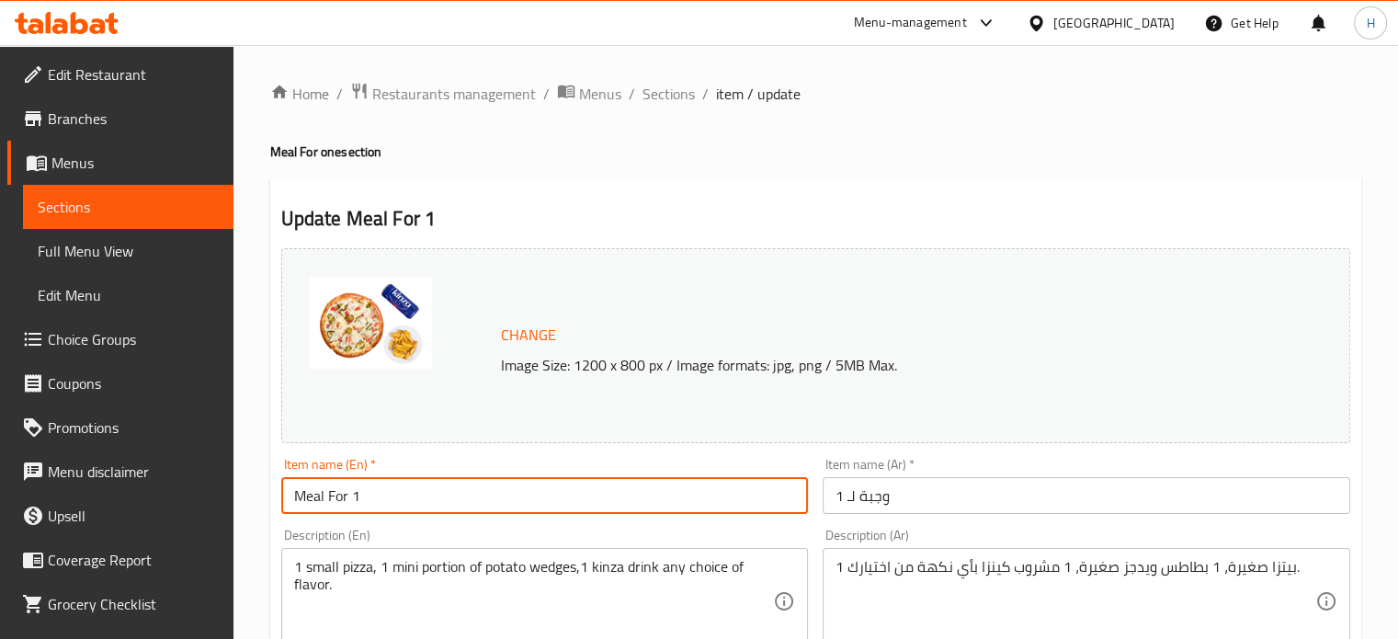
click at [433, 496] on input "Meal For 1" at bounding box center [545, 495] width 528 height 37
type input "value meal"
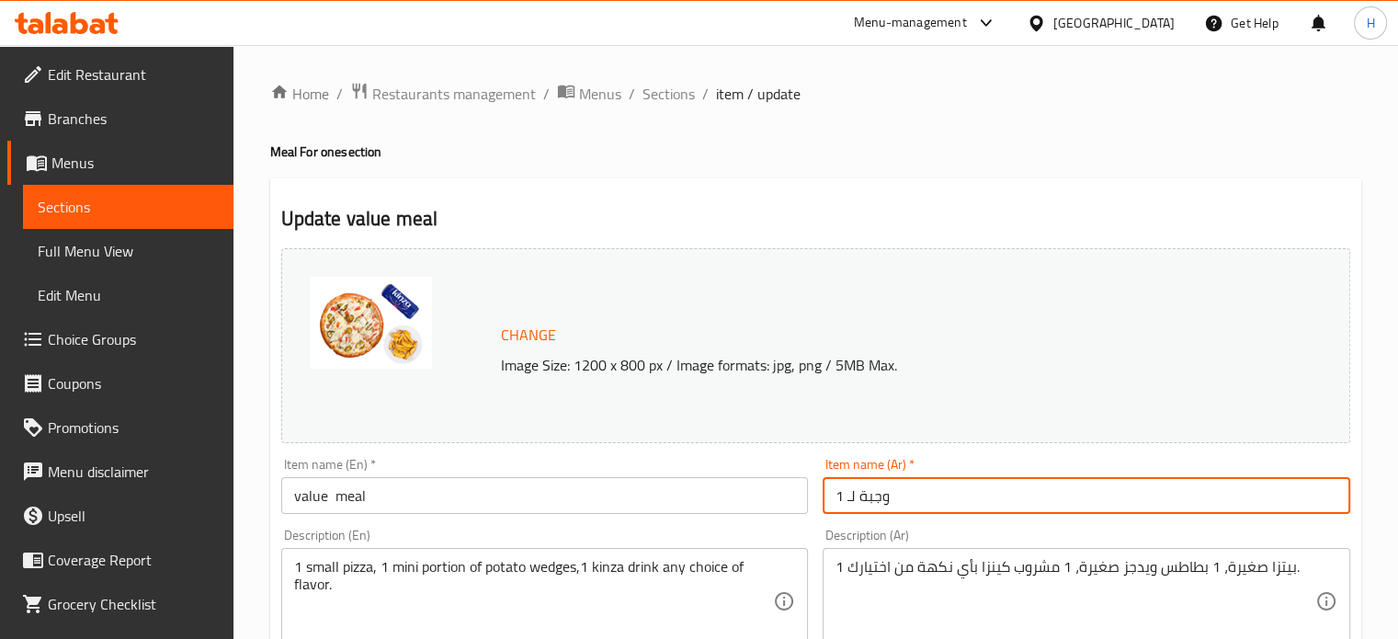
click at [914, 485] on input "وجبة لـ 1" at bounding box center [1087, 495] width 528 height 37
click at [859, 495] on input "وجبة لـ 1" at bounding box center [1087, 495] width 528 height 37
drag, startPoint x: 859, startPoint y: 495, endPoint x: 805, endPoint y: 499, distance: 54.4
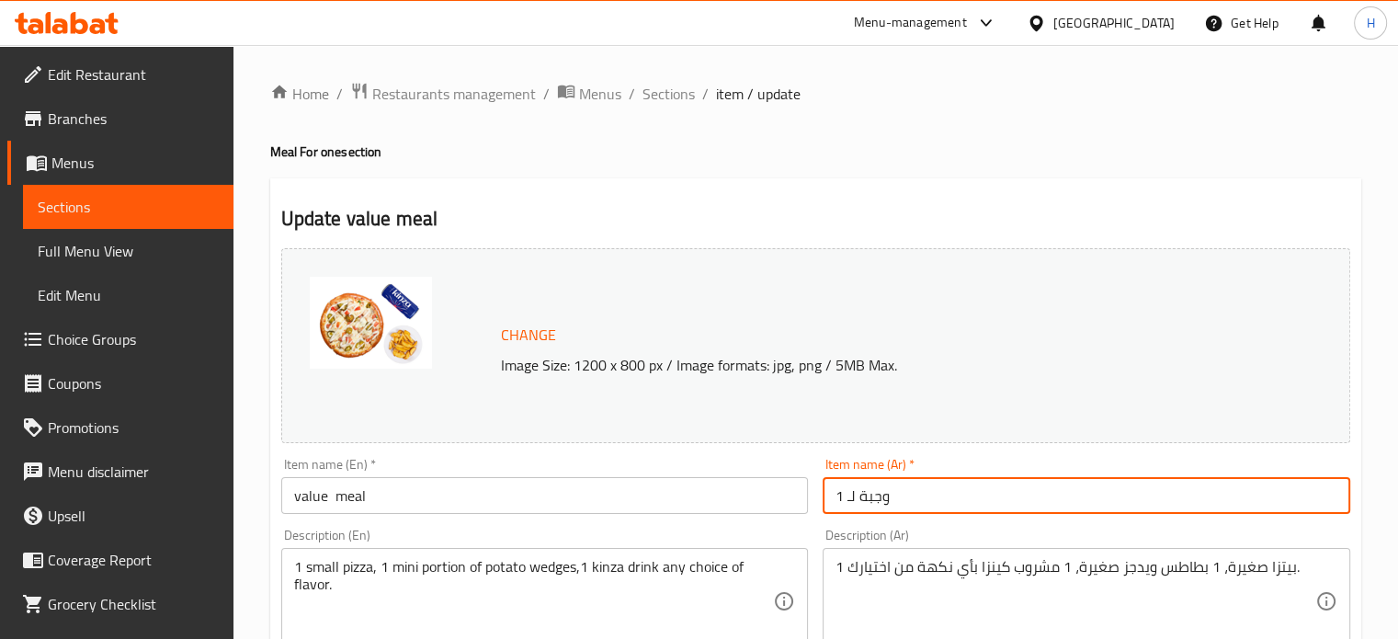
click at [805, 499] on div "Change Image Size: 1200 x 800 px / Image formats: jpg, png / 5MB Max. Item name…" at bounding box center [816, 650] width 1084 height 819
type input "وجب1"
click at [867, 503] on input "وجب1" at bounding box center [1087, 495] width 528 height 37
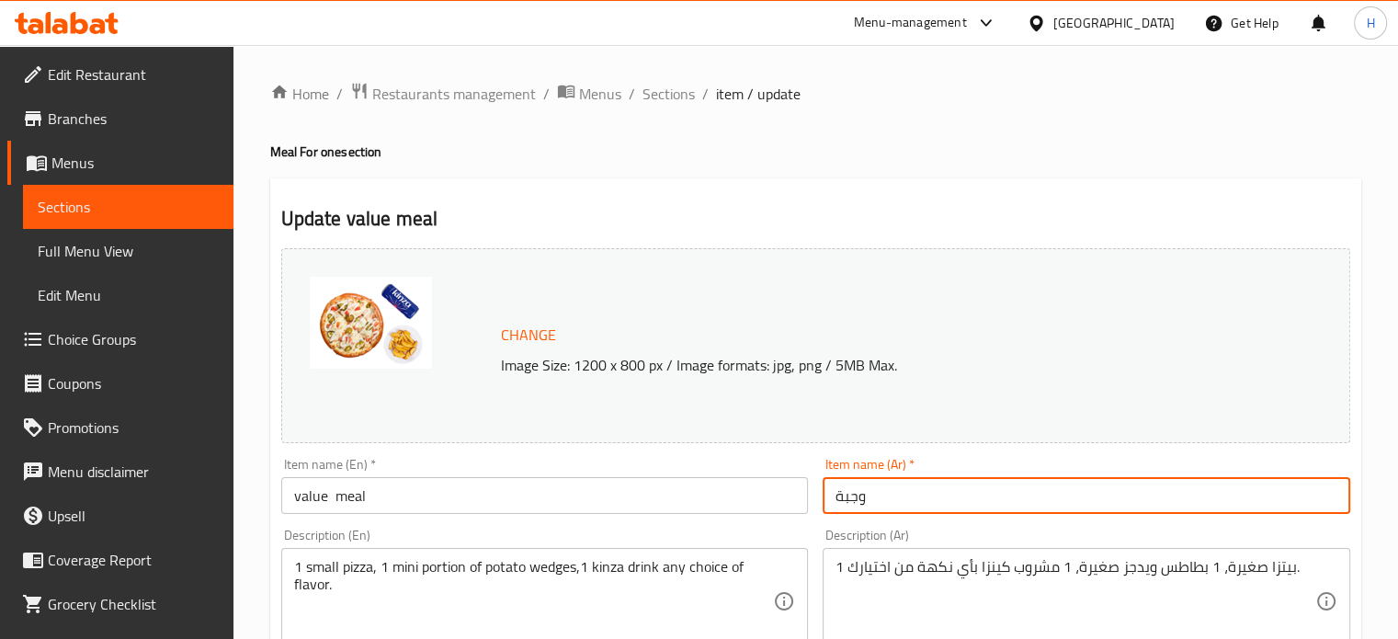
type input "وجبة قيمة"
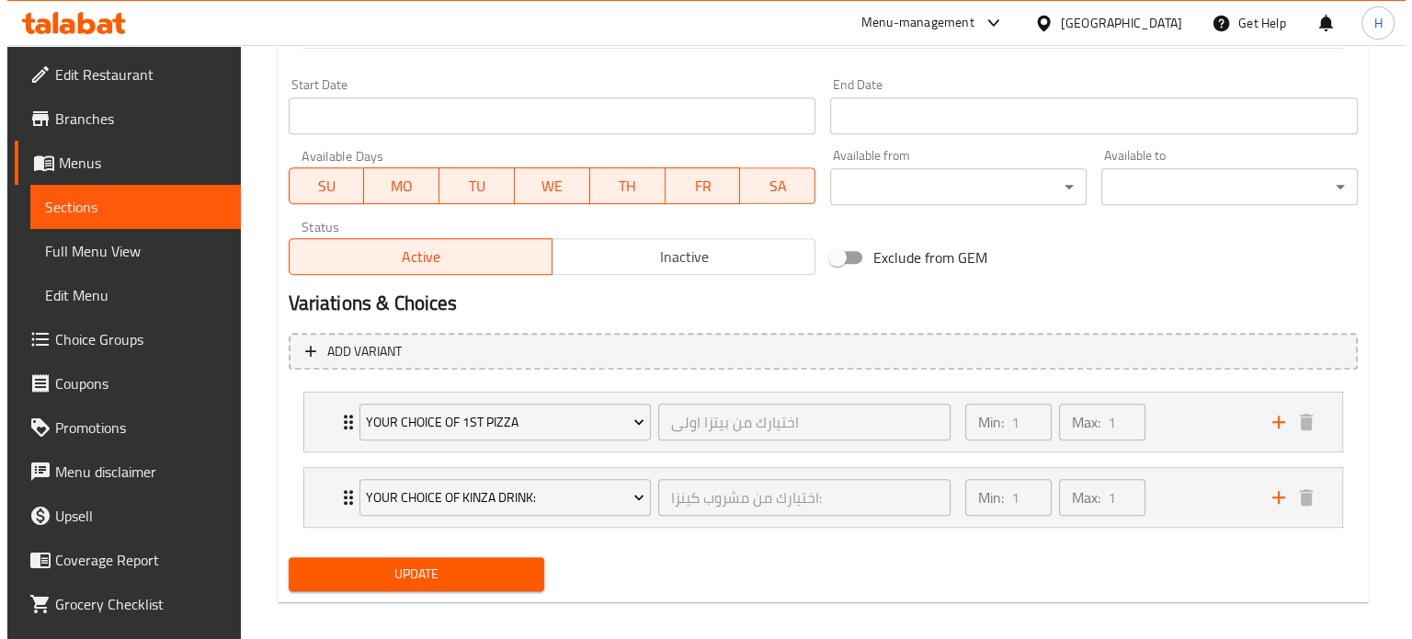
scroll to position [790, 0]
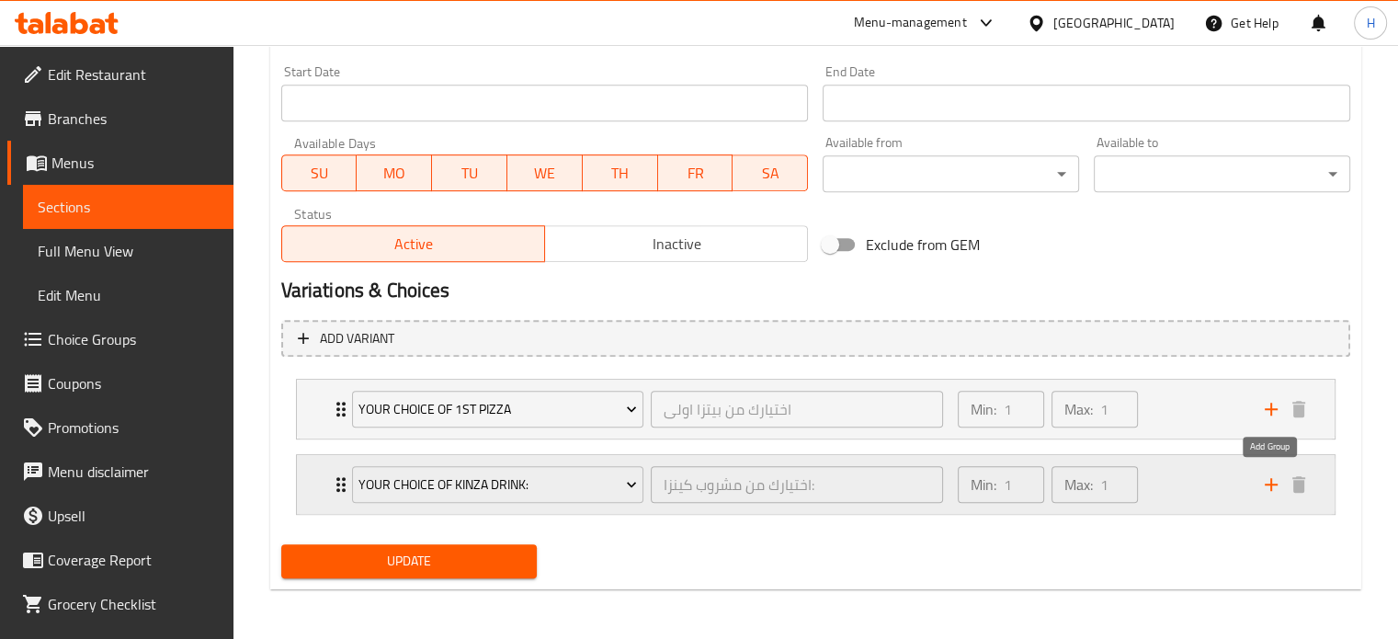
click at [1268, 475] on icon "add" at bounding box center [1271, 484] width 22 height 22
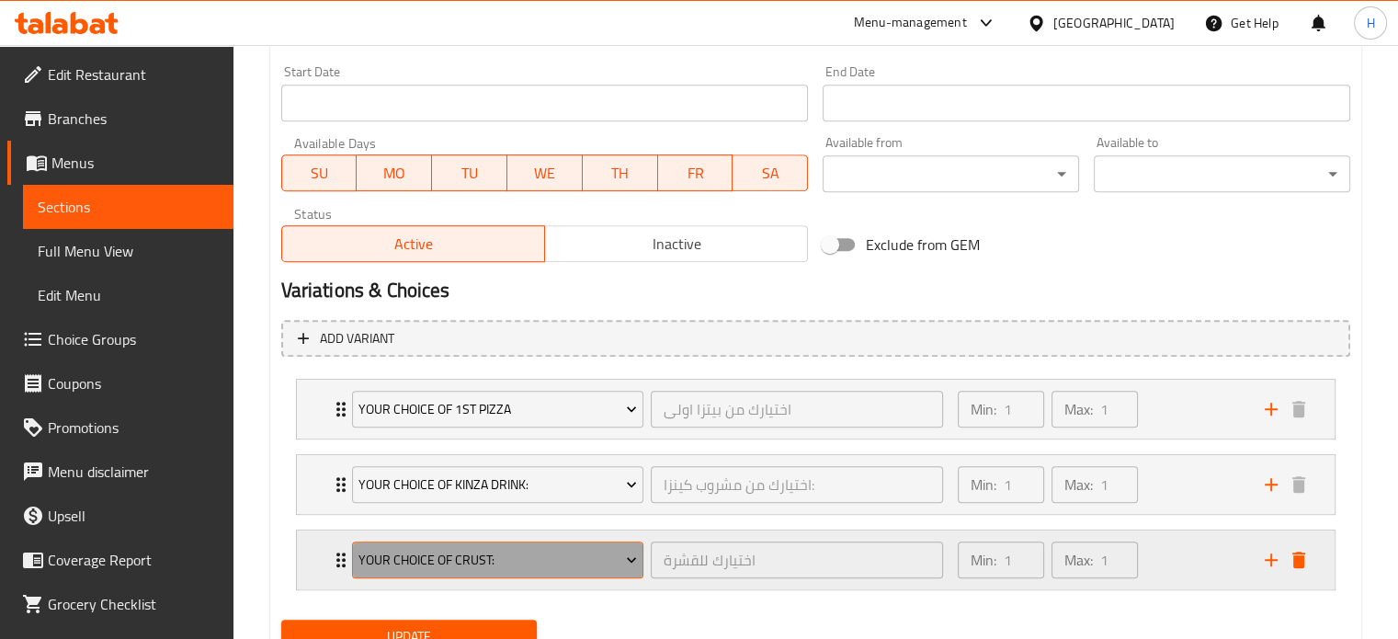
click at [521, 551] on span "Your Choice of Crust:" at bounding box center [497, 560] width 279 height 23
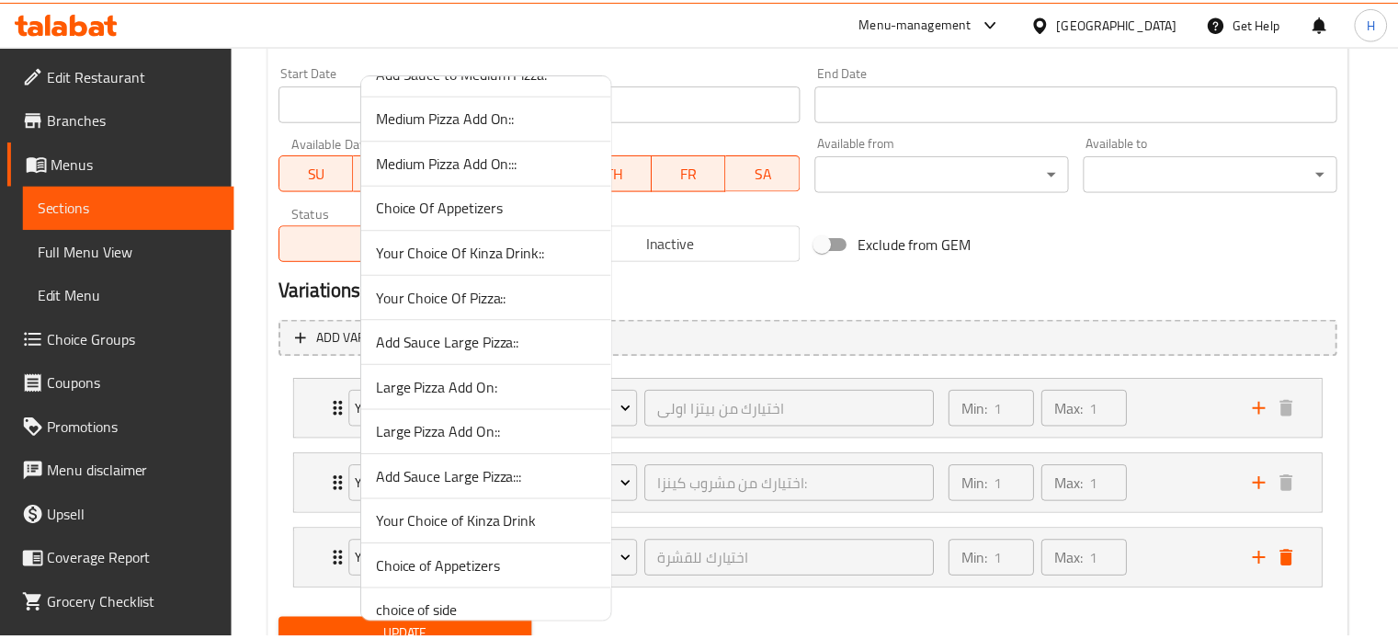
scroll to position [916, 0]
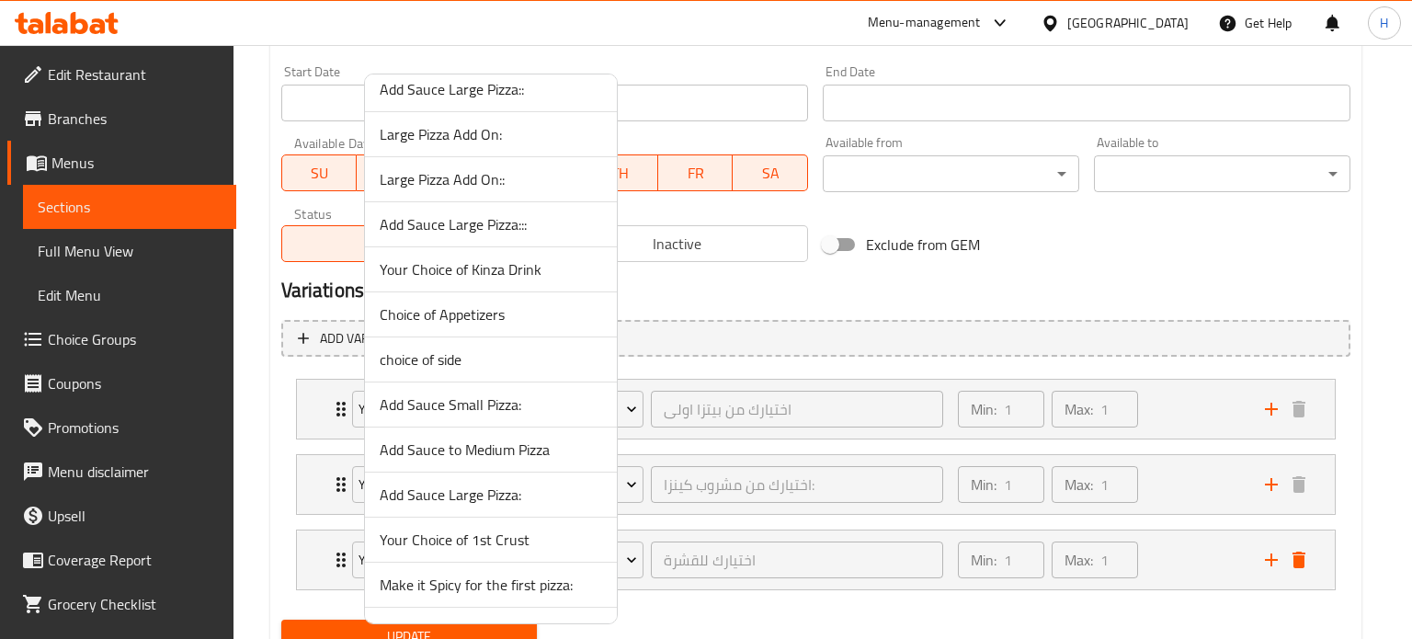
click at [477, 353] on span "choice of side" at bounding box center [491, 359] width 222 height 22
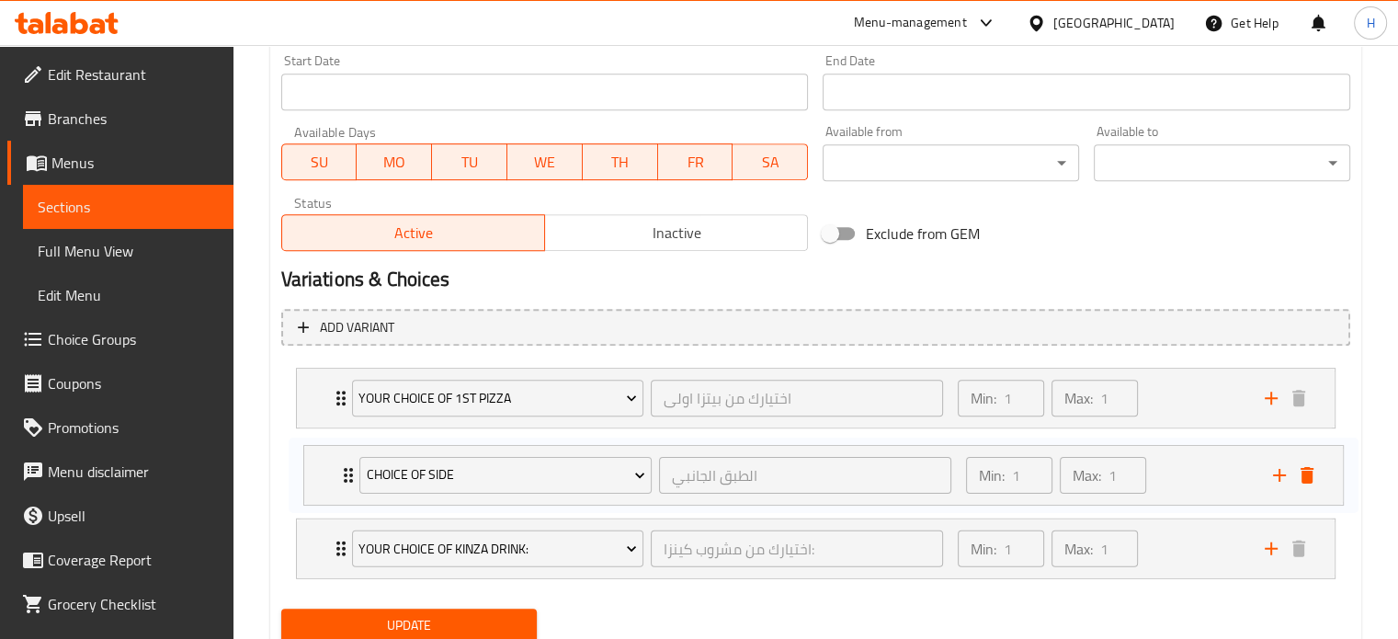
scroll to position [804, 0]
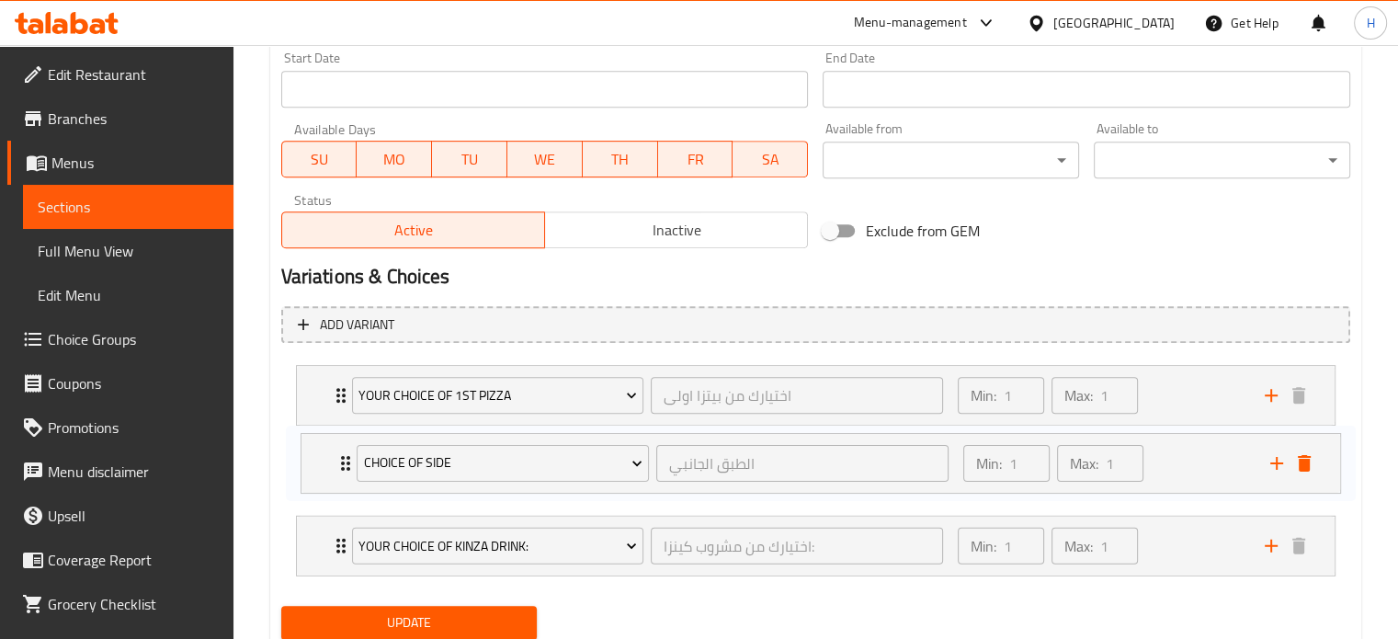
drag, startPoint x: 324, startPoint y: 554, endPoint x: 329, endPoint y: 457, distance: 97.6
click at [329, 457] on div "Your Choice Of 1st Pizza اختيارك من بيتزا اولى ​ Min: 1 ​ Max: 1 ​ Margherita (…" at bounding box center [815, 471] width 1069 height 226
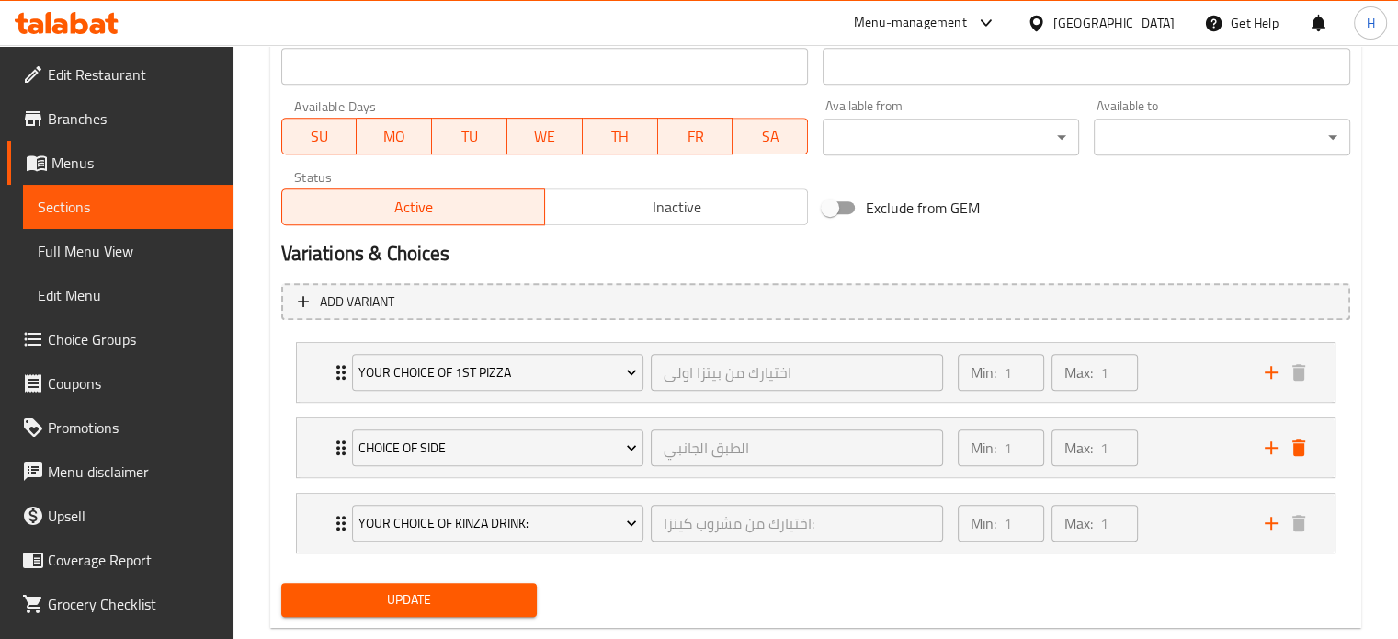
scroll to position [828, 0]
click at [470, 587] on span "Update" at bounding box center [409, 598] width 227 height 23
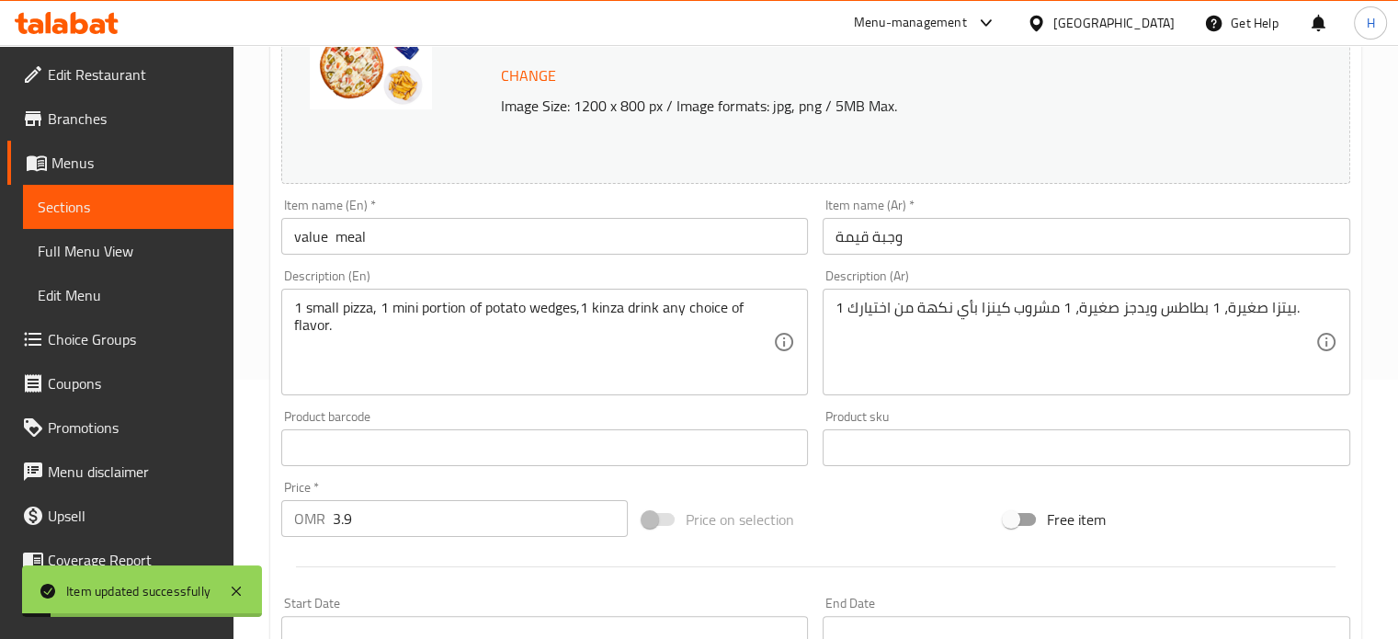
scroll to position [0, 0]
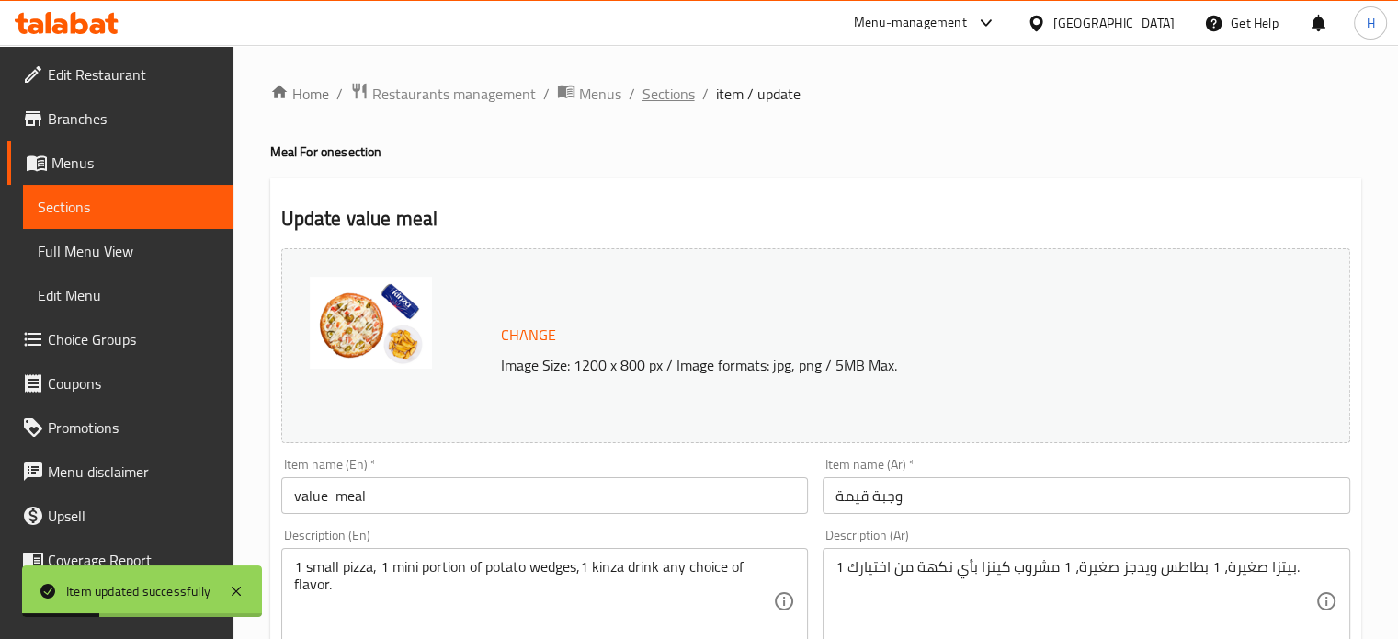
click at [669, 94] on span "Sections" at bounding box center [669, 94] width 52 height 22
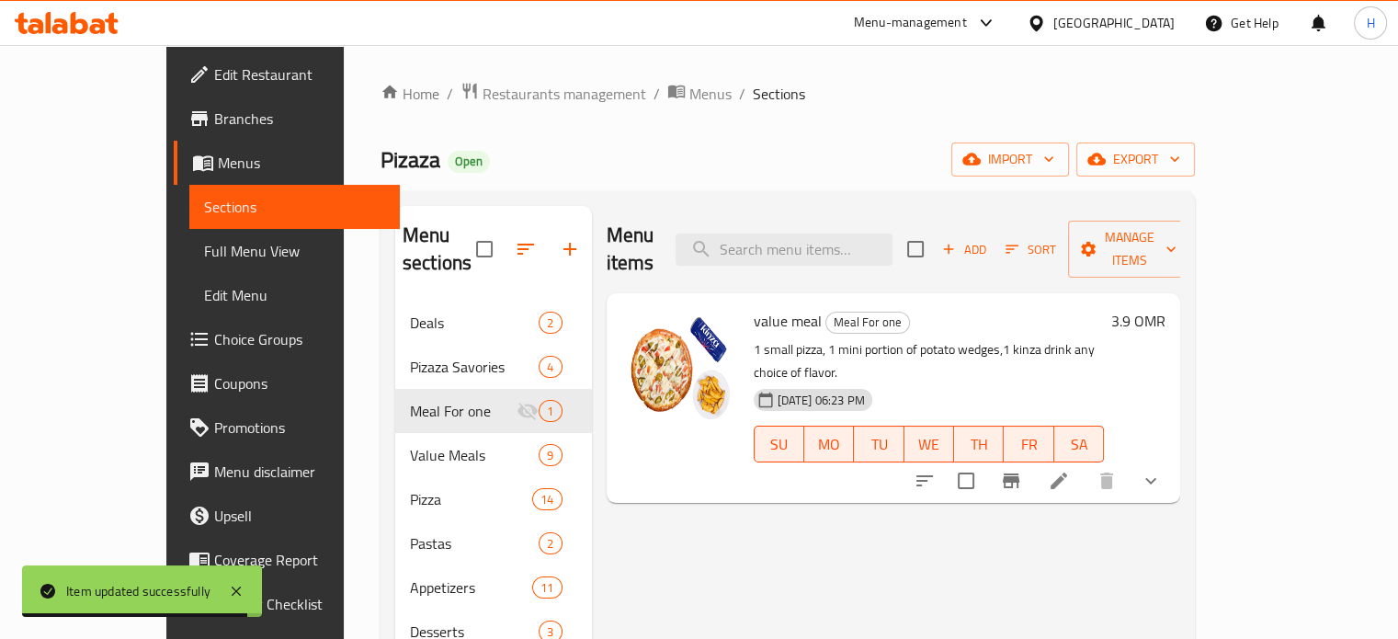
click at [936, 338] on p "1 small pizza, 1 mini portion of potato wedges,1 kinza drink any choice of flav…" at bounding box center [929, 361] width 351 height 46
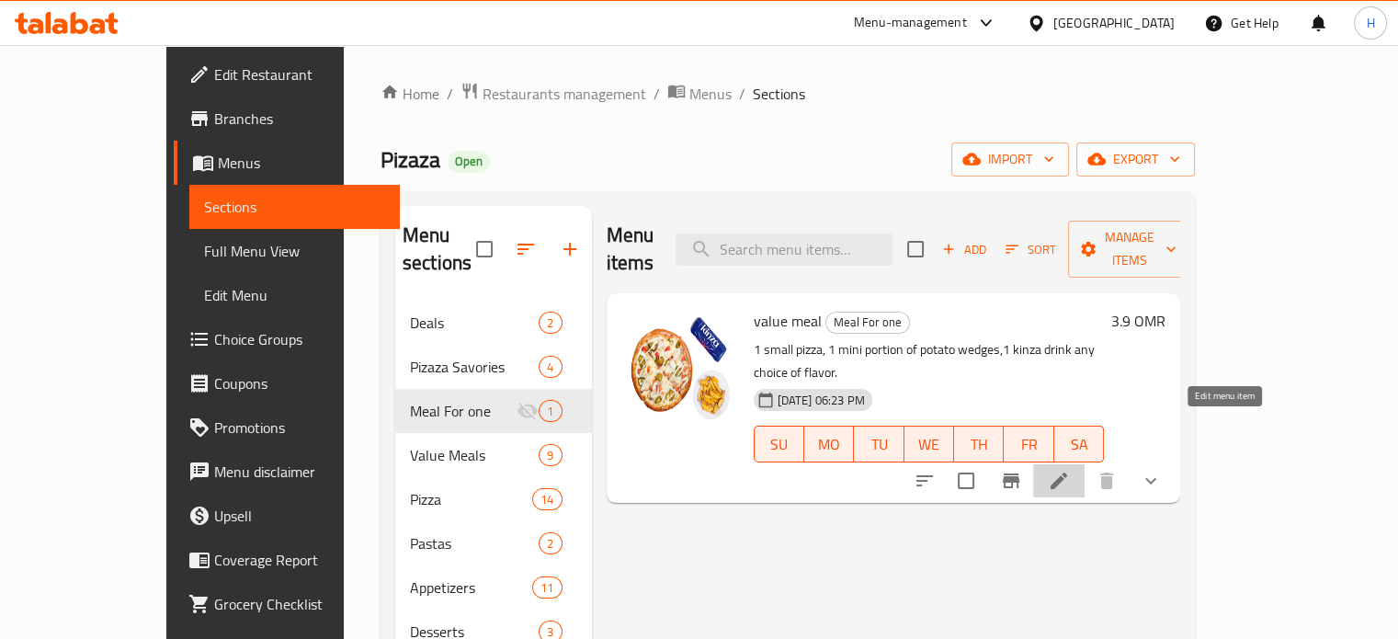
click at [1070, 470] on icon at bounding box center [1059, 481] width 22 height 22
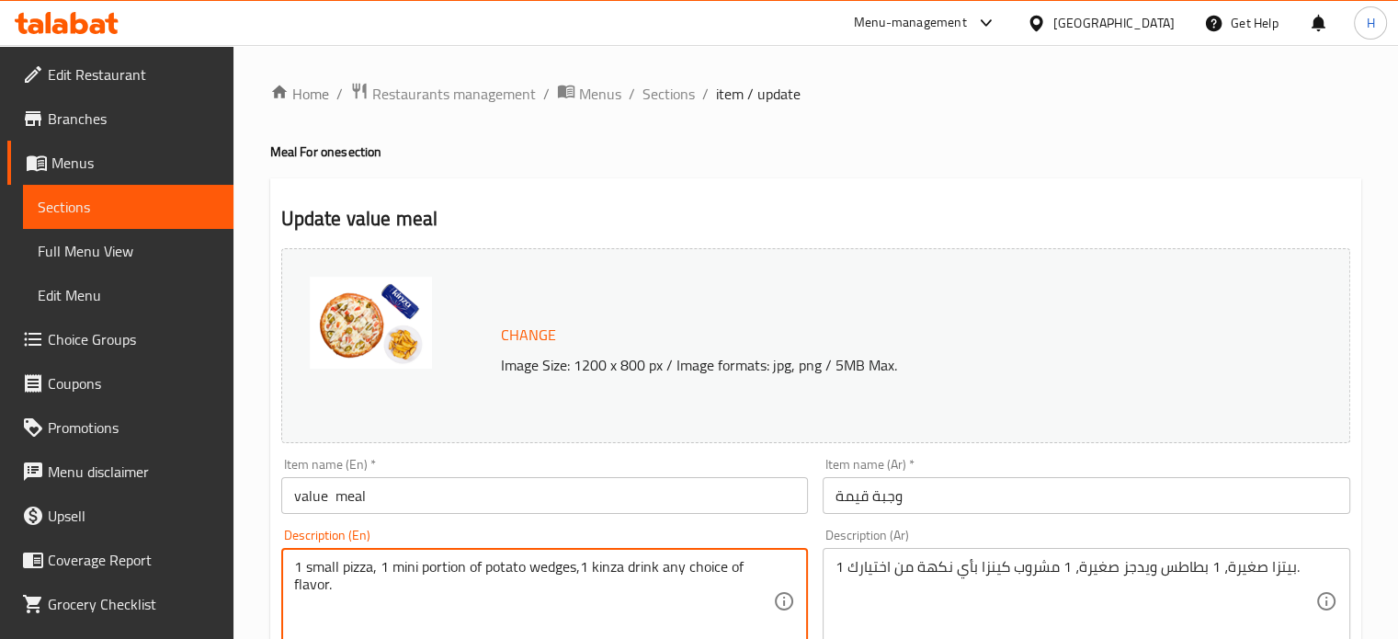
drag, startPoint x: 393, startPoint y: 569, endPoint x: 577, endPoint y: 573, distance: 183.9
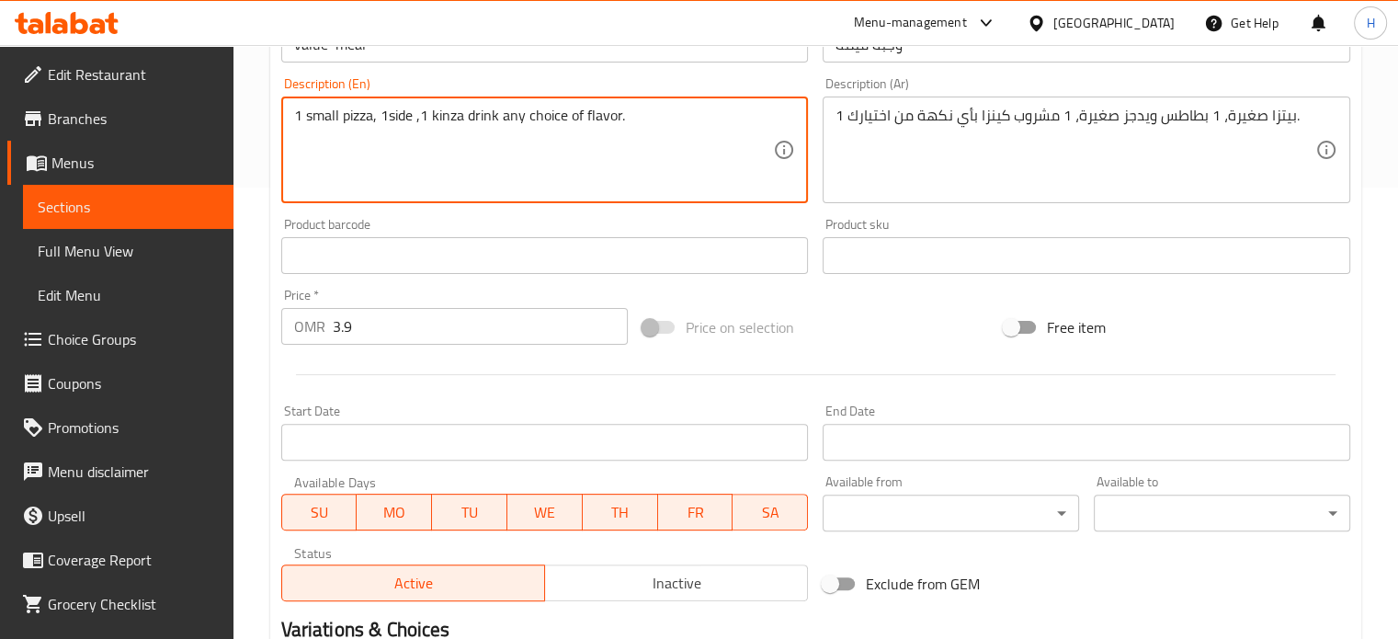
scroll to position [866, 0]
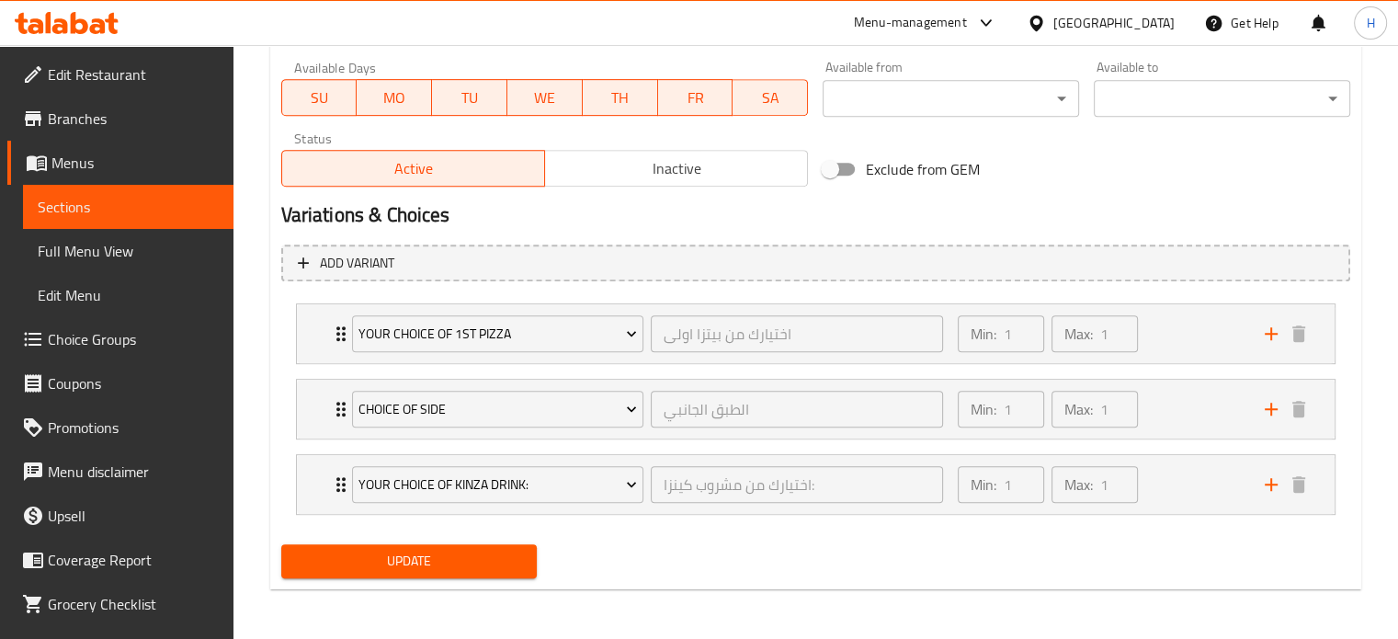
type textarea "1 small pizza, 1side ,1 kinza drink any choice of flavor."
click at [452, 557] on span "Update" at bounding box center [409, 561] width 227 height 23
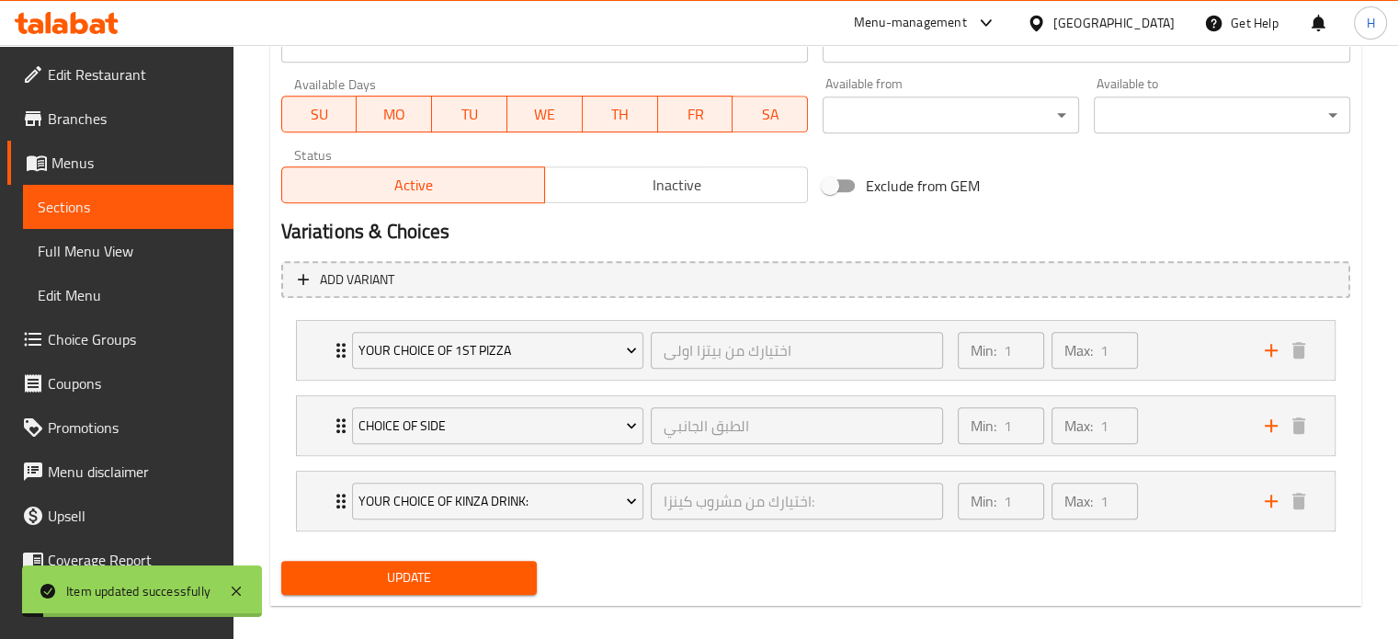
scroll to position [0, 0]
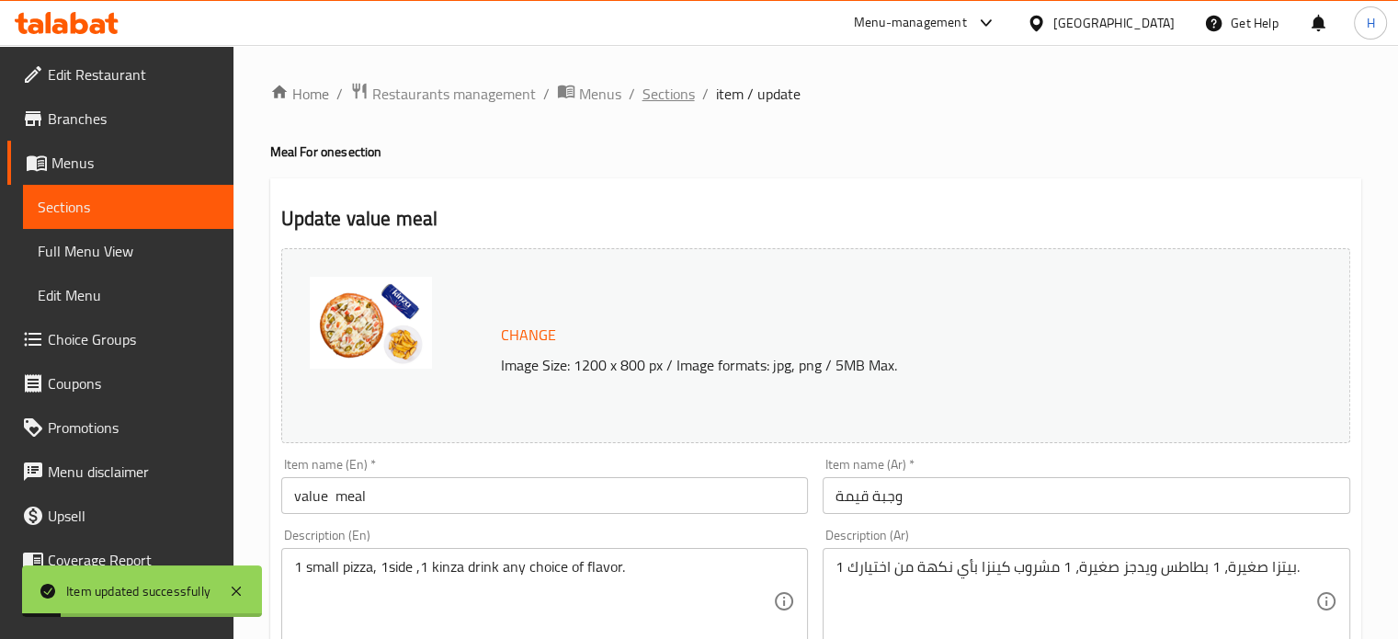
click at [668, 85] on span "Sections" at bounding box center [669, 94] width 52 height 22
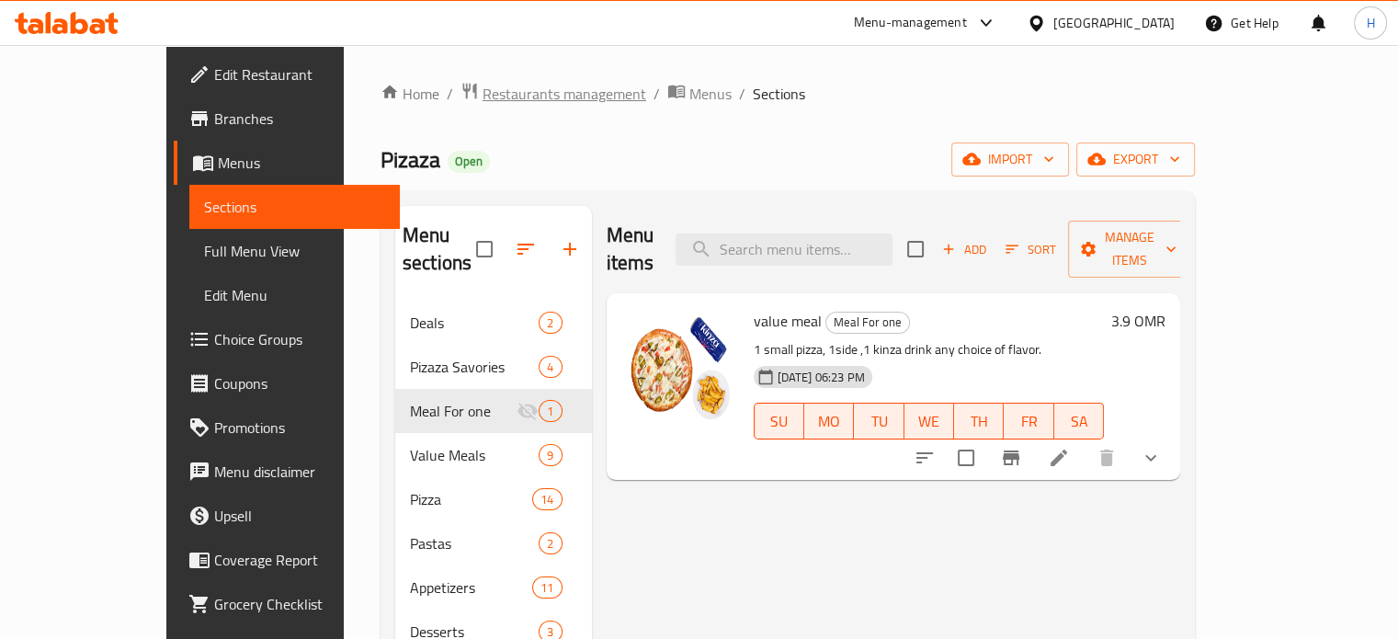
click at [483, 90] on span "Restaurants management" at bounding box center [565, 94] width 164 height 22
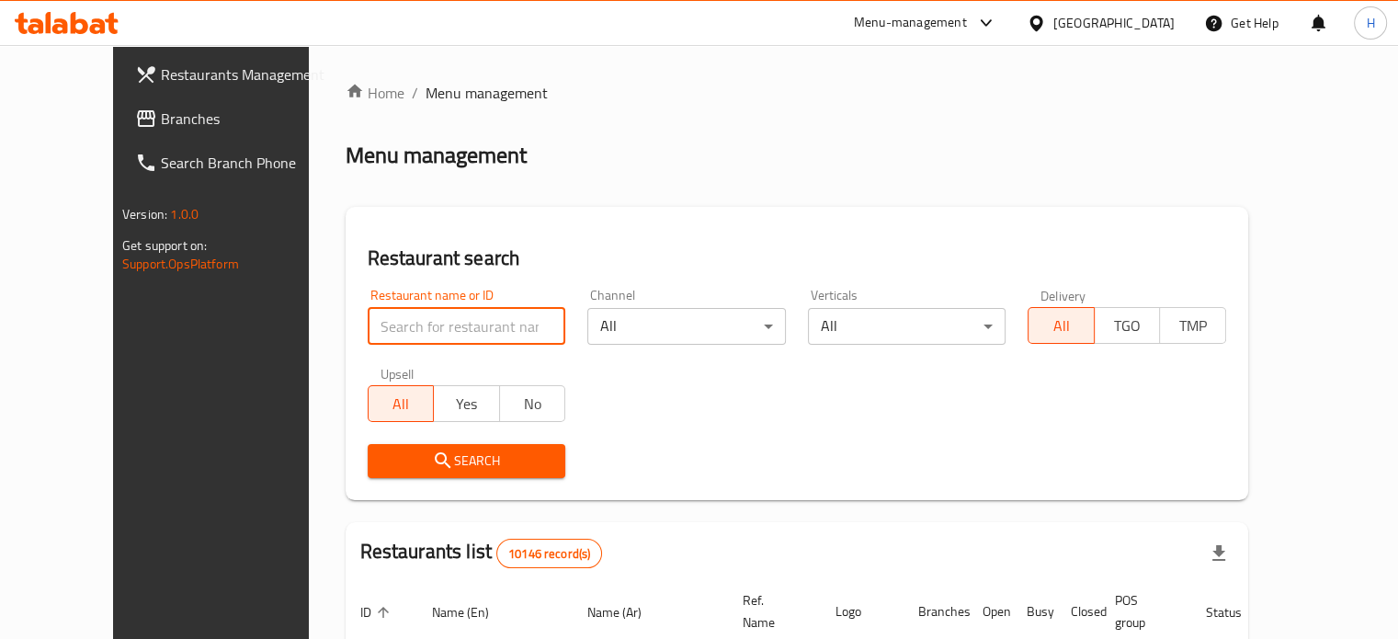
click at [370, 315] on input "search" at bounding box center [467, 326] width 199 height 37
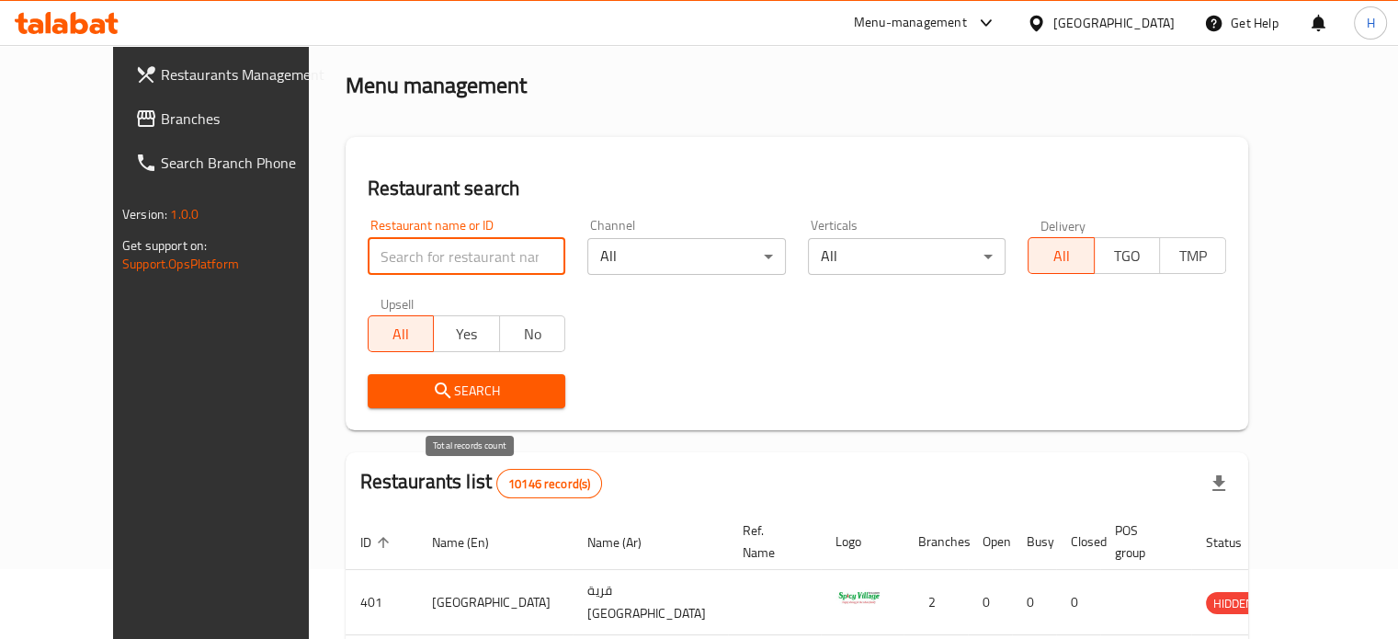
scroll to position [65, 0]
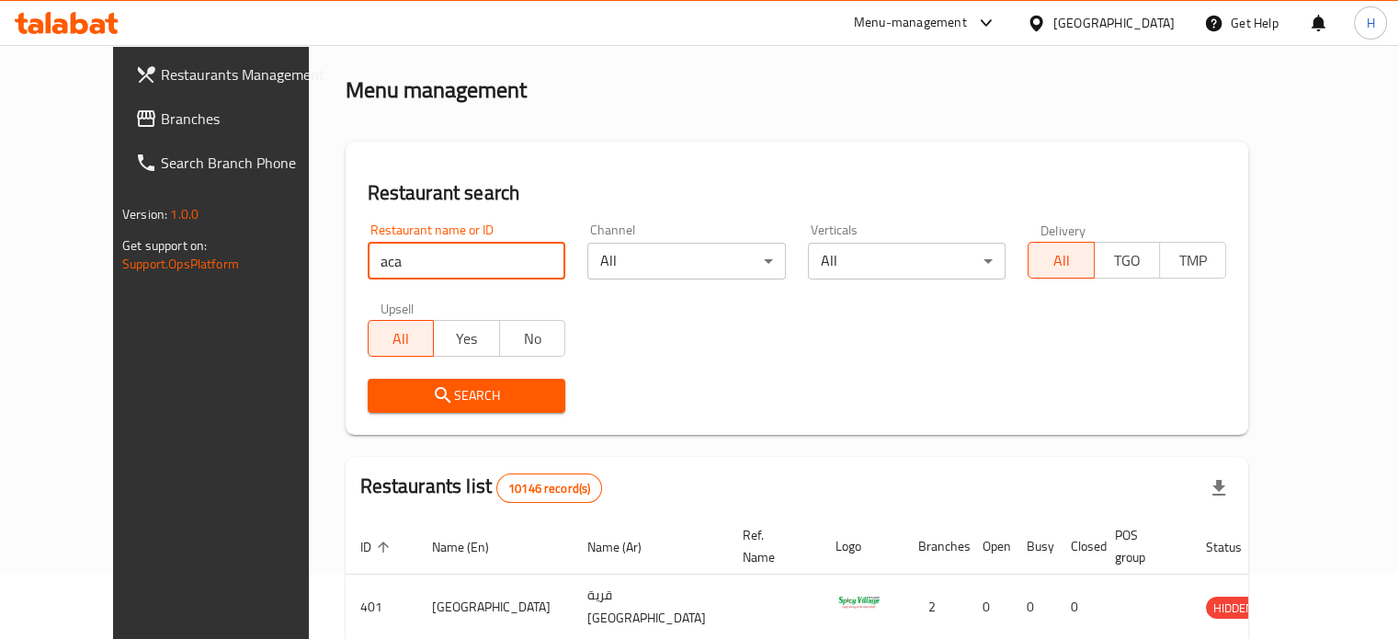
type input "acaiholic"
click at [429, 394] on span "Search" at bounding box center [466, 395] width 169 height 23
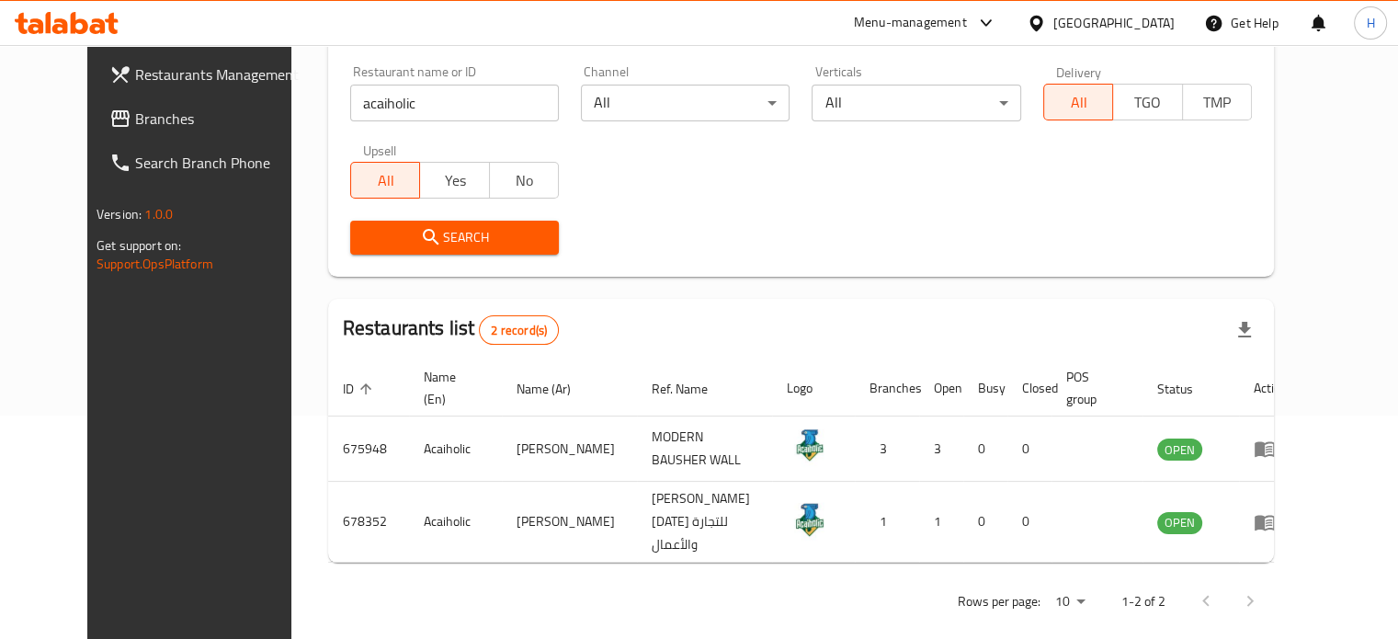
scroll to position [224, 0]
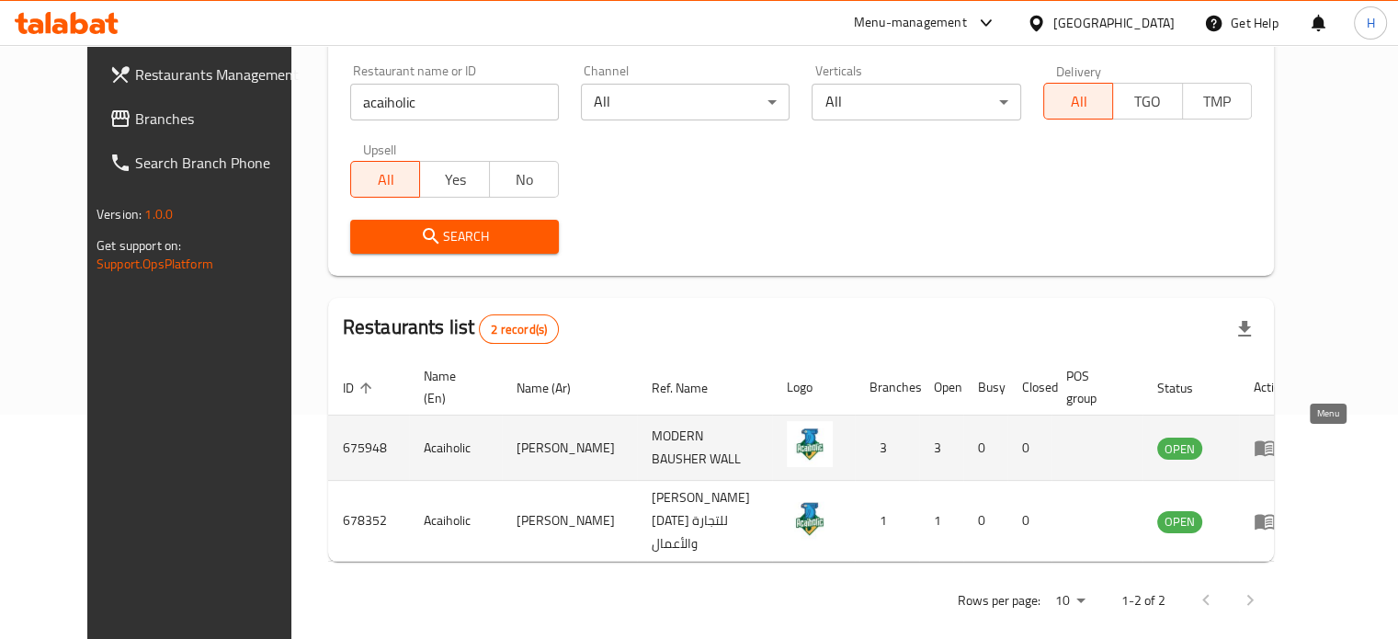
click at [1275, 442] on icon "enhanced table" at bounding box center [1265, 449] width 20 height 16
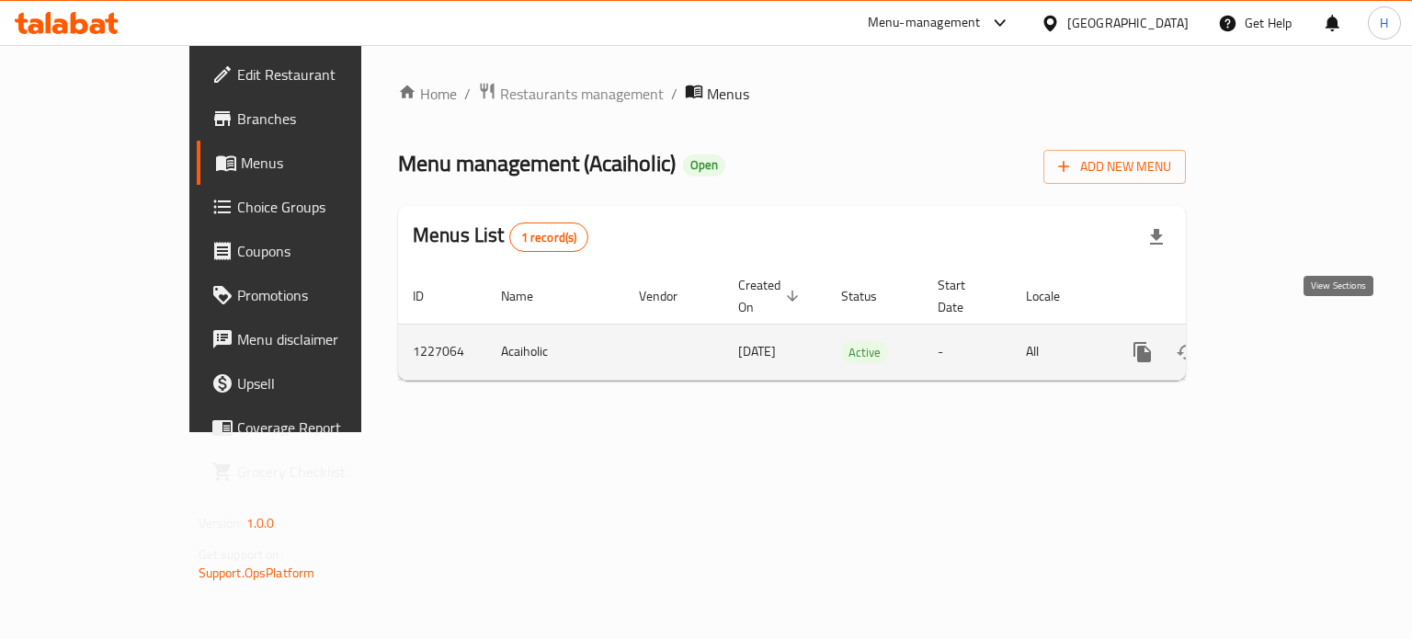
click at [1286, 341] on icon "enhanced table" at bounding box center [1275, 352] width 22 height 22
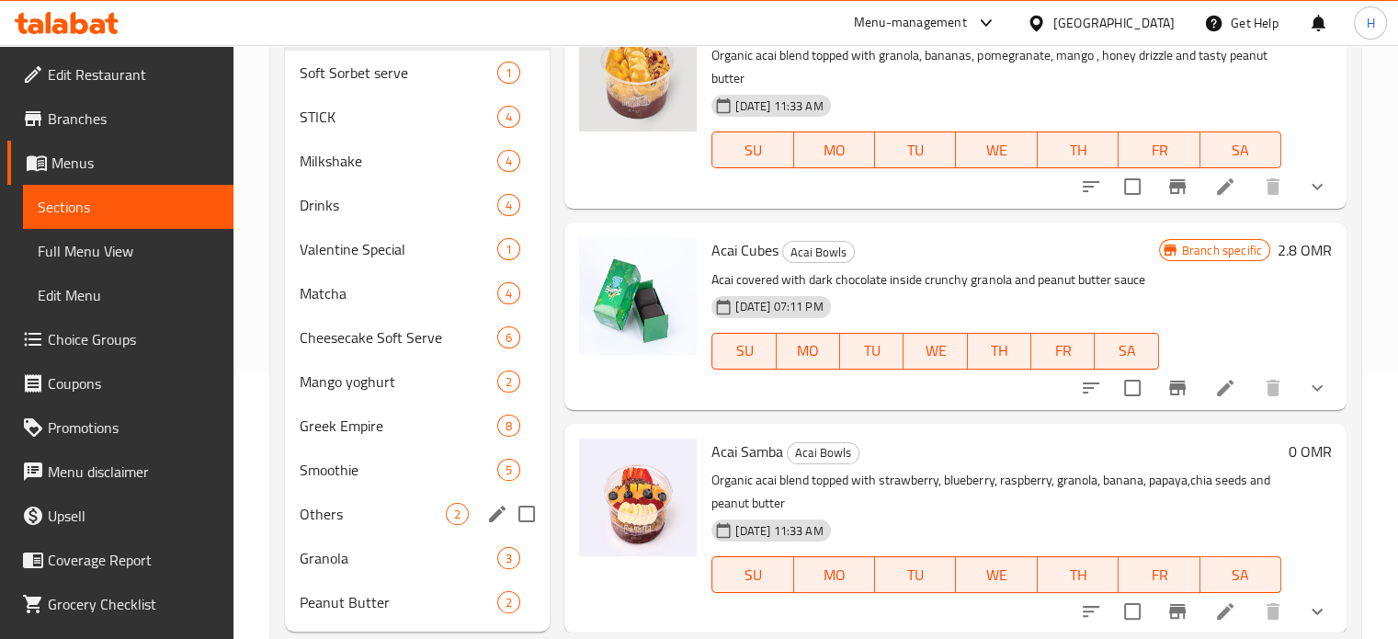
scroll to position [261, 0]
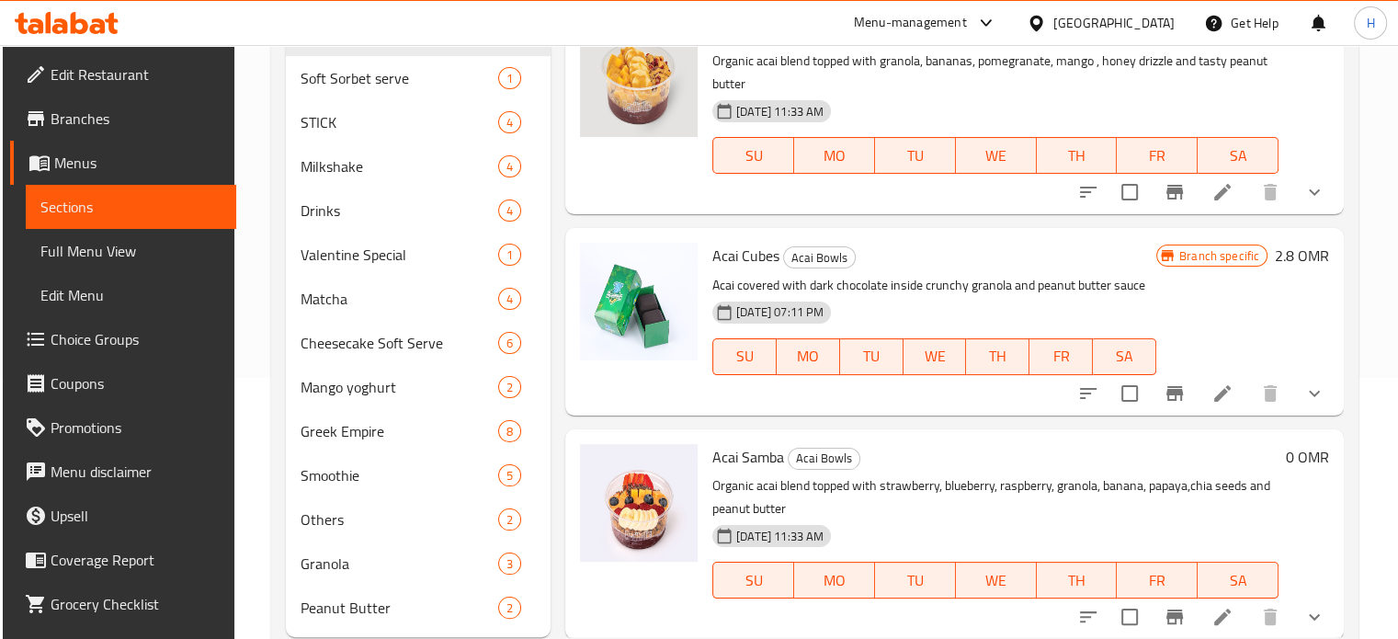
click at [117, 337] on span "Choice Groups" at bounding box center [136, 339] width 171 height 22
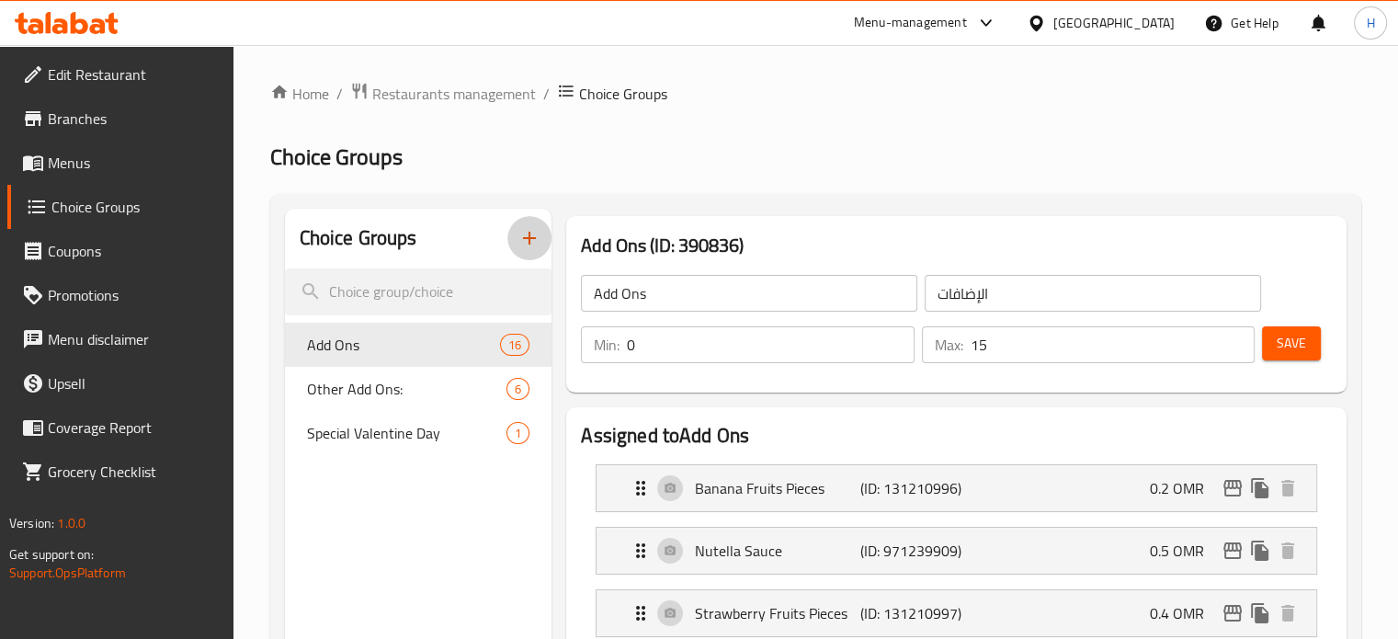
click at [526, 245] on icon "button" at bounding box center [529, 238] width 22 height 22
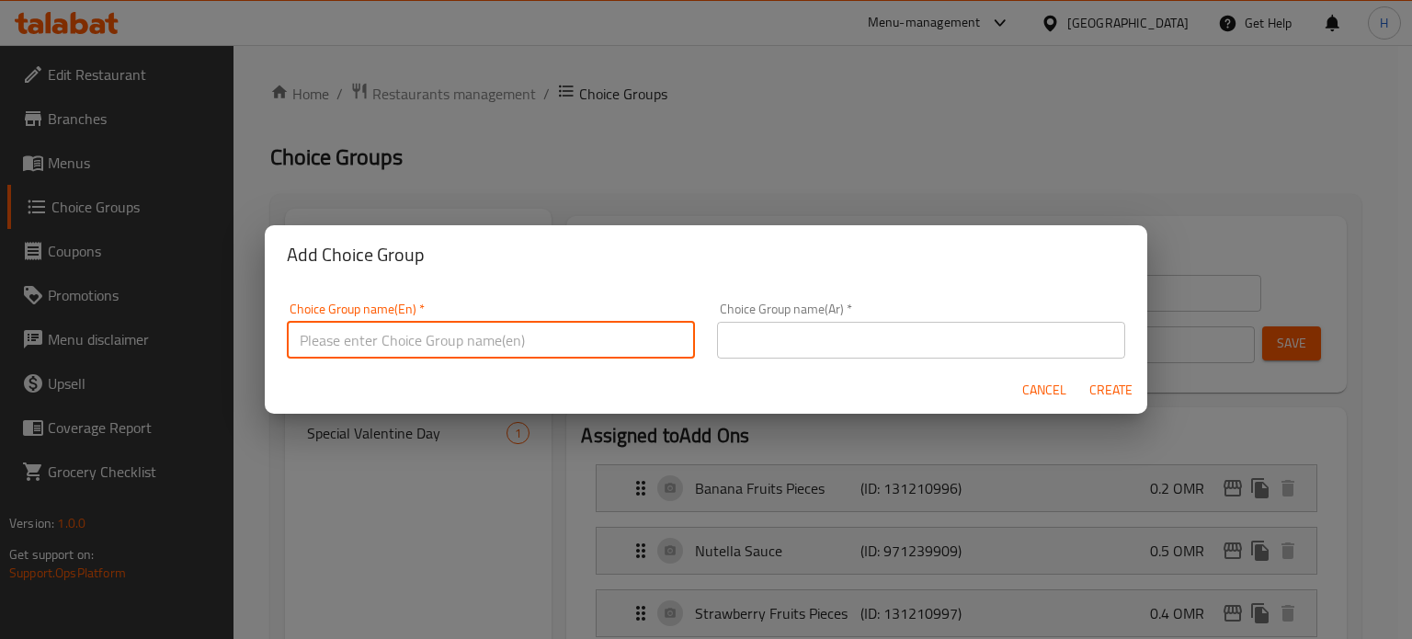
click at [591, 334] on input "text" at bounding box center [491, 340] width 408 height 37
type input "choice of acai bowl"
click at [932, 348] on input "text" at bounding box center [921, 340] width 408 height 37
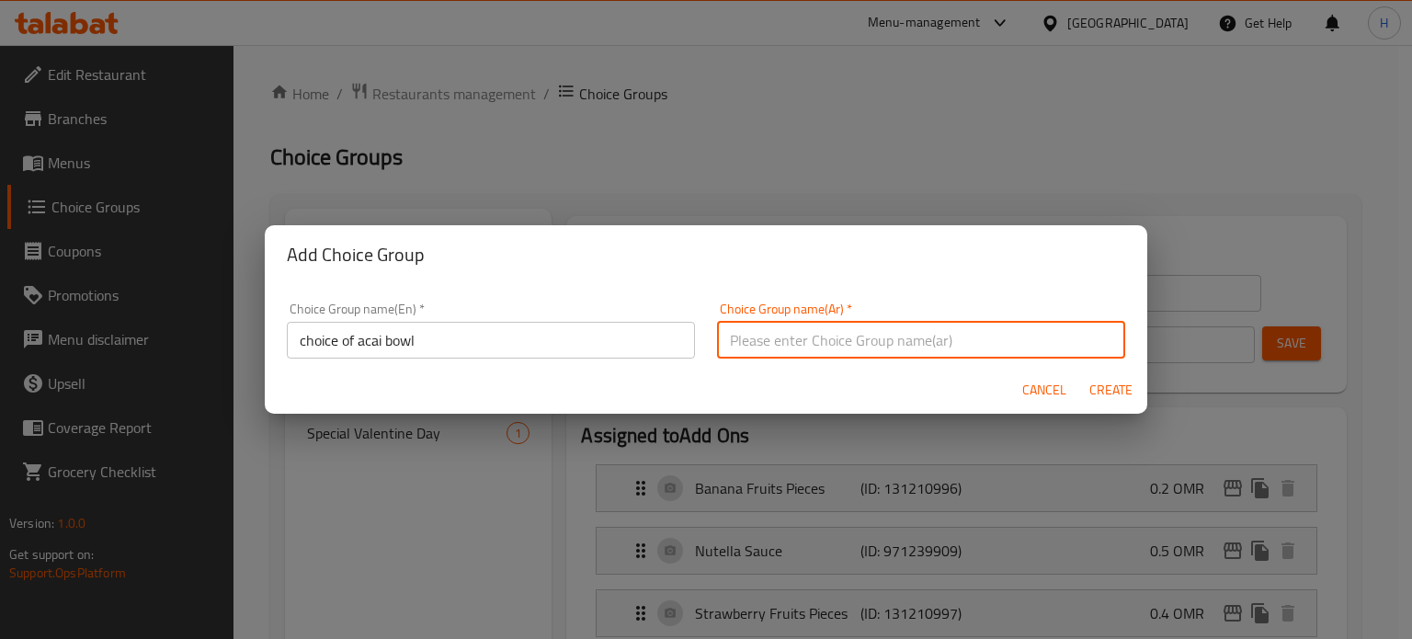
type input "اختار الاساي"
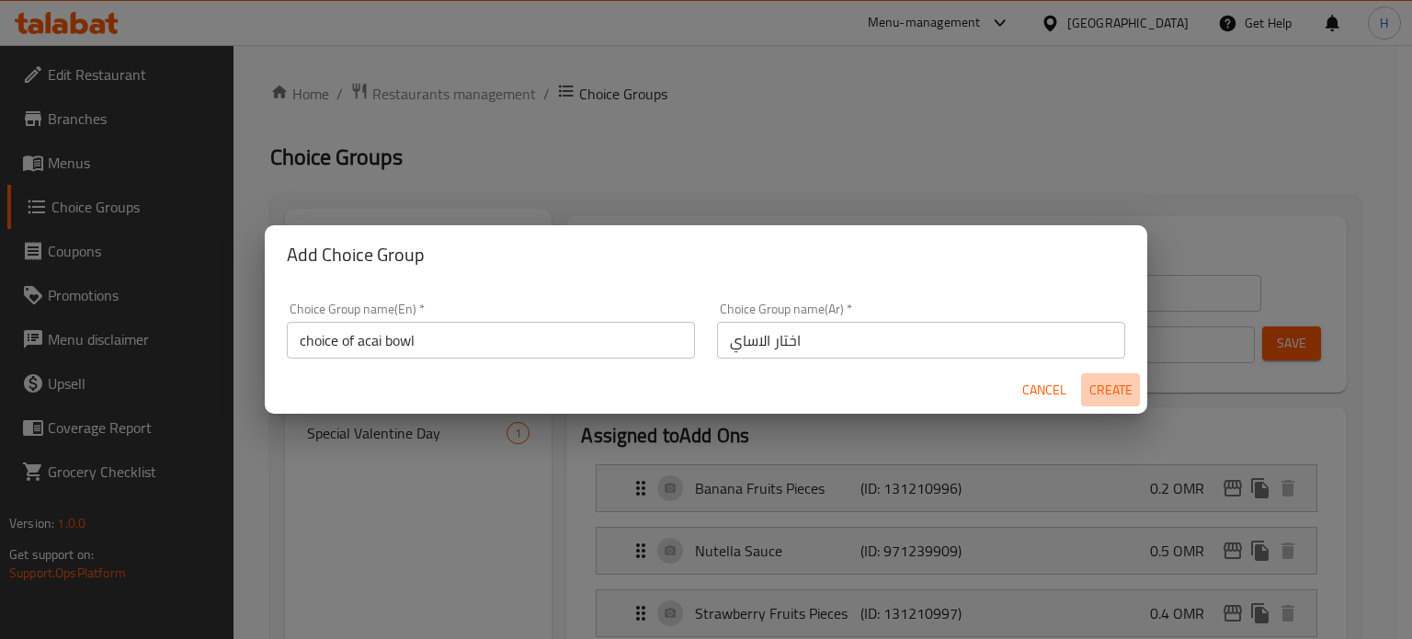
click at [1120, 389] on span "Create" at bounding box center [1110, 390] width 44 height 23
type input "choice of acai bowl"
type input "اختار الاساي"
type input "0"
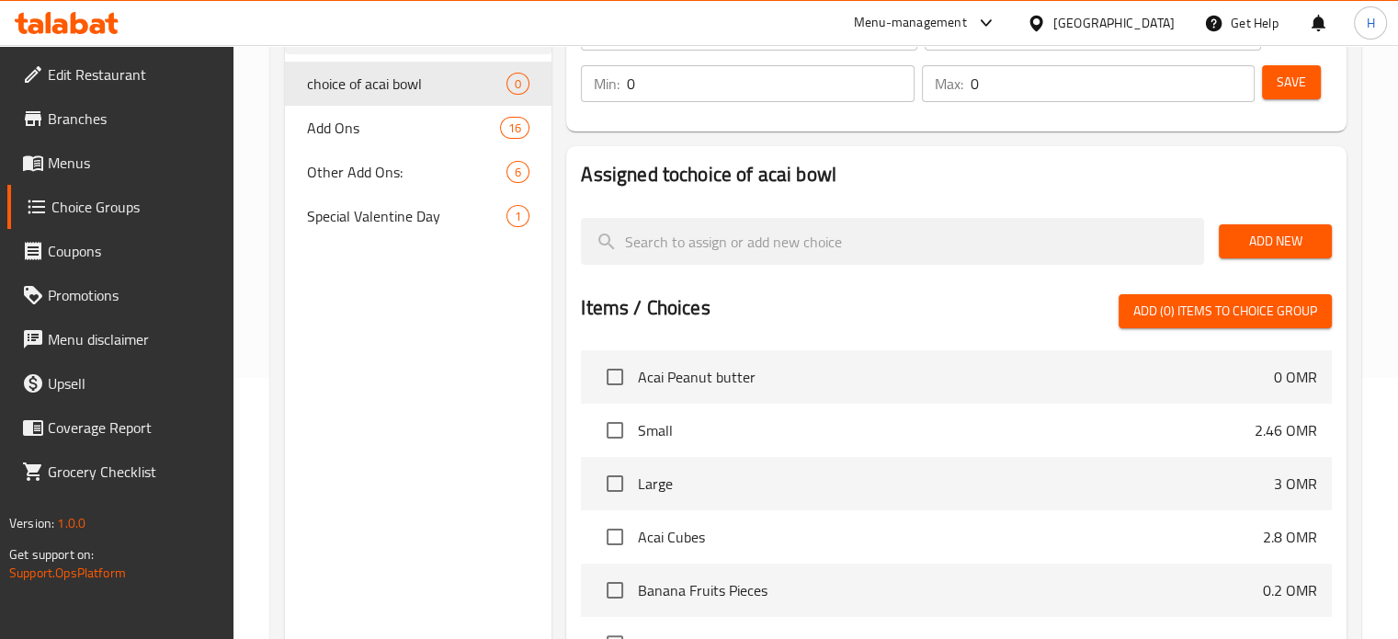
scroll to position [264, 0]
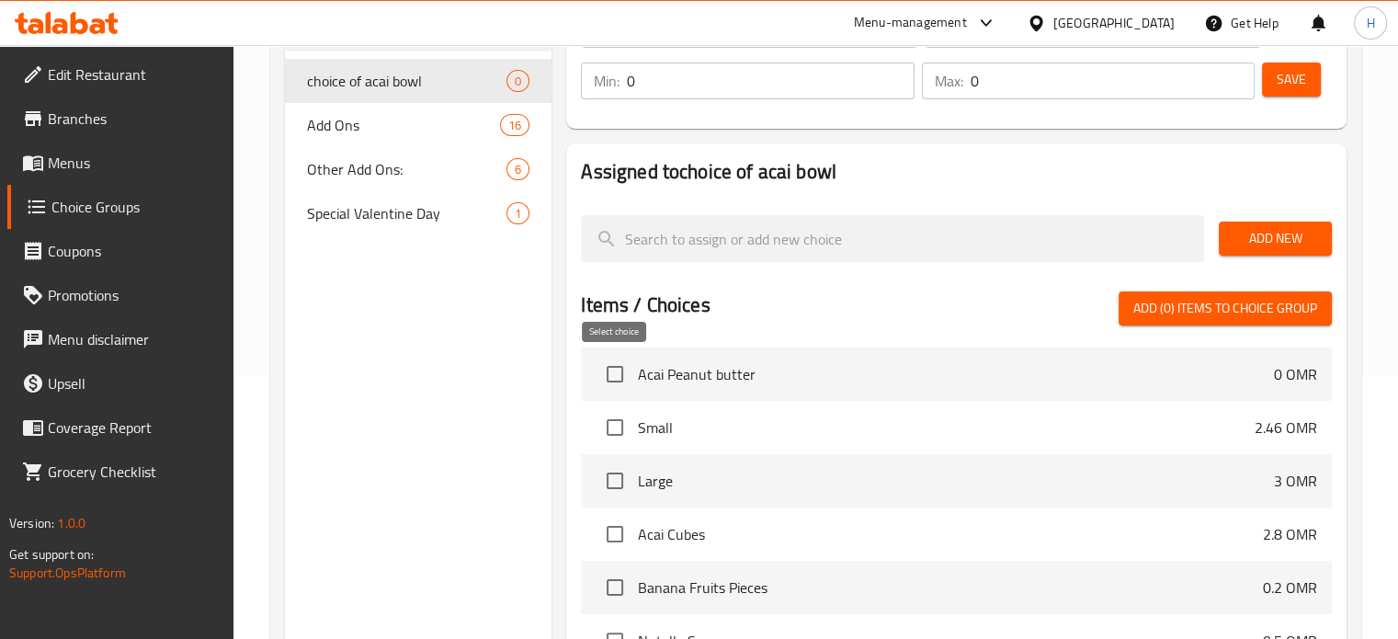
click at [620, 371] on input "checkbox" at bounding box center [615, 374] width 39 height 39
checkbox input "true"
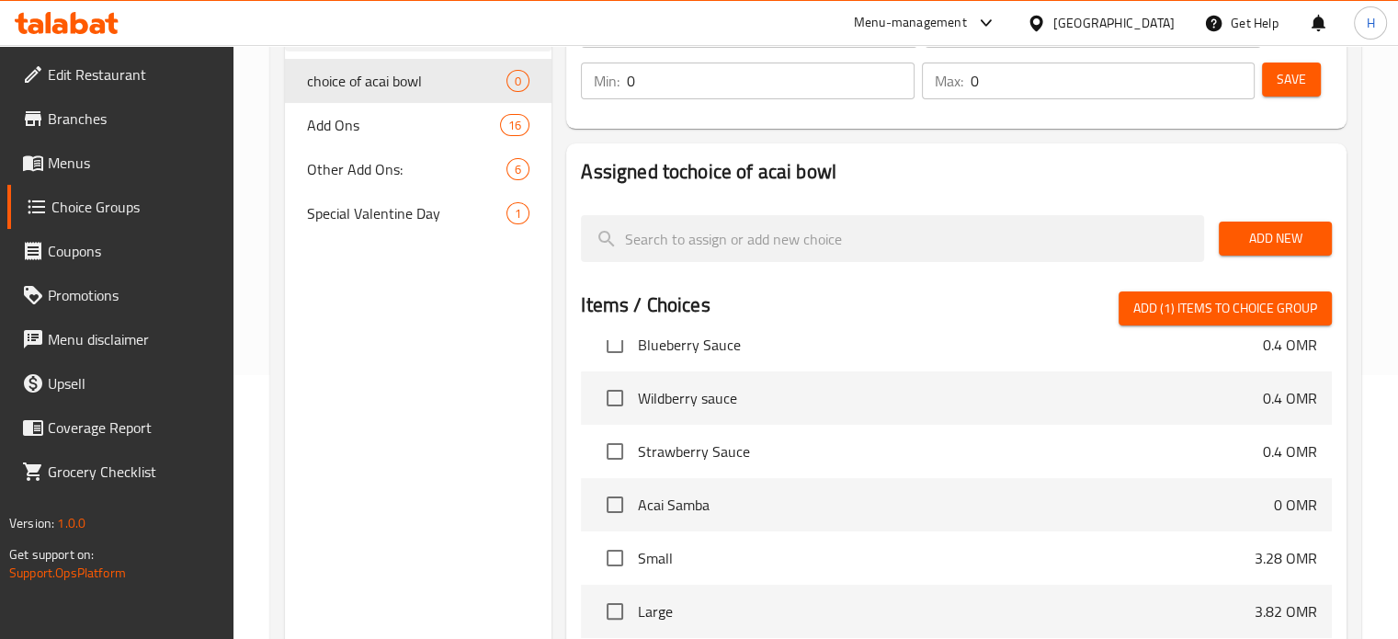
scroll to position [1257, 0]
click at [613, 499] on input "checkbox" at bounding box center [615, 502] width 39 height 39
checkbox input "true"
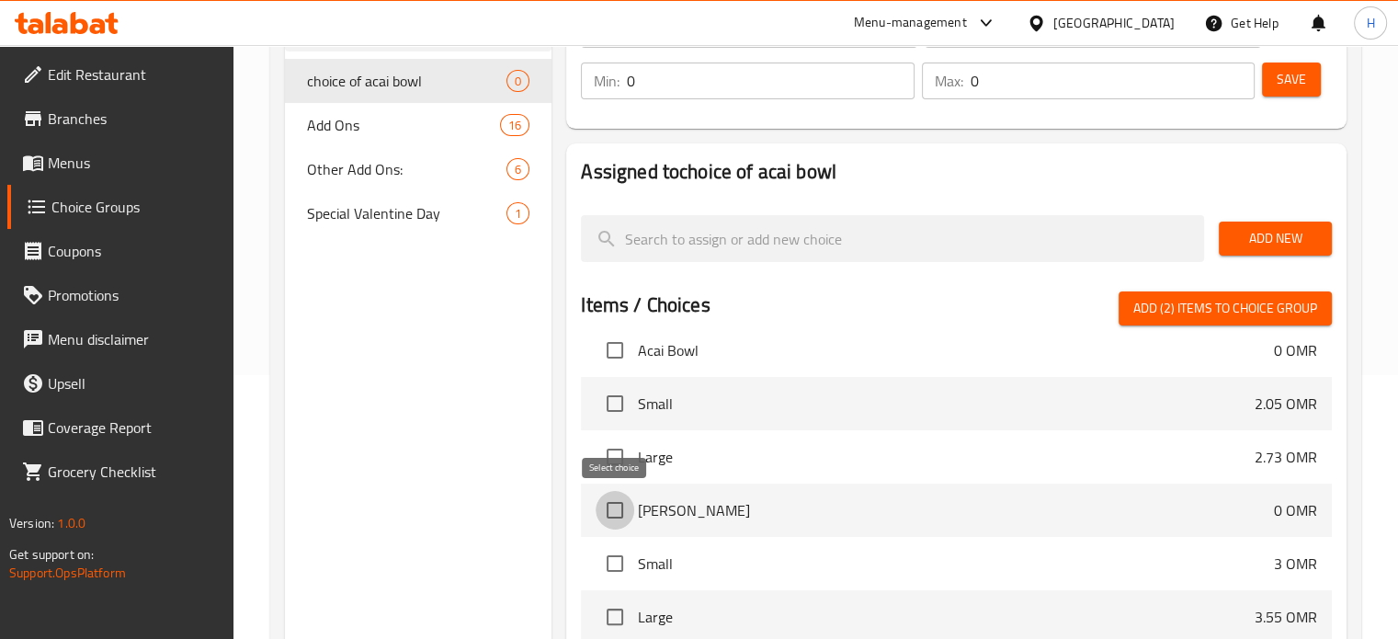
click at [613, 499] on input "checkbox" at bounding box center [615, 510] width 39 height 39
checkbox input "true"
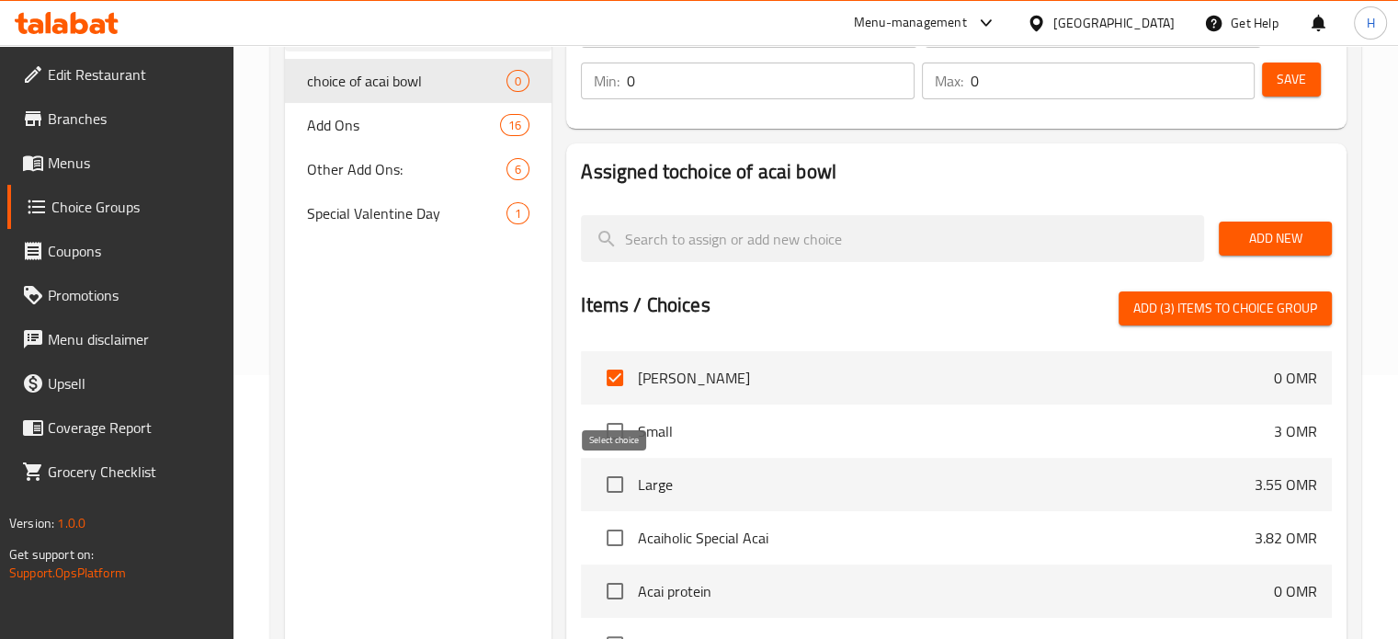
scroll to position [1702, 0]
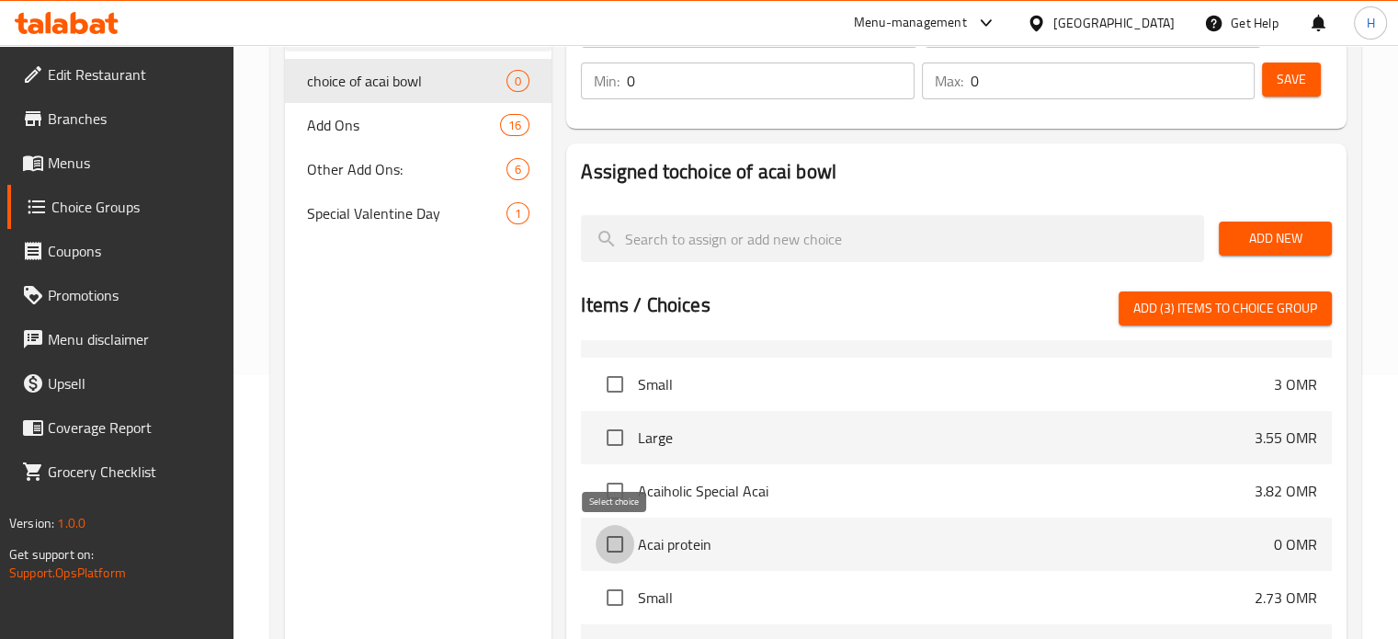
click at [614, 548] on input "checkbox" at bounding box center [615, 544] width 39 height 39
checkbox input "true"
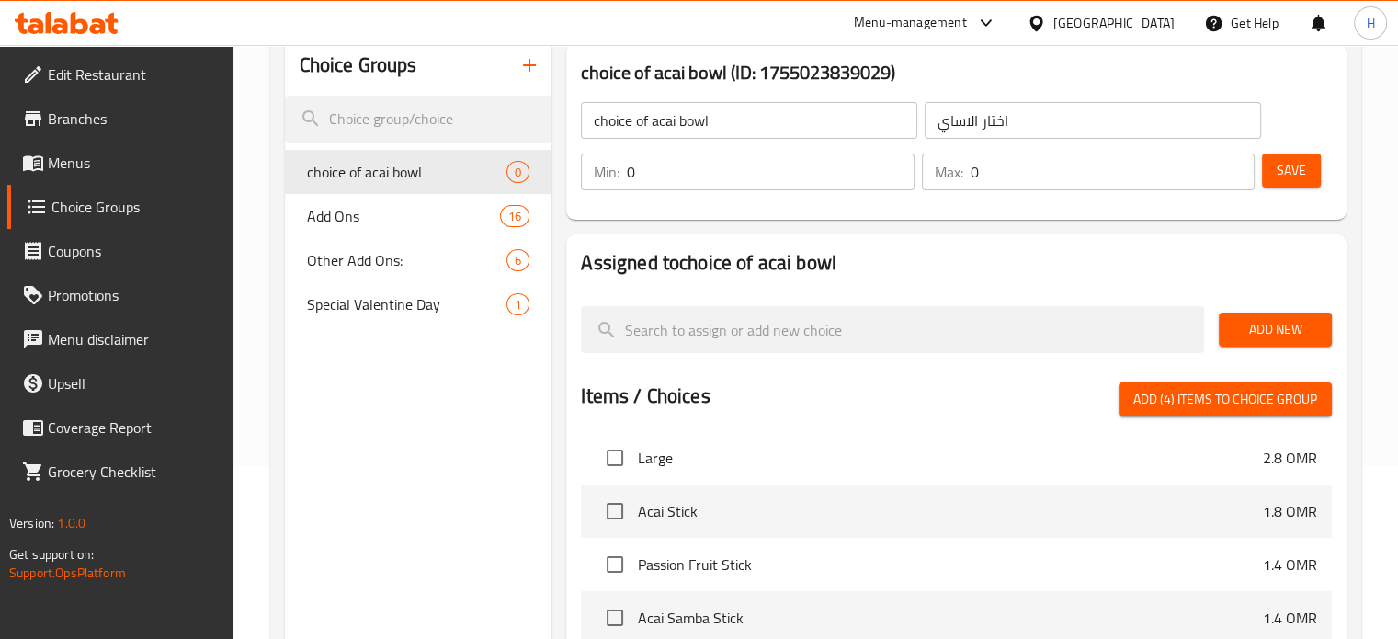
scroll to position [172, 0]
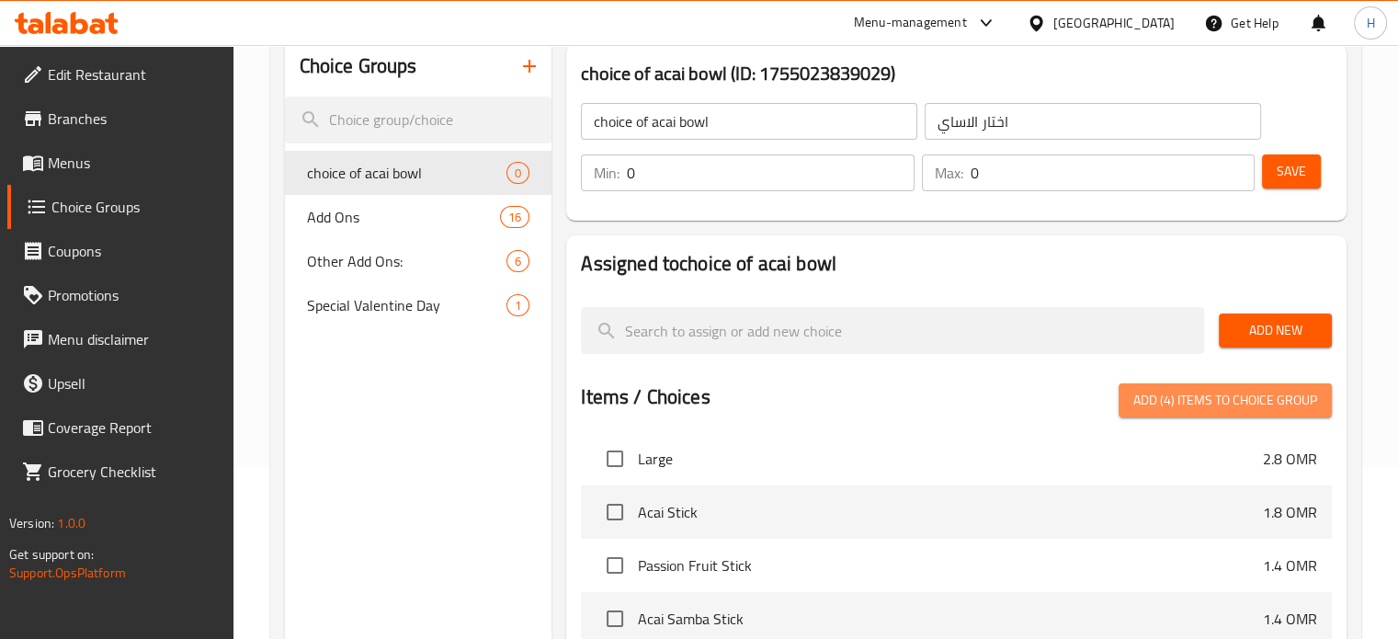
click at [1177, 398] on span "Add (4) items to choice group" at bounding box center [1225, 400] width 184 height 23
checkbox input "false"
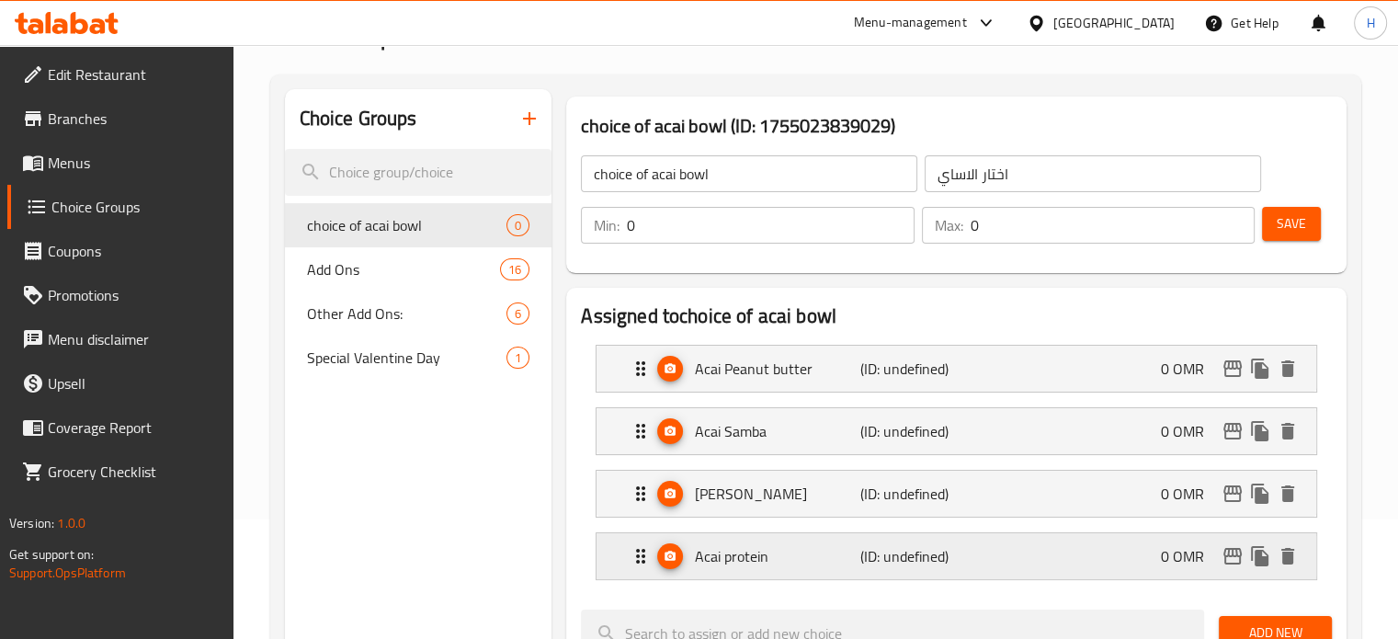
scroll to position [113, 0]
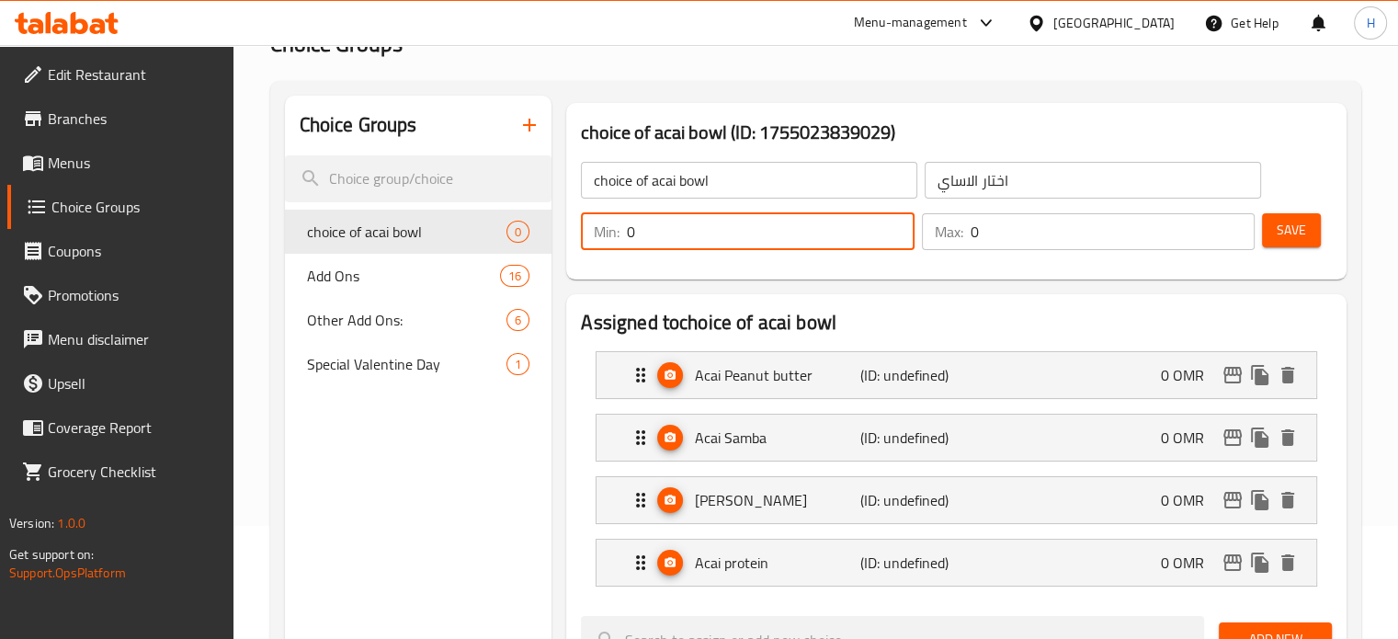
click at [725, 245] on input "0" at bounding box center [770, 231] width 287 height 37
type input "1"
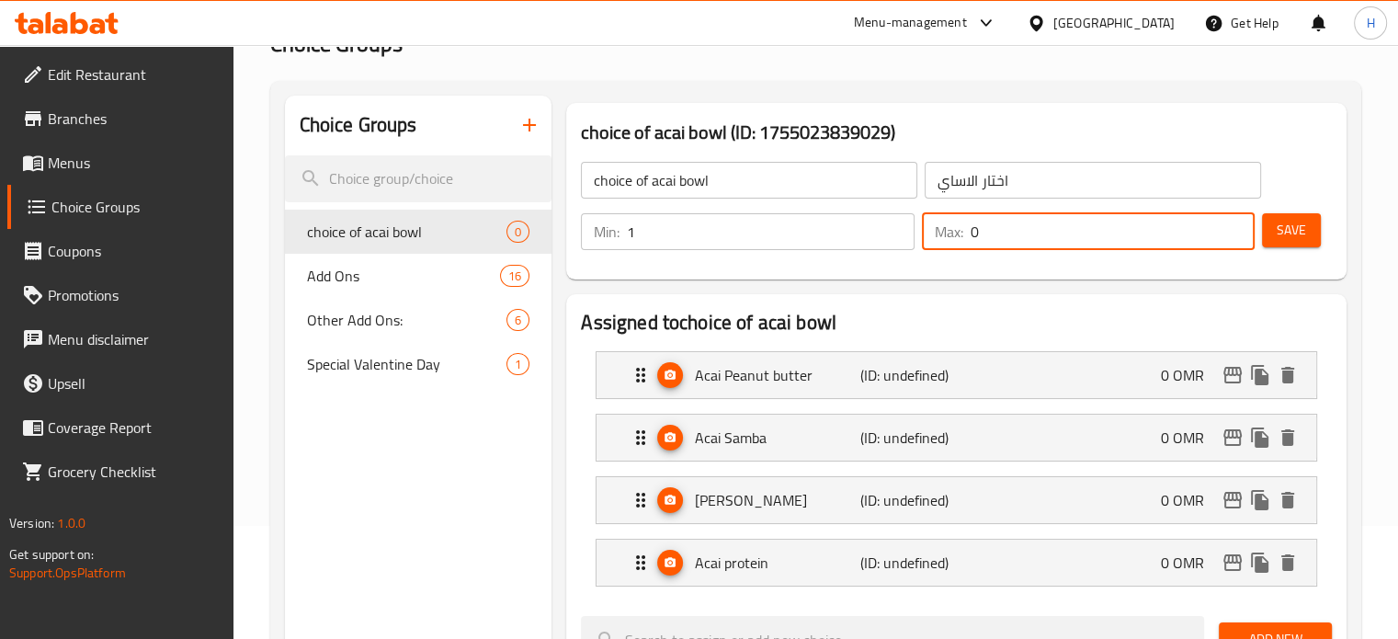
click at [989, 242] on input "0" at bounding box center [1113, 231] width 284 height 37
type input "1"
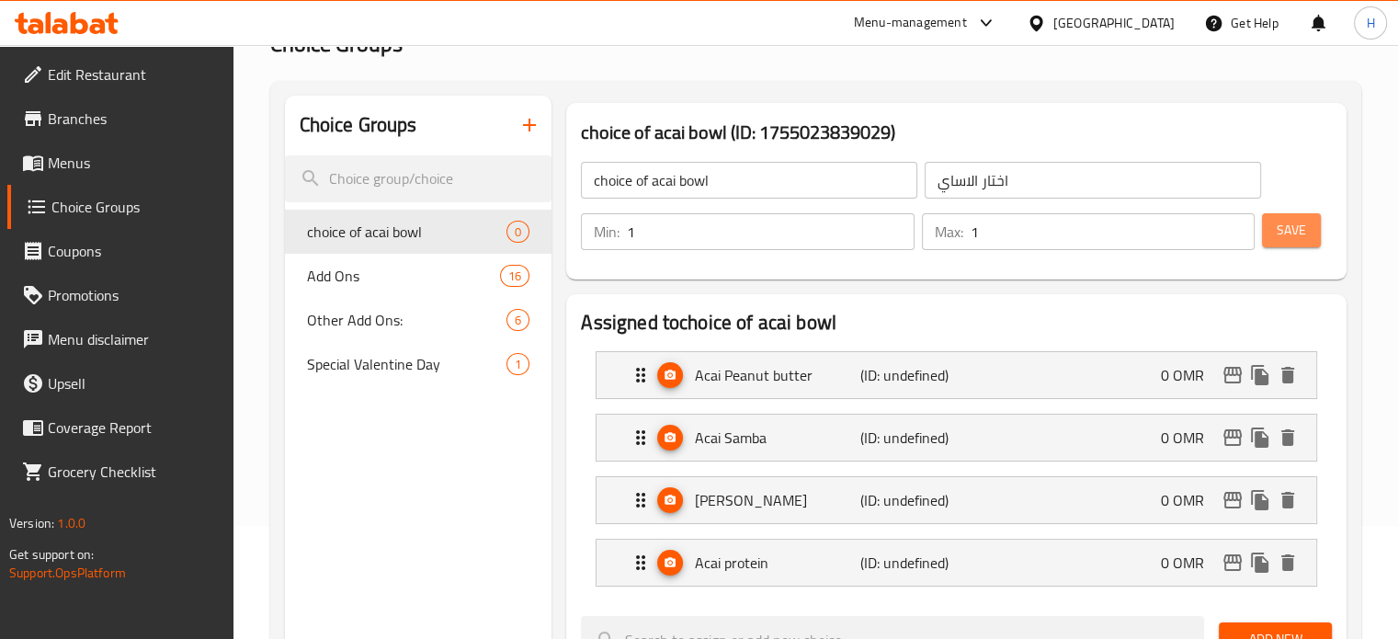
click at [1285, 225] on span "Save" at bounding box center [1291, 230] width 29 height 23
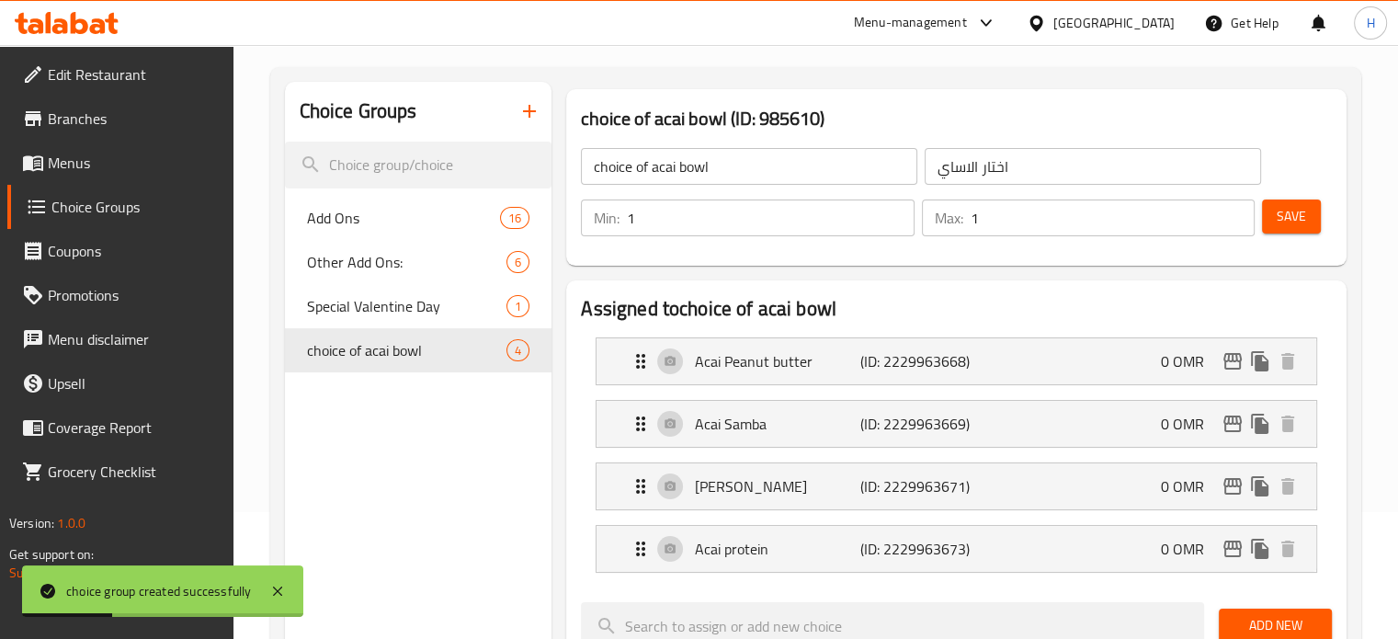
scroll to position [128, 0]
click at [528, 117] on icon "button" at bounding box center [529, 110] width 22 height 22
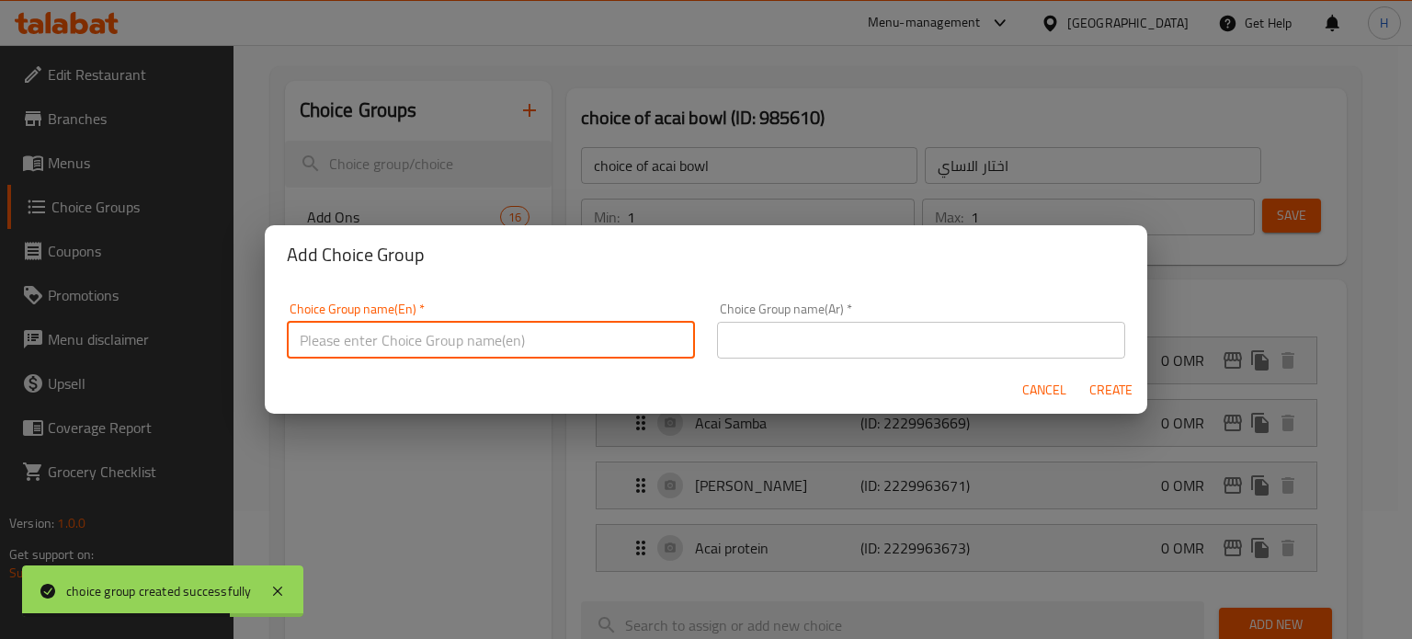
click at [568, 328] on input "text" at bounding box center [491, 340] width 408 height 37
type input "choice of stick"
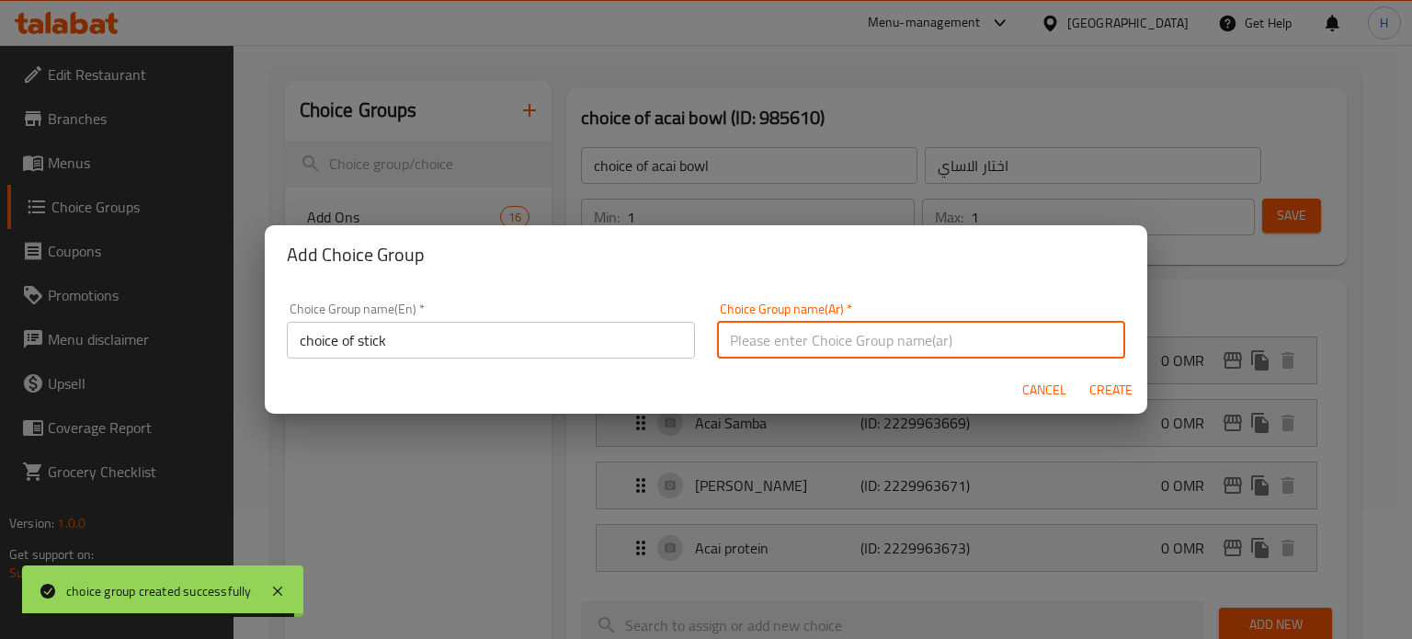
click at [812, 352] on input "text" at bounding box center [921, 340] width 408 height 37
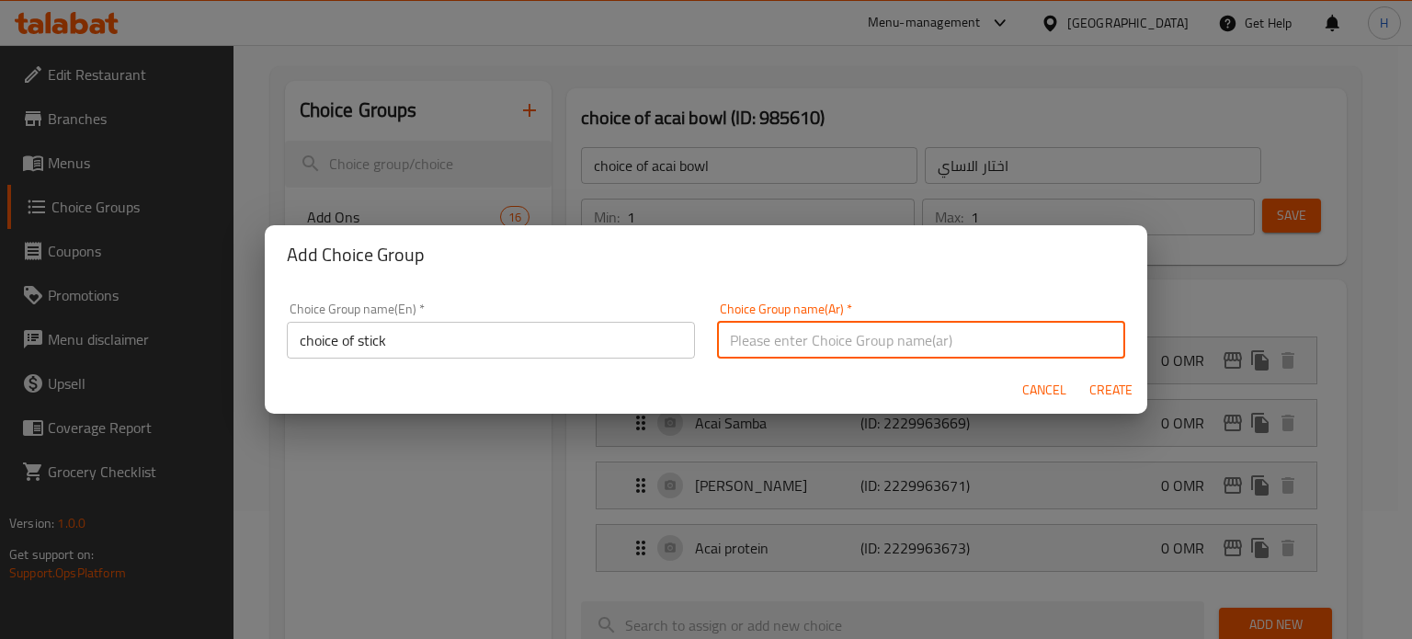
type input "اختيار الستيك"
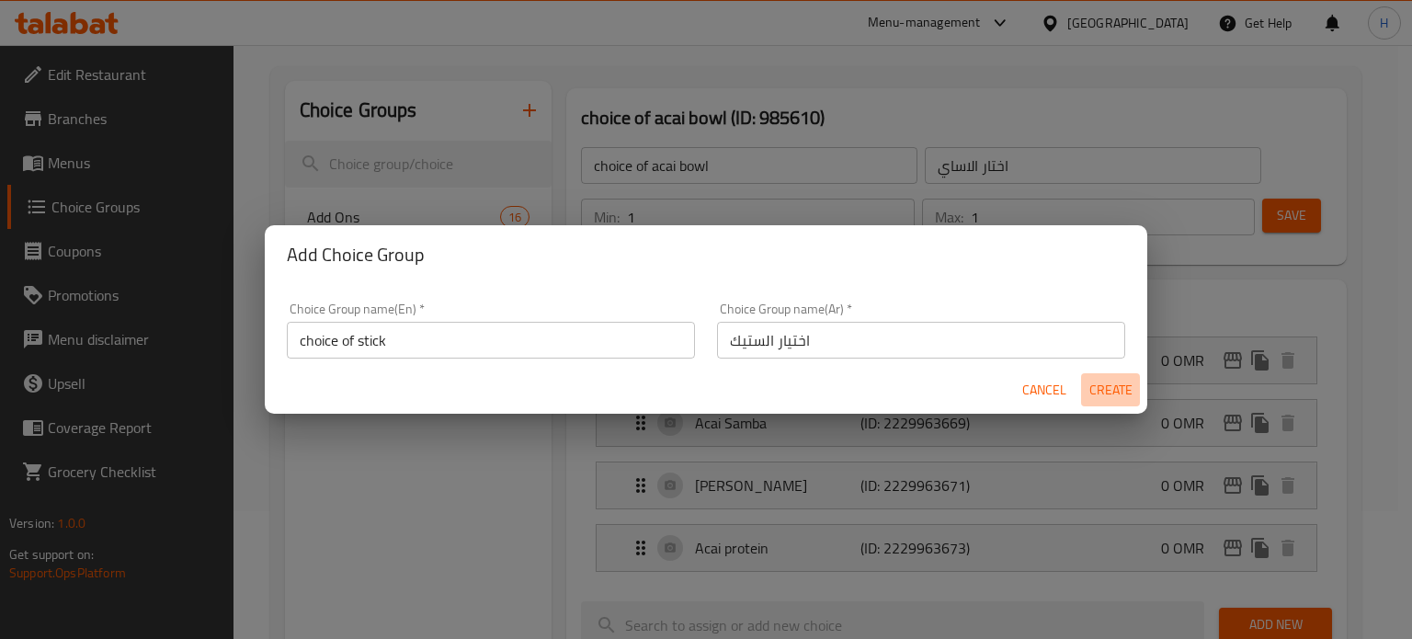
click at [1114, 391] on span "Create" at bounding box center [1110, 390] width 44 height 23
type input "choice of stick"
type input "اختيار الستيك"
type input "0"
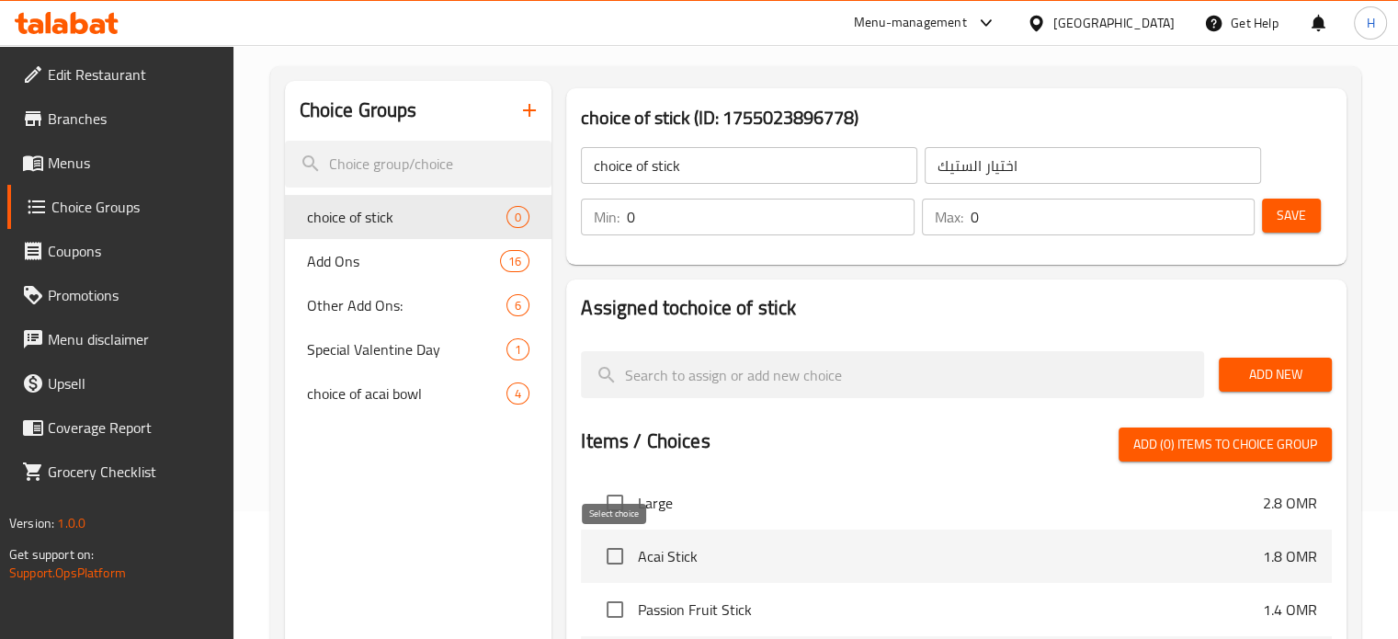
click at [618, 553] on input "checkbox" at bounding box center [615, 556] width 39 height 39
checkbox input "true"
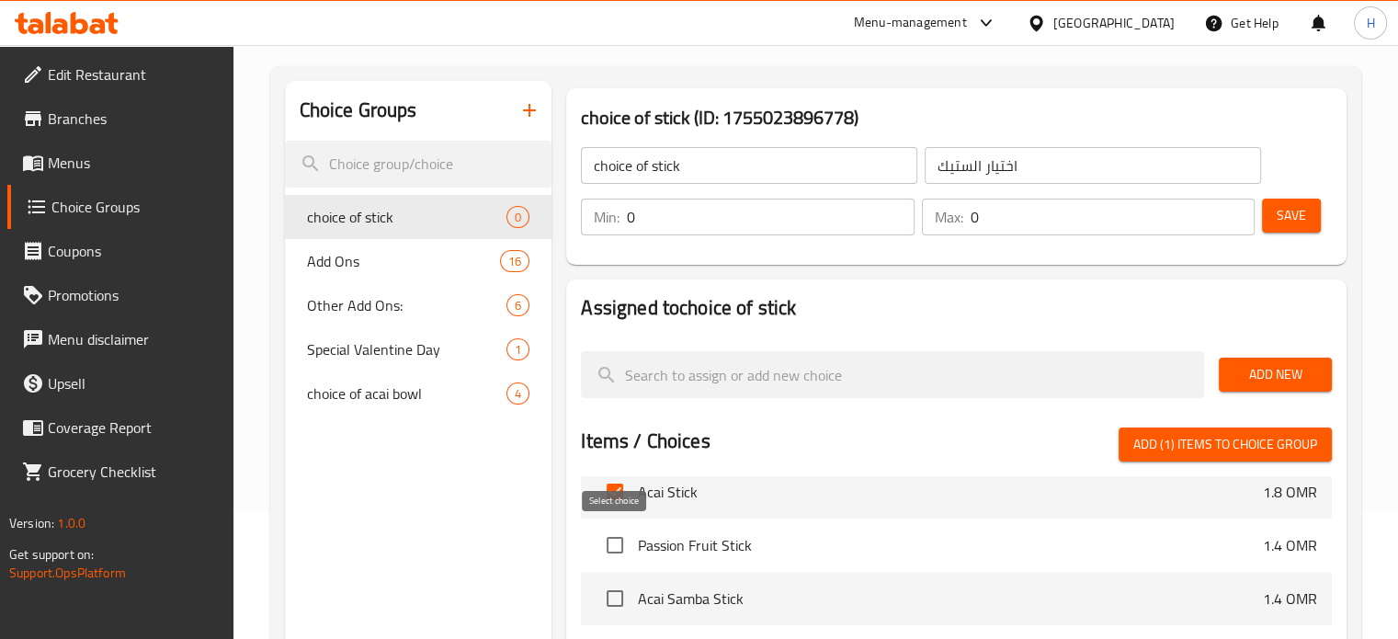
scroll to position [2366, 0]
click at [615, 543] on input "checkbox" at bounding box center [615, 543] width 39 height 39
checkbox input "true"
click at [608, 598] on input "checkbox" at bounding box center [615, 596] width 39 height 39
checkbox input "true"
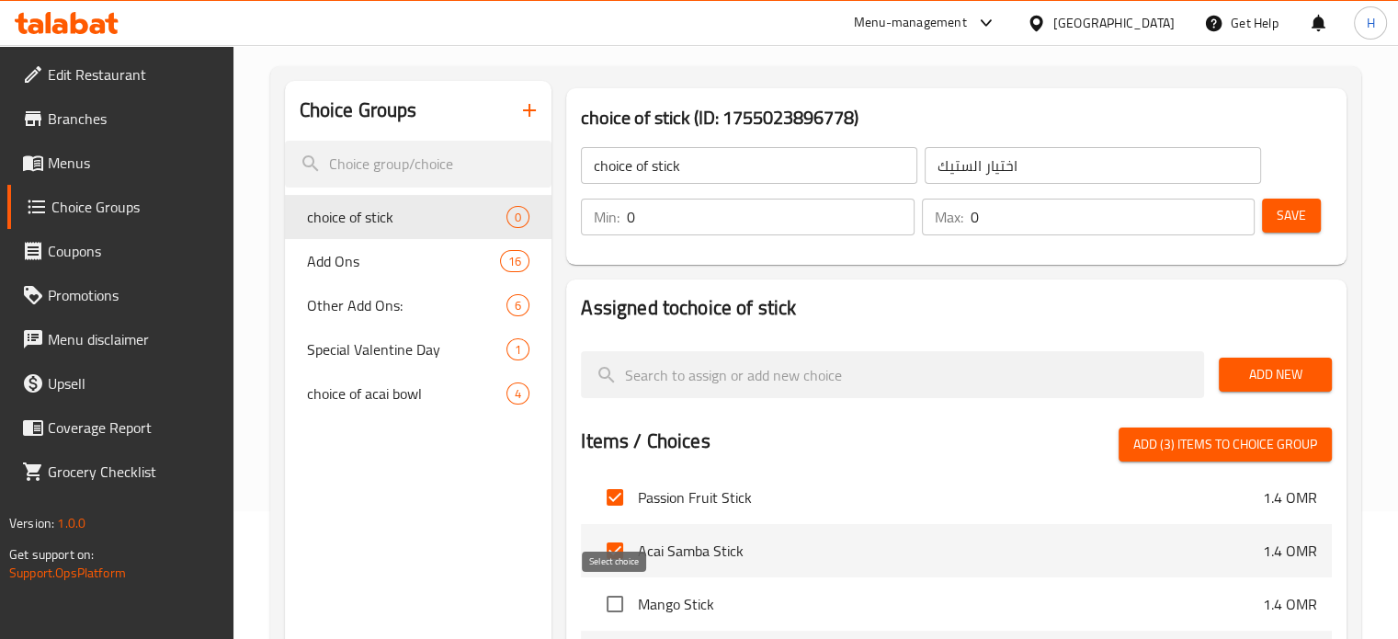
click at [608, 598] on input "checkbox" at bounding box center [615, 604] width 39 height 39
checkbox input "true"
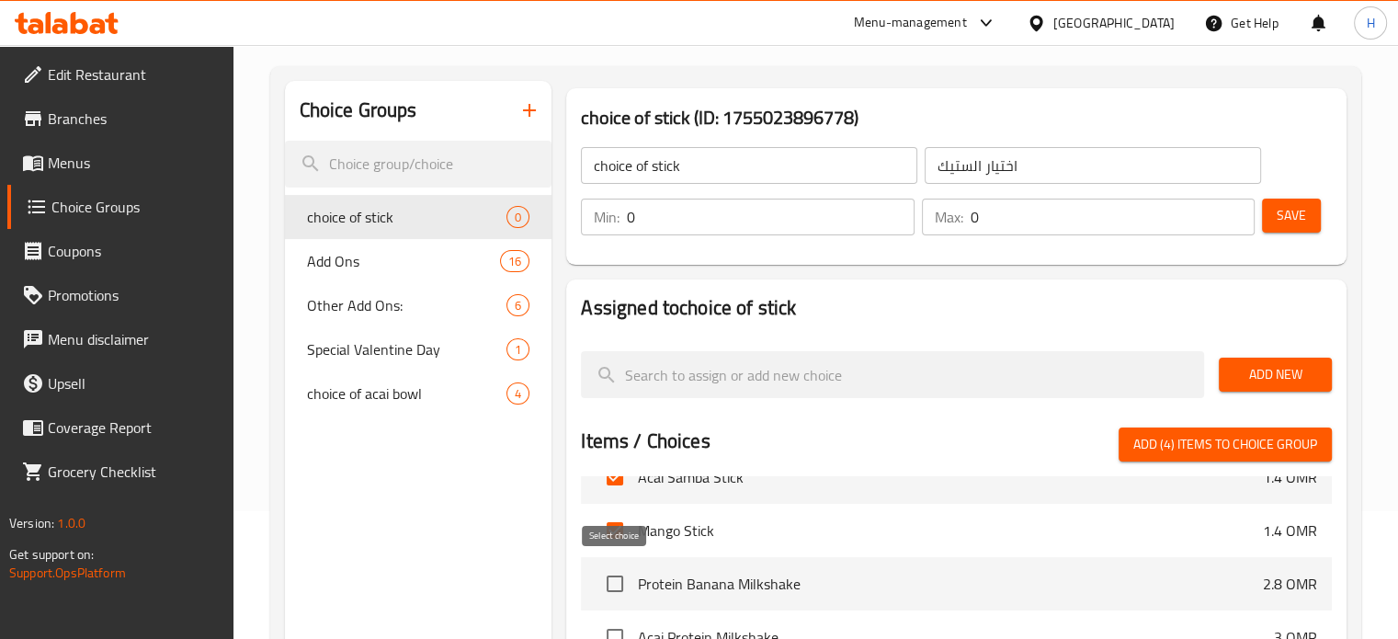
scroll to position [2495, 0]
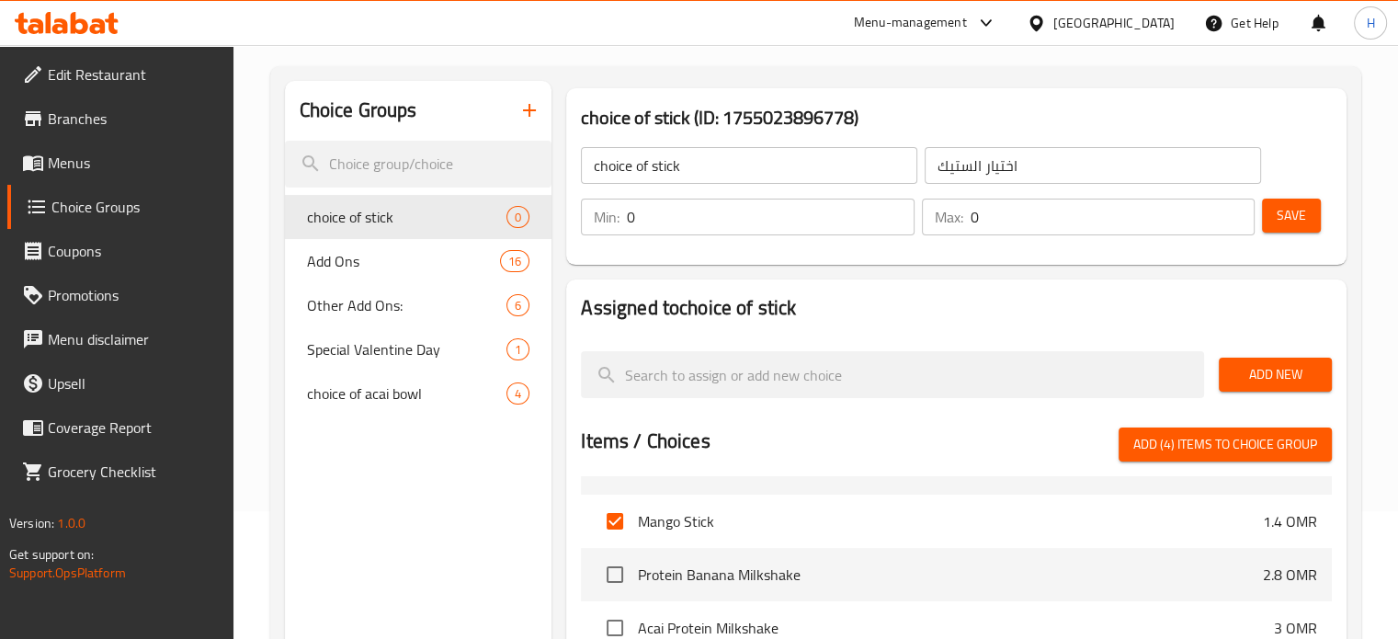
click at [1191, 431] on button "Add (4) items to choice group" at bounding box center [1225, 444] width 213 height 34
checkbox input "false"
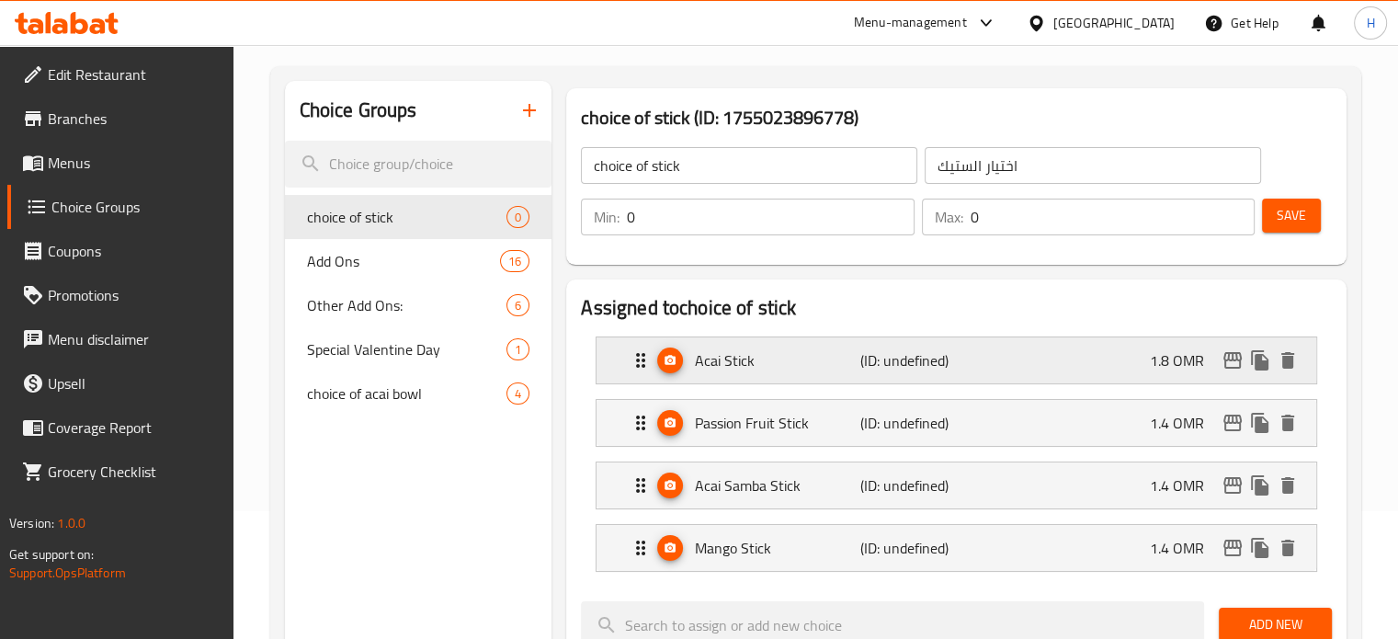
click at [949, 368] on p "(ID: undefined)" at bounding box center [915, 360] width 110 height 22
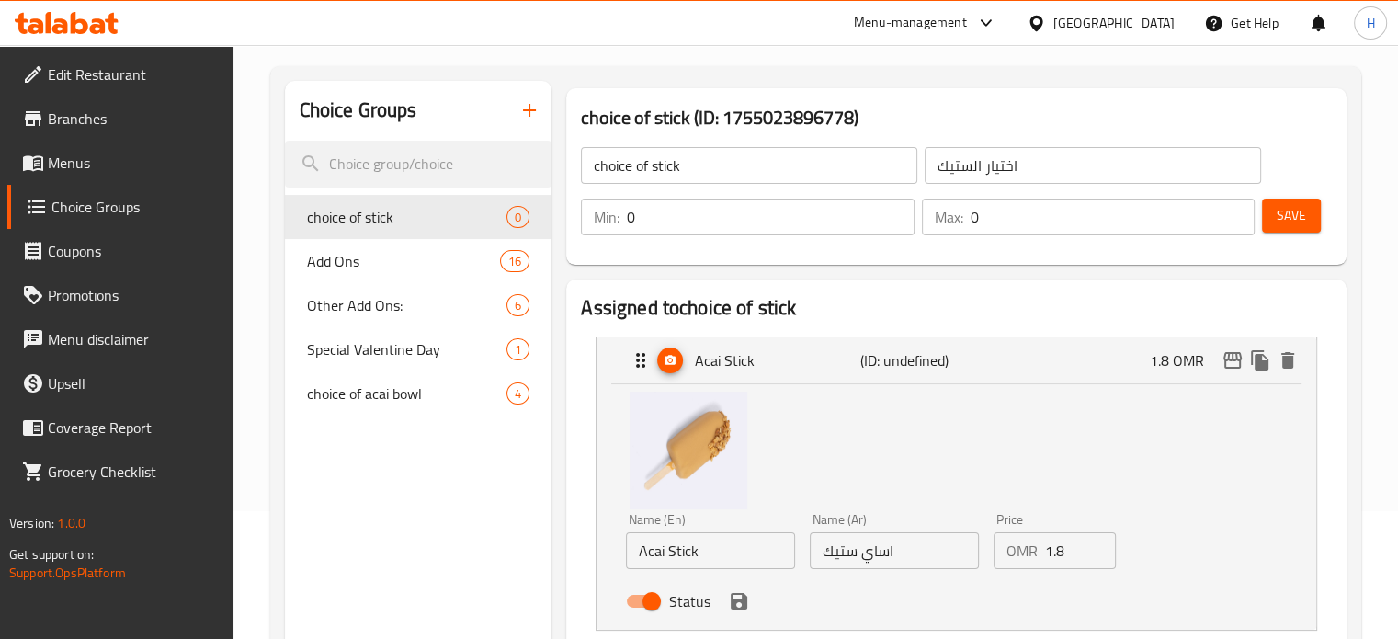
click at [1062, 562] on input "1.8" at bounding box center [1081, 550] width 72 height 37
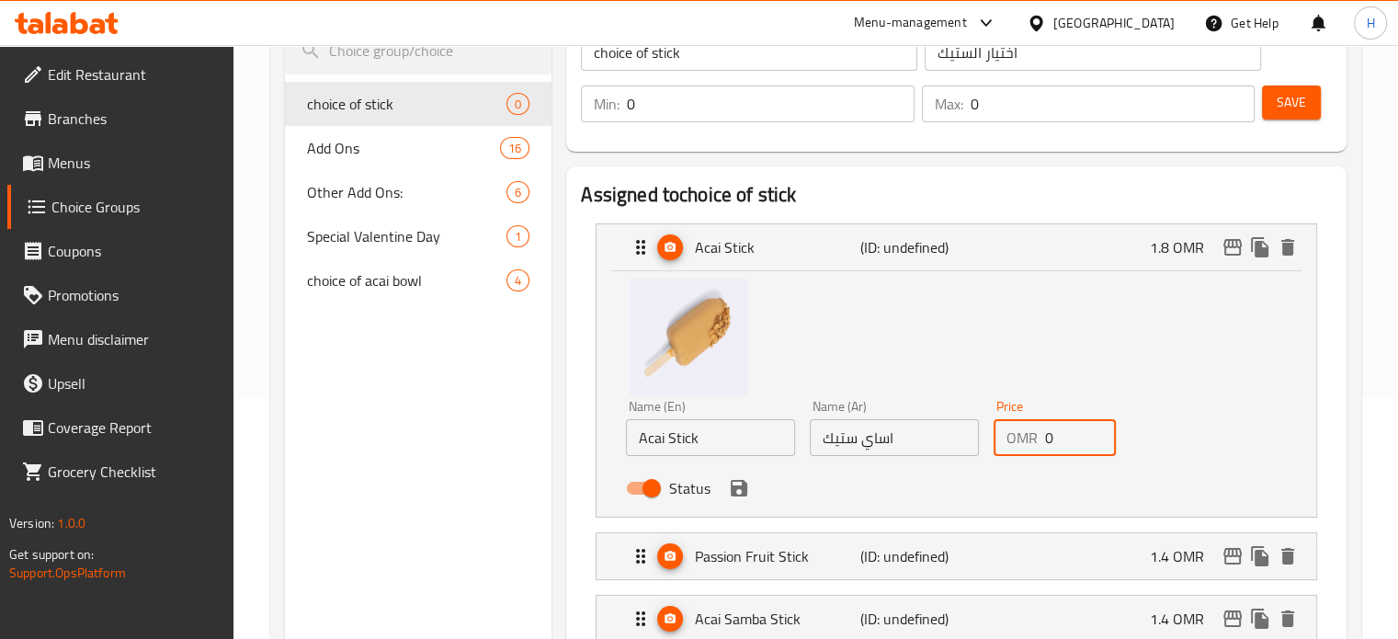
scroll to position [242, 0]
click at [1062, 562] on div "Passion Fruit Stick (ID: undefined) 1.4 OMR" at bounding box center [962, 555] width 665 height 46
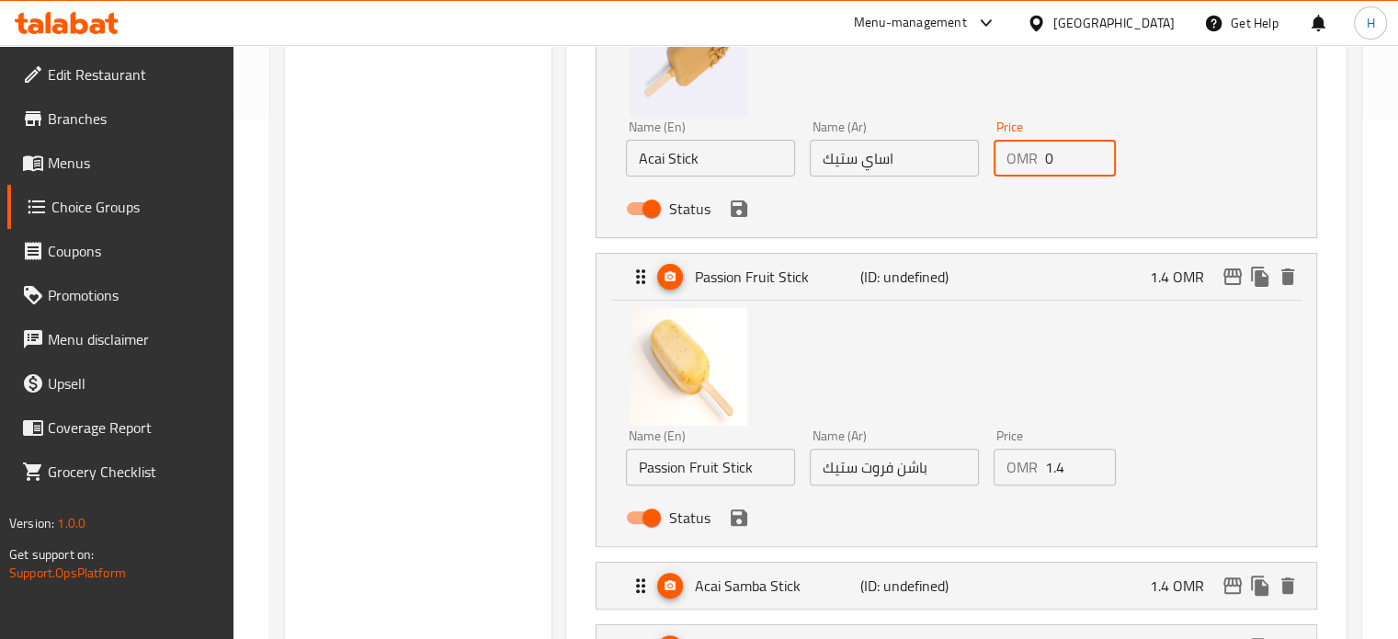
scroll to position [518, 0]
type input "0"
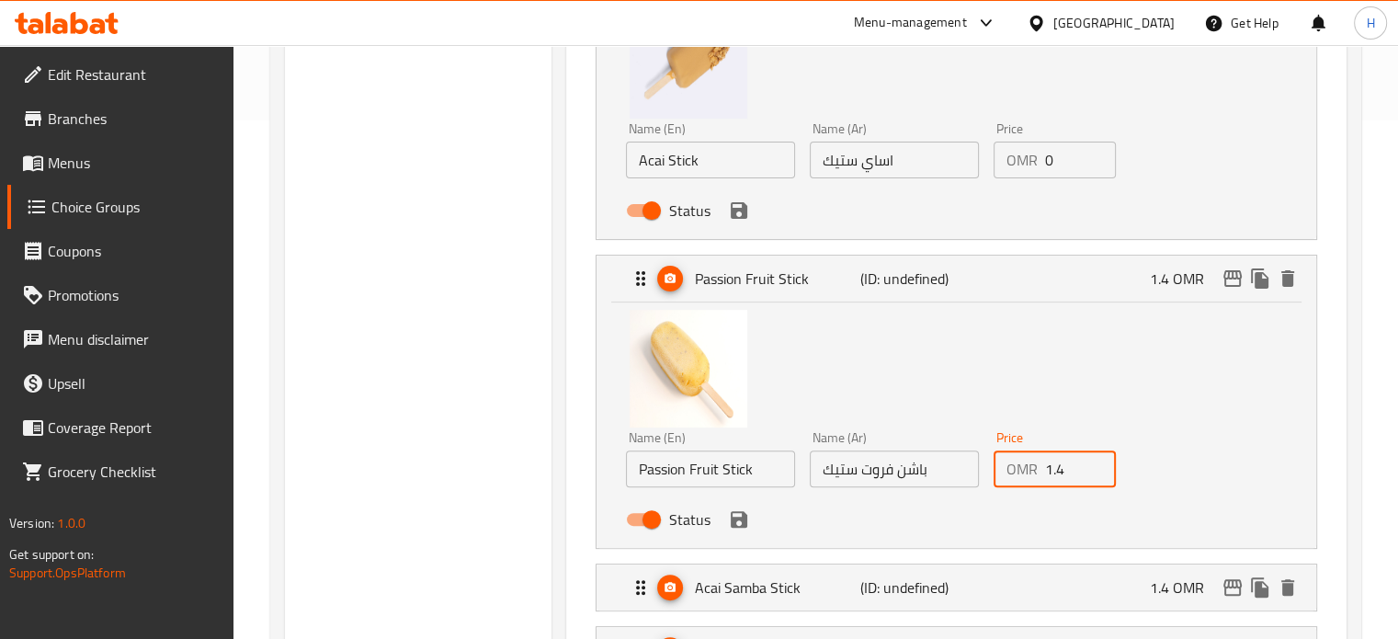
click at [1069, 471] on input "1.4" at bounding box center [1081, 468] width 72 height 37
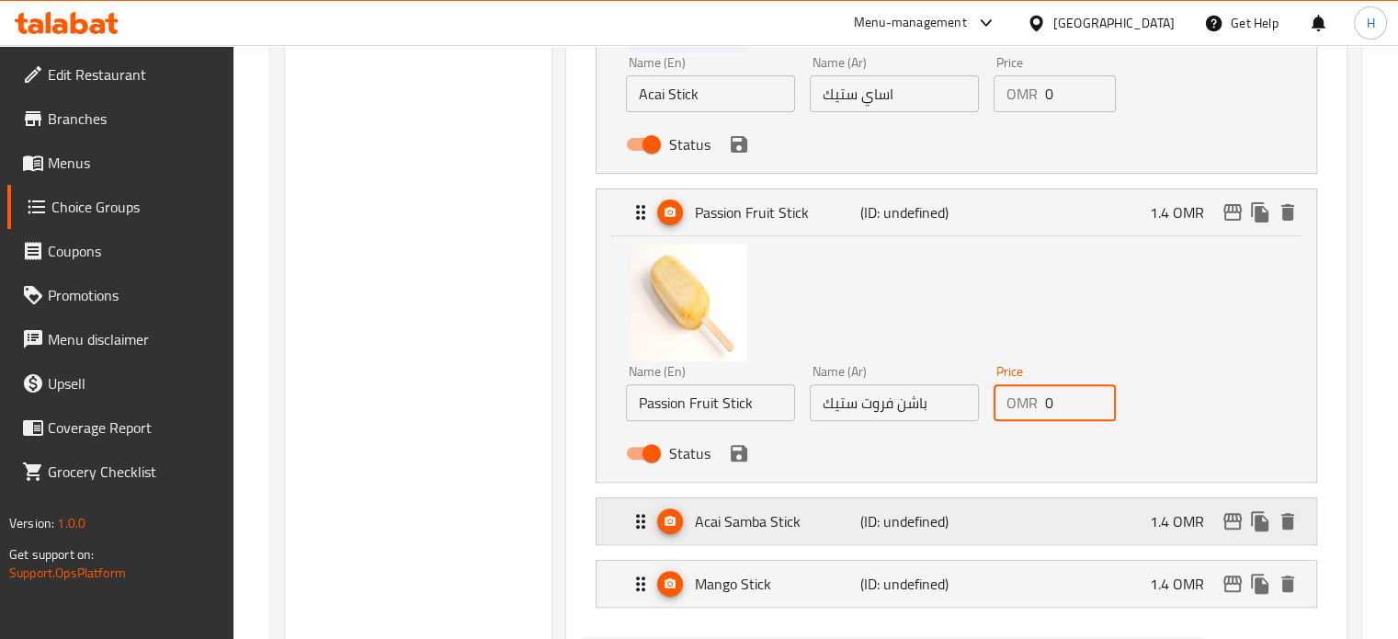
click at [1143, 539] on div "Acai Samba Stick (ID: undefined) 1.4 OMR" at bounding box center [962, 521] width 665 height 46
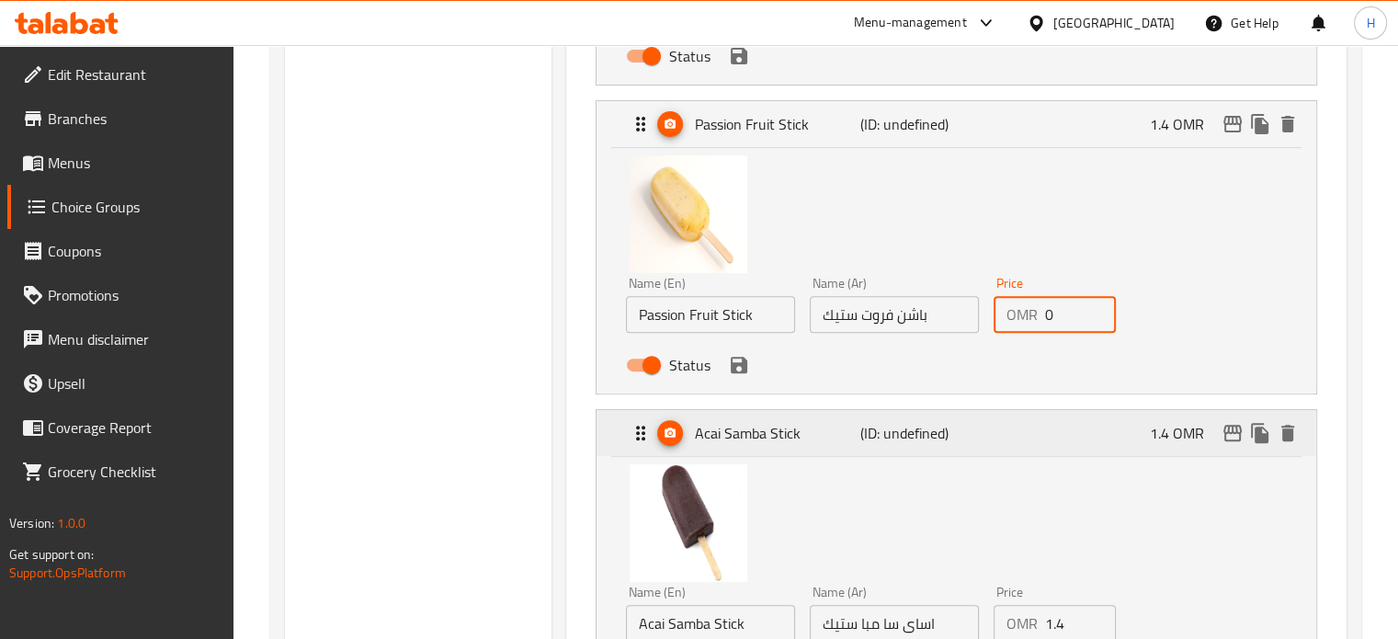
scroll to position [743, 0]
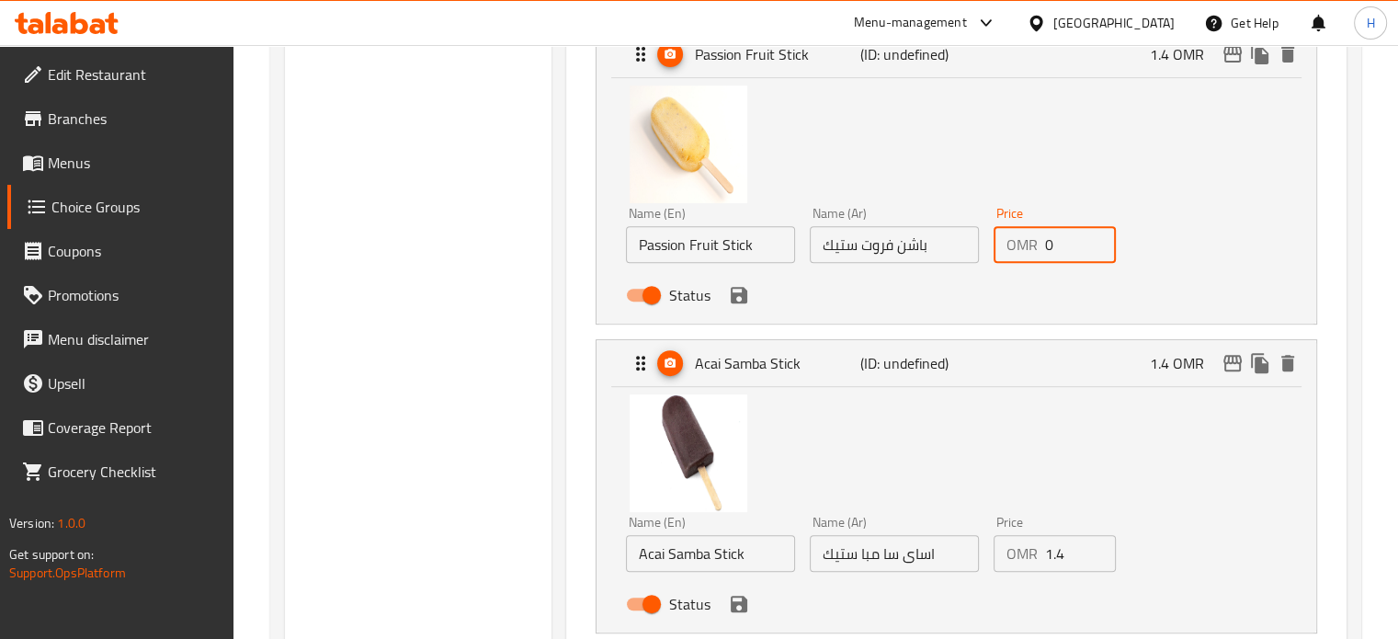
type input "0"
click at [1075, 551] on input "1.4" at bounding box center [1081, 553] width 72 height 37
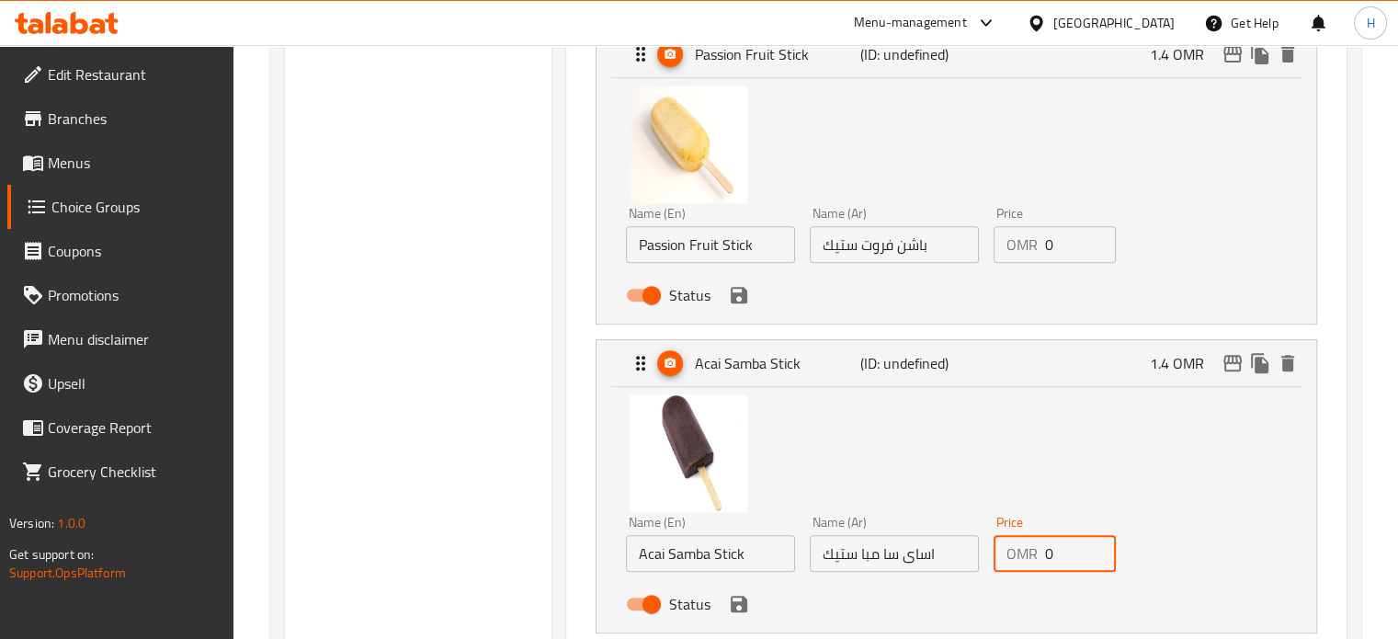
scroll to position [923, 0]
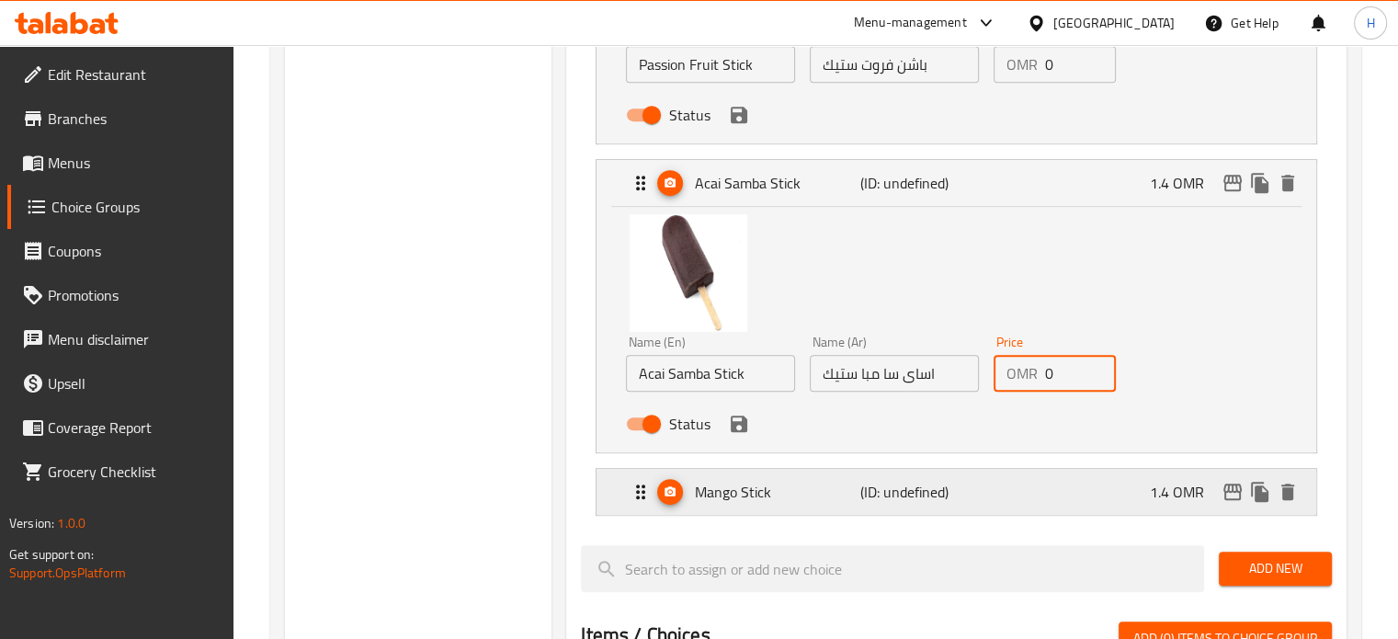
click at [1120, 480] on div "Mango Stick (ID: undefined) 1.4 OMR" at bounding box center [962, 492] width 665 height 46
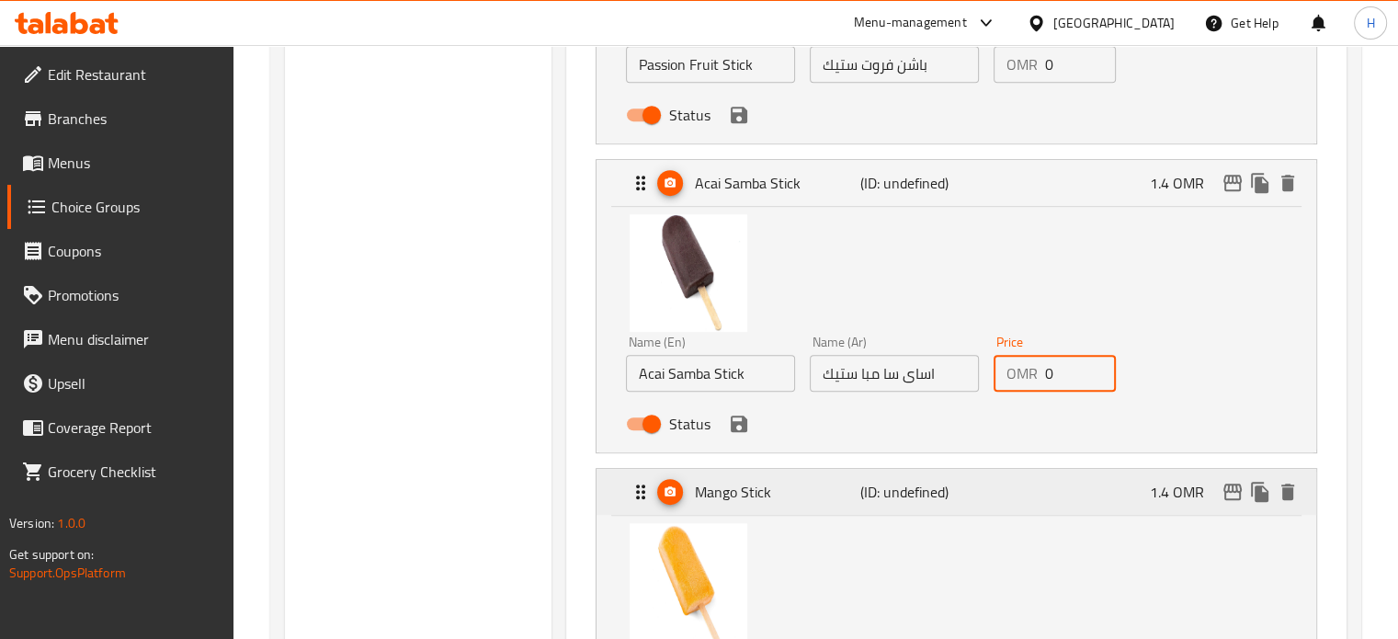
scroll to position [1022, 0]
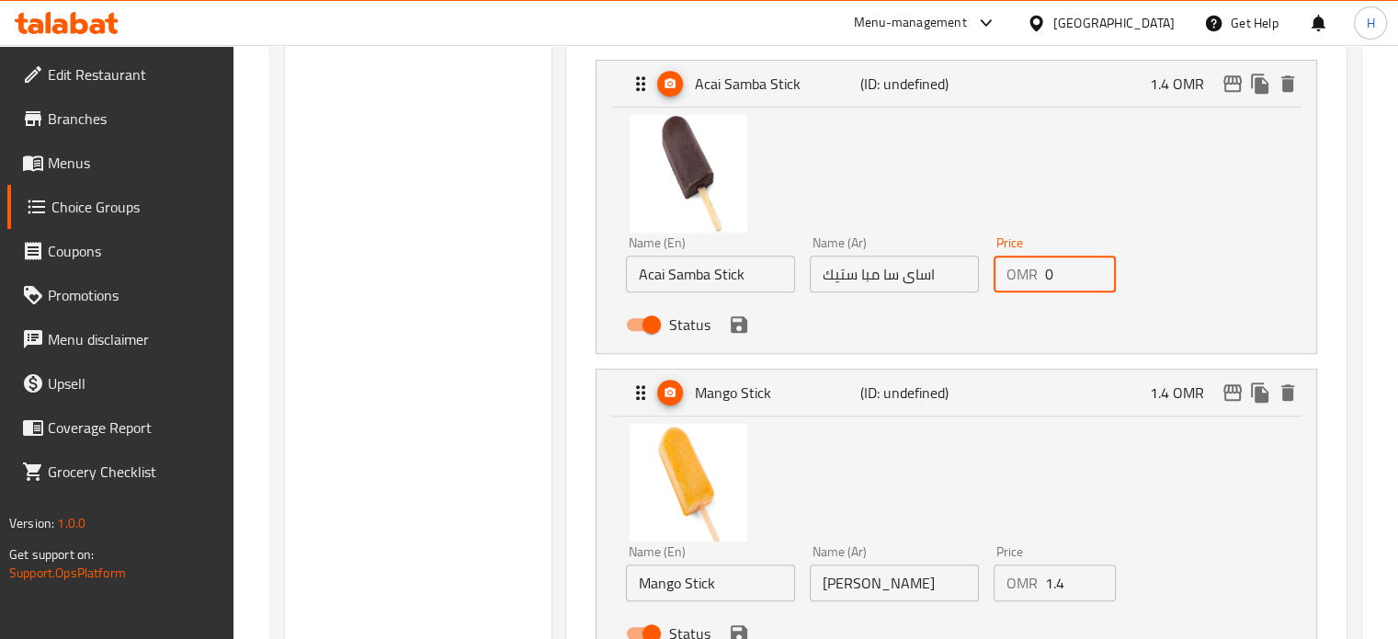
type input "0"
click at [1061, 593] on input "1.4" at bounding box center [1081, 582] width 72 height 37
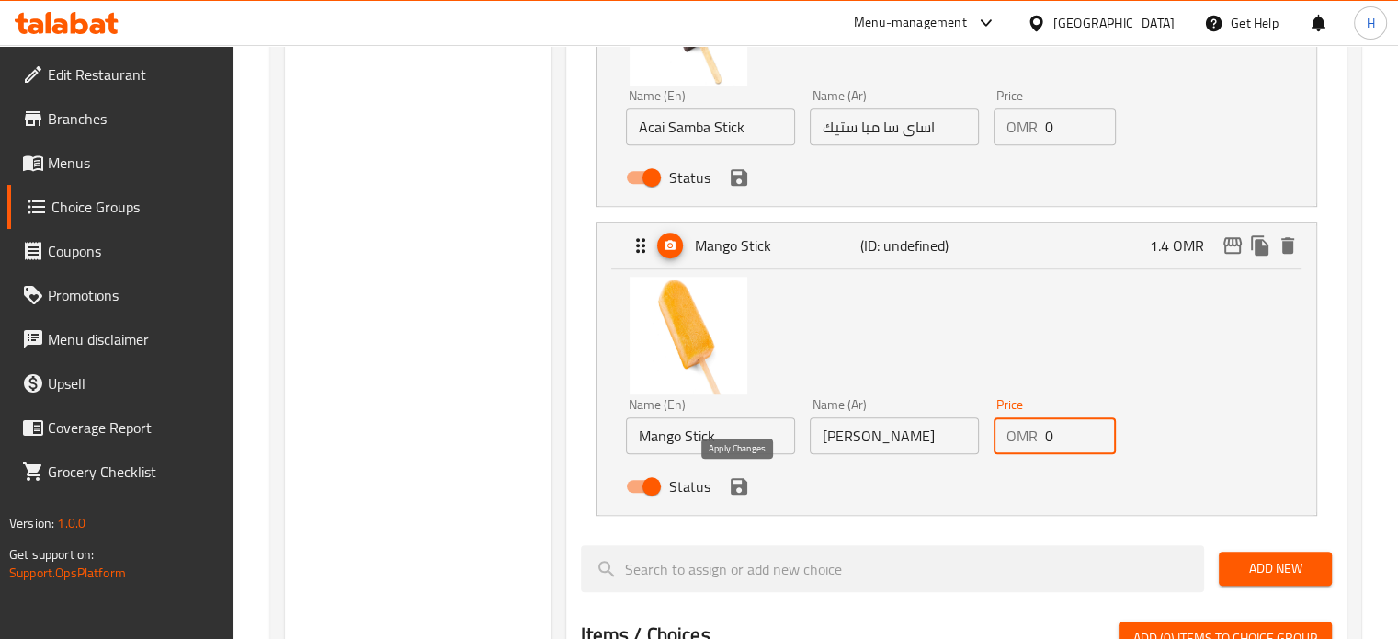
click at [742, 492] on icon "save" at bounding box center [739, 486] width 17 height 17
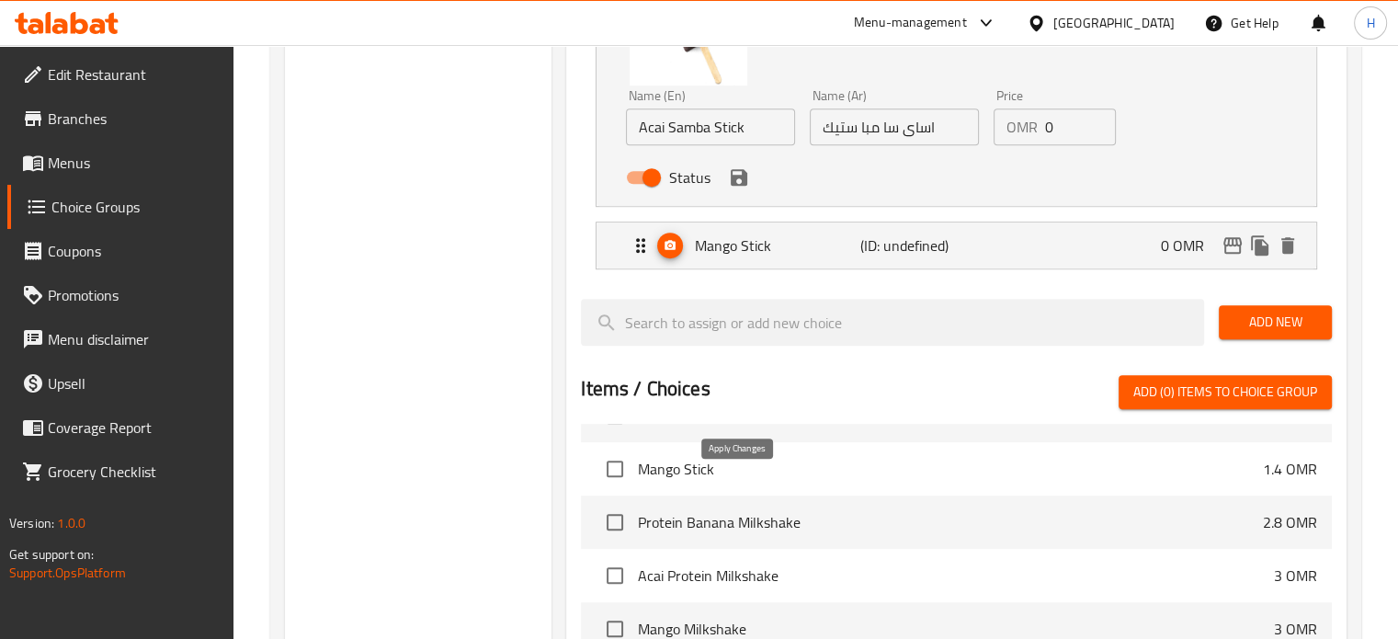
type input "0"
click at [739, 185] on icon "save" at bounding box center [739, 177] width 17 height 17
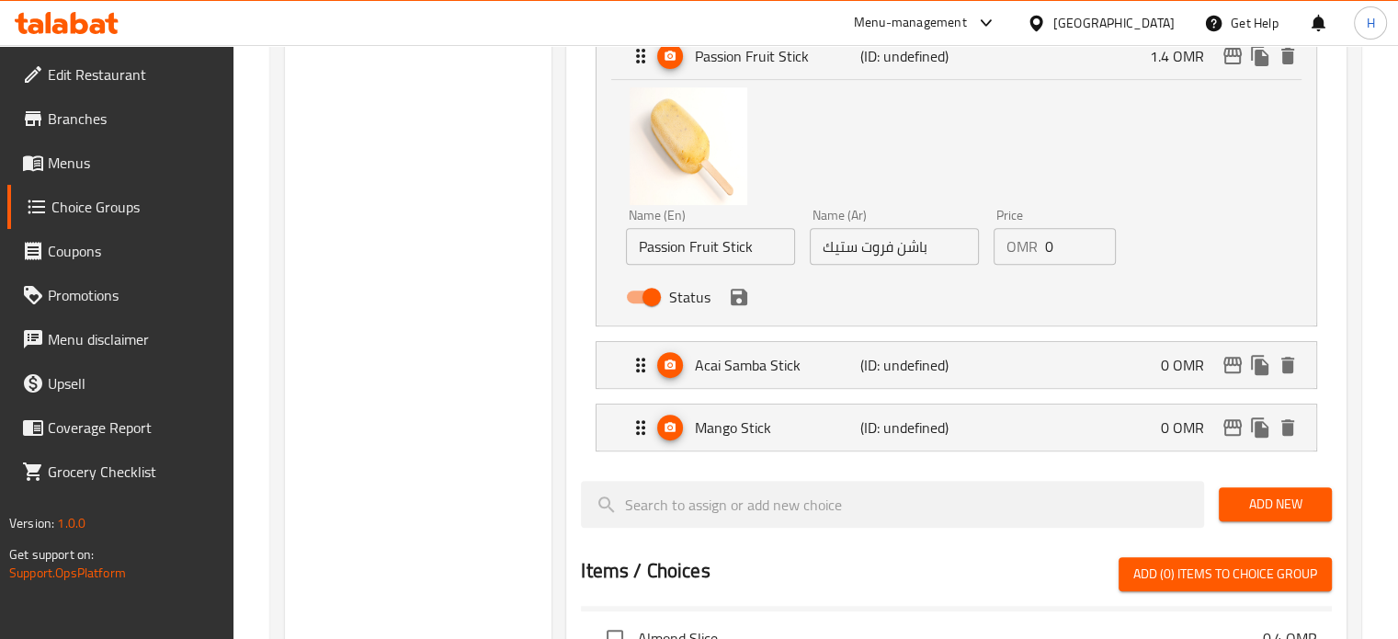
scroll to position [739, 0]
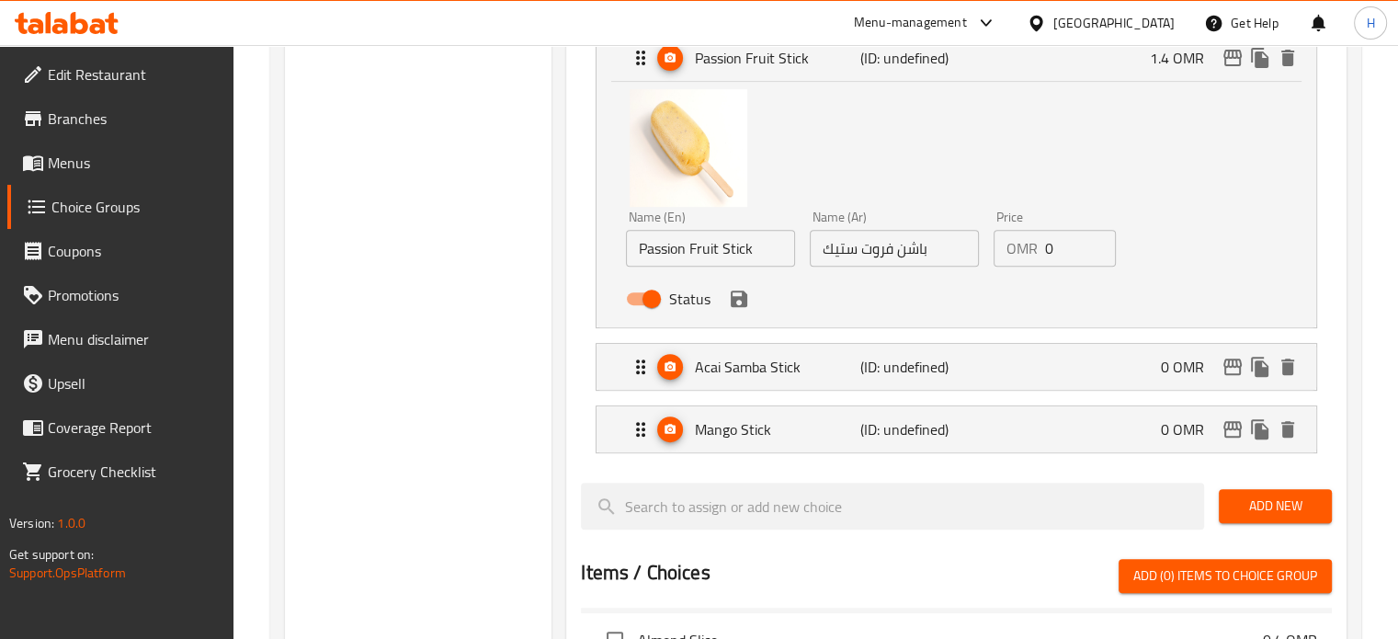
click at [740, 306] on icon "save" at bounding box center [739, 299] width 22 height 22
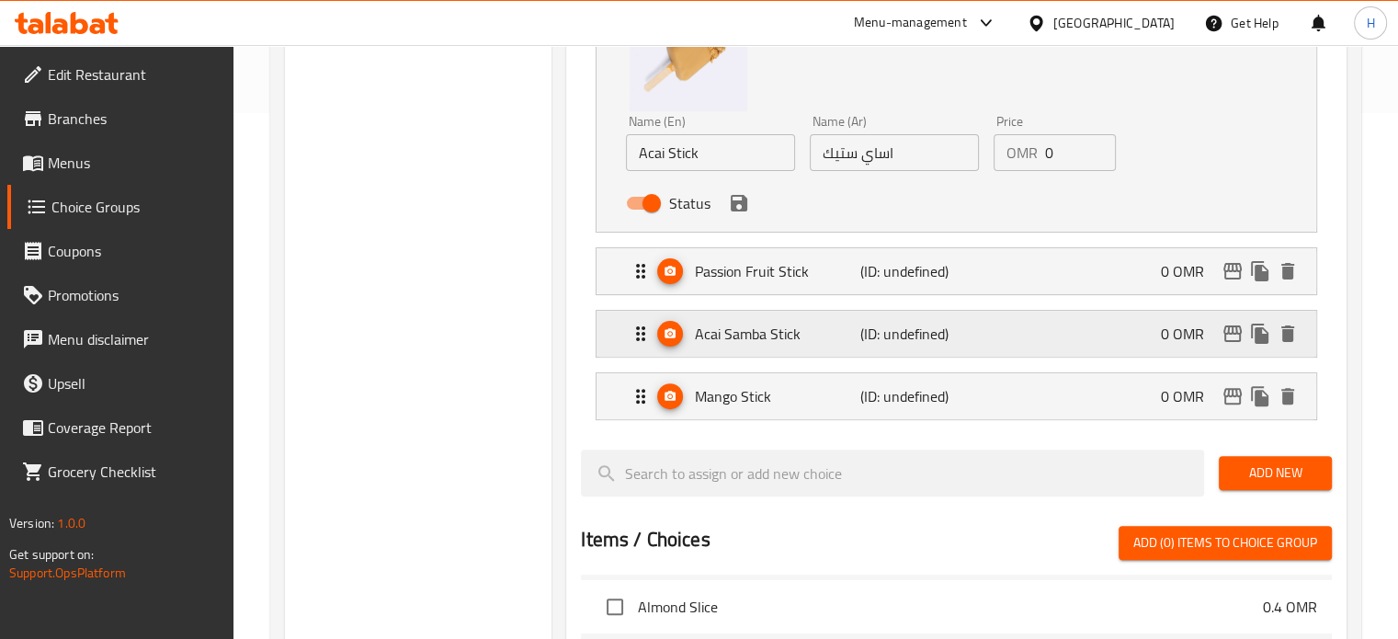
scroll to position [525, 0]
click at [746, 209] on icon "save" at bounding box center [739, 204] width 22 height 22
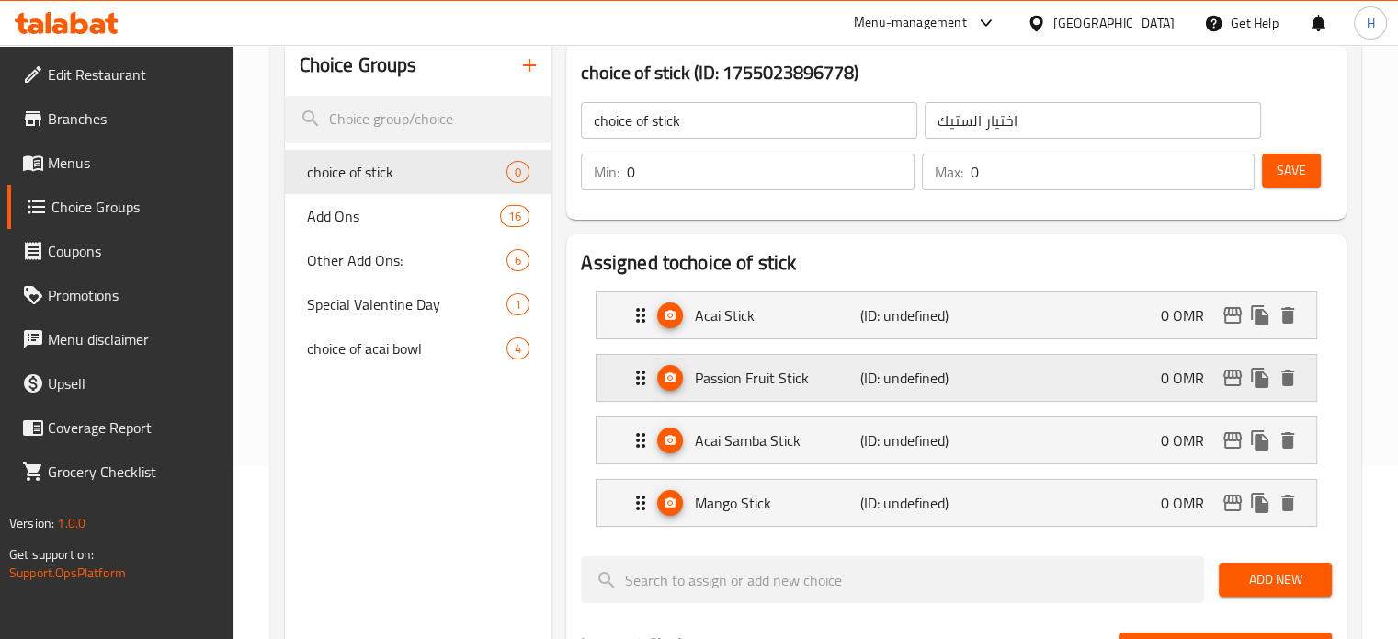
scroll to position [172, 0]
click at [729, 179] on input "0" at bounding box center [770, 172] width 287 height 37
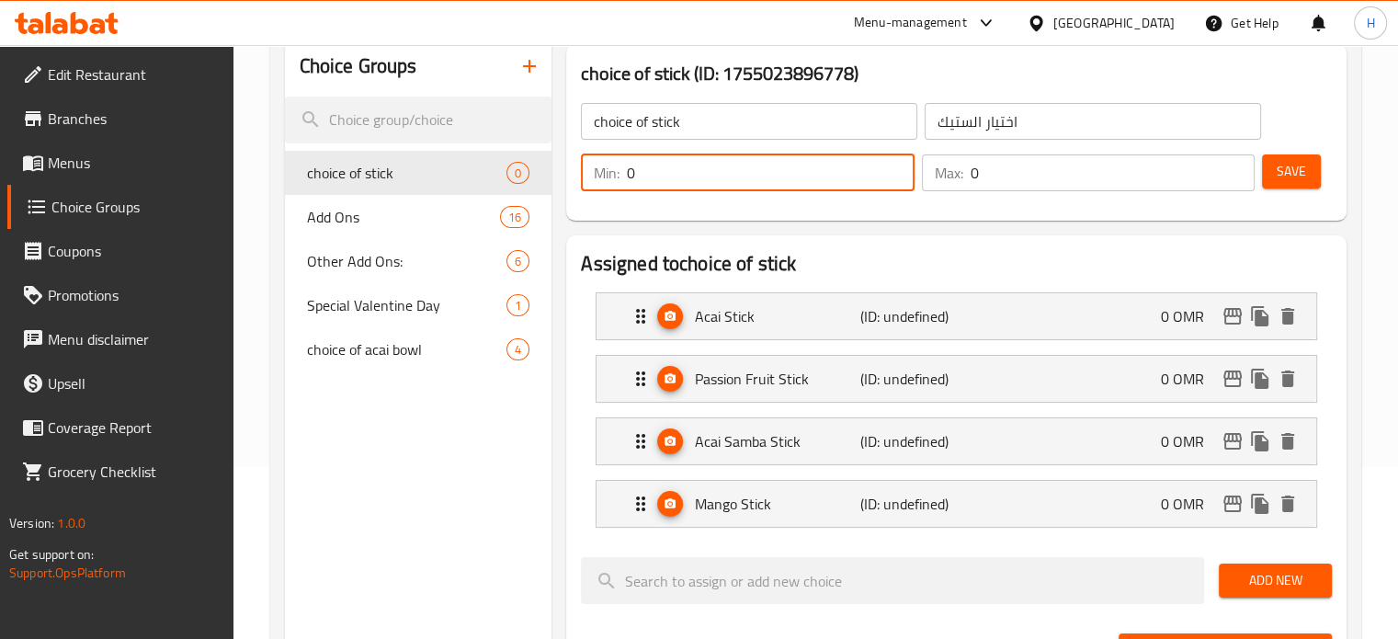
click at [729, 179] on input "0" at bounding box center [770, 172] width 287 height 37
type input "1"
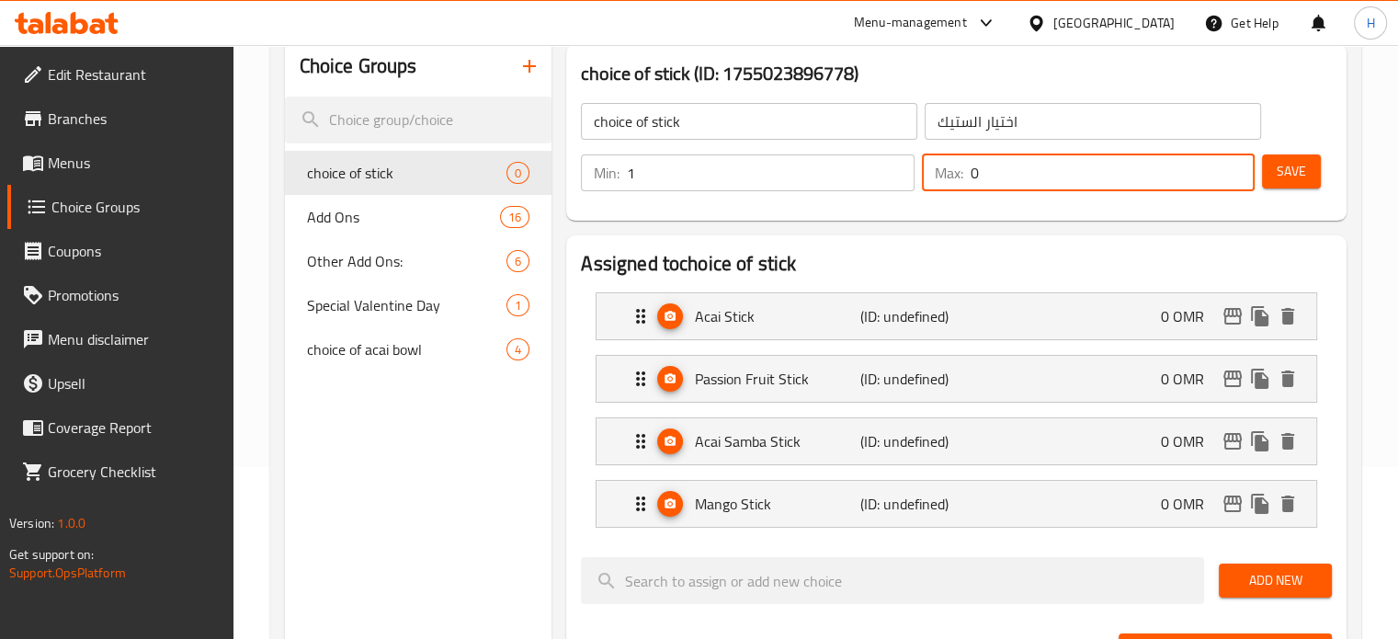
click at [1019, 179] on input "0" at bounding box center [1113, 172] width 284 height 37
type input "1"
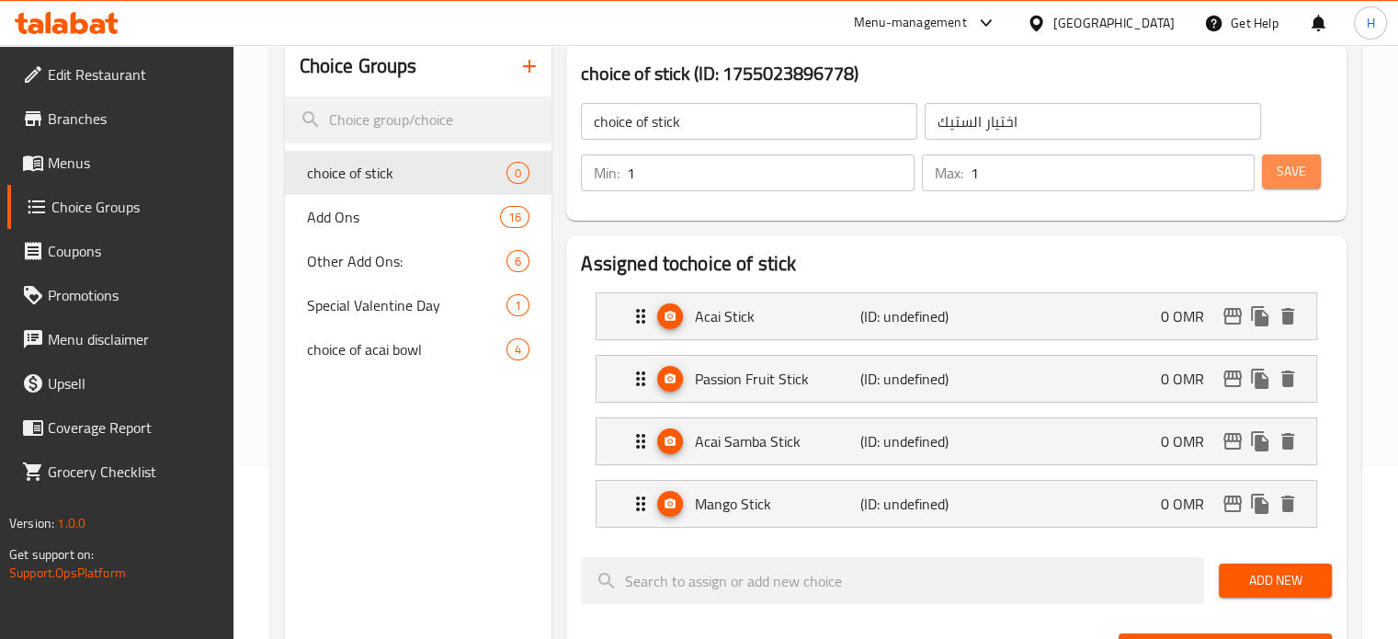
click at [1281, 176] on span "Save" at bounding box center [1291, 171] width 29 height 23
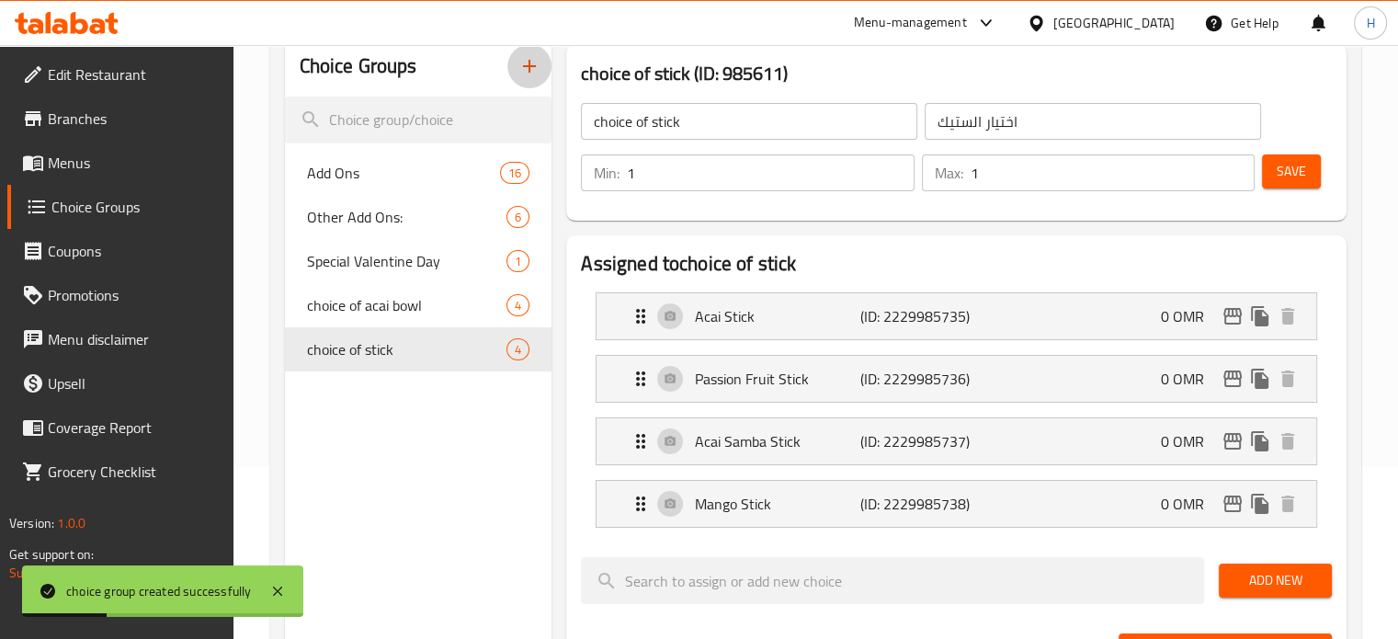
click at [522, 73] on icon "button" at bounding box center [529, 66] width 22 height 22
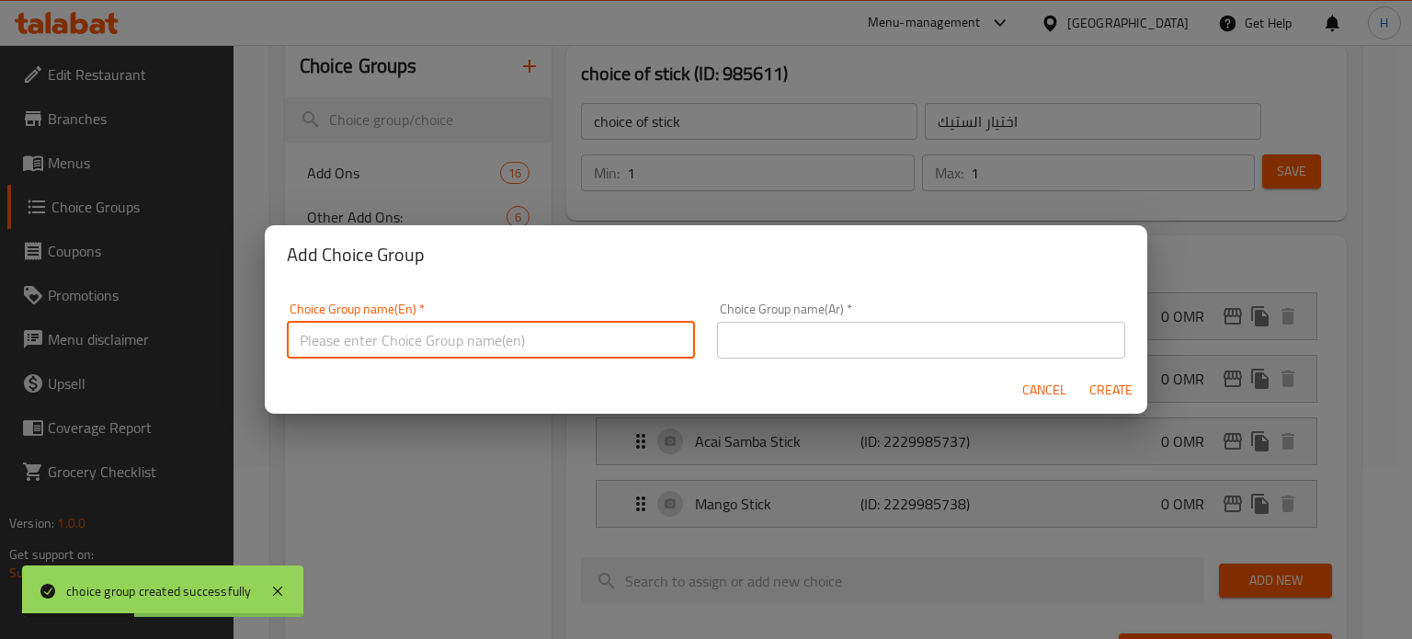
click at [561, 334] on input "text" at bounding box center [491, 340] width 408 height 37
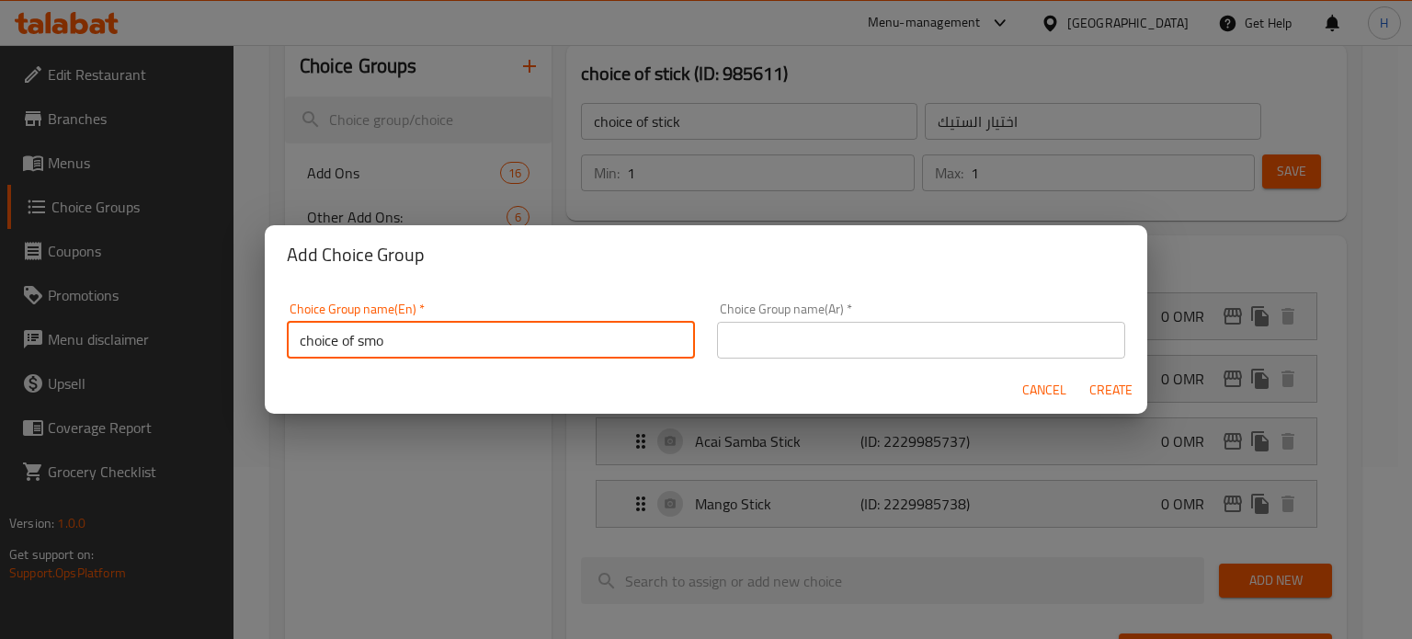
type input "choice of smoothie or milshake"
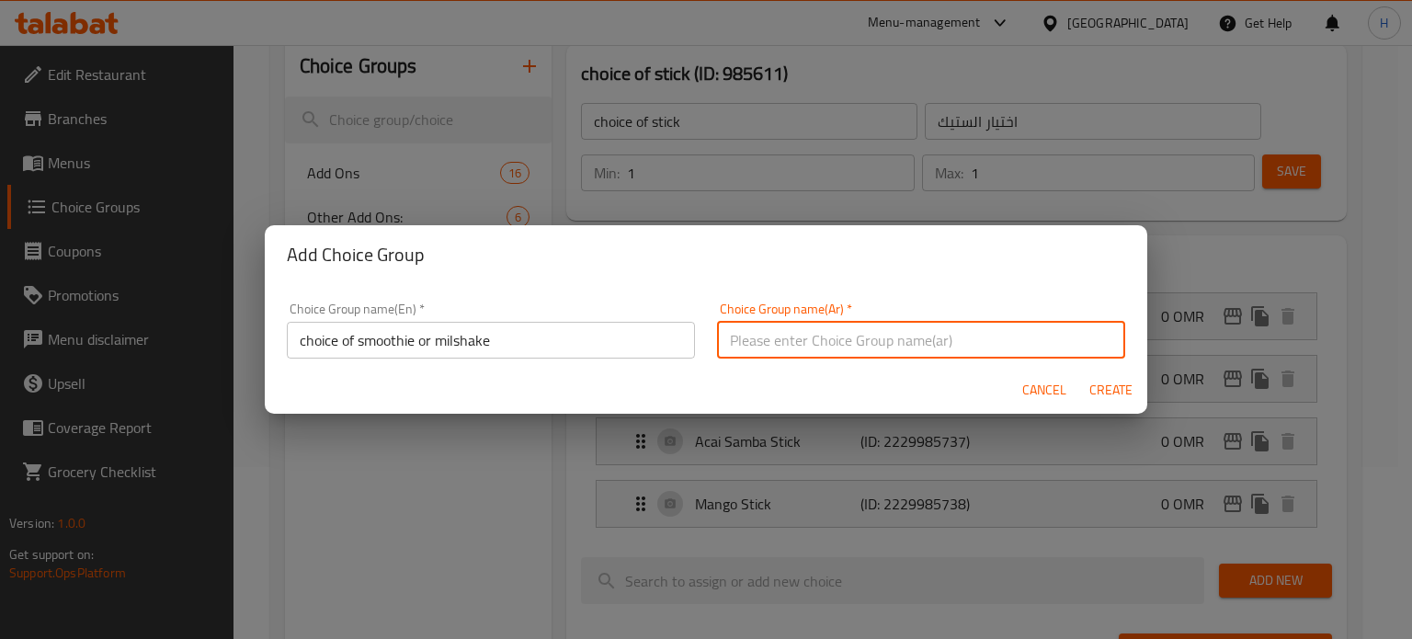
click at [821, 351] on input "text" at bounding box center [921, 340] width 408 height 37
type input "o"
type input "خيارك من الميلك شيك او سموذي"
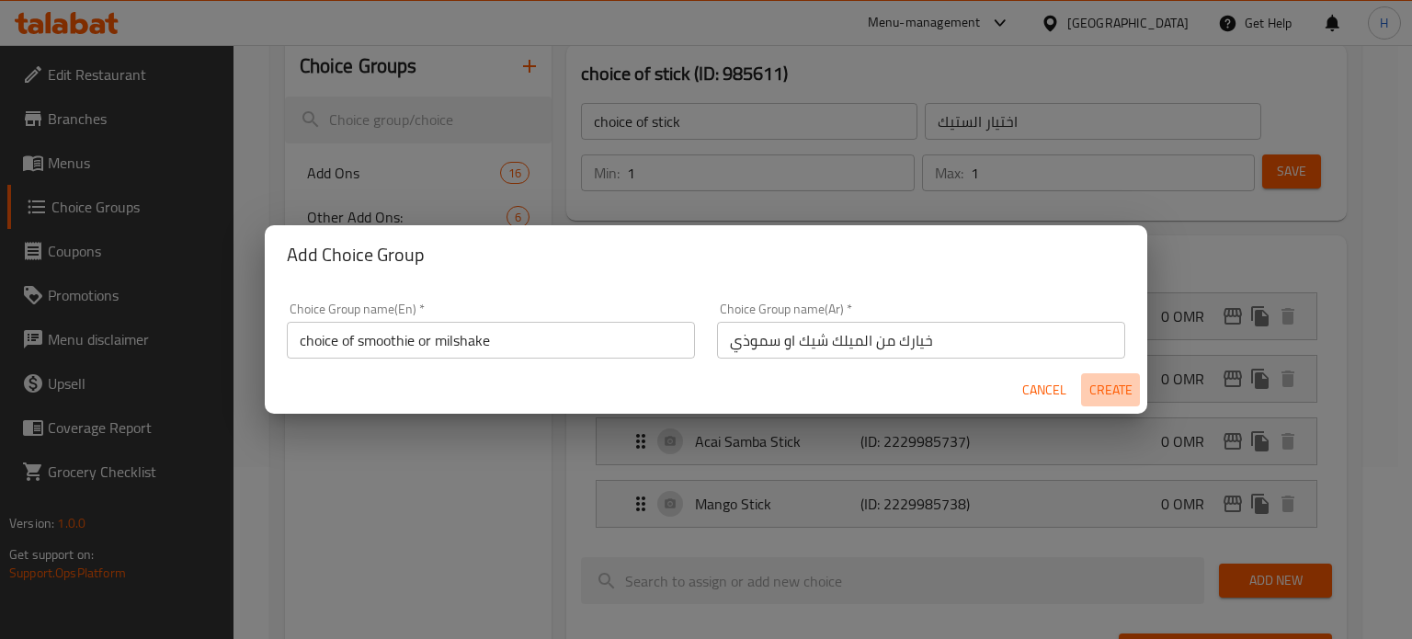
click at [1110, 385] on span "Create" at bounding box center [1110, 390] width 44 height 23
type input "choice of smoothie or milshake"
type input "خيارك من الميلك شيك او سموذي"
type input "0"
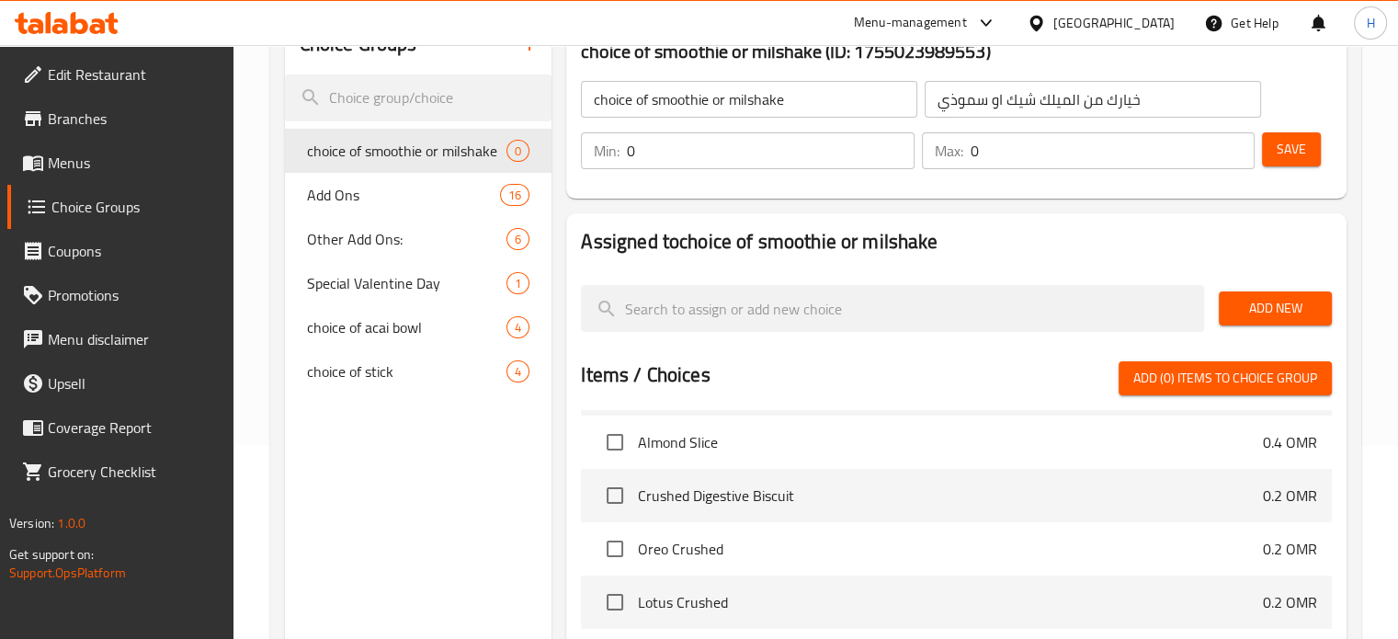
scroll to position [201, 0]
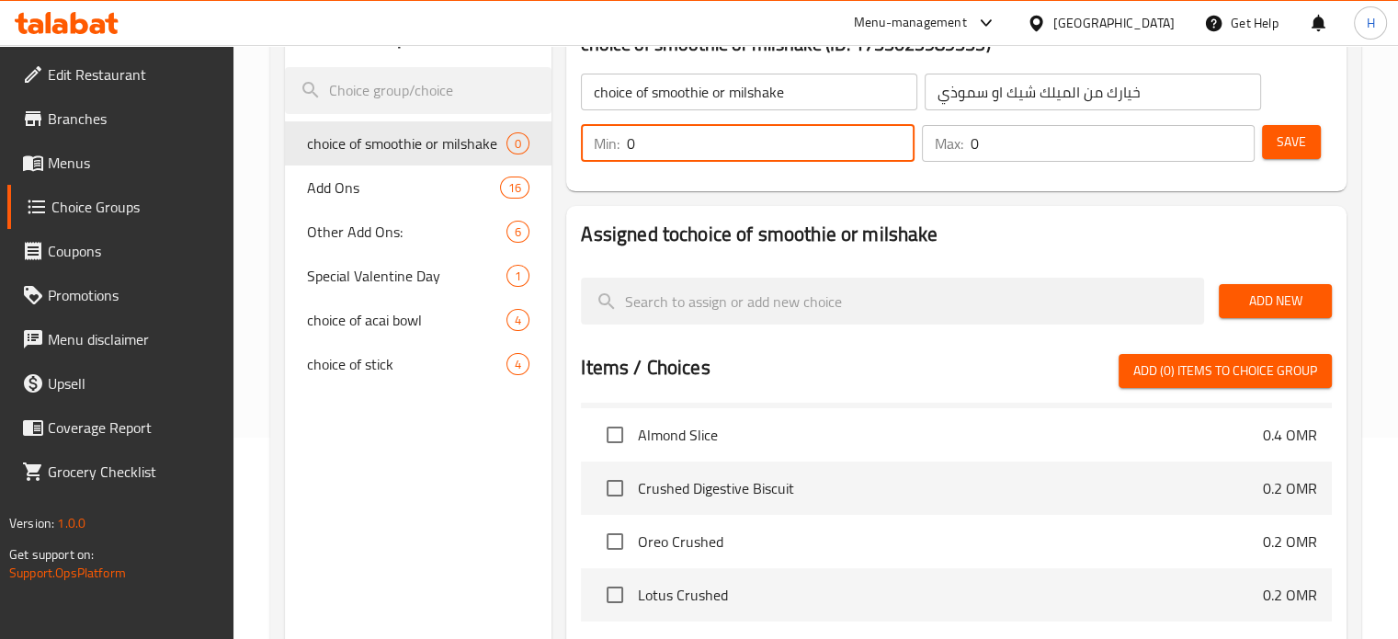
click at [669, 146] on input "0" at bounding box center [770, 143] width 287 height 37
type input "1"
click at [993, 146] on input "0" at bounding box center [1113, 143] width 284 height 37
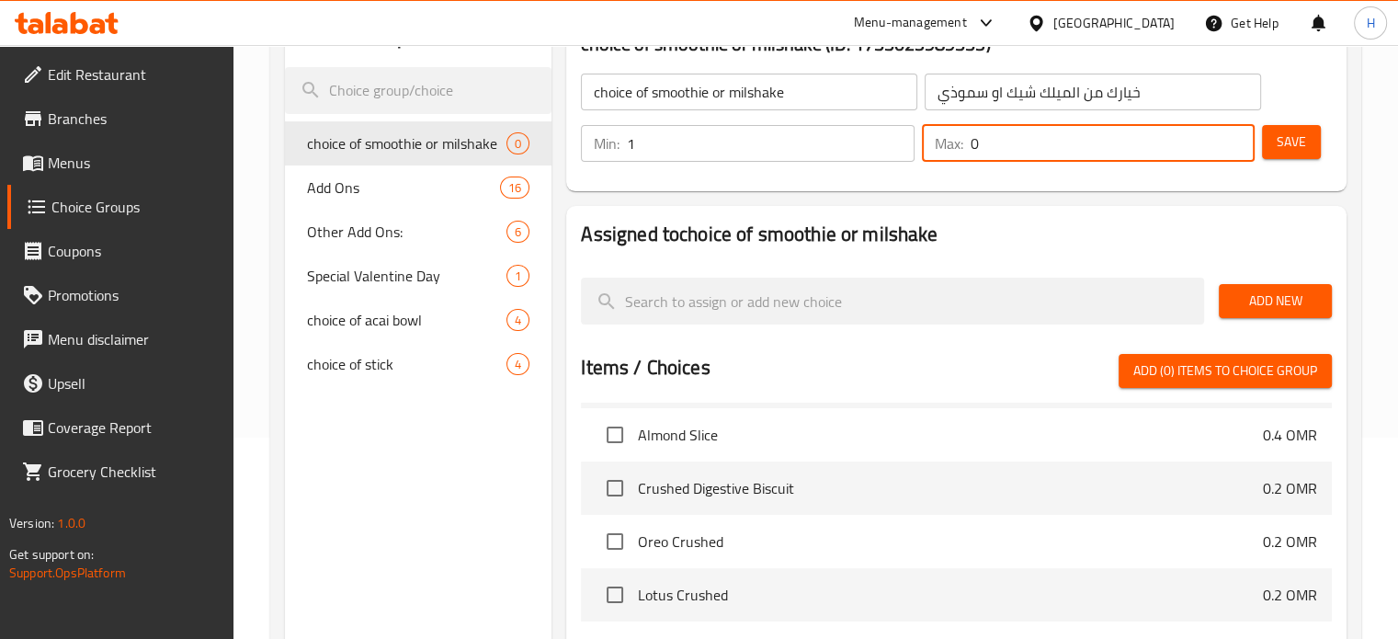
click at [993, 146] on input "0" at bounding box center [1113, 143] width 284 height 37
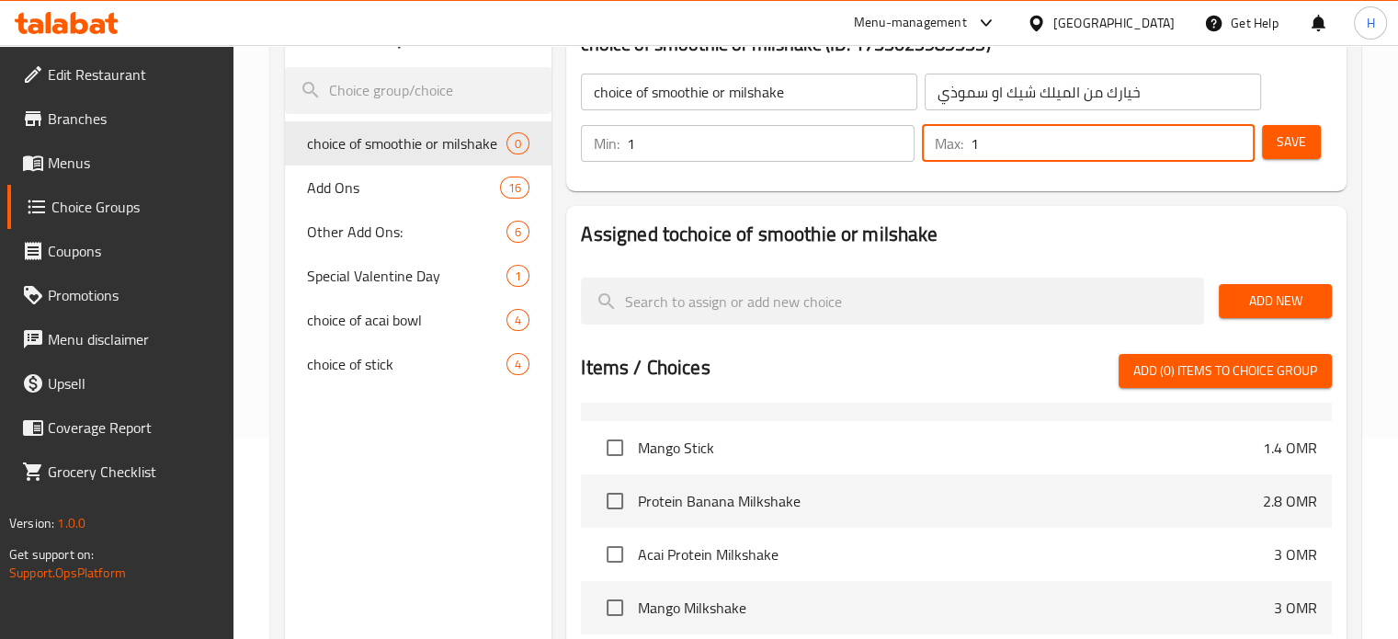
scroll to position [2496, 0]
type input "1"
click at [619, 488] on input "checkbox" at bounding box center [615, 500] width 39 height 39
checkbox input "true"
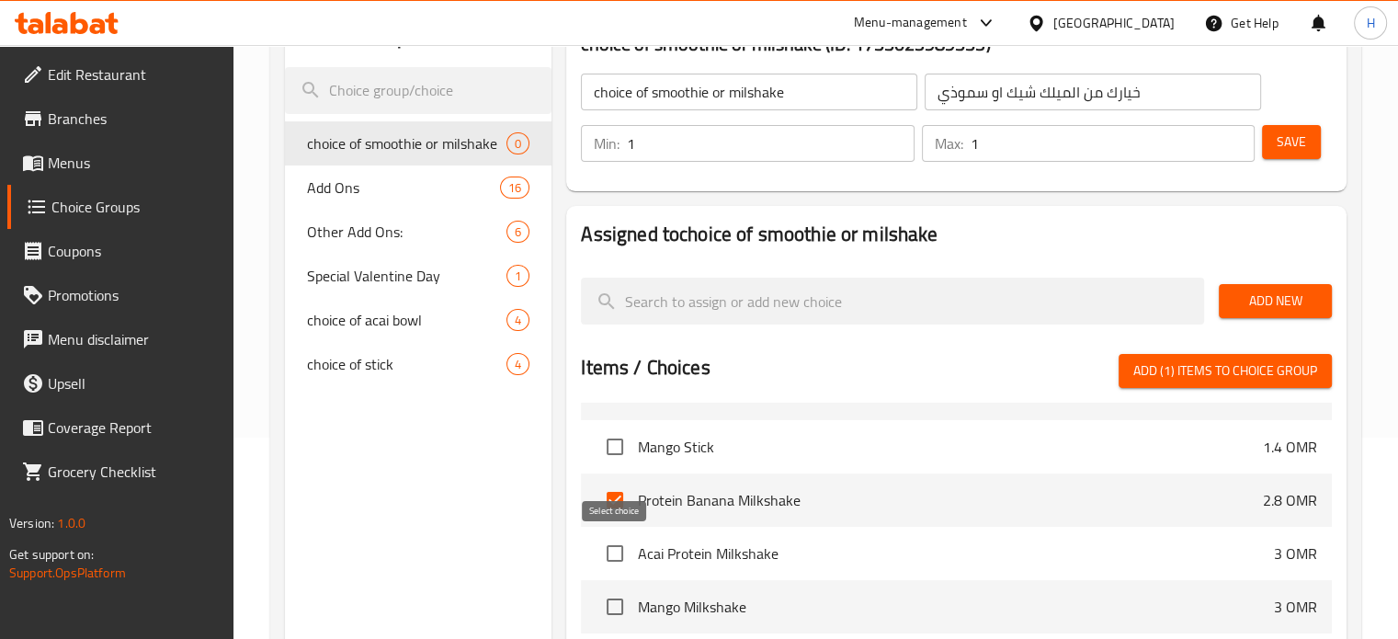
click at [619, 550] on input "checkbox" at bounding box center [615, 553] width 39 height 39
checkbox input "true"
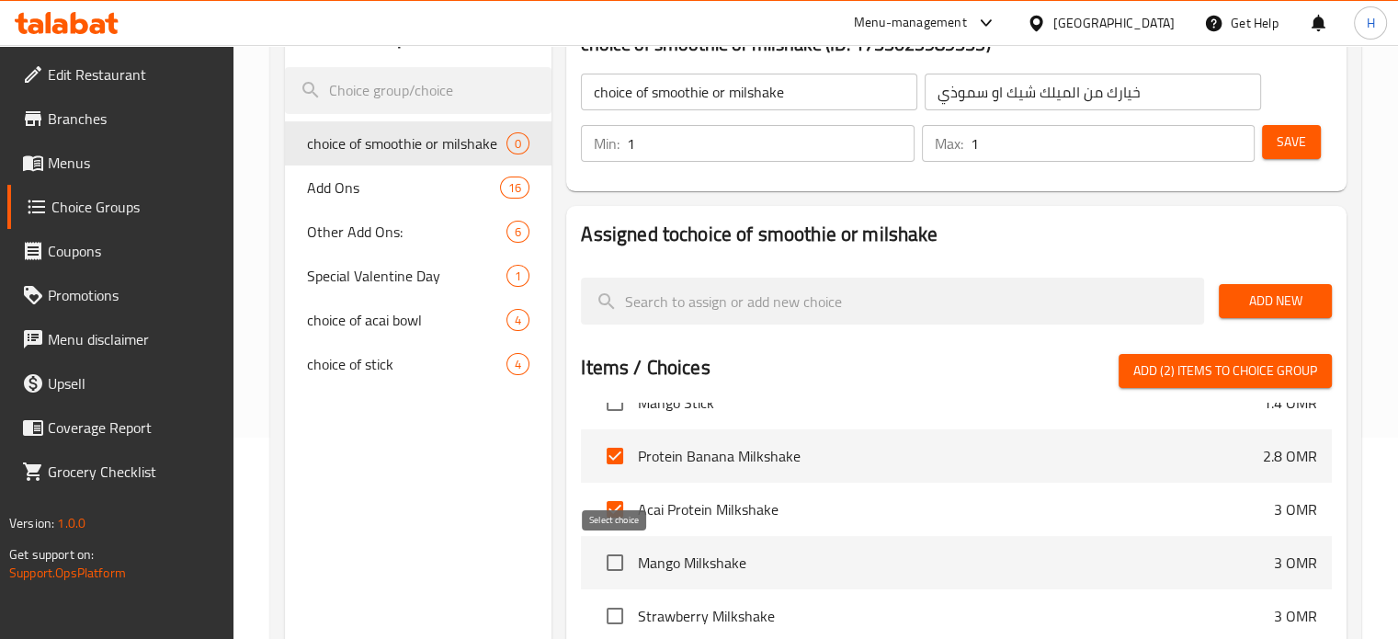
click at [616, 564] on input "checkbox" at bounding box center [615, 562] width 39 height 39
checkbox input "true"
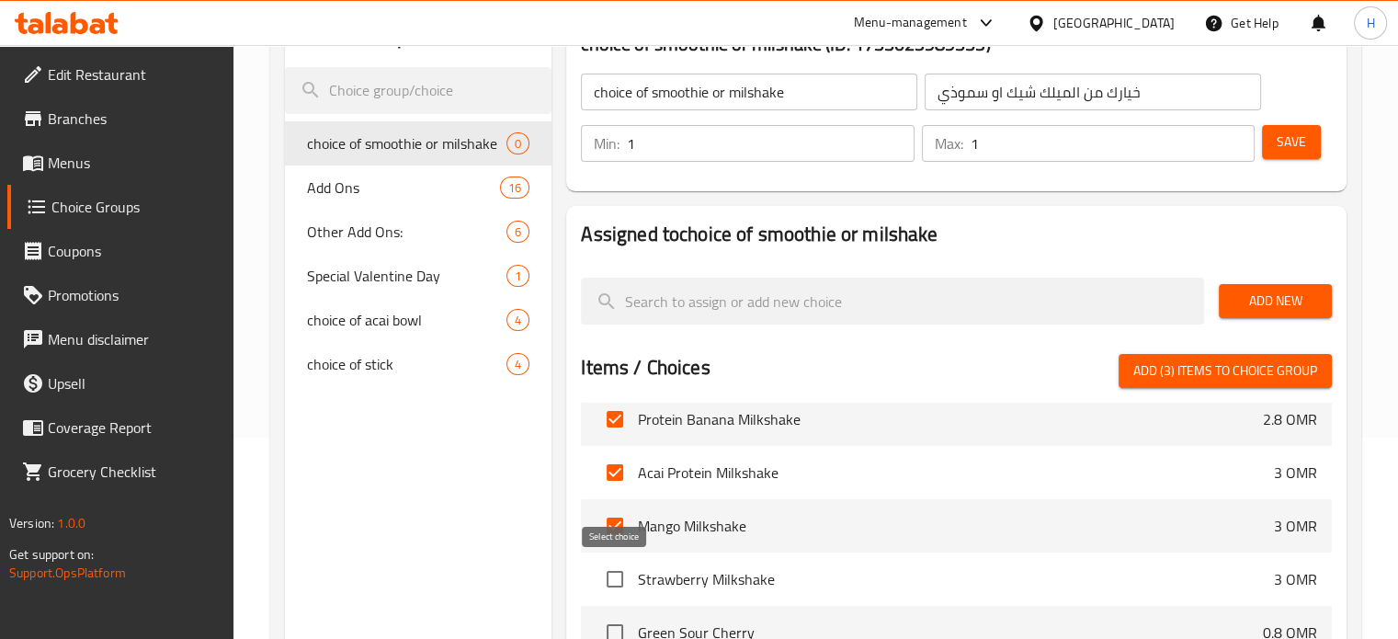
click at [615, 574] on input "checkbox" at bounding box center [615, 579] width 39 height 39
checkbox input "true"
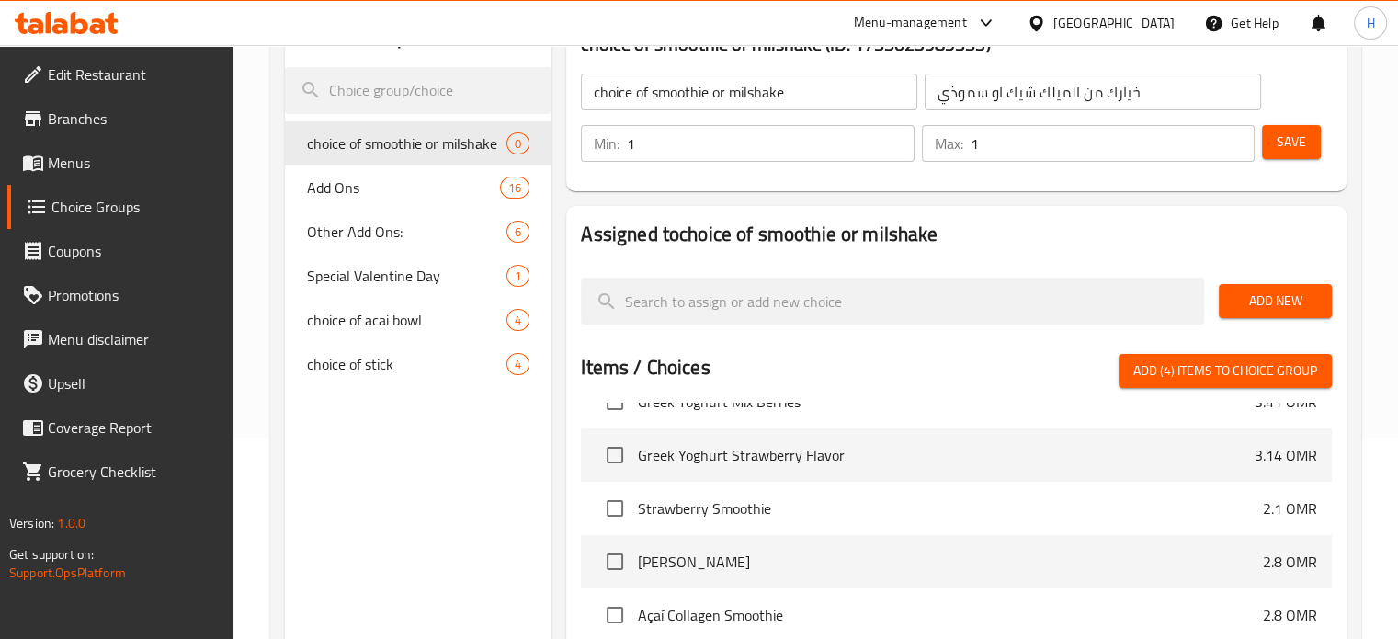
scroll to position [4462, 0]
click at [617, 500] on input "checkbox" at bounding box center [615, 506] width 39 height 39
checkbox input "true"
click at [610, 562] on input "checkbox" at bounding box center [615, 559] width 39 height 39
checkbox input "true"
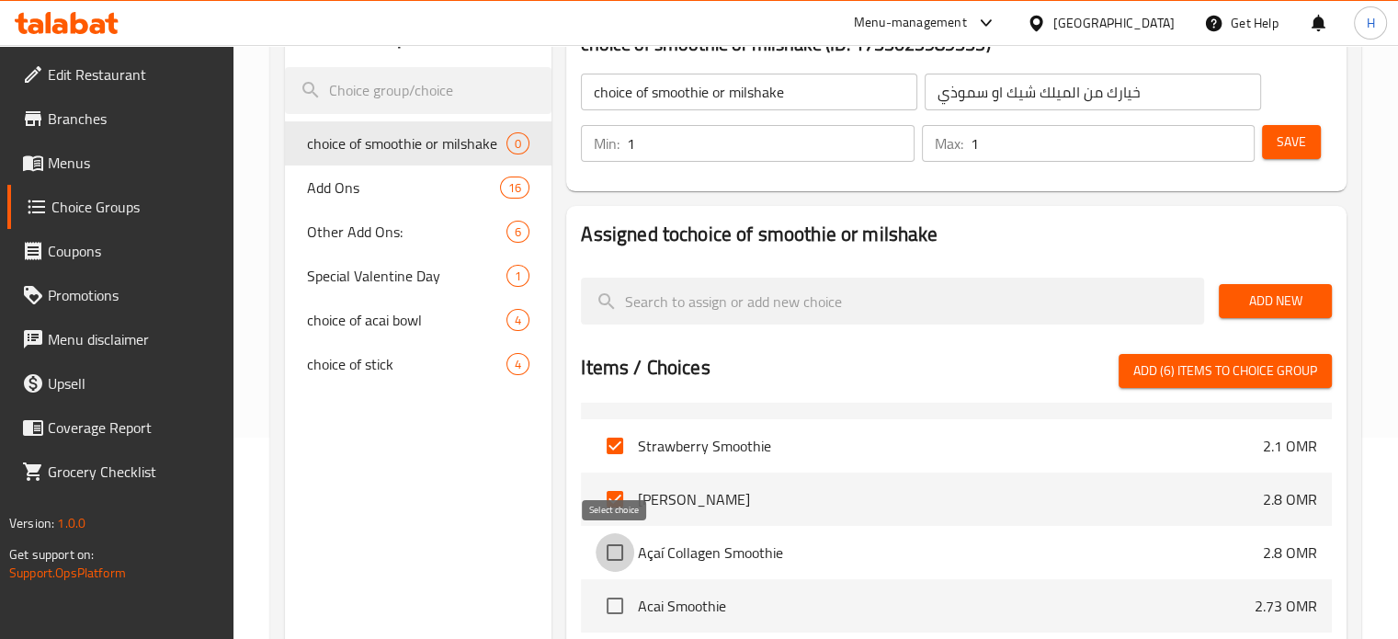
click at [610, 562] on input "checkbox" at bounding box center [615, 552] width 39 height 39
checkbox input "true"
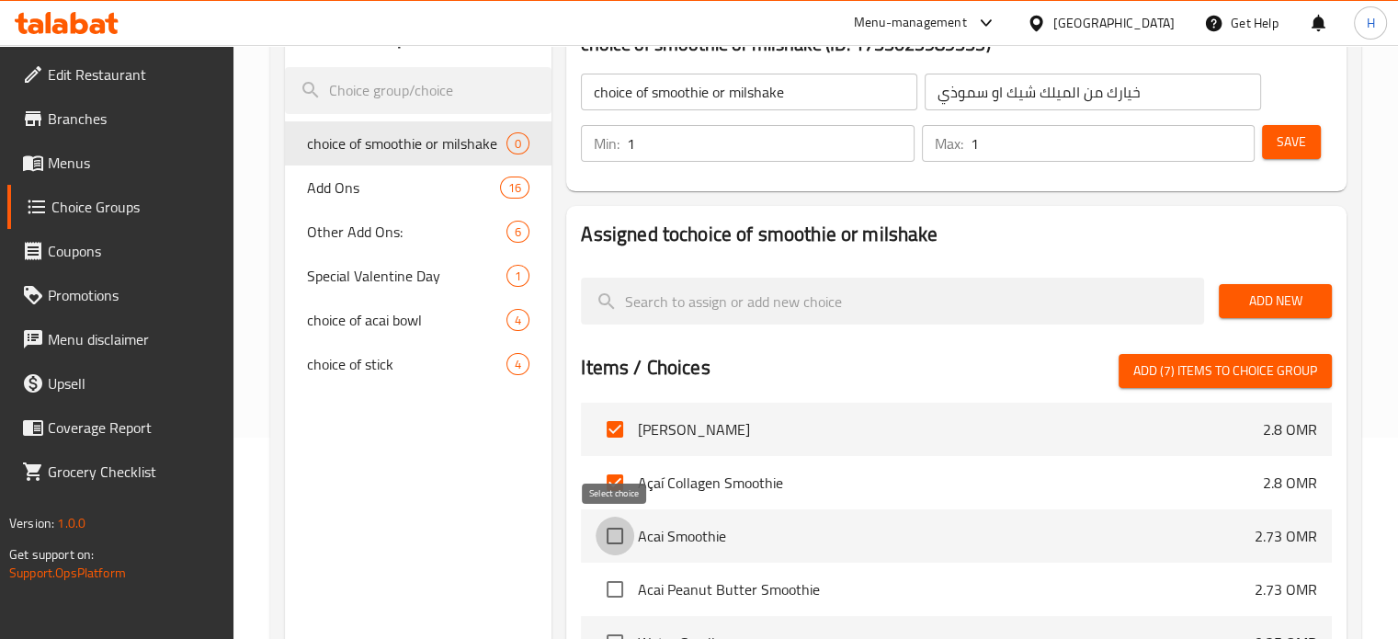
click at [616, 540] on input "checkbox" at bounding box center [615, 536] width 39 height 39
checkbox input "true"
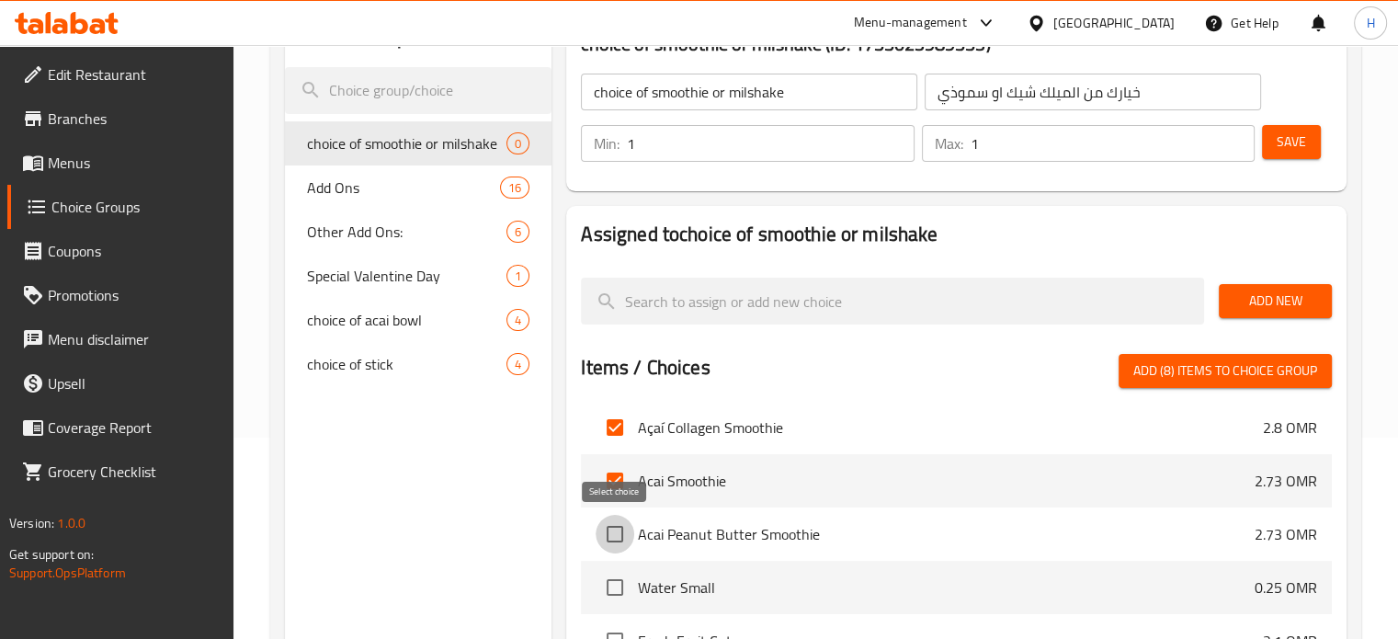
click at [616, 540] on input "checkbox" at bounding box center [615, 534] width 39 height 39
checkbox input "true"
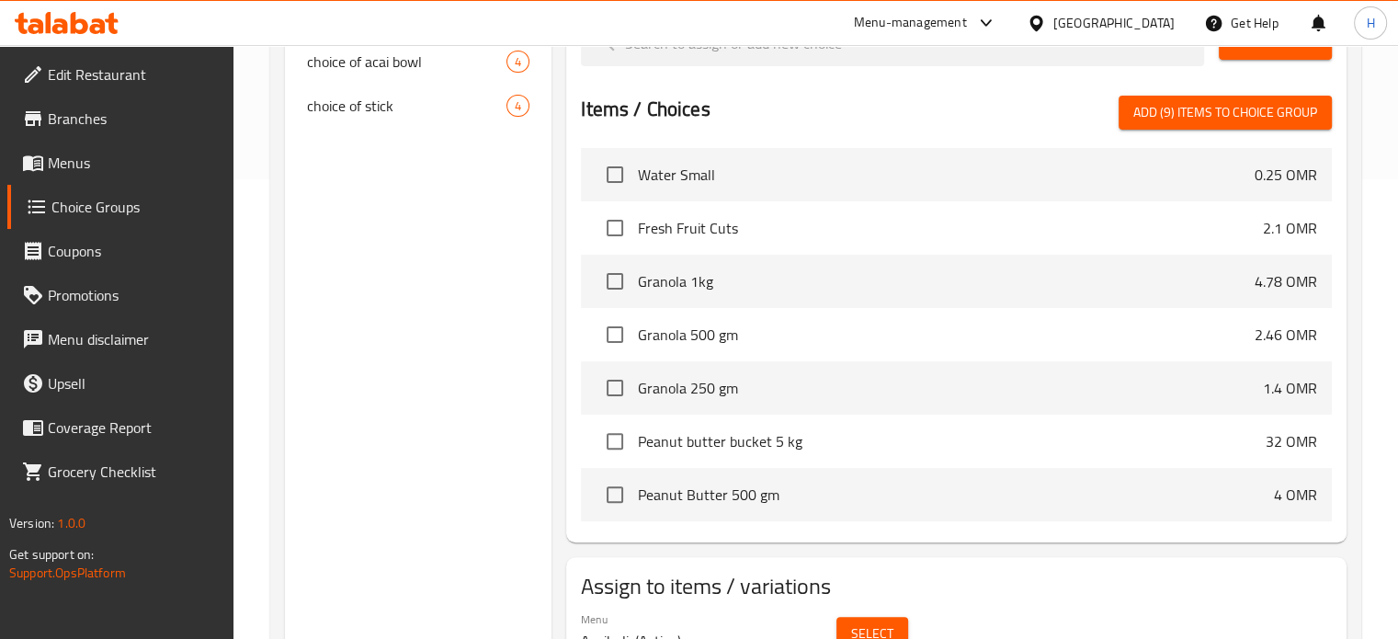
scroll to position [404, 0]
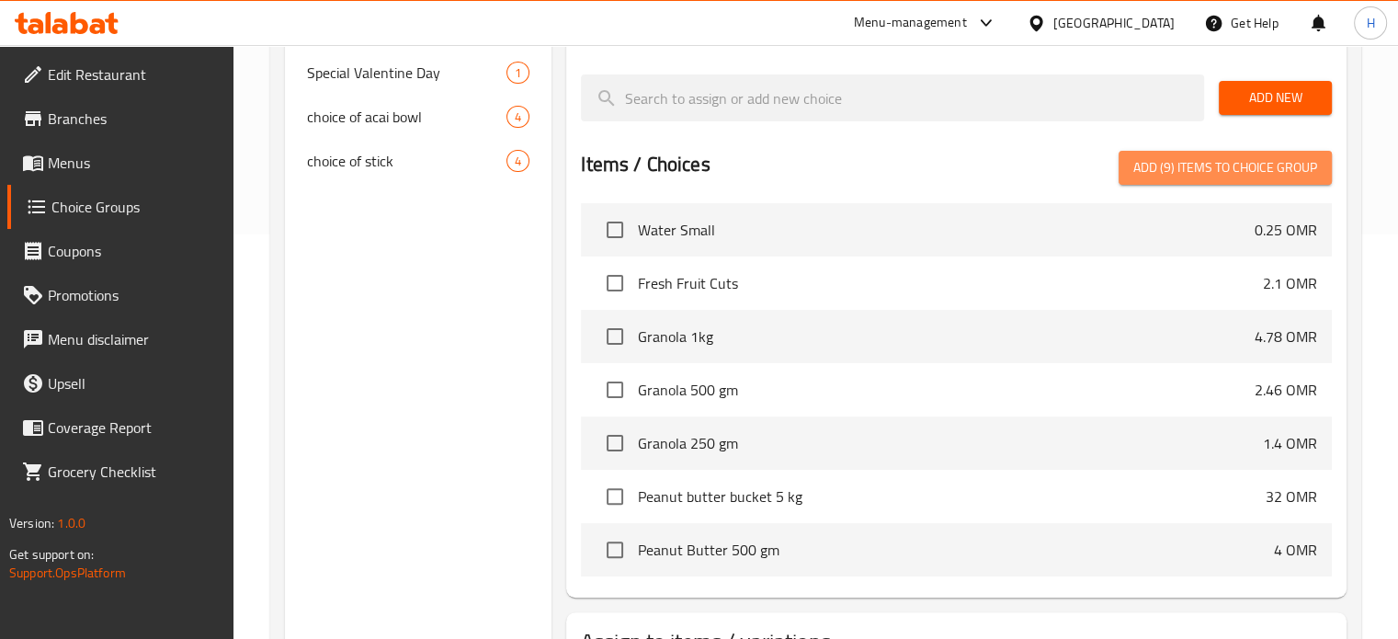
click at [1205, 167] on span "Add (9) items to choice group" at bounding box center [1225, 167] width 184 height 23
checkbox input "false"
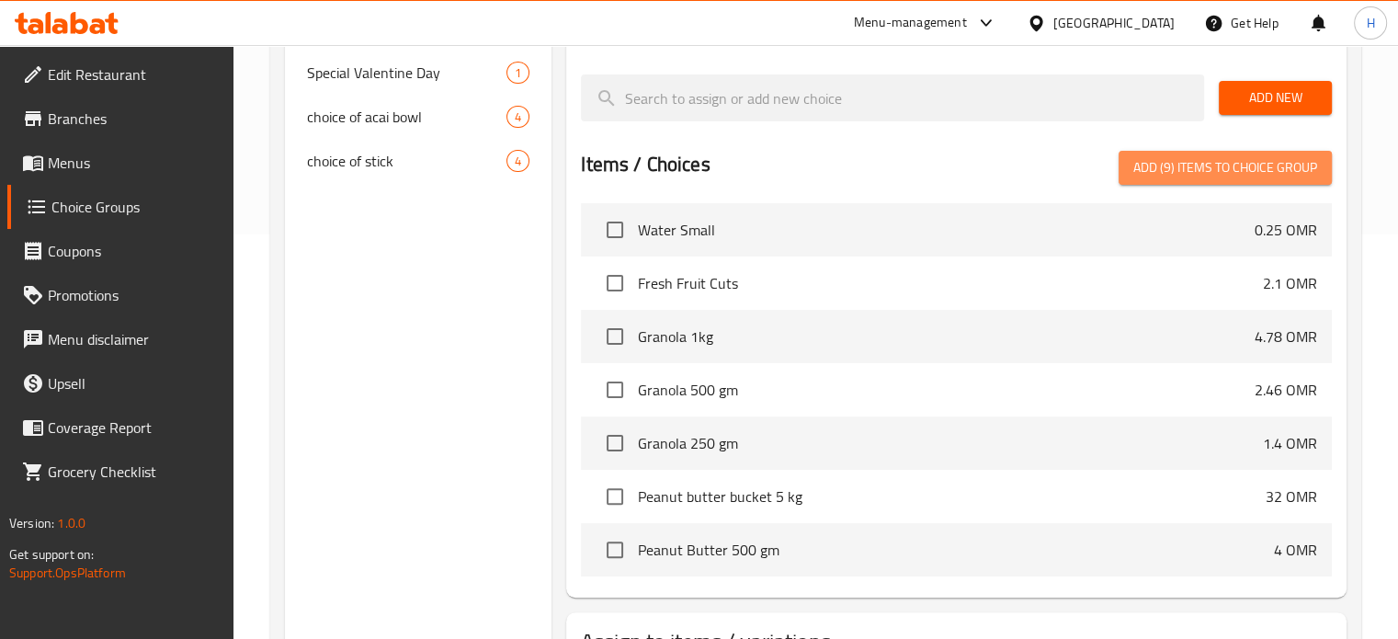
checkbox input "false"
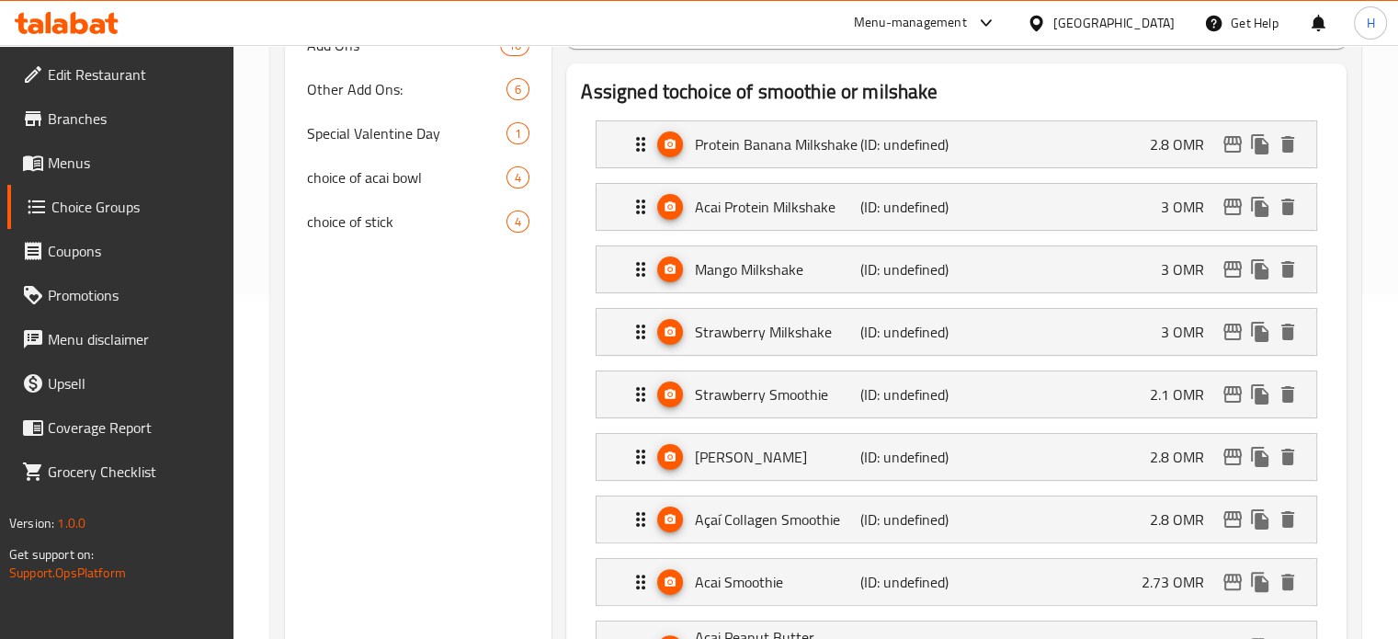
scroll to position [330, 0]
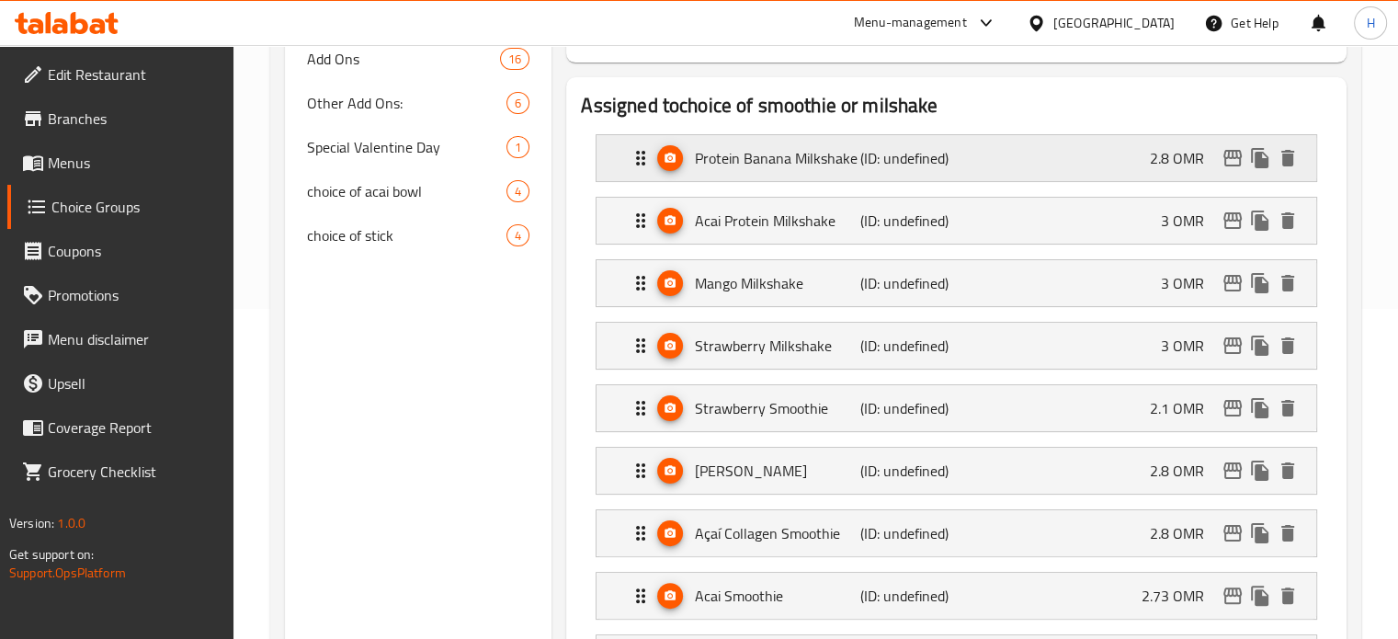
click at [1148, 155] on div "Protein Banana Milkshake (ID: undefined) 2.8 OMR" at bounding box center [962, 158] width 665 height 46
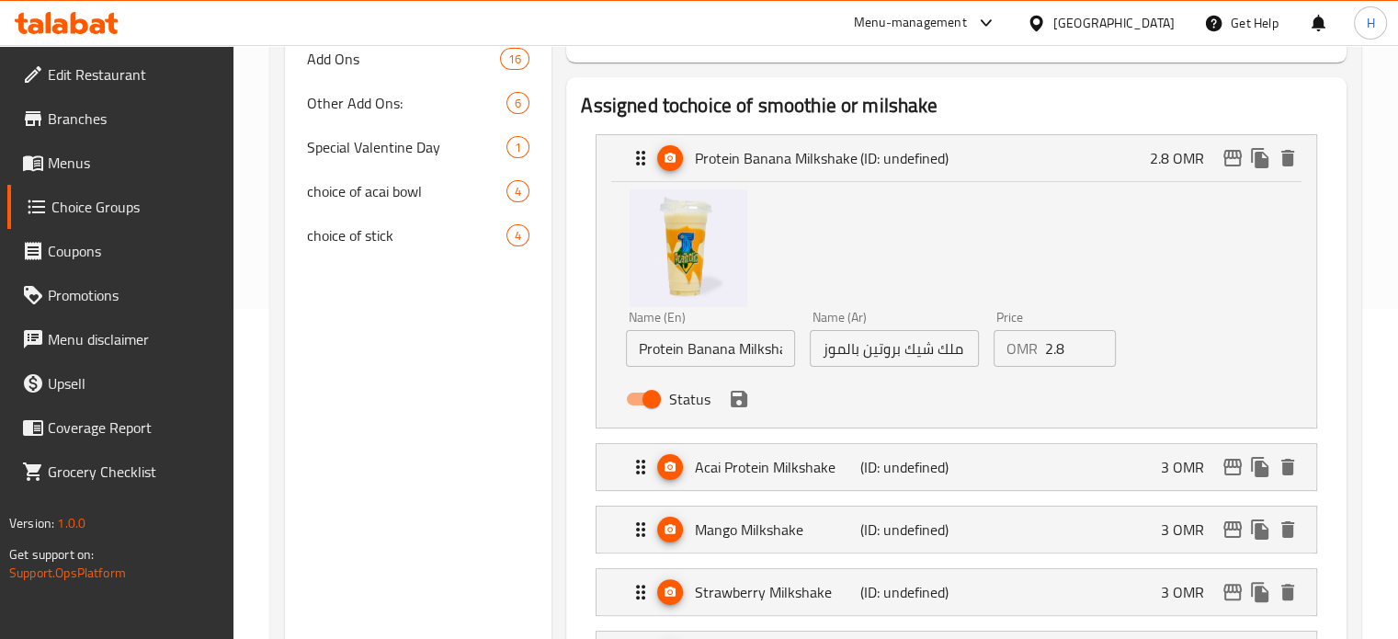
click at [1073, 358] on input "2.8" at bounding box center [1081, 348] width 72 height 37
click at [744, 408] on icon "save" at bounding box center [739, 399] width 22 height 22
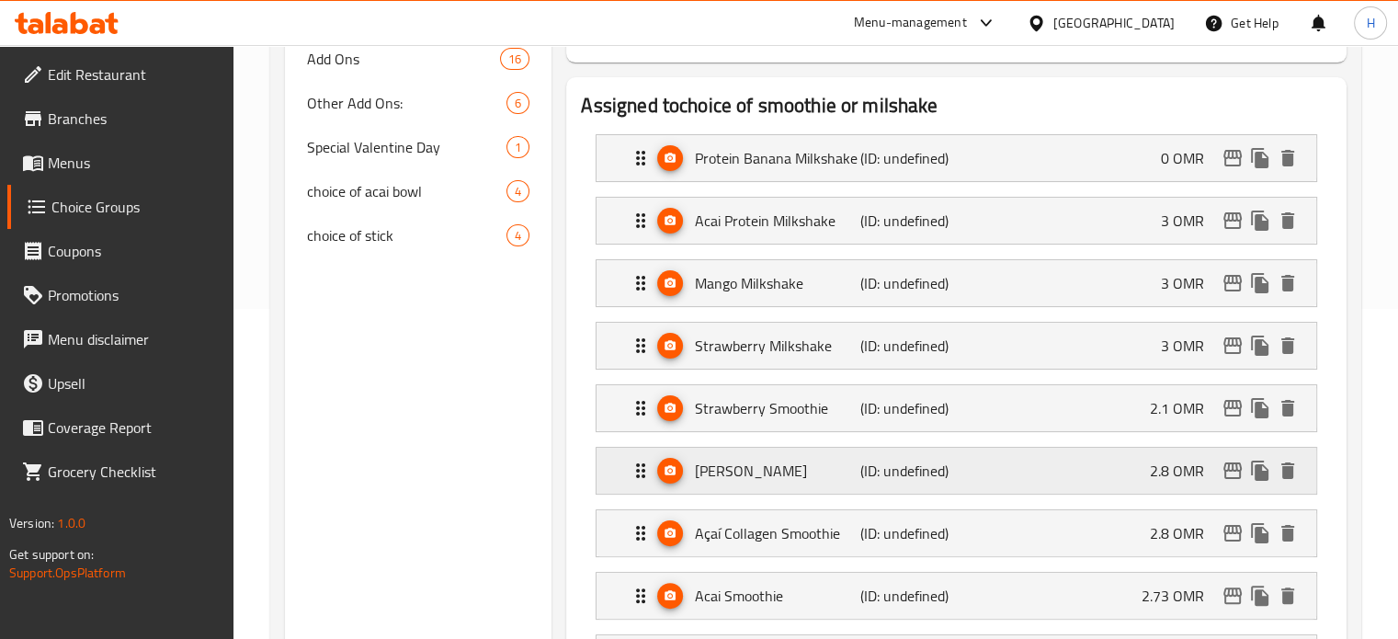
type input "0"
click at [1180, 212] on nav "Protein Banana Milkshake (ID: undefined) 0 OMR Name (En) Protein Banana Milksha…" at bounding box center [956, 411] width 751 height 585
click at [1177, 225] on p "3 OMR" at bounding box center [1190, 221] width 58 height 22
click at [1177, 214] on p "3 OMR" at bounding box center [1190, 221] width 58 height 22
click at [1048, 215] on div "Acai Protein Milkshake (ID: undefined) 3 OMR" at bounding box center [962, 221] width 665 height 46
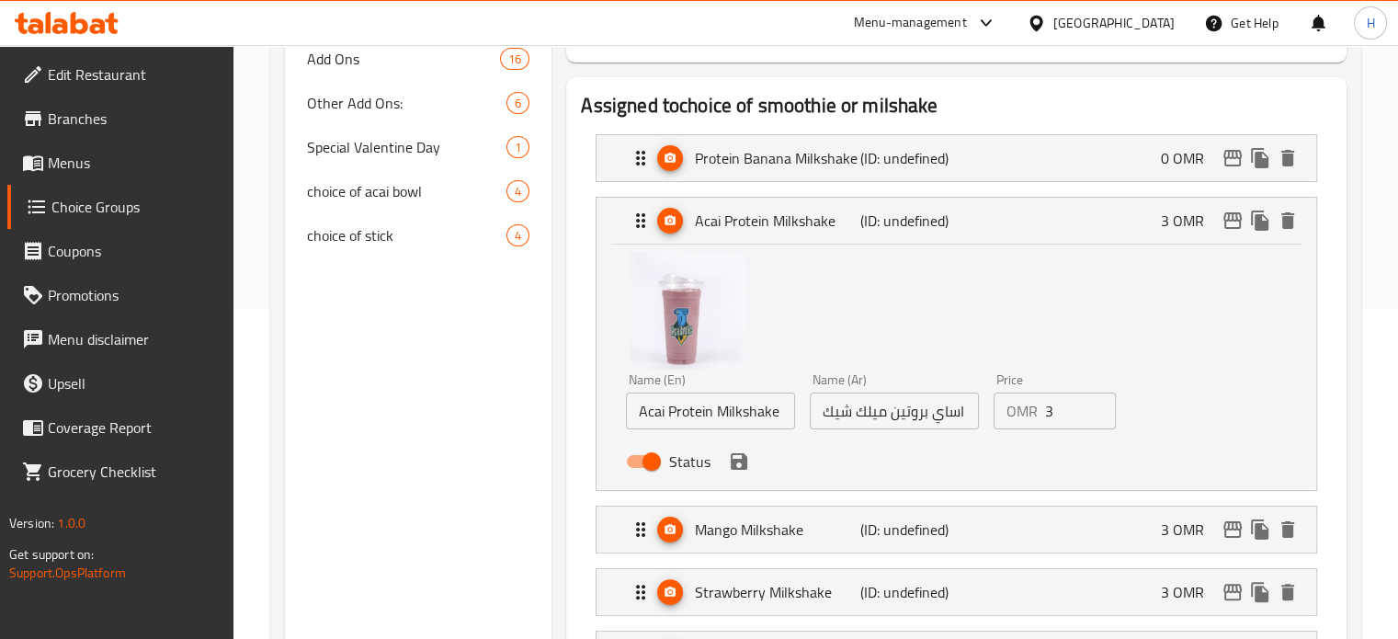
click at [1055, 422] on input "3" at bounding box center [1081, 410] width 72 height 37
click at [1172, 540] on p "3 OMR" at bounding box center [1190, 529] width 58 height 22
click at [1177, 523] on p "3 OMR" at bounding box center [1190, 529] width 58 height 22
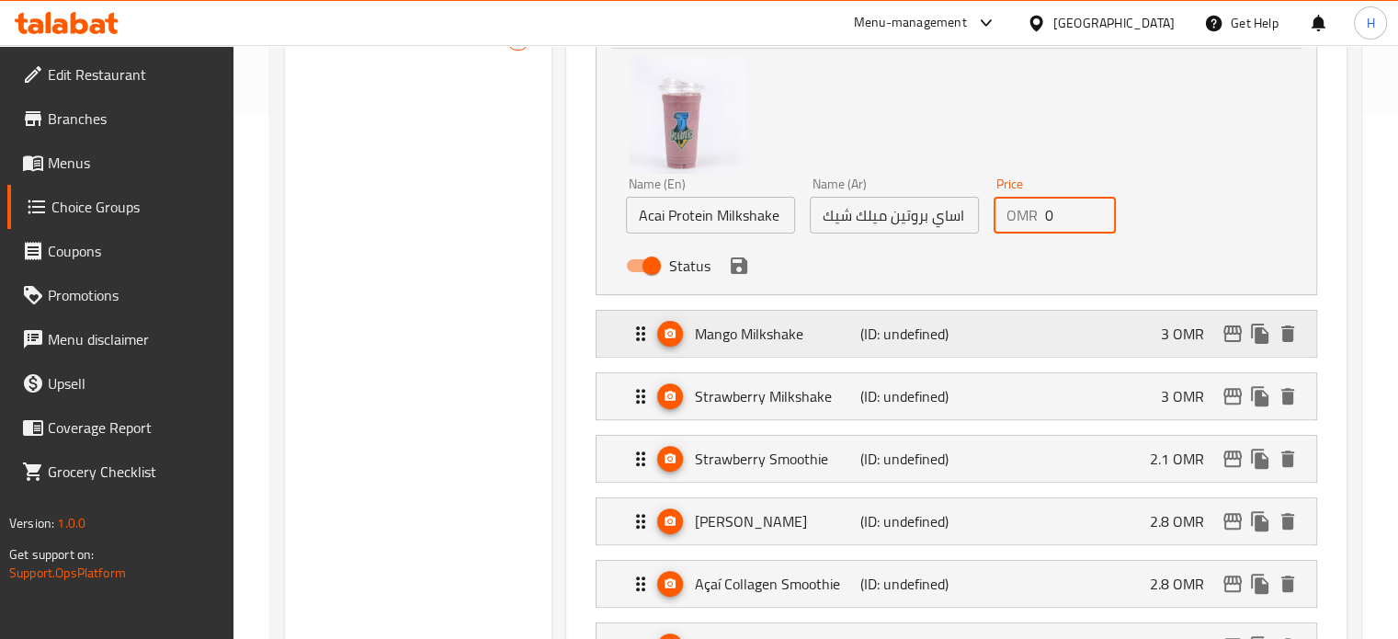
click at [897, 330] on p "(ID: undefined)" at bounding box center [915, 334] width 110 height 22
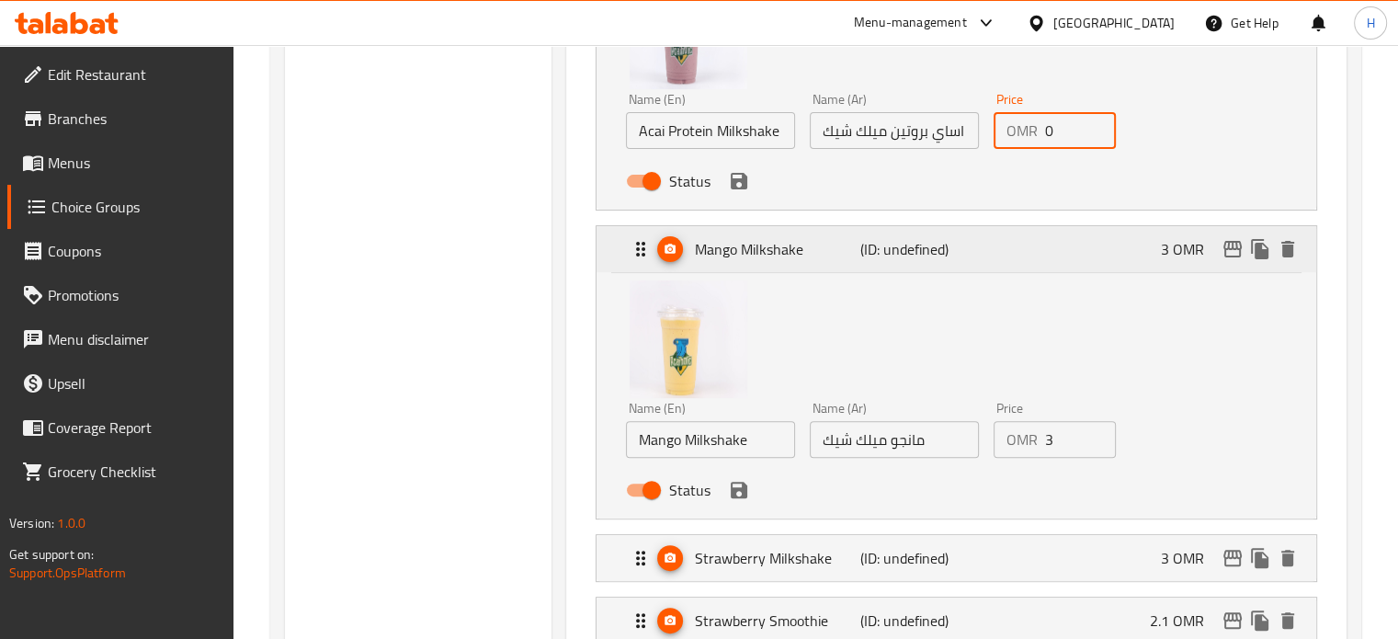
scroll to position [610, 0]
type input "0"
click at [1065, 437] on input "3" at bounding box center [1081, 439] width 72 height 37
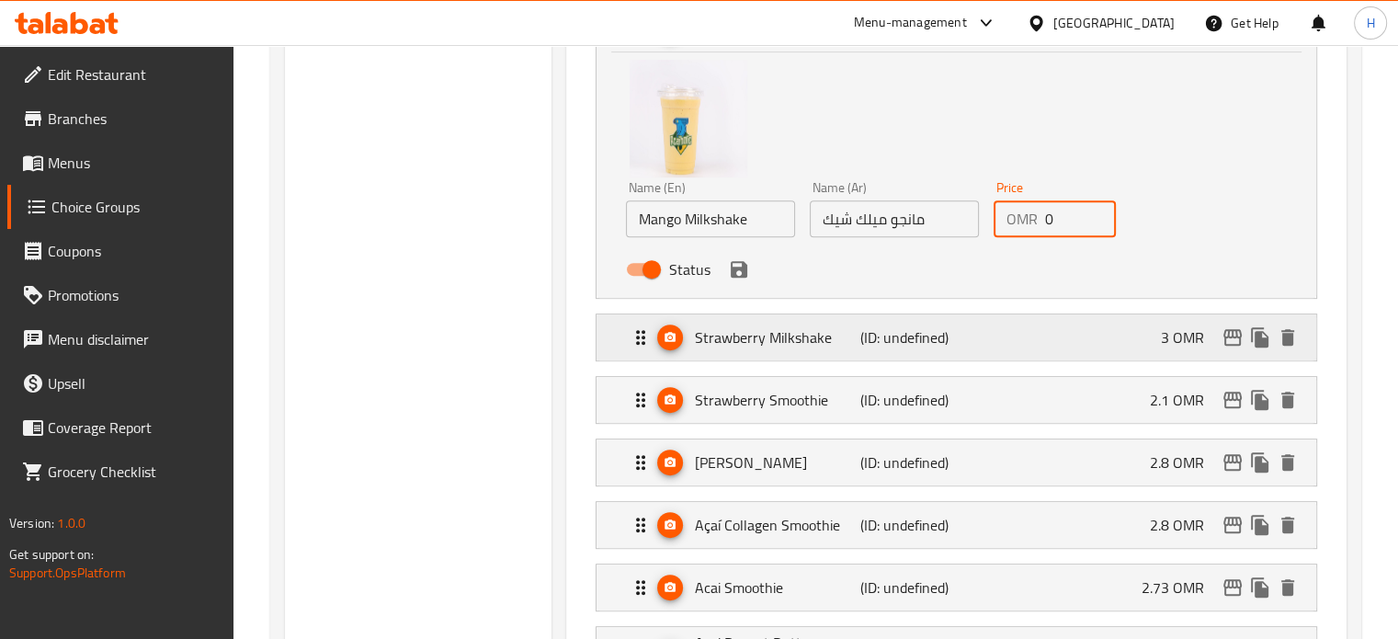
click at [892, 330] on p "(ID: undefined)" at bounding box center [915, 337] width 110 height 22
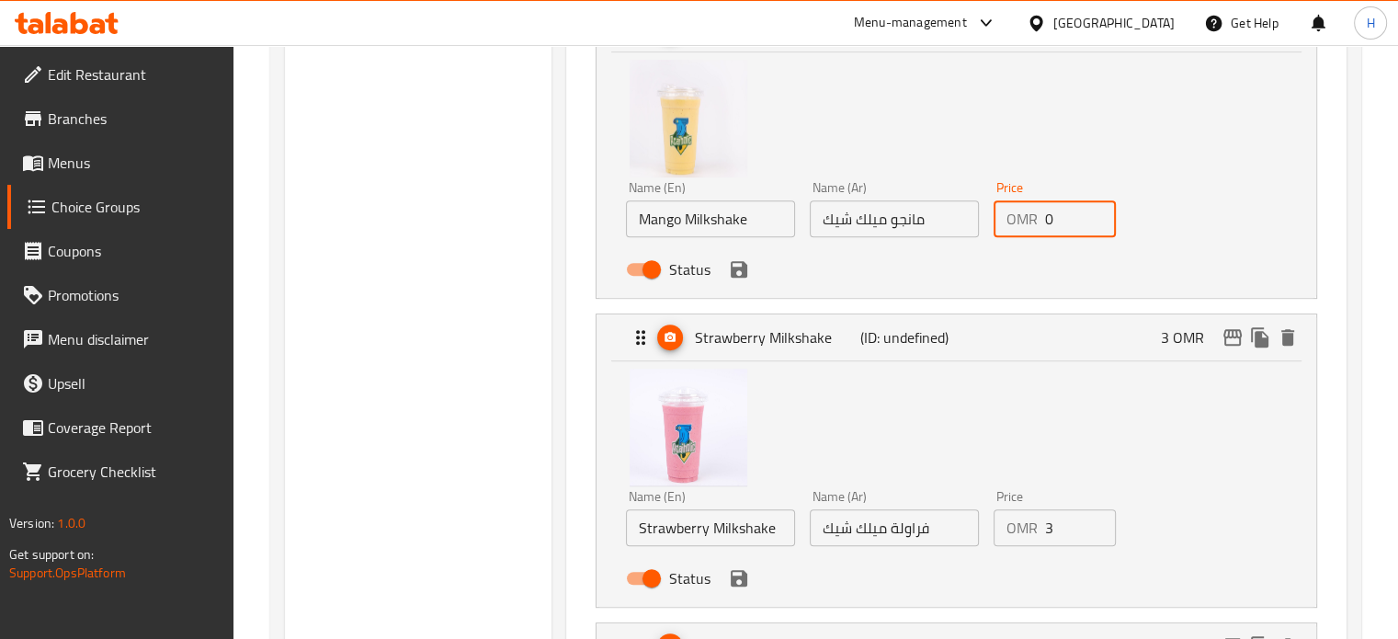
type input "0"
click at [1066, 533] on input "3" at bounding box center [1081, 527] width 72 height 37
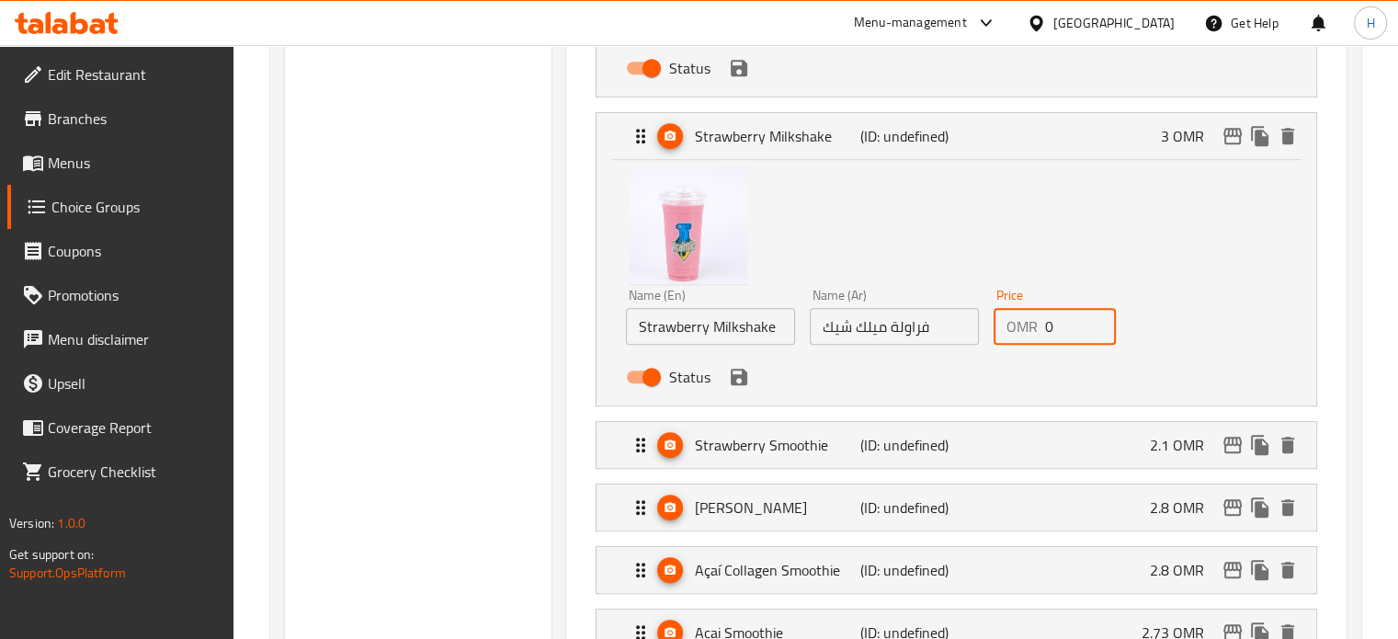
scroll to position [1033, 0]
click at [938, 438] on p "(ID: undefined)" at bounding box center [915, 444] width 110 height 22
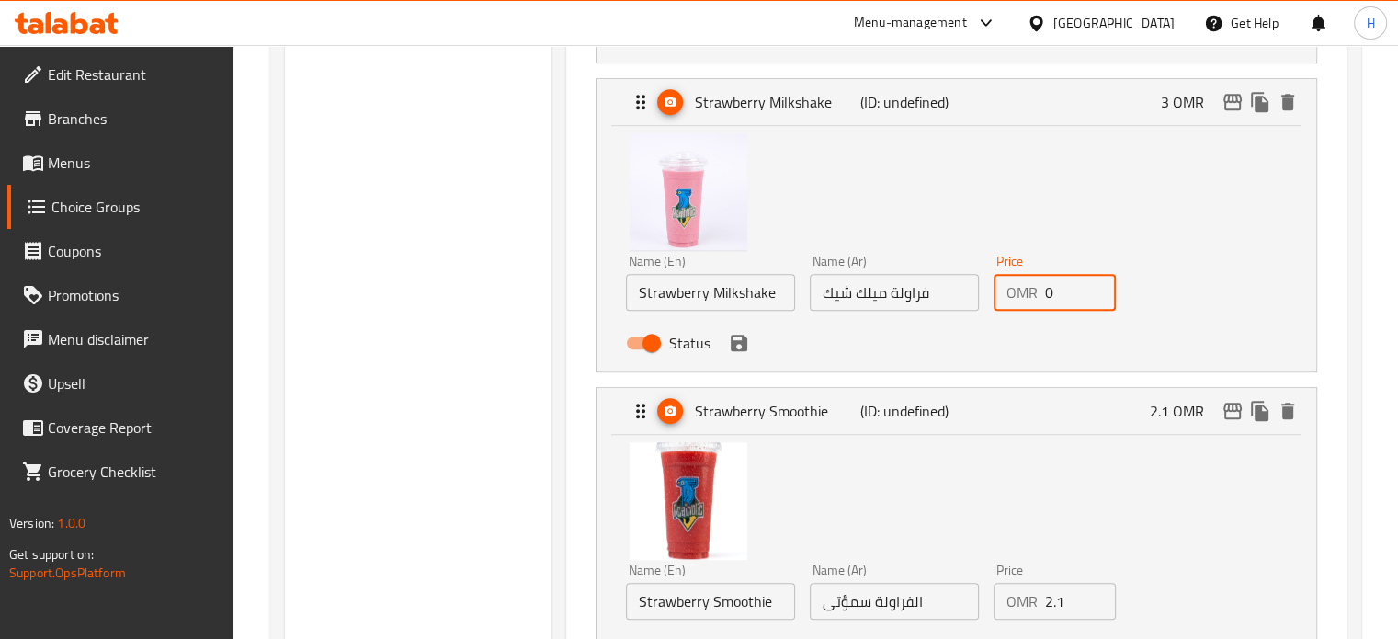
scroll to position [1084, 0]
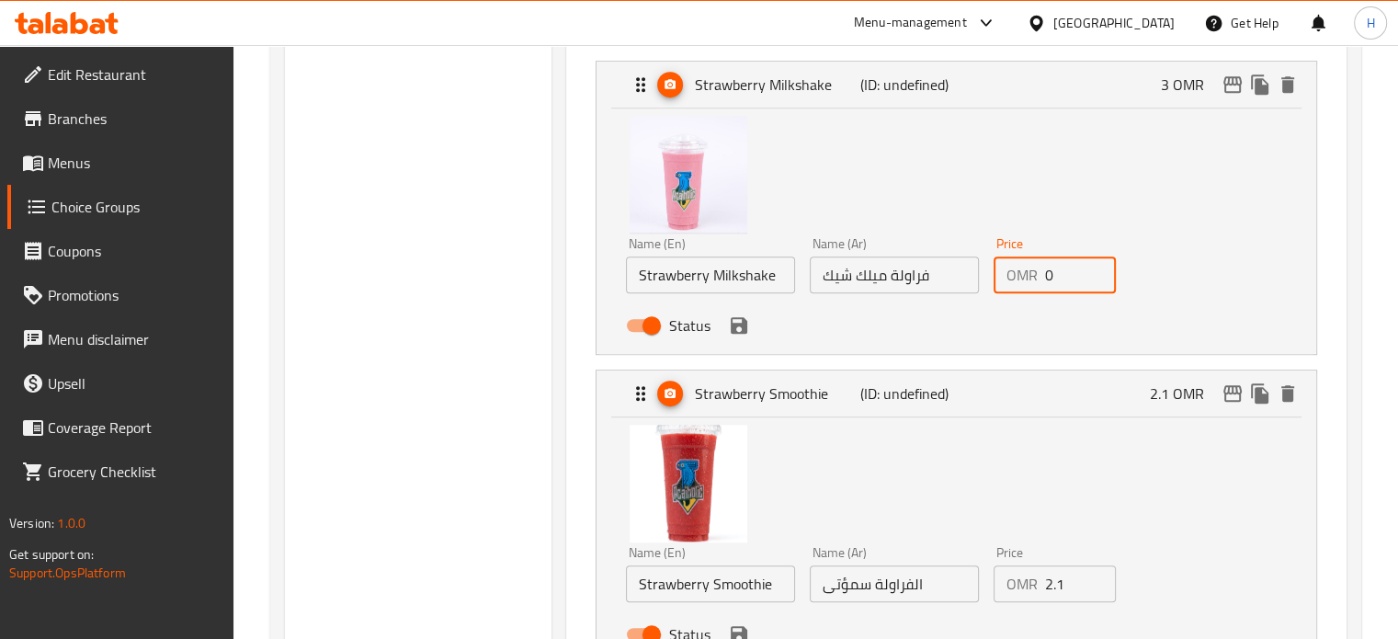
type input "0"
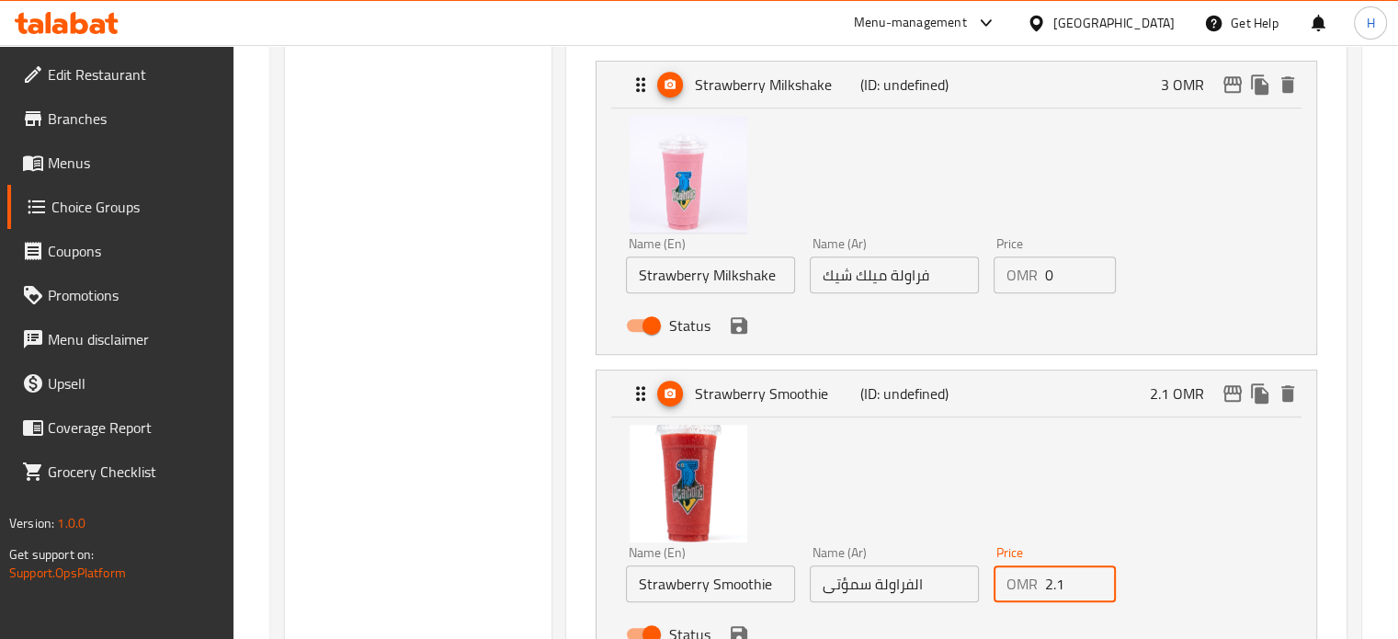
click at [1071, 587] on input "2.1" at bounding box center [1081, 583] width 72 height 37
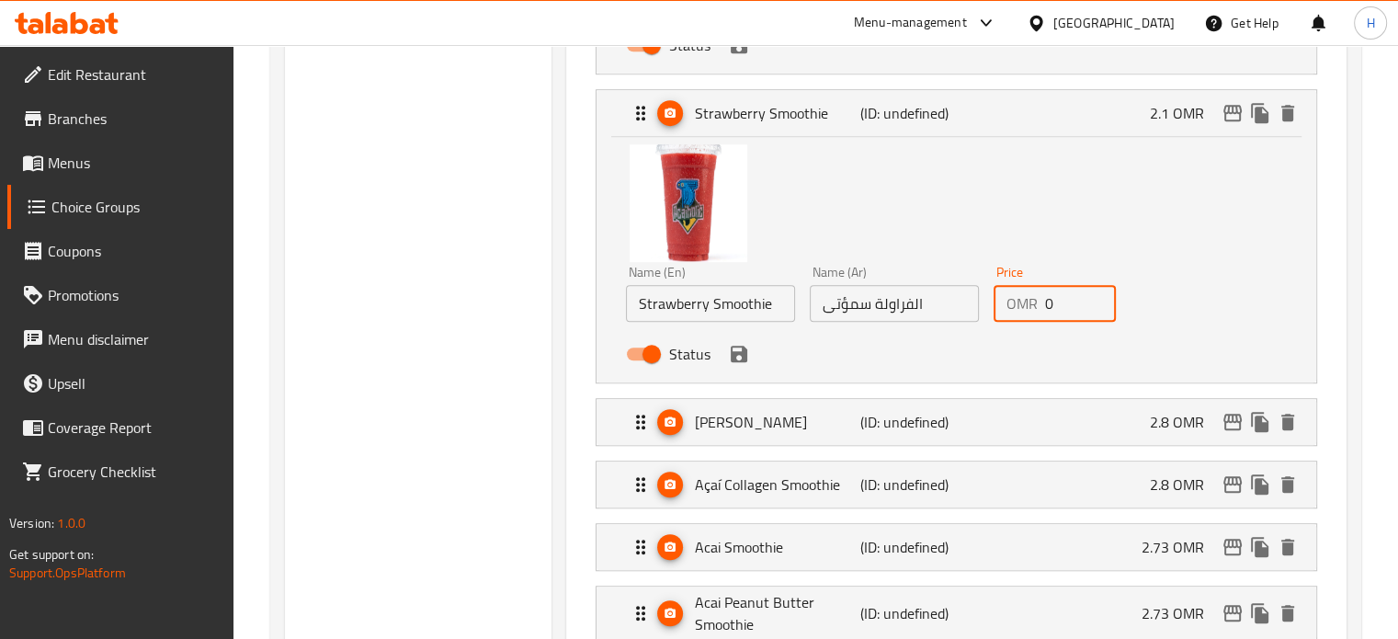
scroll to position [1374, 0]
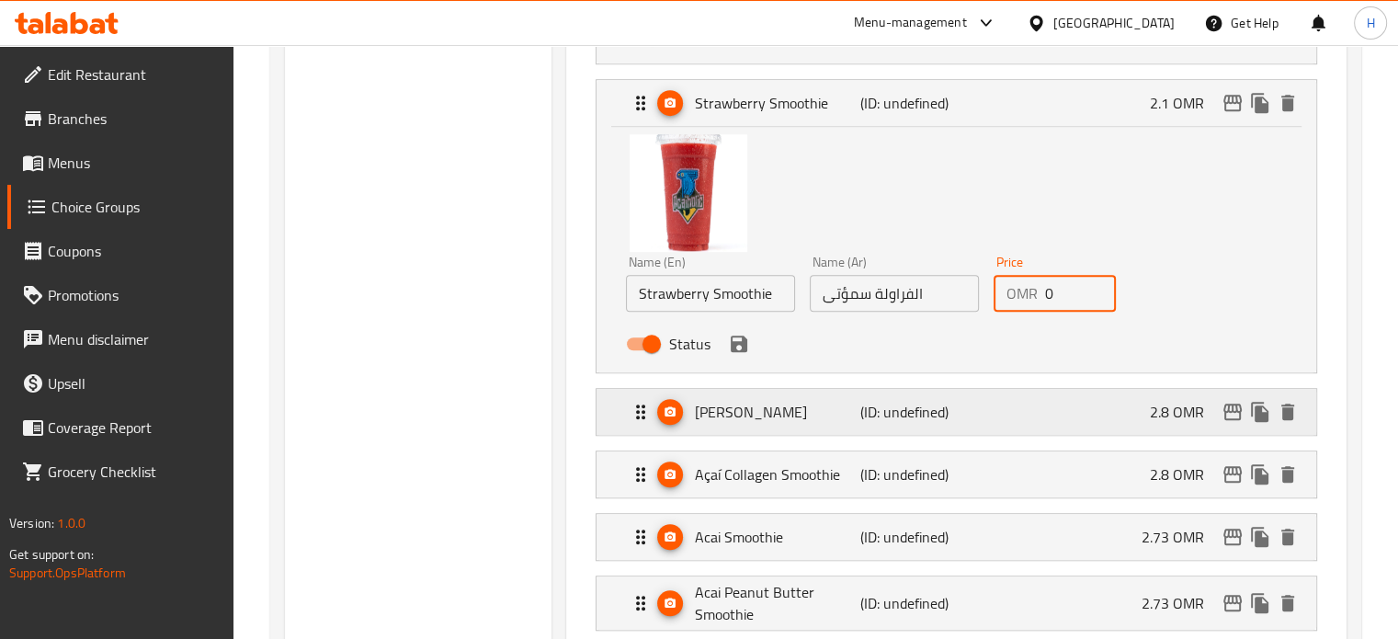
click at [911, 412] on p "(ID: undefined)" at bounding box center [915, 412] width 110 height 22
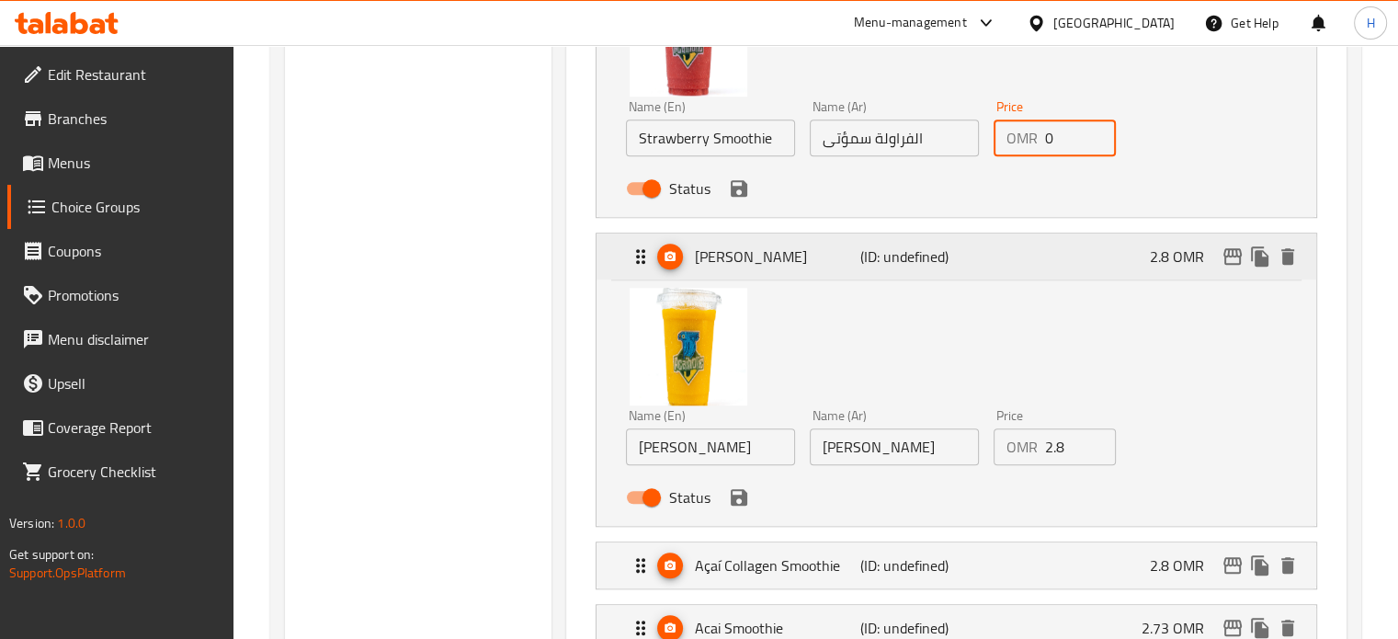
scroll to position [1537, 0]
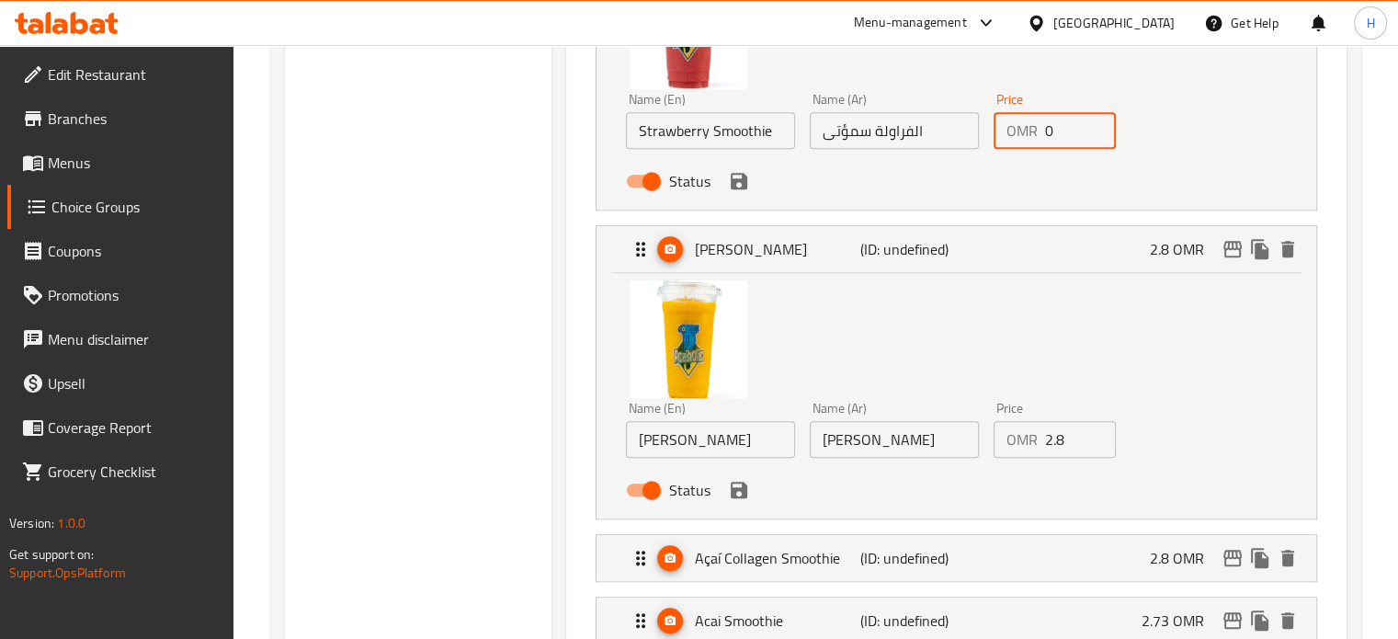
type input "0"
click at [1062, 440] on input "2.8" at bounding box center [1081, 439] width 72 height 37
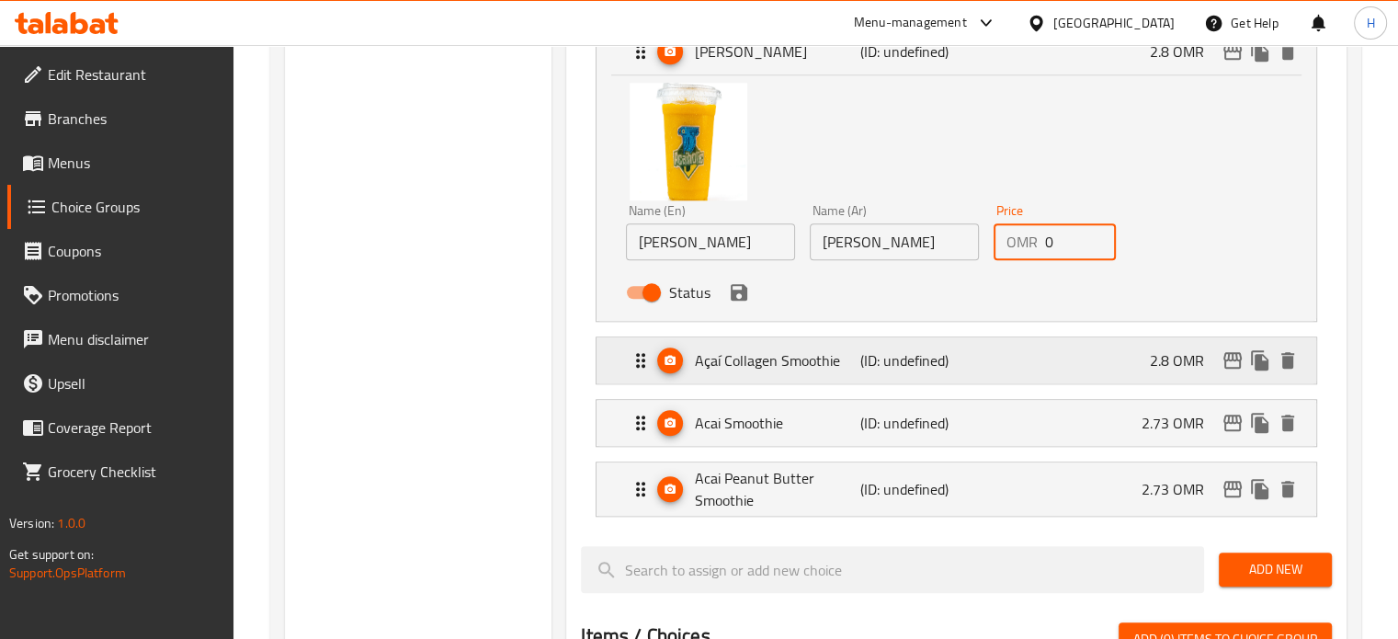
click at [939, 351] on p "(ID: undefined)" at bounding box center [915, 360] width 110 height 22
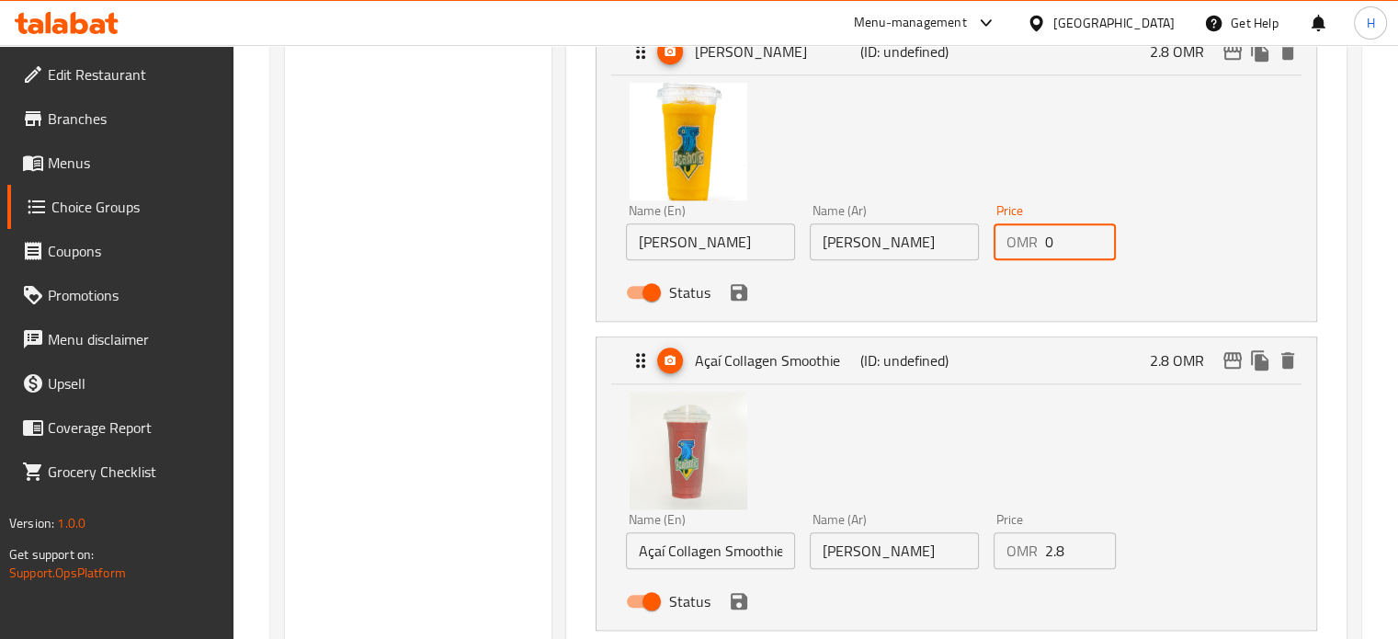
type input "0"
click at [1057, 556] on input "2.8" at bounding box center [1081, 550] width 72 height 37
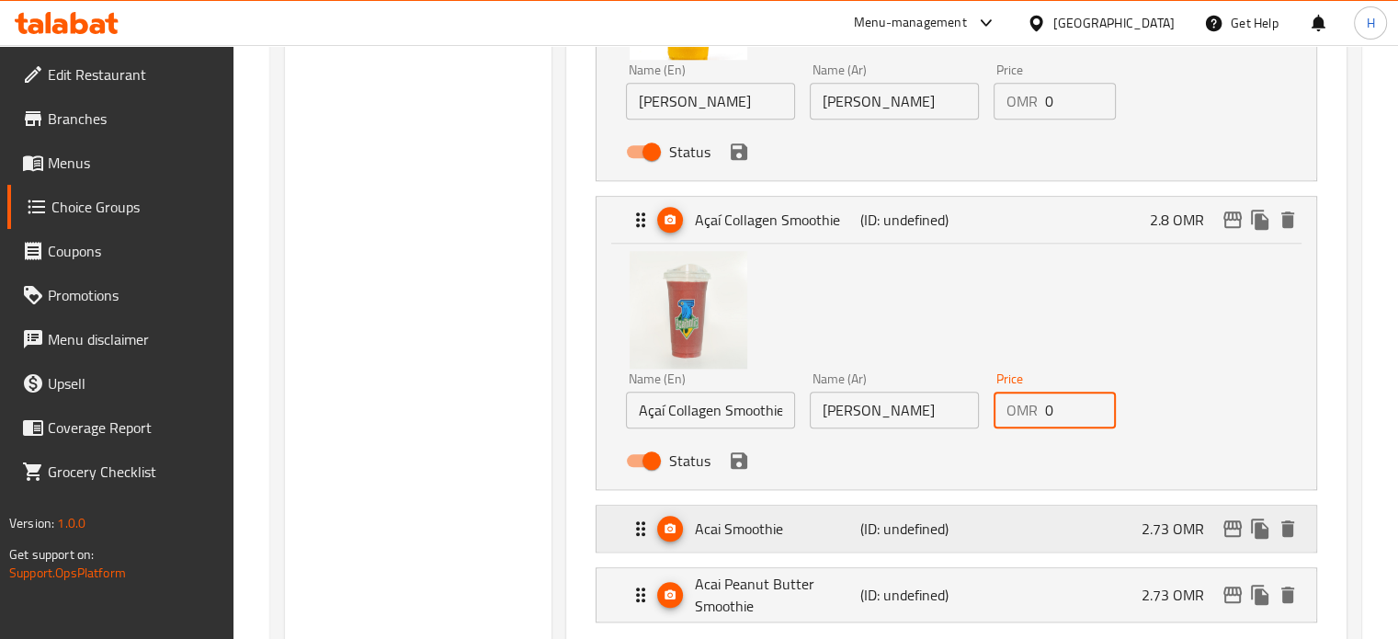
click at [1055, 544] on div "Acai Smoothie (ID: undefined) 2.73 OMR" at bounding box center [962, 529] width 665 height 46
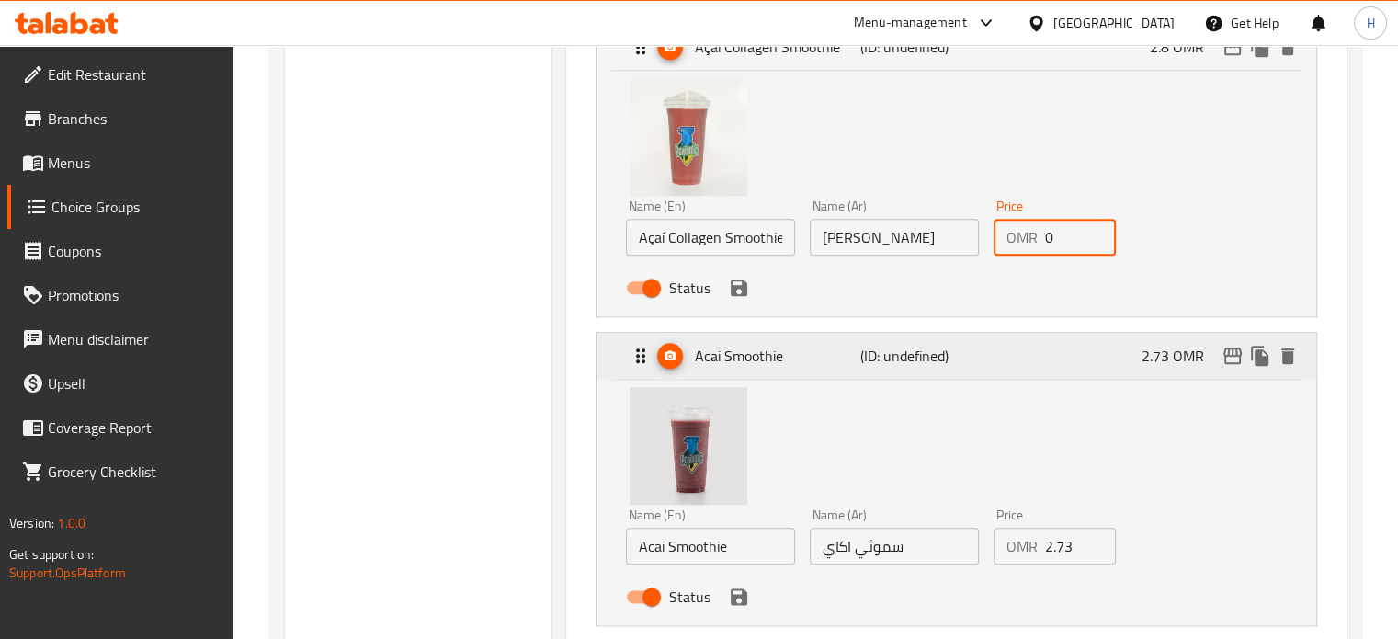
scroll to position [2063, 0]
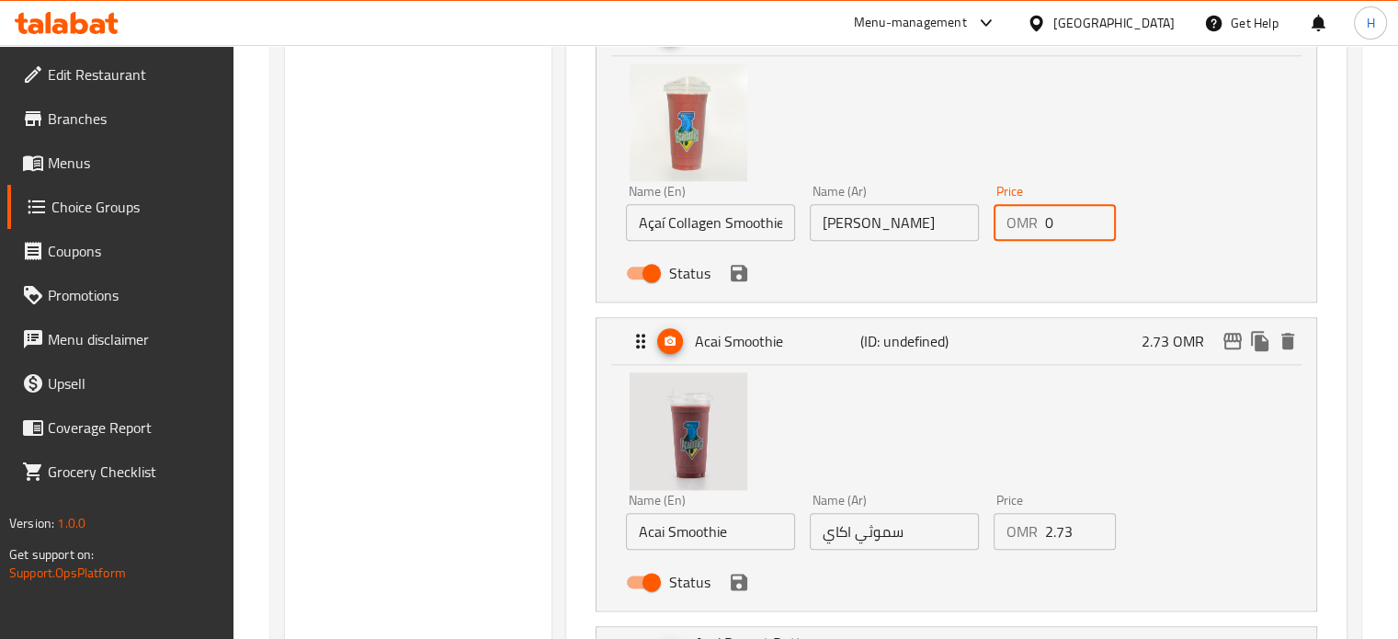
type input "0"
click at [1063, 527] on input "2.73" at bounding box center [1081, 531] width 72 height 37
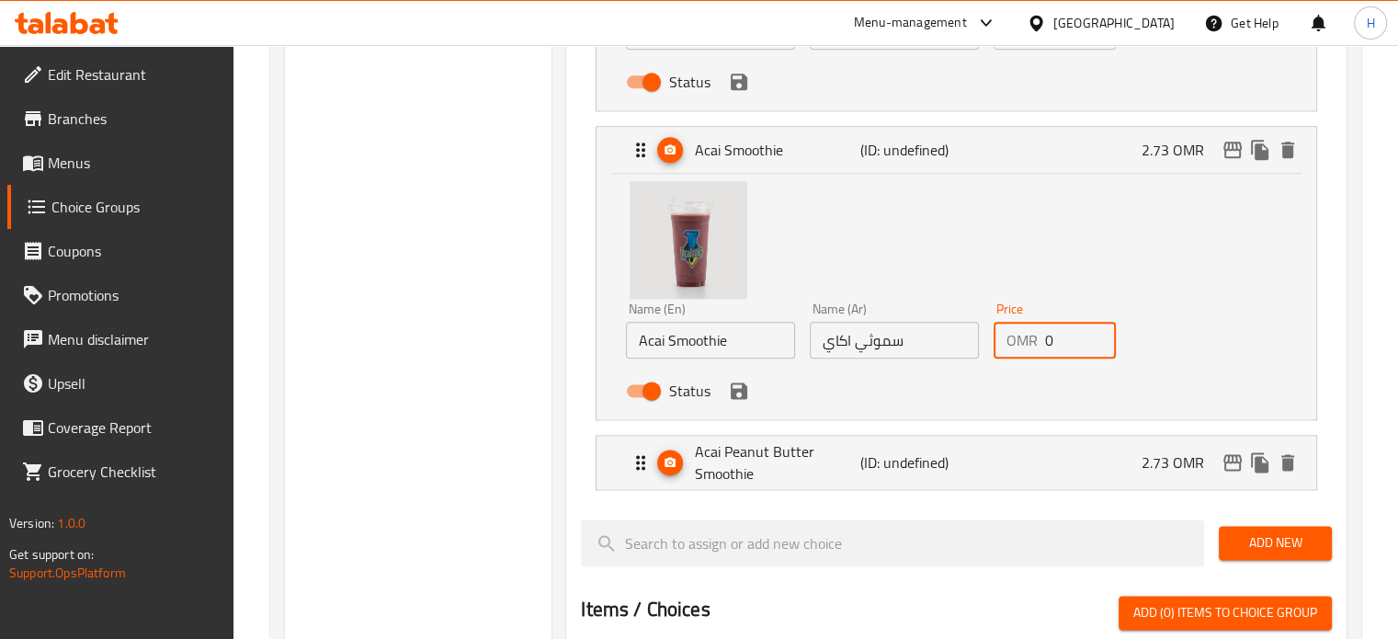
scroll to position [2258, 0]
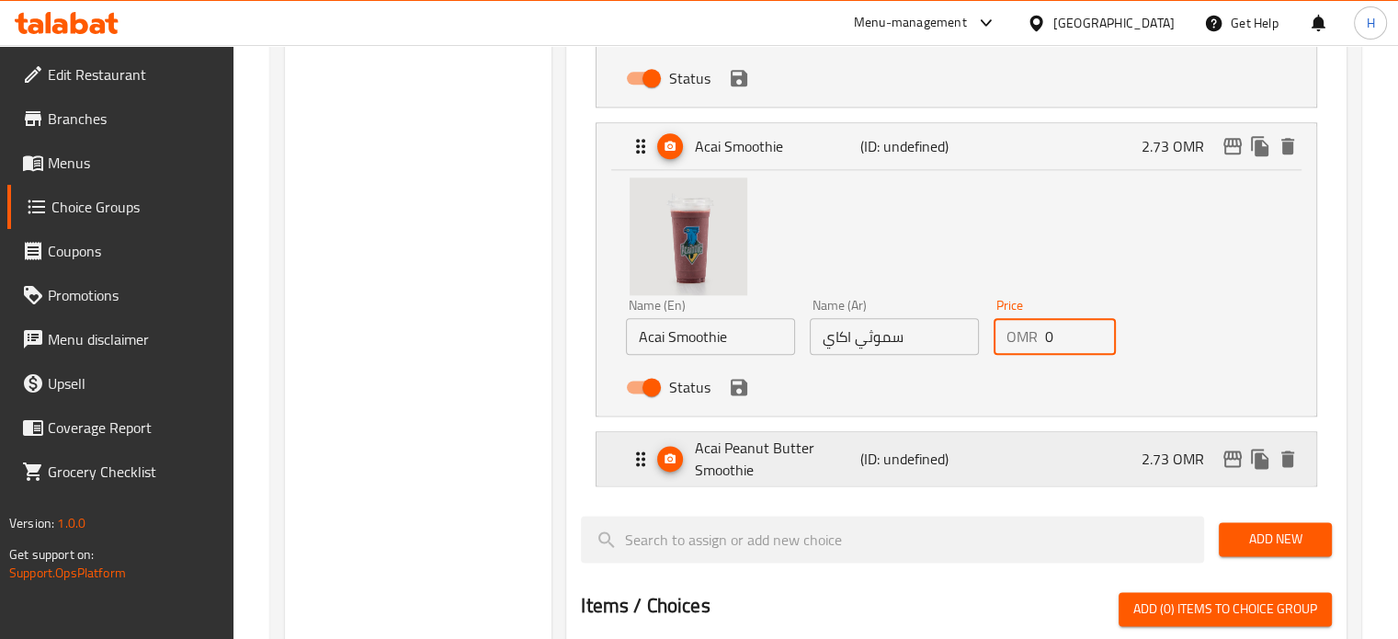
click at [978, 452] on div "Acai Peanut Butter Smoothie (ID: undefined) 2.73 OMR" at bounding box center [962, 458] width 665 height 53
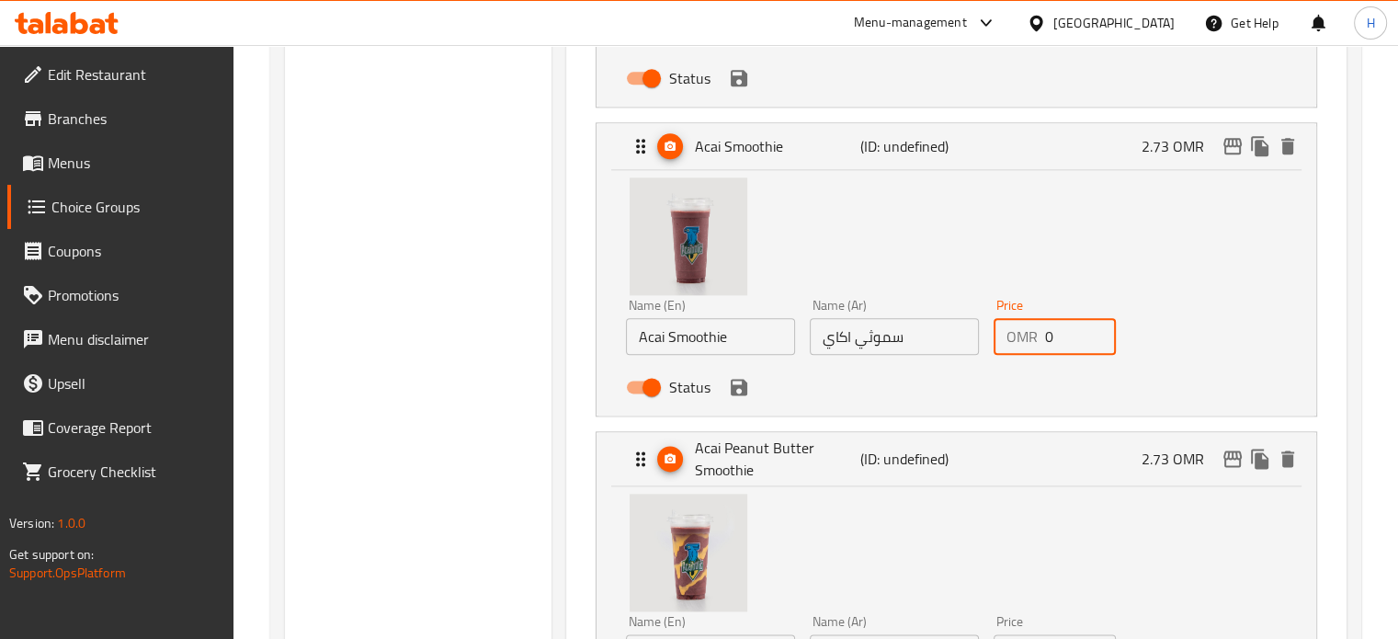
scroll to position [2436, 0]
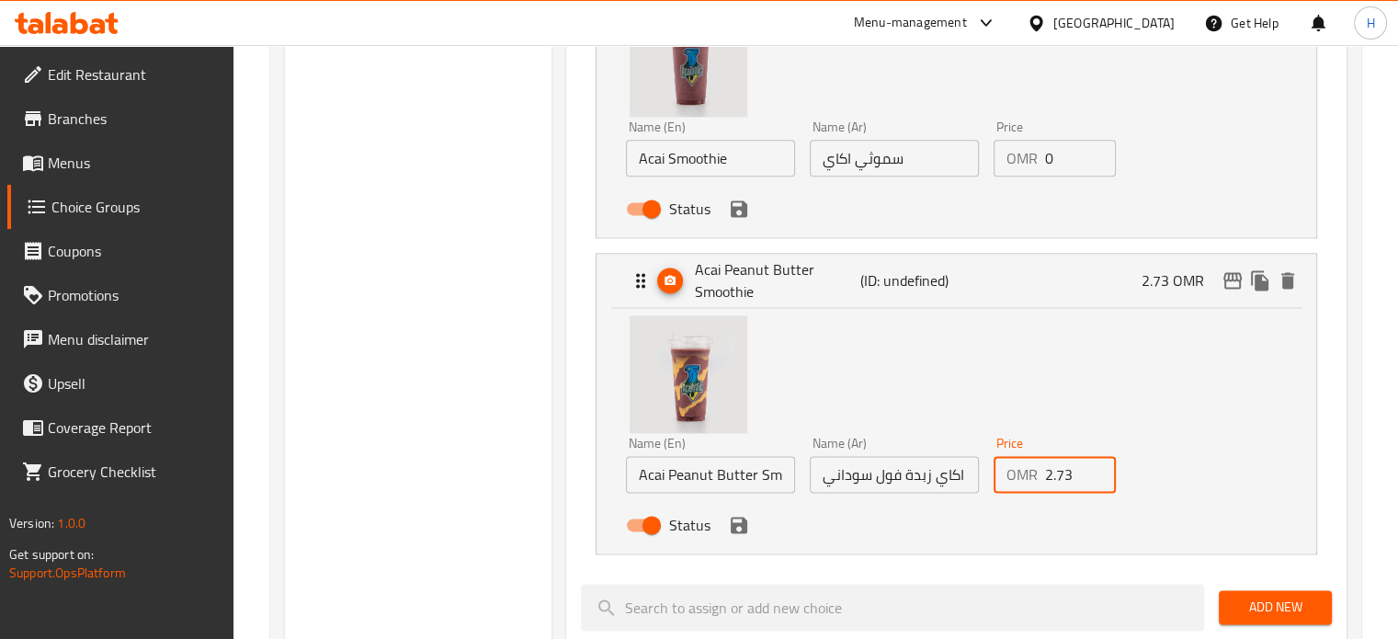
click at [1065, 472] on input "2.73" at bounding box center [1081, 474] width 72 height 37
click at [741, 529] on icon "save" at bounding box center [739, 525] width 17 height 17
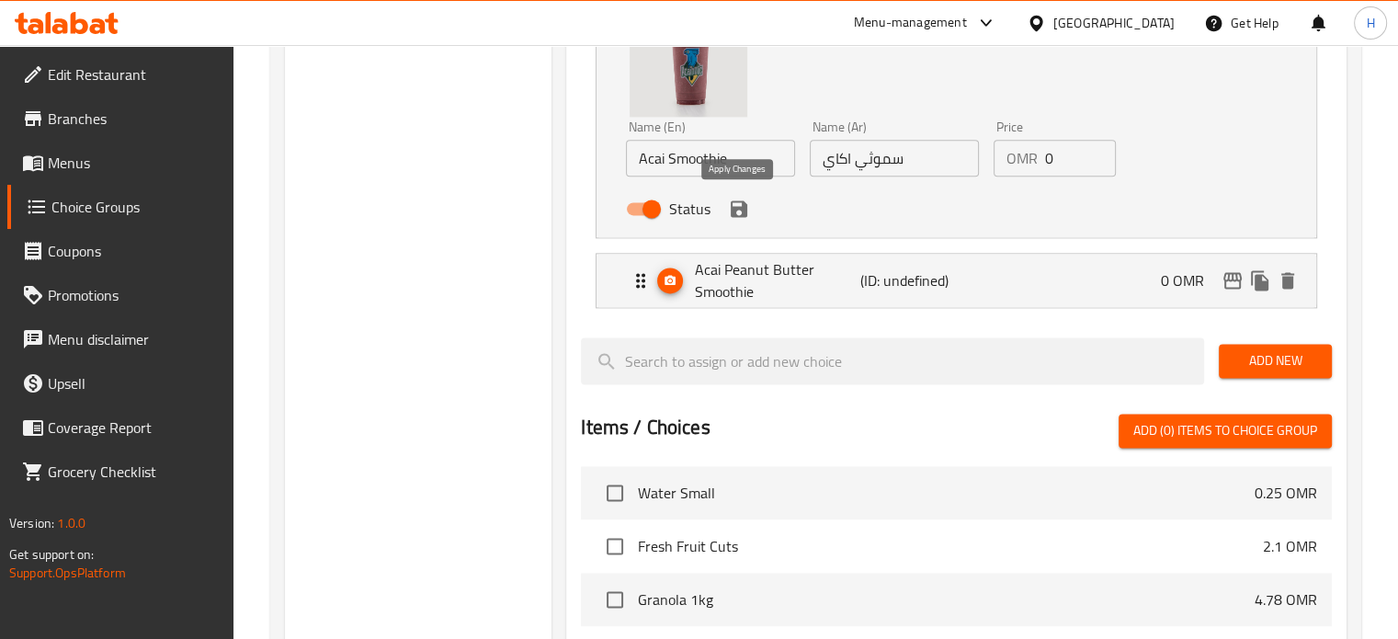
click at [736, 204] on icon "save" at bounding box center [739, 208] width 17 height 17
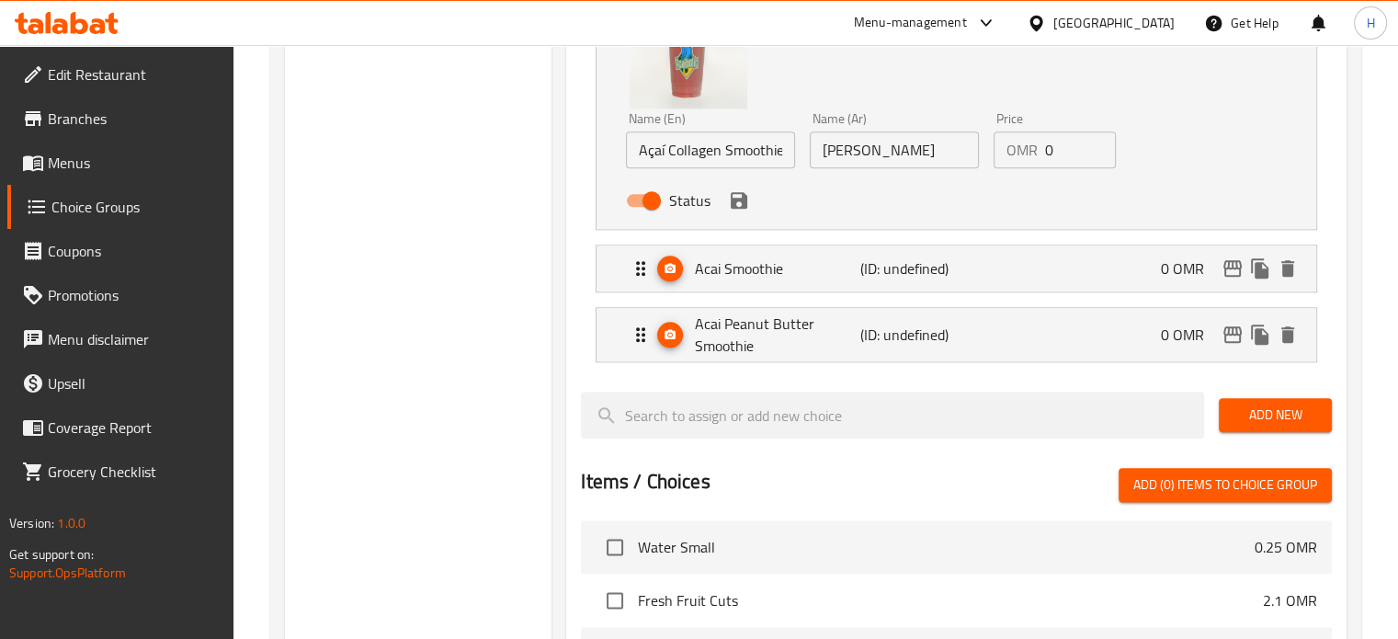
click at [736, 204] on icon "save" at bounding box center [739, 200] width 22 height 22
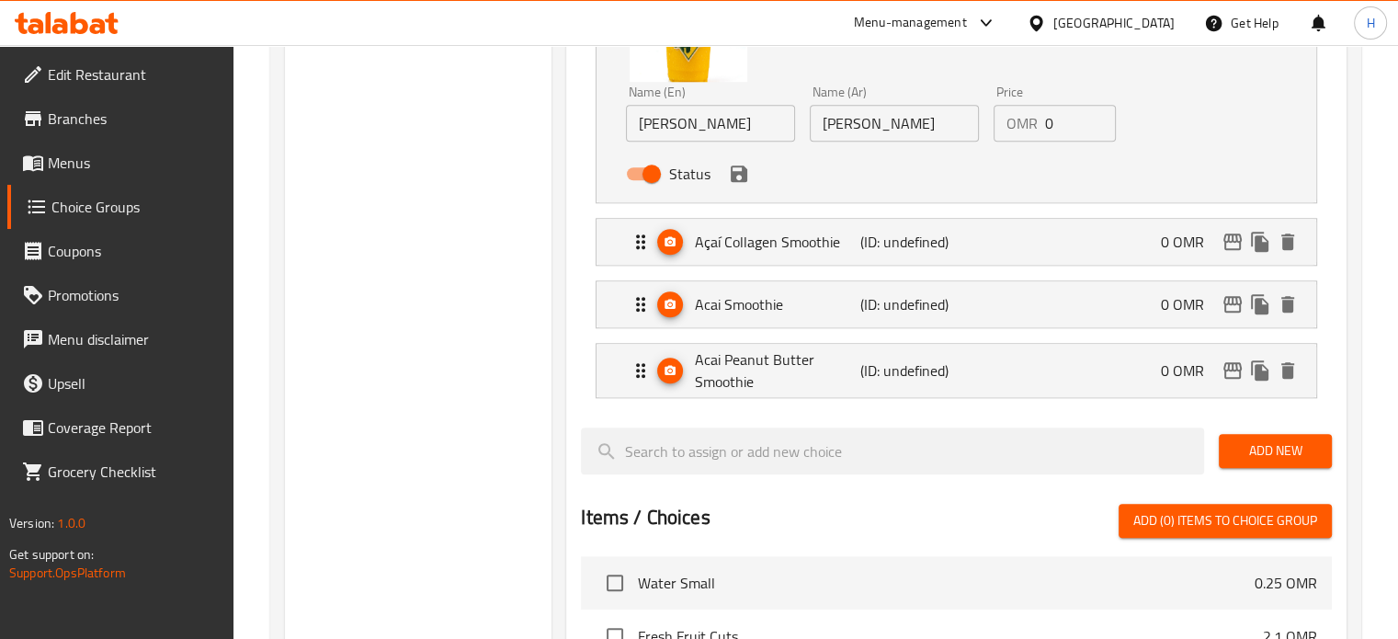
scroll to position [1853, 0]
click at [739, 188] on div "Status" at bounding box center [894, 174] width 551 height 50
click at [742, 179] on icon "save" at bounding box center [739, 173] width 17 height 17
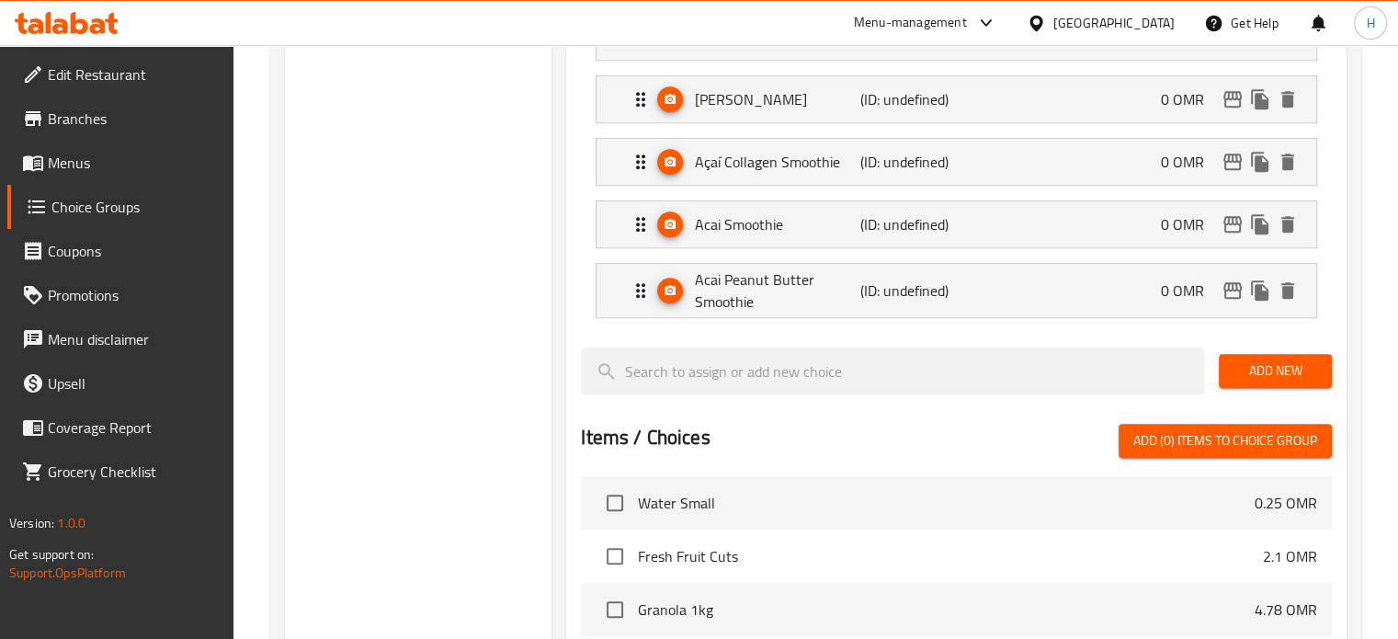
scroll to position [1574, 0]
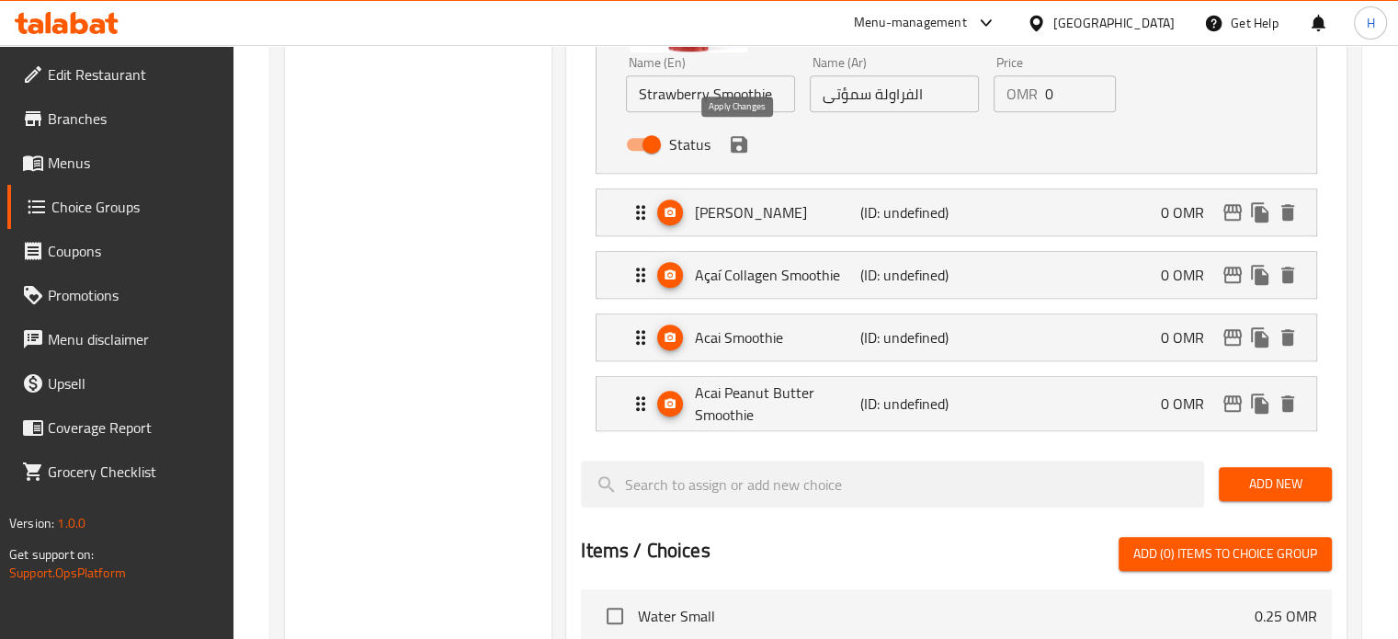
click at [741, 154] on button "save" at bounding box center [739, 145] width 28 height 28
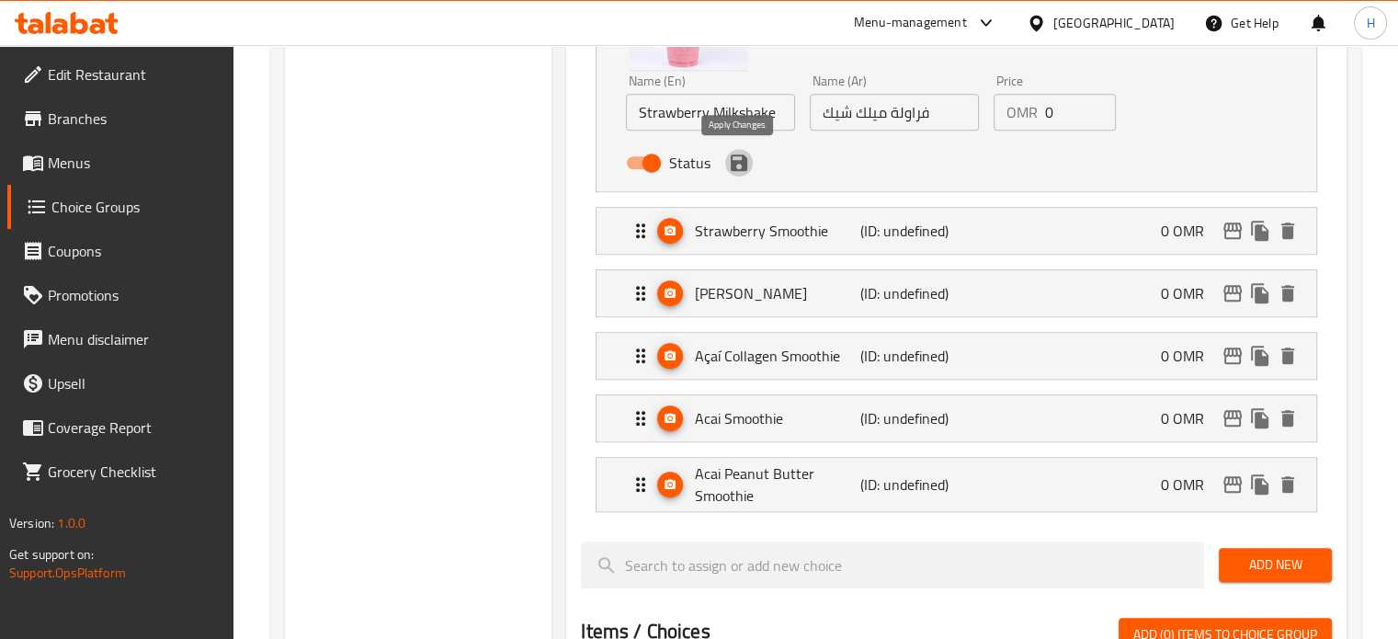
click at [741, 154] on icon "save" at bounding box center [739, 162] width 17 height 17
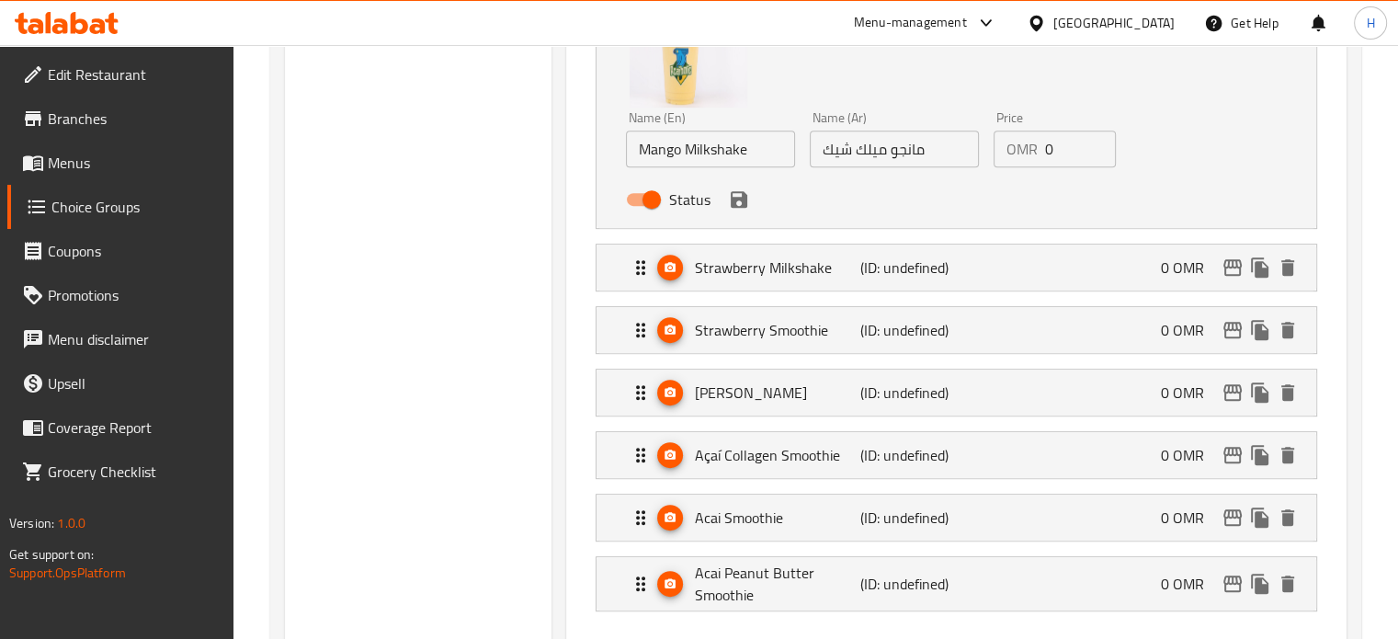
scroll to position [901, 0]
click at [742, 200] on icon "save" at bounding box center [739, 199] width 17 height 17
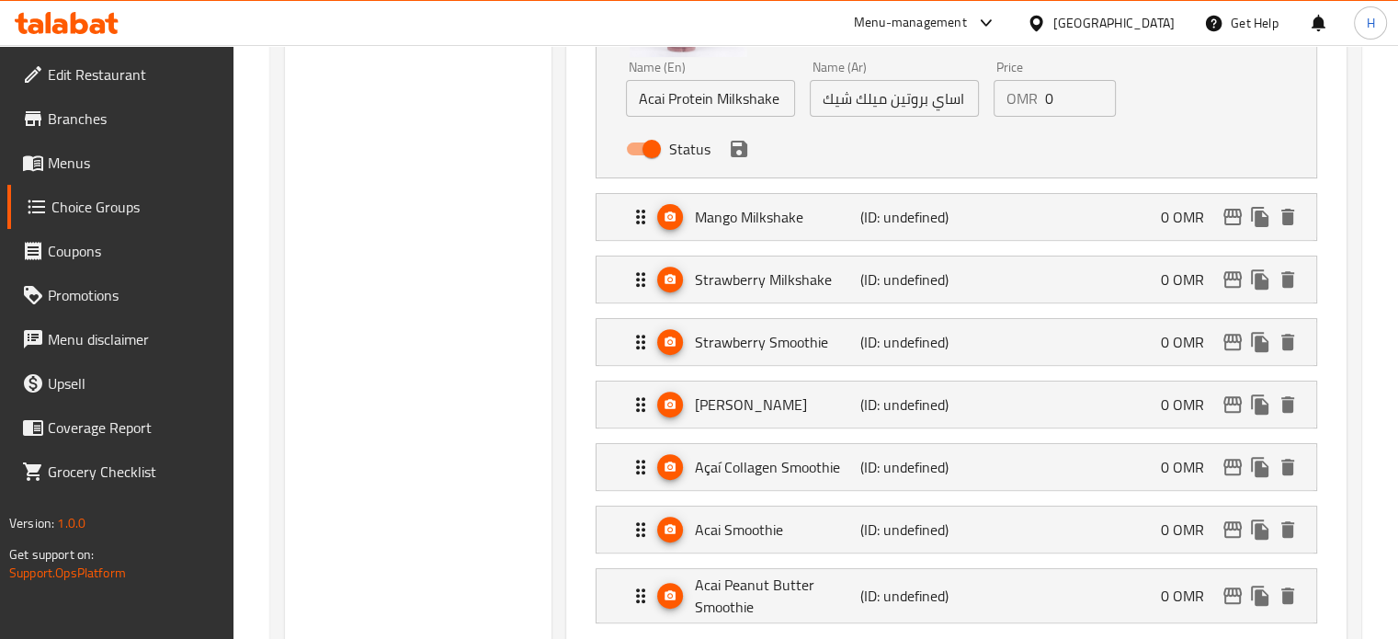
scroll to position [632, 0]
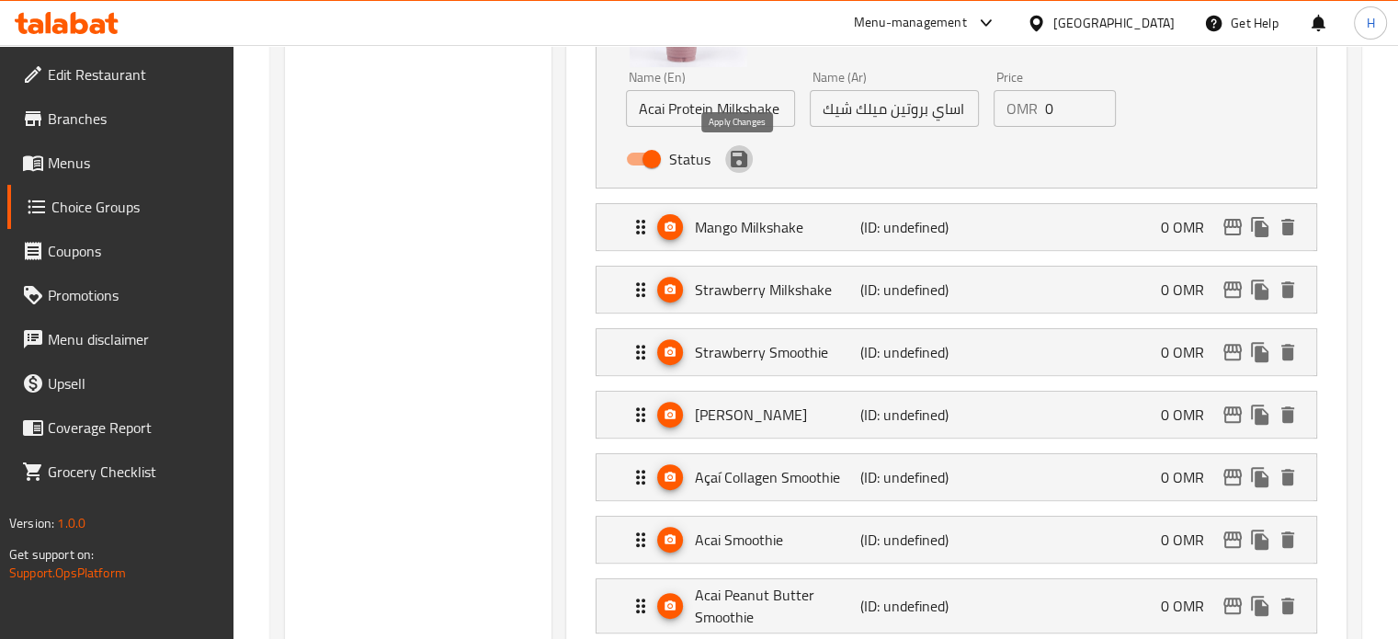
click at [742, 162] on icon "save" at bounding box center [739, 159] width 17 height 17
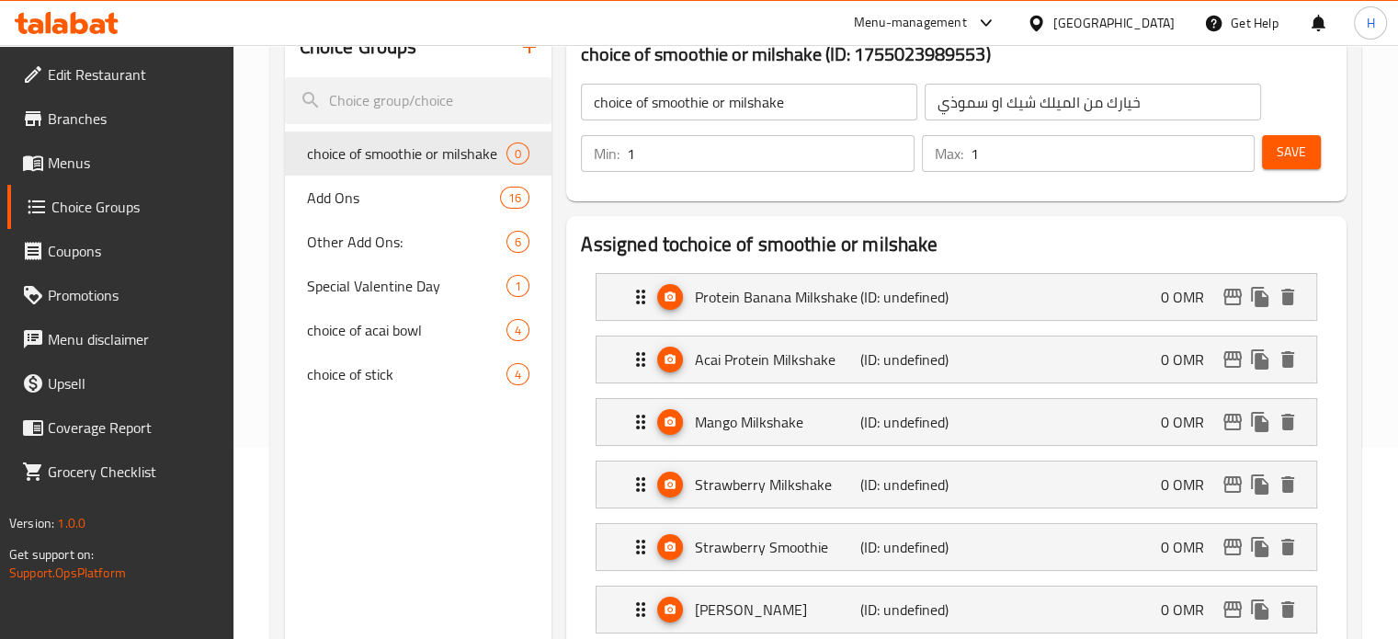
scroll to position [191, 0]
click at [1271, 154] on button "Save" at bounding box center [1291, 152] width 59 height 34
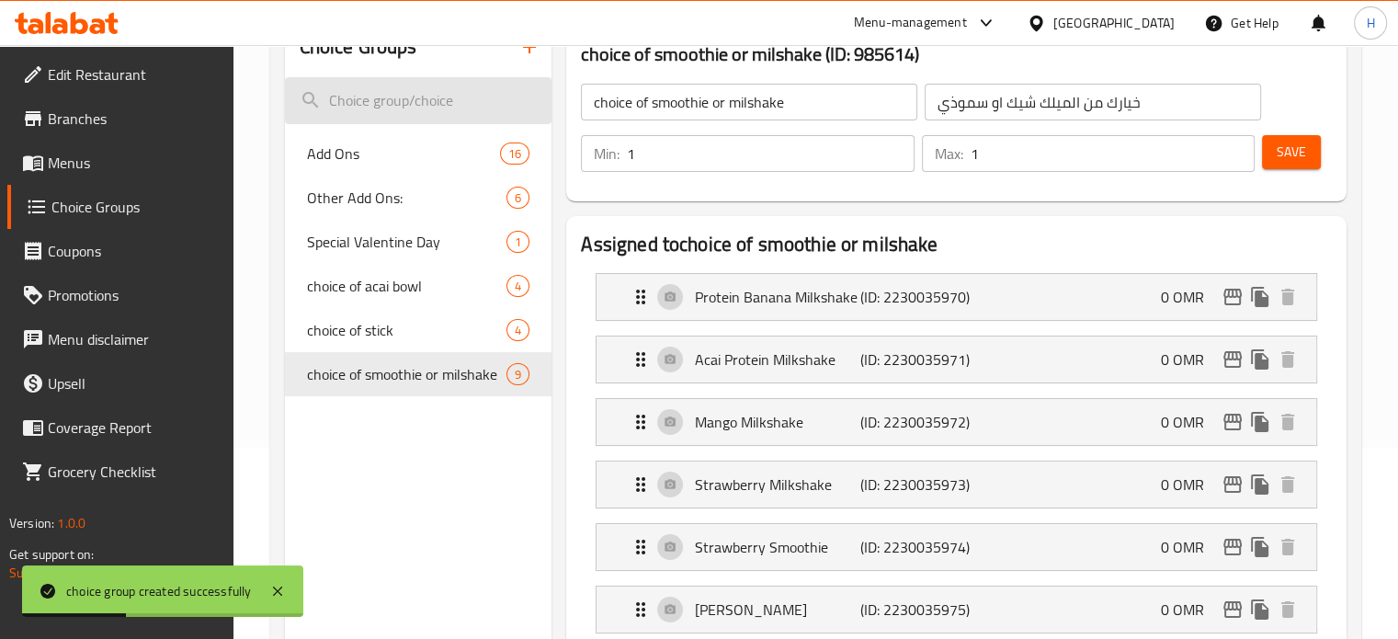
click at [407, 102] on input "search" at bounding box center [418, 100] width 267 height 47
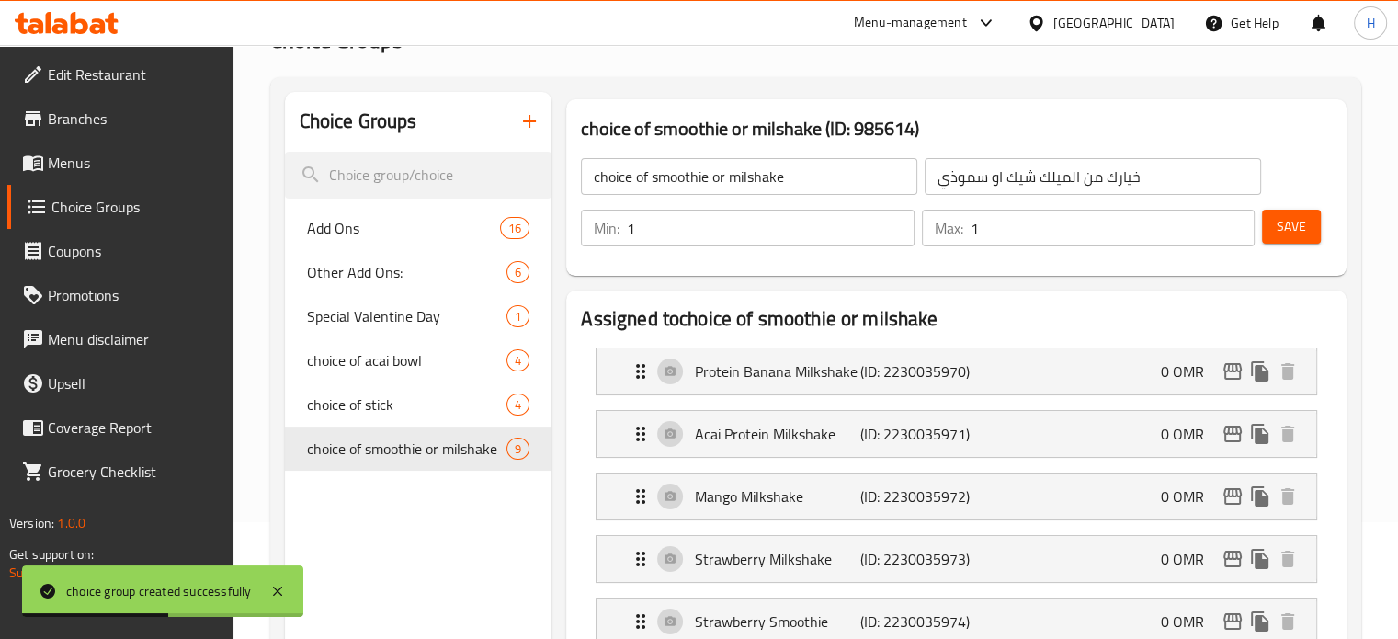
click at [533, 118] on icon "button" at bounding box center [529, 121] width 22 height 22
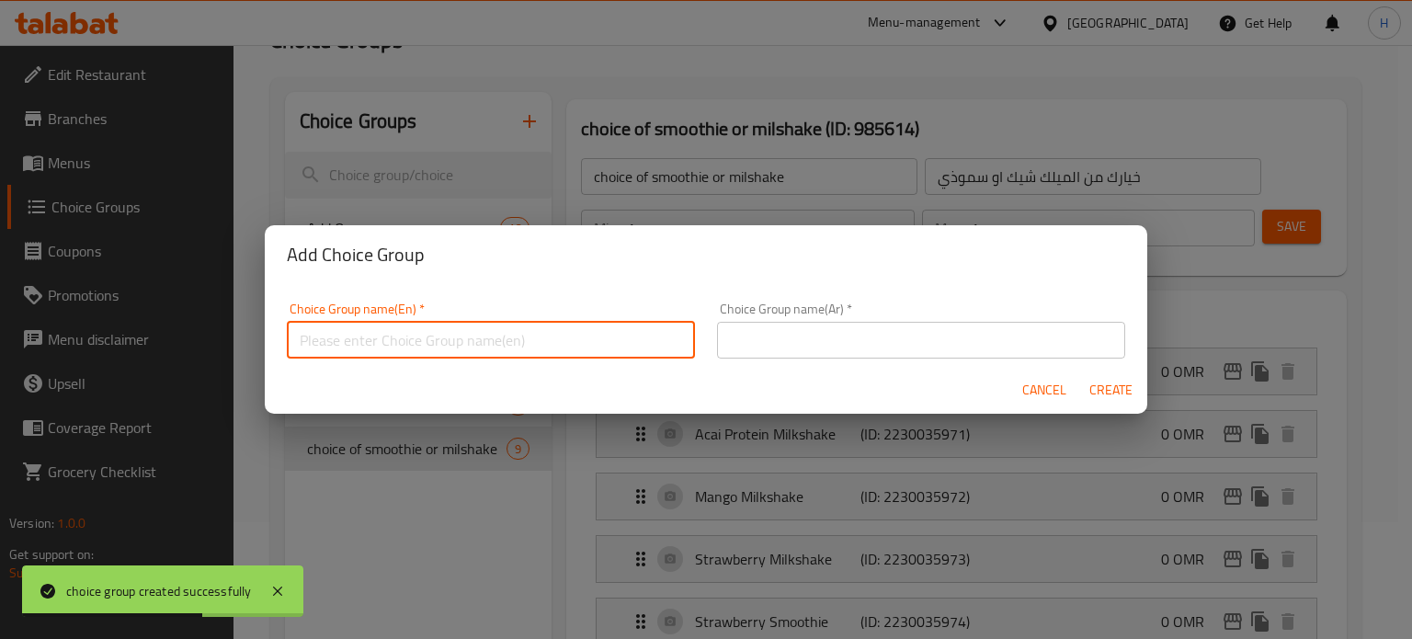
click at [600, 356] on input "text" at bounding box center [491, 340] width 408 height 37
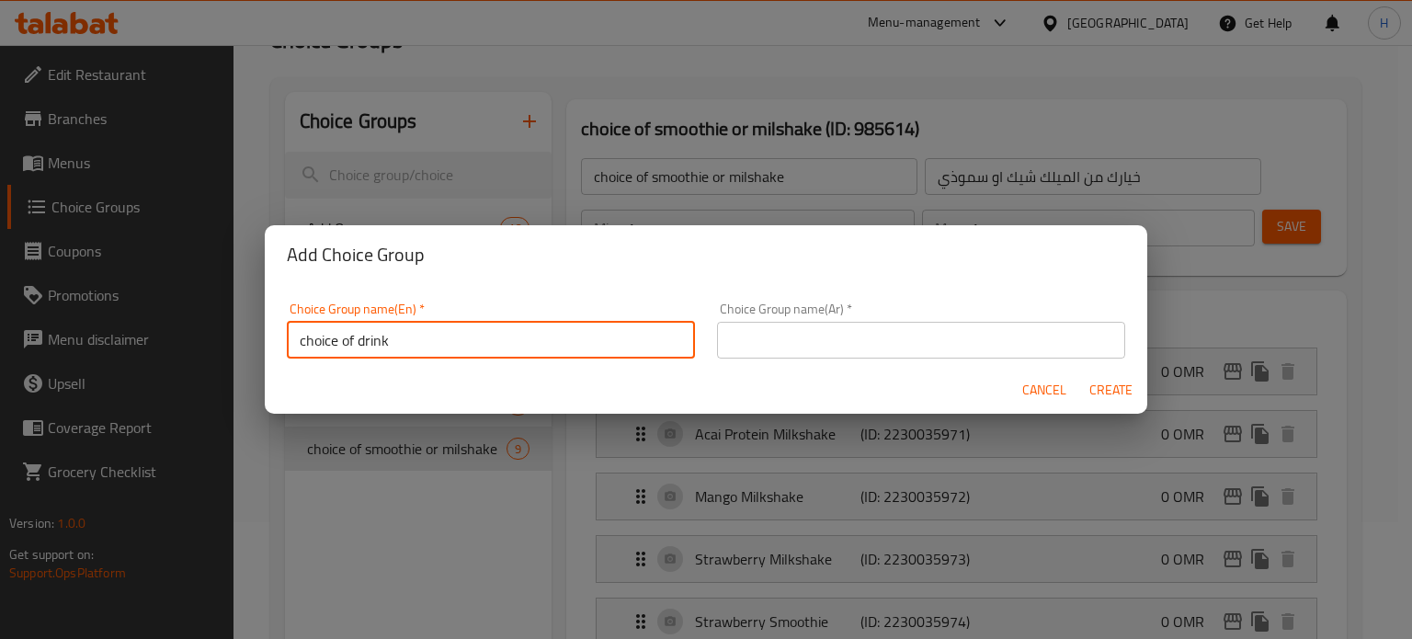
click at [927, 346] on input "text" at bounding box center [921, 340] width 408 height 37
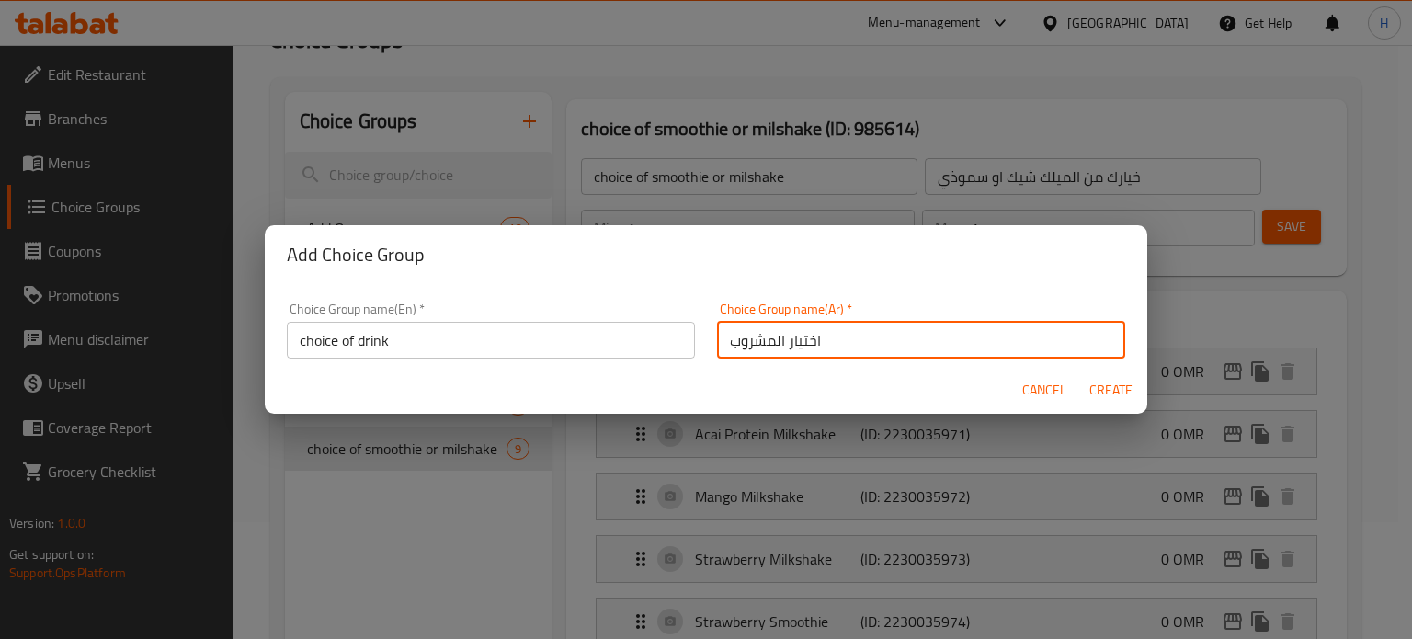
click at [1114, 379] on span "Create" at bounding box center [1110, 390] width 44 height 23
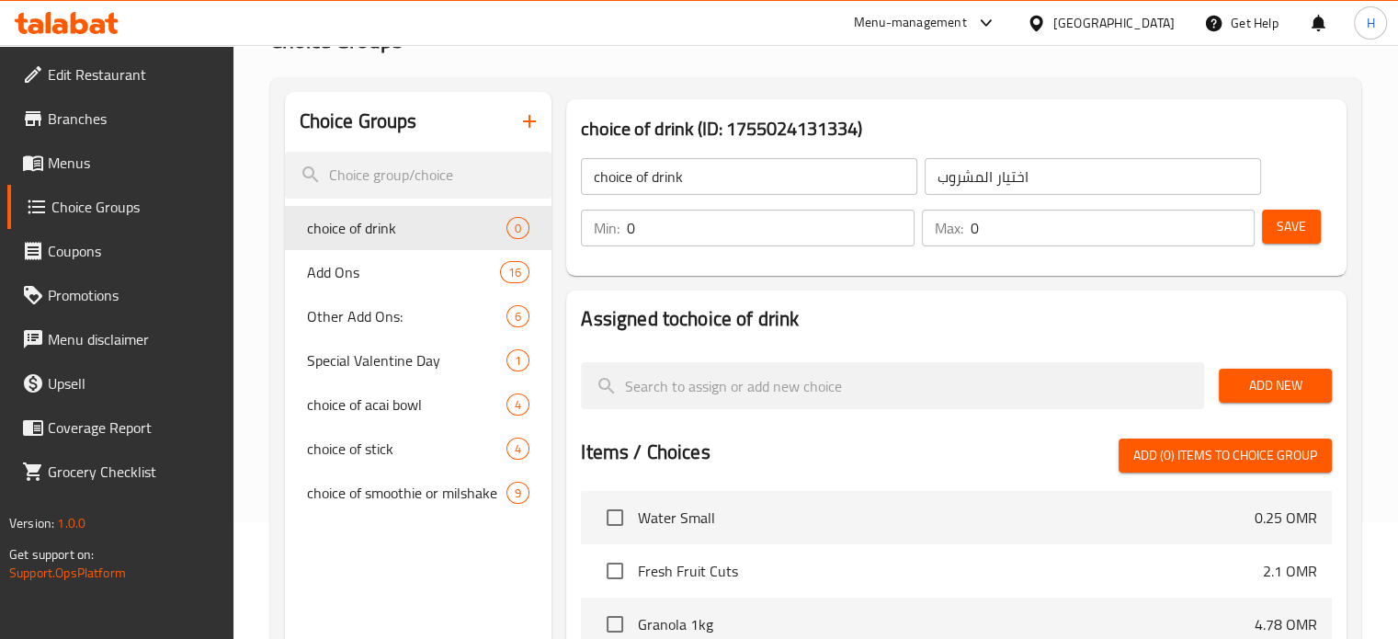
click at [791, 251] on div "Min: 0 ​ Max: 0 ​" at bounding box center [918, 227] width 688 height 51
click at [768, 226] on input "0" at bounding box center [770, 228] width 287 height 37
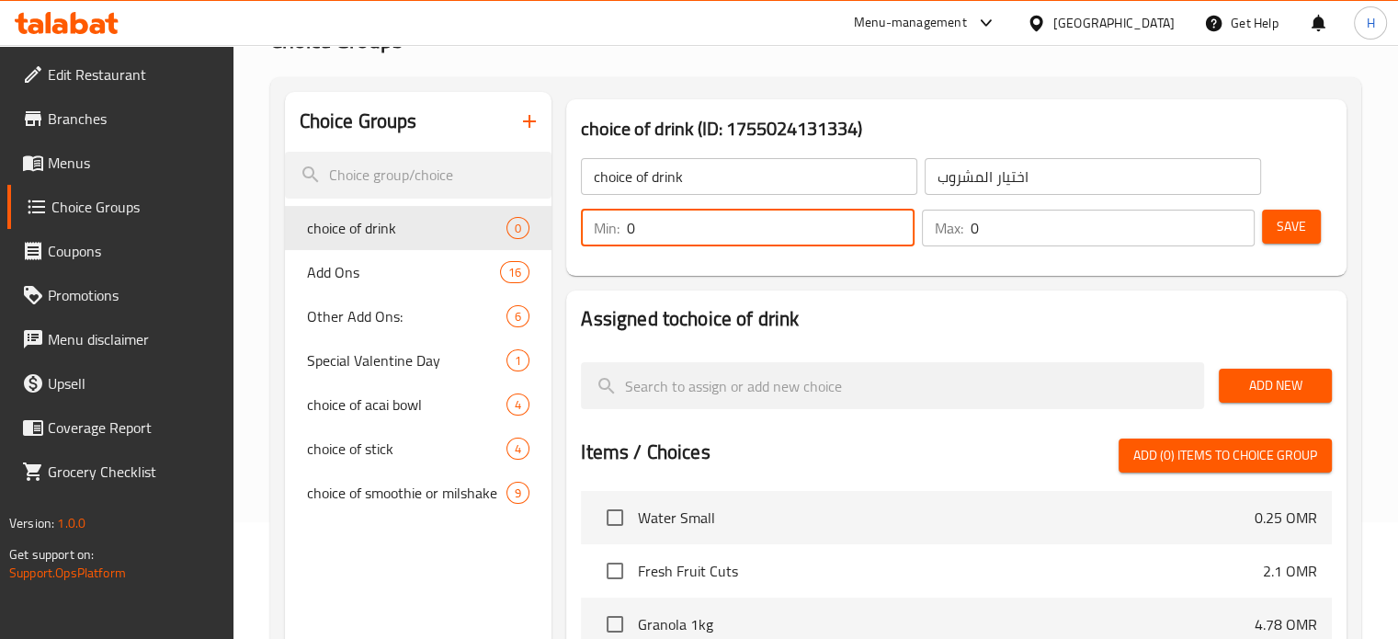
click at [768, 226] on input "0" at bounding box center [770, 228] width 287 height 37
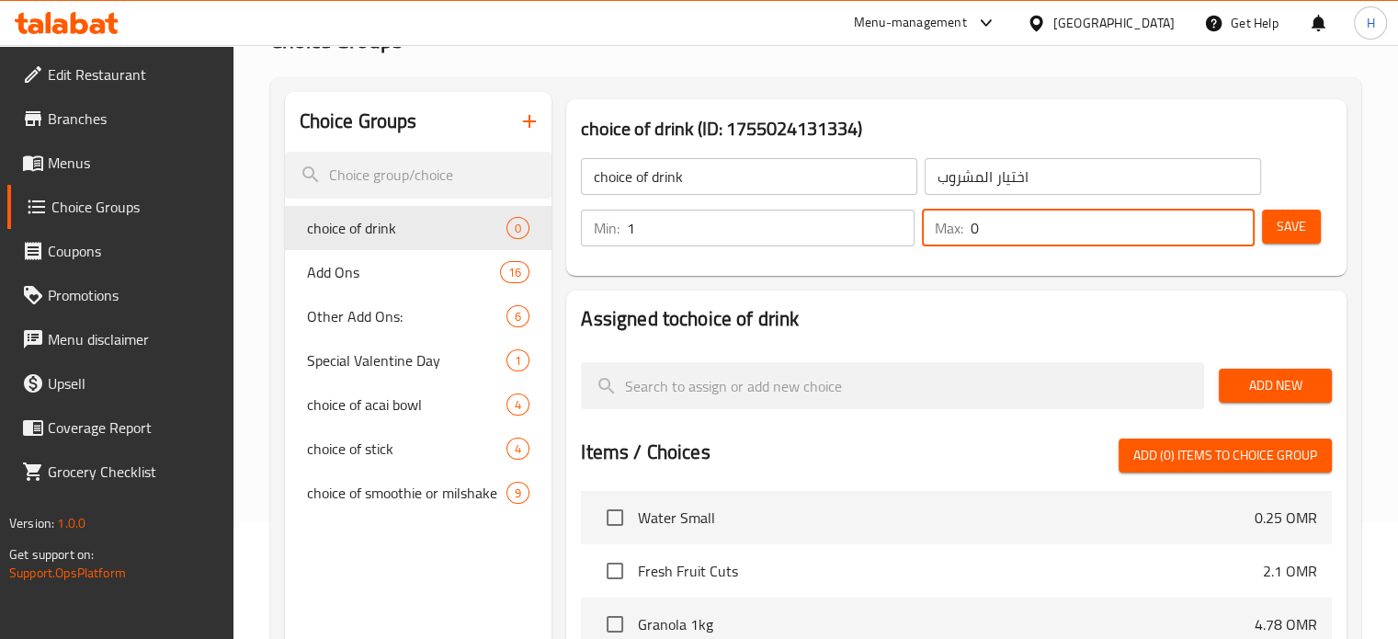
drag, startPoint x: 980, startPoint y: 228, endPoint x: 946, endPoint y: 224, distance: 34.2
click at [946, 224] on div "Max: 0 ​" at bounding box center [1088, 228] width 333 height 37
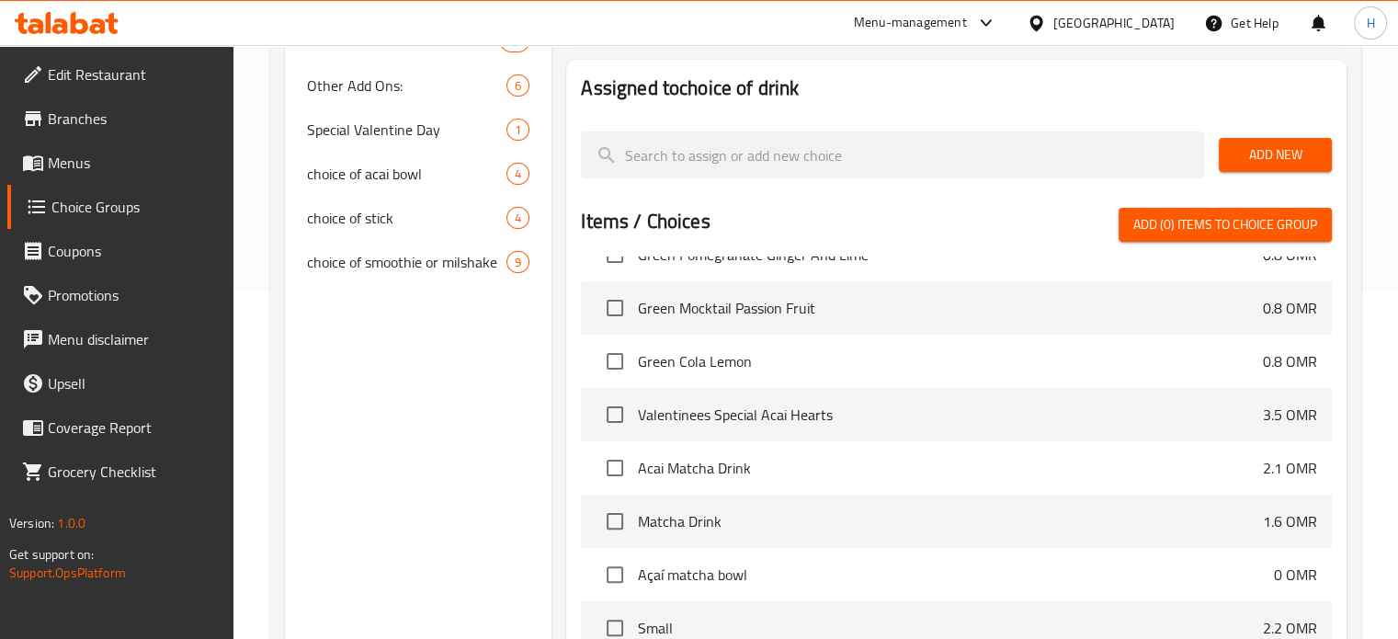
scroll to position [2860, 0]
click at [614, 355] on input "checkbox" at bounding box center [615, 362] width 39 height 39
click at [610, 303] on input "checkbox" at bounding box center [615, 309] width 39 height 39
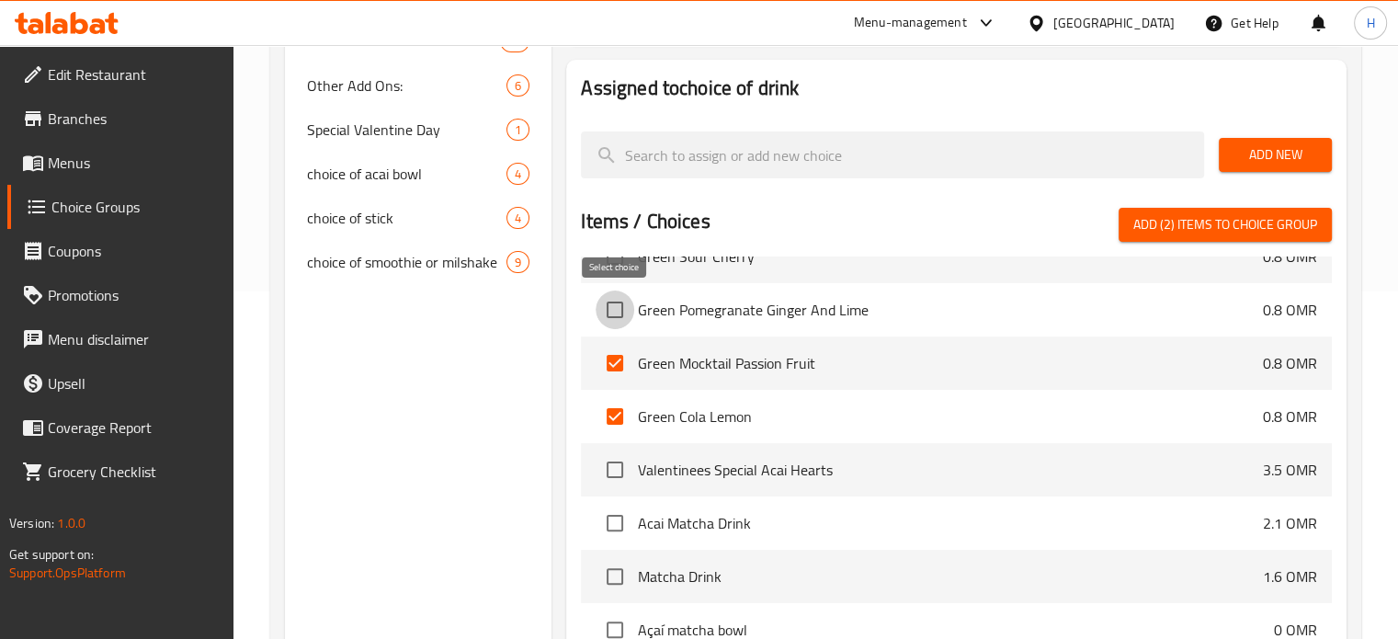
click at [619, 308] on input "checkbox" at bounding box center [615, 309] width 39 height 39
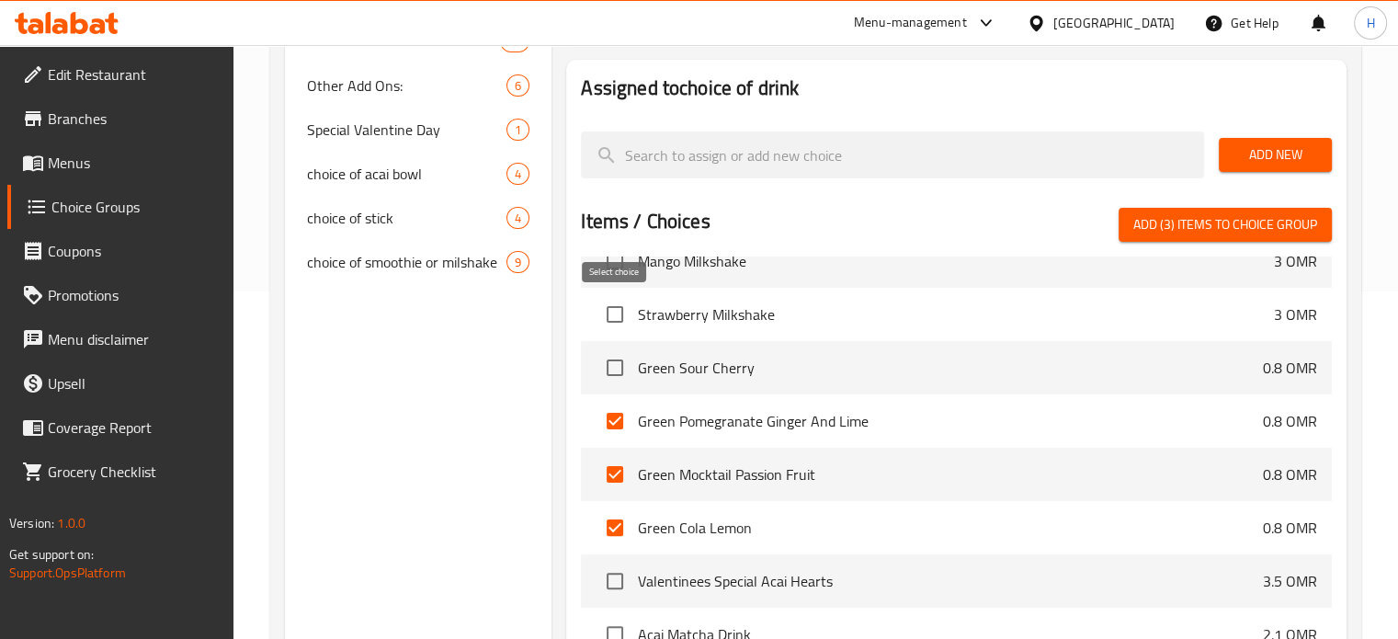
scroll to position [2695, 0]
click at [621, 369] on input "checkbox" at bounding box center [615, 367] width 39 height 39
click at [1236, 225] on span "Add (4) items to choice group" at bounding box center [1225, 224] width 184 height 23
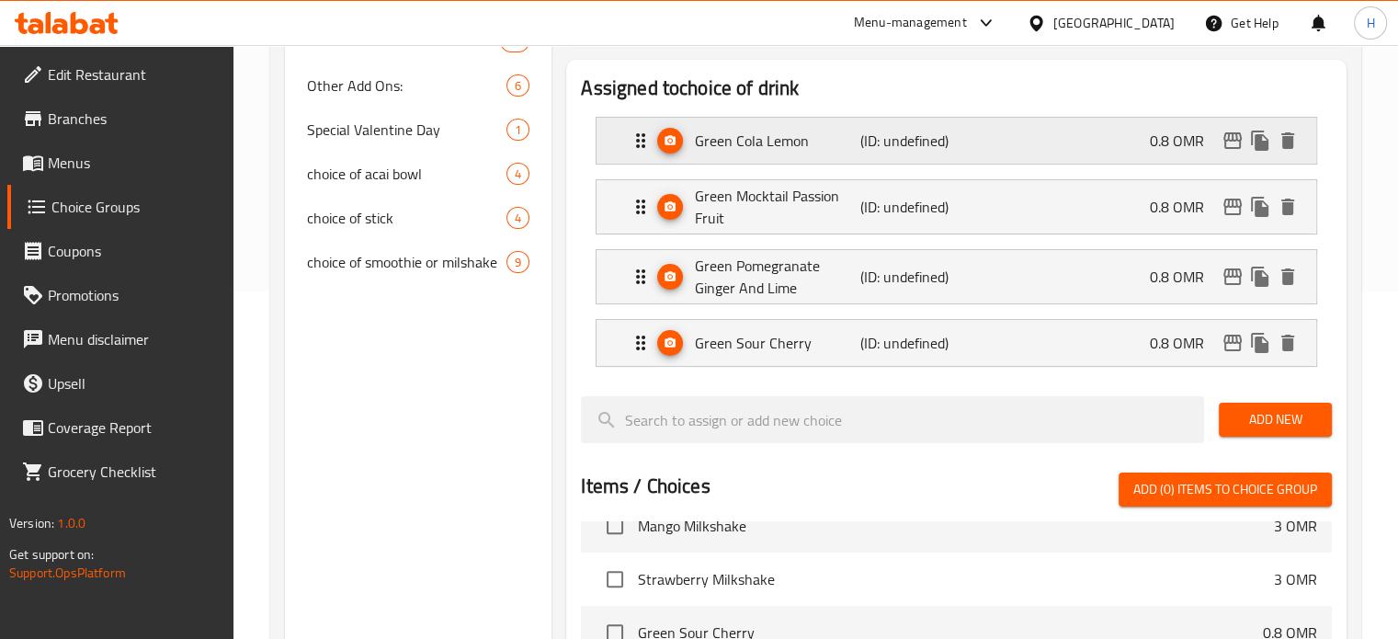
click at [1187, 142] on p "0.8 OMR" at bounding box center [1184, 141] width 69 height 22
click at [1143, 140] on div "Green Cola Lemon (ID: undefined) 0.8 OMR" at bounding box center [962, 141] width 665 height 46
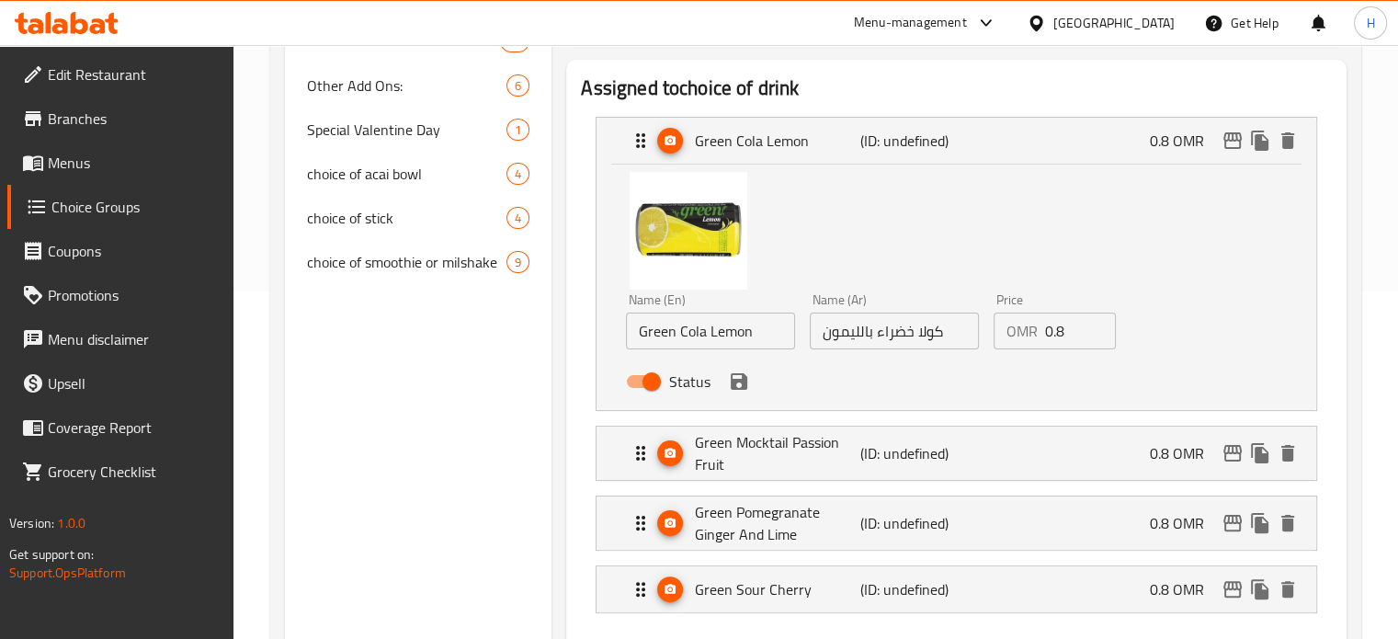
click at [1072, 330] on input "0.8" at bounding box center [1081, 331] width 72 height 37
click at [1160, 449] on p "0.8 OMR" at bounding box center [1184, 453] width 69 height 22
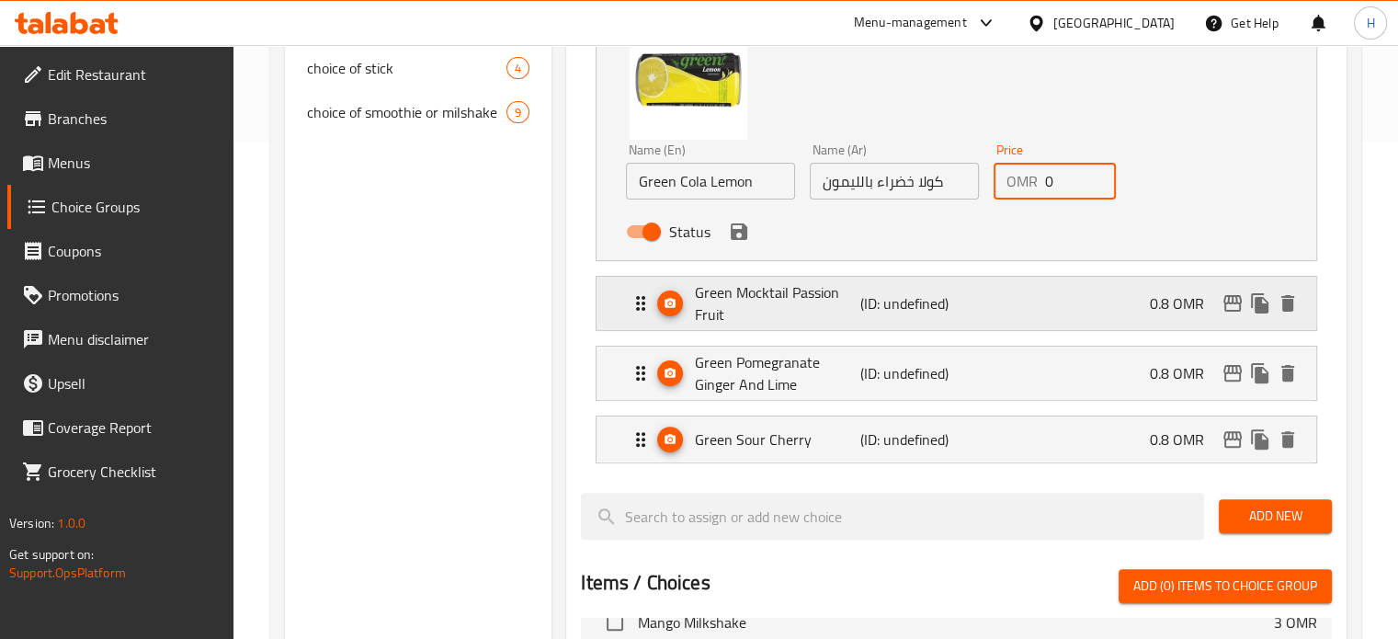
scroll to position [500, 0]
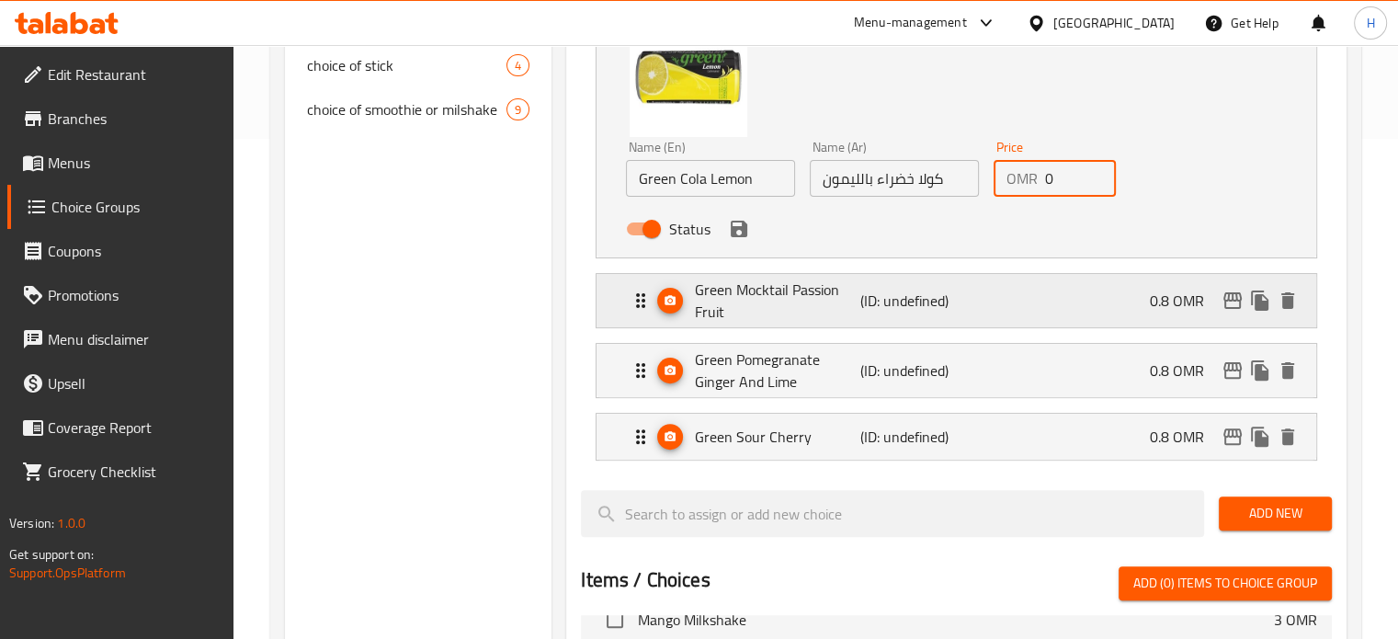
click at [1179, 298] on p "0.8 OMR" at bounding box center [1184, 301] width 69 height 22
click at [1134, 301] on div "Green Mocktail Passion Fruit (ID: undefined) 0.8 OMR" at bounding box center [962, 300] width 665 height 53
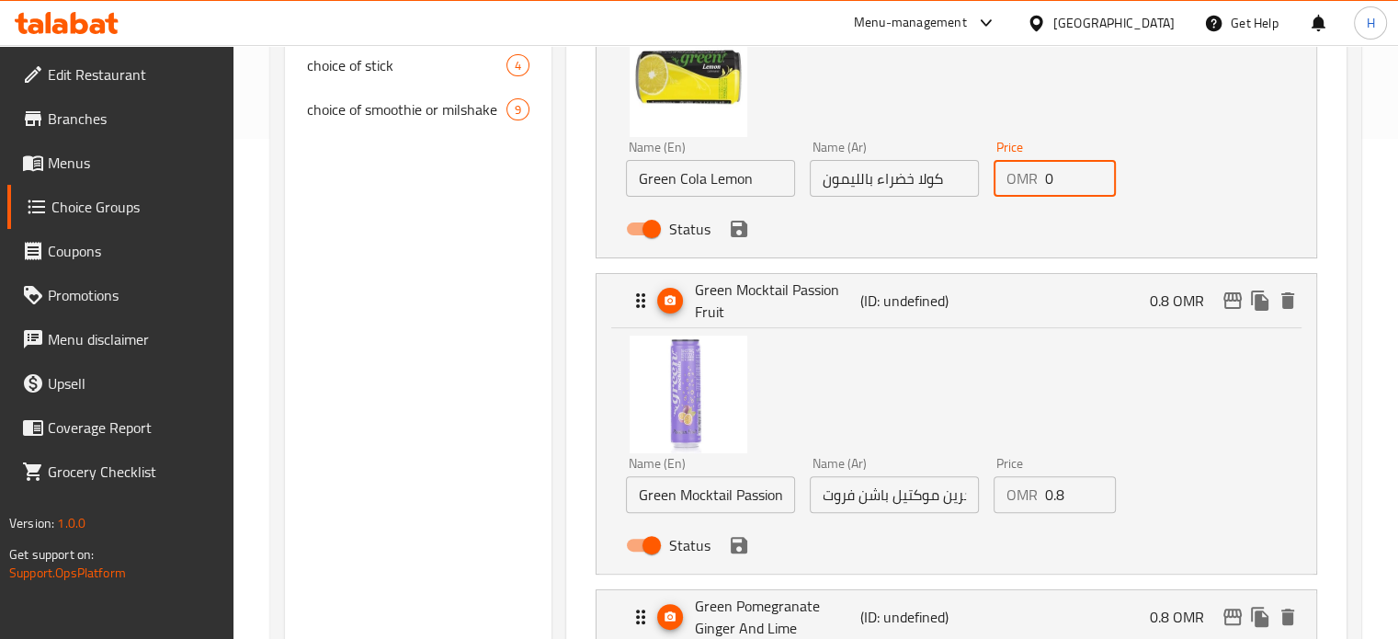
click at [1063, 499] on input "0.8" at bounding box center [1081, 494] width 72 height 37
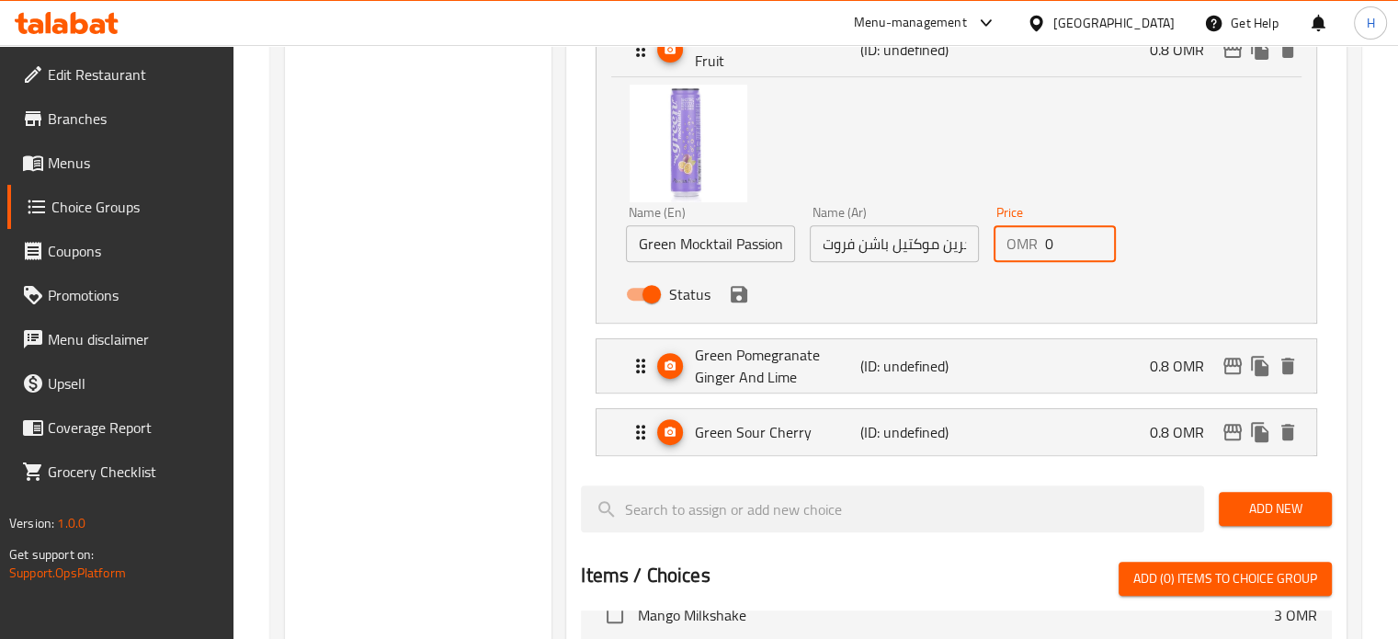
scroll to position [754, 0]
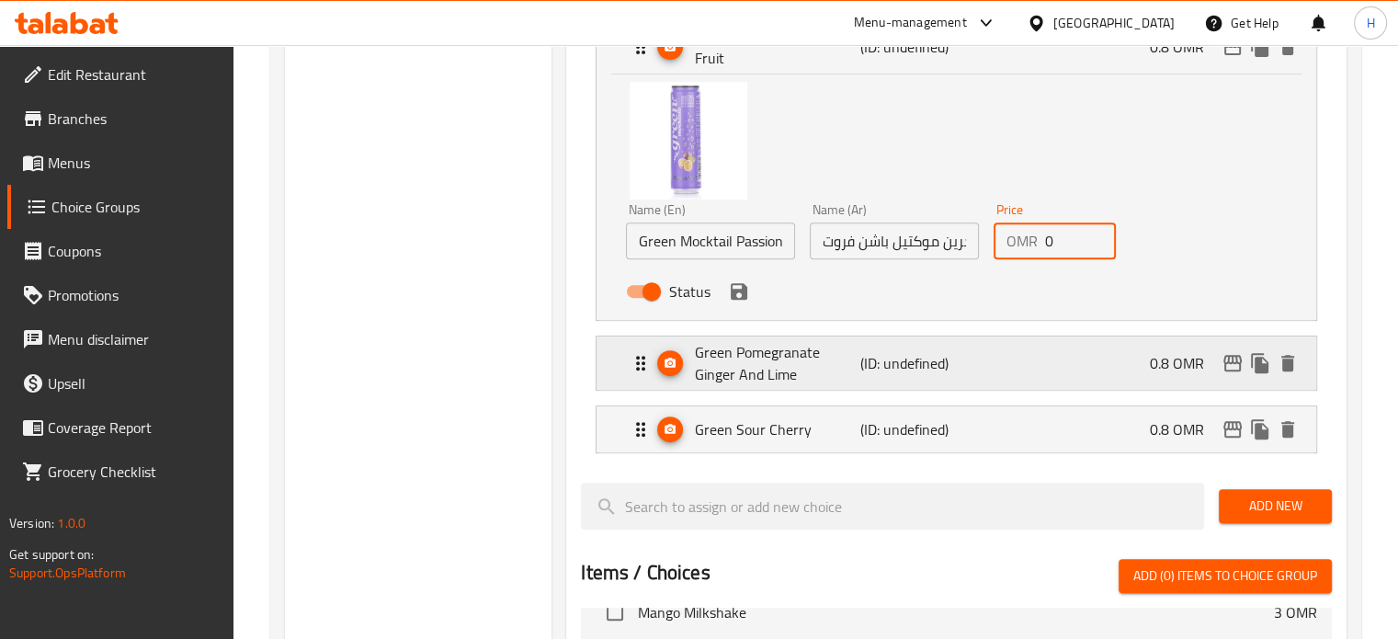
click at [1068, 367] on div "Green Pomegranate Ginger And Lime (ID: undefined) 0.8 OMR" at bounding box center [962, 362] width 665 height 53
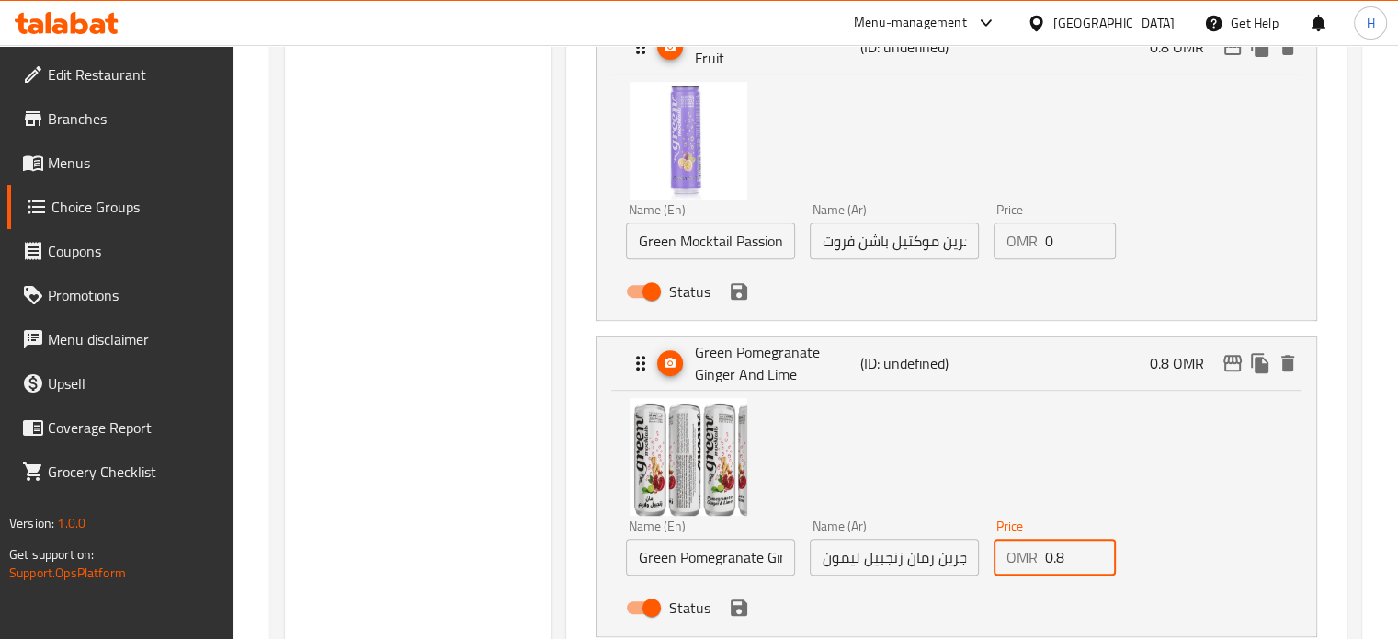
click at [1065, 569] on input "0.8" at bounding box center [1081, 557] width 72 height 37
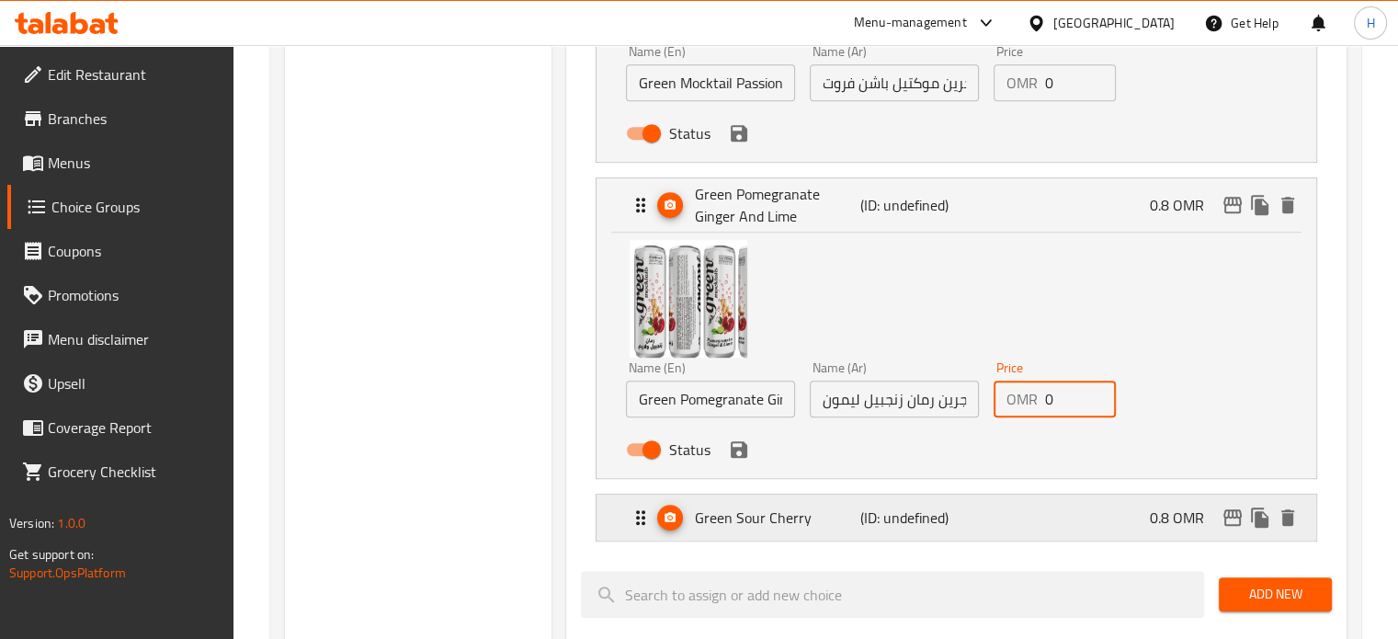
click at [1088, 506] on div "Green Sour Cherry (ID: undefined) 0.8 OMR" at bounding box center [962, 518] width 665 height 46
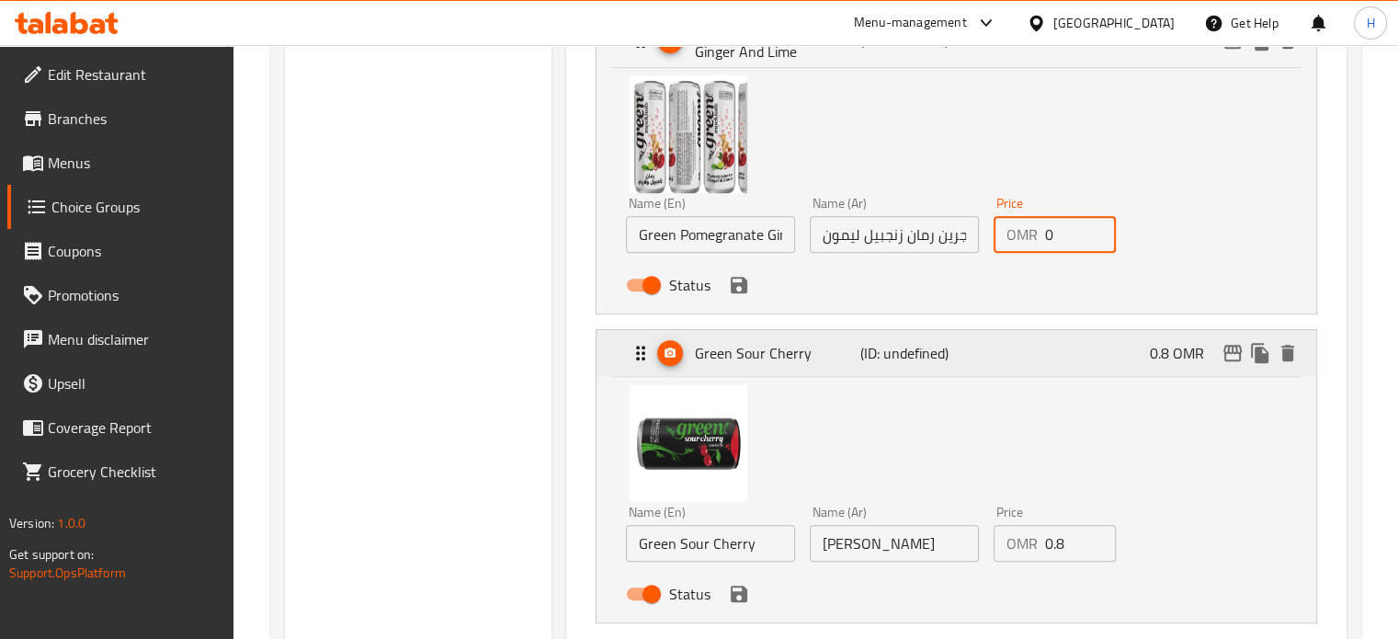
scroll to position [1078, 0]
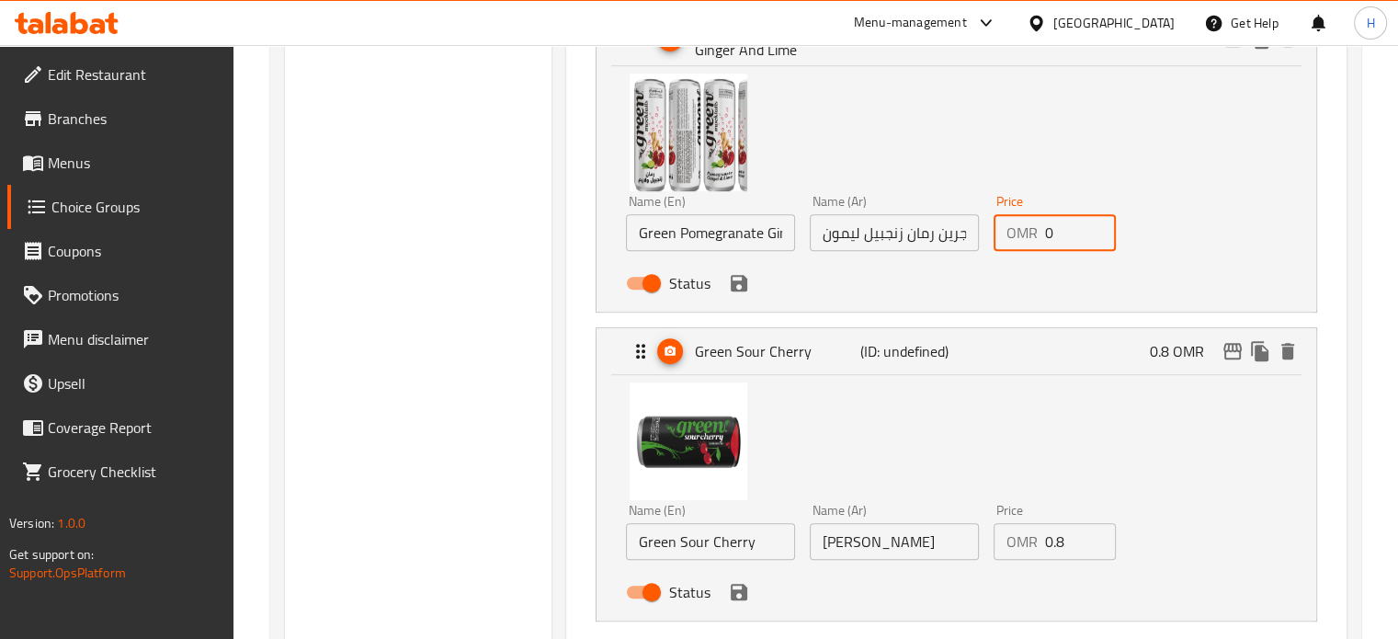
click at [1063, 545] on input "0.8" at bounding box center [1081, 541] width 72 height 37
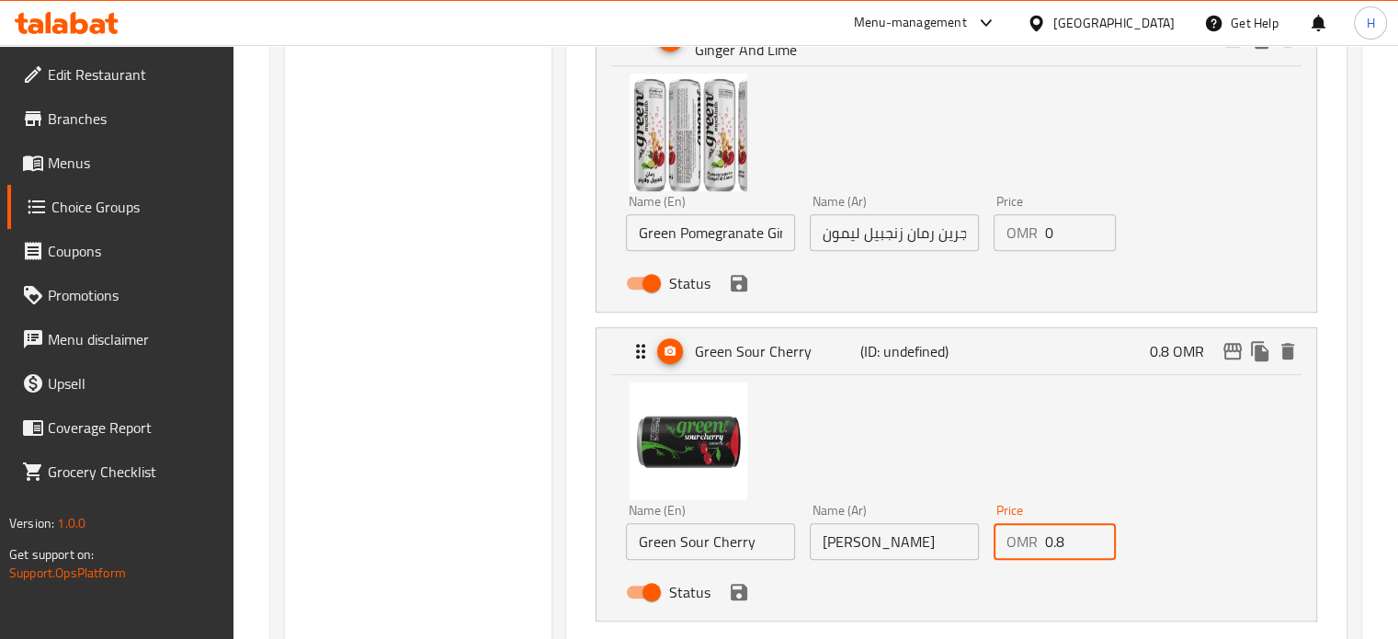
click at [1063, 545] on input "0.8" at bounding box center [1081, 541] width 72 height 37
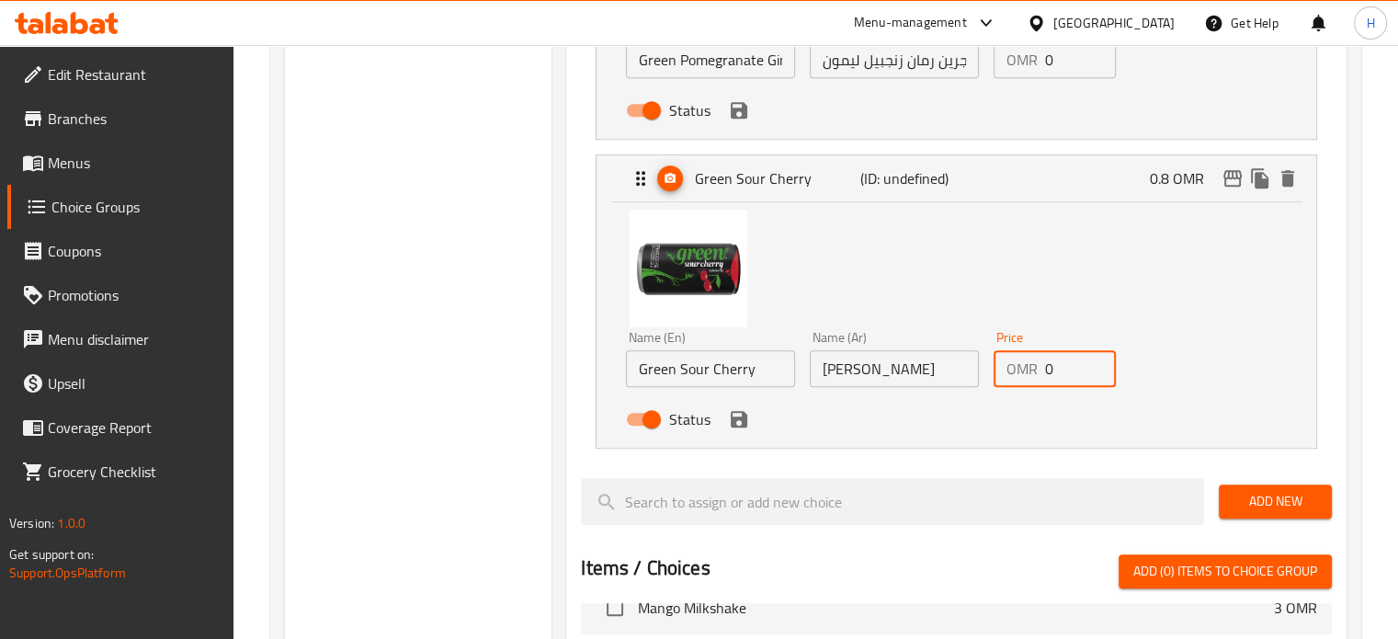
scroll to position [1256, 0]
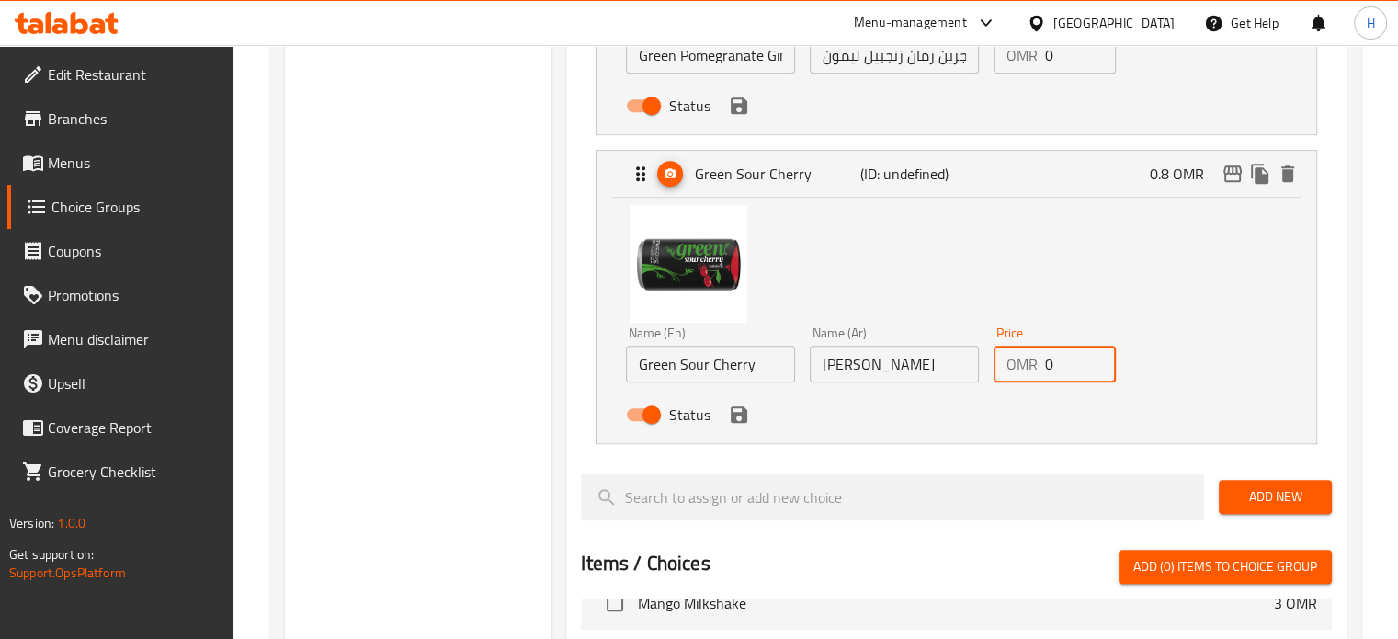
click at [740, 421] on icon "save" at bounding box center [739, 415] width 22 height 22
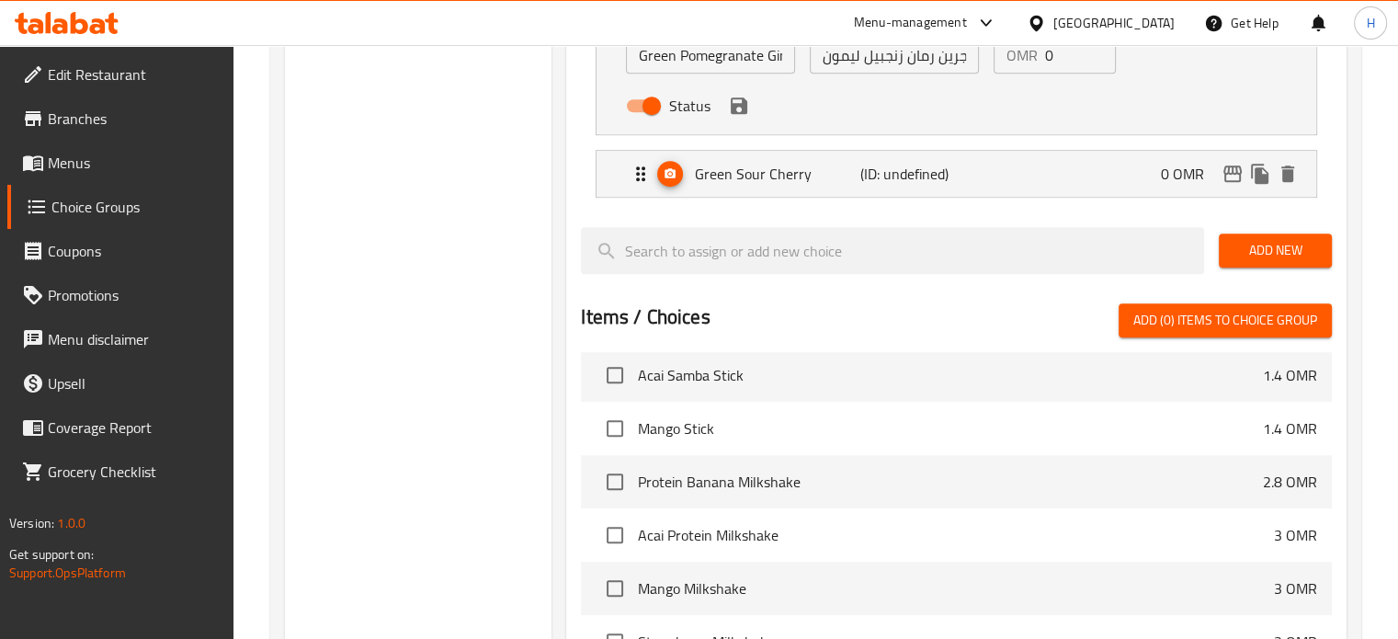
scroll to position [2461, 0]
click at [737, 118] on button "save" at bounding box center [739, 106] width 28 height 28
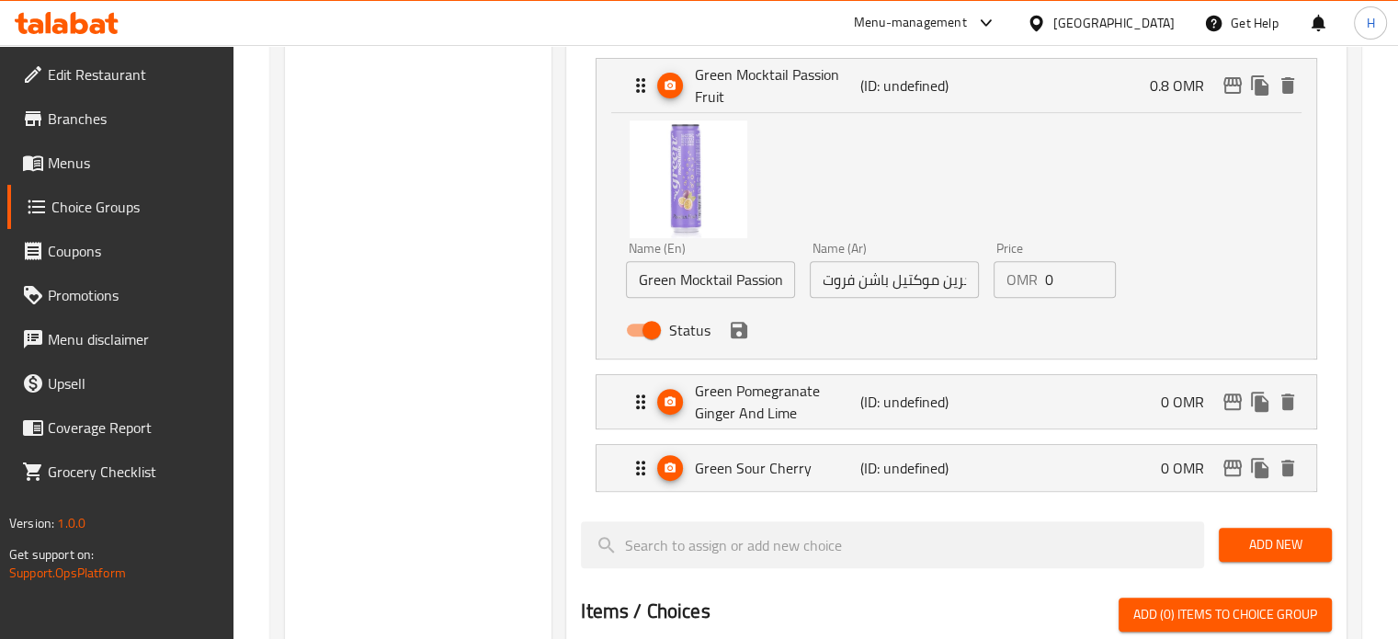
scroll to position [665, 0]
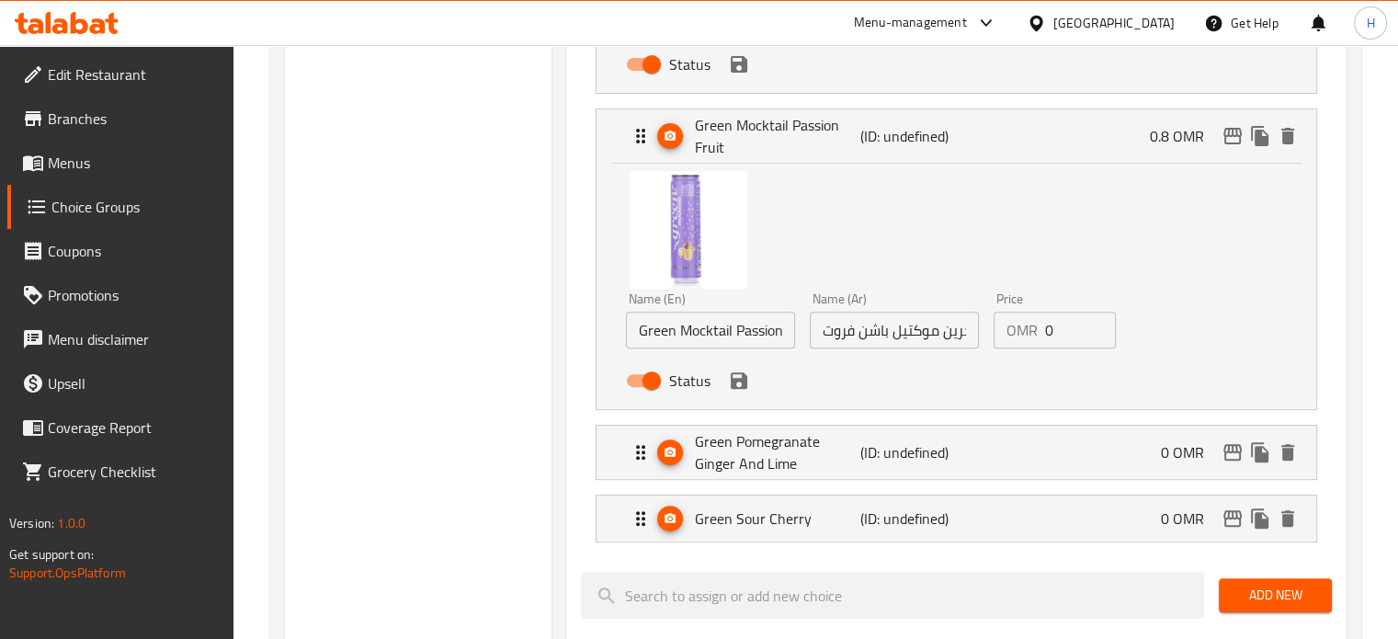
click at [739, 392] on div "Status" at bounding box center [894, 381] width 551 height 50
click at [739, 382] on icon "save" at bounding box center [739, 381] width 22 height 22
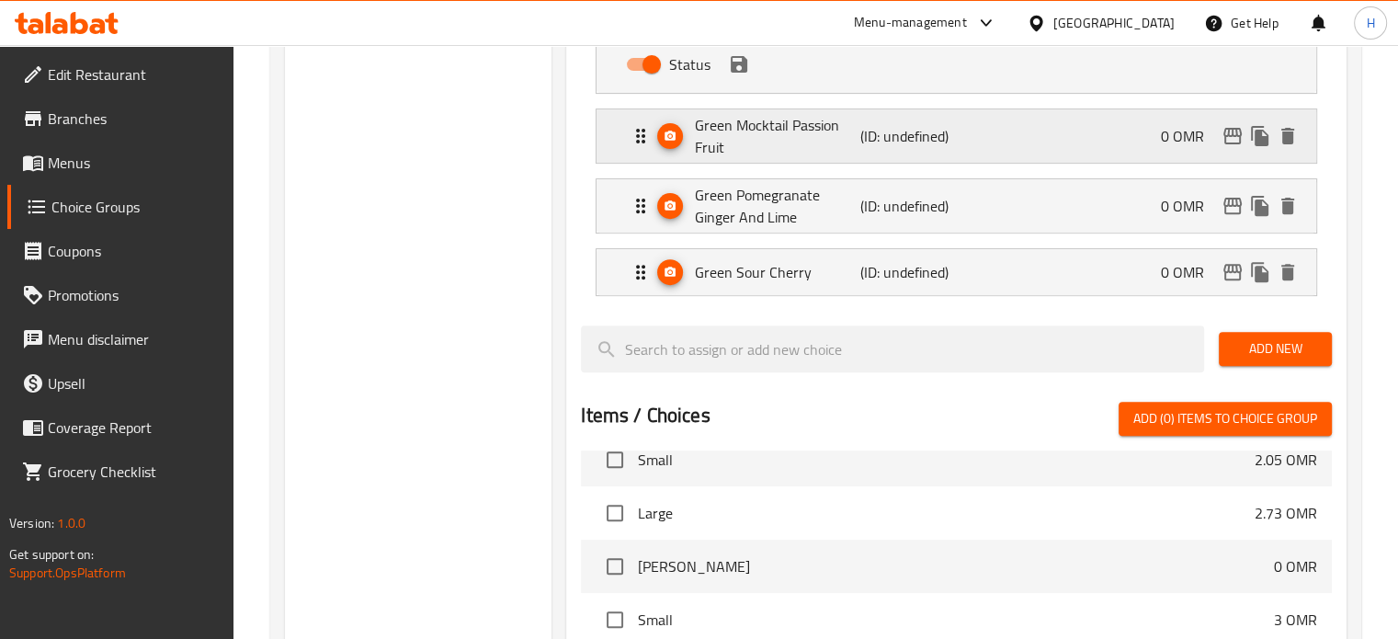
scroll to position [582, 0]
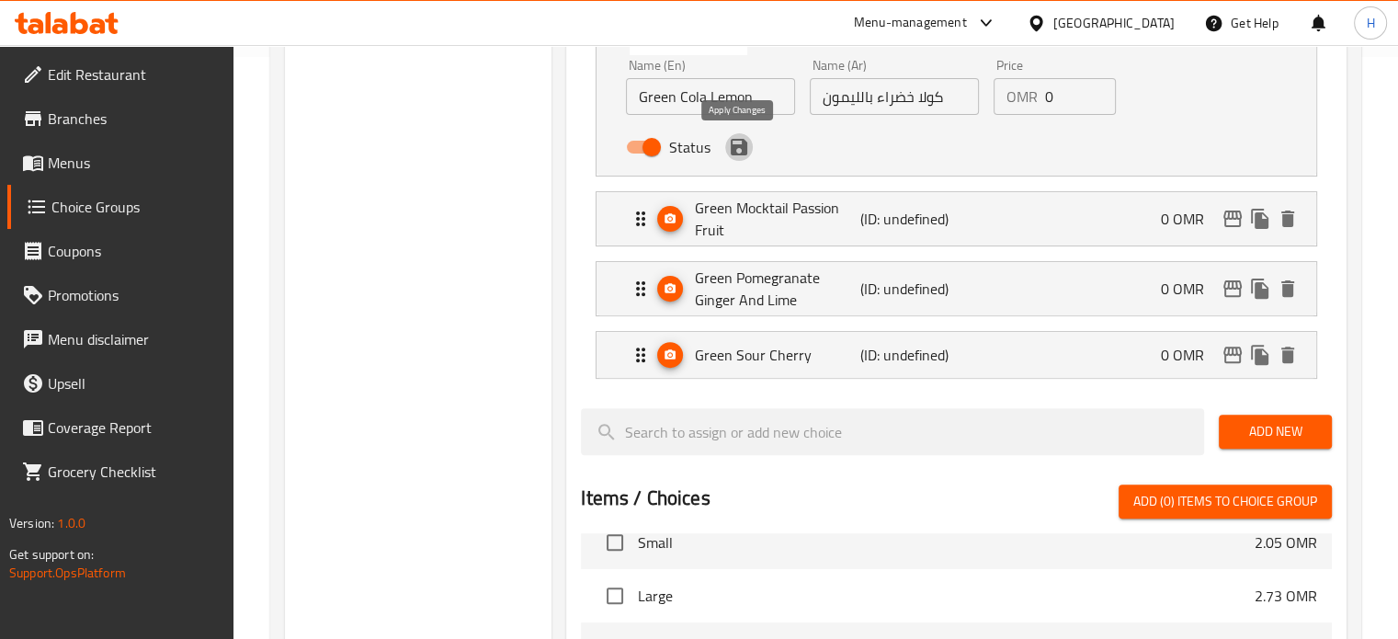
click at [745, 152] on icon "save" at bounding box center [739, 147] width 17 height 17
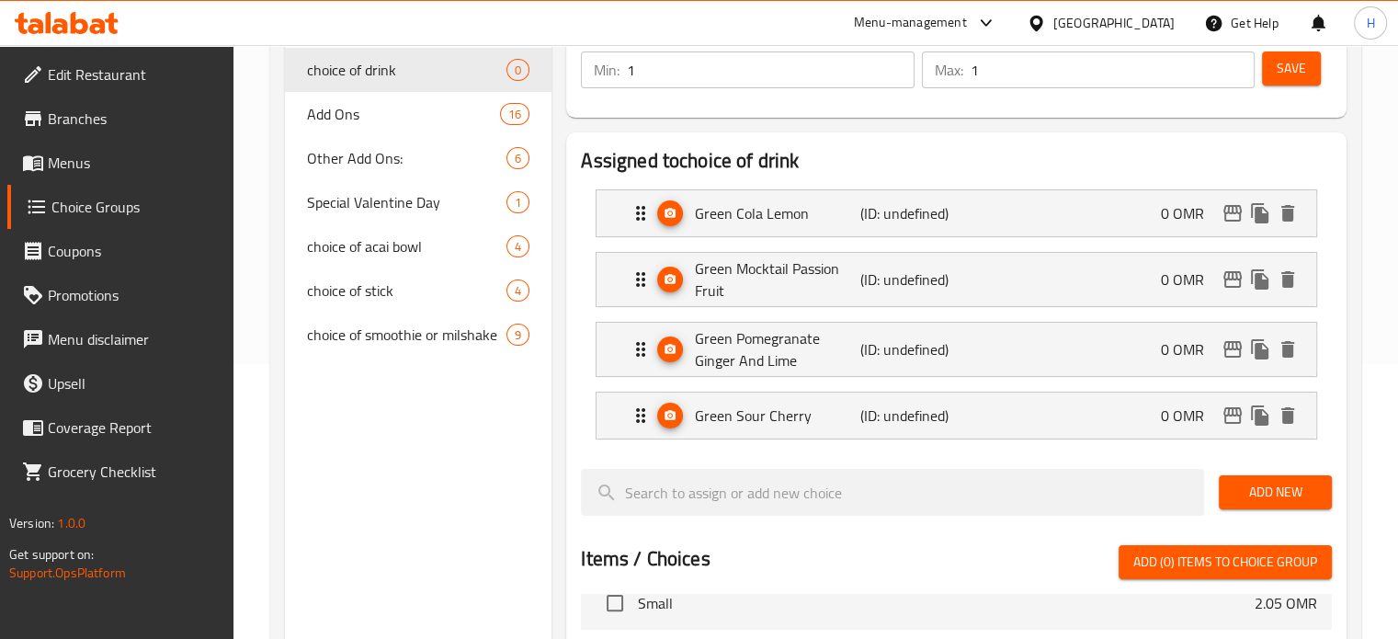
scroll to position [232, 0]
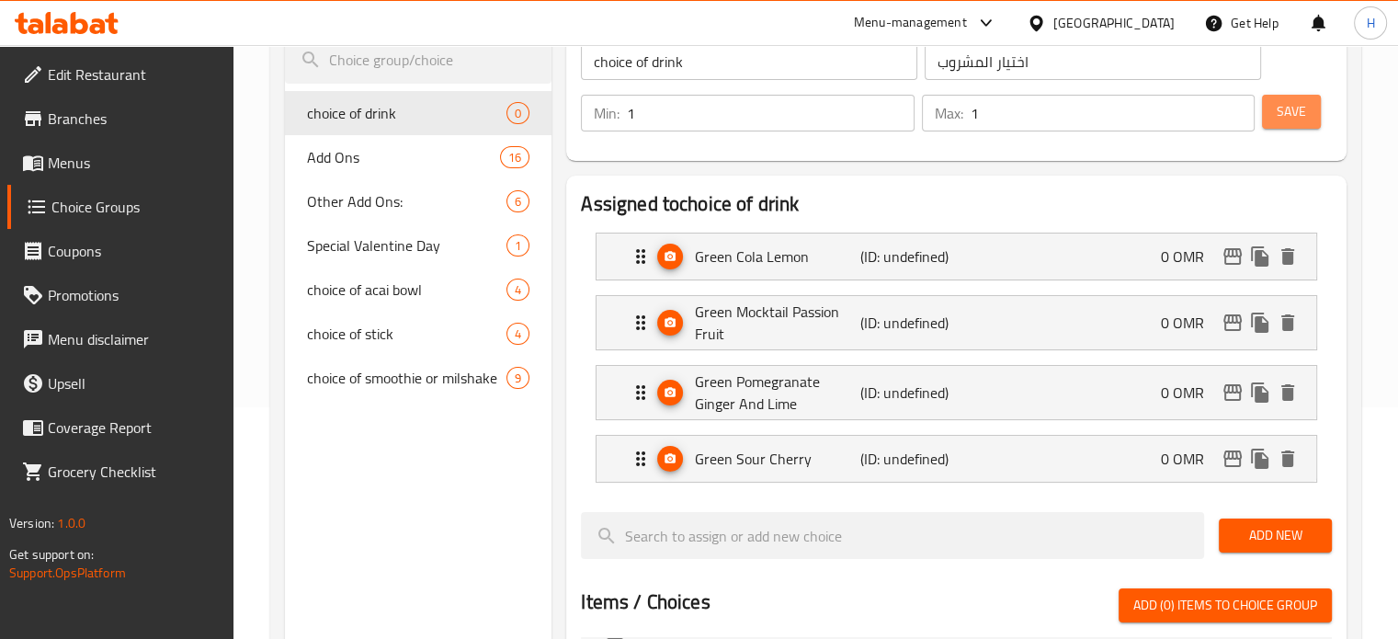
click at [1274, 109] on button "Save" at bounding box center [1291, 112] width 59 height 34
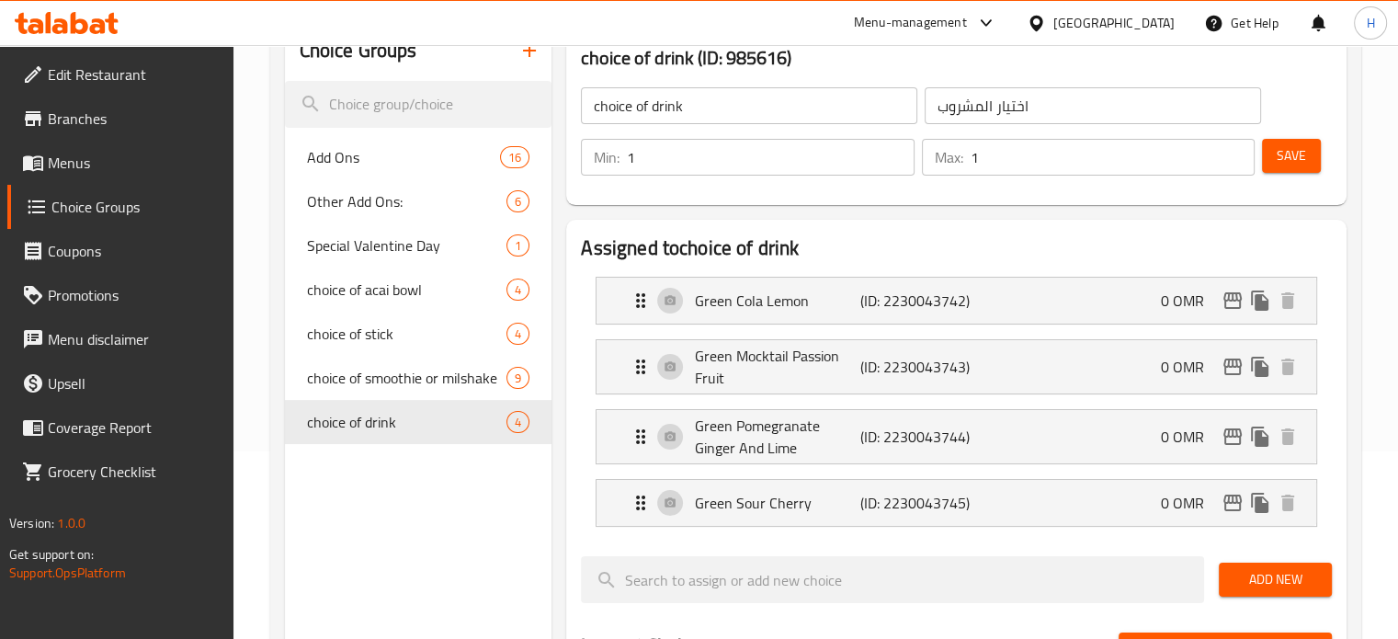
scroll to position [0, 0]
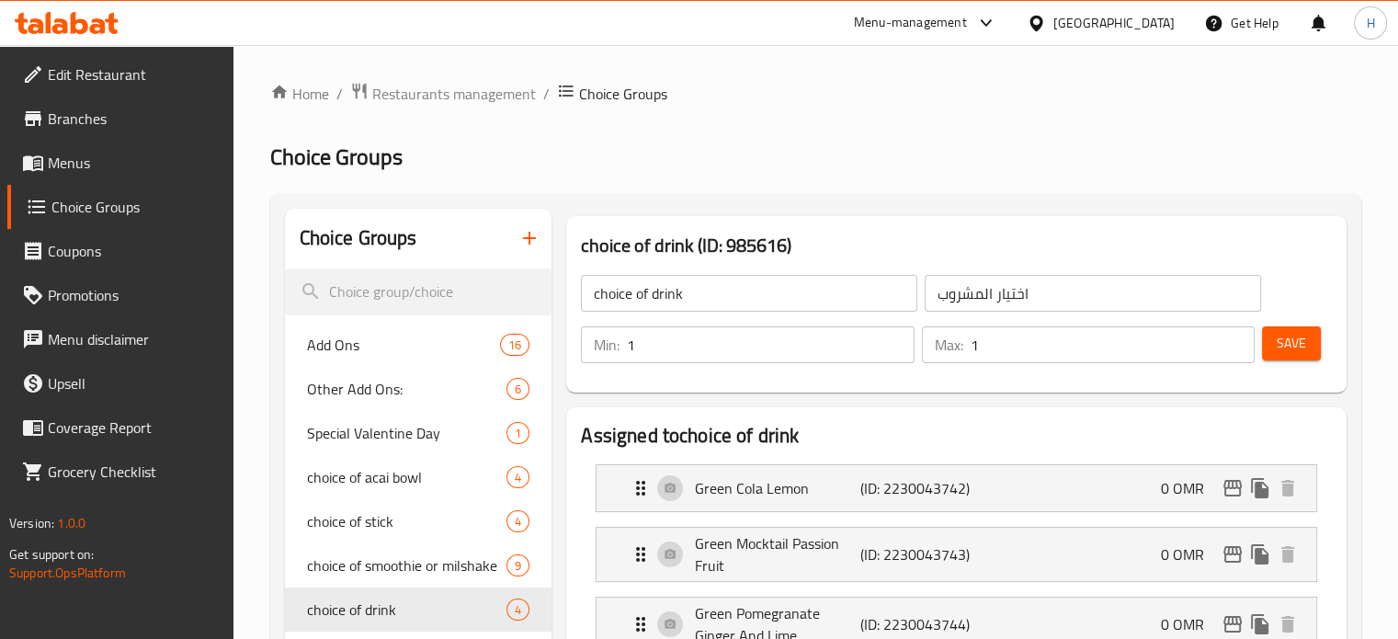
click at [97, 150] on link "Menus" at bounding box center [120, 163] width 226 height 44
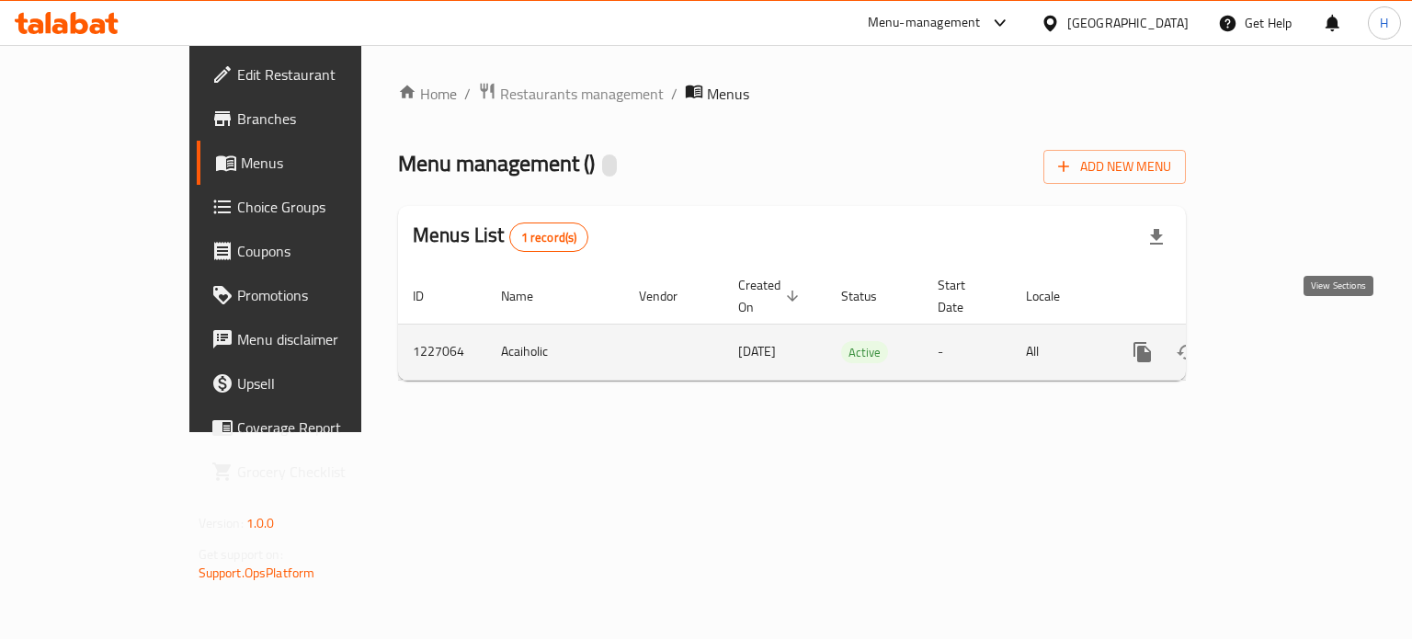
click at [1286, 341] on icon "enhanced table" at bounding box center [1275, 352] width 22 height 22
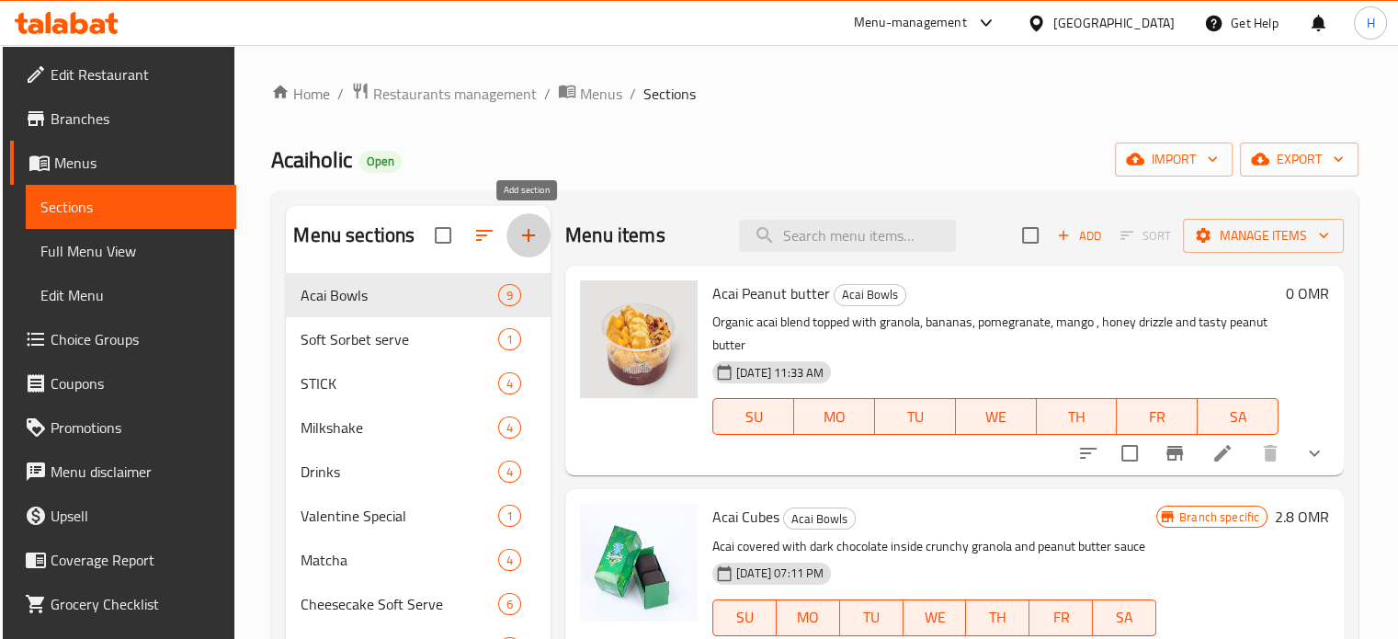
click at [526, 232] on icon "button" at bounding box center [529, 235] width 22 height 22
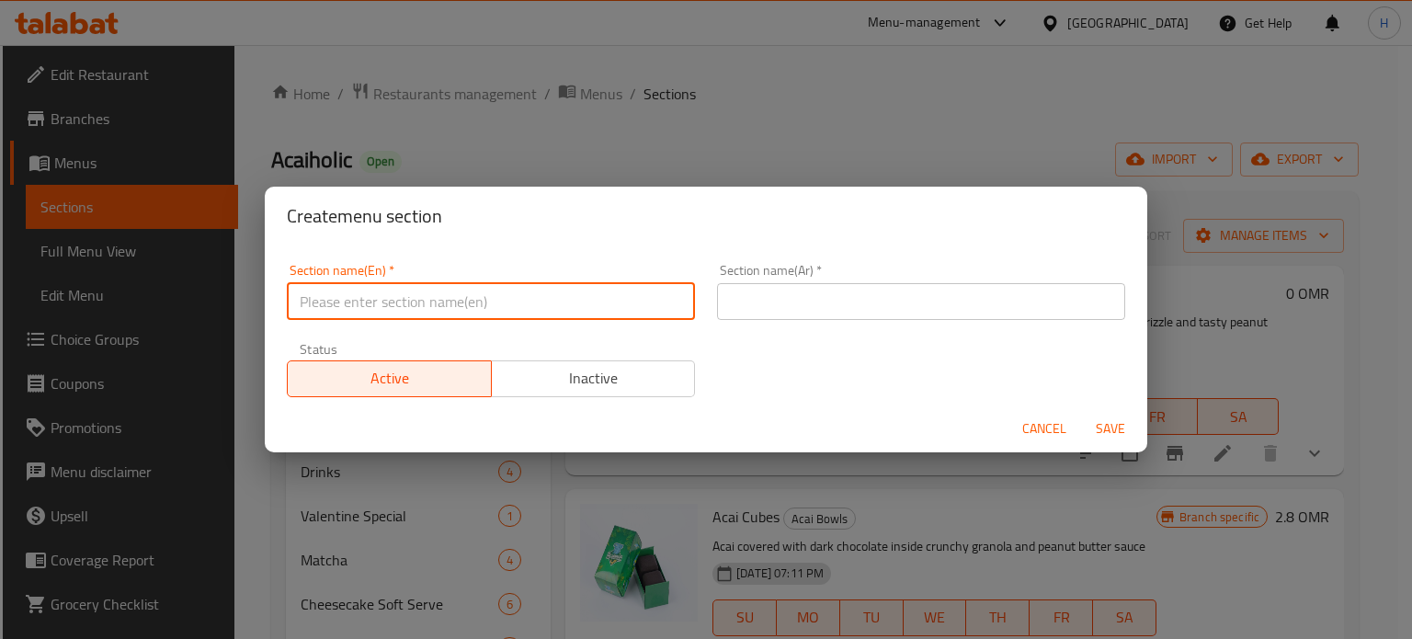
click at [449, 294] on input "text" at bounding box center [491, 301] width 408 height 37
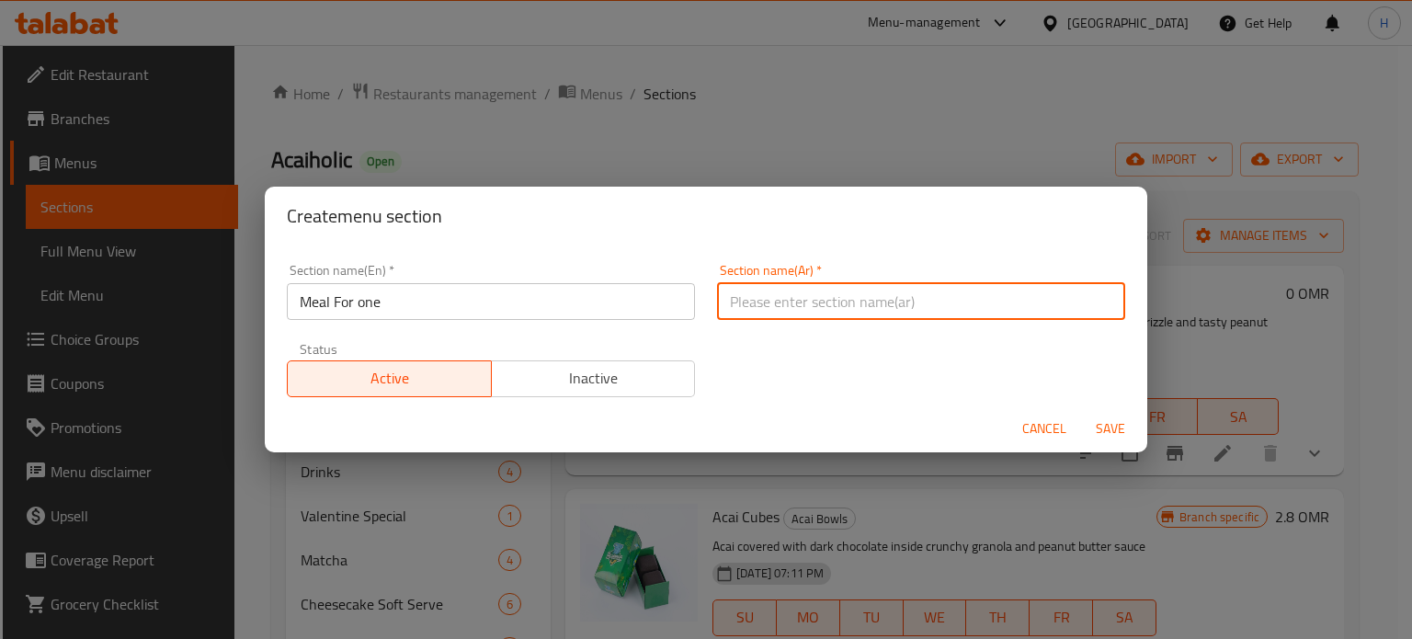
click at [735, 304] on input "text" at bounding box center [921, 301] width 408 height 37
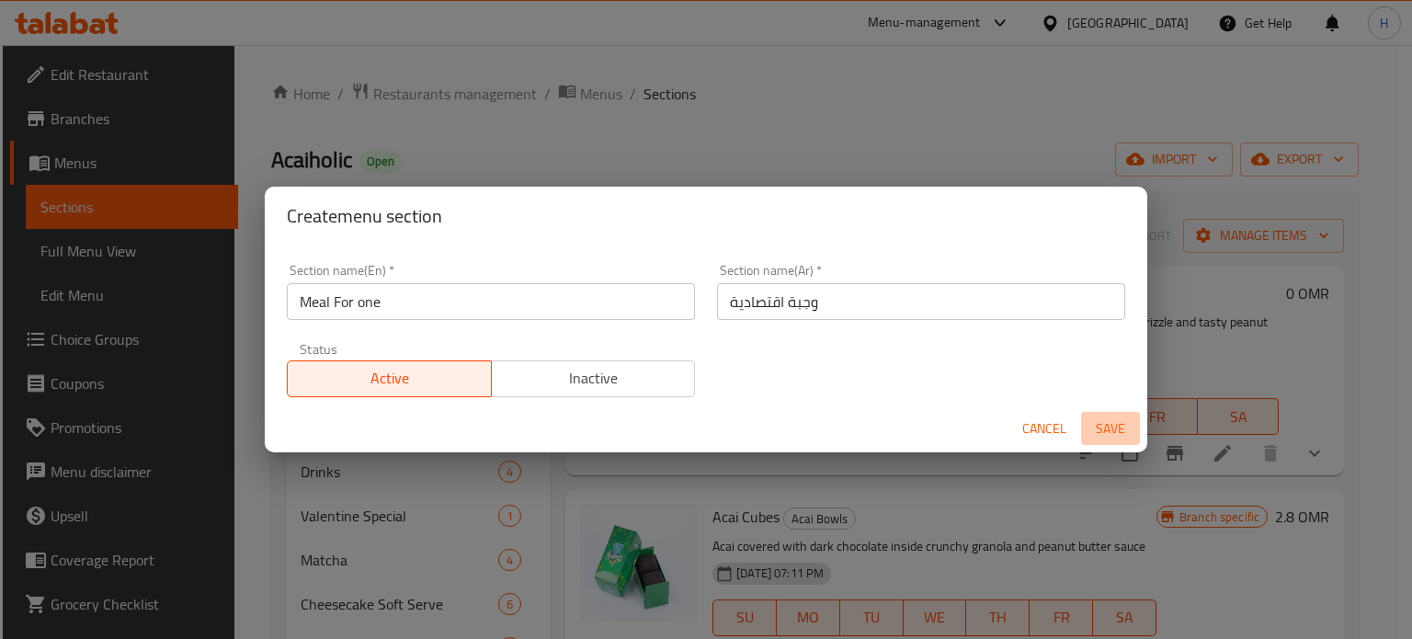
click at [1120, 428] on span "Save" at bounding box center [1110, 428] width 44 height 23
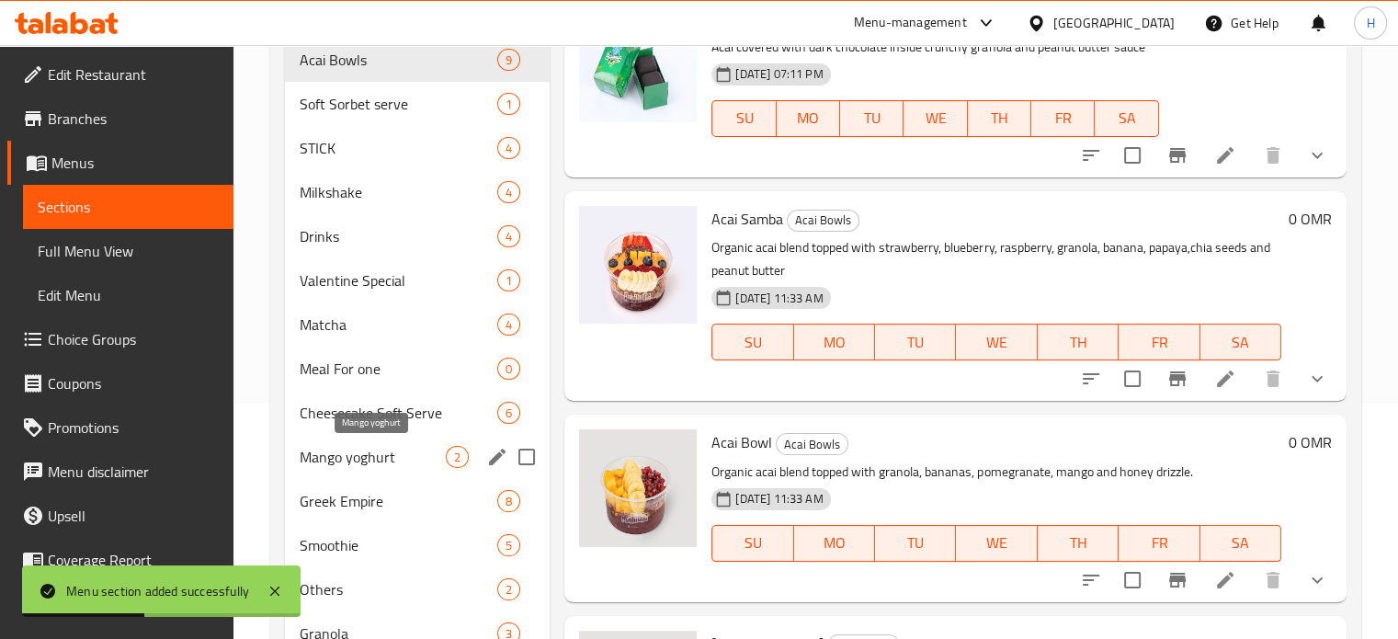
scroll to position [235, 0]
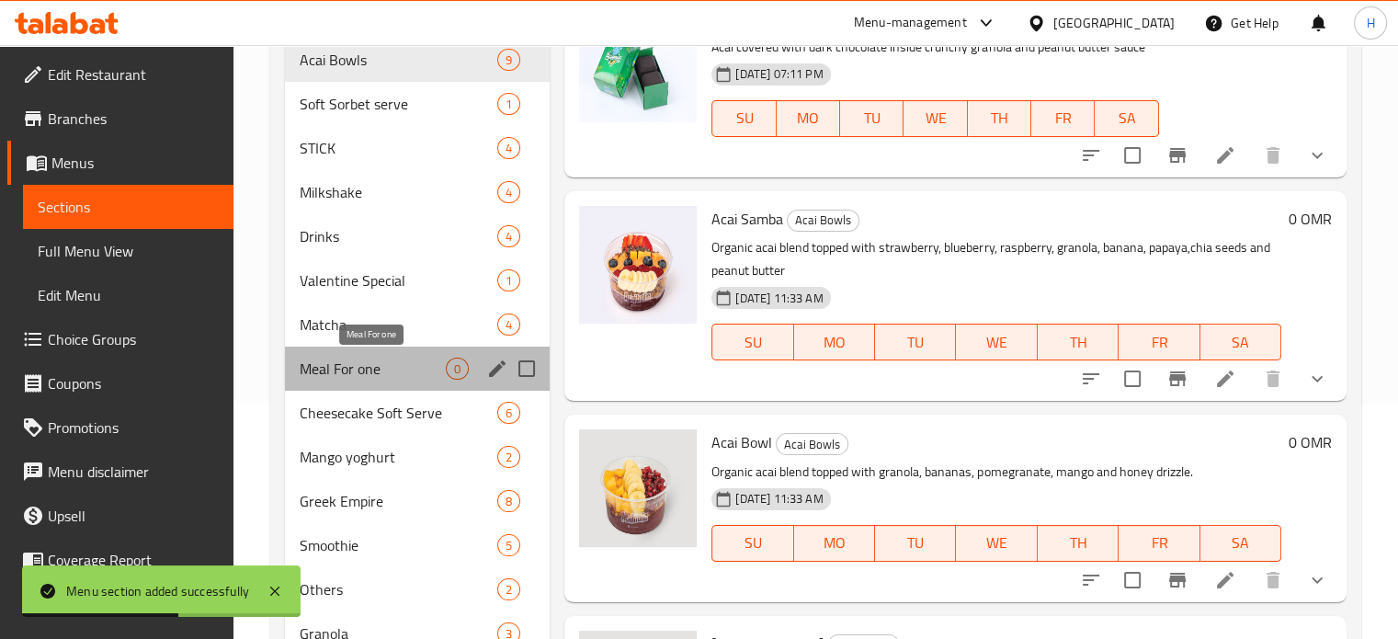
click at [401, 358] on span "Meal For one" at bounding box center [373, 369] width 147 height 22
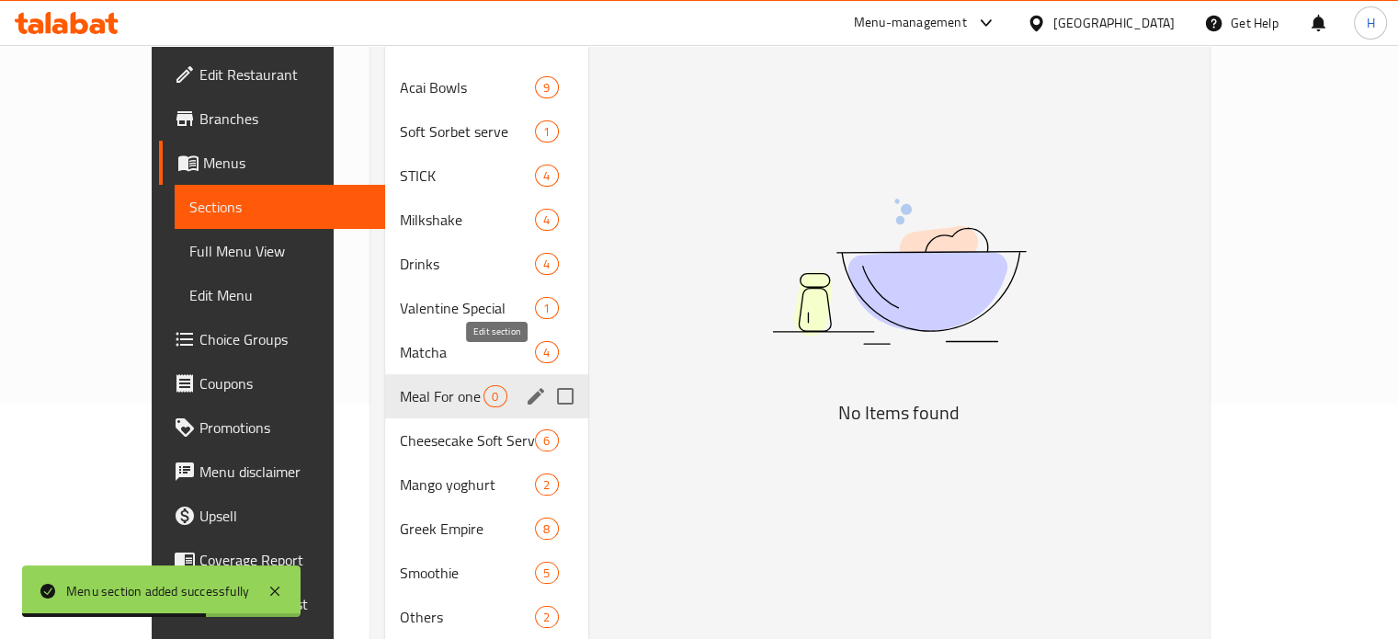
click at [528, 388] on icon "edit" at bounding box center [536, 396] width 17 height 17
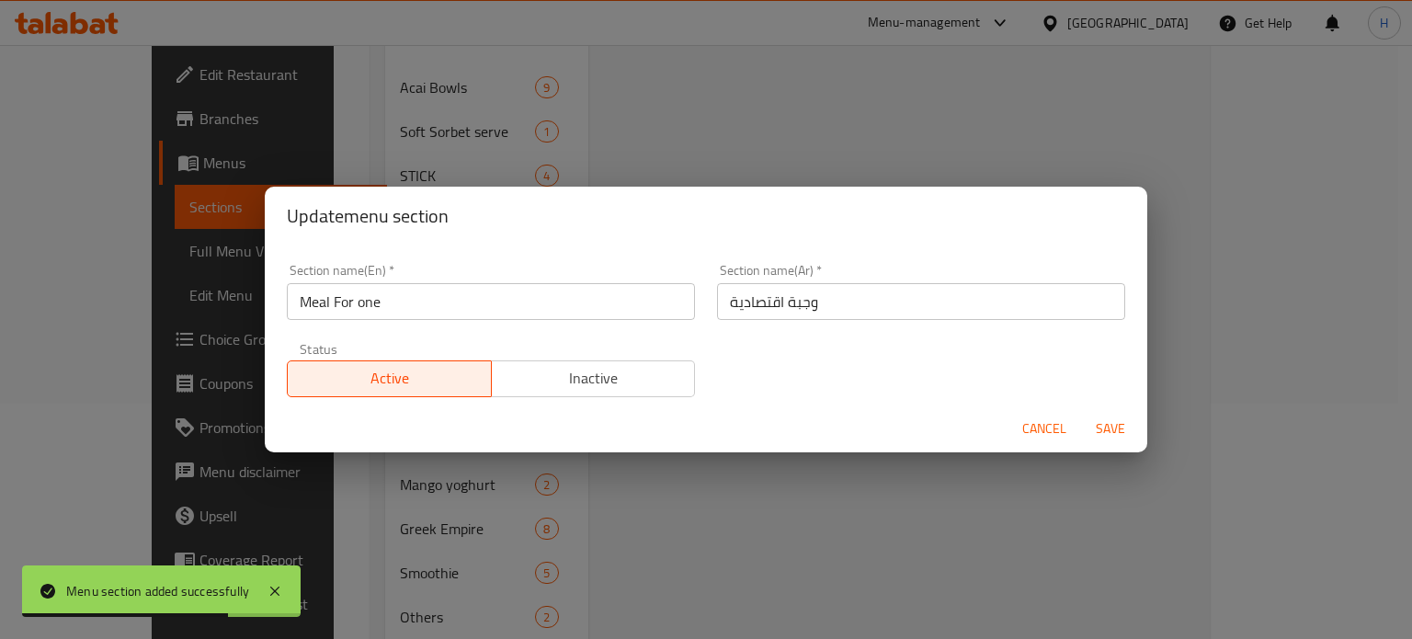
click at [566, 379] on span "Inactive" at bounding box center [593, 378] width 189 height 27
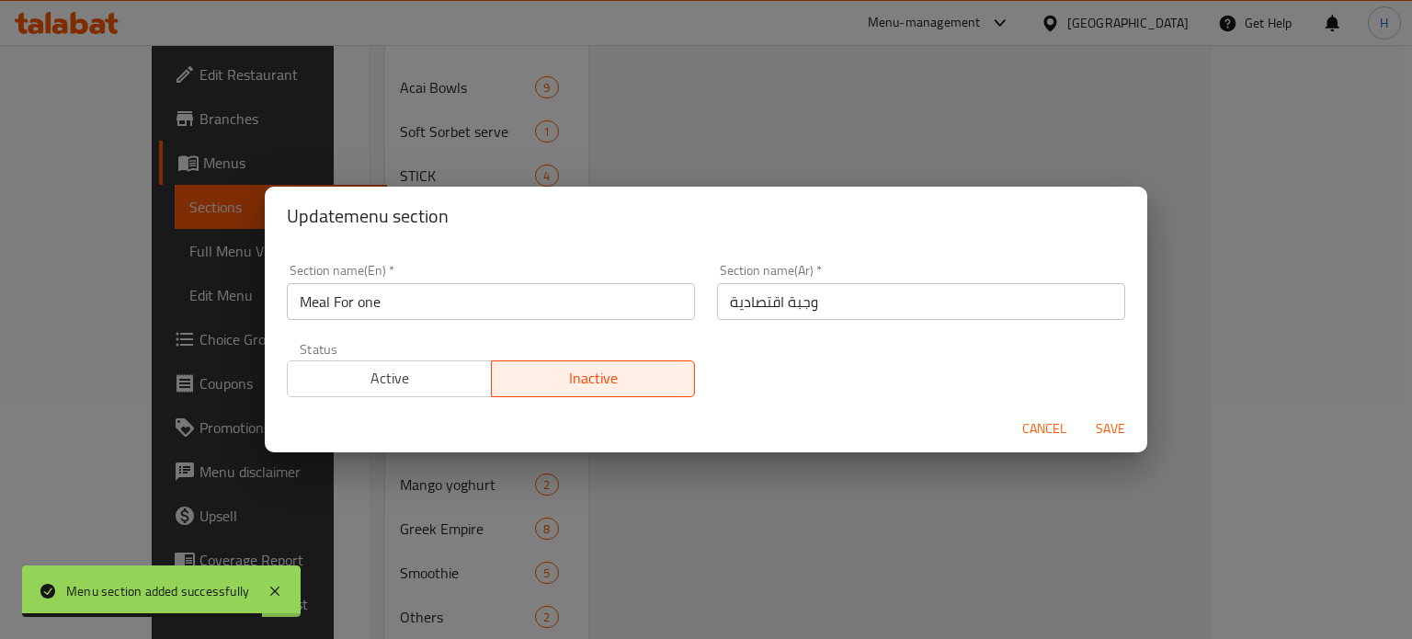
click at [1103, 422] on span "Save" at bounding box center [1110, 428] width 44 height 23
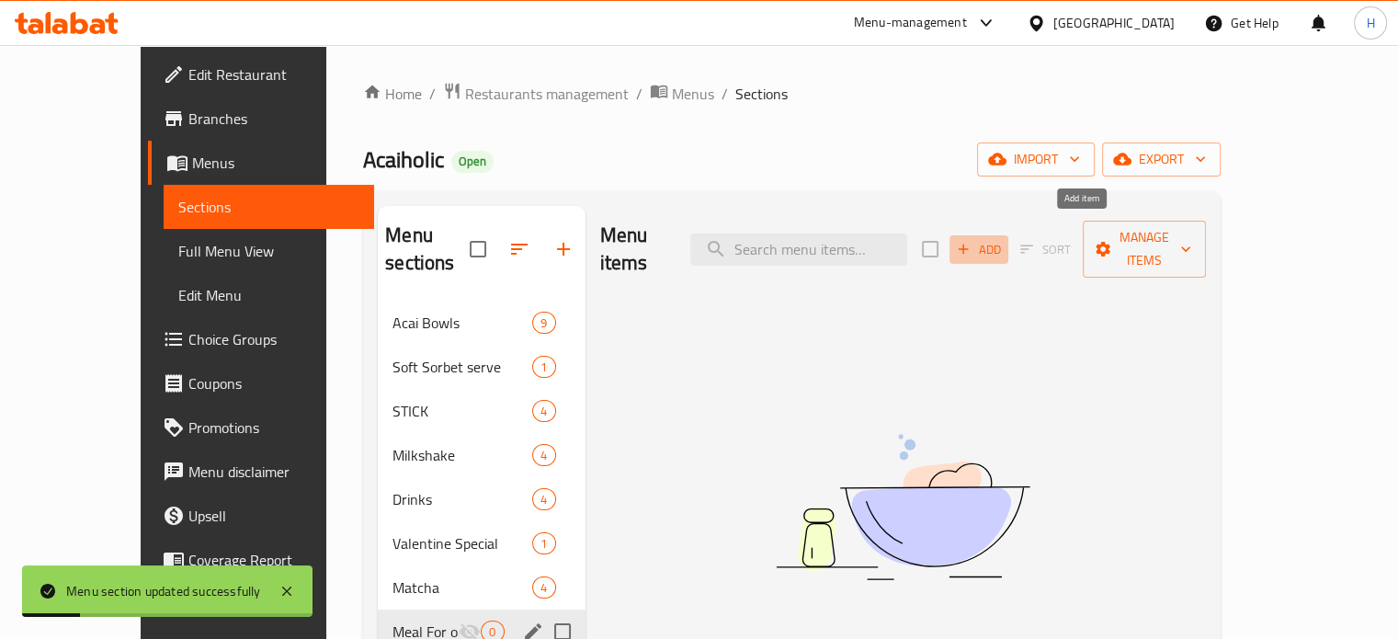
click at [1004, 239] on span "Add" at bounding box center [979, 249] width 50 height 21
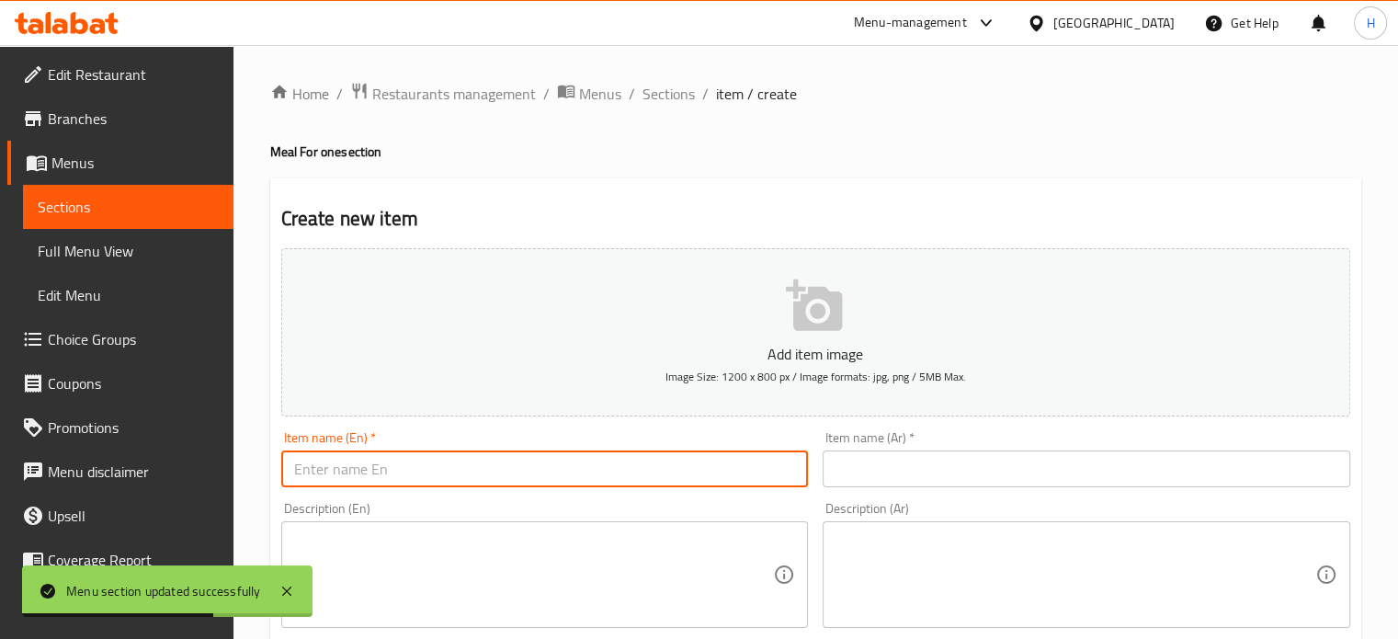
click at [412, 473] on input "text" at bounding box center [545, 468] width 528 height 37
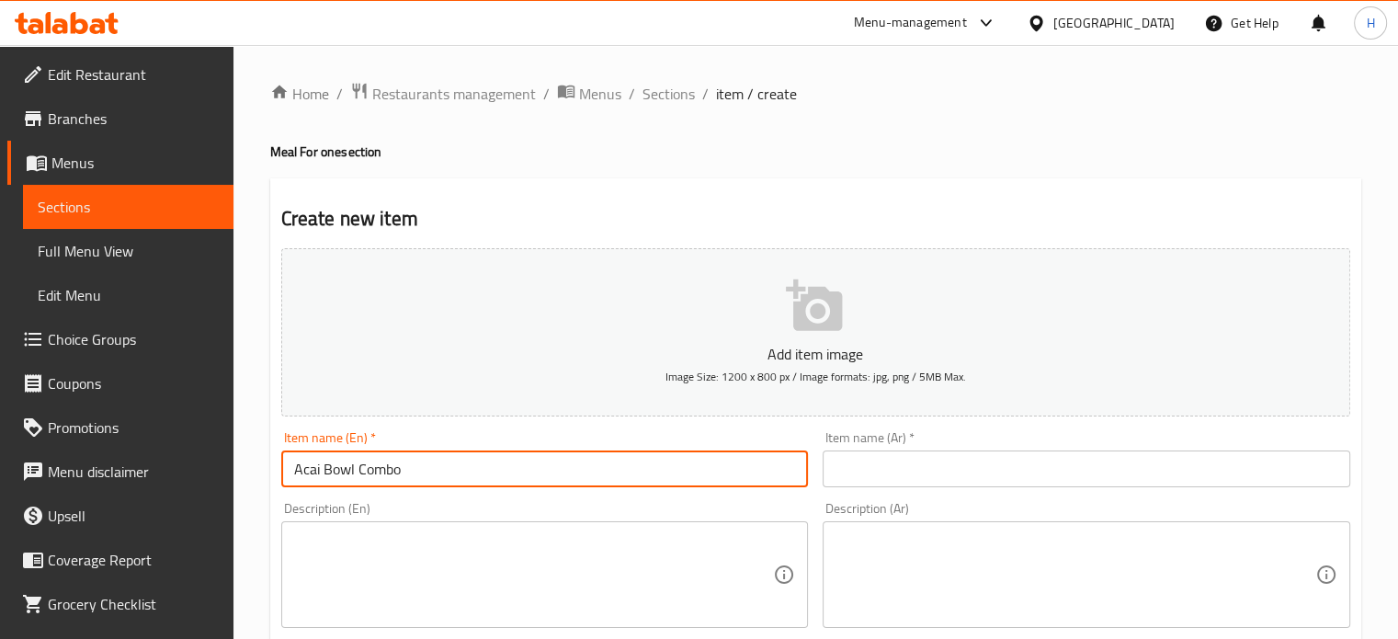
click at [1058, 462] on input "text" at bounding box center [1087, 468] width 528 height 37
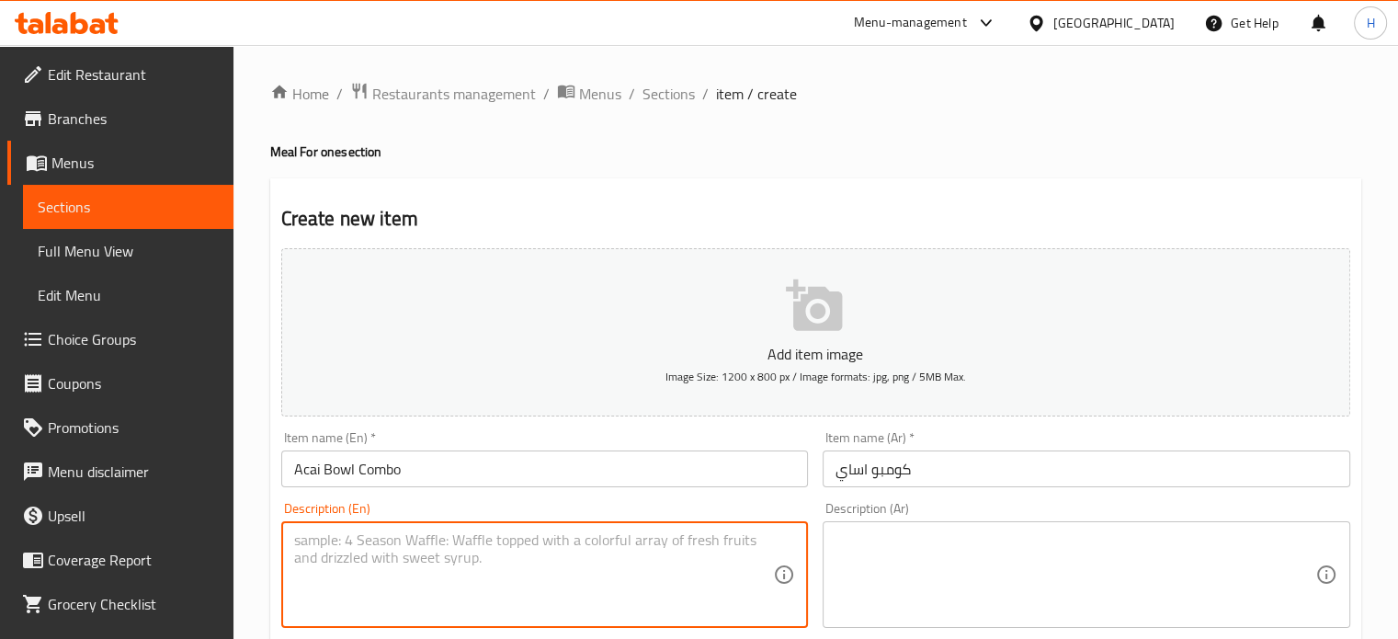
click at [528, 537] on textarea at bounding box center [534, 574] width 480 height 87
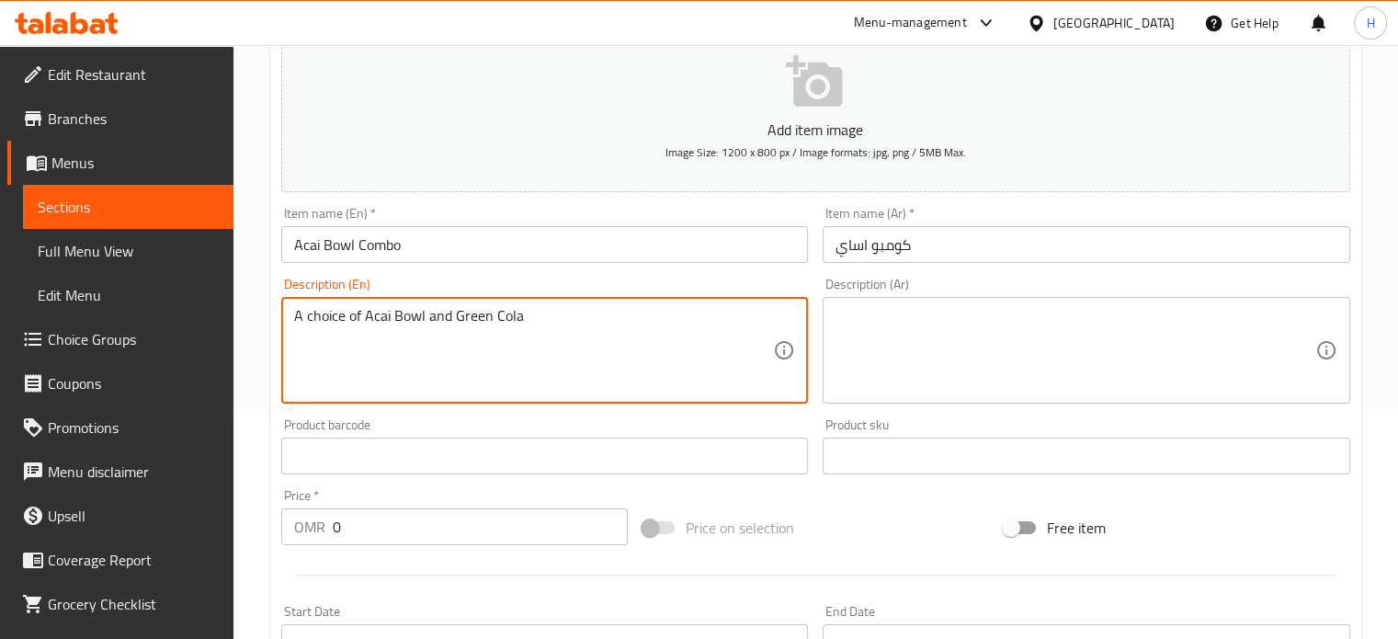
scroll to position [331, 0]
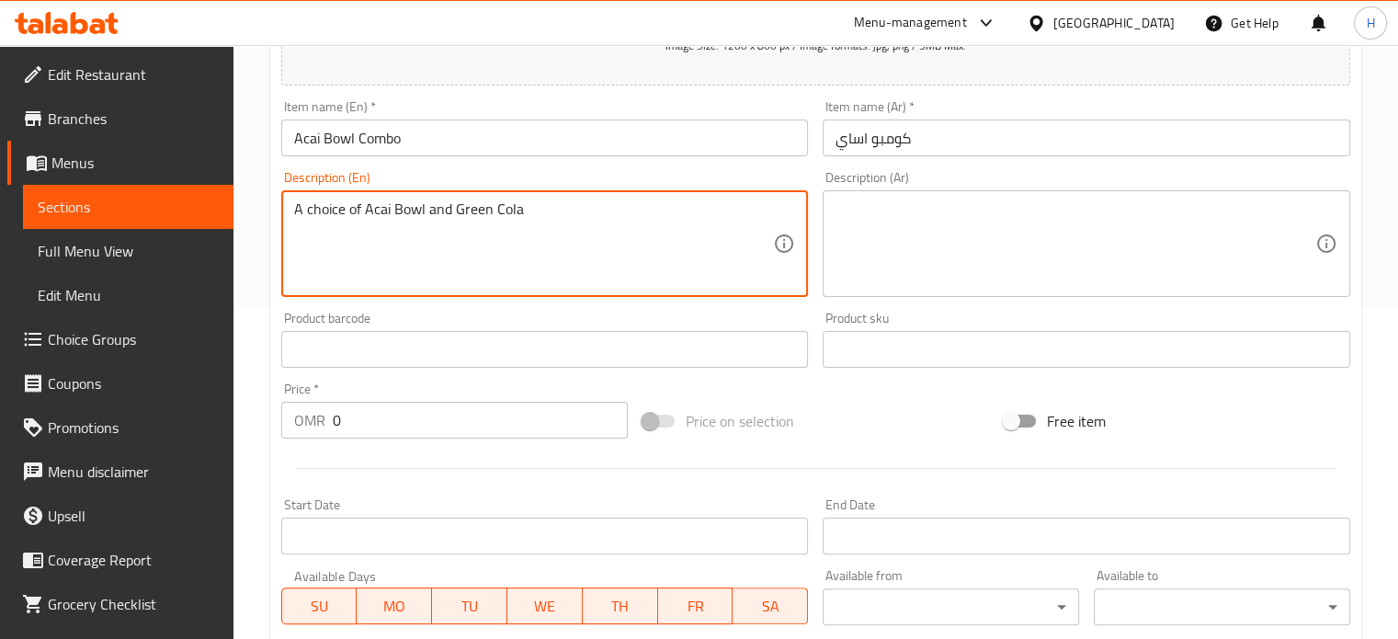
click at [470, 428] on input "0" at bounding box center [480, 420] width 295 height 37
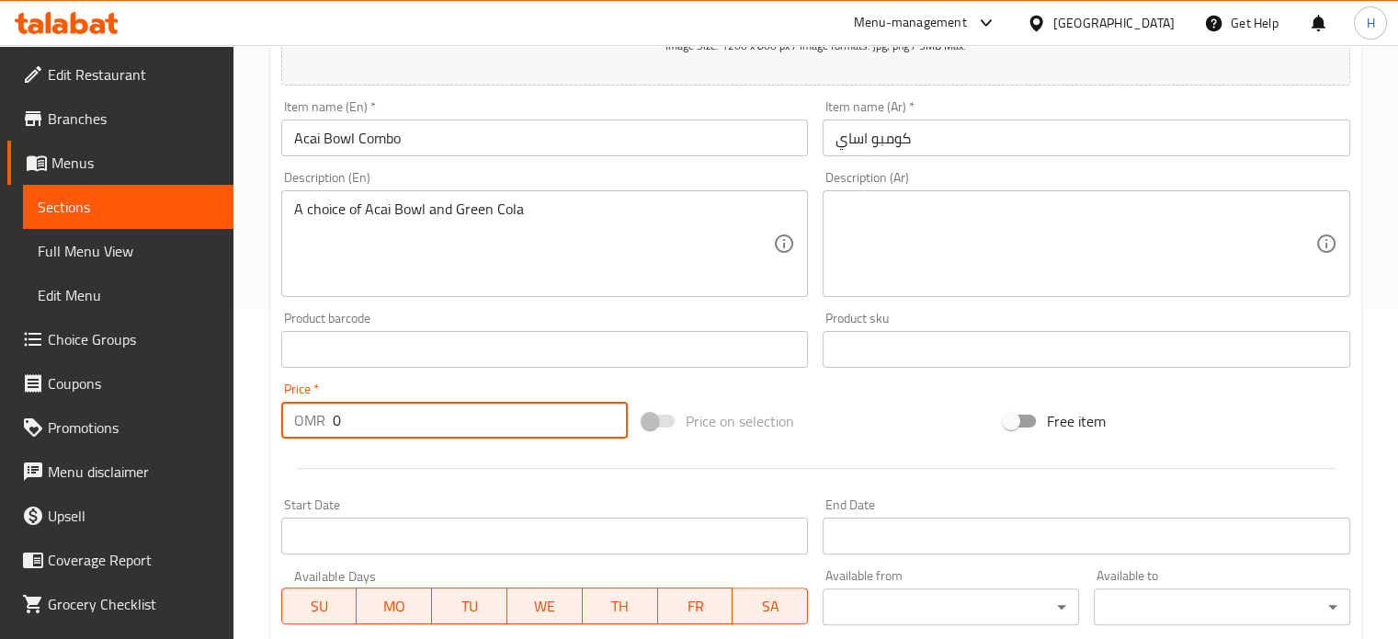
click at [470, 428] on input "0" at bounding box center [480, 420] width 295 height 37
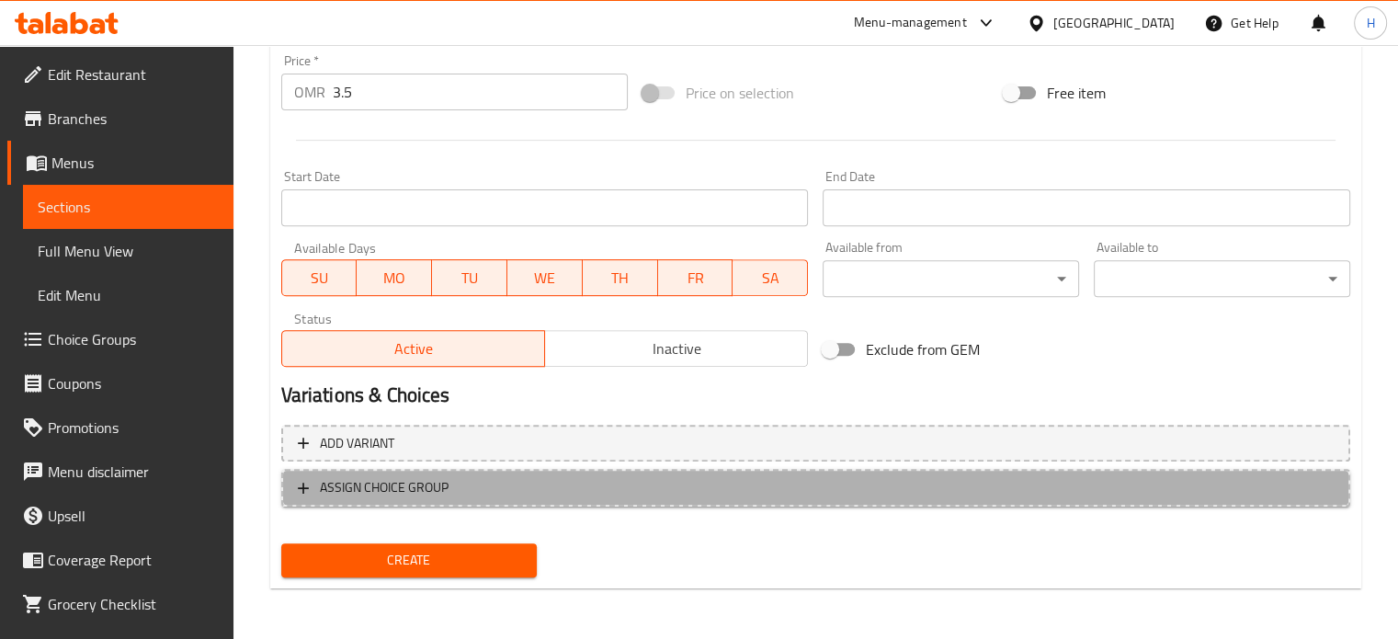
click at [570, 478] on span "ASSIGN CHOICE GROUP" at bounding box center [816, 487] width 1036 height 23
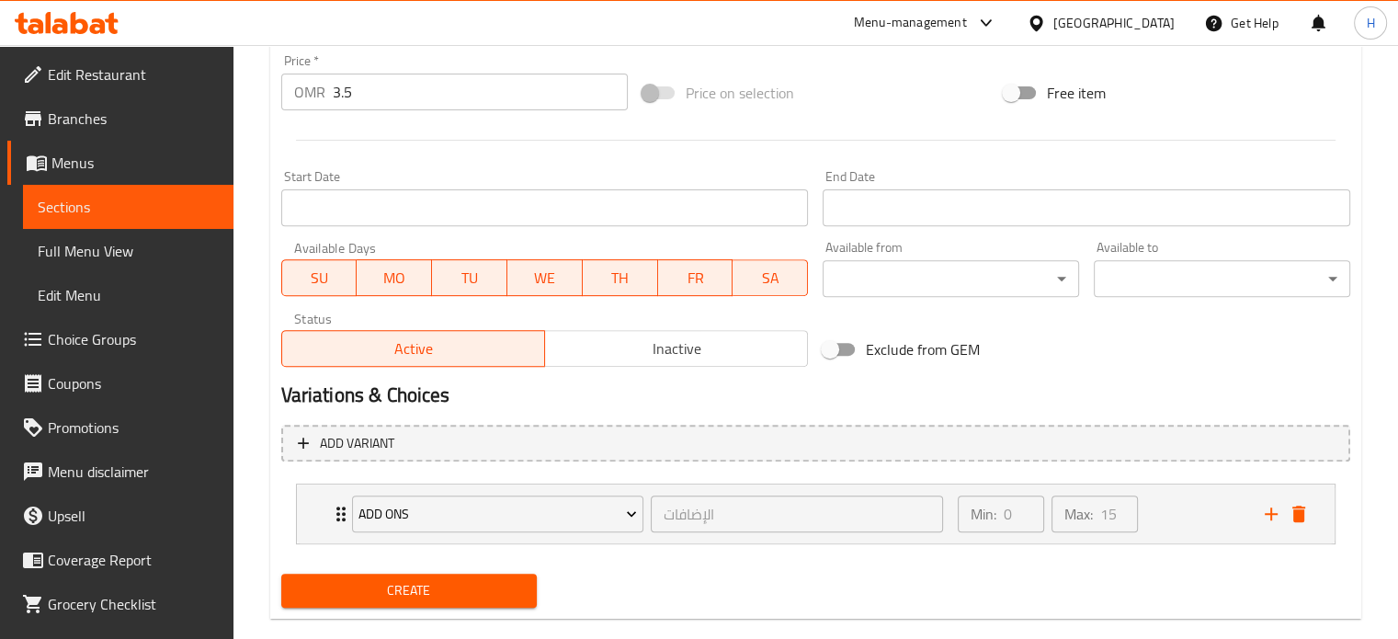
scroll to position [689, 0]
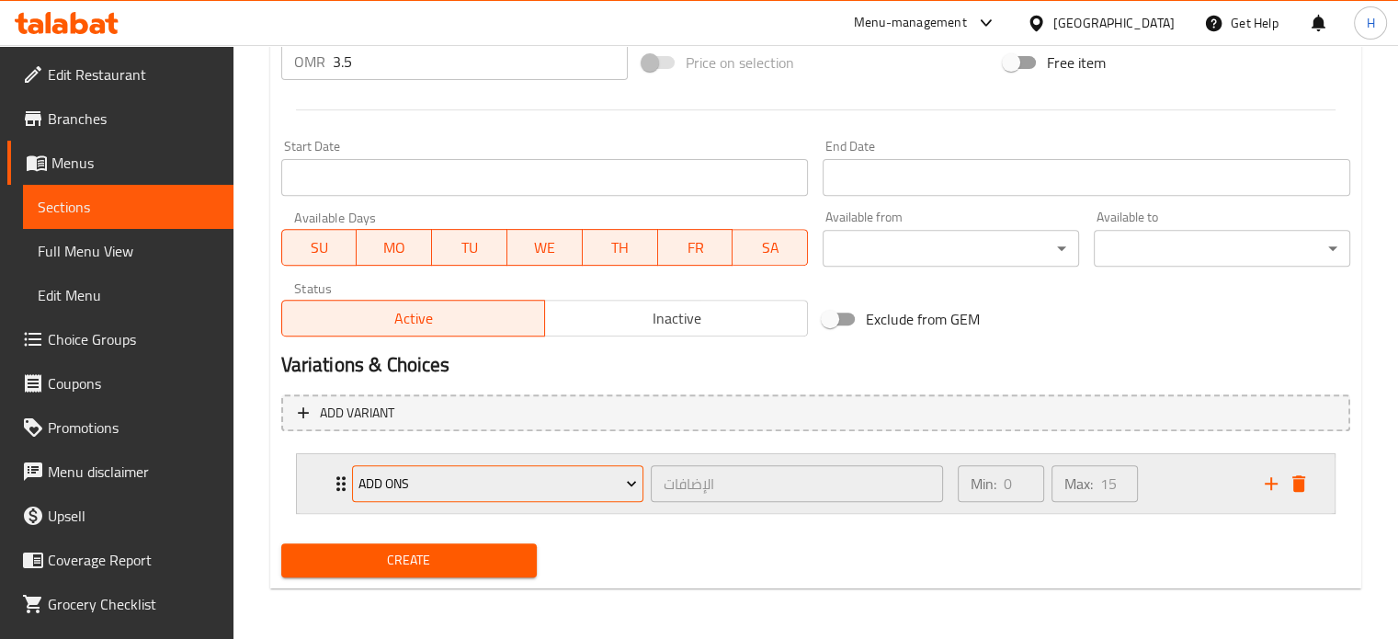
click at [547, 483] on span "Add Ons" at bounding box center [497, 483] width 279 height 23
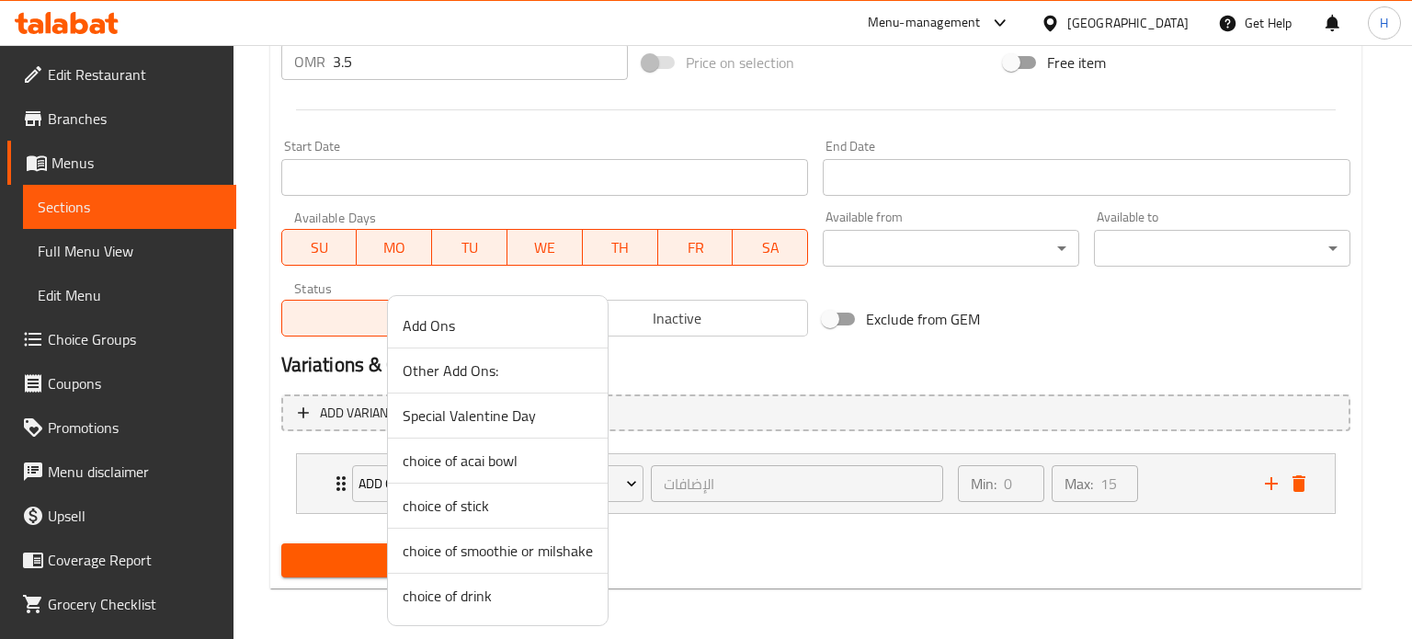
click at [505, 457] on span "choice of acai bowl" at bounding box center [498, 460] width 190 height 22
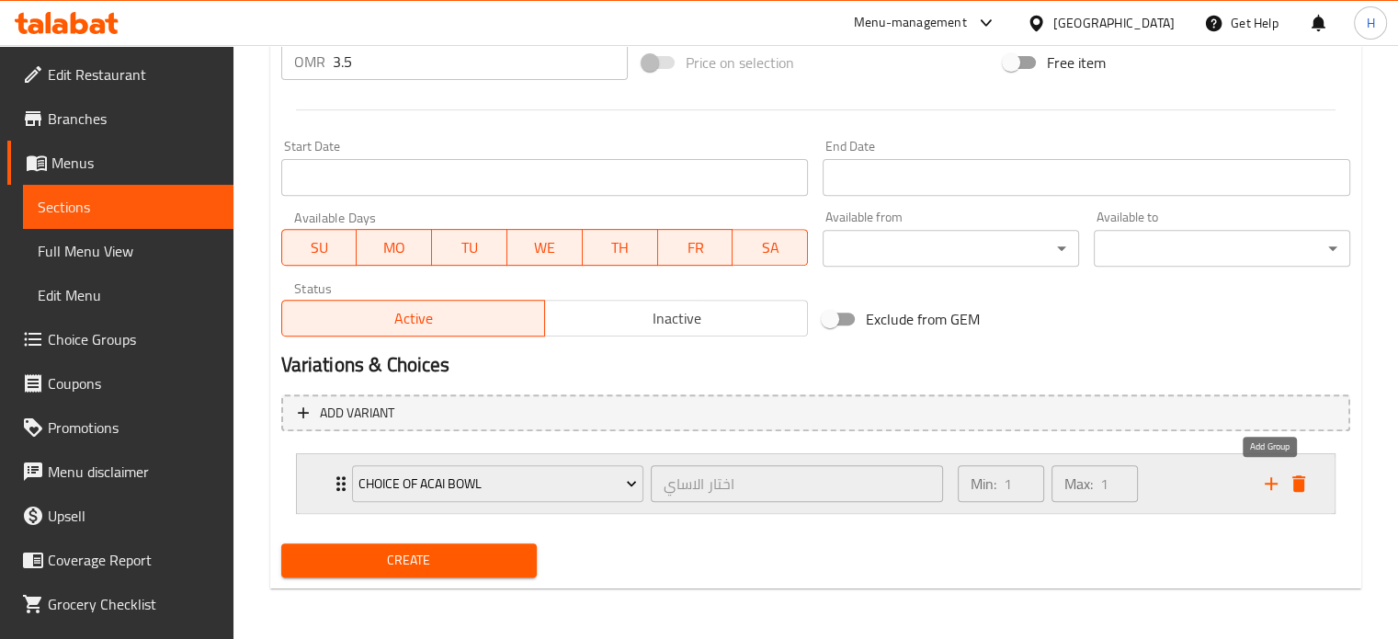
click at [1276, 482] on icon "add" at bounding box center [1271, 483] width 22 height 22
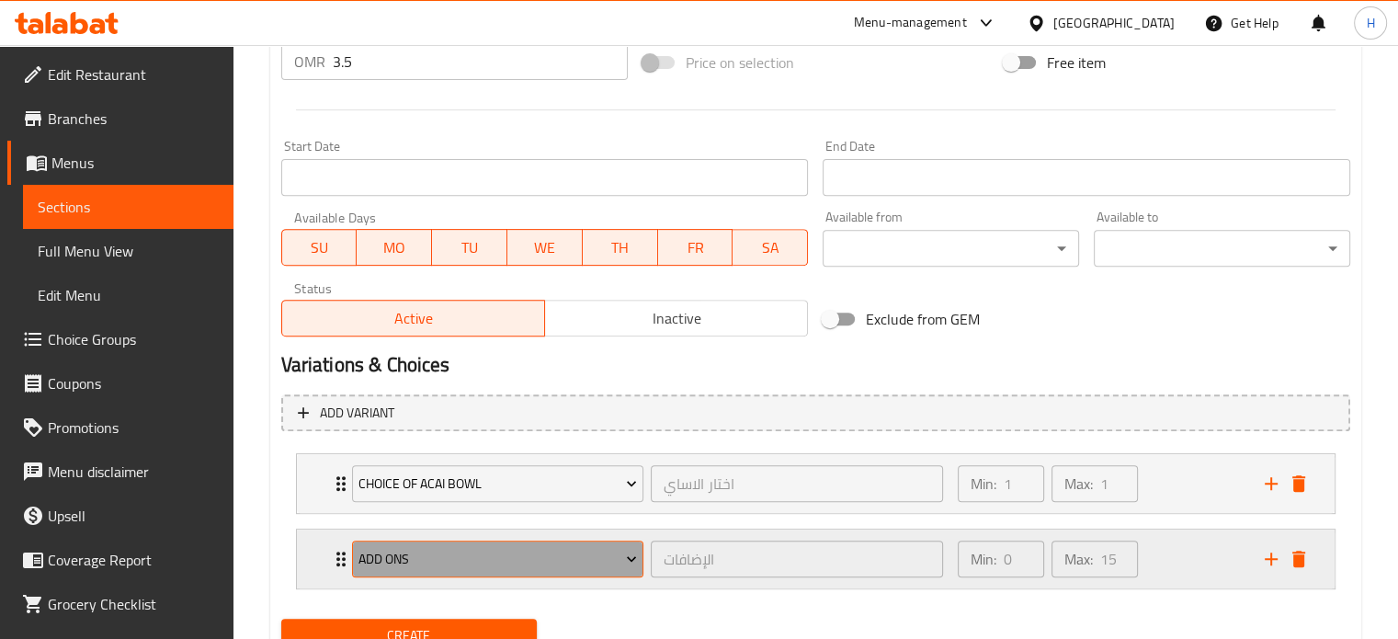
click at [467, 548] on span "Add Ons" at bounding box center [497, 559] width 279 height 23
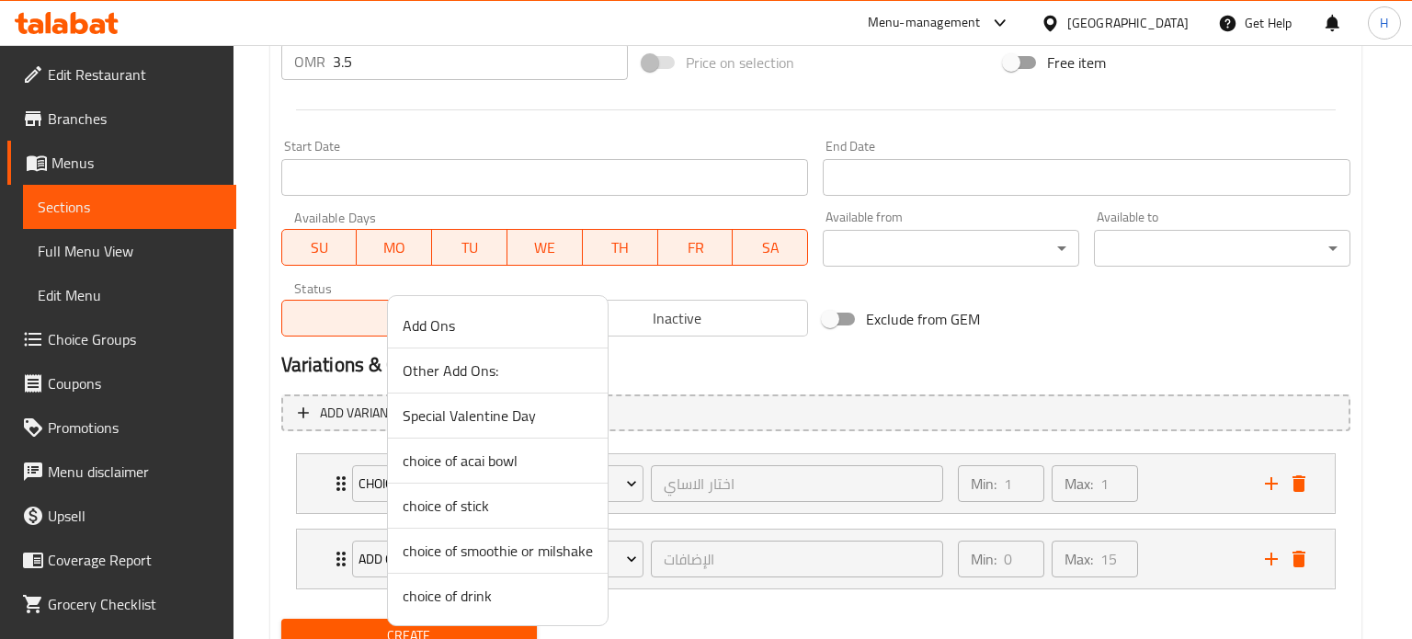
click at [473, 593] on span "choice of drink" at bounding box center [498, 596] width 190 height 22
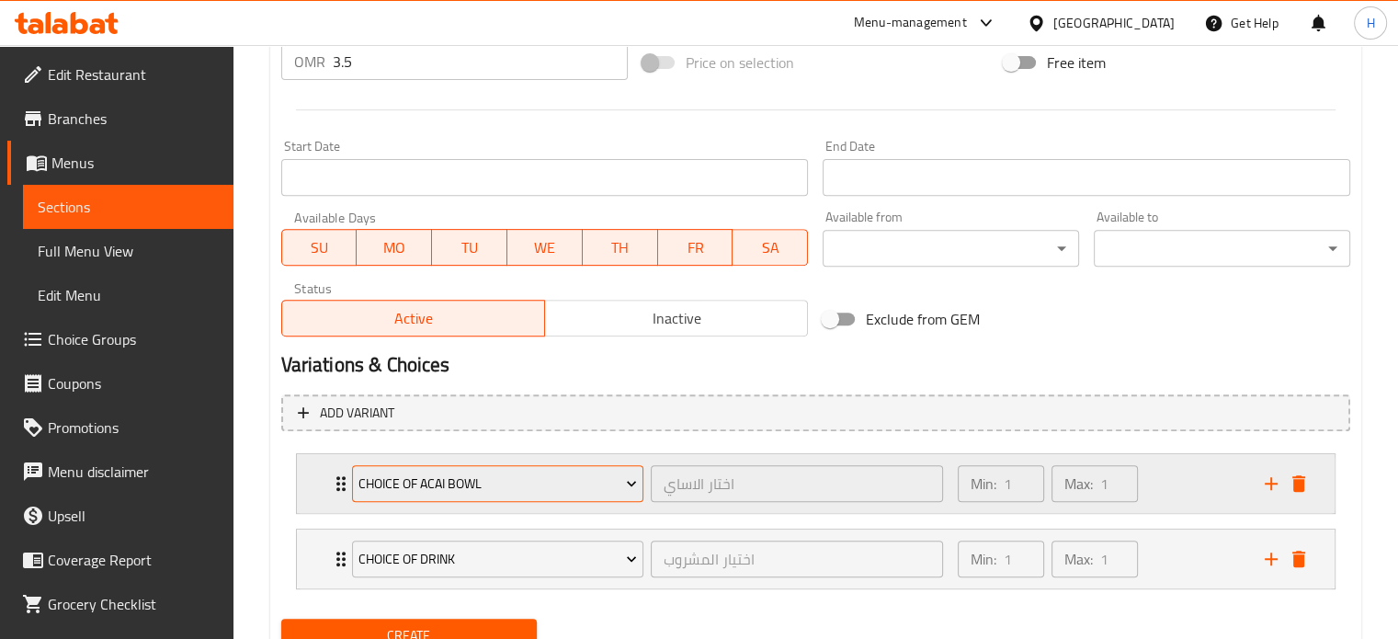
scroll to position [765, 0]
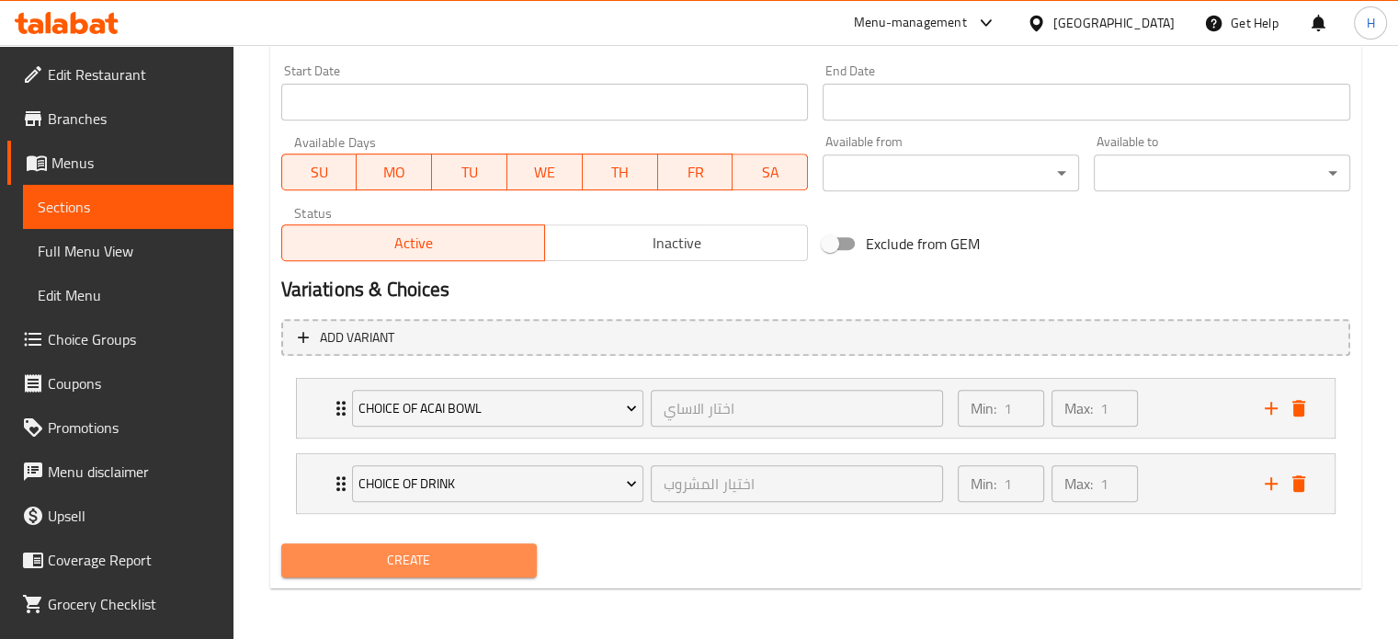
click at [464, 553] on span "Create" at bounding box center [409, 560] width 227 height 23
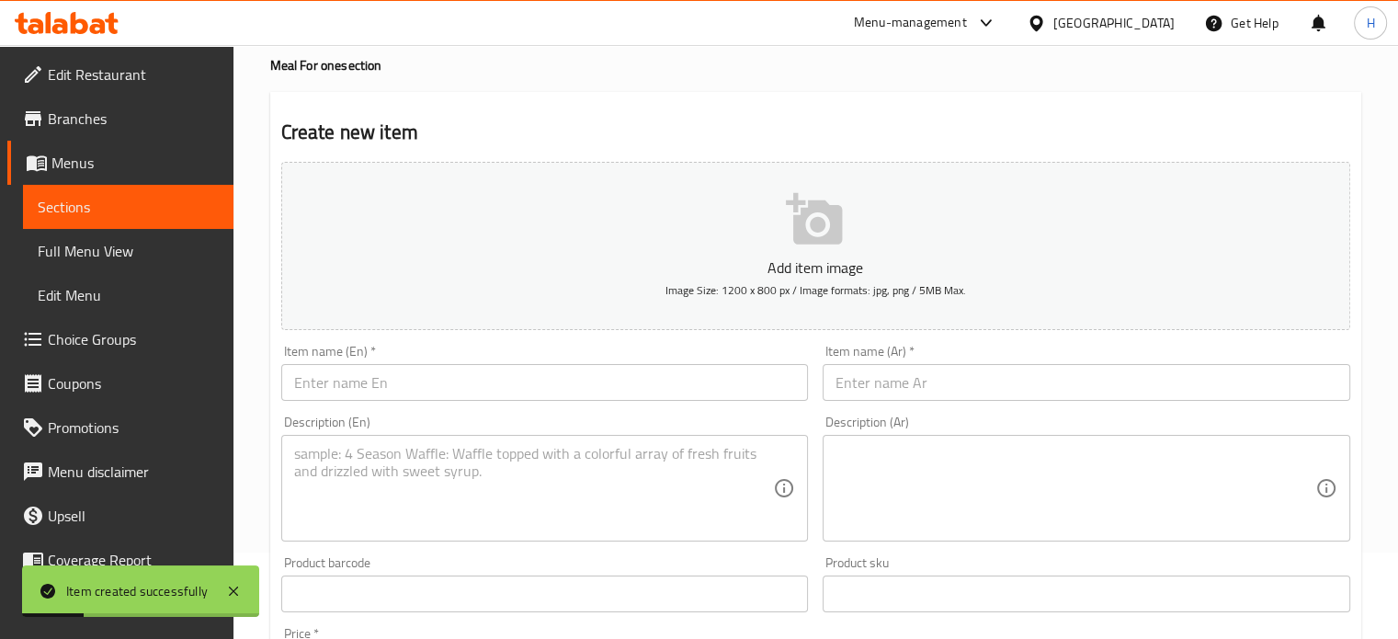
scroll to position [140, 0]
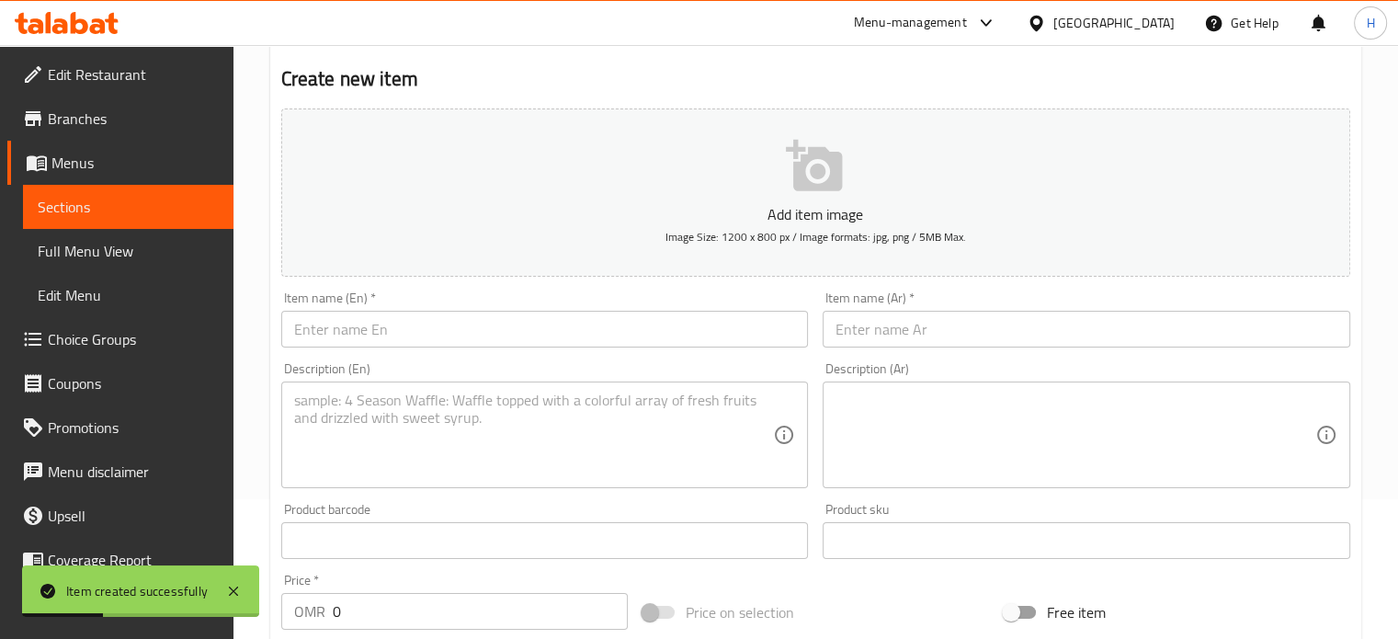
click at [436, 335] on input "text" at bounding box center [545, 329] width 528 height 37
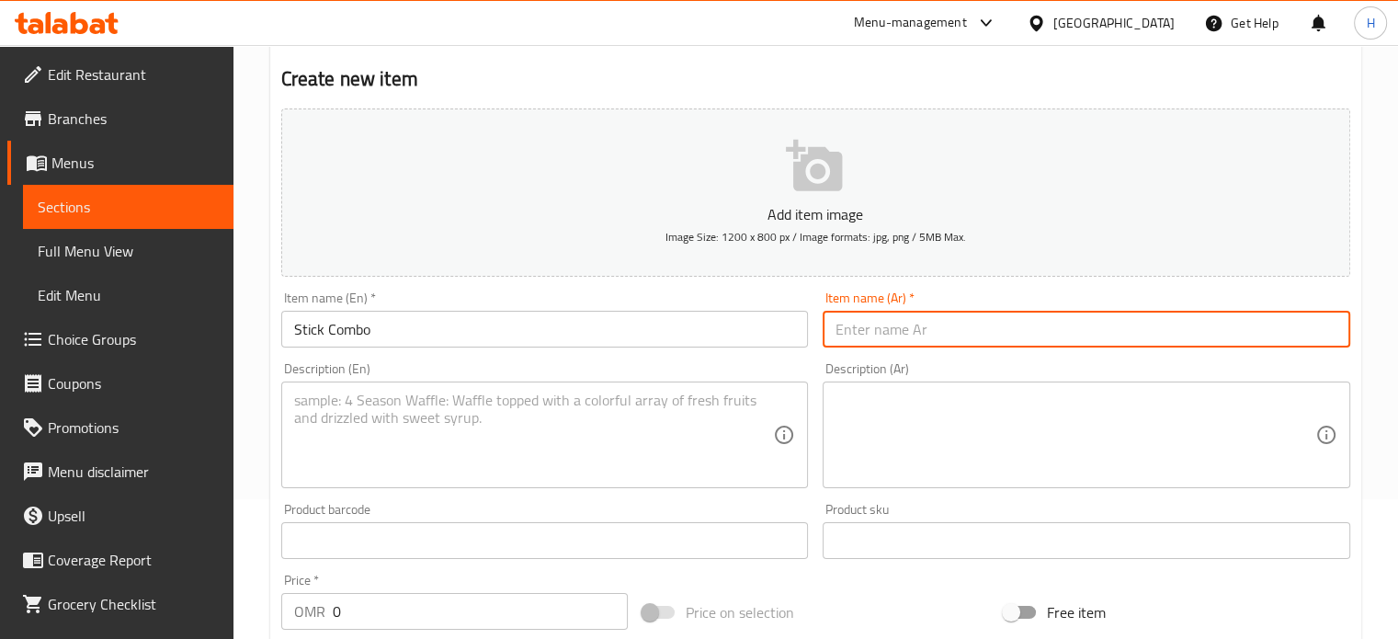
click at [946, 336] on input "text" at bounding box center [1087, 329] width 528 height 37
click at [385, 435] on textarea at bounding box center [534, 435] width 480 height 87
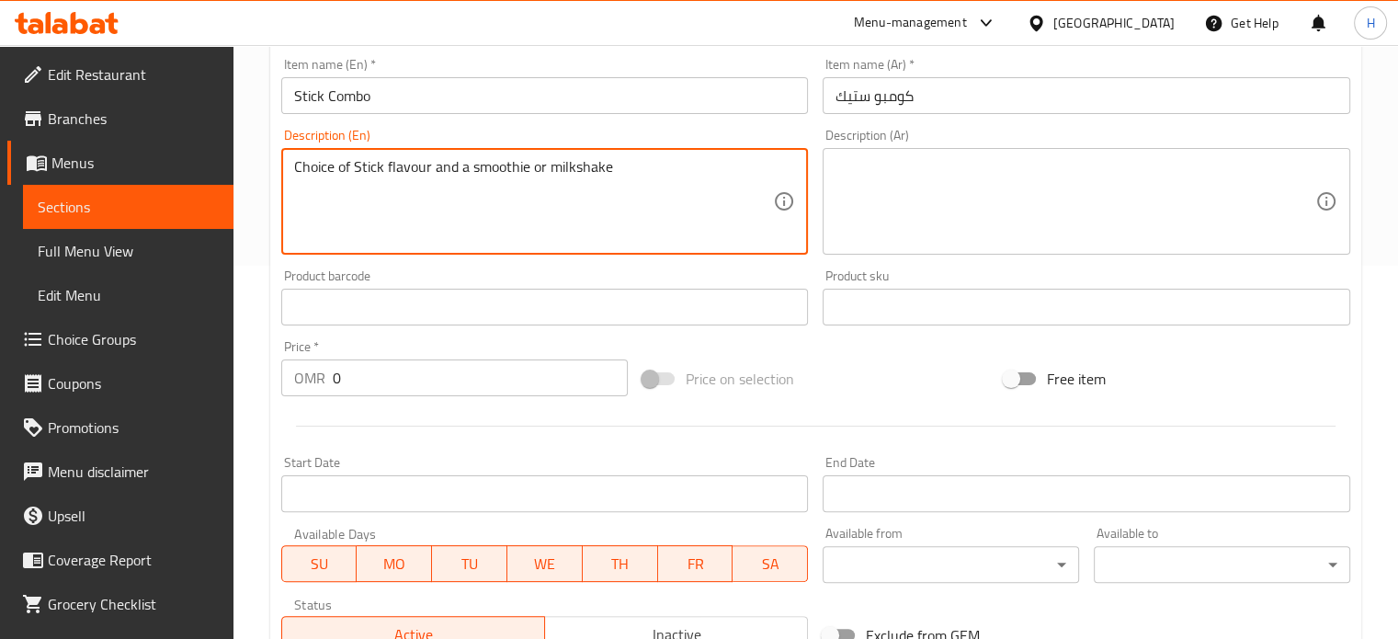
scroll to position [392, 0]
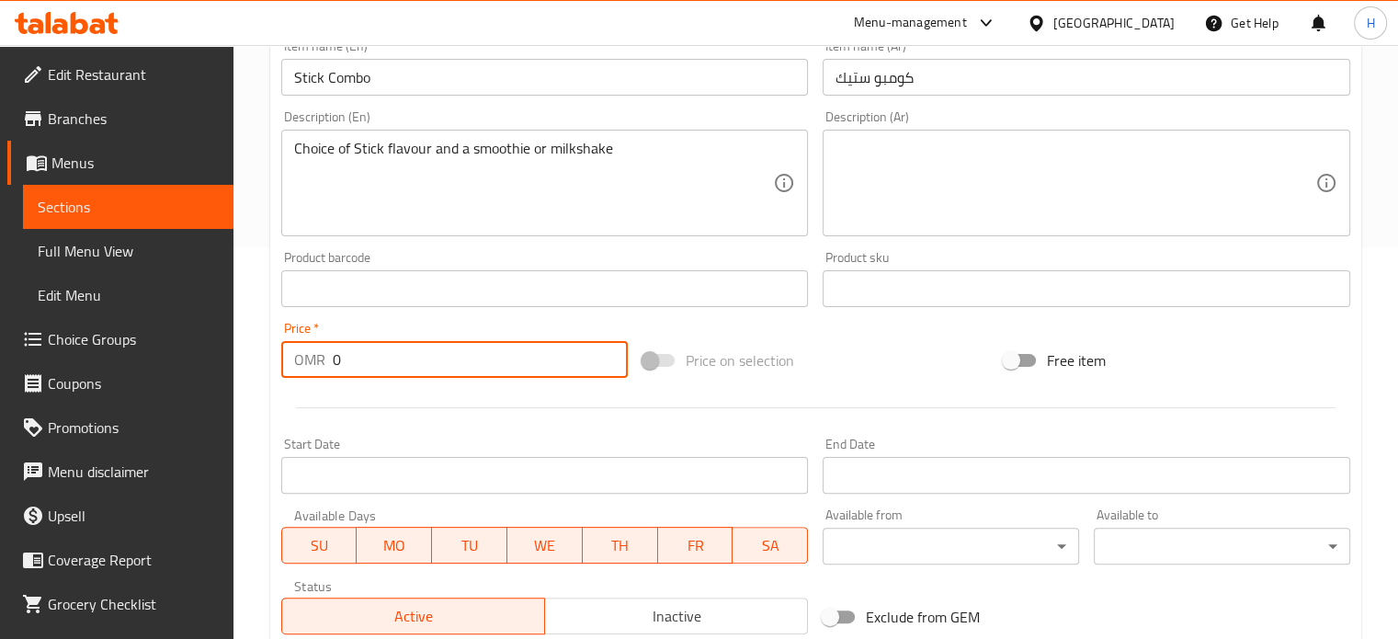
click at [386, 361] on input "0" at bounding box center [480, 359] width 295 height 37
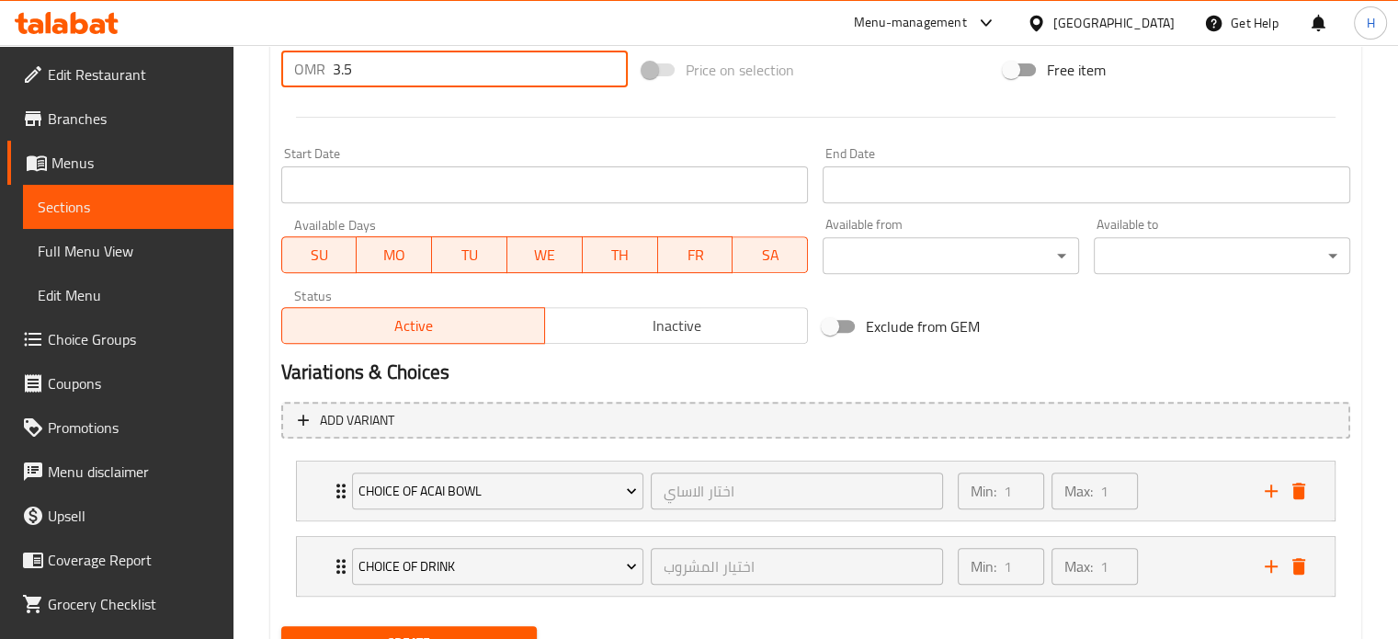
scroll to position [765, 0]
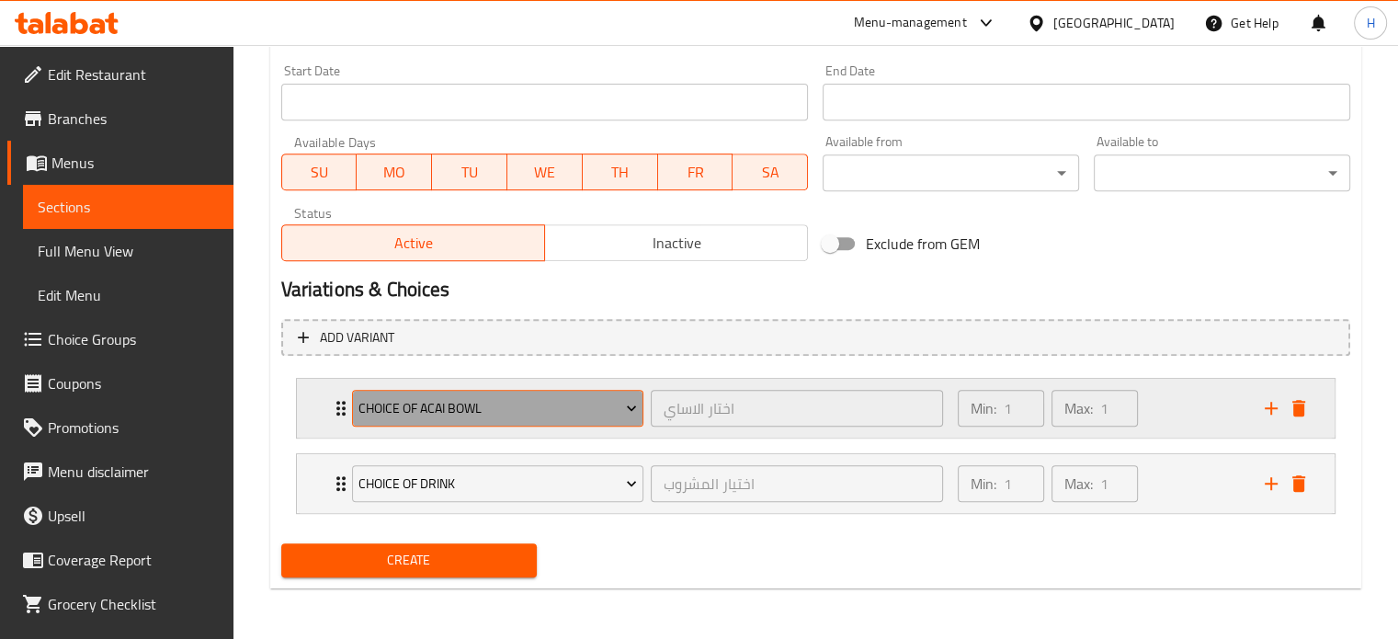
click at [422, 404] on span "choice of acai bowl" at bounding box center [497, 408] width 279 height 23
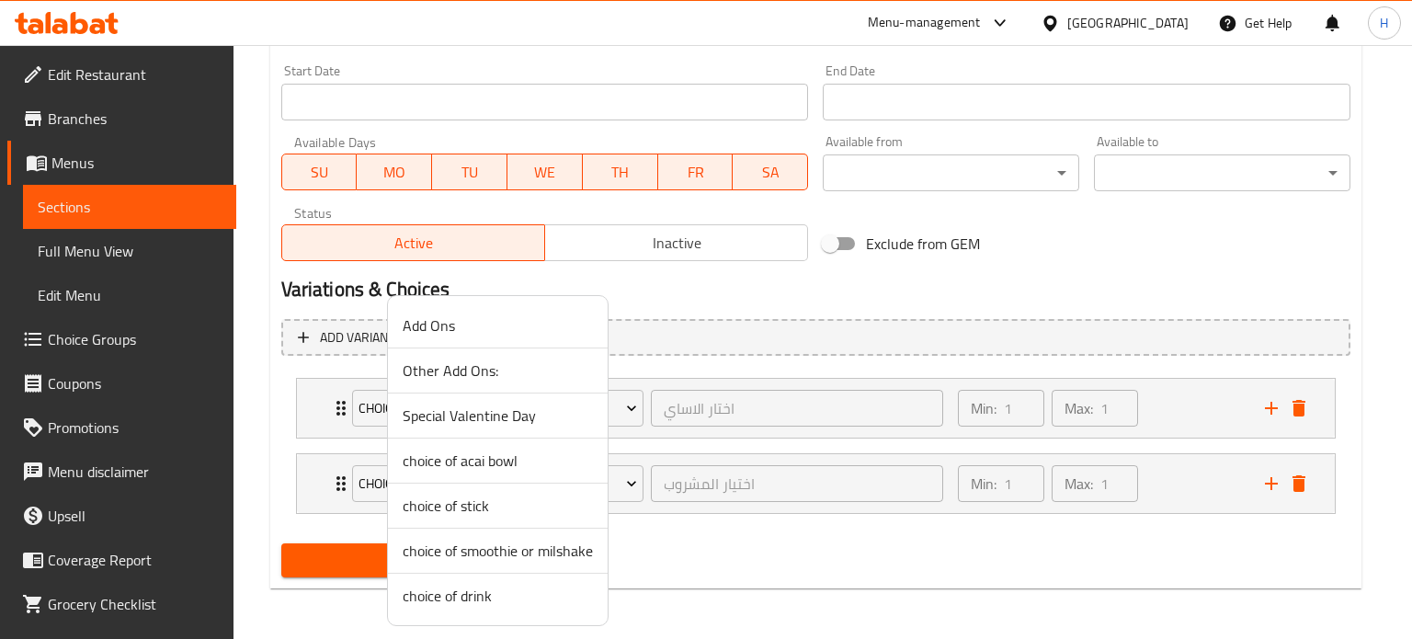
click at [463, 499] on span "choice of stick" at bounding box center [498, 506] width 190 height 22
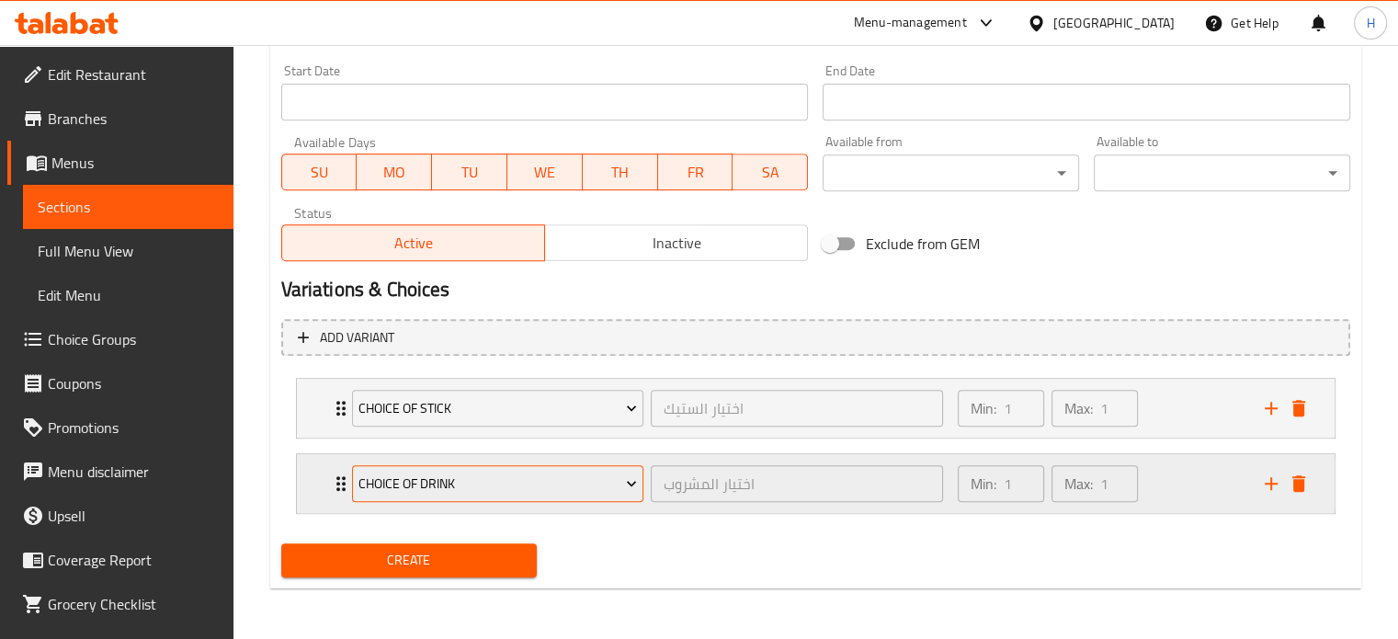
click at [467, 490] on span "choice of drink" at bounding box center [497, 483] width 279 height 23
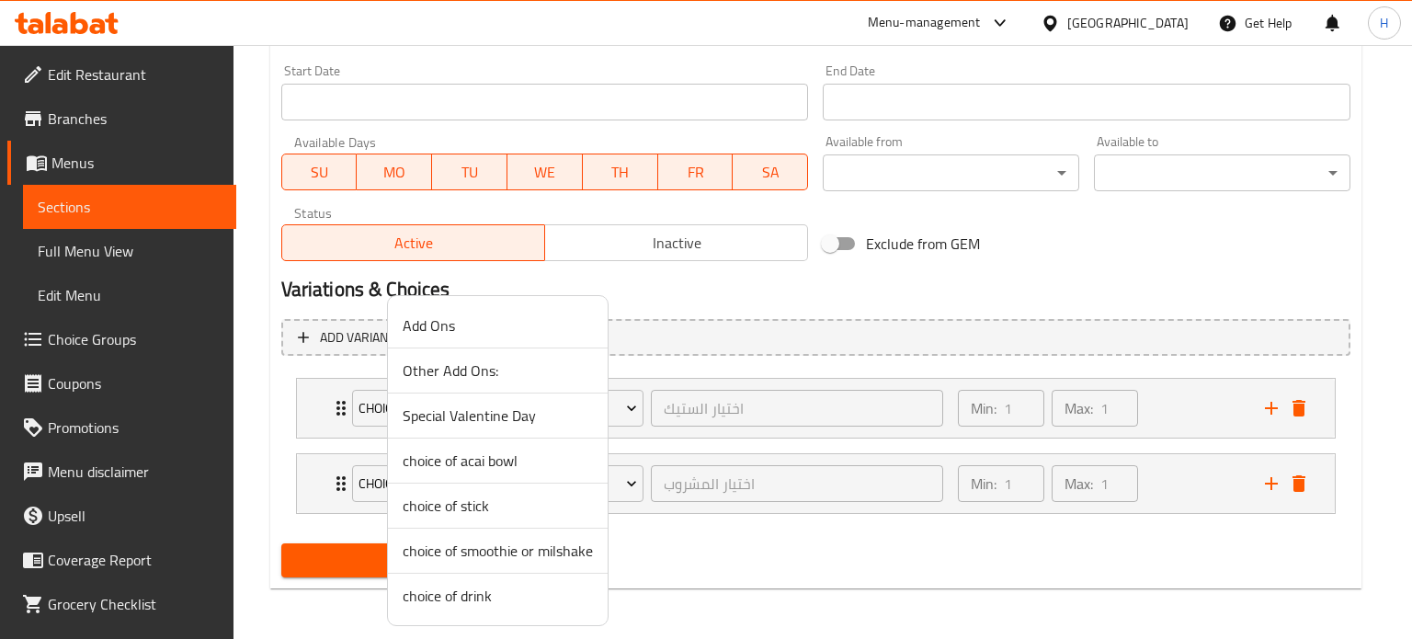
click at [506, 553] on span "choice of smoothie or milshake" at bounding box center [498, 551] width 190 height 22
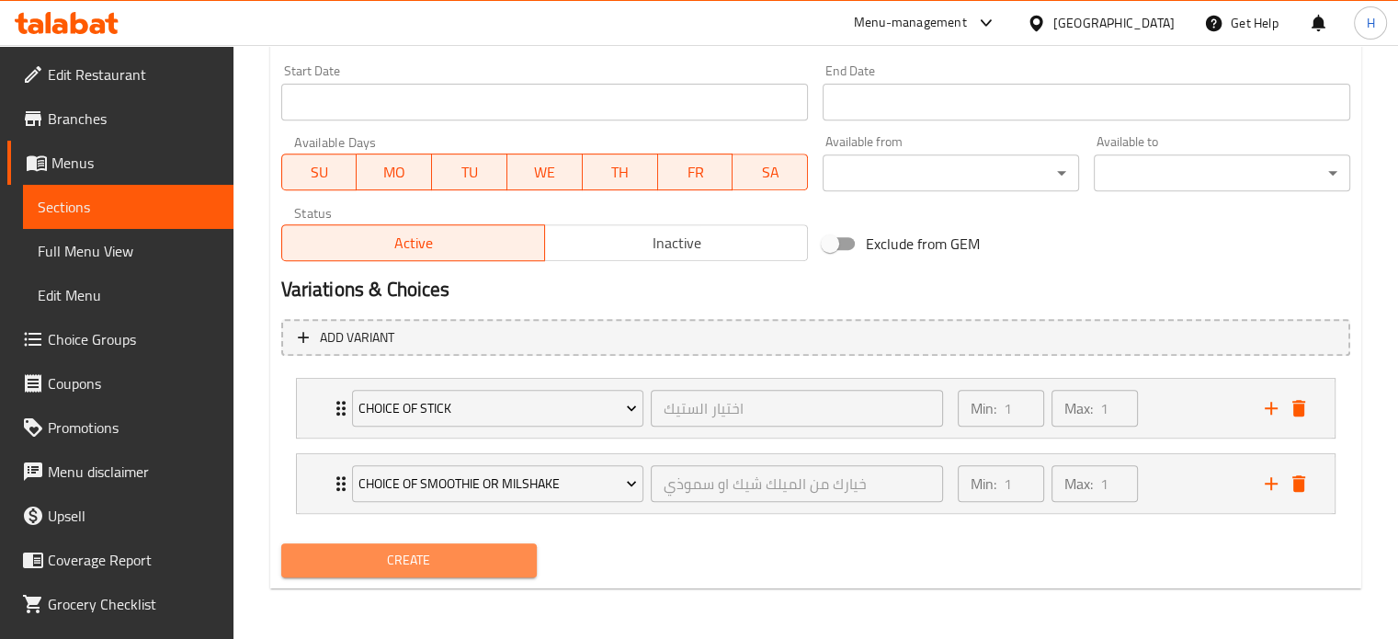
click at [472, 558] on span "Create" at bounding box center [409, 560] width 227 height 23
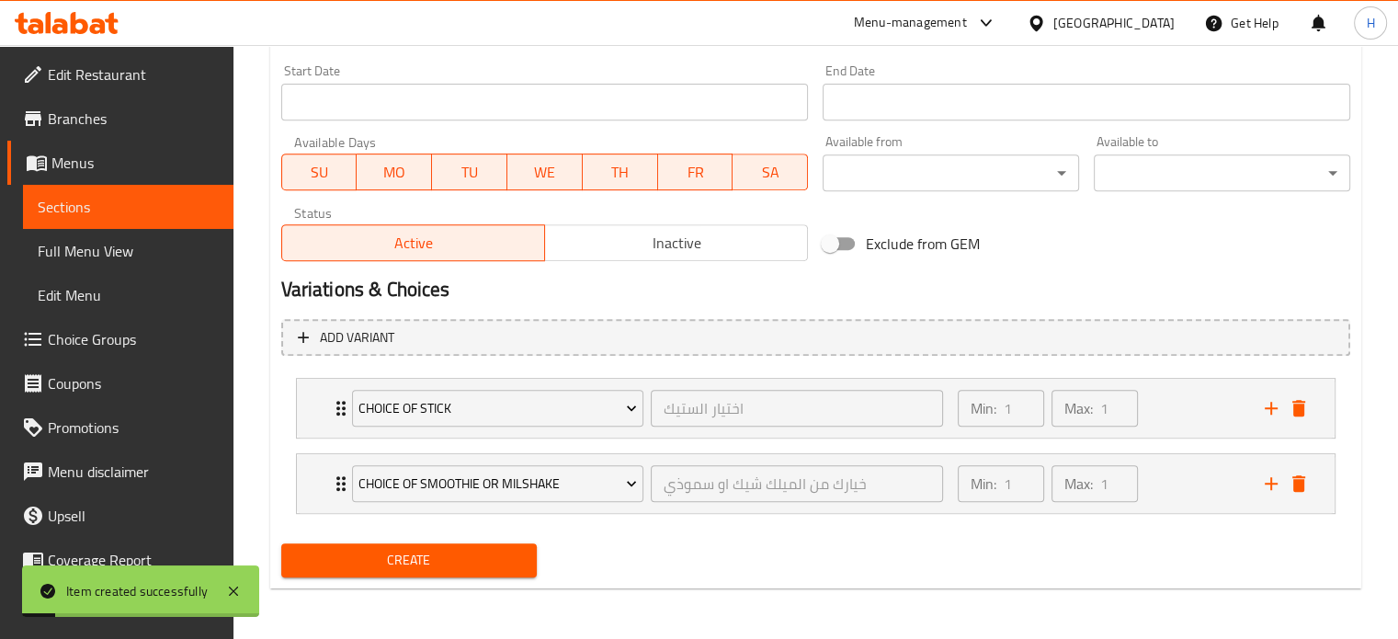
scroll to position [0, 0]
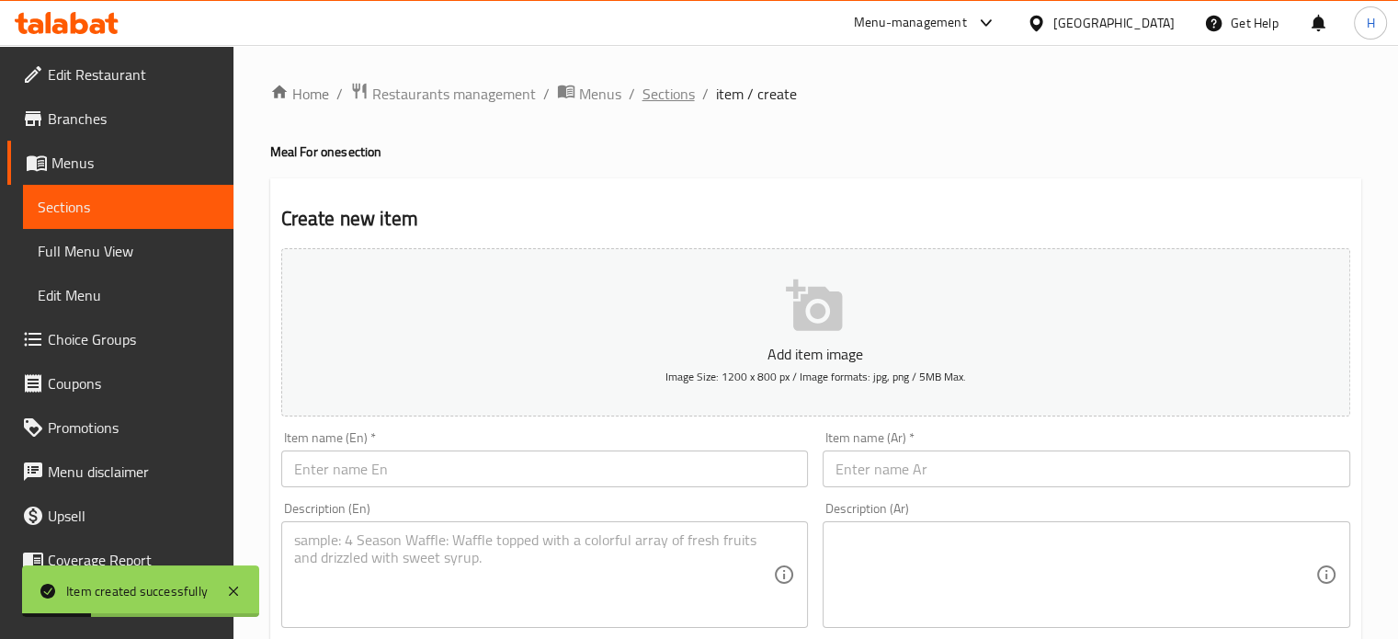
click at [665, 87] on span "Sections" at bounding box center [669, 94] width 52 height 22
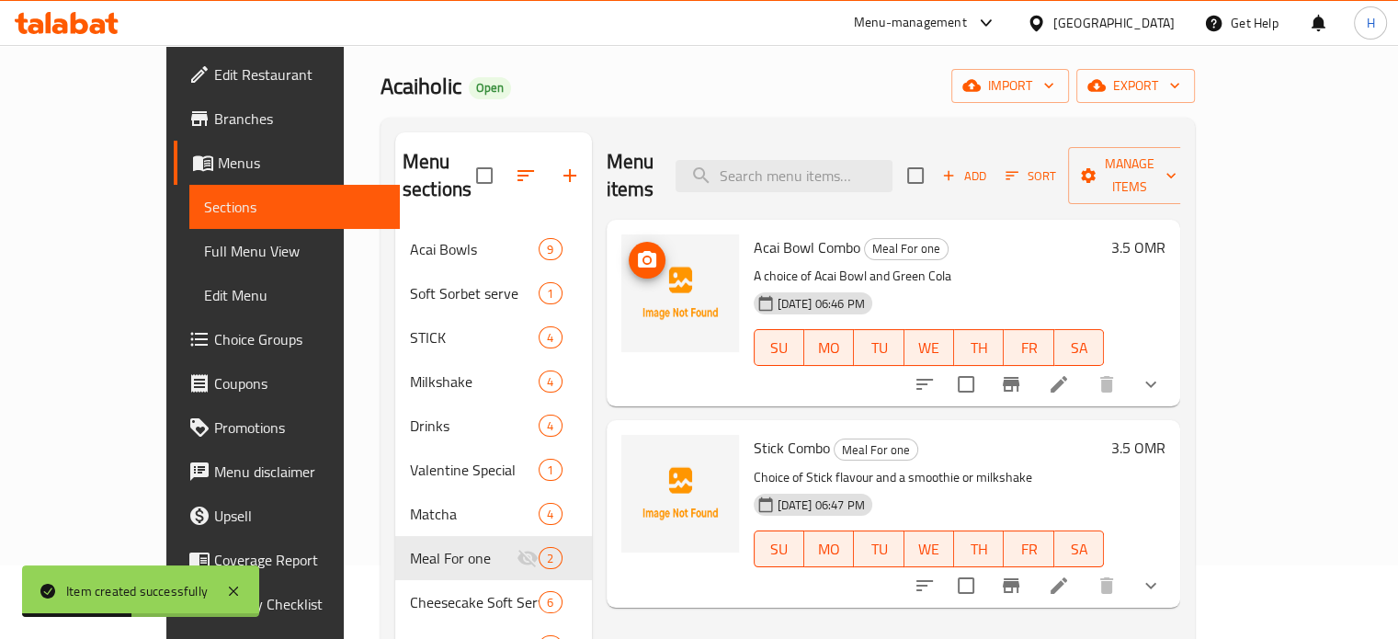
scroll to position [77, 0]
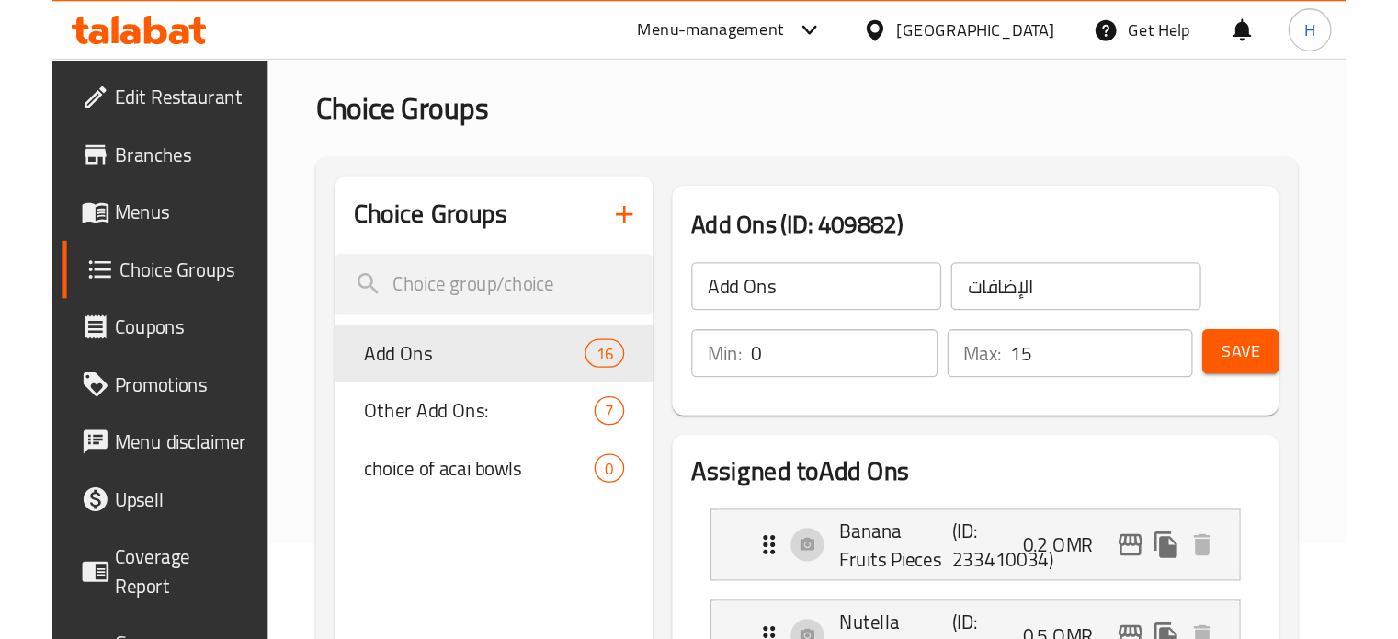
scroll to position [59, 0]
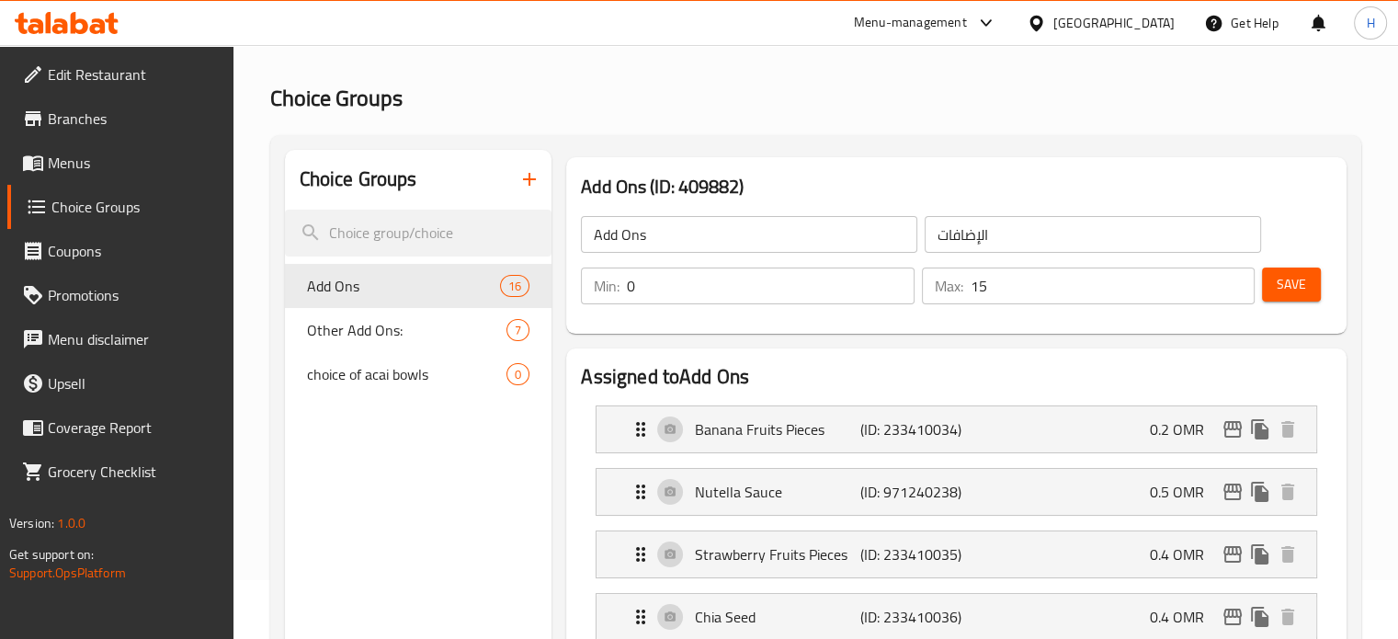
click at [142, 149] on link "Menus" at bounding box center [120, 163] width 226 height 44
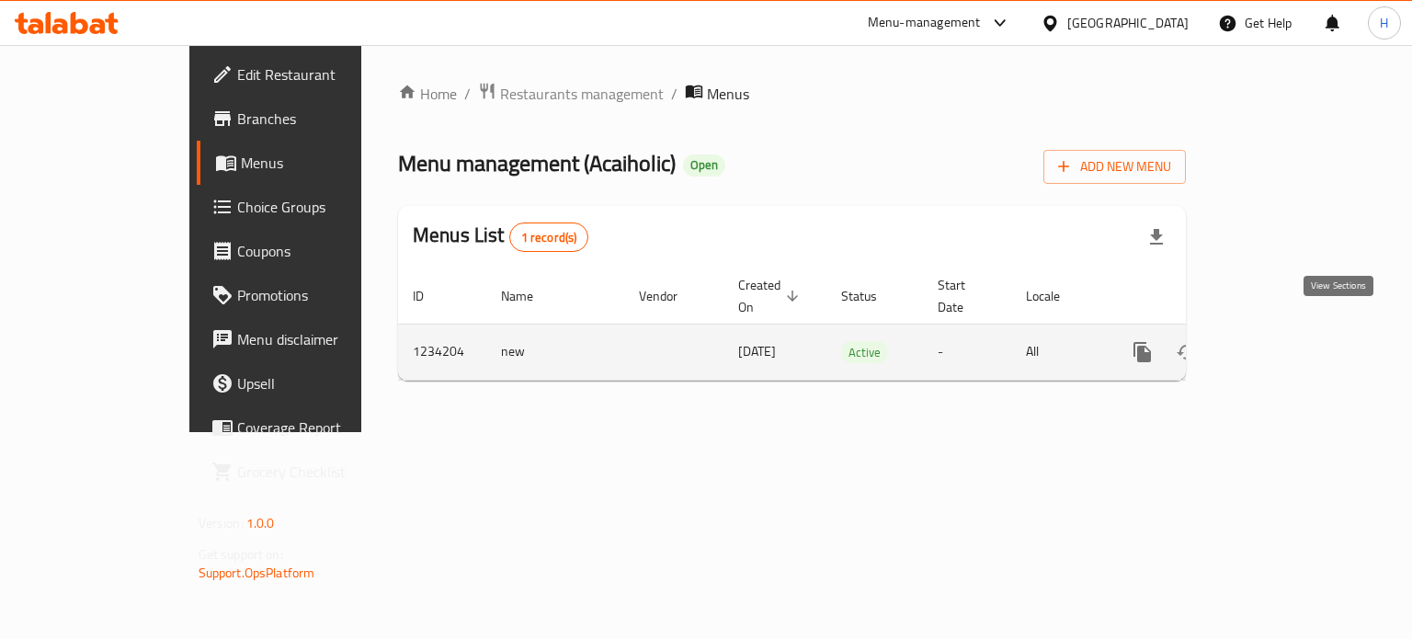
click at [1007, 341] on icon "enhanced table" at bounding box center [1275, 352] width 22 height 22
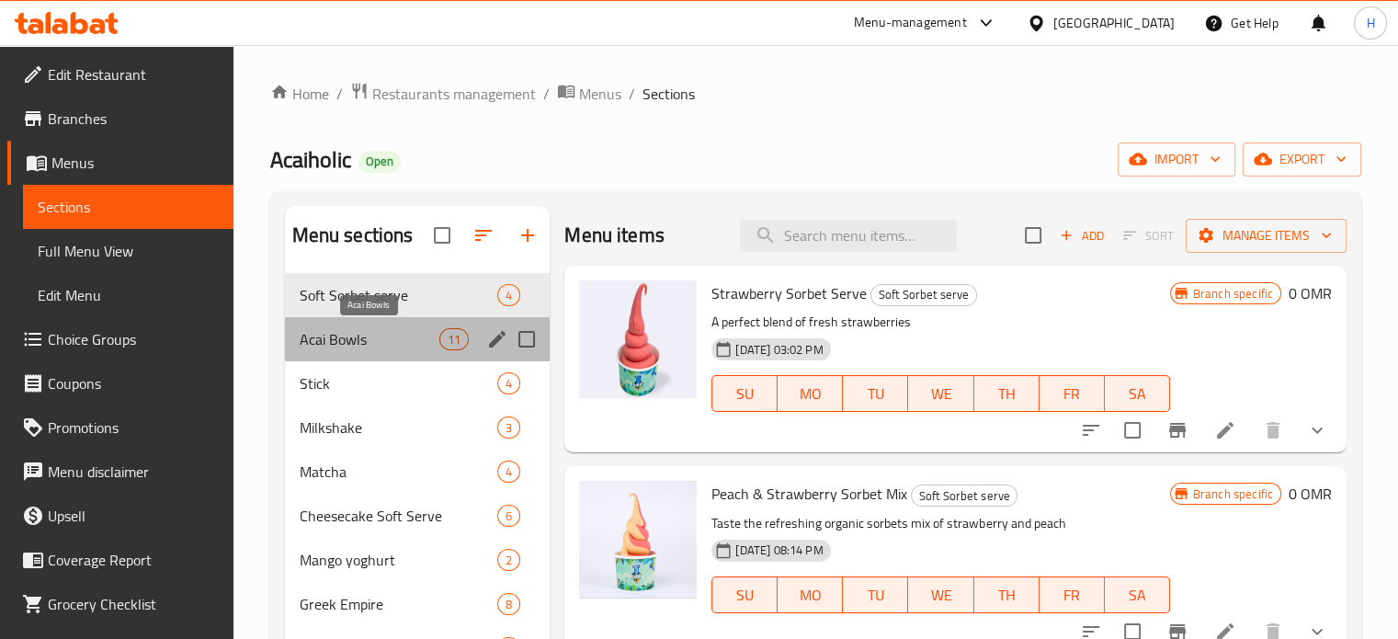
click at [358, 346] on span "Acai Bowls" at bounding box center [370, 339] width 141 height 22
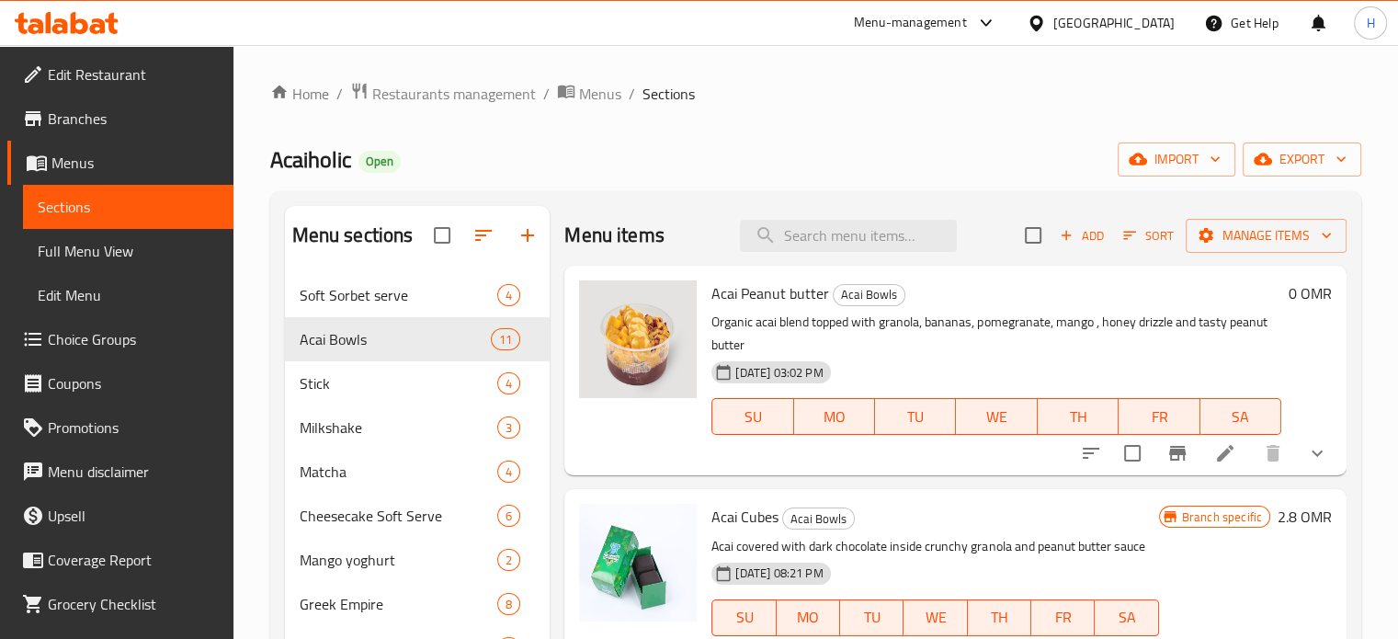
scroll to position [24, 0]
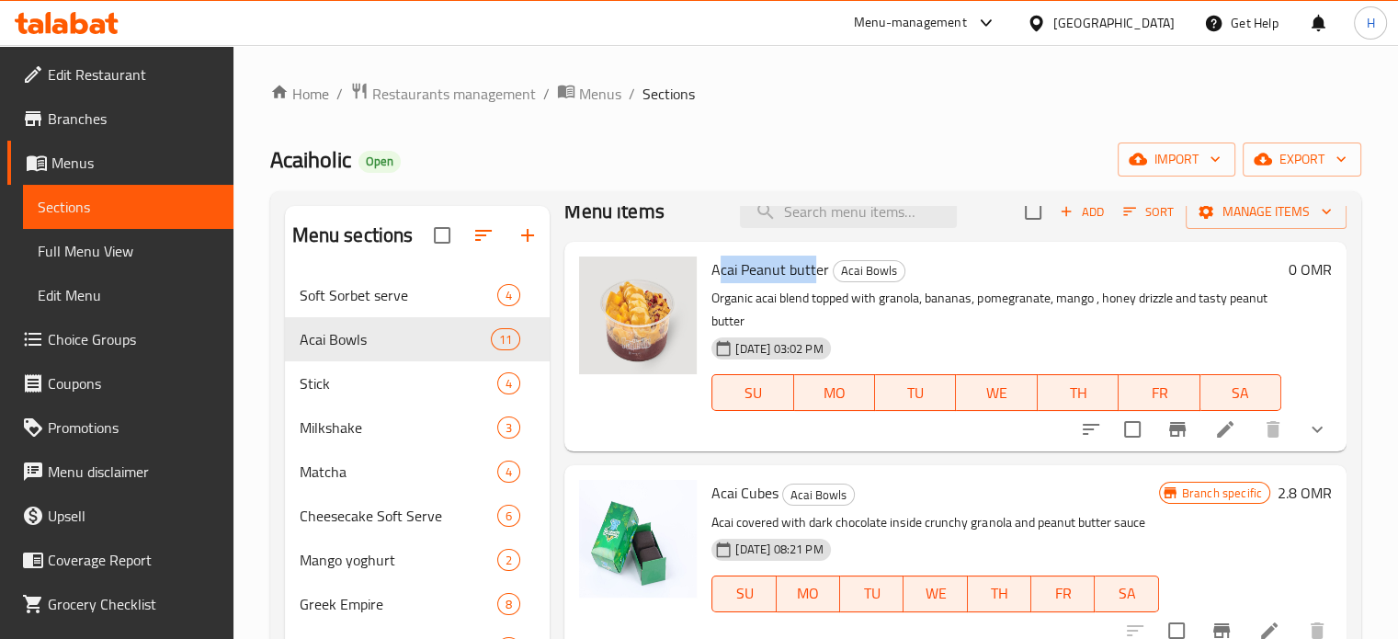
drag, startPoint x: 716, startPoint y: 272, endPoint x: 813, endPoint y: 276, distance: 96.6
click at [813, 276] on span "Acai Peanut butter" at bounding box center [770, 270] width 118 height 28
click at [827, 275] on h6 "Acai Peanut butter Acai Bowls" at bounding box center [996, 269] width 570 height 26
drag, startPoint x: 827, startPoint y: 275, endPoint x: 711, endPoint y: 275, distance: 115.8
click at [711, 275] on h6 "Acai Peanut butter Acai Bowls" at bounding box center [996, 269] width 570 height 26
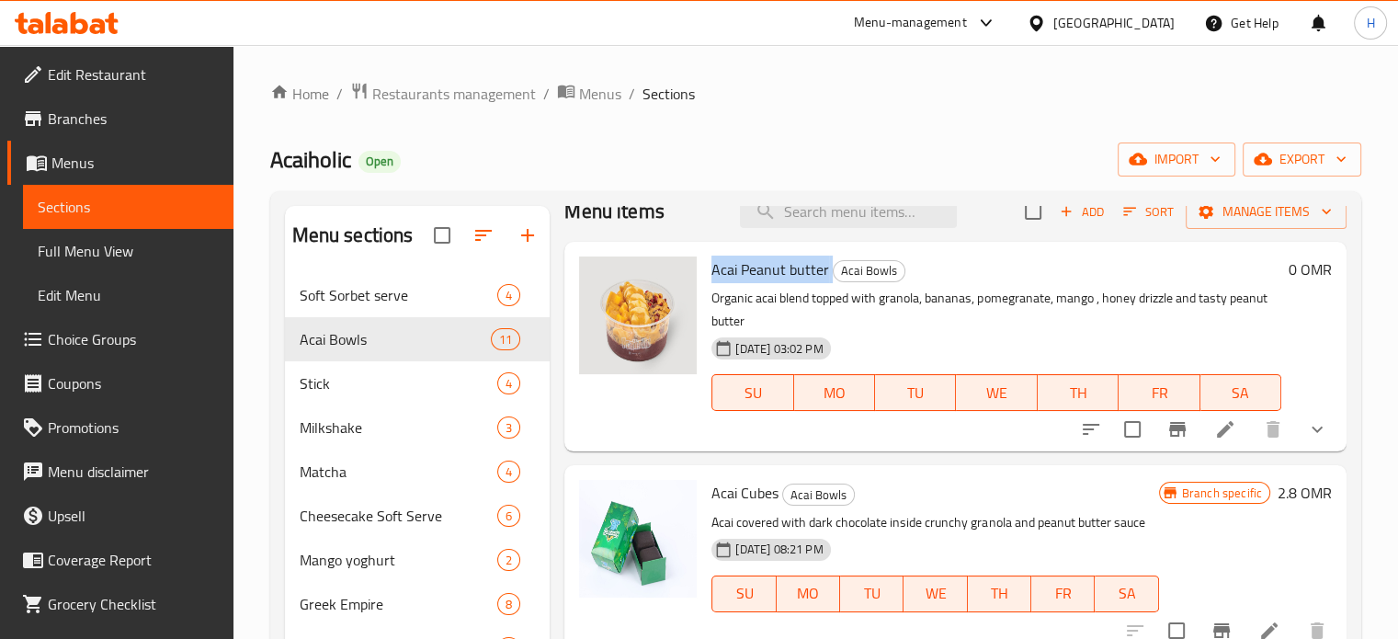
copy h6 "Acai Peanut butter"
click at [1007, 436] on icon at bounding box center [1225, 429] width 17 height 17
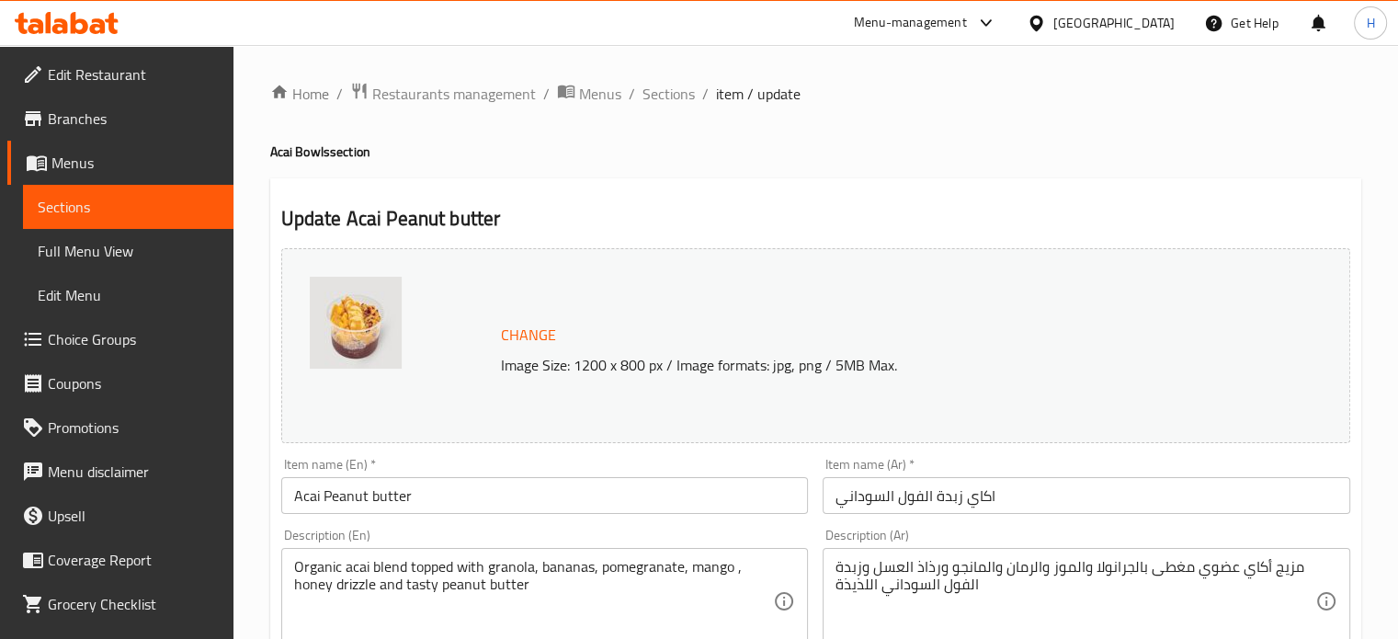
click at [361, 346] on img at bounding box center [356, 323] width 92 height 92
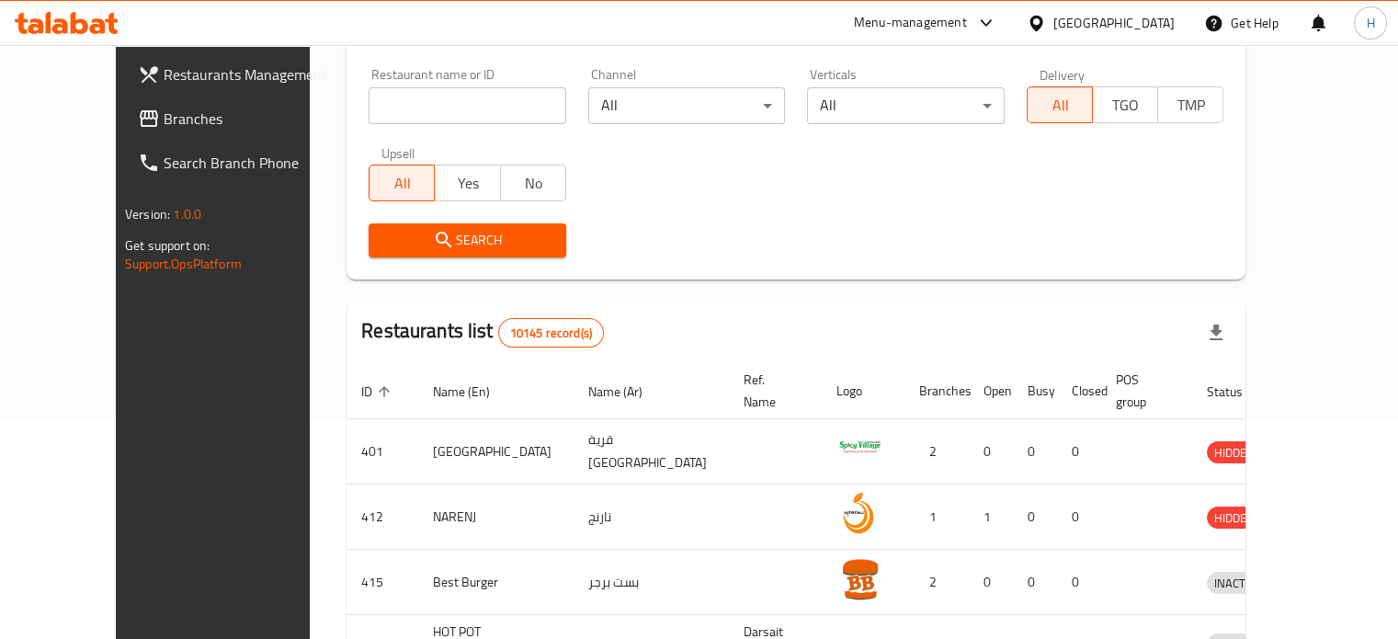
scroll to position [223, 0]
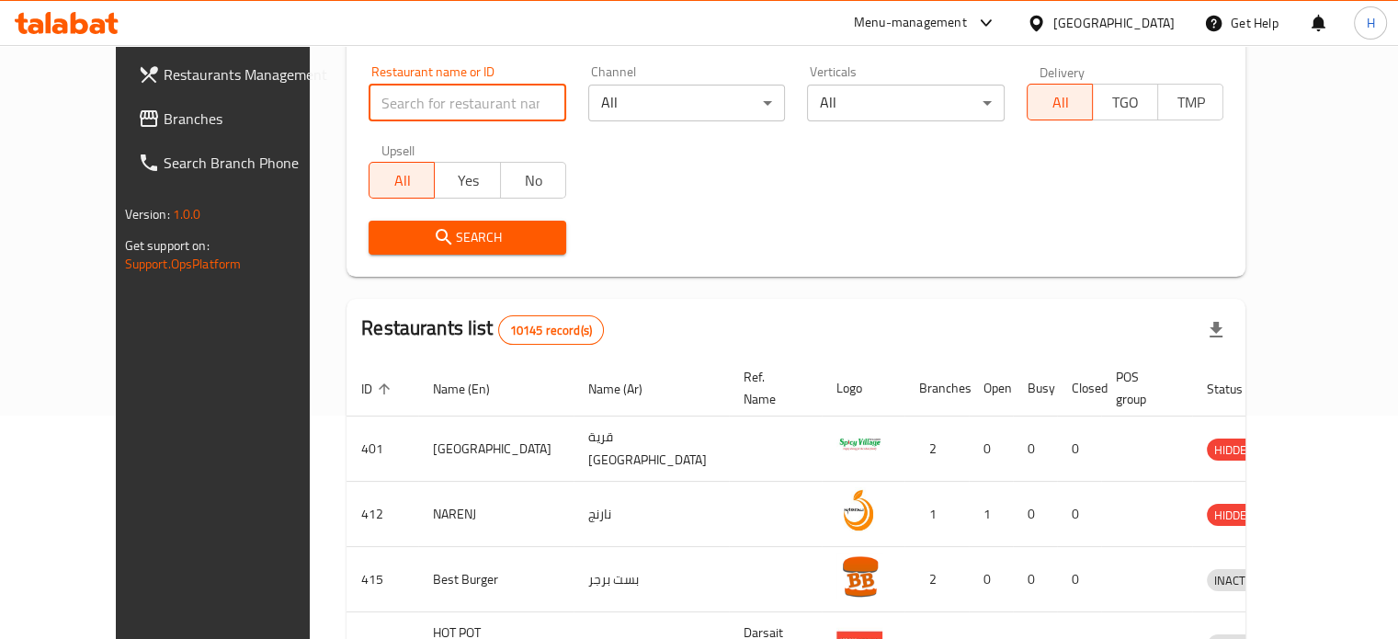
click at [434, 102] on input "search" at bounding box center [468, 103] width 198 height 37
type input "ش"
type input "acaiholic"
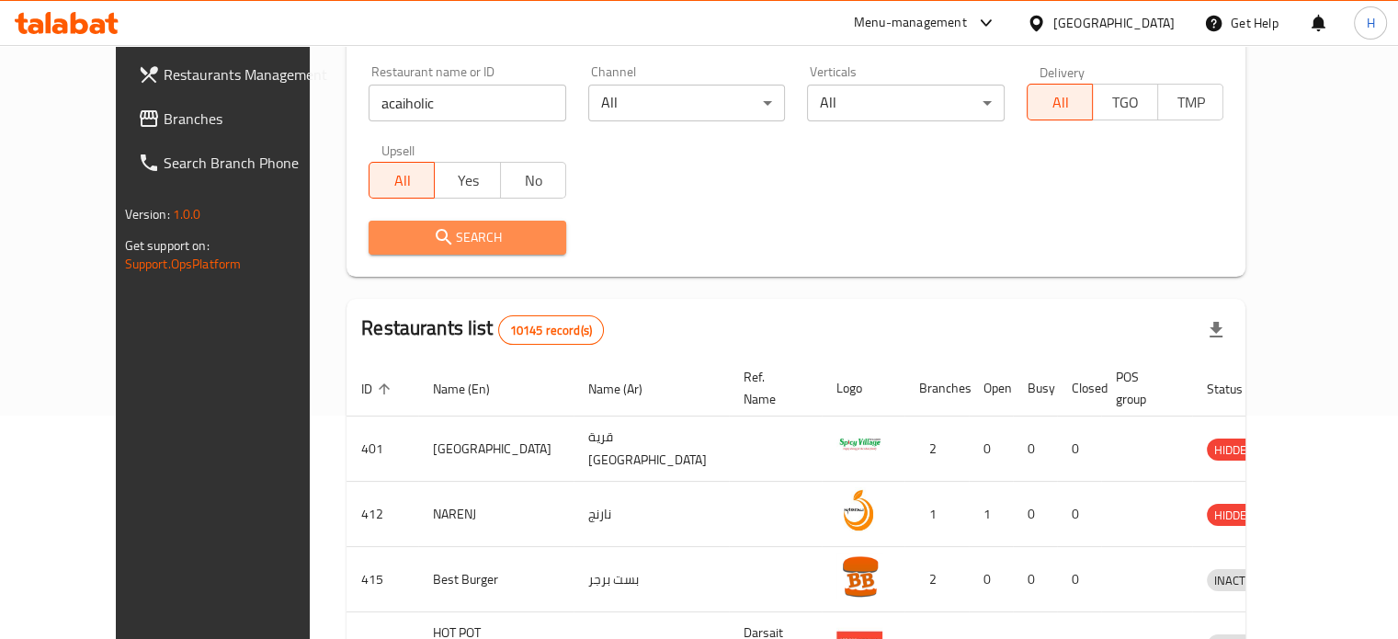
click at [456, 236] on span "Search" at bounding box center [467, 237] width 168 height 23
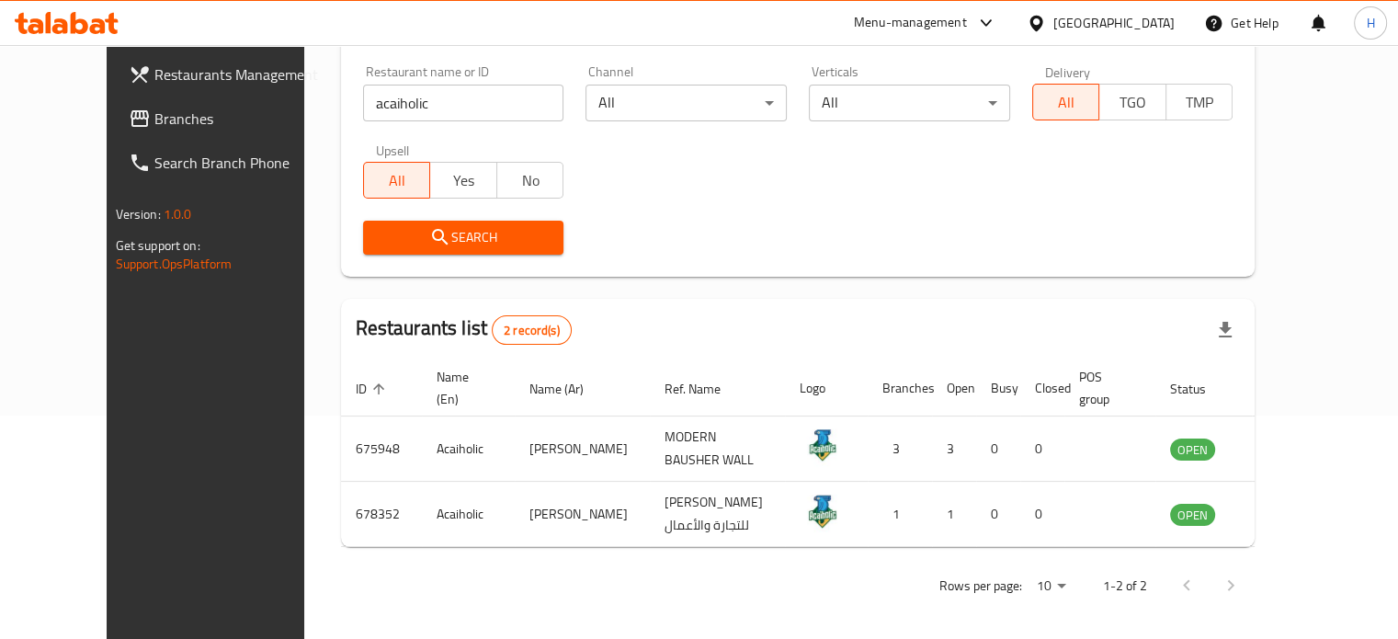
scroll to position [229, 0]
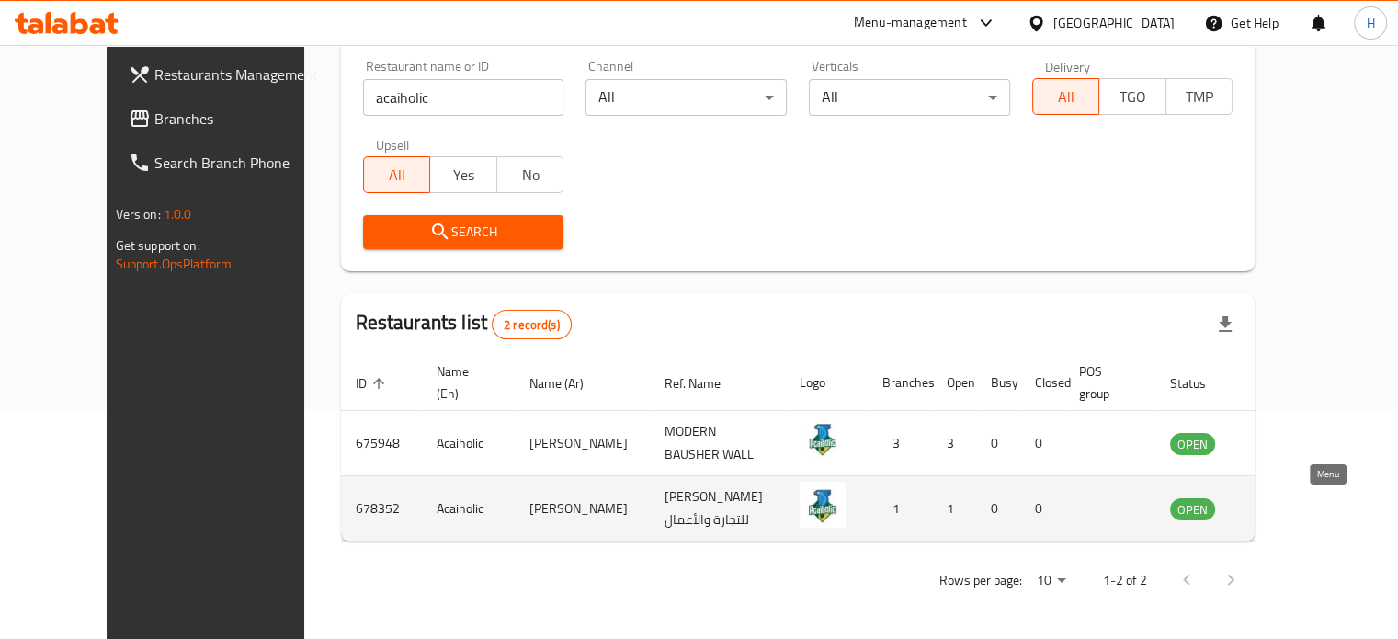
click at [1289, 507] on icon "enhanced table" at bounding box center [1278, 508] width 22 height 22
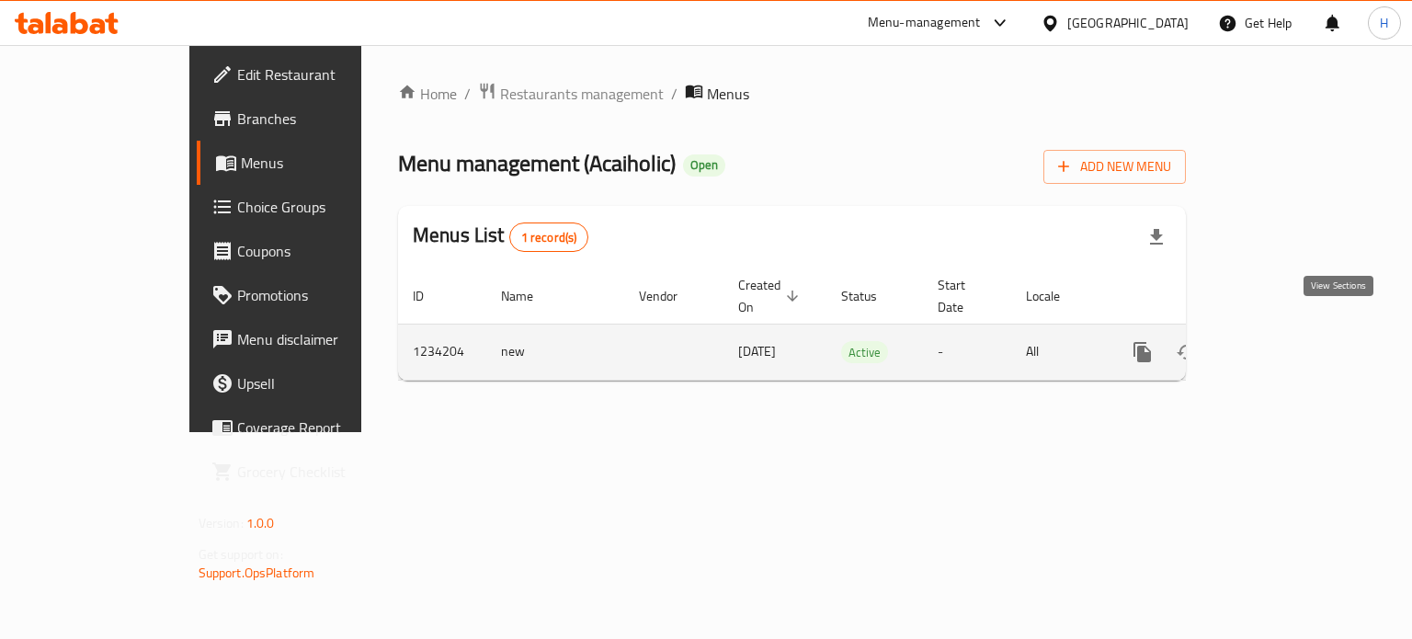
click at [1286, 341] on icon "enhanced table" at bounding box center [1275, 352] width 22 height 22
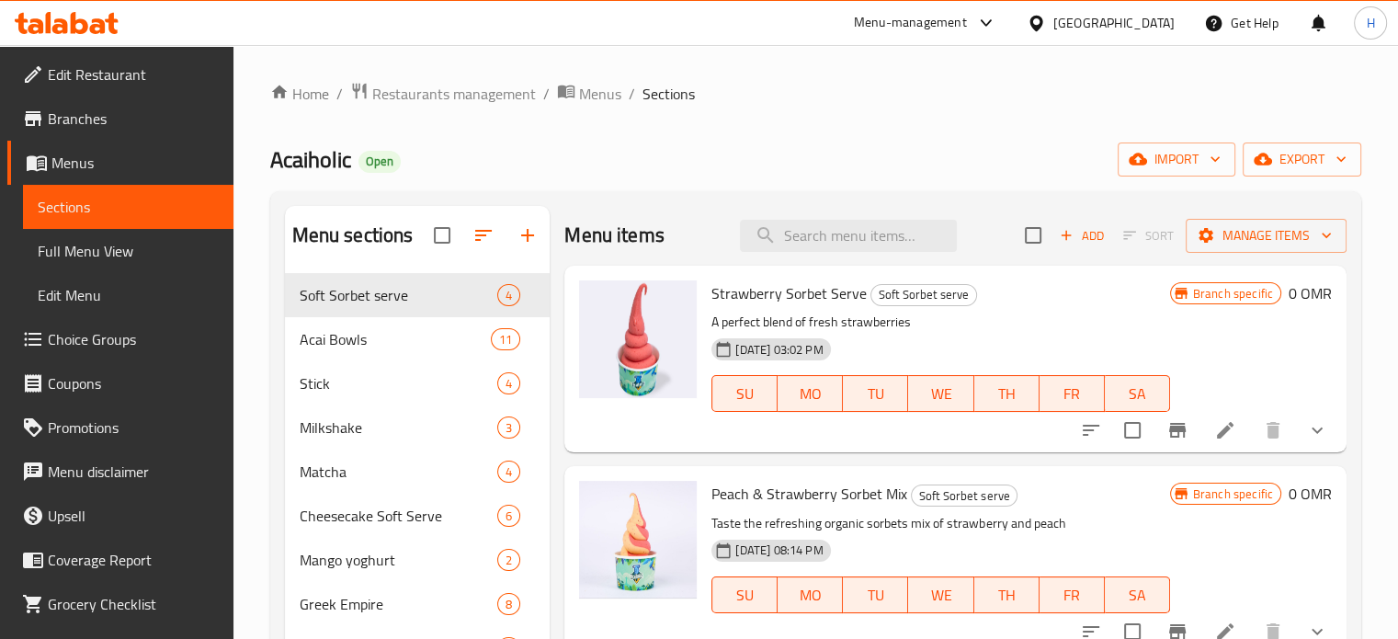
scroll to position [13, 0]
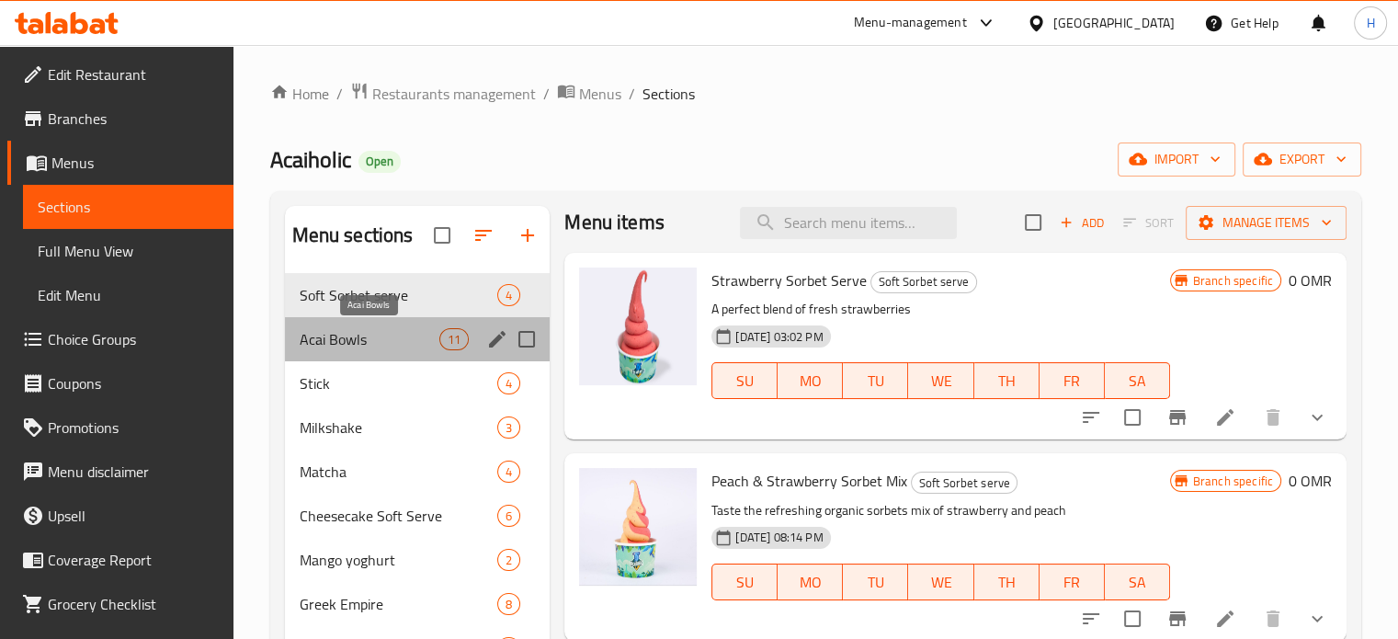
click at [393, 336] on span "Acai Bowls" at bounding box center [370, 339] width 141 height 22
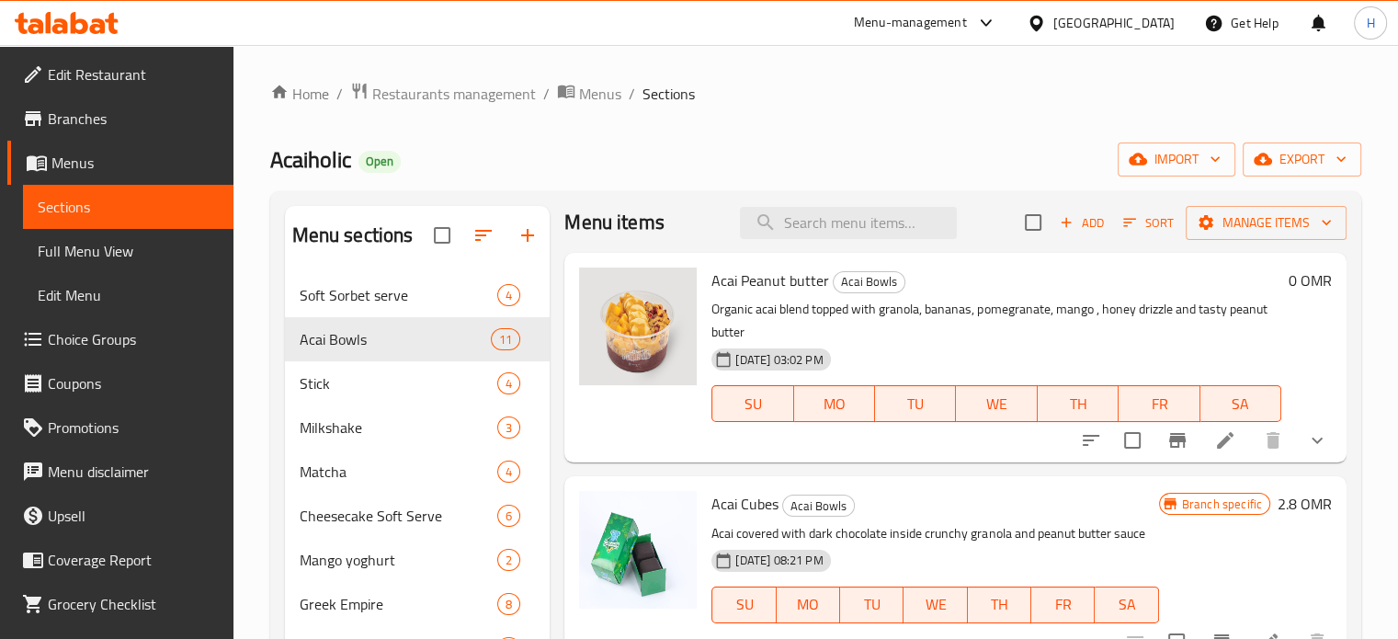
scroll to position [50, 0]
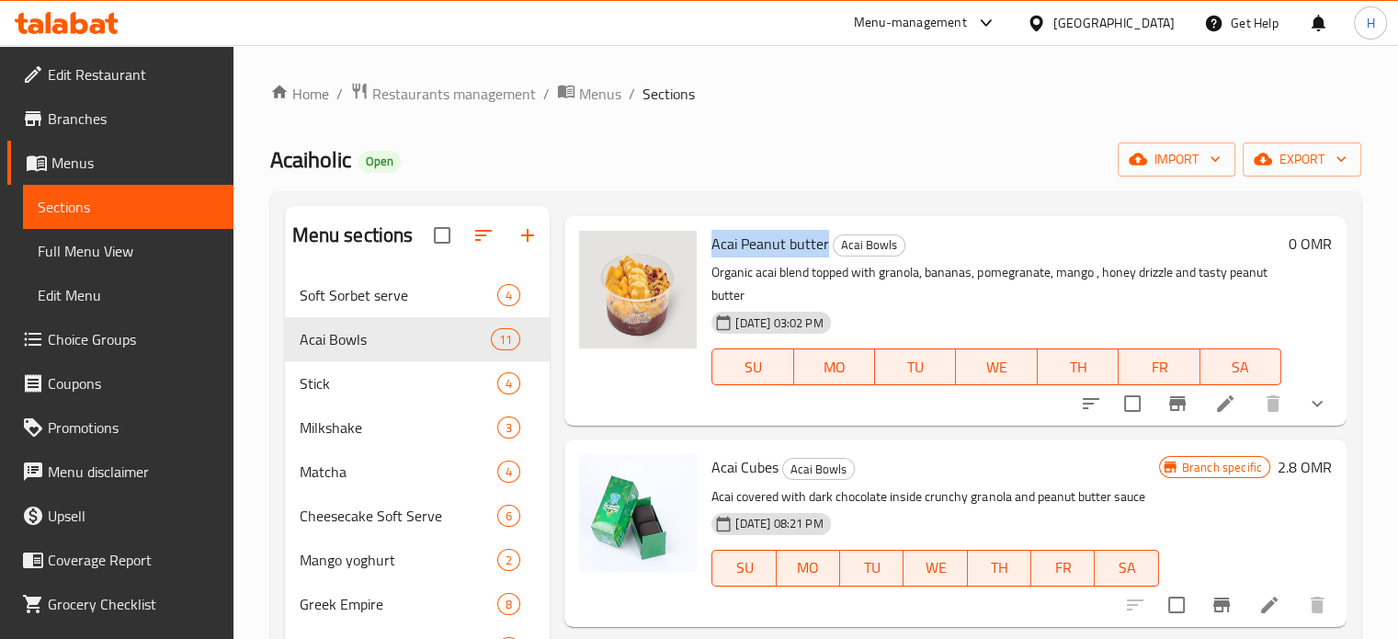
drag, startPoint x: 713, startPoint y: 245, endPoint x: 826, endPoint y: 245, distance: 113.1
click at [826, 245] on h6 "Acai Peanut butter Acai Bowls" at bounding box center [996, 244] width 570 height 26
copy span "Acai Peanut butter"
click at [1376, 24] on div "H" at bounding box center [1370, 22] width 33 height 33
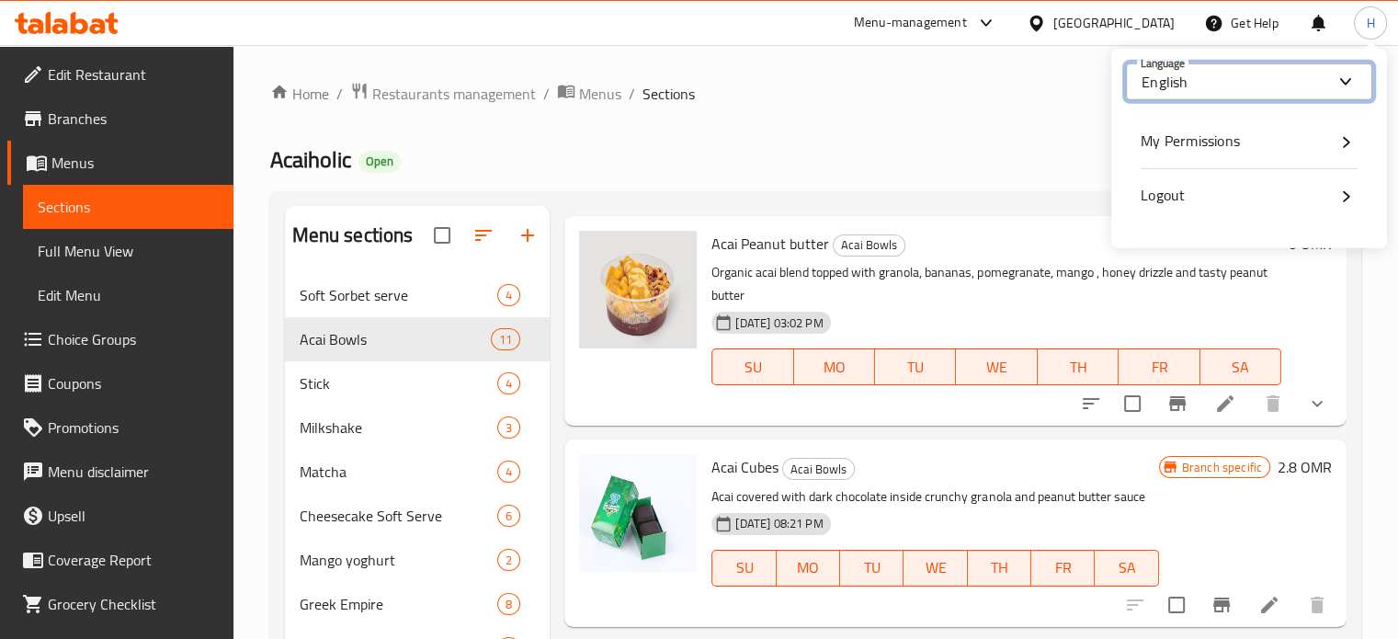
click at [1327, 80] on input "English" at bounding box center [1238, 82] width 192 height 22
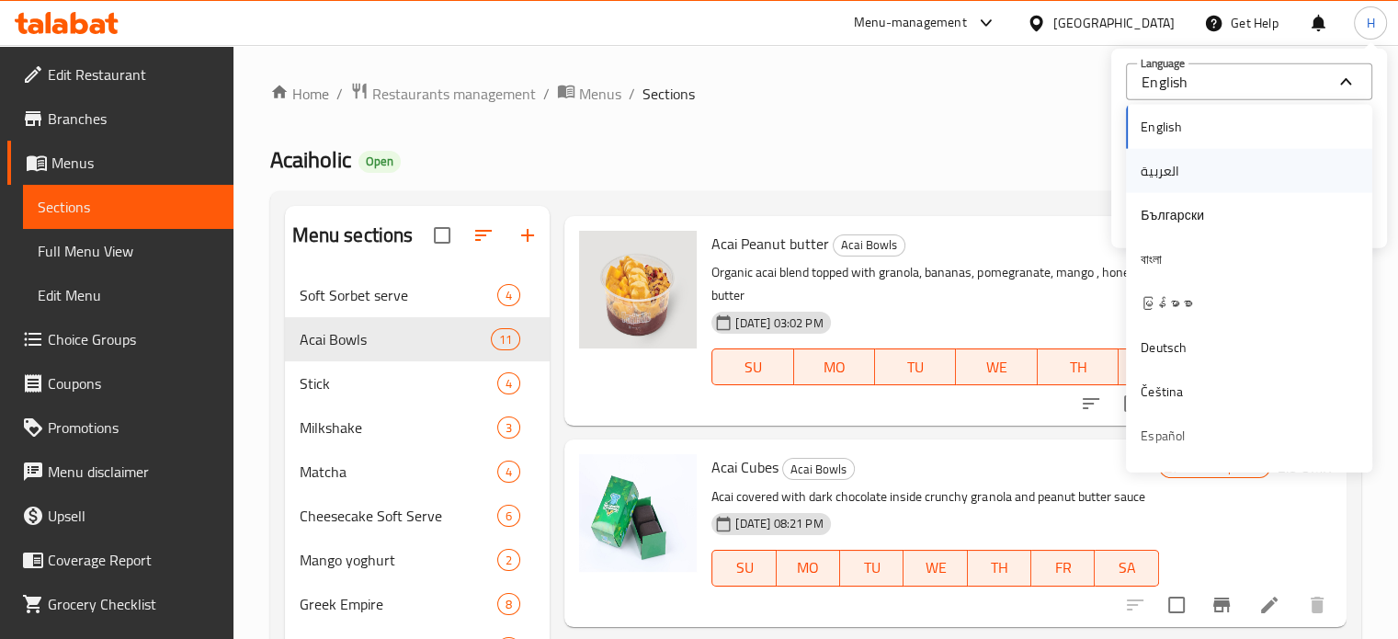
click at [1298, 185] on div "العربية" at bounding box center [1249, 171] width 246 height 44
type input "العربية"
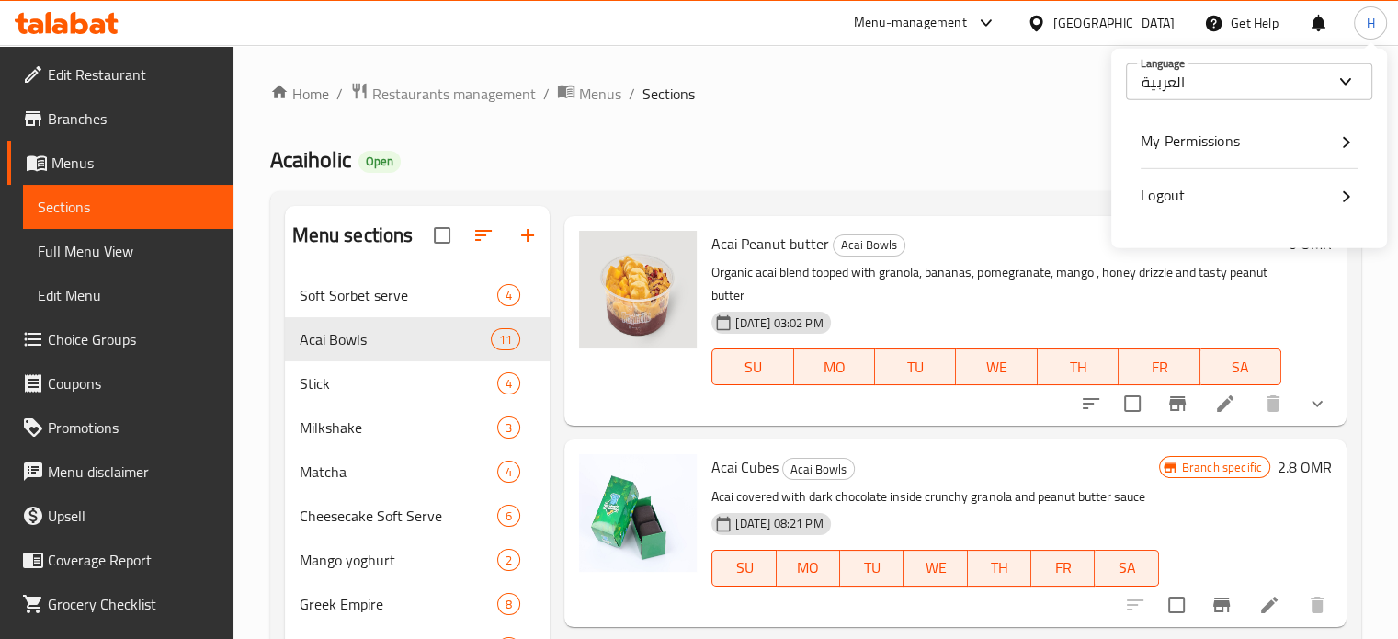
click at [884, 84] on ol "Home / Restaurants management / Menus / Sections" at bounding box center [815, 94] width 1091 height 24
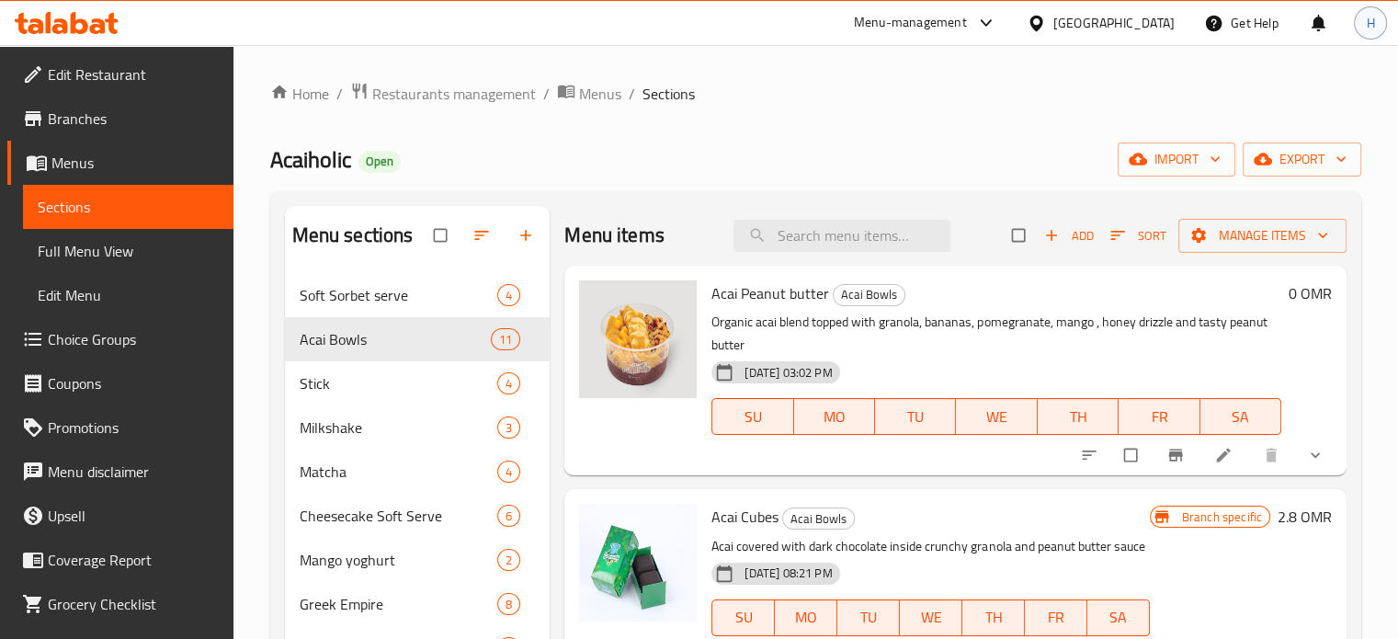
click at [1359, 32] on div "H" at bounding box center [1370, 22] width 33 height 33
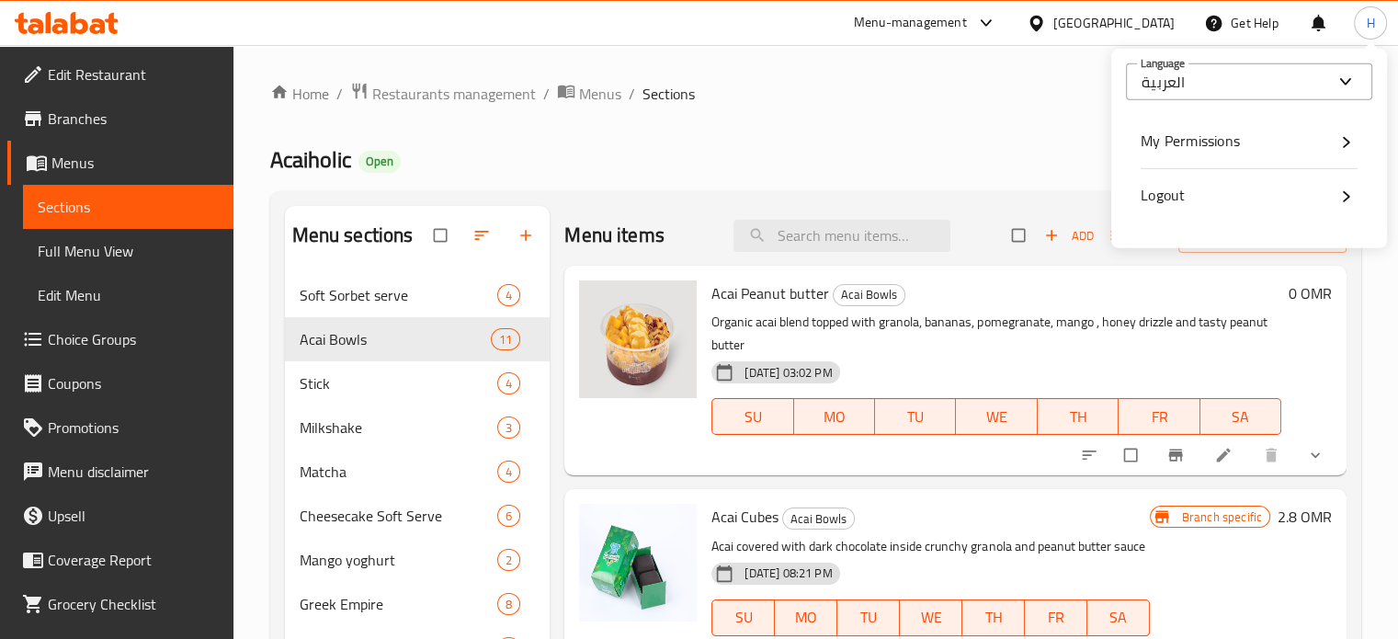
click at [1302, 93] on div "العربية" at bounding box center [1249, 81] width 246 height 37
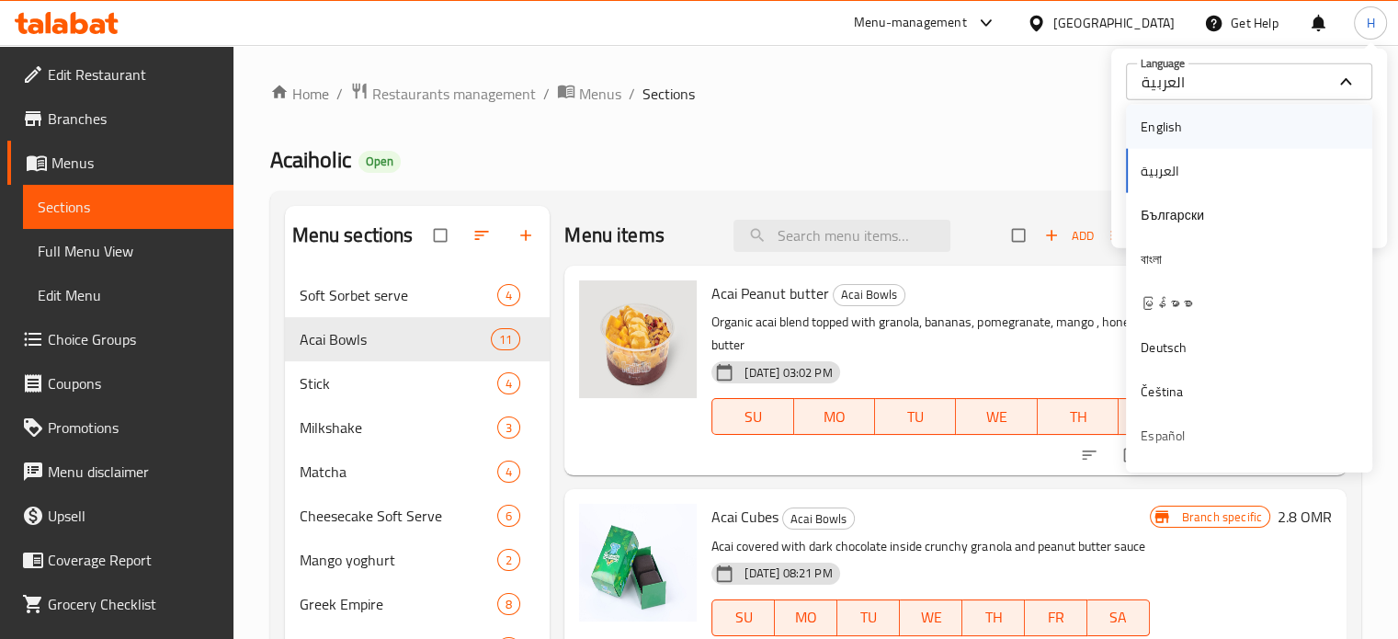
click at [1241, 126] on div "English" at bounding box center [1249, 127] width 217 height 22
type input "English"
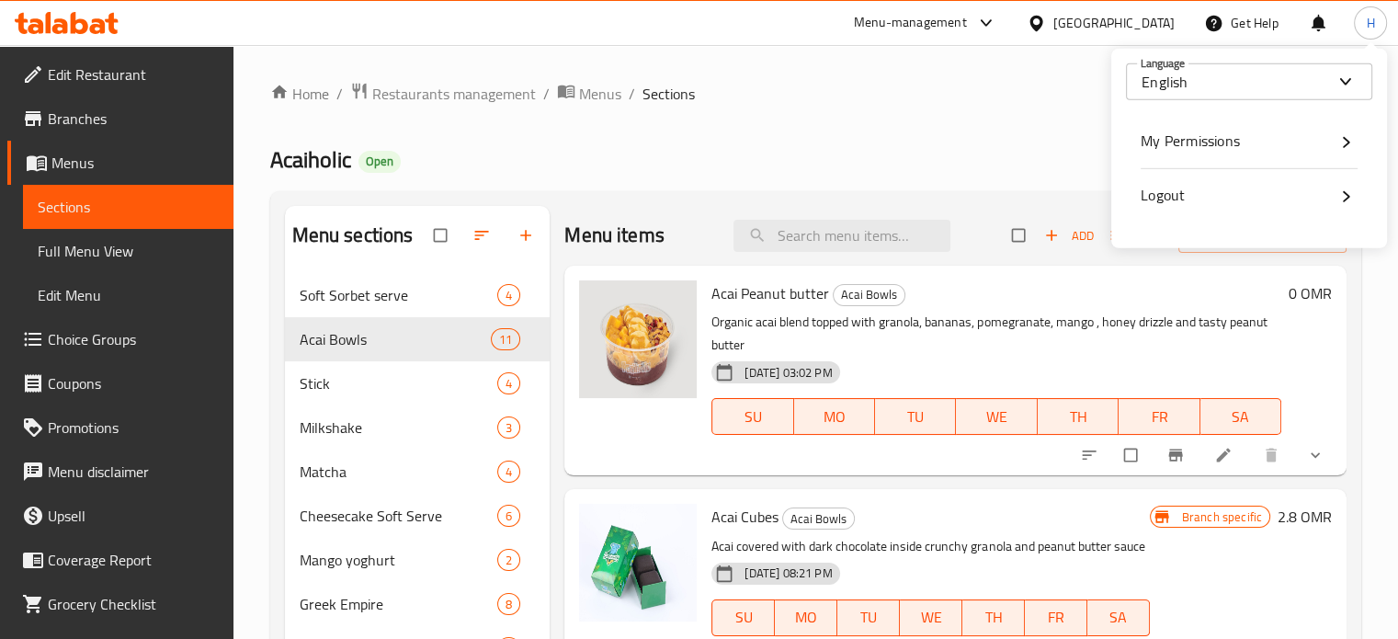
click at [1071, 312] on p "Organic acai blend topped with granola, bananas, pomegranate, mango , honey dri…" at bounding box center [996, 334] width 570 height 46
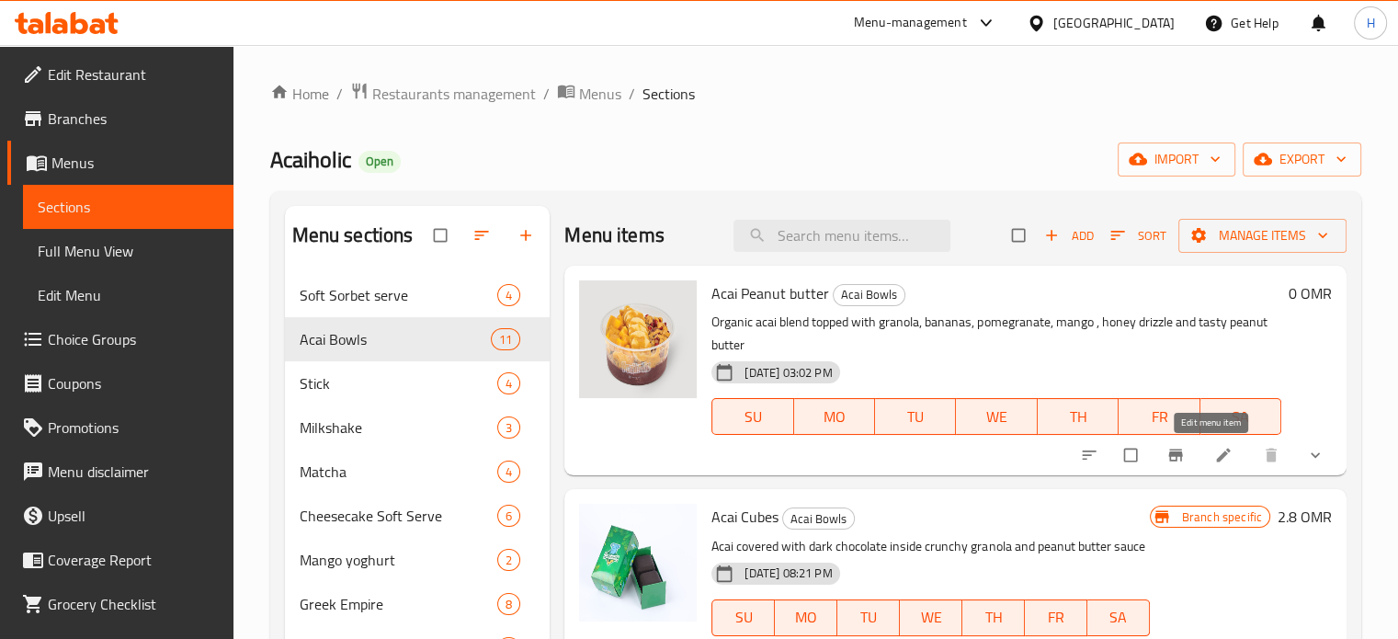
click at [1216, 455] on icon at bounding box center [1223, 456] width 14 height 14
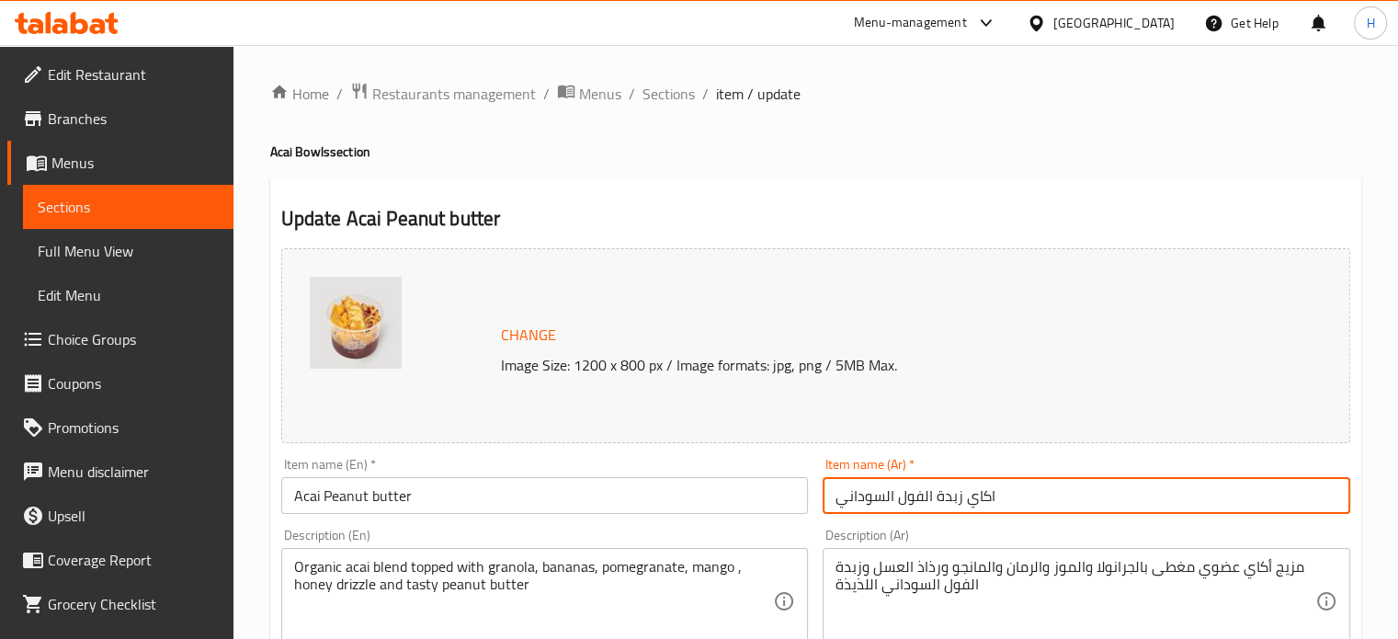
drag, startPoint x: 1017, startPoint y: 501, endPoint x: 809, endPoint y: 491, distance: 208.0
click at [809, 491] on div "Change Image Size: 1200 x 800 px / Image formats: jpg, png / 5MB Max. Item name…" at bounding box center [816, 650] width 1084 height 819
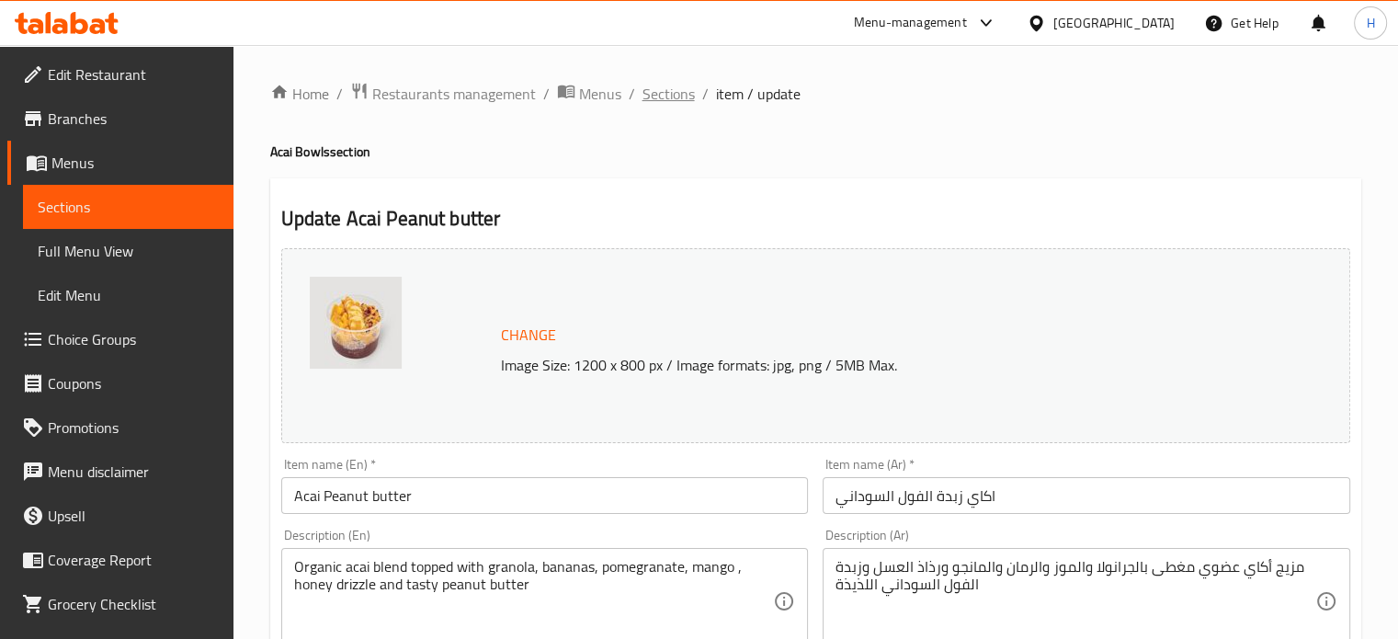
click at [664, 90] on span "Sections" at bounding box center [669, 94] width 52 height 22
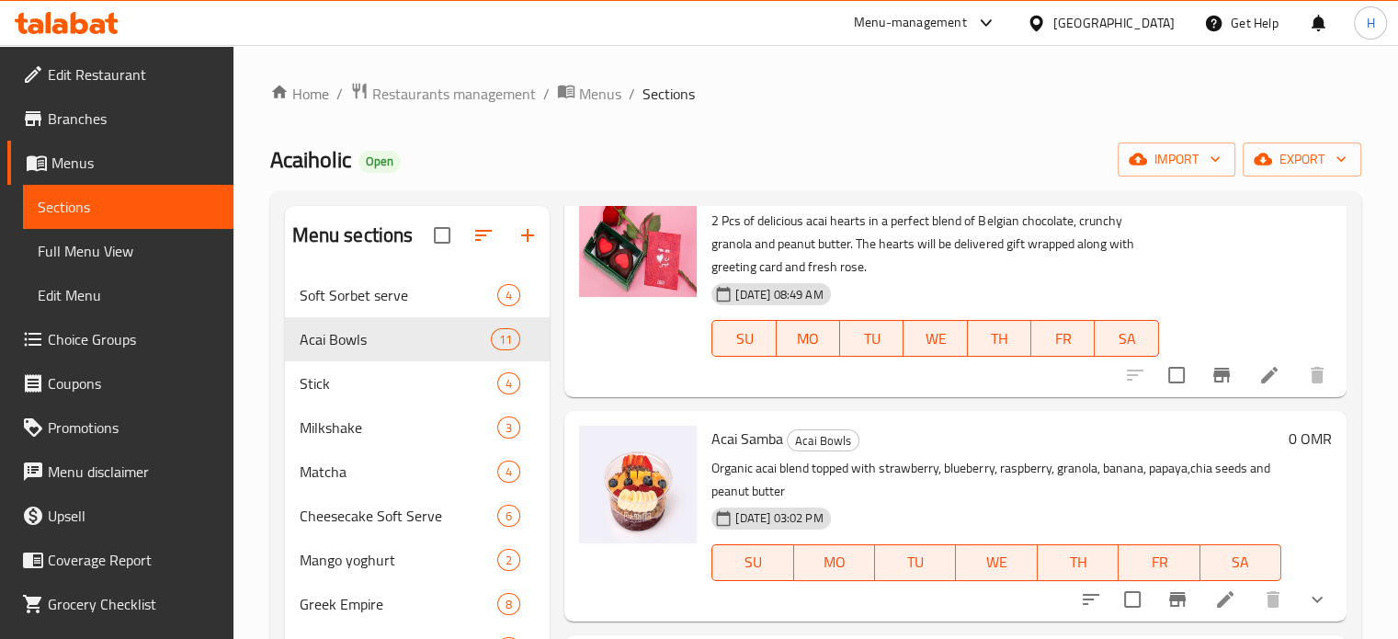
scroll to position [665, 0]
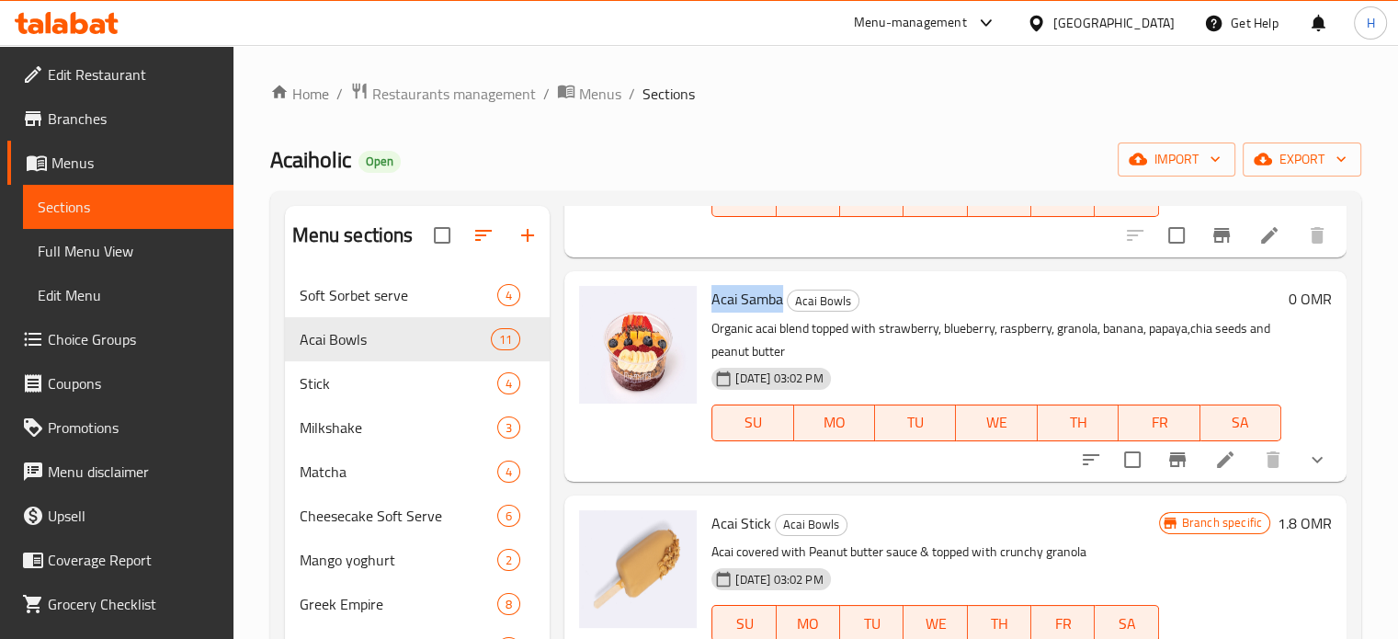
drag, startPoint x: 713, startPoint y: 299, endPoint x: 782, endPoint y: 303, distance: 69.1
click at [782, 303] on span "Acai Samba" at bounding box center [747, 299] width 72 height 28
copy span "Acai Samba"
click at [1214, 460] on icon at bounding box center [1225, 460] width 22 height 22
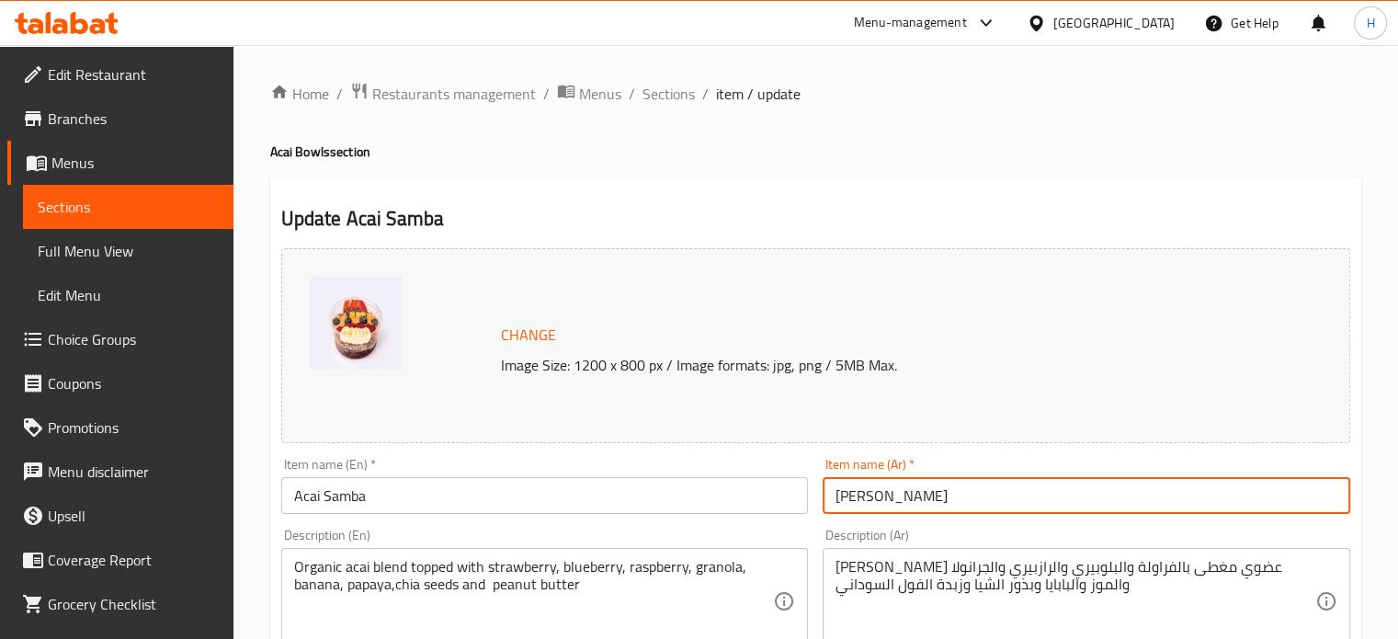
drag, startPoint x: 927, startPoint y: 504, endPoint x: 773, endPoint y: 496, distance: 153.7
click at [773, 497] on div "Change Image Size: 1200 x 800 px / Image formats: jpg, png / 5MB Max. Item name…" at bounding box center [816, 650] width 1084 height 819
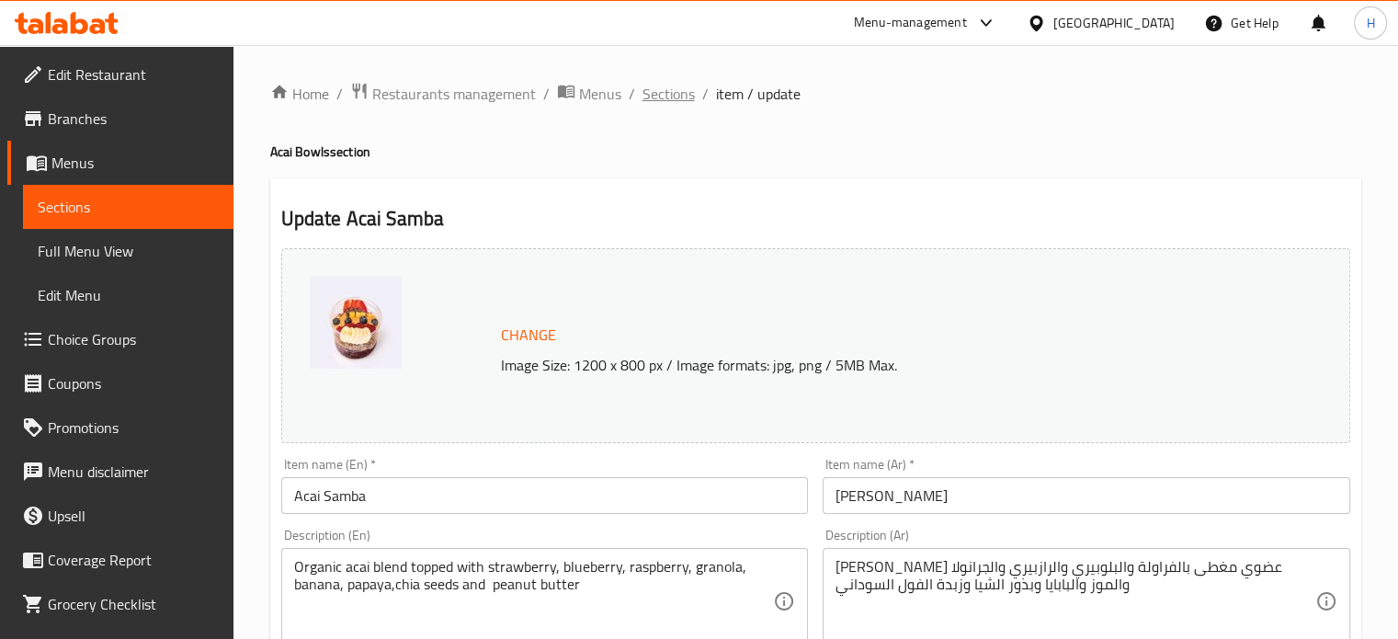
click at [651, 92] on span "Sections" at bounding box center [669, 94] width 52 height 22
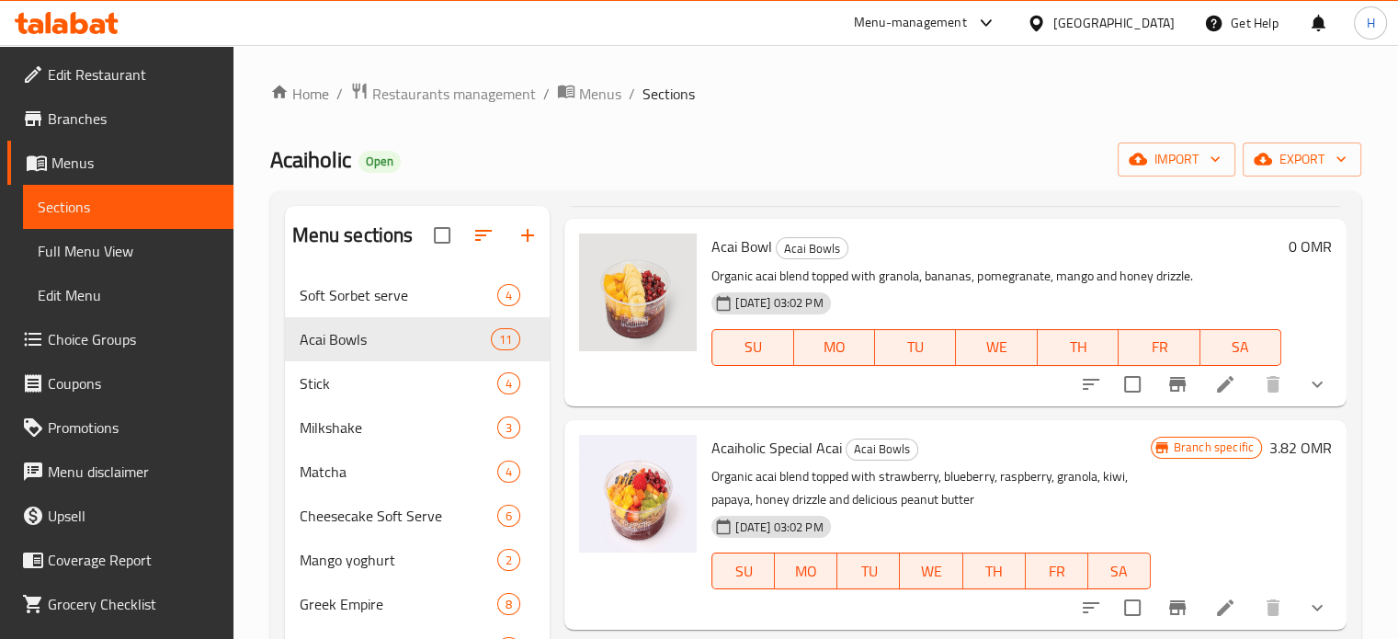
scroll to position [1143, 0]
drag, startPoint x: 713, startPoint y: 246, endPoint x: 776, endPoint y: 246, distance: 62.5
click at [776, 246] on h6 "Acai Bowl Acai Bowls" at bounding box center [996, 246] width 570 height 26
copy h6 "Acai Bowl"
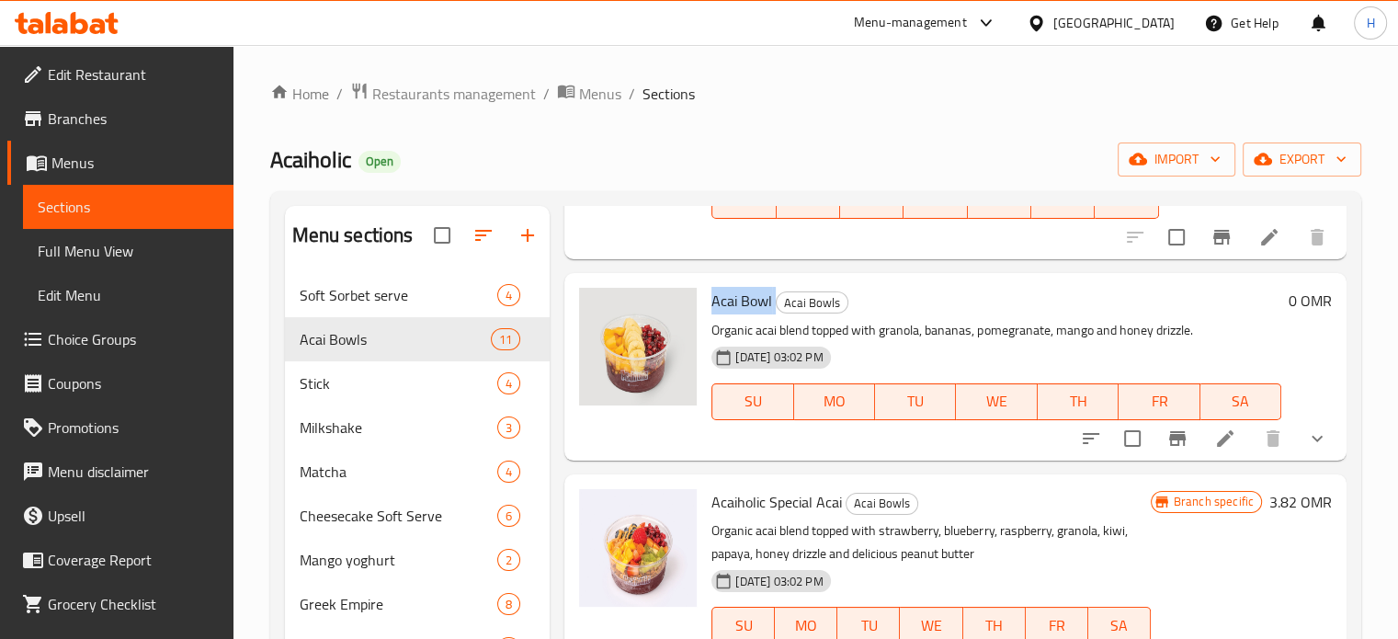
scroll to position [1086, 0]
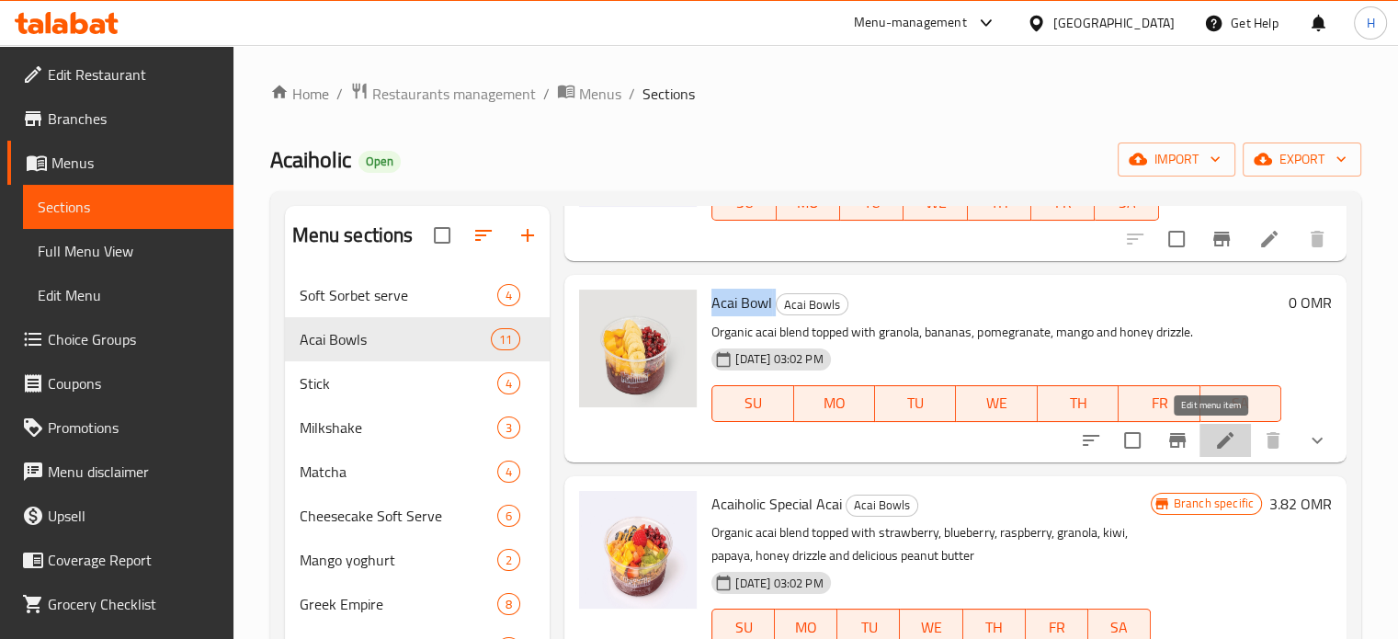
click at [1220, 446] on icon at bounding box center [1225, 440] width 22 height 22
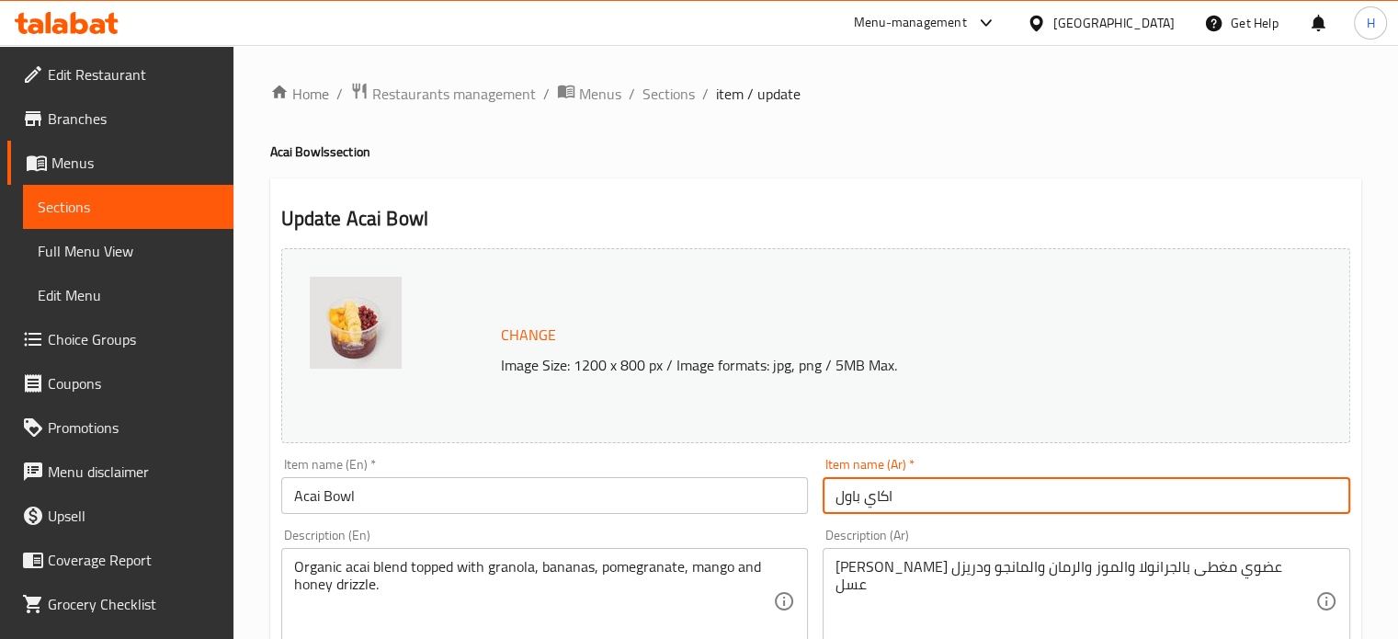
drag, startPoint x: 912, startPoint y: 493, endPoint x: 820, endPoint y: 481, distance: 92.7
click at [820, 481] on div "Item name (Ar)   * اكاي باول Item name (Ar) *" at bounding box center [1086, 485] width 542 height 71
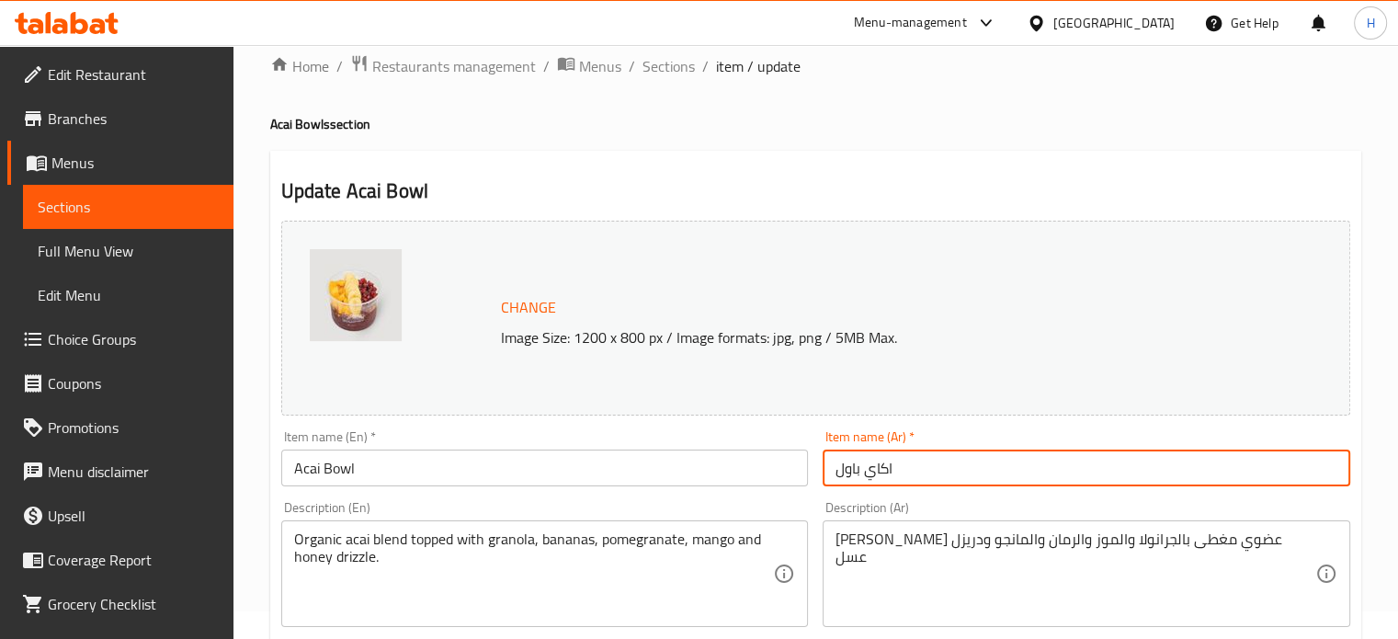
scroll to position [28, 0]
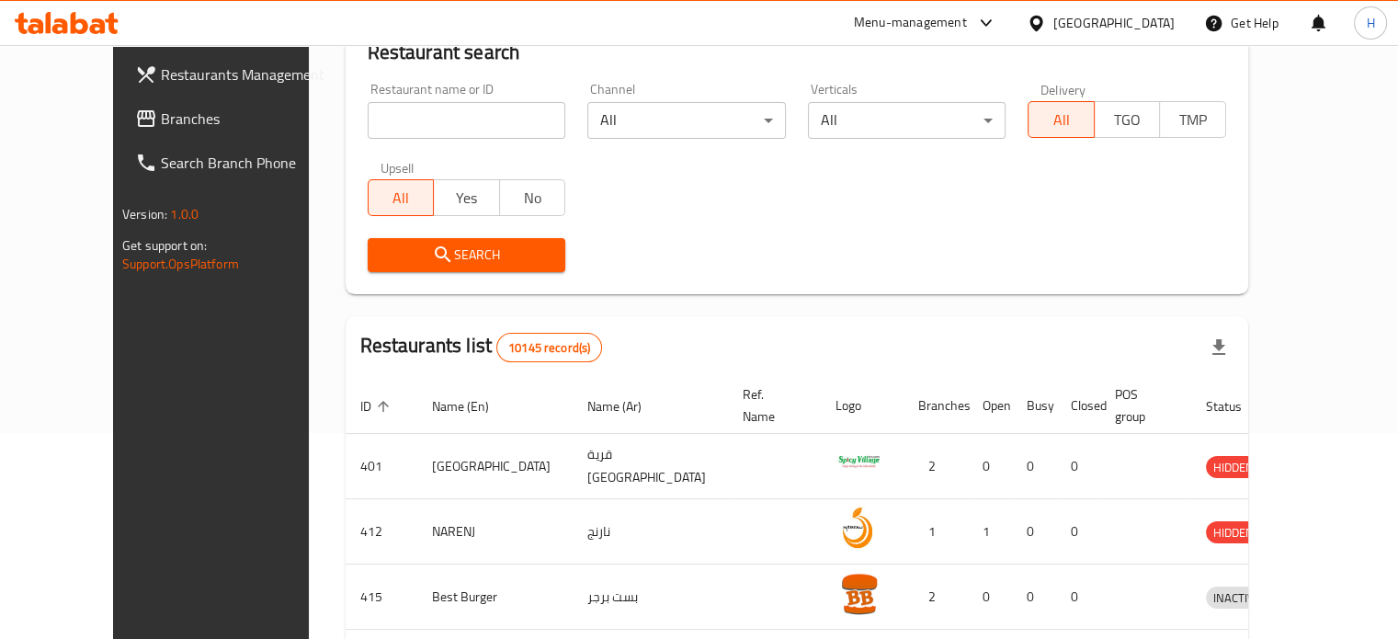
scroll to position [206, 0]
click at [390, 131] on input "search" at bounding box center [467, 120] width 199 height 37
type input "acaiholic"
click at [492, 253] on span "Search" at bounding box center [466, 255] width 169 height 23
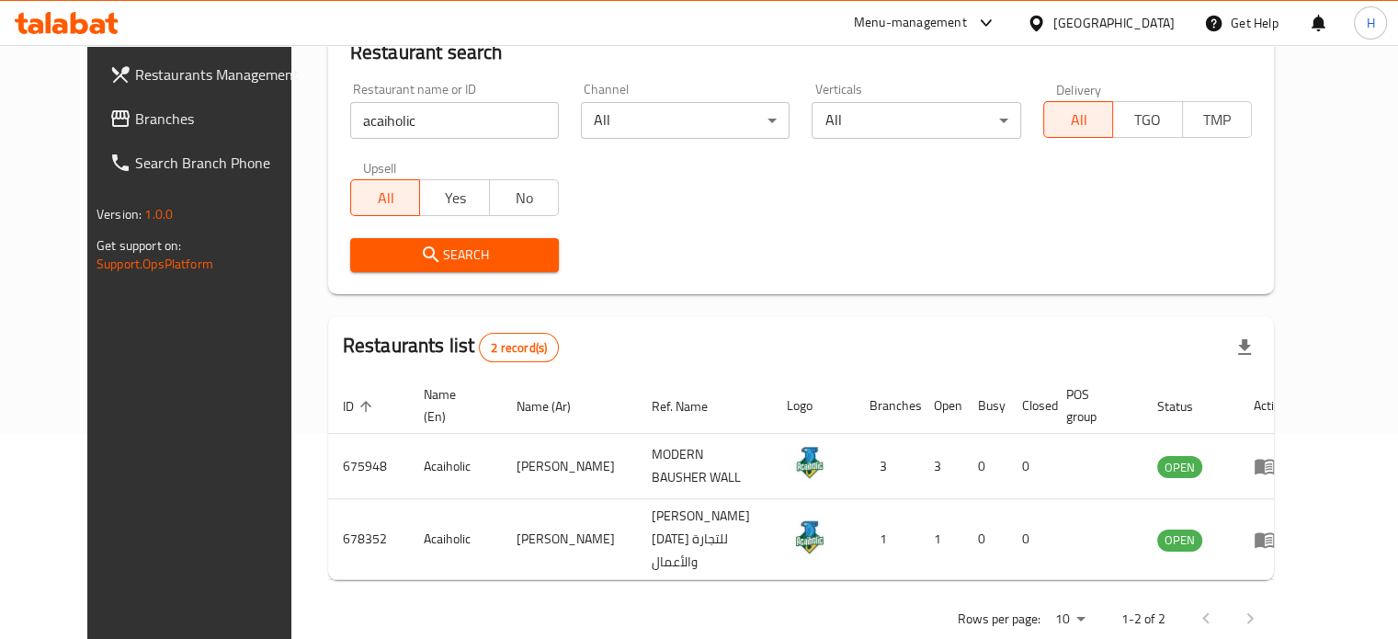
scroll to position [229, 0]
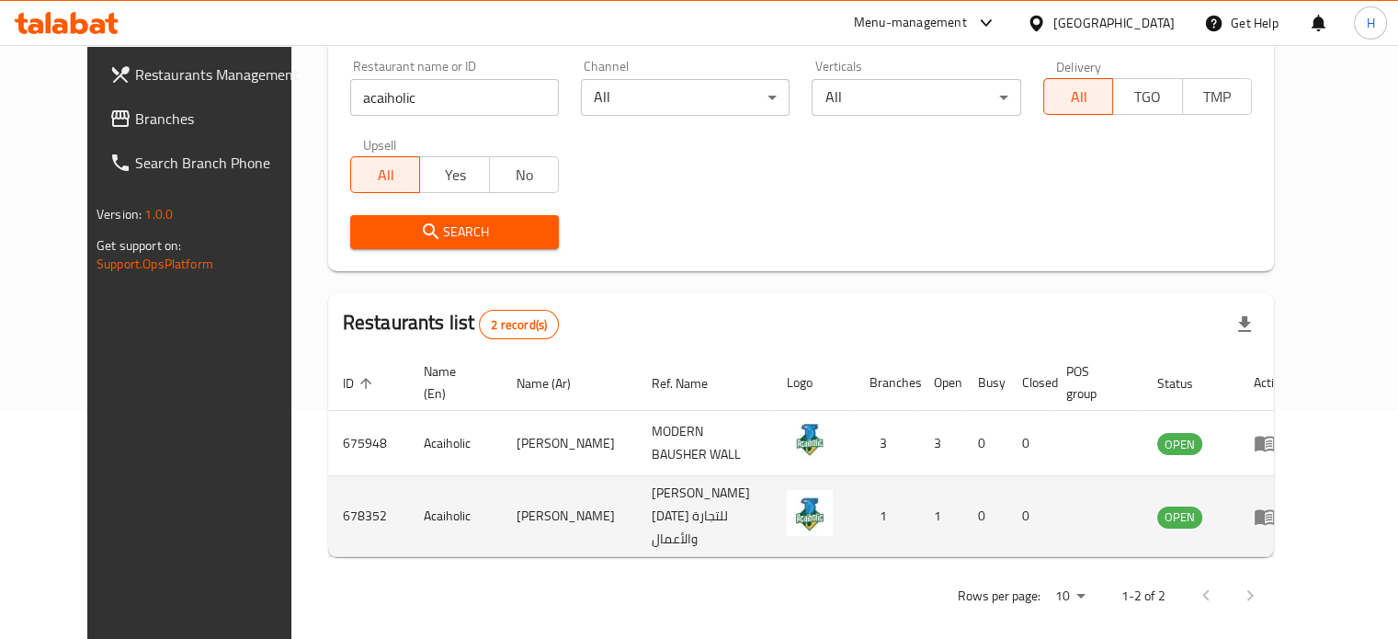
click at [1302, 503] on td "enhanced table" at bounding box center [1270, 516] width 63 height 81
click at [1276, 506] on icon "enhanced table" at bounding box center [1265, 517] width 22 height 22
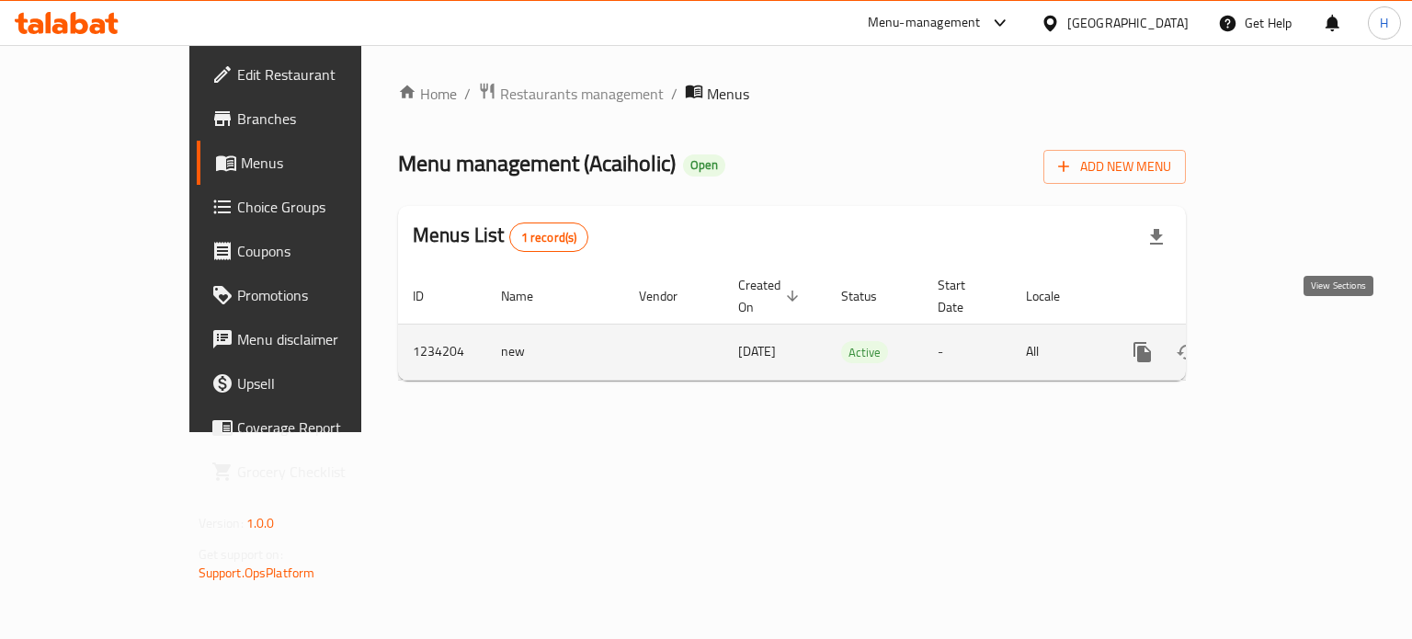
click at [1283, 344] on icon "enhanced table" at bounding box center [1275, 352] width 17 height 17
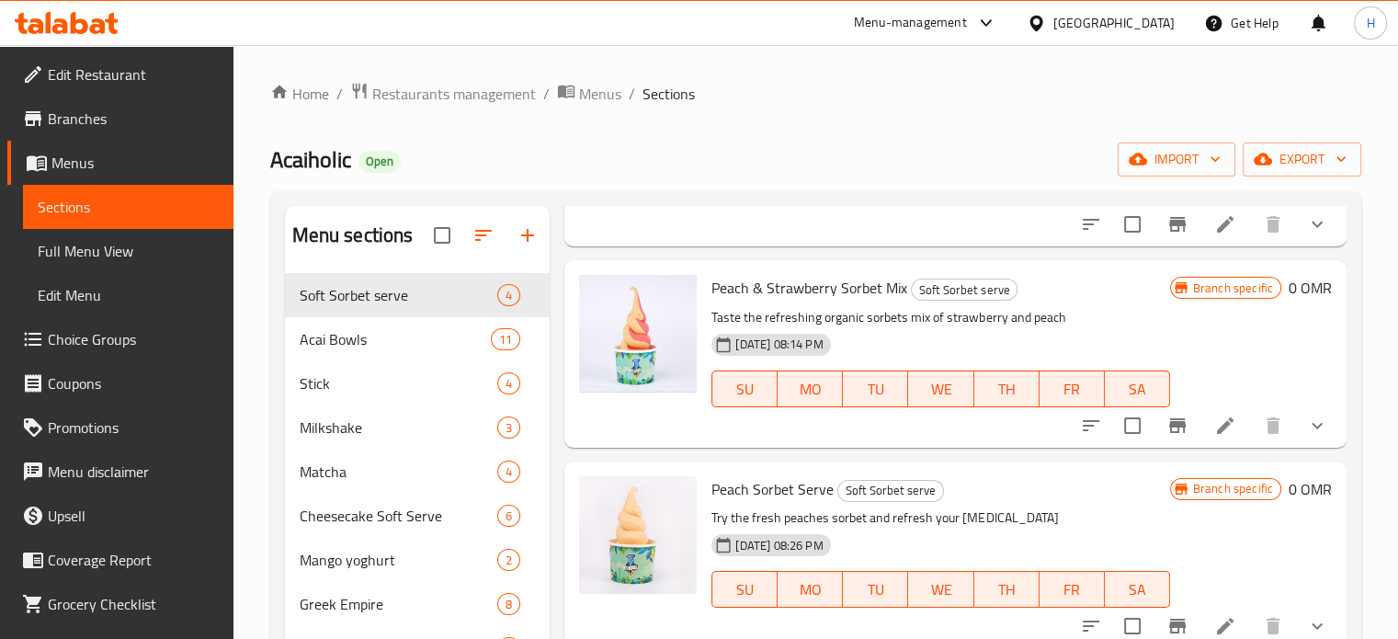
scroll to position [183, 0]
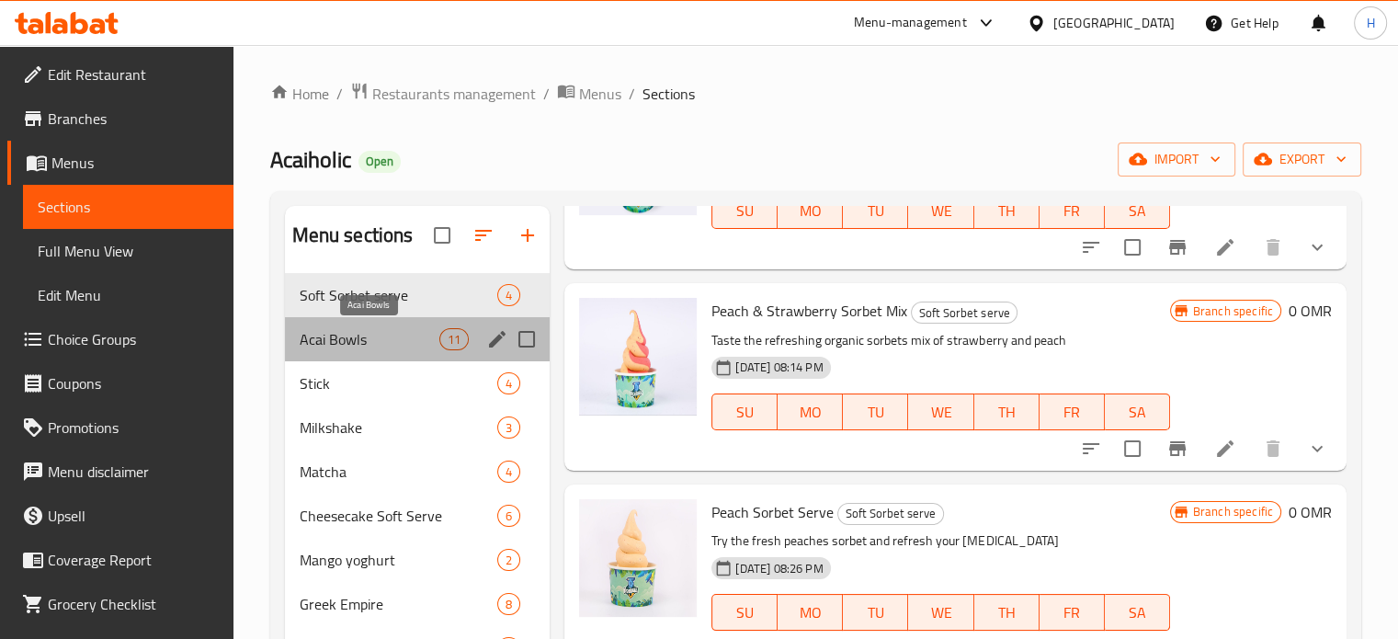
click at [430, 337] on span "Acai Bowls" at bounding box center [370, 339] width 141 height 22
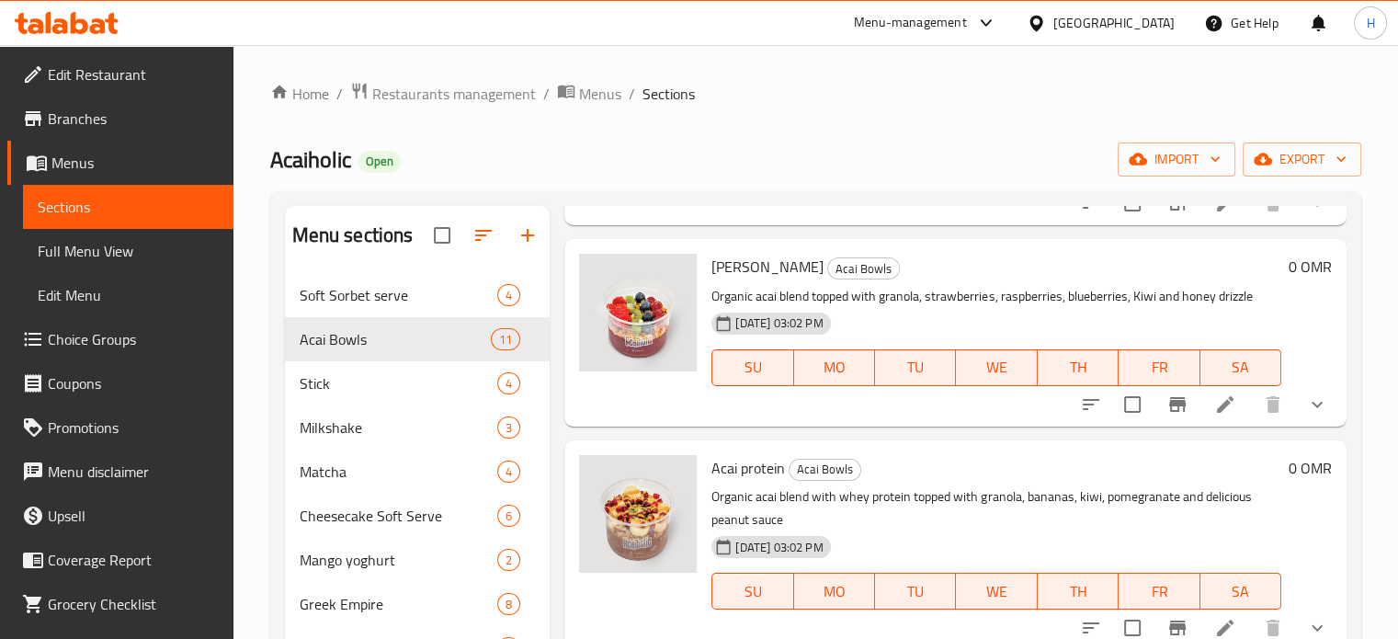
scroll to position [1561, 0]
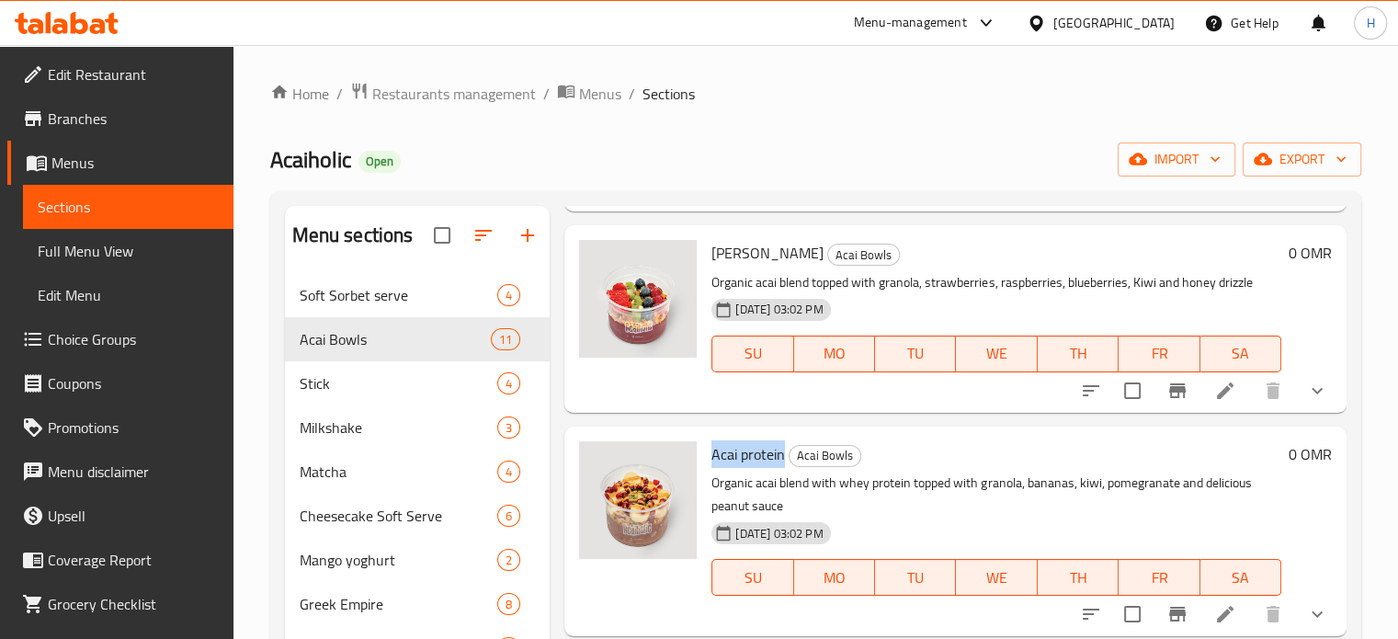
drag, startPoint x: 711, startPoint y: 457, endPoint x: 786, endPoint y: 457, distance: 74.5
click at [786, 457] on h6 "Acai protein Acai Bowls" at bounding box center [996, 454] width 570 height 26
copy span "Acai protein"
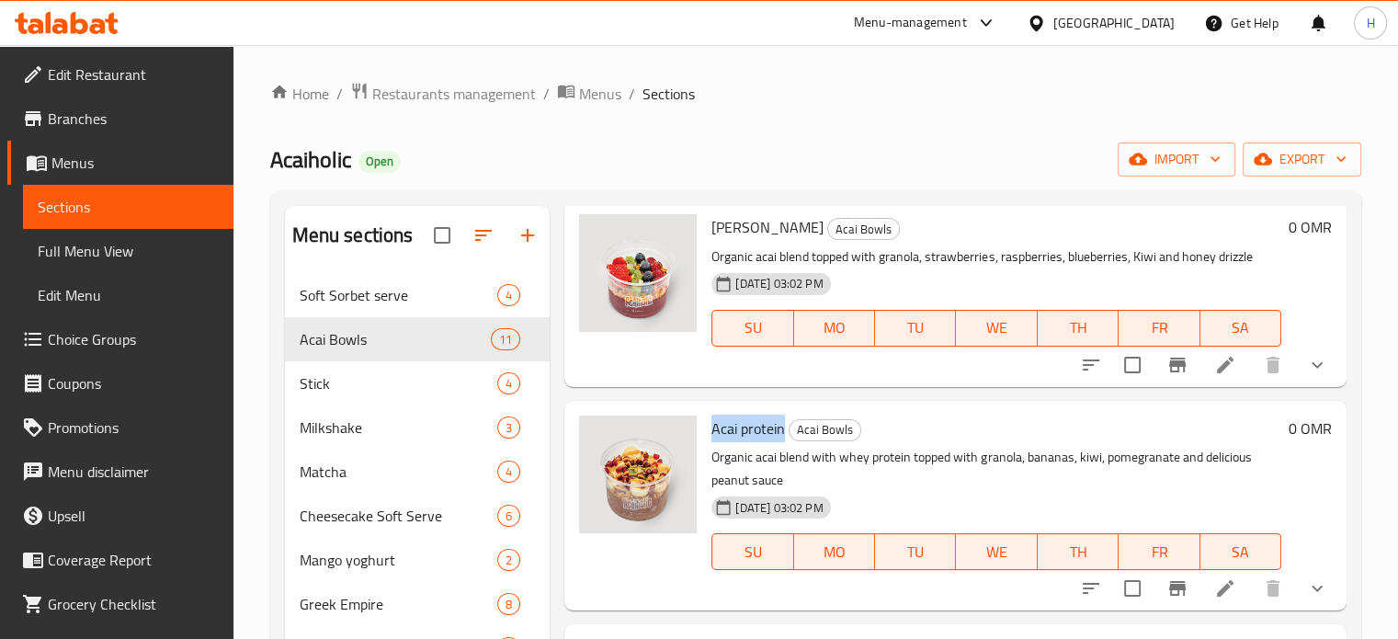
scroll to position [1587, 0]
click at [1214, 583] on icon at bounding box center [1225, 588] width 22 height 22
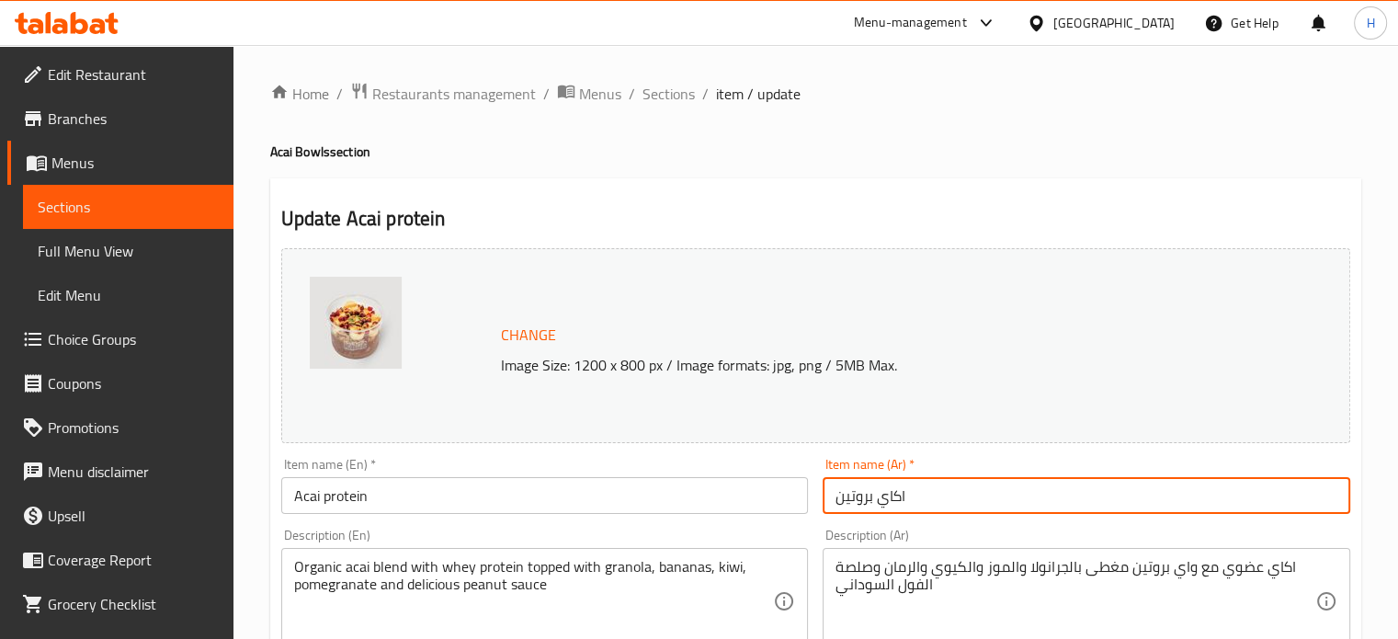
drag, startPoint x: 928, startPoint y: 494, endPoint x: 815, endPoint y: 491, distance: 113.1
click at [815, 491] on div "Item name (Ar)   * اكاي بروتين Item name (Ar) *" at bounding box center [1086, 485] width 542 height 71
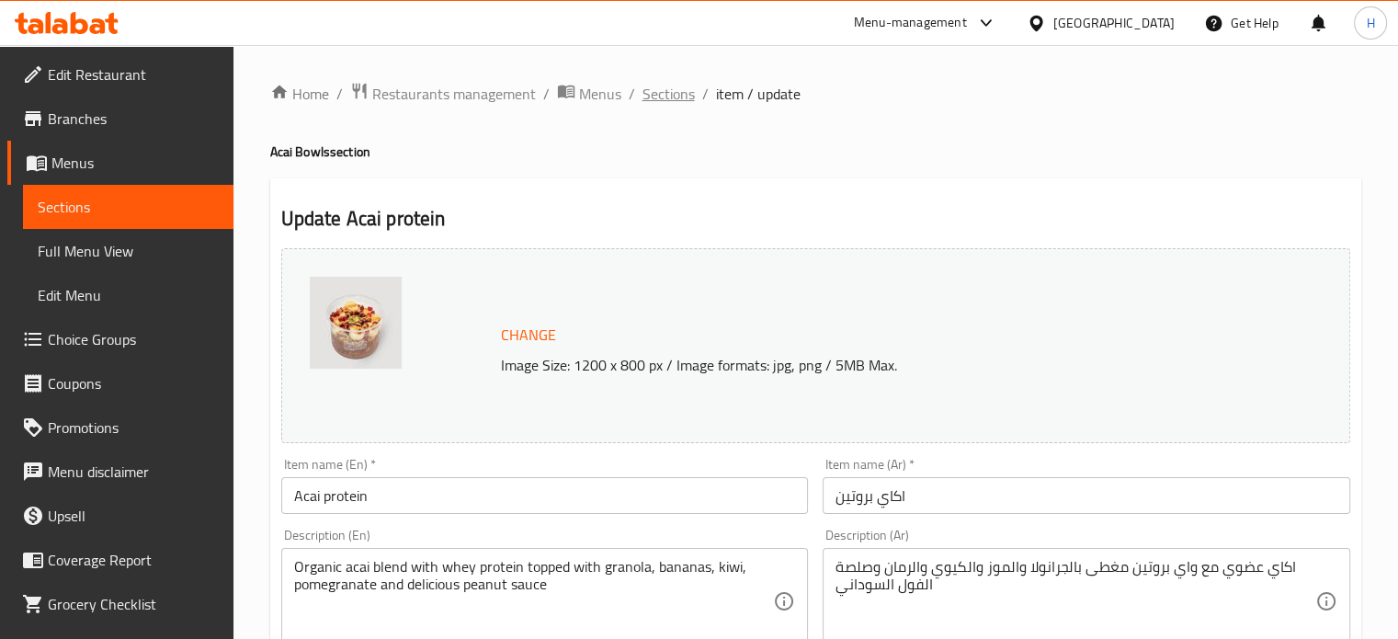
click at [653, 102] on span "Sections" at bounding box center [669, 94] width 52 height 22
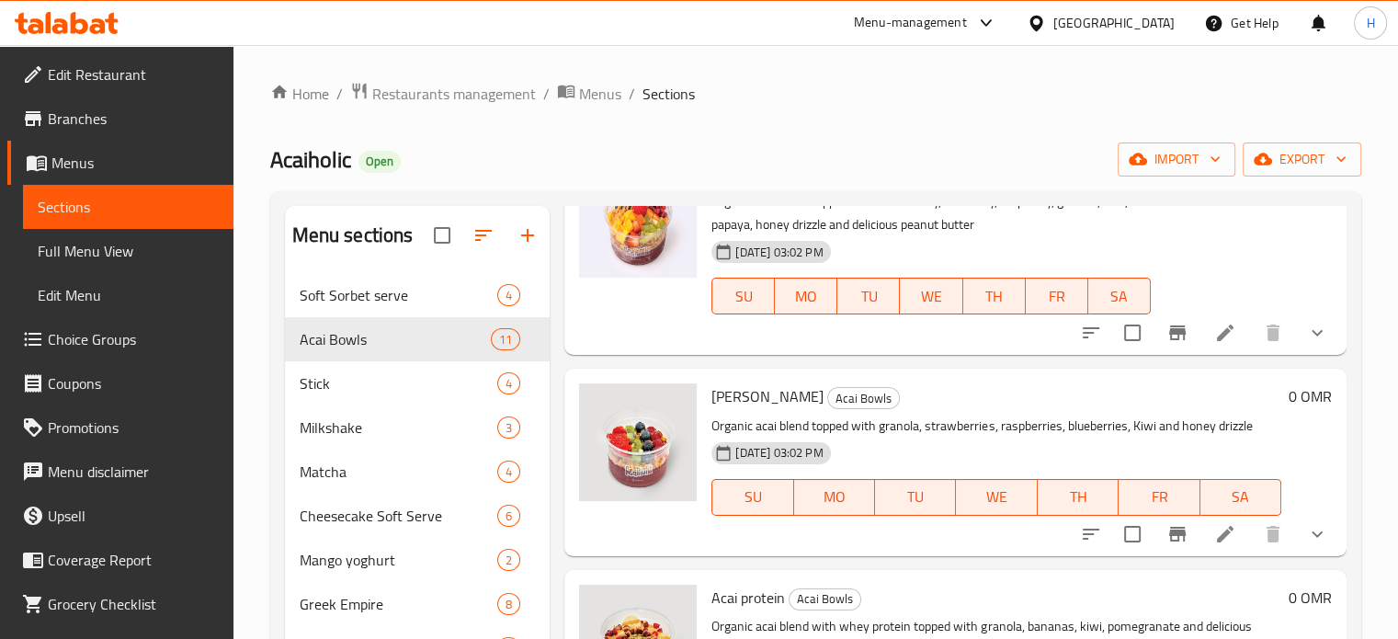
scroll to position [1441, 0]
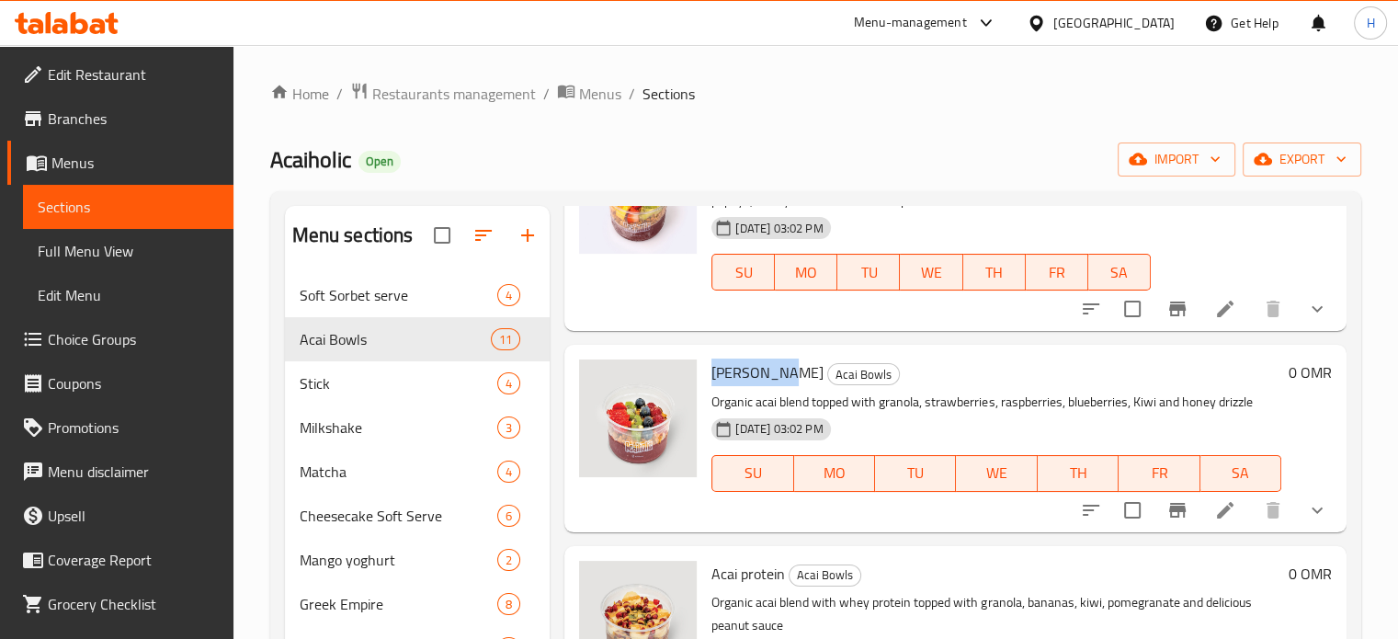
drag, startPoint x: 714, startPoint y: 374, endPoint x: 774, endPoint y: 377, distance: 59.8
click at [774, 377] on h6 "Acai Berry Acai Bowls" at bounding box center [996, 372] width 570 height 26
copy span "[PERSON_NAME]"
click at [1217, 506] on icon at bounding box center [1225, 510] width 17 height 17
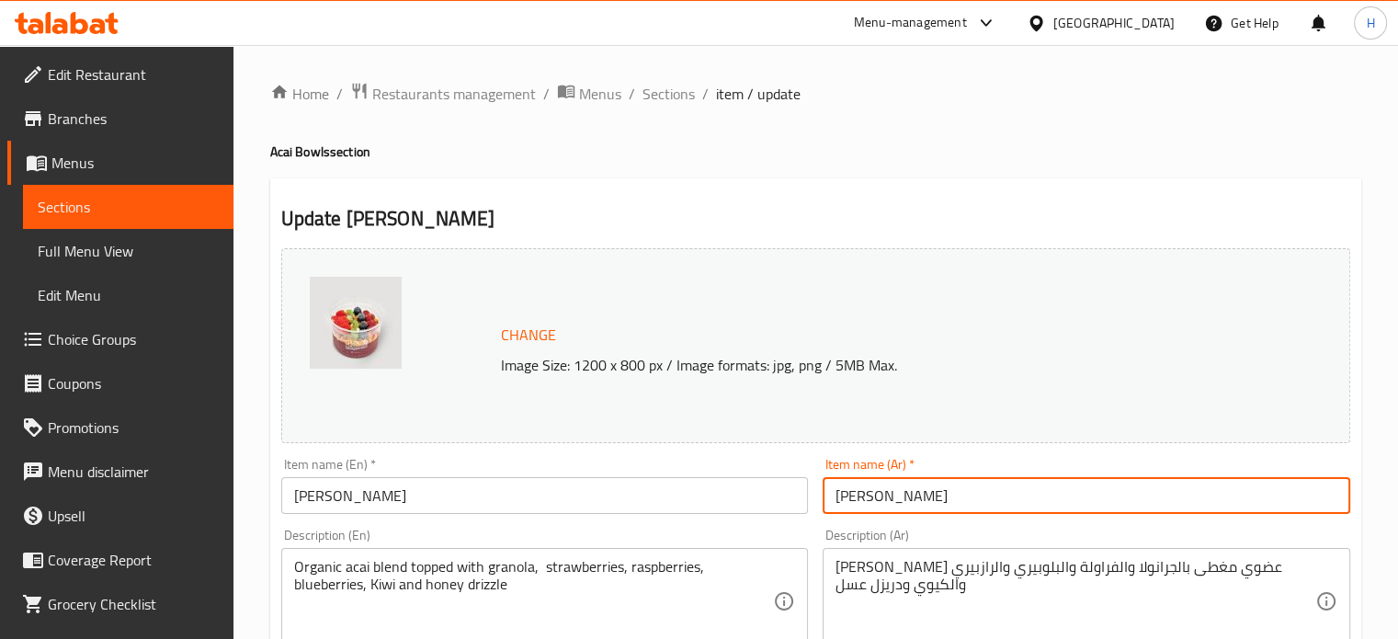
drag, startPoint x: 914, startPoint y: 495, endPoint x: 781, endPoint y: 492, distance: 132.4
click at [781, 492] on div "Change Image Size: 1200 x 800 px / Image formats: jpg, png / 5MB Max. Item name…" at bounding box center [816, 650] width 1084 height 819
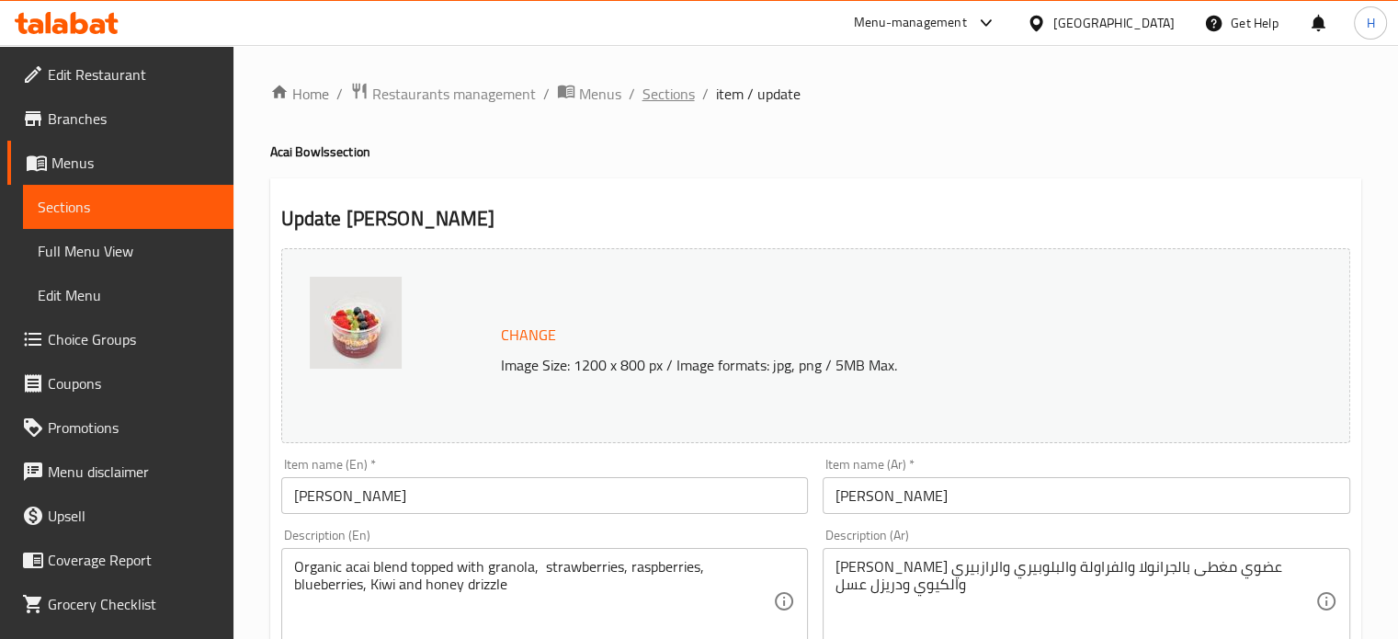
click at [654, 95] on span "Sections" at bounding box center [669, 94] width 52 height 22
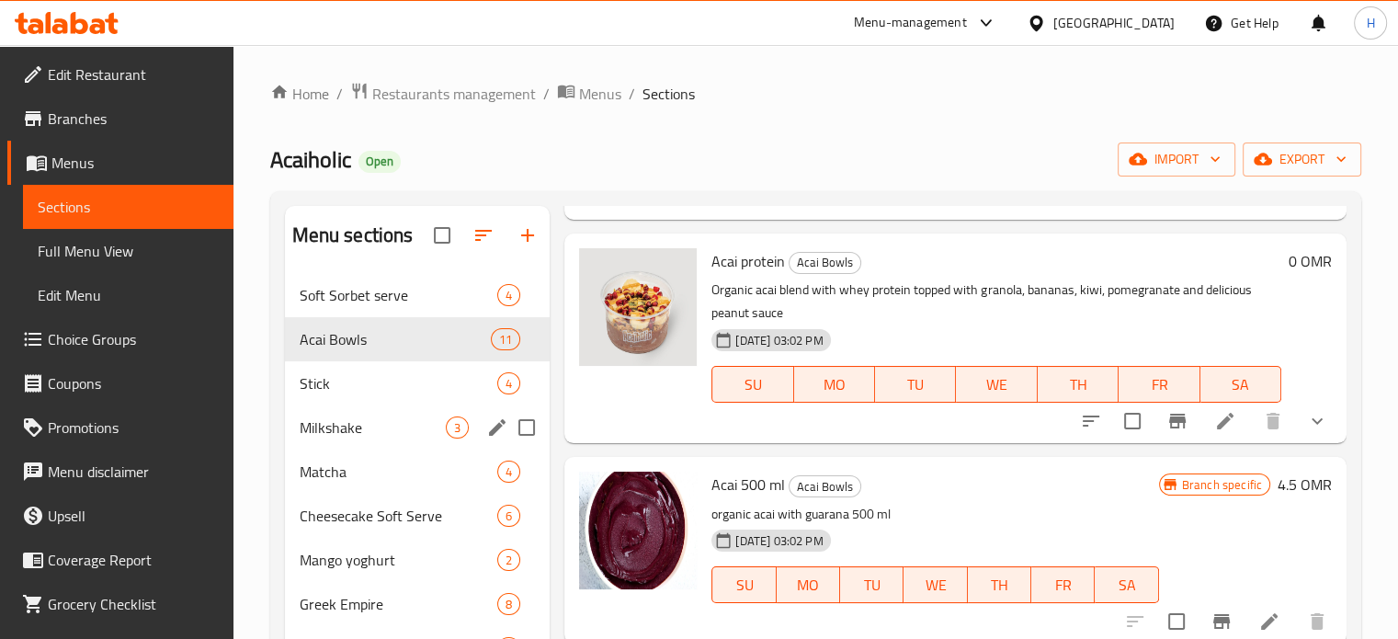
scroll to position [257, 0]
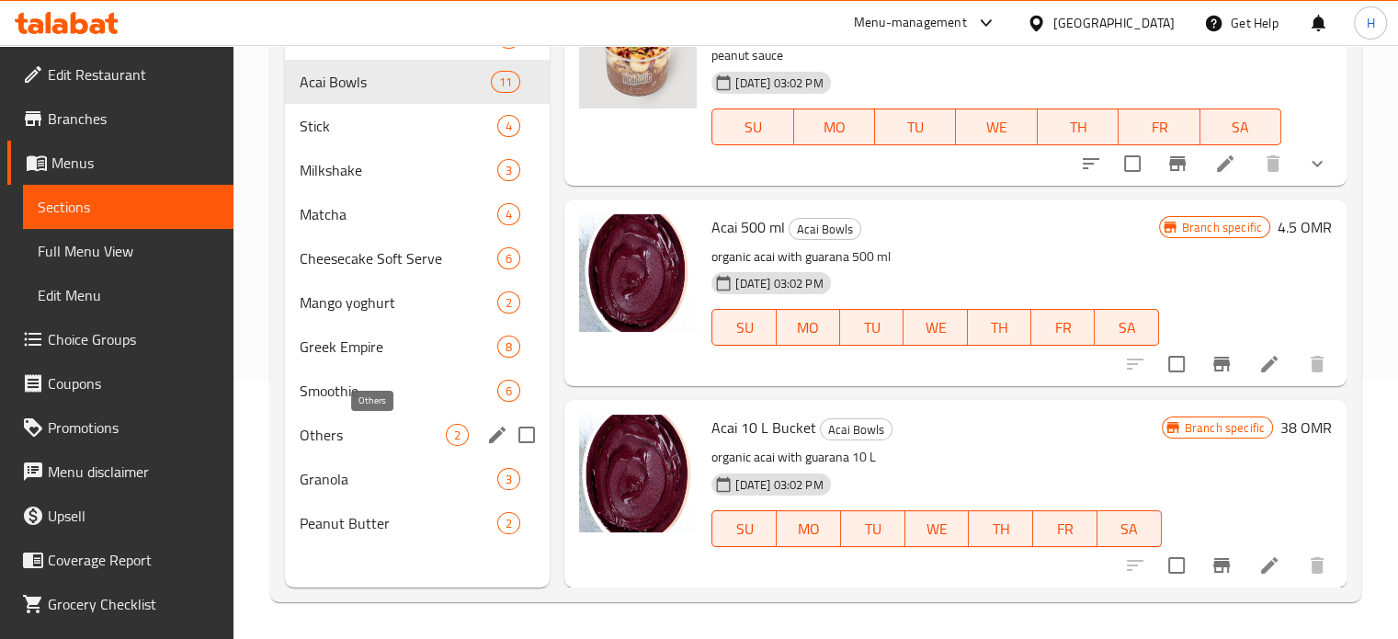
click at [384, 437] on span "Others" at bounding box center [373, 435] width 147 height 22
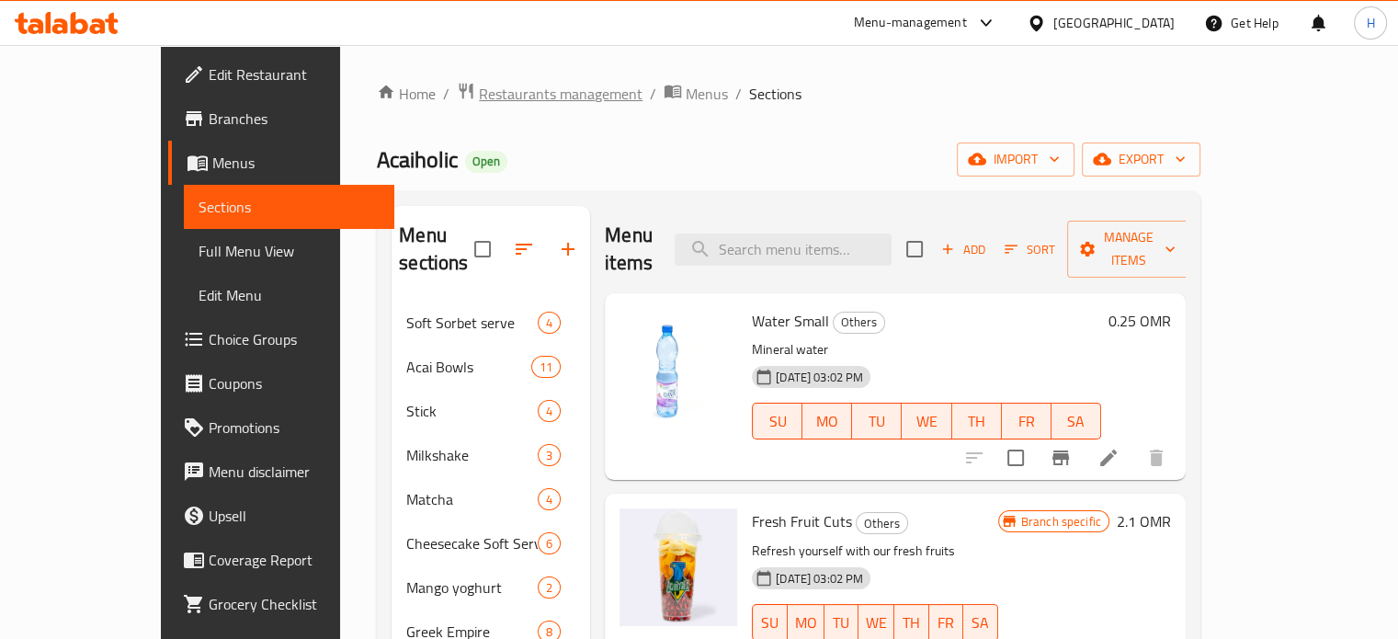
click at [486, 95] on span "Restaurants management" at bounding box center [561, 94] width 164 height 22
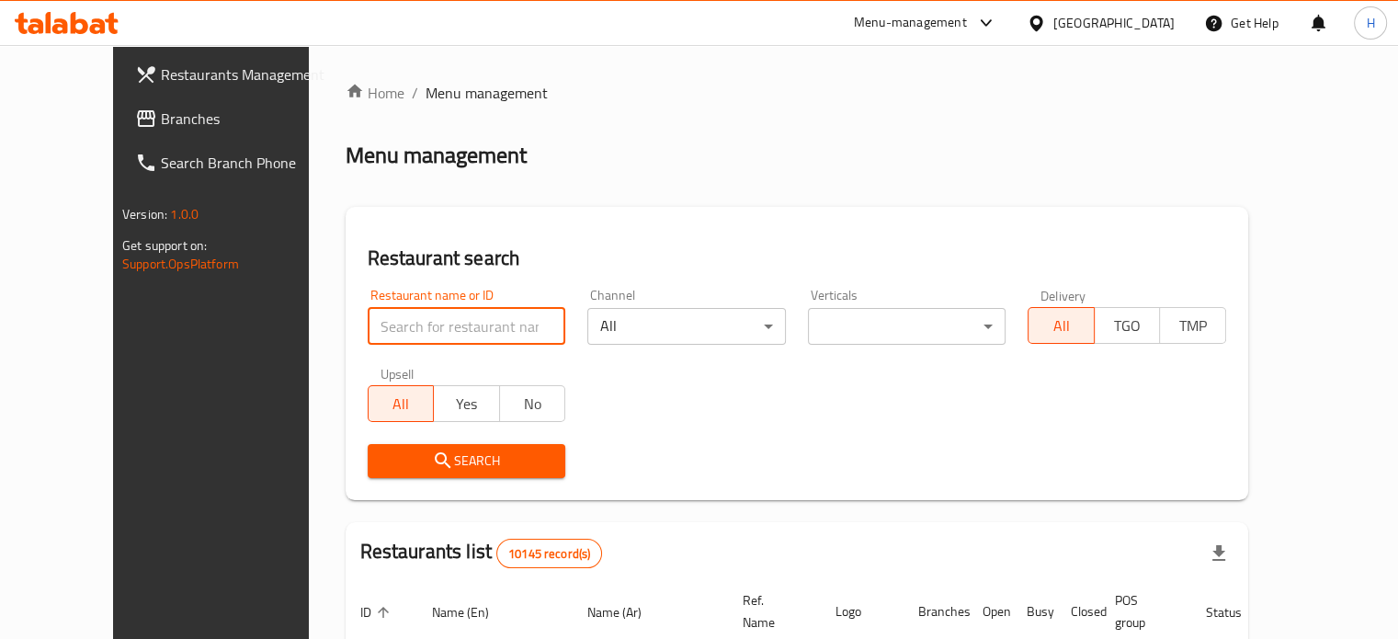
click at [426, 328] on input "search" at bounding box center [467, 326] width 199 height 37
type input "ح"
type input "paratha point"
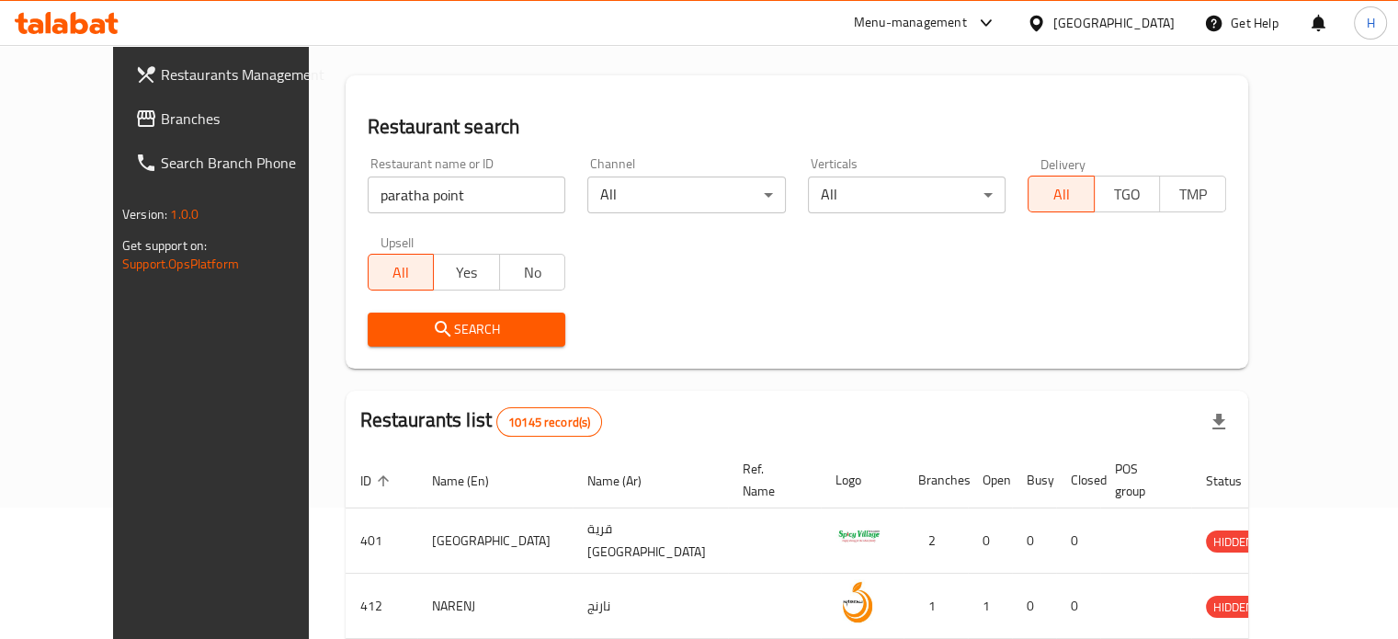
scroll to position [132, 0]
click at [462, 322] on span "Search" at bounding box center [466, 328] width 169 height 23
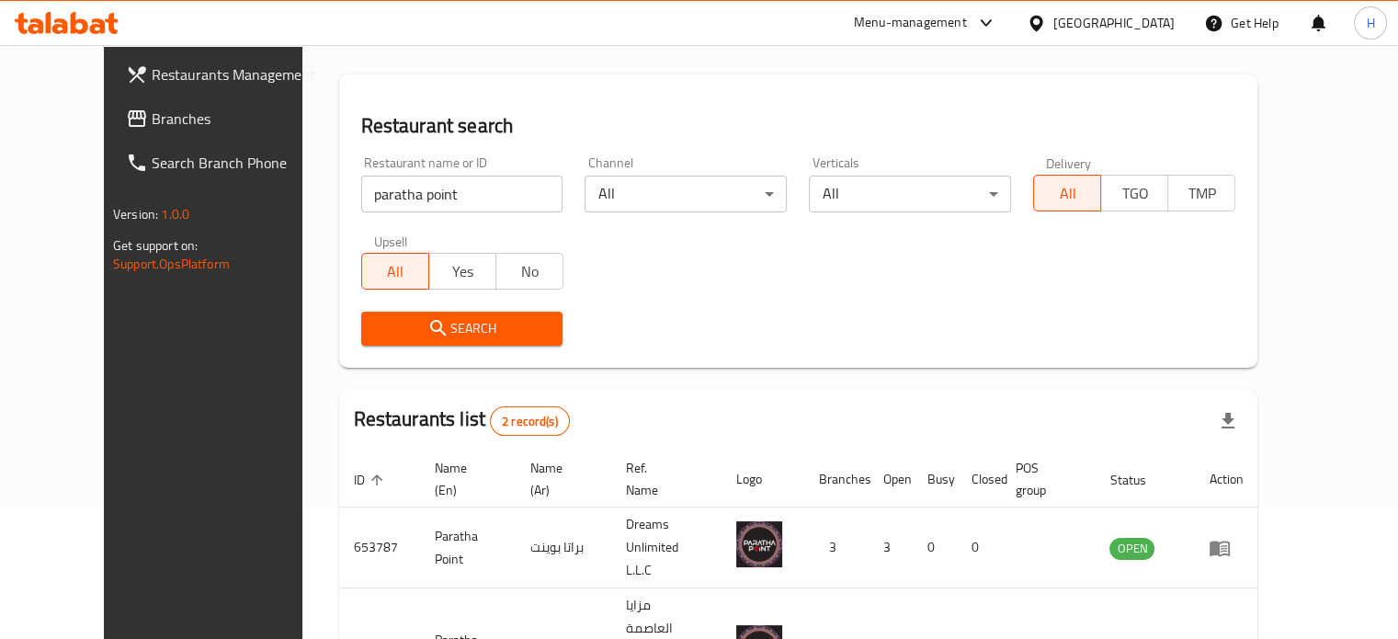
scroll to position [229, 0]
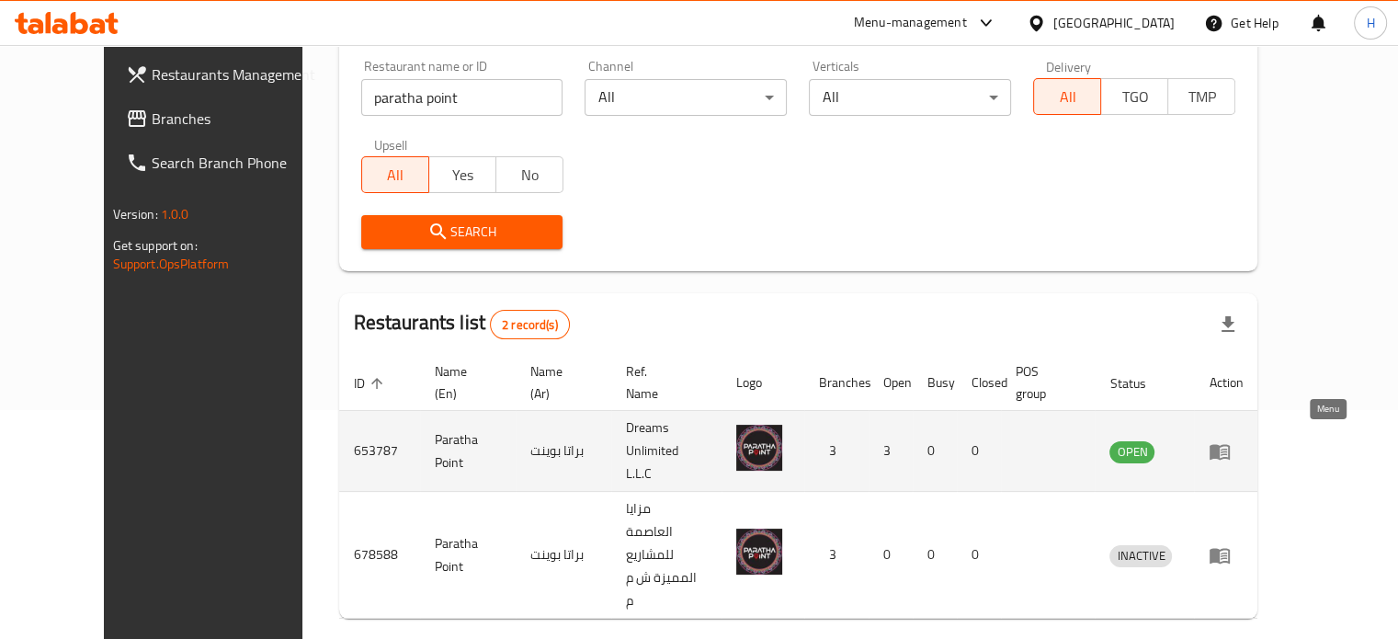
click at [1230, 444] on icon "enhanced table" at bounding box center [1220, 452] width 20 height 16
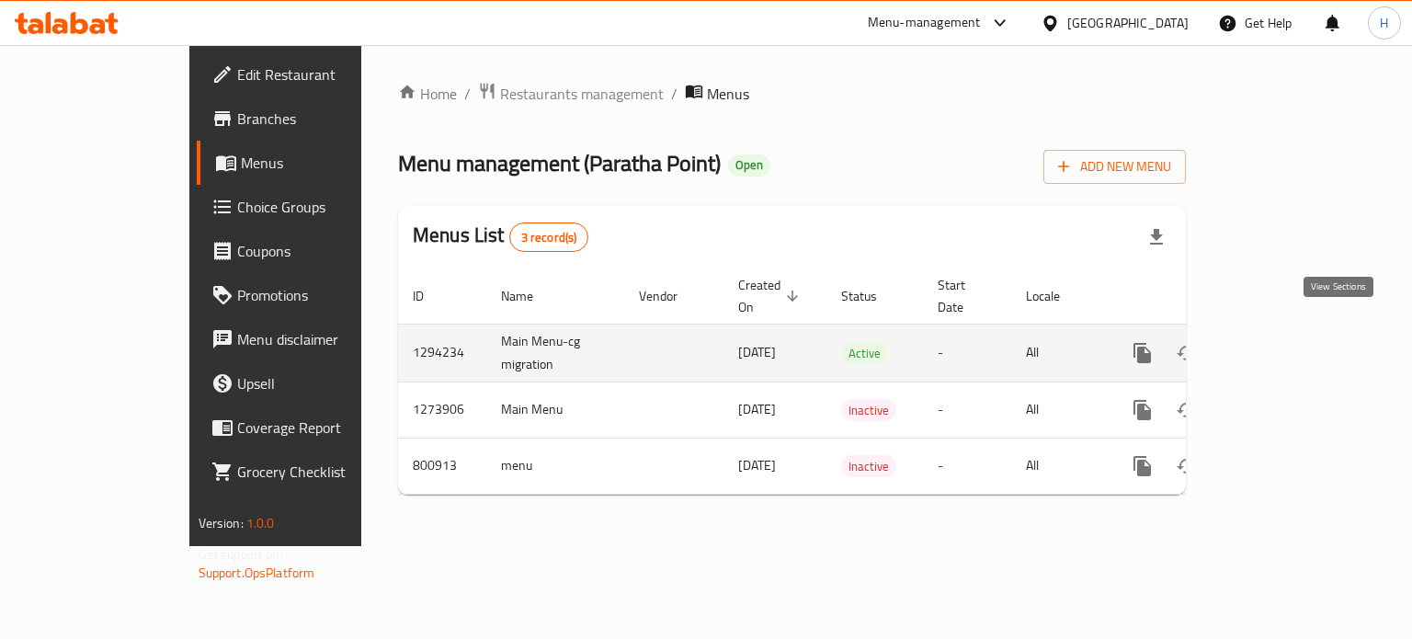
click at [1286, 342] on icon "enhanced table" at bounding box center [1275, 353] width 22 height 22
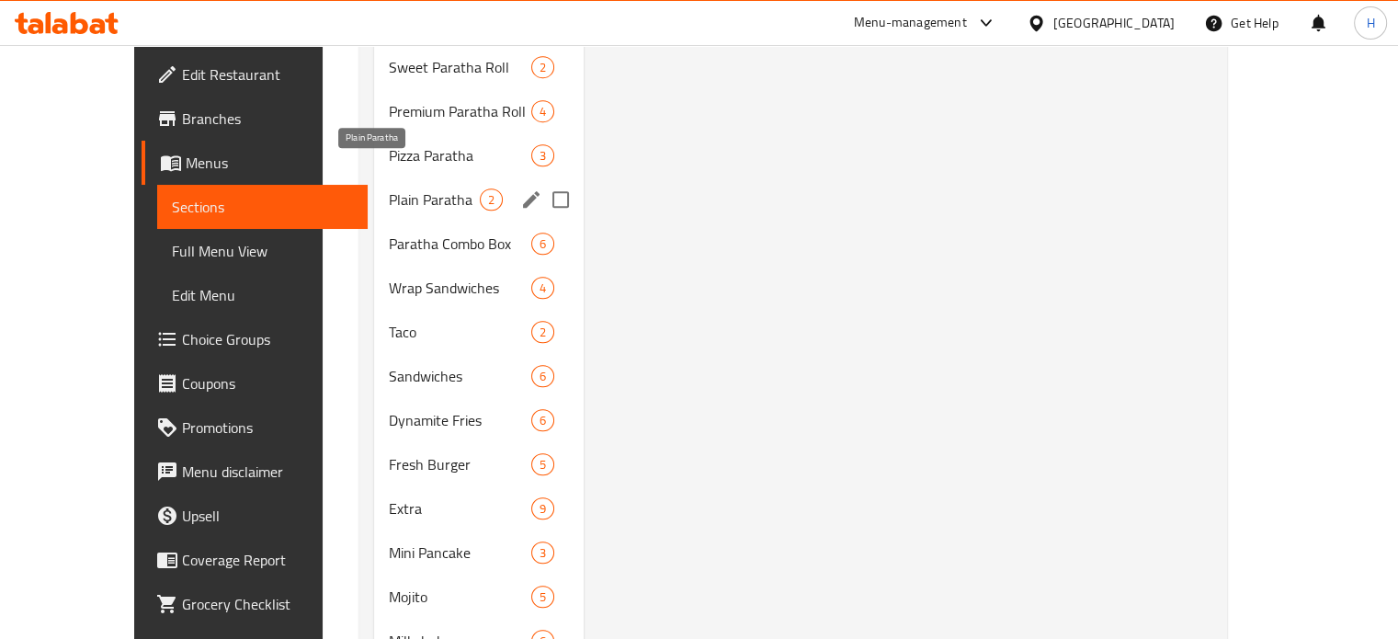
scroll to position [821, 0]
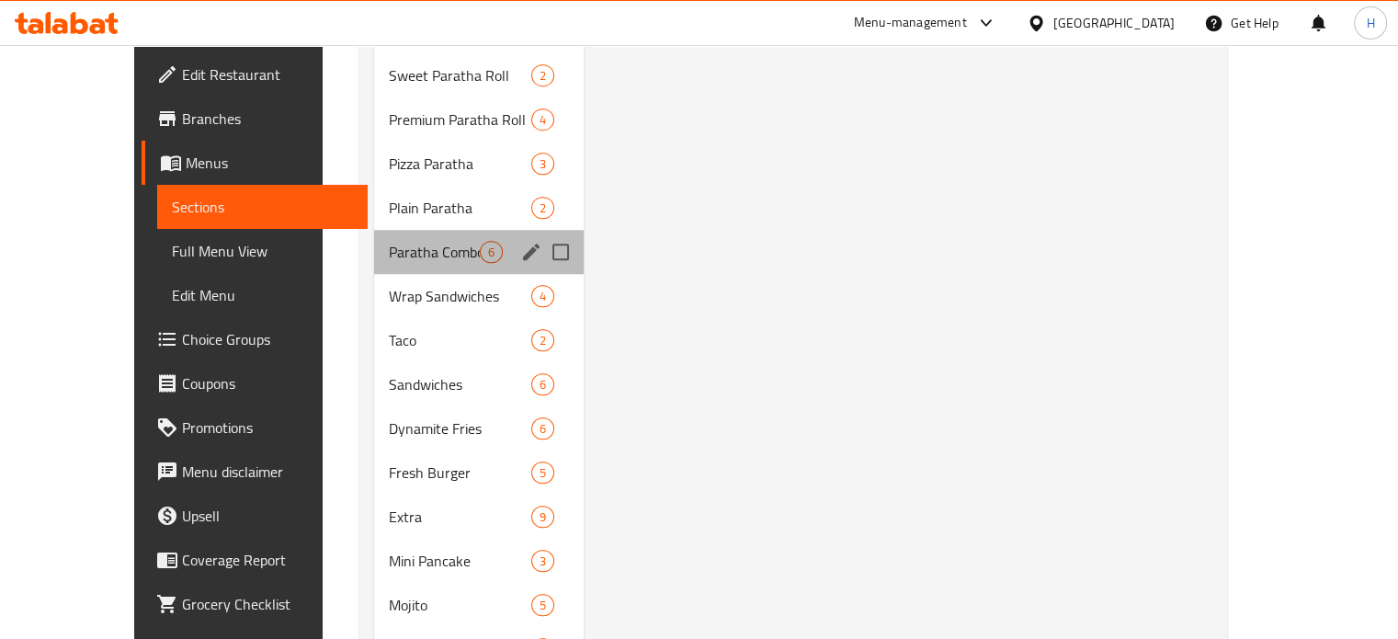
click at [404, 230] on div "Paratha Combo Box 6" at bounding box center [479, 252] width 210 height 44
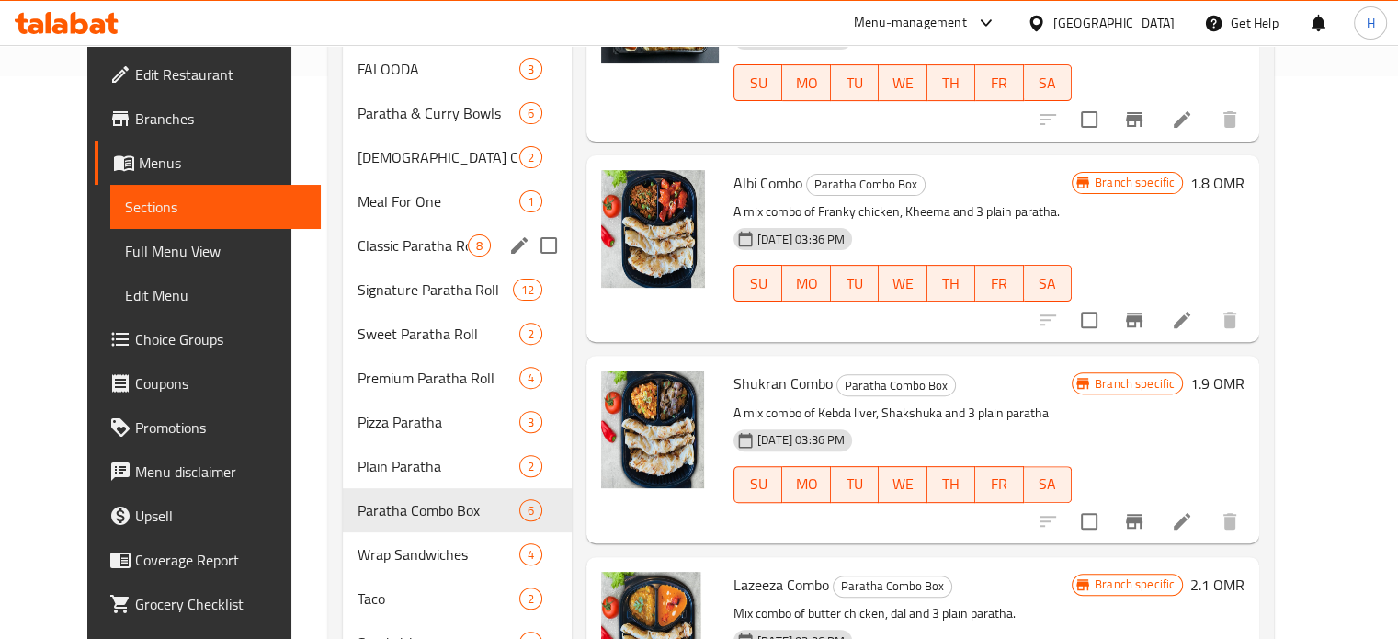
scroll to position [559, 0]
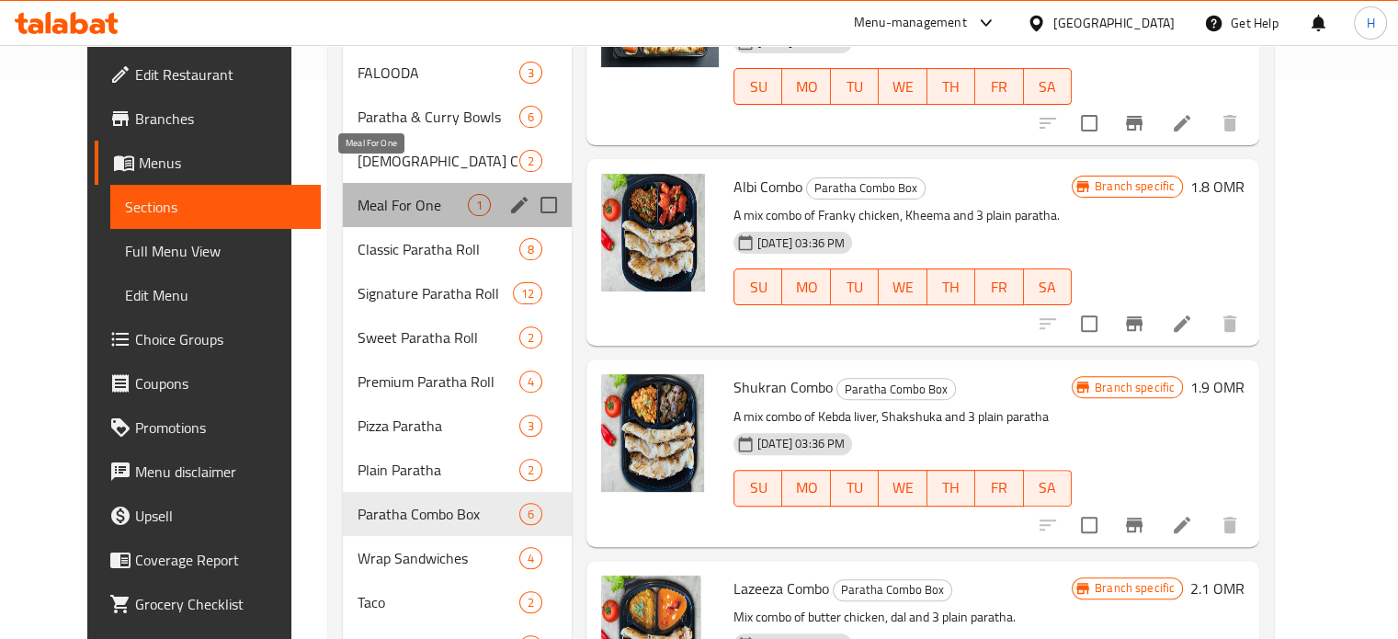
click at [397, 194] on span "Meal For One" at bounding box center [413, 205] width 110 height 22
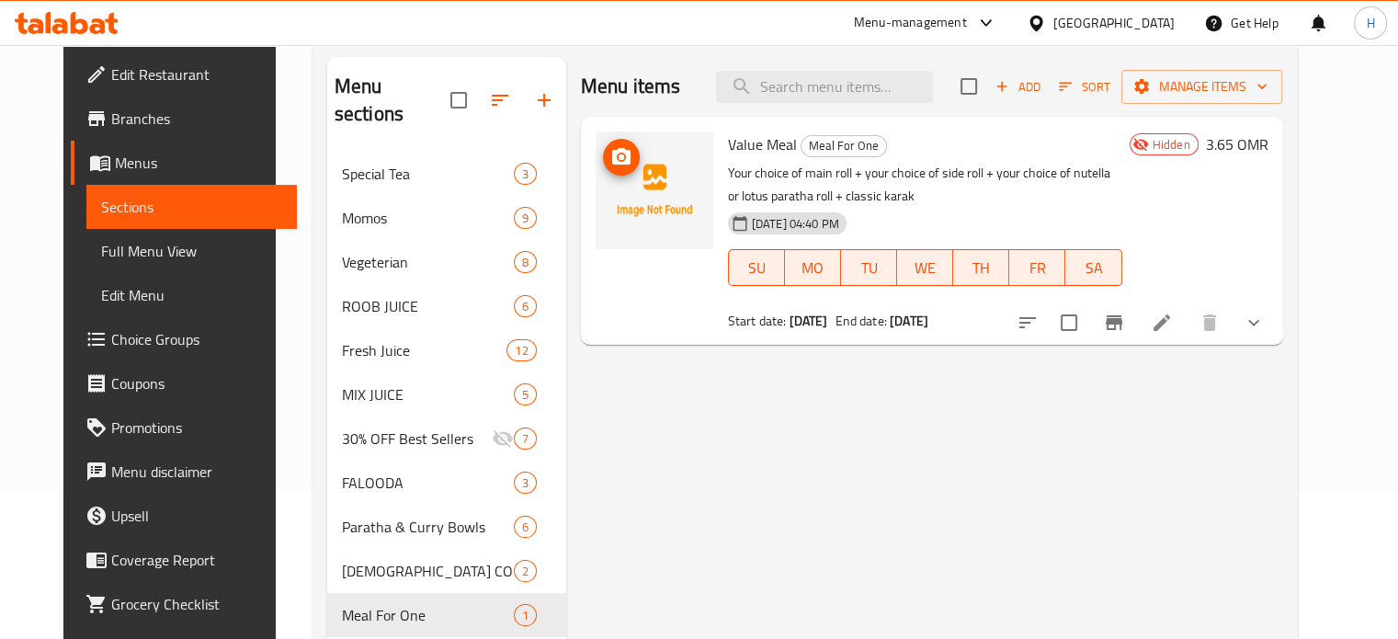
scroll to position [147, 0]
click at [1050, 323] on button "sort-choices" at bounding box center [1028, 324] width 44 height 44
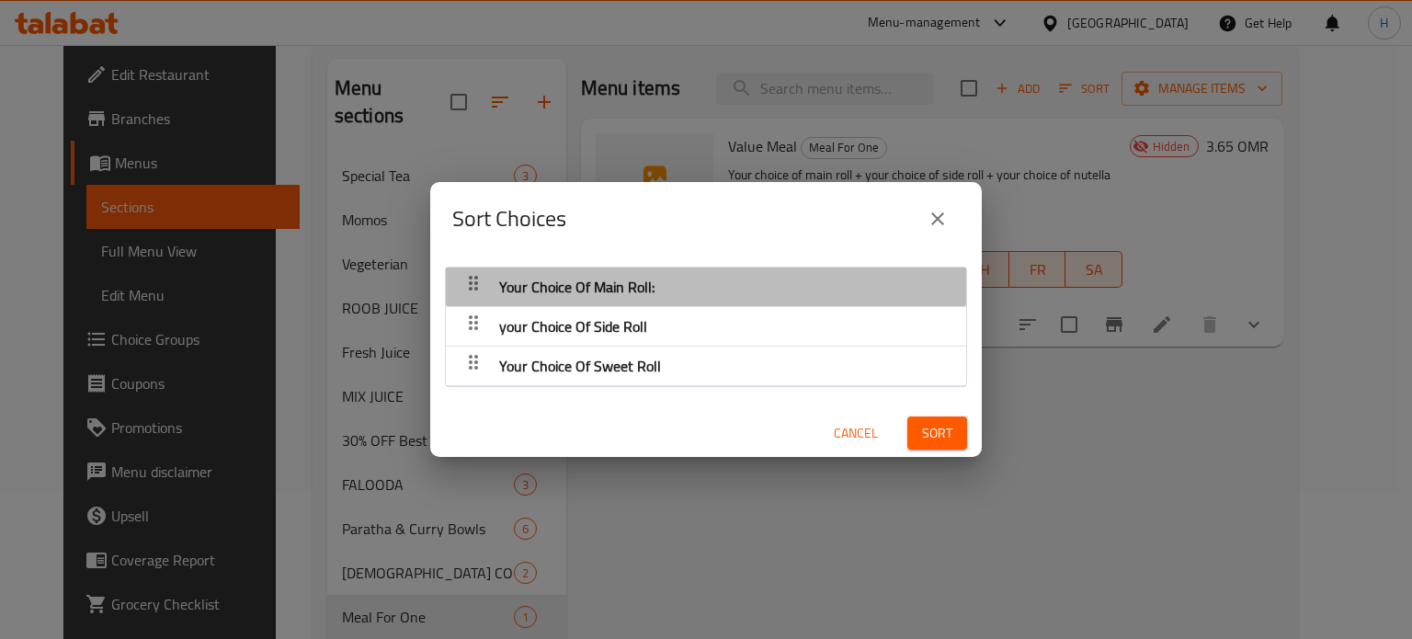
click at [820, 281] on div "Your Choice Of Main Roll:" at bounding box center [706, 287] width 502 height 44
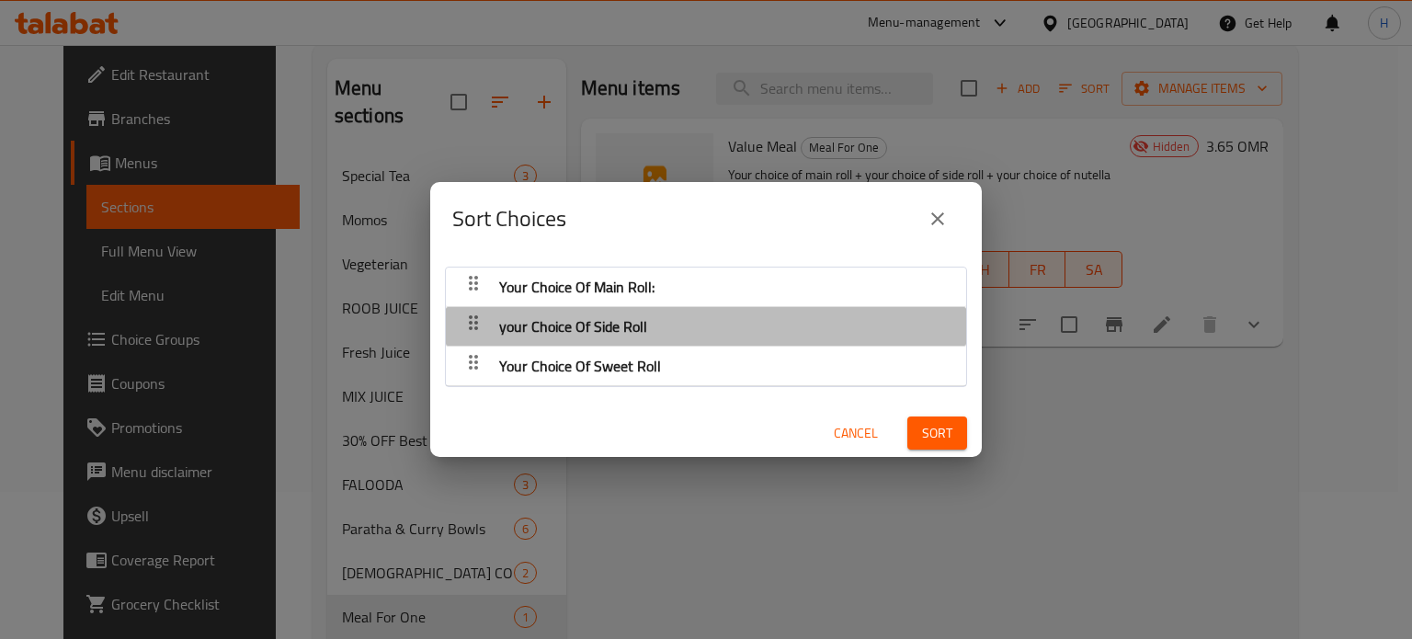
click at [775, 309] on div "your Choice Of Side Roll" at bounding box center [706, 287] width 502 height 44
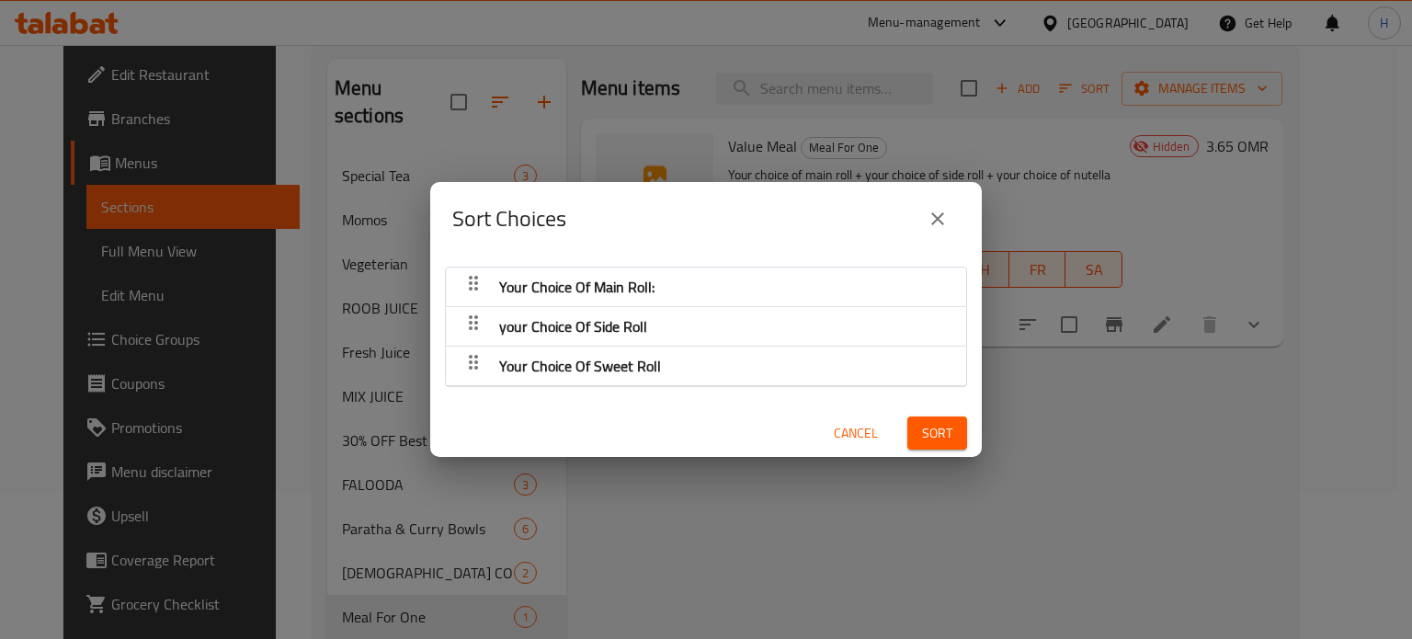
drag, startPoint x: 486, startPoint y: 322, endPoint x: 940, endPoint y: 213, distance: 466.9
click at [940, 213] on div "Sort Choices Your Choice Of Main Roll: your Choice Of Side Roll Your Choice Of …" at bounding box center [706, 320] width 552 height 276
click at [940, 213] on icon "close" at bounding box center [938, 219] width 22 height 22
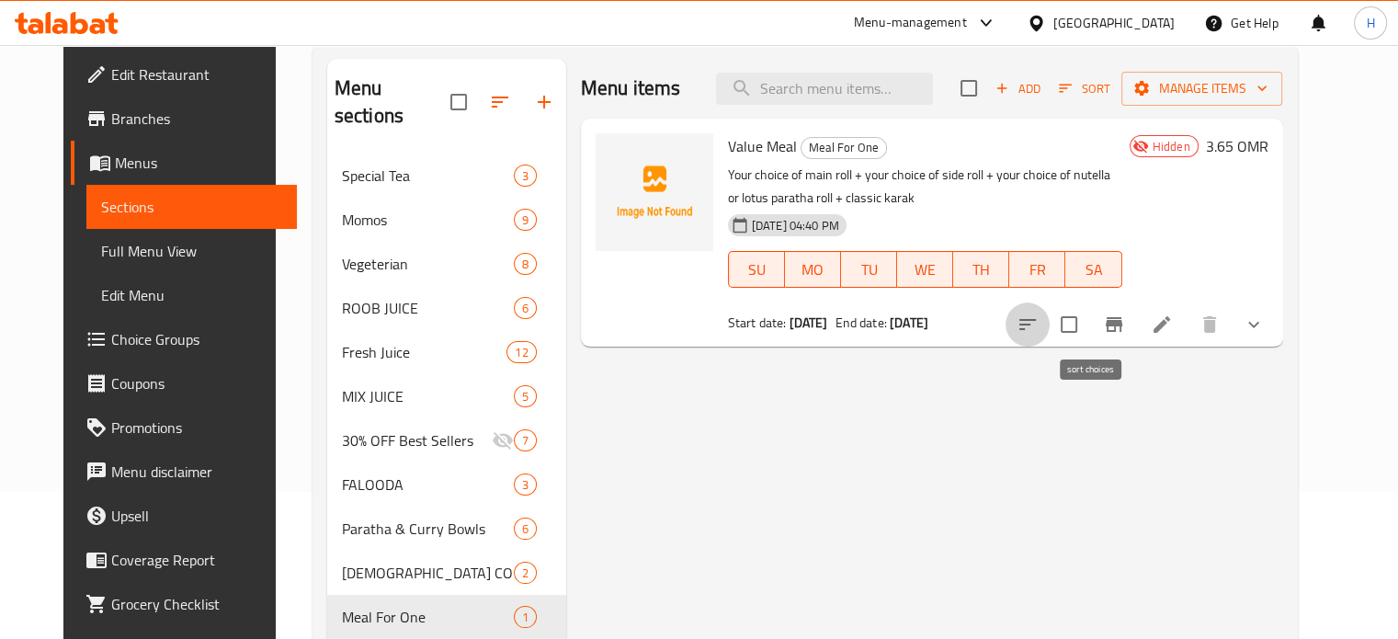
click at [1050, 319] on button "sort-choices" at bounding box center [1028, 324] width 44 height 44
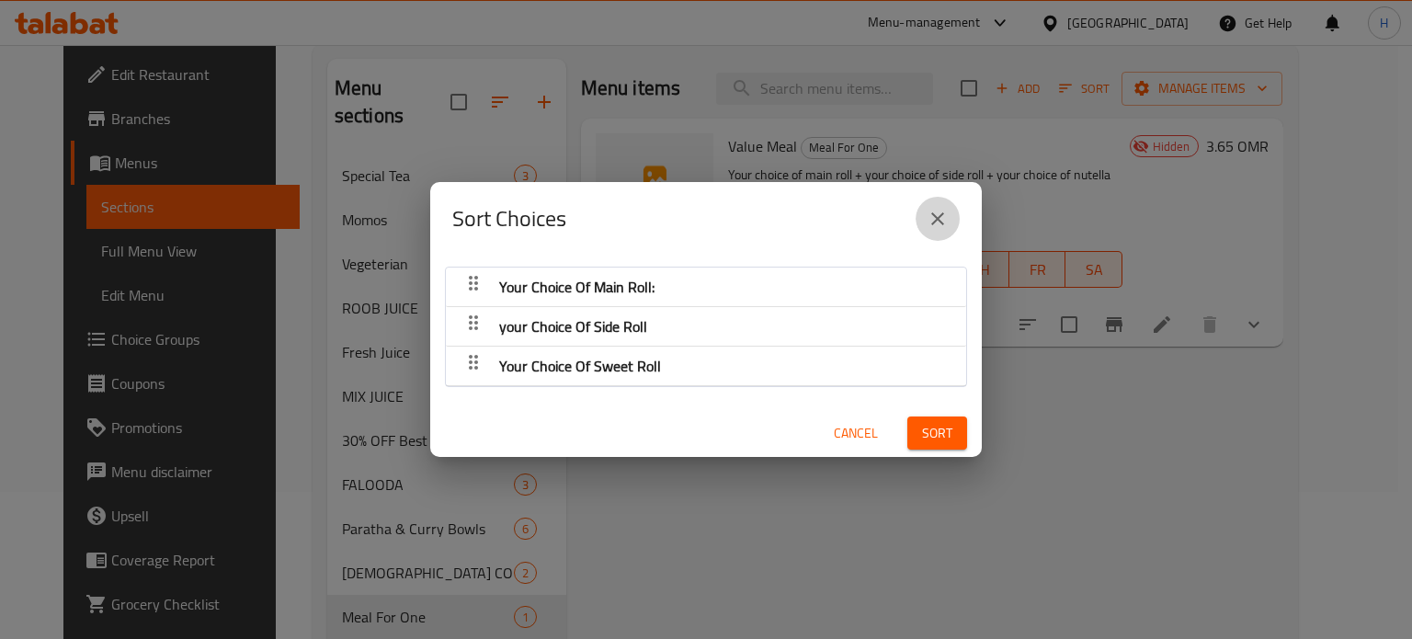
click at [939, 227] on icon "close" at bounding box center [938, 219] width 22 height 22
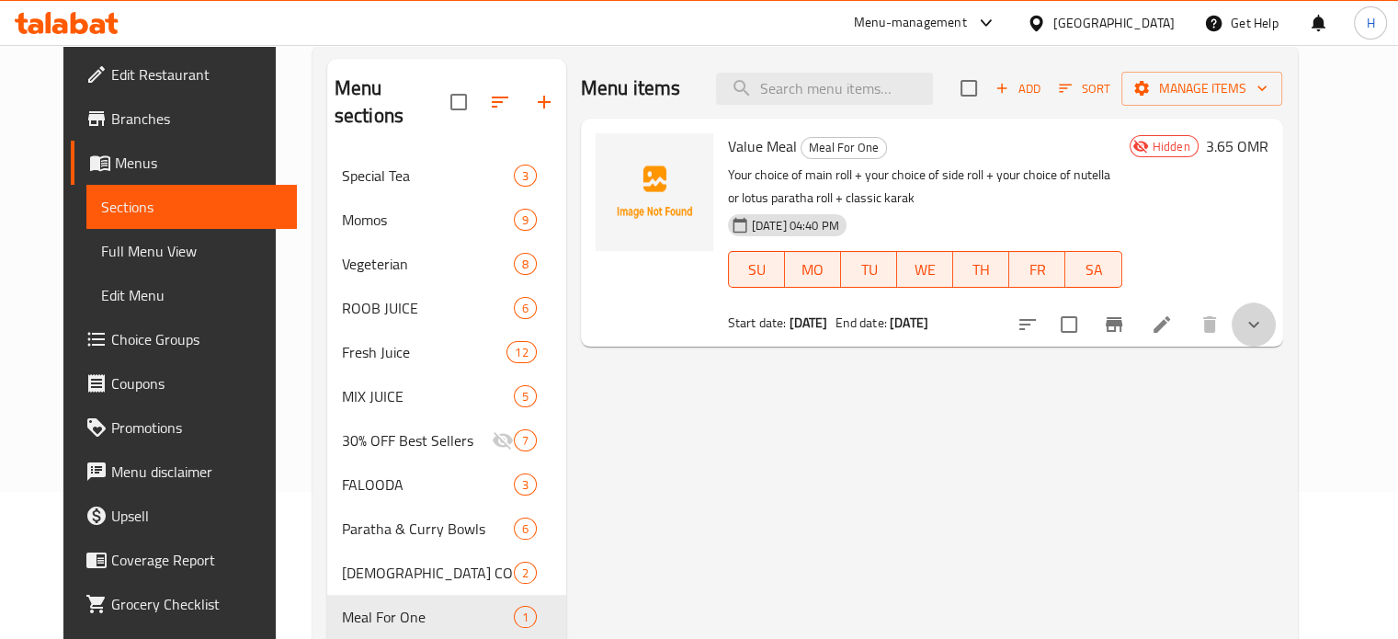
click at [1276, 327] on button "show more" at bounding box center [1254, 324] width 44 height 44
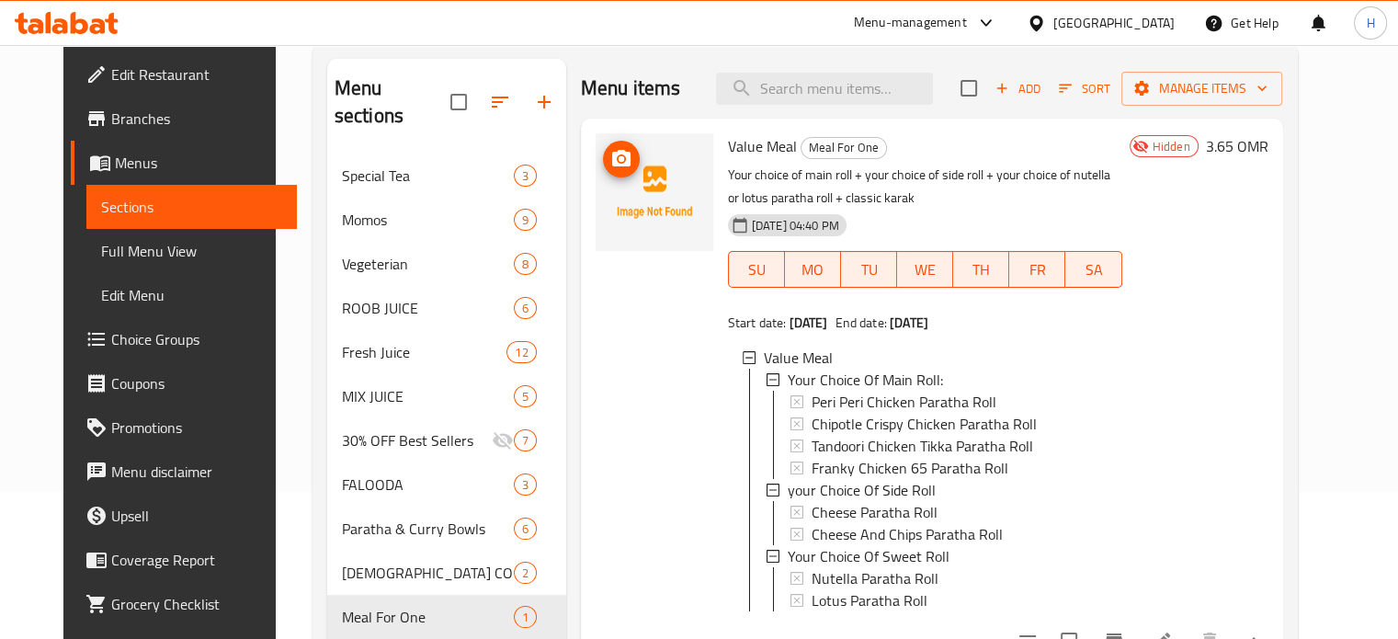
scroll to position [0, 0]
